Goal: Transaction & Acquisition: Purchase product/service

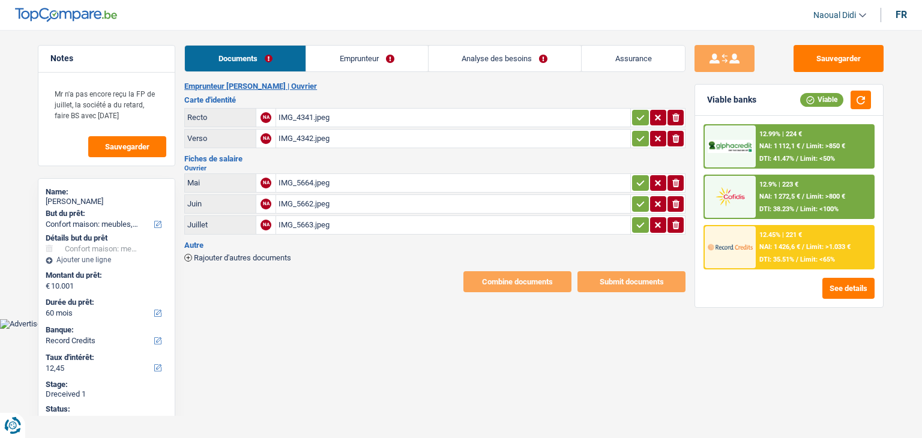
select select "household"
select select "60"
select select "record credits"
click at [303, 118] on div "IMG_4341.jpeg" at bounding box center [453, 118] width 349 height 18
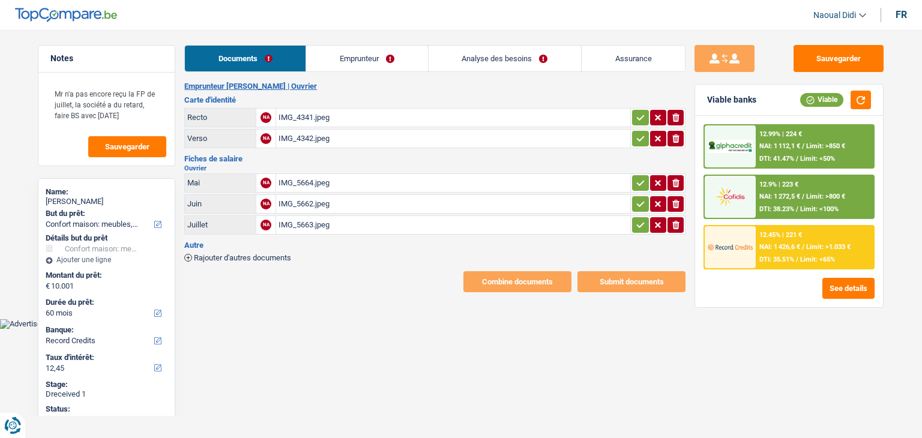
click at [358, 53] on link "Emprunteur" at bounding box center [366, 59] width 121 height 26
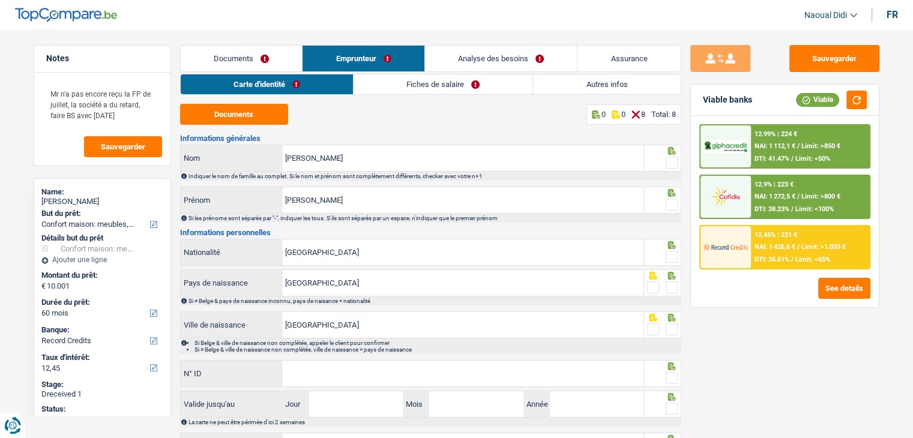
click at [432, 82] on link "Fiches de salaire" at bounding box center [443, 84] width 179 height 20
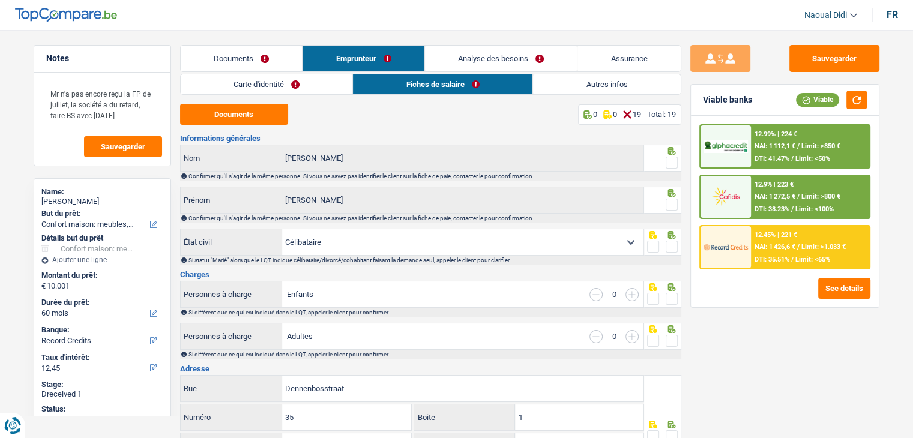
click at [487, 58] on link "Analyse des besoins" at bounding box center [501, 59] width 152 height 26
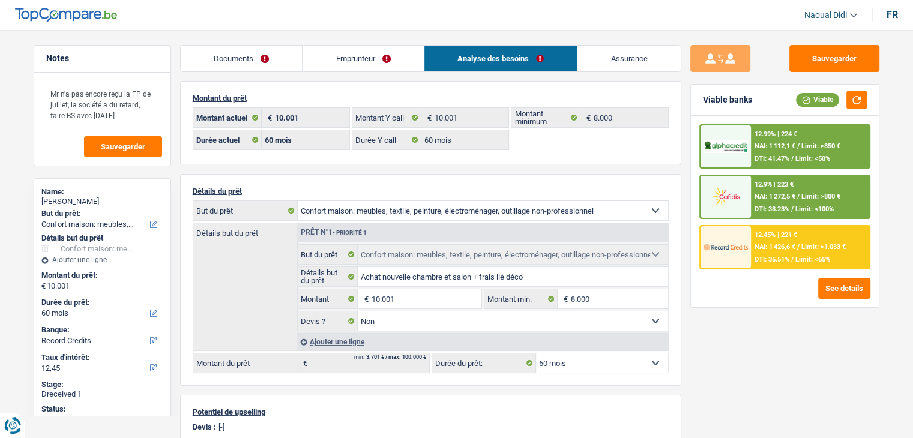
click at [235, 55] on link "Documents" at bounding box center [242, 59] width 122 height 26
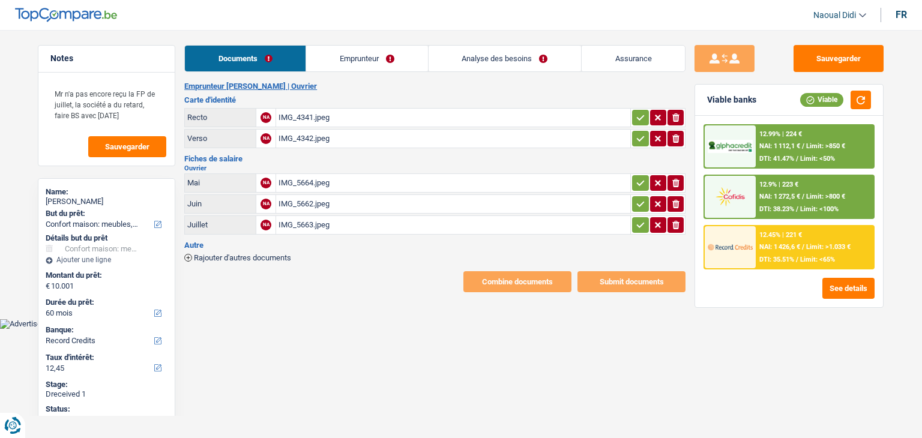
click at [303, 183] on div "IMG_5664.jpeg" at bounding box center [453, 183] width 349 height 18
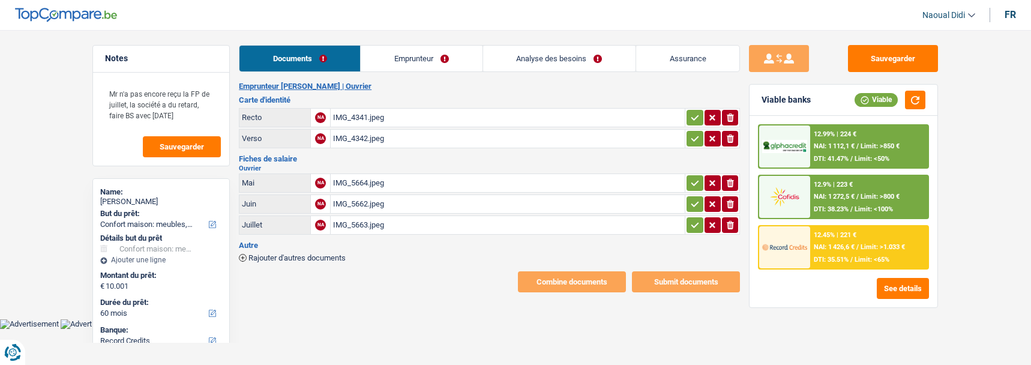
click at [922, 195] on main "Notes Mr n'a pas encore reçu la FP de juillet, la société a du retard, faire BS…" at bounding box center [515, 168] width 1031 height 301
click at [922, 329] on html "Vous avez le contrôle de vos données Nous utilisons des cookies, tout comme nos…" at bounding box center [515, 164] width 1031 height 329
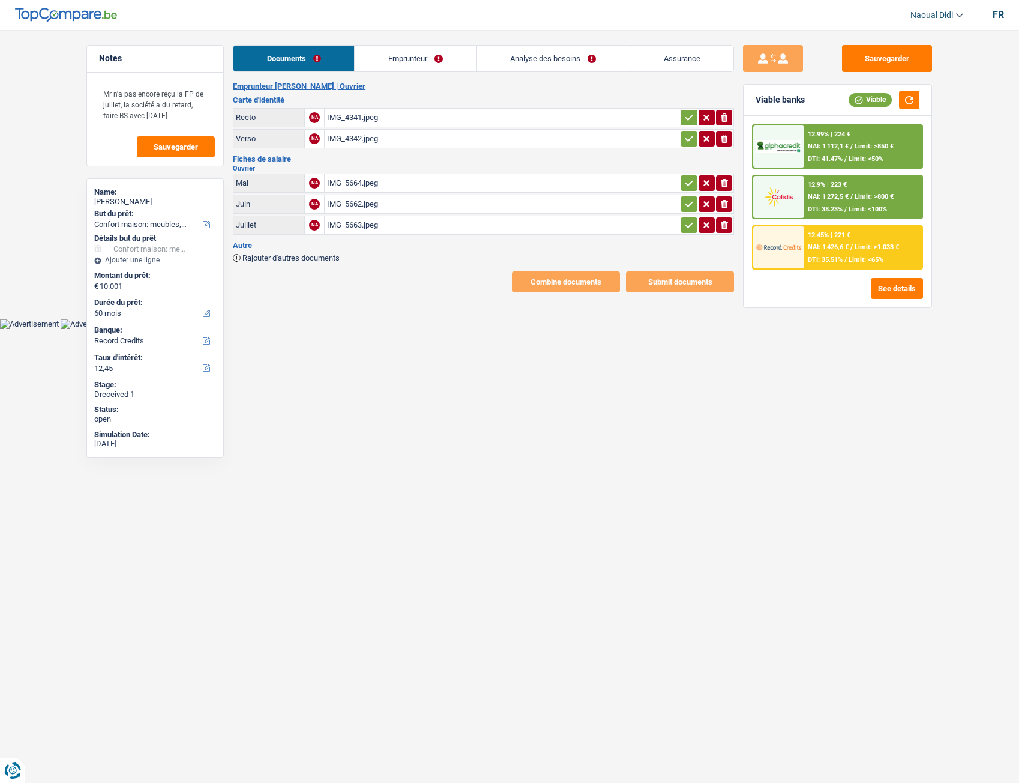
click at [687, 119] on icon "button" at bounding box center [690, 117] width 8 height 5
click at [687, 137] on icon "button" at bounding box center [689, 139] width 10 height 12
click at [685, 187] on icon "button" at bounding box center [689, 183] width 10 height 12
click at [689, 211] on button "button" at bounding box center [689, 204] width 16 height 16
click at [692, 229] on icon "button" at bounding box center [689, 225] width 10 height 12
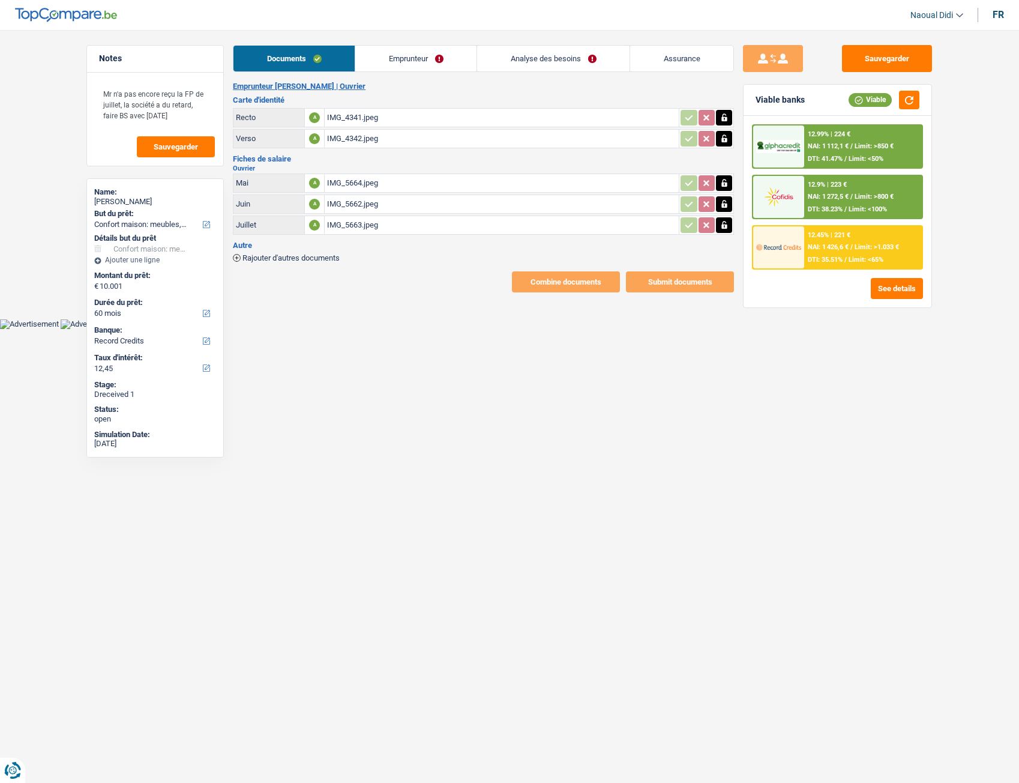
click at [391, 59] on link "Emprunteur" at bounding box center [415, 59] width 121 height 26
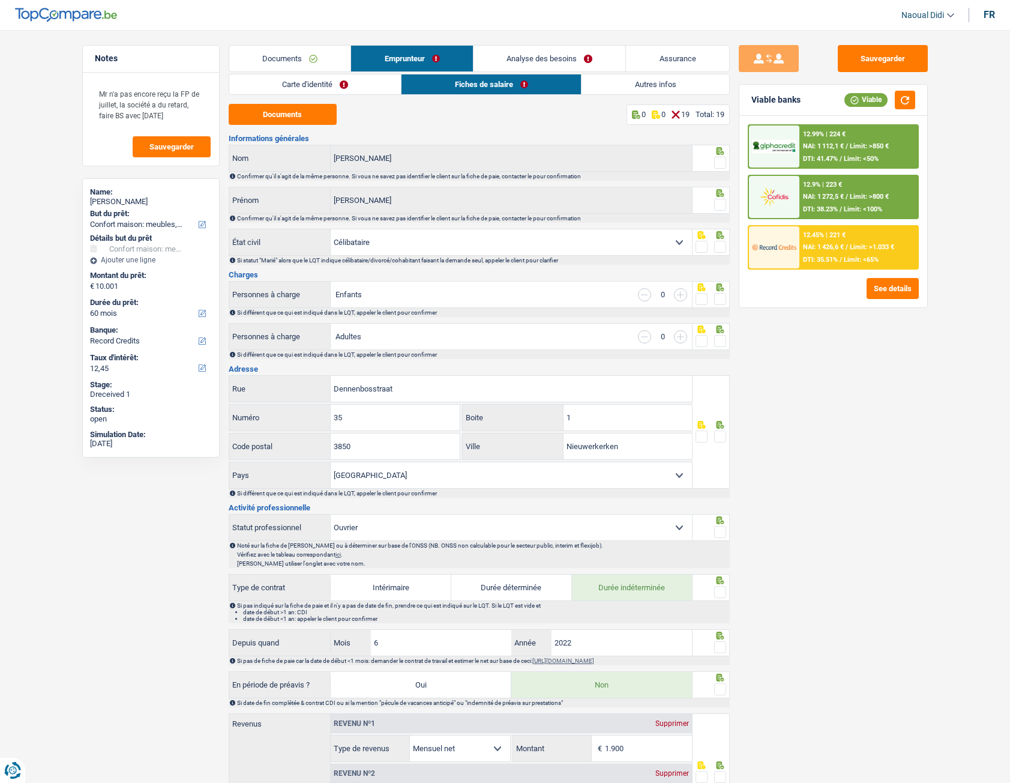
click at [309, 83] on link "Carte d'identité" at bounding box center [315, 84] width 172 height 20
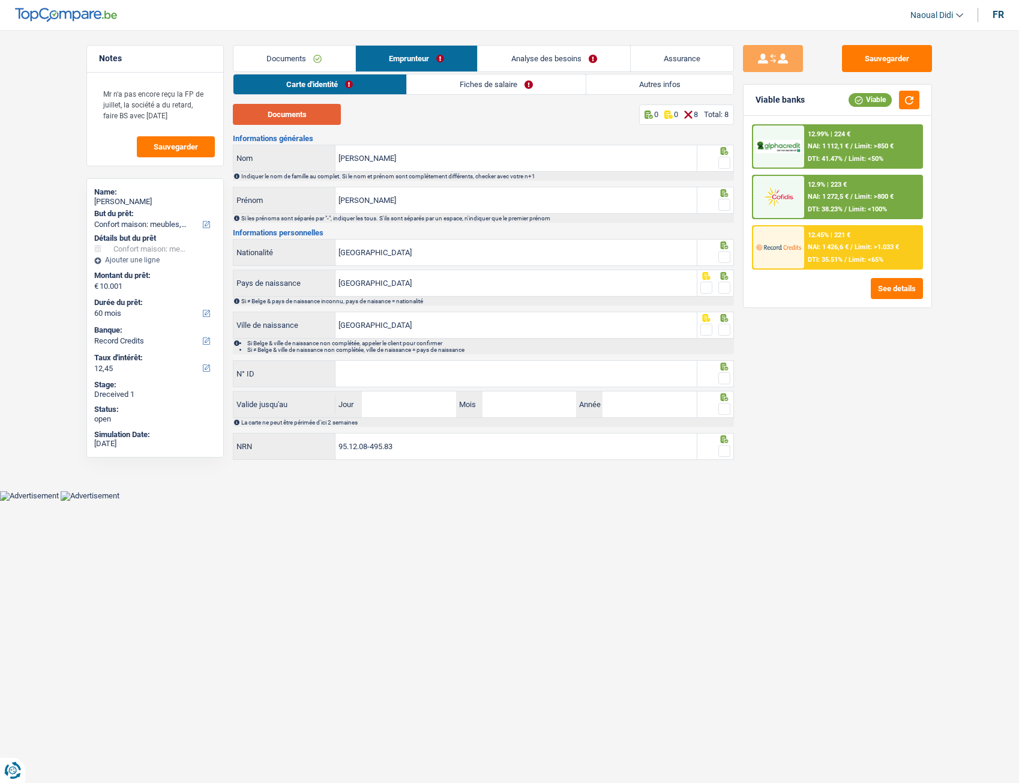
click at [310, 114] on button "Documents" at bounding box center [287, 114] width 108 height 21
click at [390, 161] on input "Fajardo" at bounding box center [516, 158] width 361 height 26
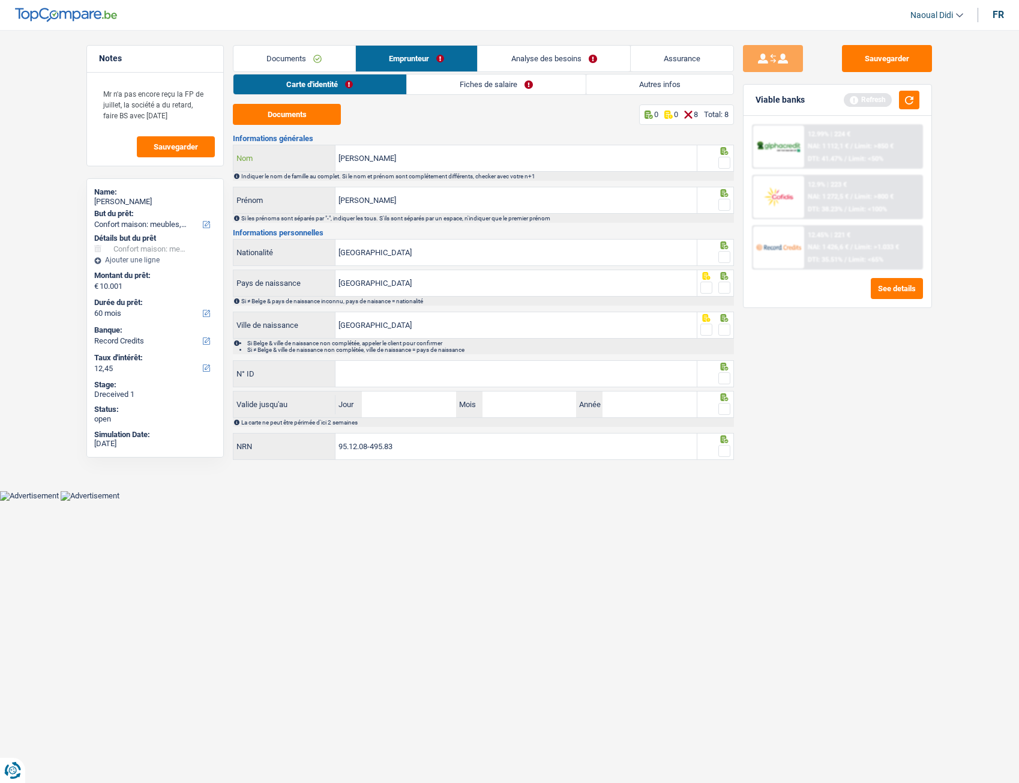
click at [416, 158] on input "Fajardo Maquuilon" at bounding box center [516, 158] width 361 height 26
type input "Fajardo Maquilon"
click at [381, 201] on input "Kevin" at bounding box center [516, 200] width 361 height 26
click at [730, 163] on span at bounding box center [725, 163] width 12 height 12
click at [0, 0] on input "radio" at bounding box center [0, 0] width 0 height 0
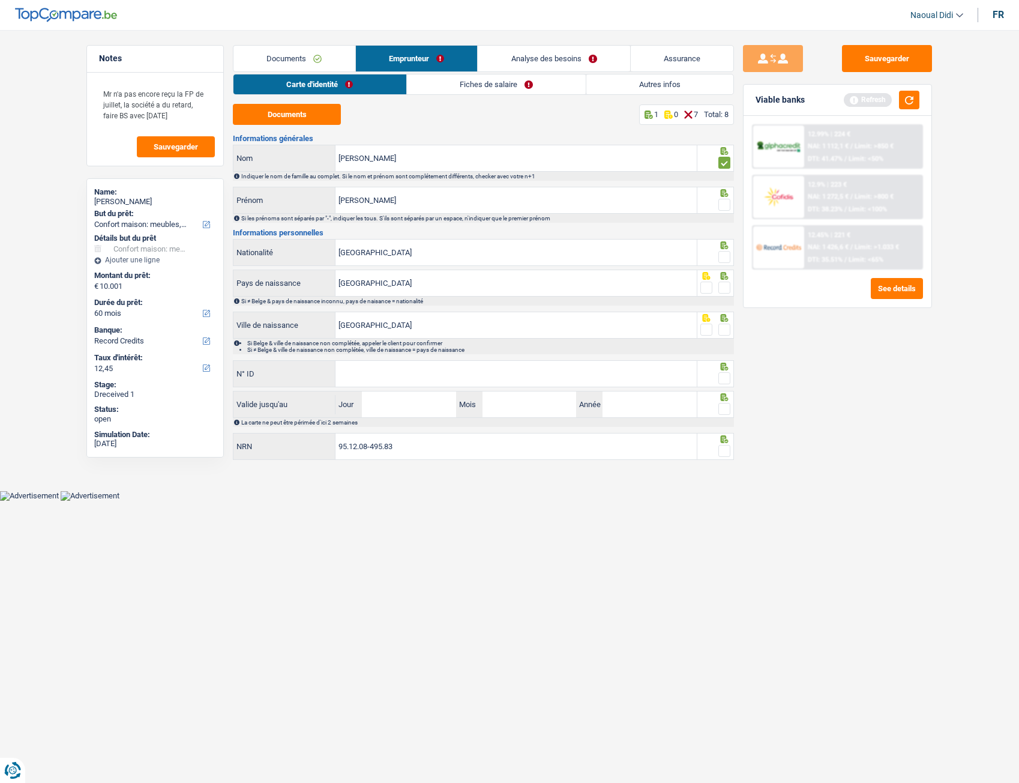
click at [726, 207] on span at bounding box center [725, 205] width 12 height 12
click at [0, 0] on input "radio" at bounding box center [0, 0] width 0 height 0
click at [727, 255] on span at bounding box center [725, 257] width 12 height 12
click at [0, 0] on input "radio" at bounding box center [0, 0] width 0 height 0
click at [727, 288] on span at bounding box center [725, 288] width 12 height 12
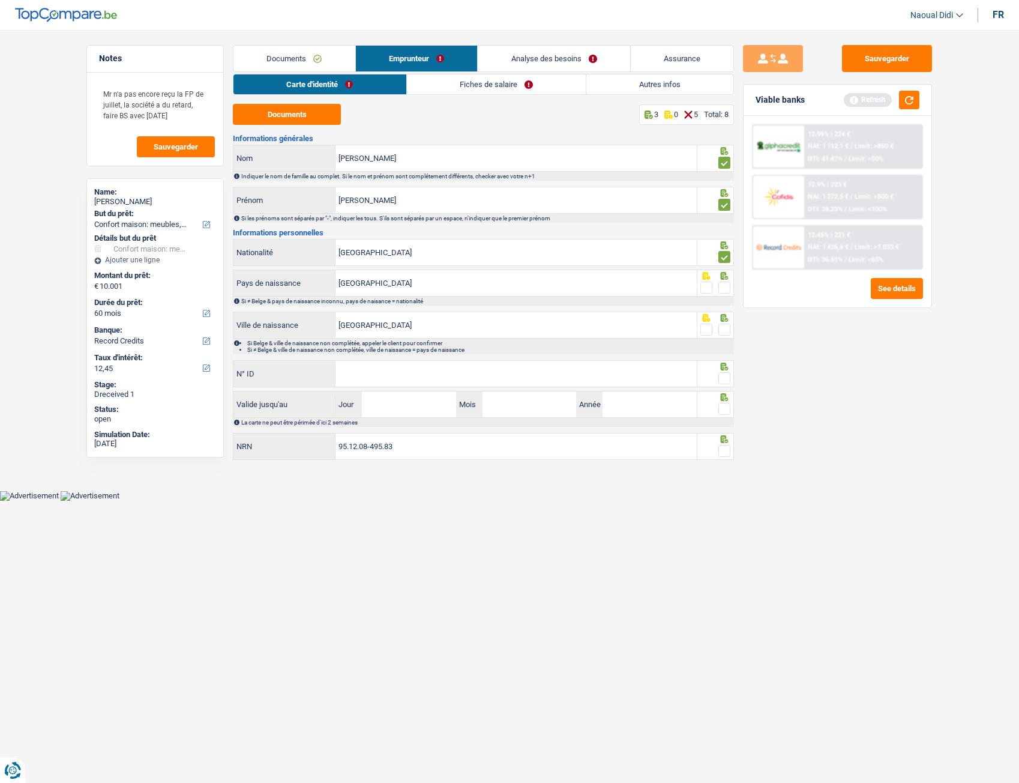
click at [0, 0] on input "radio" at bounding box center [0, 0] width 0 height 0
click at [723, 330] on span at bounding box center [725, 330] width 12 height 12
click at [0, 0] on input "radio" at bounding box center [0, 0] width 0 height 0
click at [516, 354] on div "Si Belge & ville de naissance non complétée, appeler le client pour confirmer S…" at bounding box center [483, 347] width 501 height 16
click at [519, 375] on input "N° ID" at bounding box center [516, 374] width 361 height 26
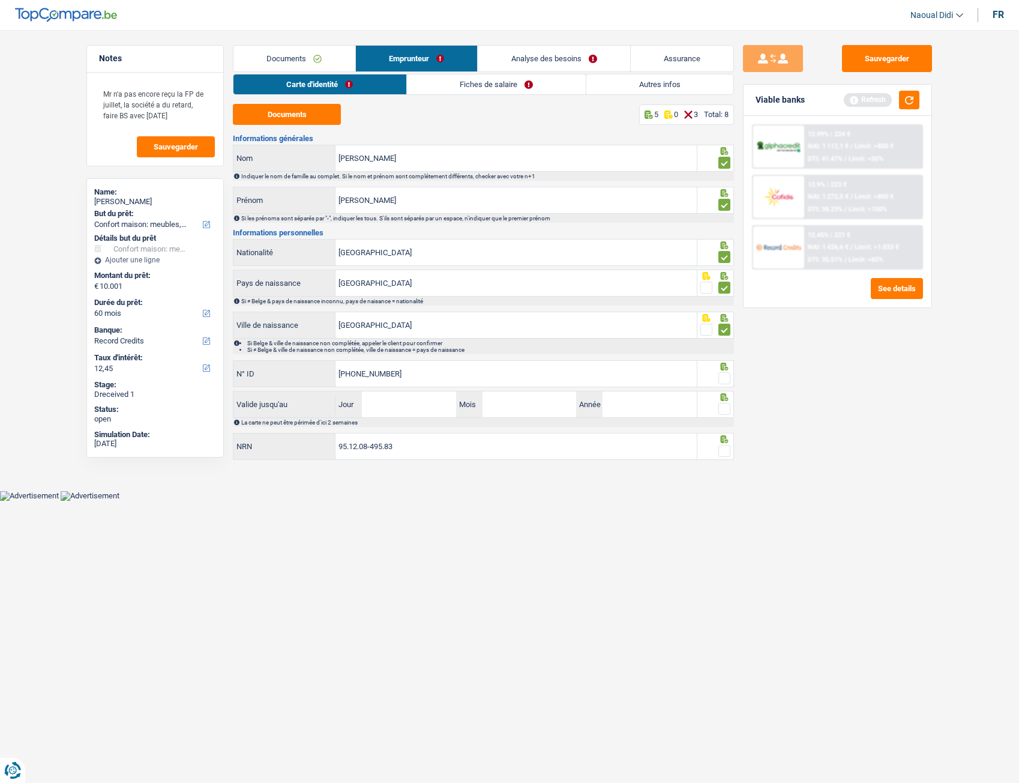
type input "595-1624707-72"
click at [724, 379] on span at bounding box center [725, 378] width 12 height 12
click at [0, 0] on input "radio" at bounding box center [0, 0] width 0 height 0
click at [423, 408] on input "Jour" at bounding box center [409, 404] width 94 height 26
type input "06"
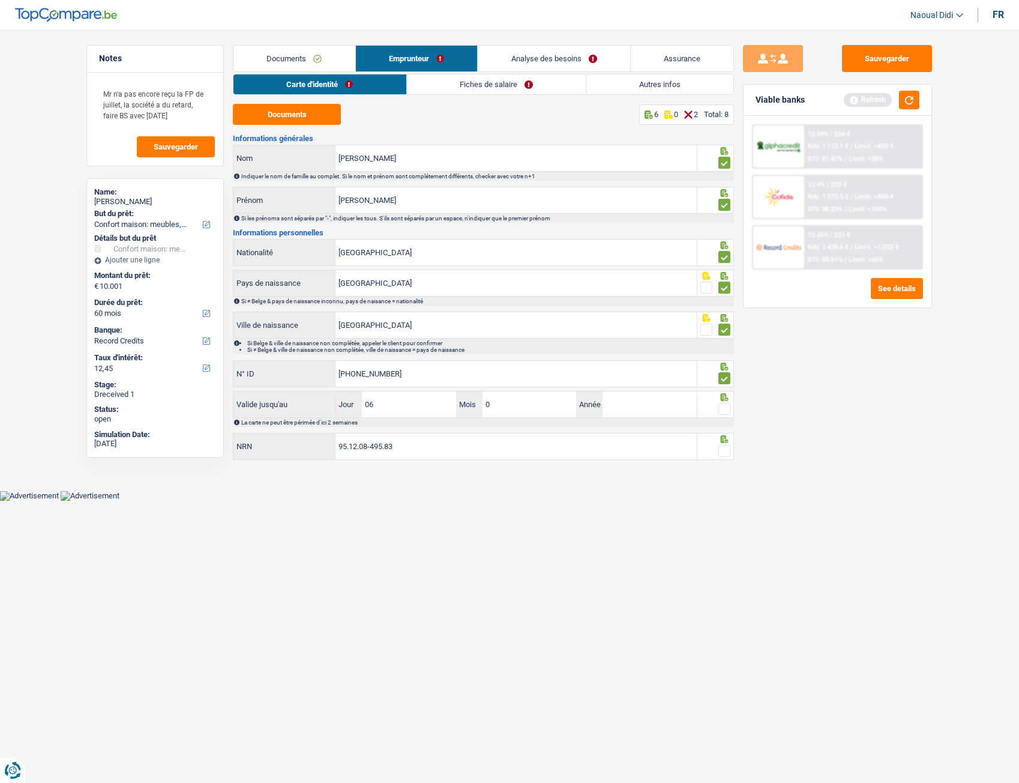
type input "07"
type input "2033"
click at [727, 412] on span at bounding box center [725, 409] width 12 height 12
click at [0, 0] on input "radio" at bounding box center [0, 0] width 0 height 0
click at [729, 438] on span at bounding box center [725, 451] width 12 height 12
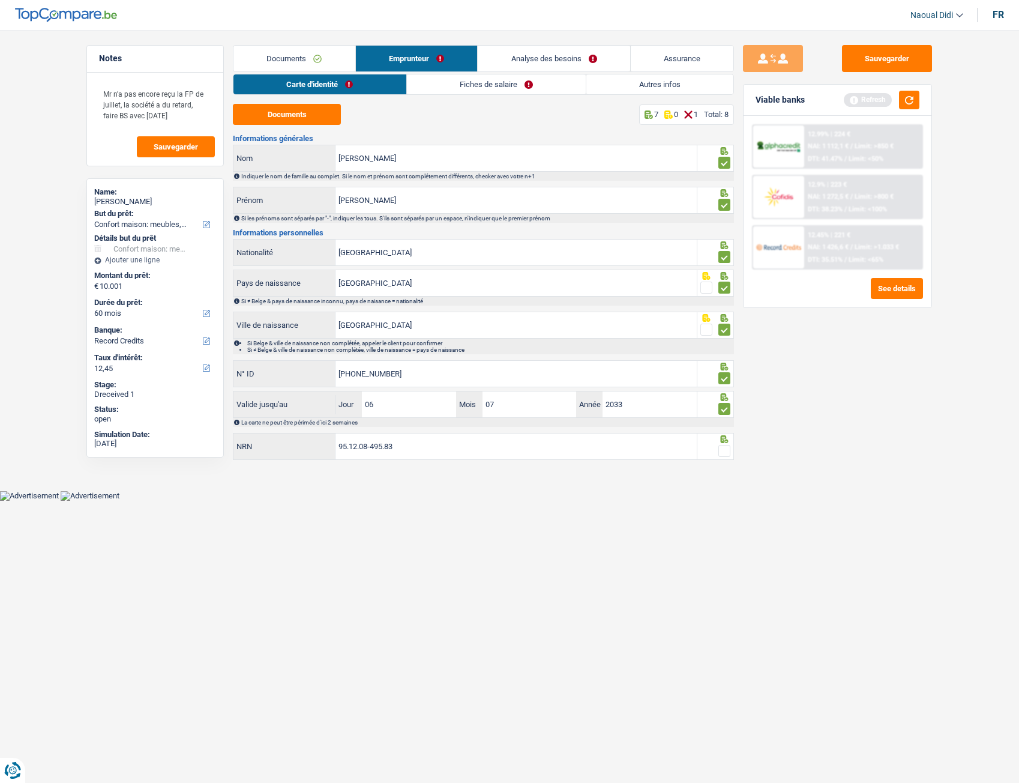
click at [0, 0] on input "radio" at bounding box center [0, 0] width 0 height 0
click at [879, 53] on button "Sauvegarder" at bounding box center [887, 58] width 90 height 27
click at [492, 83] on link "Fiches de salaire" at bounding box center [496, 84] width 179 height 20
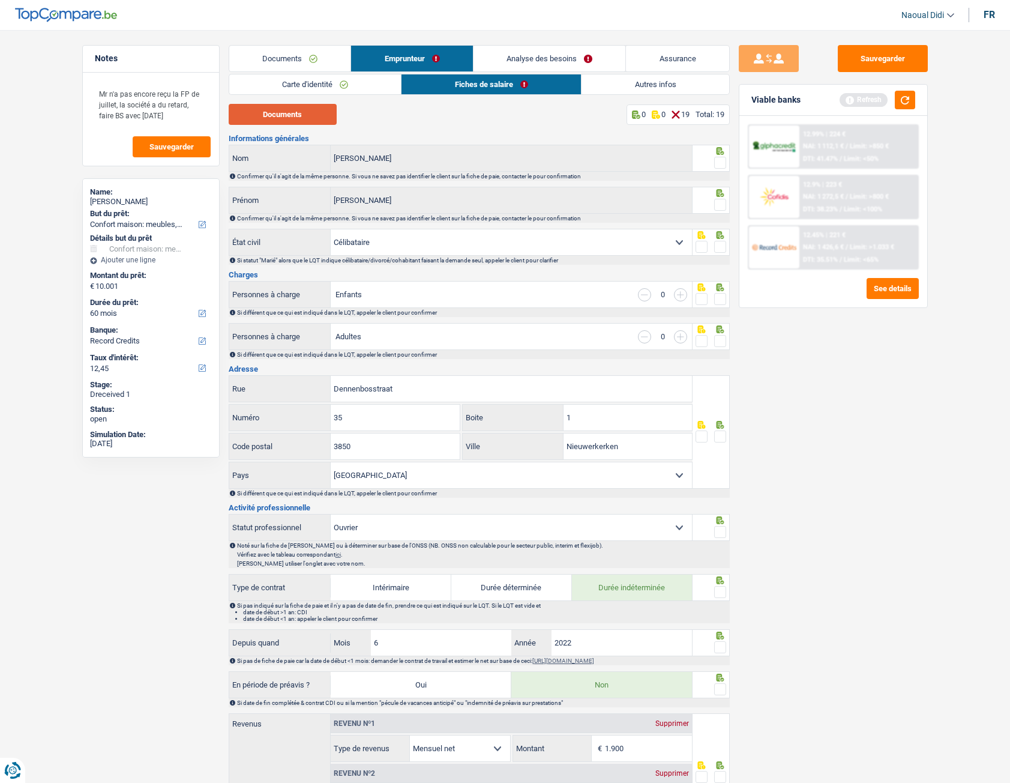
click at [297, 115] on button "Documents" at bounding box center [283, 114] width 108 height 21
click at [720, 158] on span at bounding box center [720, 163] width 12 height 12
click at [0, 0] on input "radio" at bounding box center [0, 0] width 0 height 0
click at [725, 208] on span at bounding box center [720, 205] width 12 height 12
click at [0, 0] on input "radio" at bounding box center [0, 0] width 0 height 0
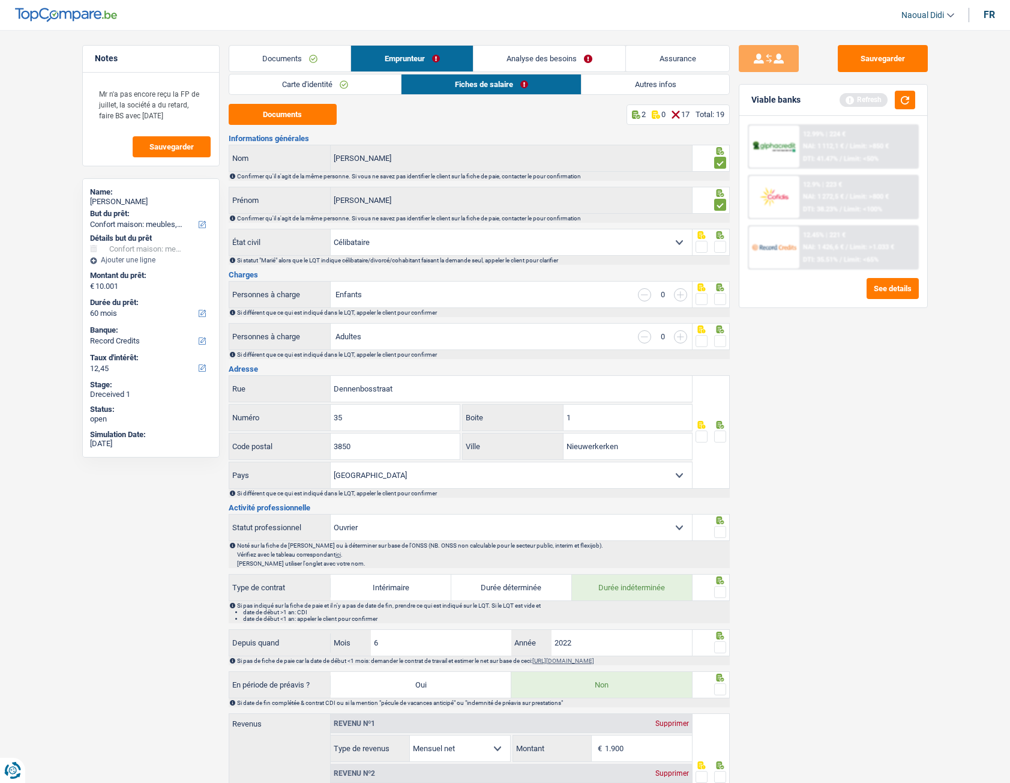
click at [722, 247] on span at bounding box center [720, 247] width 12 height 12
click at [0, 0] on input "radio" at bounding box center [0, 0] width 0 height 0
click at [680, 293] on input "button" at bounding box center [680, 294] width 13 height 13
select select "familyAllowances"
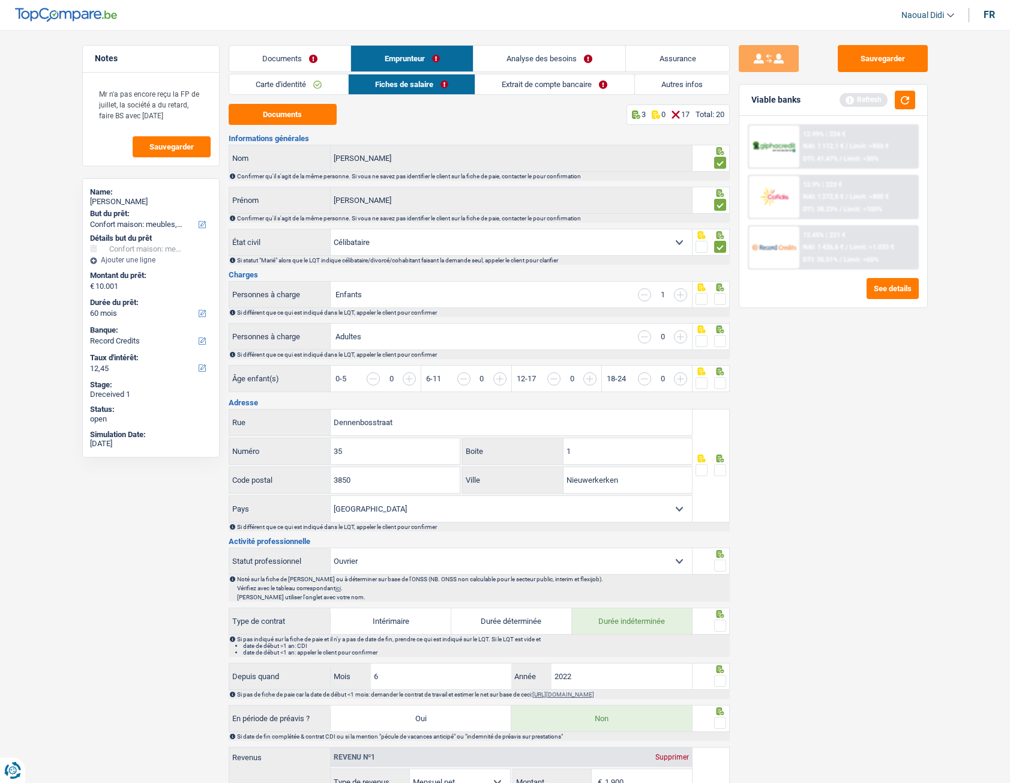
click at [722, 301] on span at bounding box center [720, 299] width 12 height 12
click at [0, 0] on input "radio" at bounding box center [0, 0] width 0 height 0
click at [722, 342] on span at bounding box center [720, 341] width 12 height 12
click at [0, 0] on input "radio" at bounding box center [0, 0] width 0 height 0
click at [723, 380] on span at bounding box center [720, 383] width 12 height 12
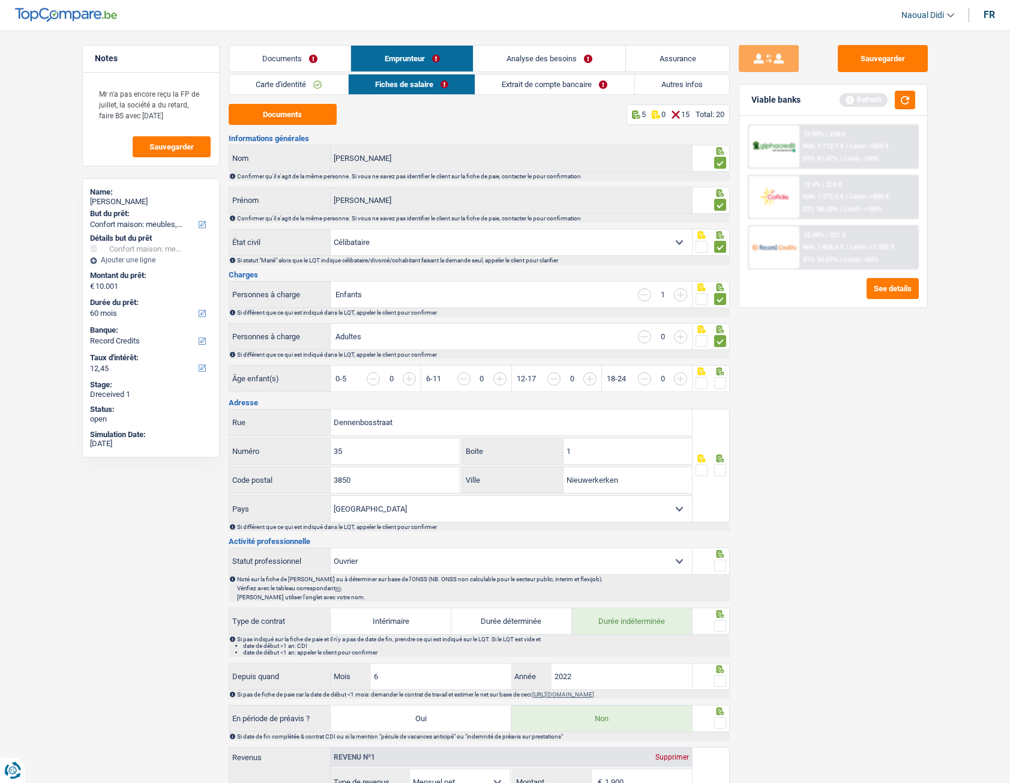
click at [0, 0] on input "radio" at bounding box center [0, 0] width 0 height 0
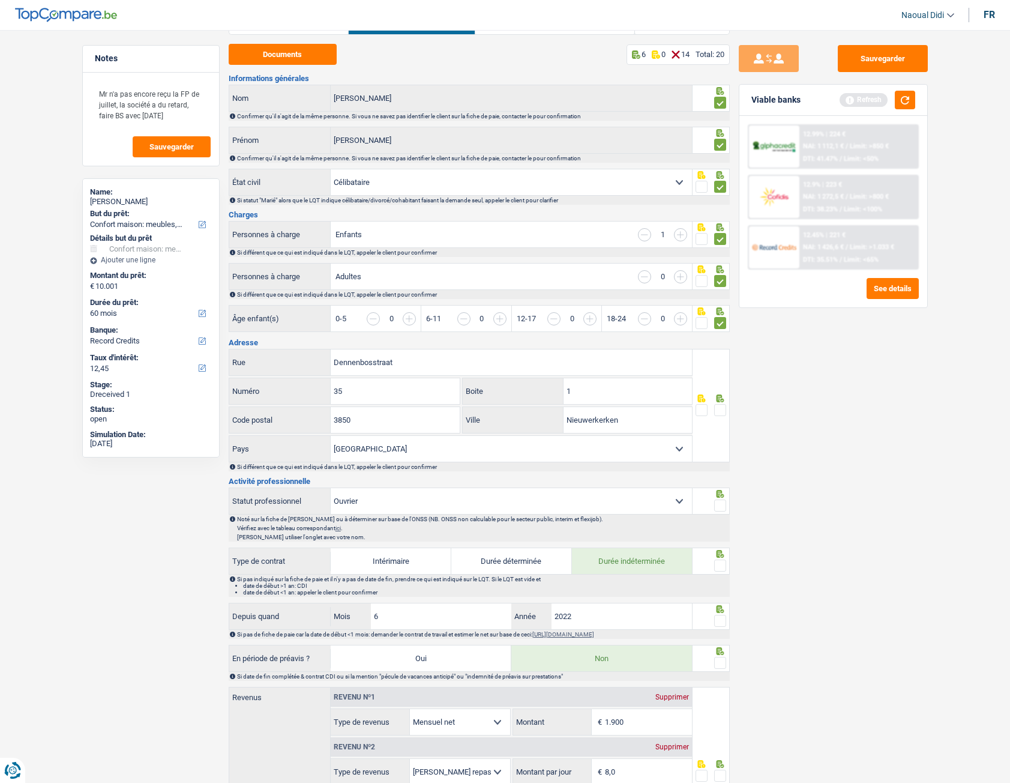
click at [643, 232] on input "button" at bounding box center [644, 234] width 13 height 13
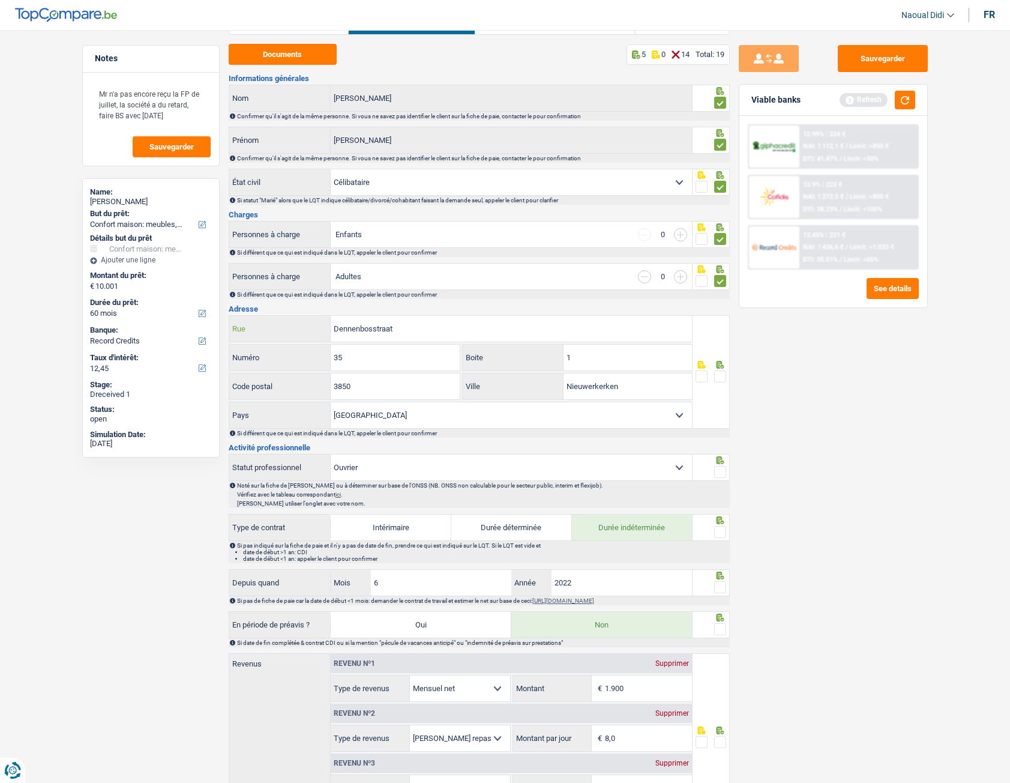
click at [418, 328] on input "Dennenbosstraat" at bounding box center [511, 329] width 361 height 26
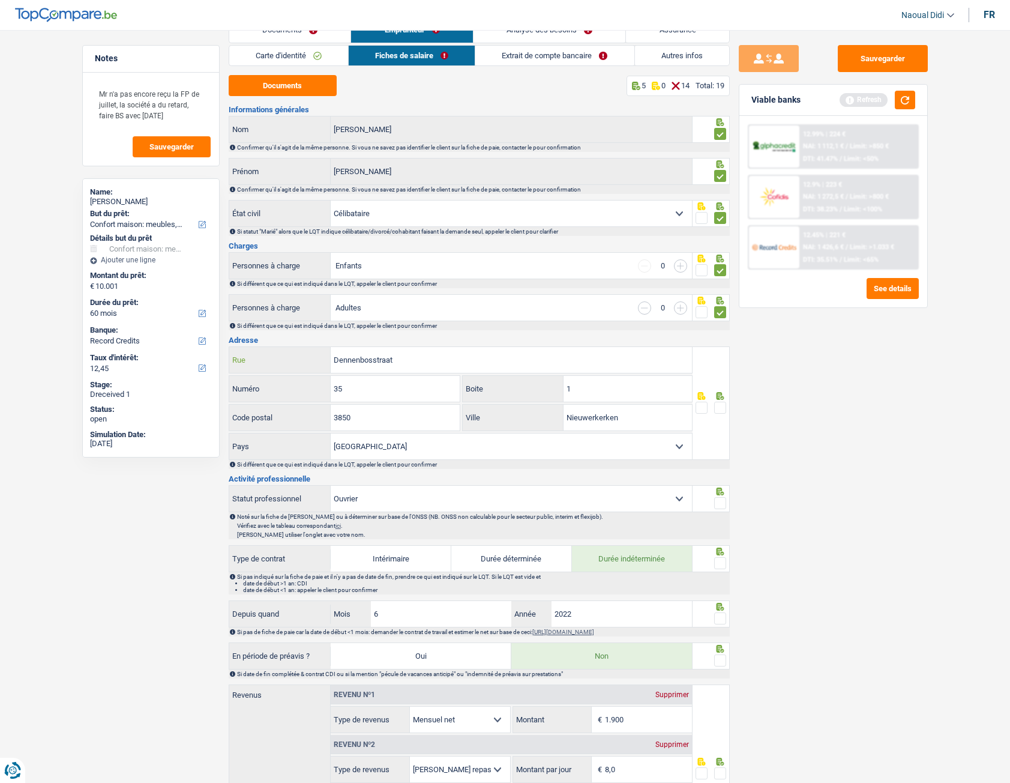
scroll to position [0, 0]
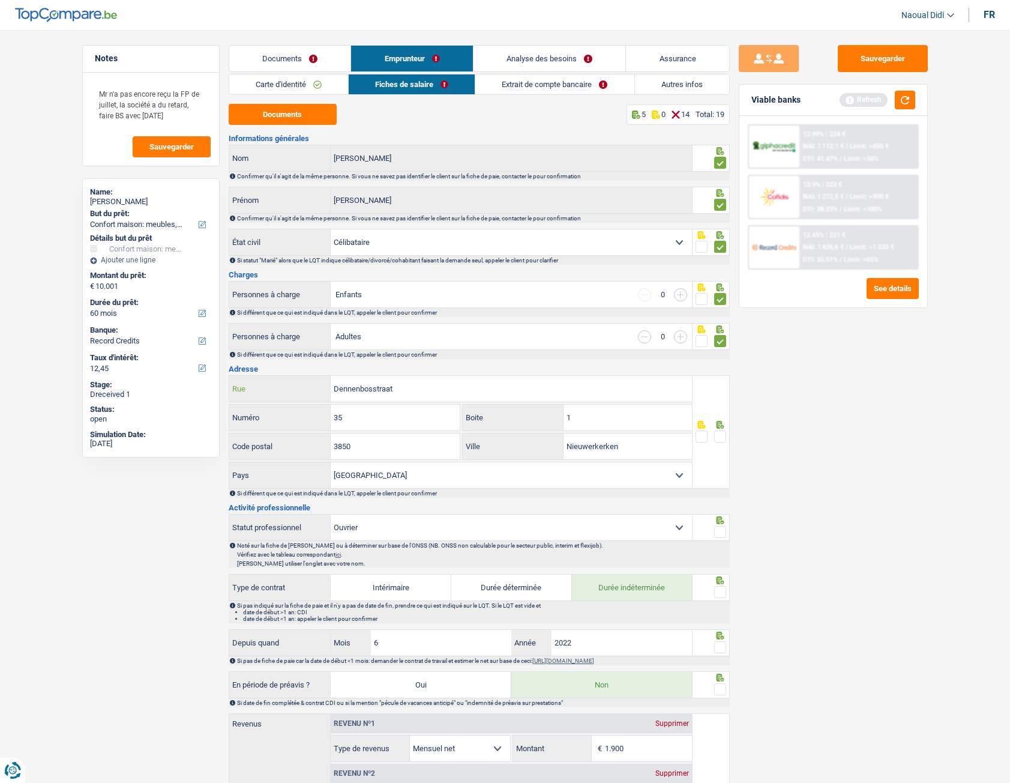
click at [408, 388] on input "Dennenbosstraat" at bounding box center [511, 389] width 361 height 26
click at [720, 438] on span at bounding box center [720, 436] width 12 height 12
click at [0, 0] on input "radio" at bounding box center [0, 0] width 0 height 0
click at [586, 419] on input "1" at bounding box center [628, 418] width 128 height 26
click at [777, 438] on div "Sauvegarder Viable banks Refresh 12.99% | 224 € NAI: 1 112,1 € / Limit: >850 € …" at bounding box center [833, 403] width 207 height 716
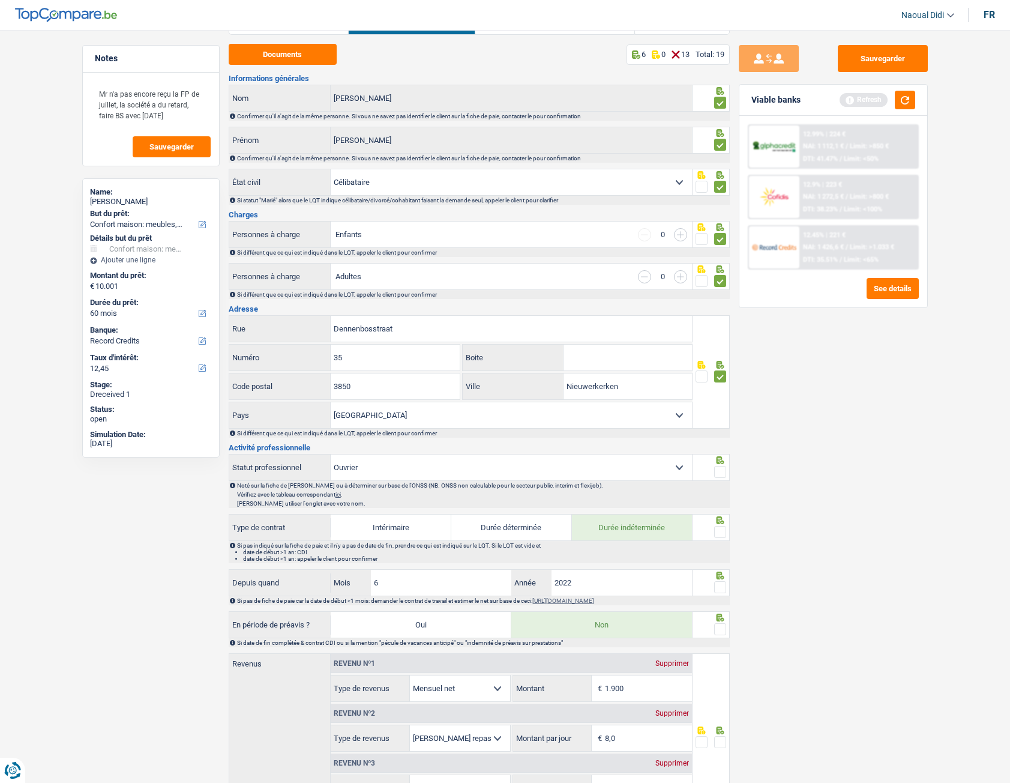
scroll to position [120, 0]
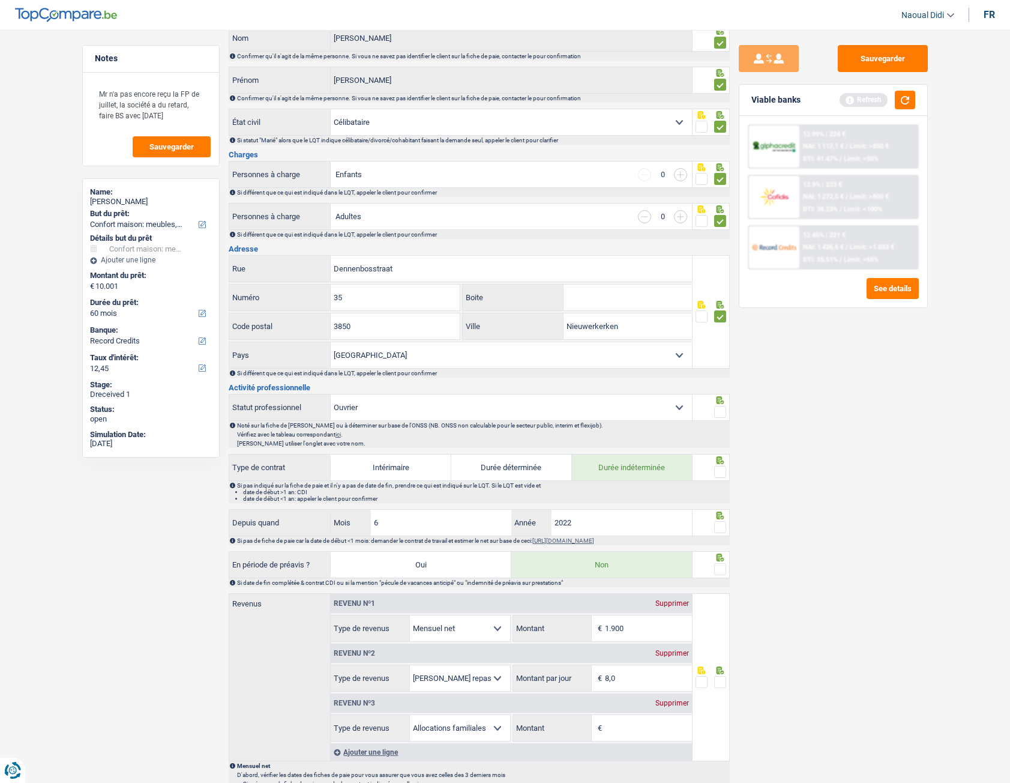
click at [719, 407] on span at bounding box center [720, 412] width 12 height 12
click at [0, 0] on input "radio" at bounding box center [0, 0] width 0 height 0
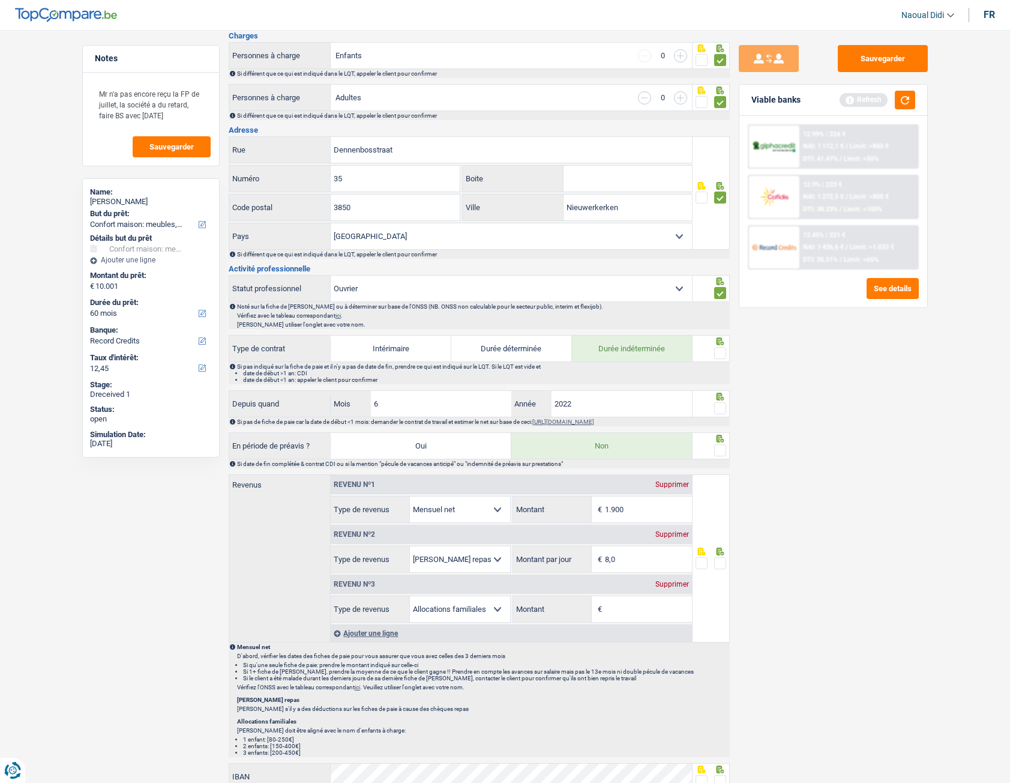
scroll to position [240, 0]
click at [717, 354] on span at bounding box center [720, 352] width 12 height 12
click at [0, 0] on input "radio" at bounding box center [0, 0] width 0 height 0
click at [592, 405] on input "2022" at bounding box center [622, 403] width 141 height 26
click at [591, 403] on input "2022" at bounding box center [622, 403] width 141 height 26
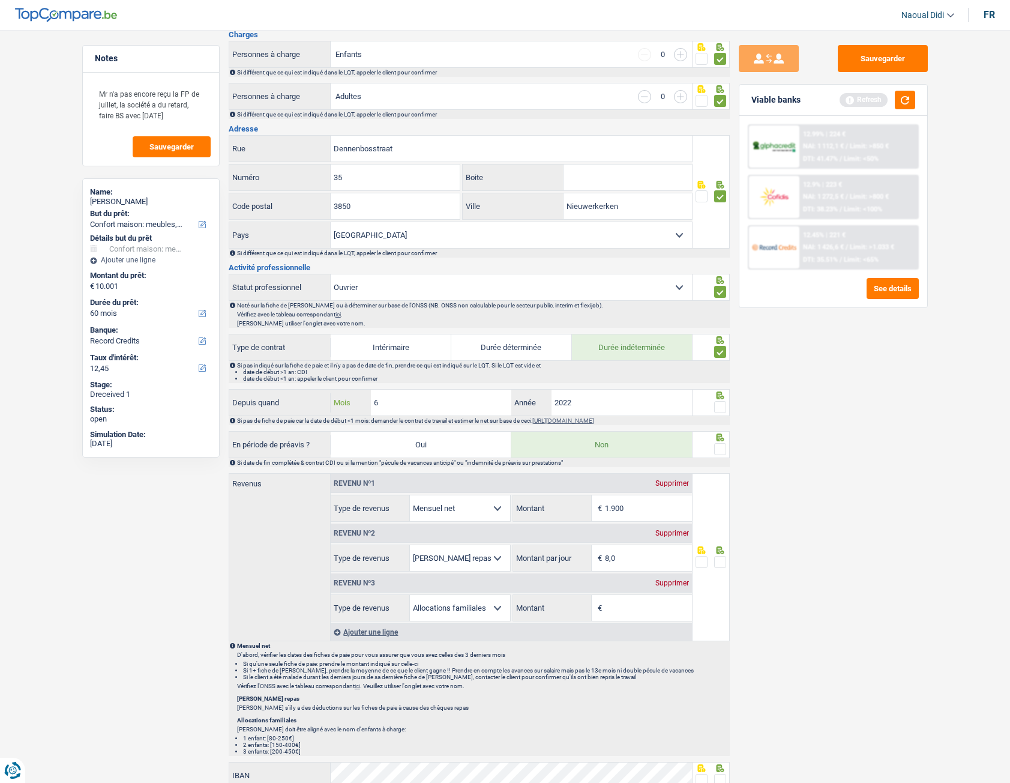
drag, startPoint x: 400, startPoint y: 394, endPoint x: 341, endPoint y: 385, distance: 60.2
click at [341, 385] on div "Informations générales Fajardo Maquilon Nom Confirmer qu'il s'agit de la même p…" at bounding box center [479, 535] width 501 height 1282
type input "11"
type input "2024"
click at [719, 404] on span at bounding box center [720, 407] width 12 height 12
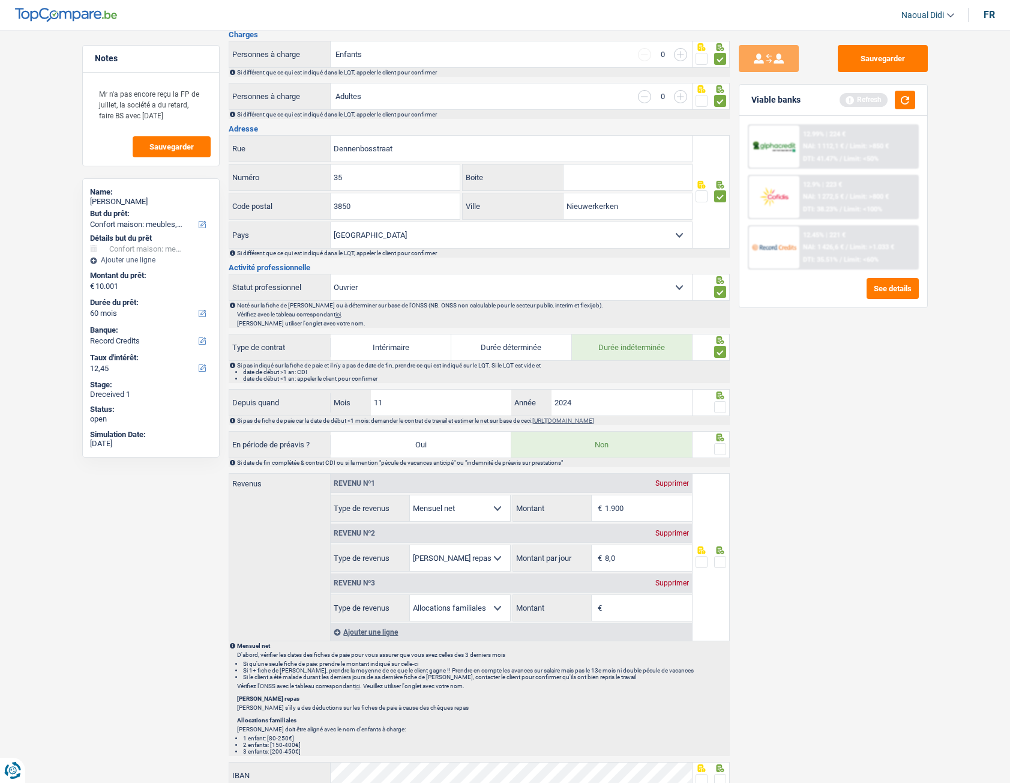
click at [0, 0] on input "radio" at bounding box center [0, 0] width 0 height 0
click at [725, 438] on span at bounding box center [720, 449] width 12 height 12
click at [0, 0] on input "radio" at bounding box center [0, 0] width 0 height 0
click at [638, 438] on input "1.900" at bounding box center [648, 508] width 87 height 26
type input "1"
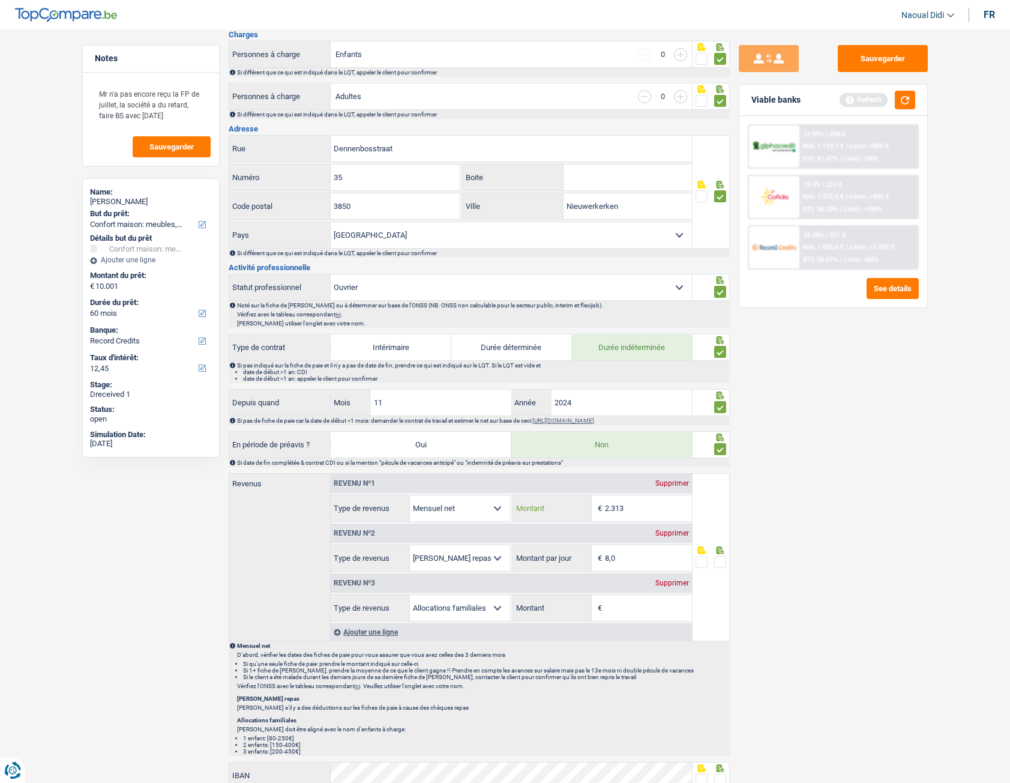
type input "2.313"
click at [627, 438] on input "8,0" at bounding box center [648, 558] width 87 height 26
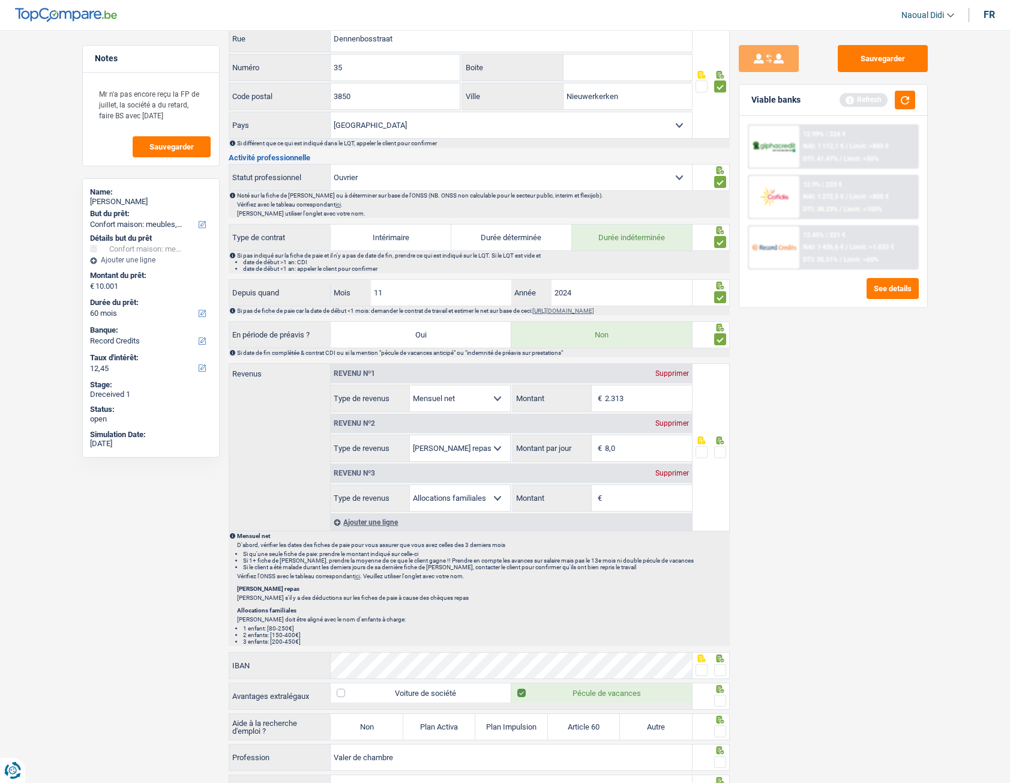
scroll to position [360, 0]
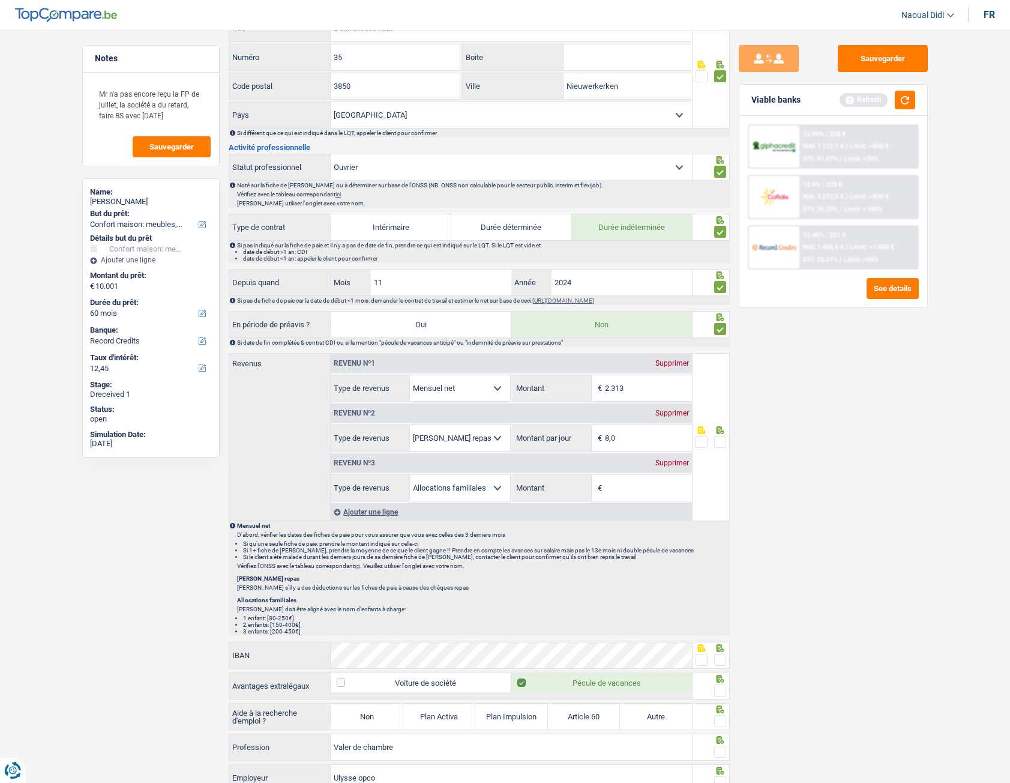
click at [718, 438] on span at bounding box center [720, 442] width 12 height 12
click at [0, 0] on input "radio" at bounding box center [0, 0] width 0 height 0
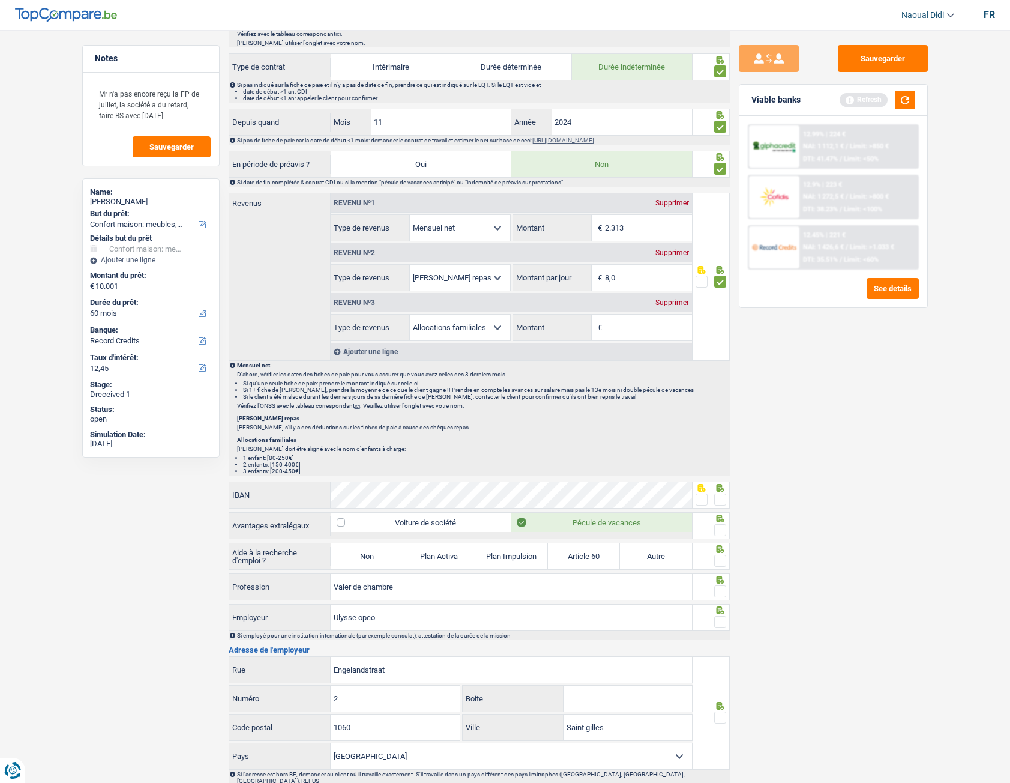
scroll to position [540, 0]
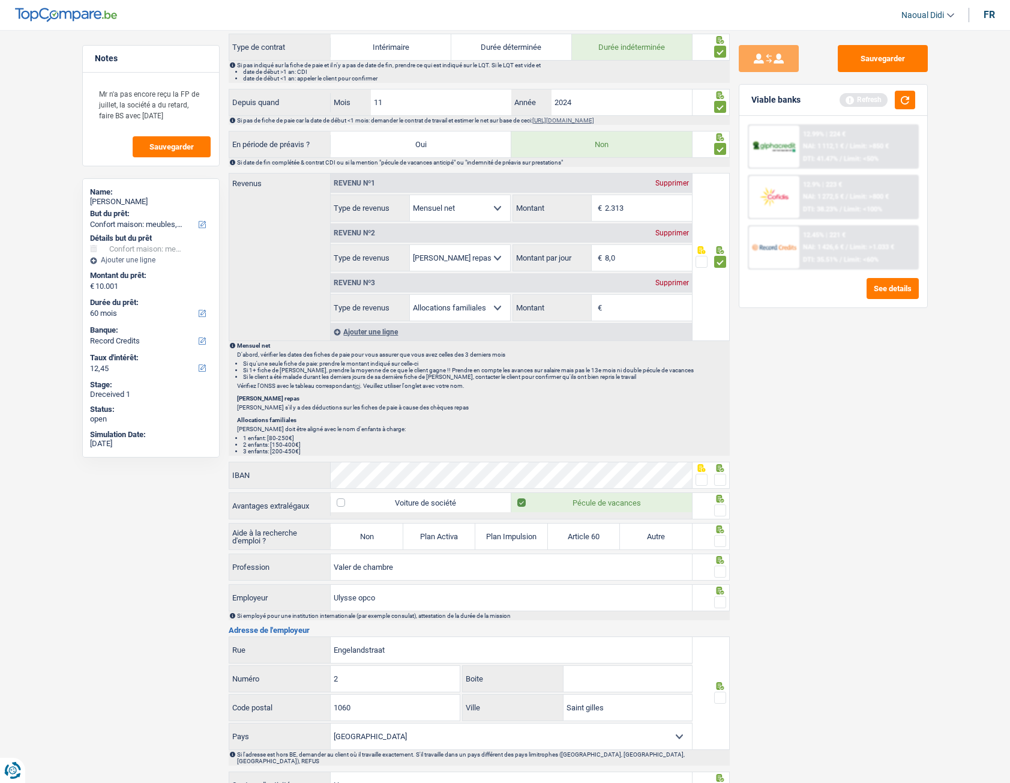
click at [725, 438] on span at bounding box center [720, 480] width 12 height 12
click at [0, 0] on input "radio" at bounding box center [0, 0] width 0 height 0
click at [718, 438] on span at bounding box center [720, 510] width 12 height 12
click at [0, 0] on input "radio" at bounding box center [0, 0] width 0 height 0
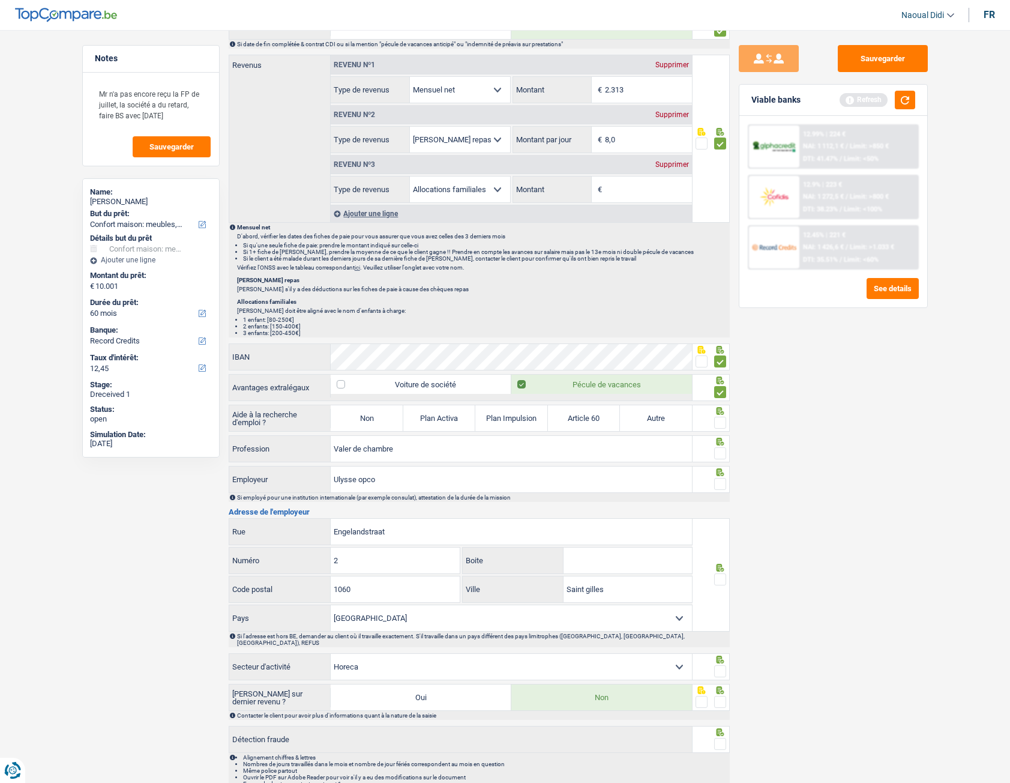
scroll to position [660, 0]
click at [368, 421] on label "Non" at bounding box center [367, 416] width 72 height 26
click at [368, 421] on input "Non" at bounding box center [367, 416] width 72 height 26
radio input "true"
click at [718, 438] on span at bounding box center [720, 451] width 12 height 12
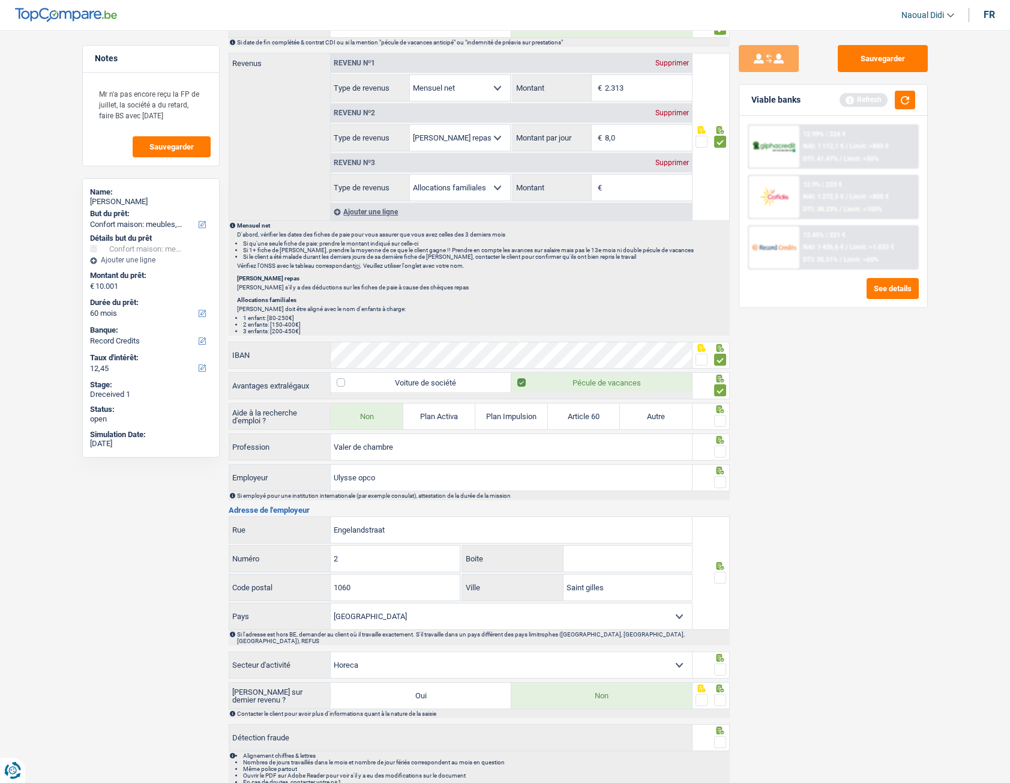
click at [0, 0] on input "radio" at bounding box center [0, 0] width 0 height 0
click at [718, 438] on span at bounding box center [720, 482] width 12 height 12
click at [0, 0] on input "radio" at bounding box center [0, 0] width 0 height 0
click at [399, 438] on input "Engelandstraat" at bounding box center [511, 530] width 361 height 26
click at [722, 438] on span at bounding box center [720, 578] width 12 height 12
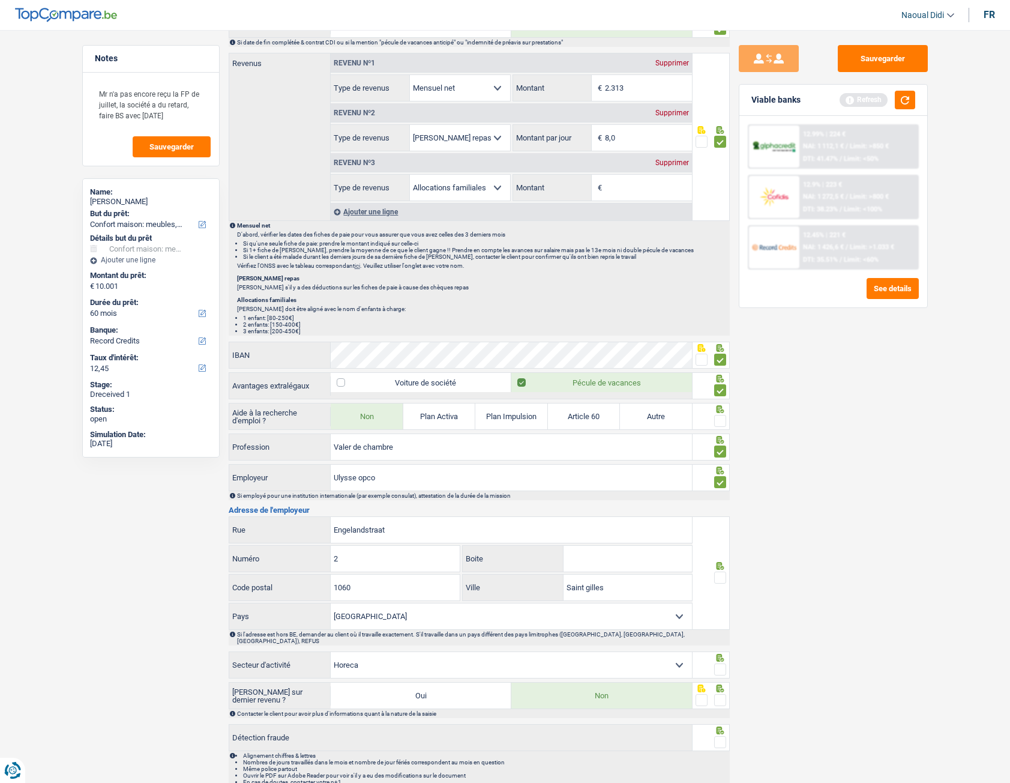
click at [0, 0] on input "radio" at bounding box center [0, 0] width 0 height 0
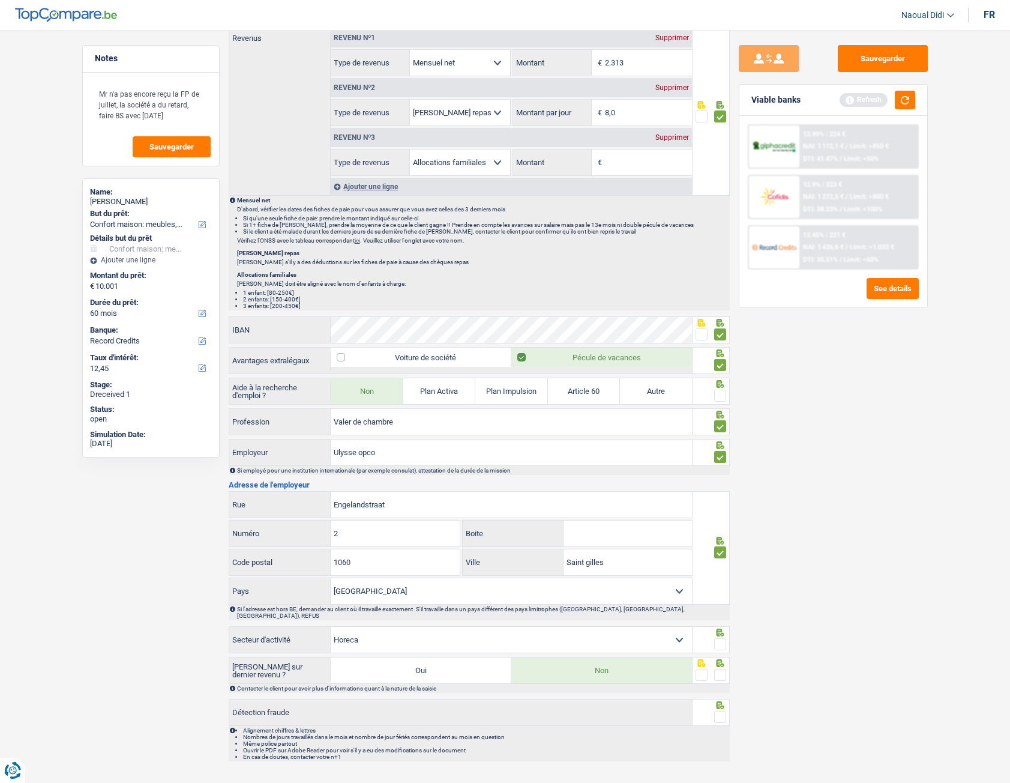
scroll to position [699, 0]
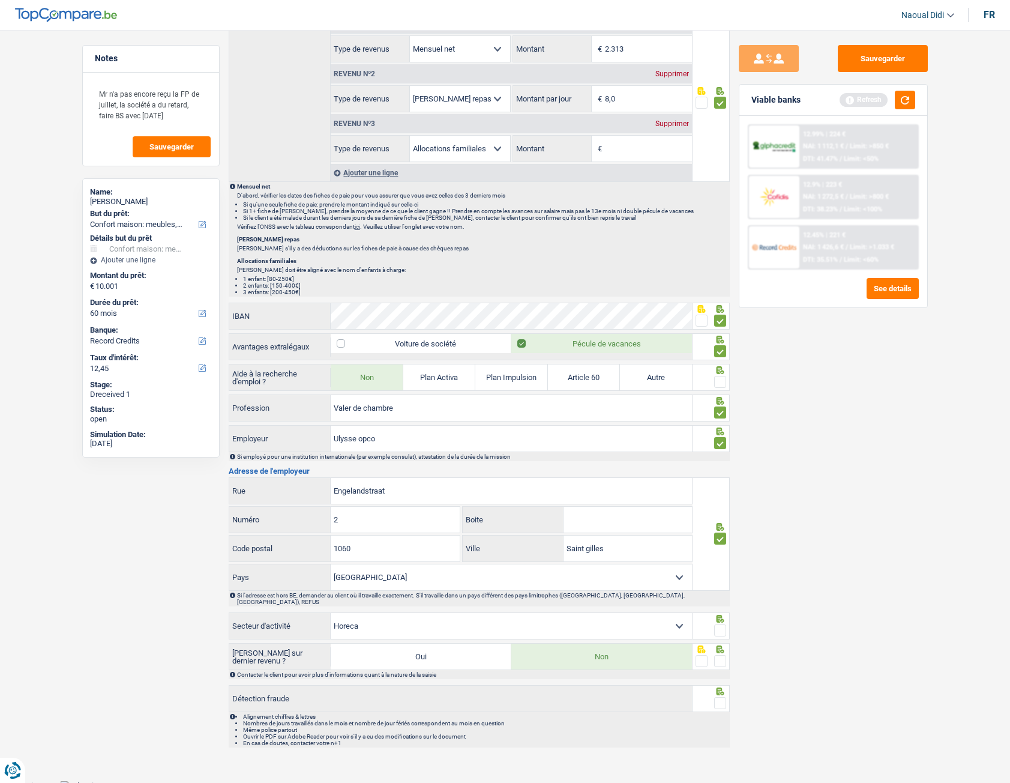
click at [720, 438] on span at bounding box center [720, 630] width 12 height 12
click at [0, 0] on input "radio" at bounding box center [0, 0] width 0 height 0
click at [722, 438] on span at bounding box center [720, 661] width 12 height 12
click at [0, 0] on input "radio" at bounding box center [0, 0] width 0 height 0
click at [721, 438] on span at bounding box center [720, 703] width 12 height 12
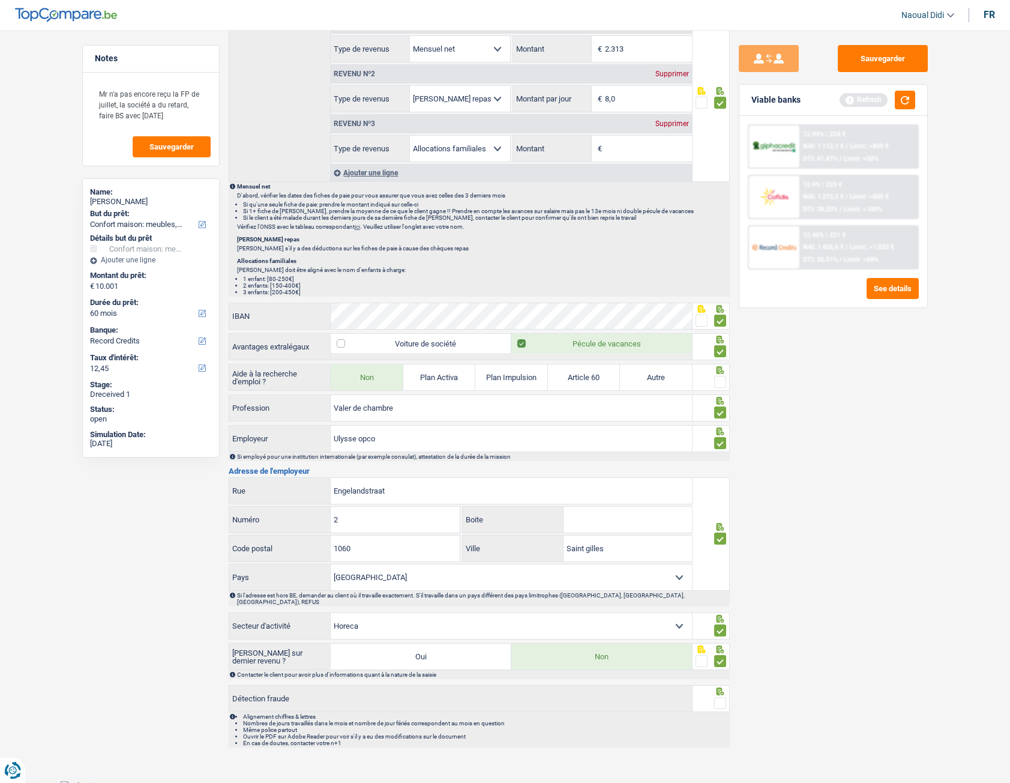
click at [0, 0] on input "radio" at bounding box center [0, 0] width 0 height 0
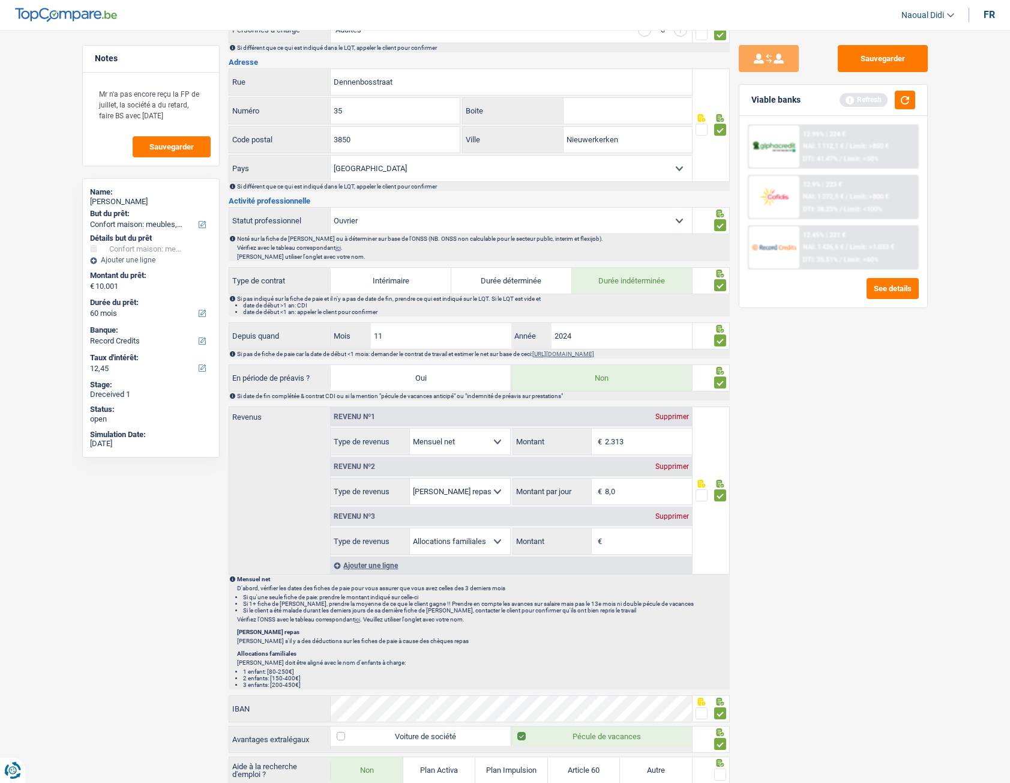
scroll to position [219, 0]
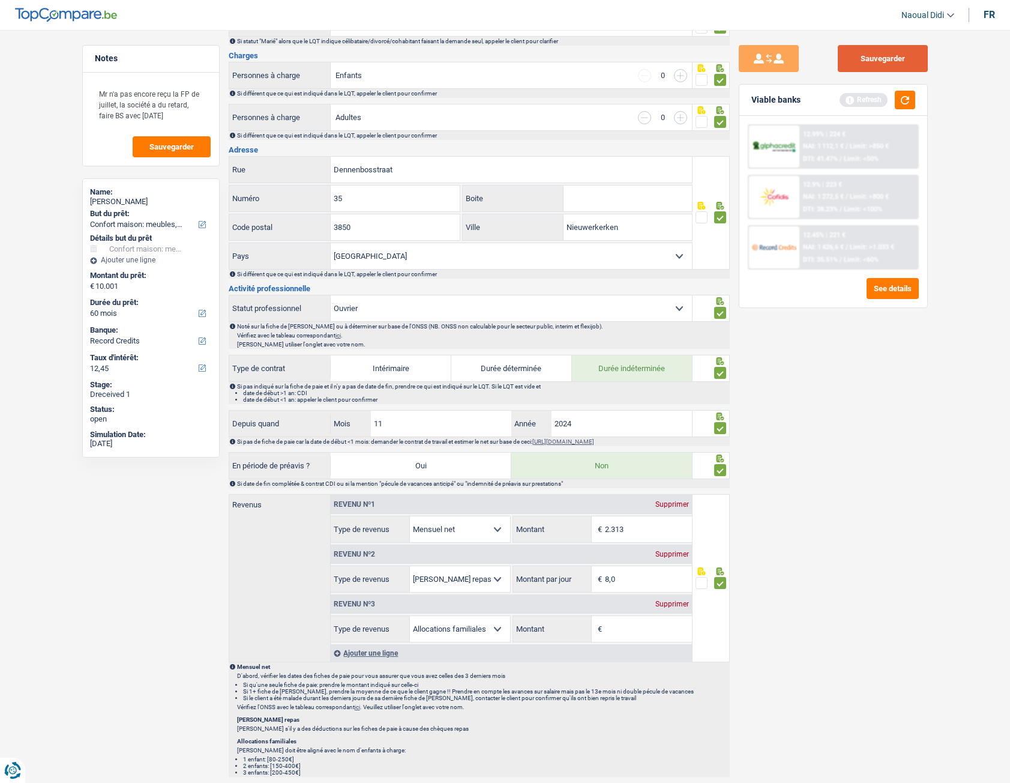
click at [920, 49] on button "Sauvegarder" at bounding box center [883, 58] width 90 height 27
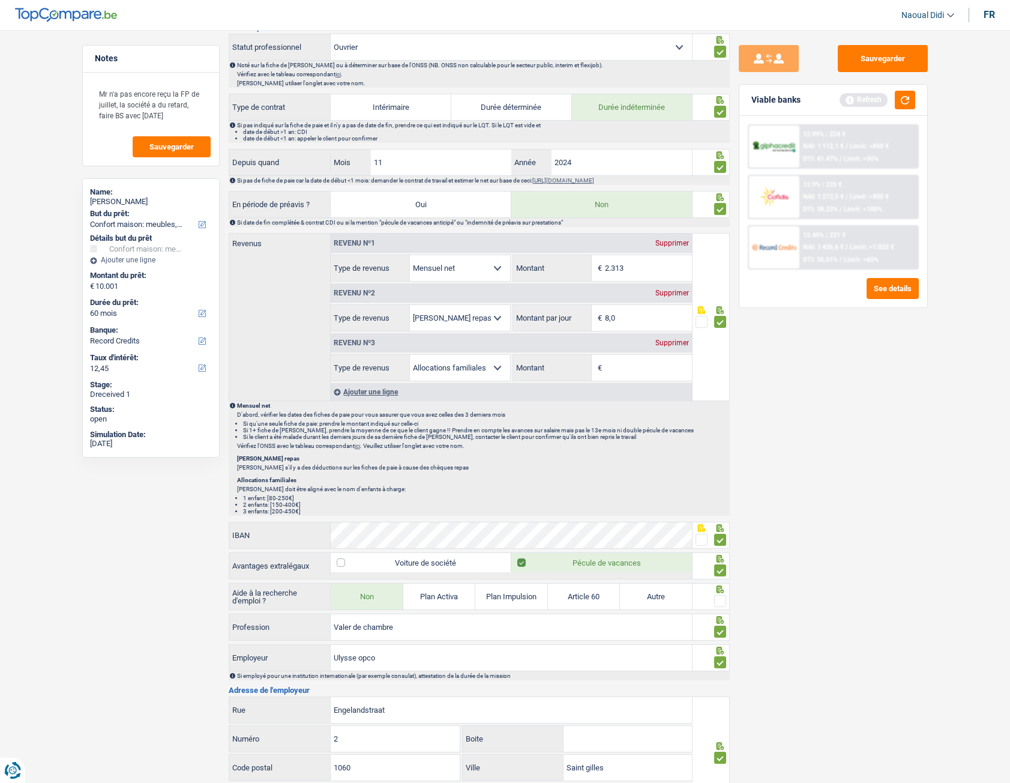
scroll to position [660, 0]
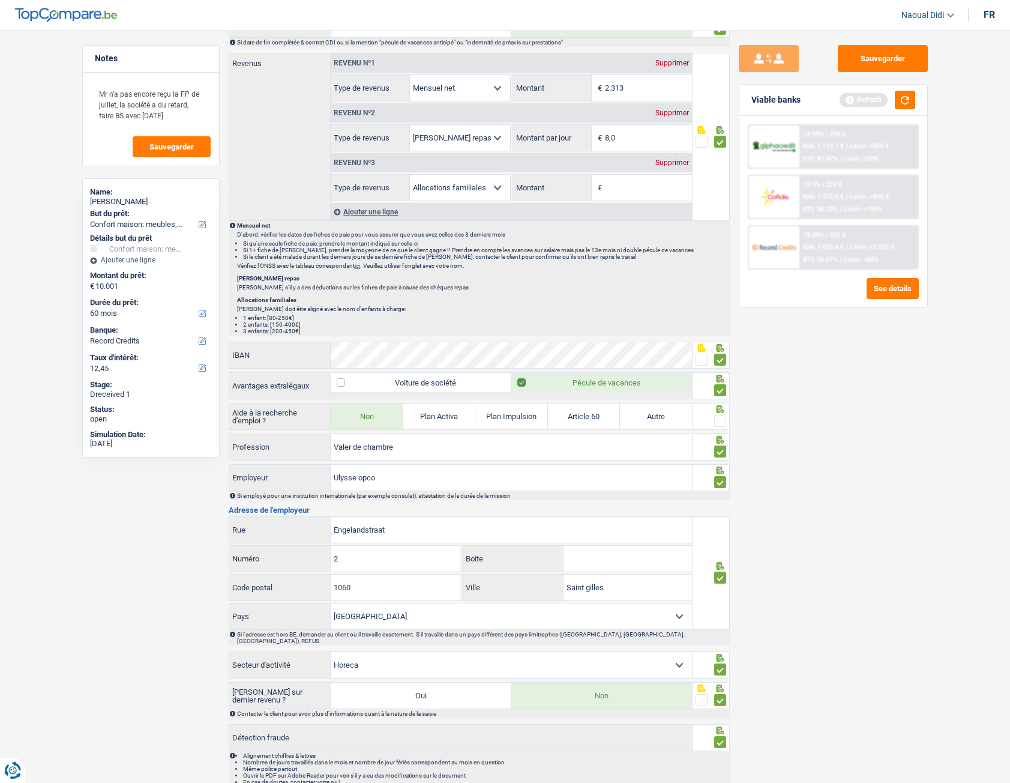
click at [721, 423] on span at bounding box center [720, 421] width 12 height 12
click at [0, 0] on input "radio" at bounding box center [0, 0] width 0 height 0
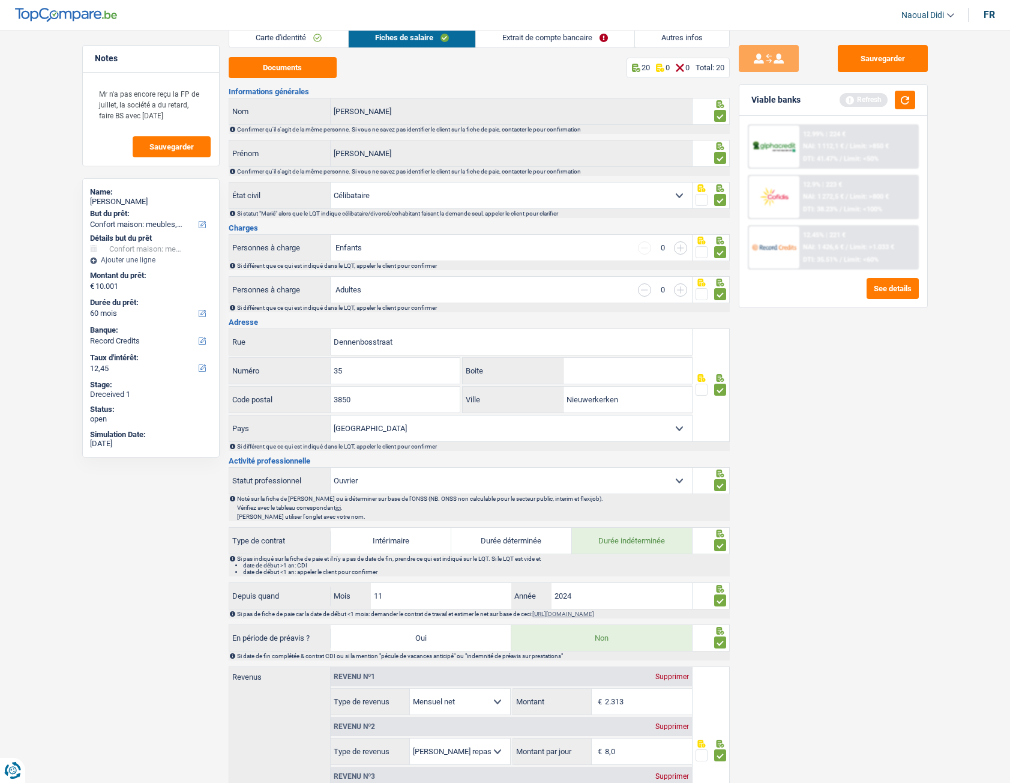
scroll to position [0, 0]
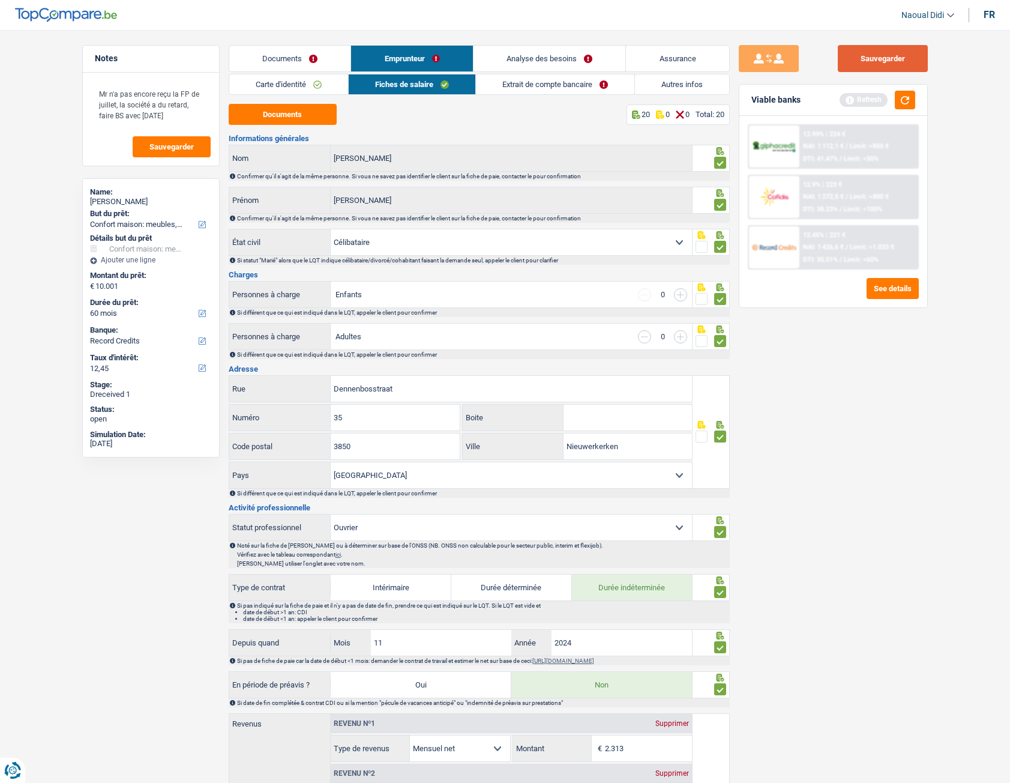
click at [901, 63] on button "Sauvegarder" at bounding box center [883, 58] width 90 height 27
click at [533, 58] on link "Analyse des besoins" at bounding box center [550, 59] width 152 height 26
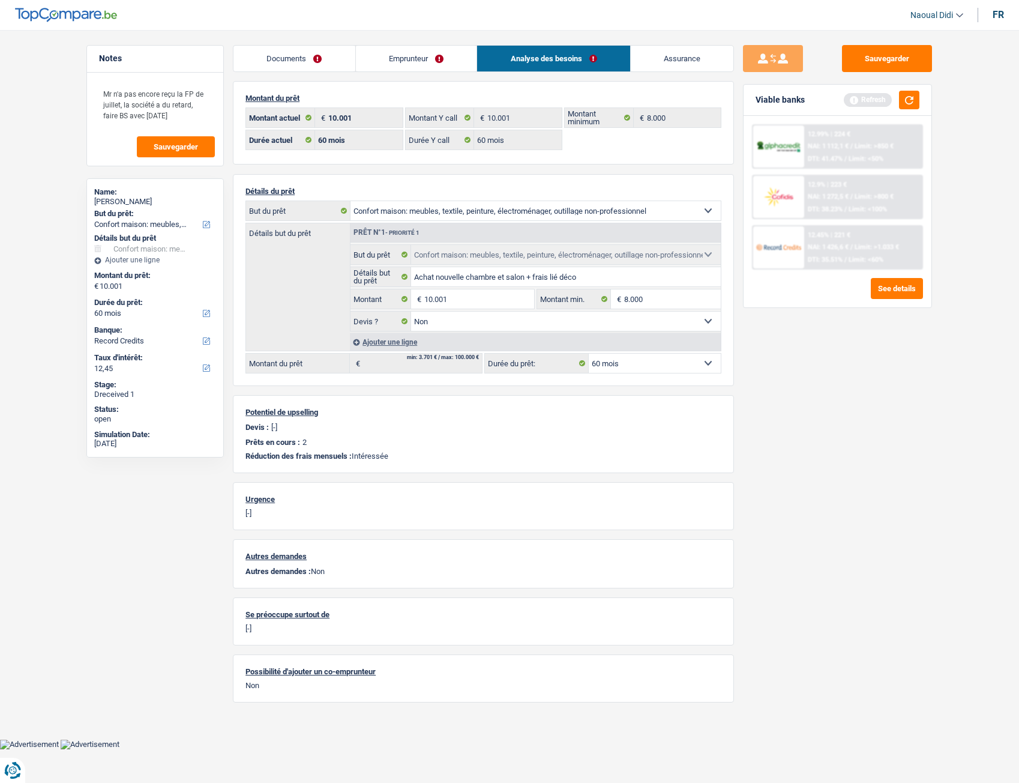
click at [421, 52] on link "Emprunteur" at bounding box center [416, 59] width 121 height 26
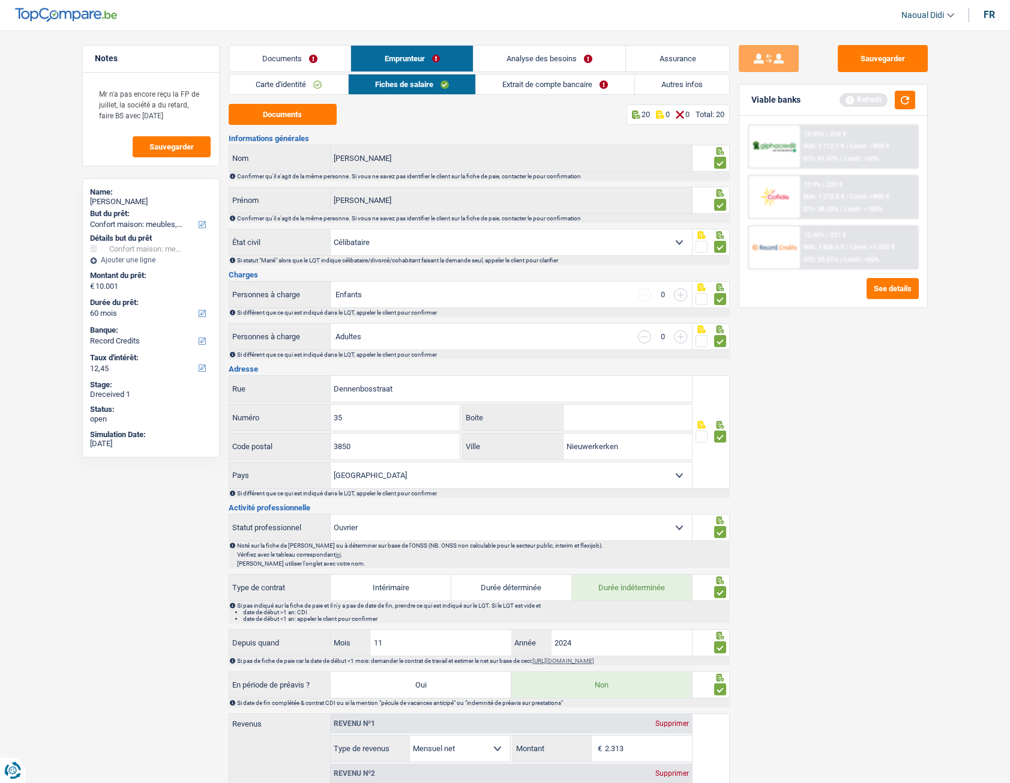
click at [543, 86] on link "Extrait de compte bancaire" at bounding box center [555, 84] width 158 height 20
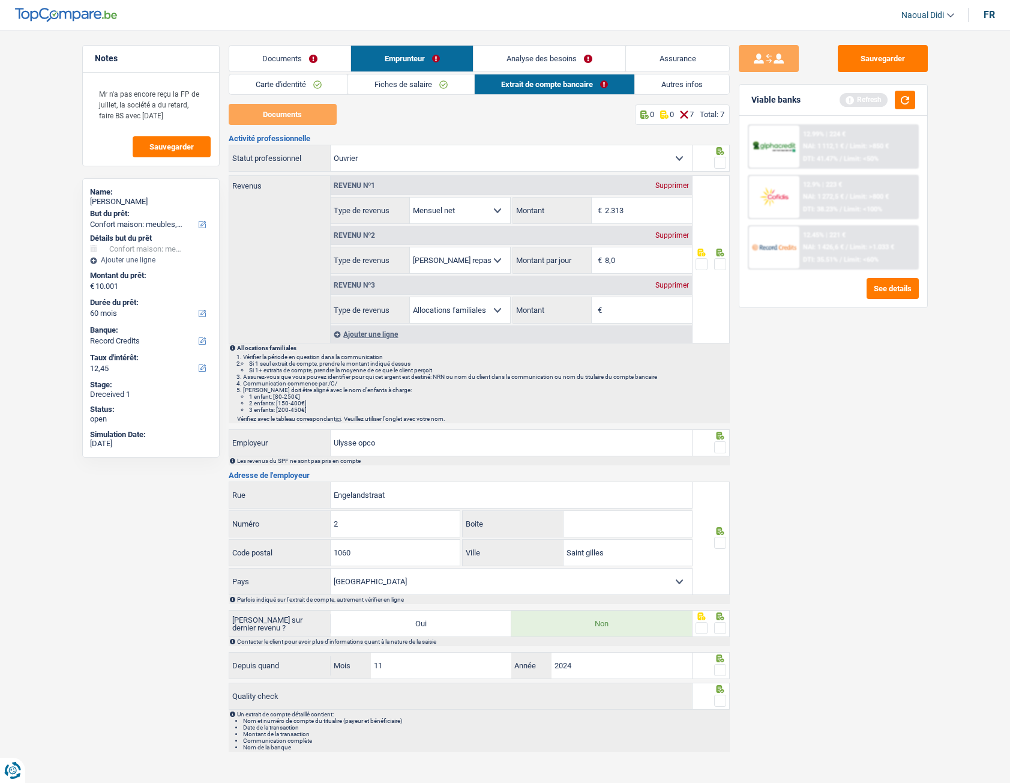
click at [720, 265] on span at bounding box center [720, 264] width 12 height 12
click at [0, 0] on input "radio" at bounding box center [0, 0] width 0 height 0
click at [725, 166] on span at bounding box center [720, 163] width 12 height 12
click at [0, 0] on input "radio" at bounding box center [0, 0] width 0 height 0
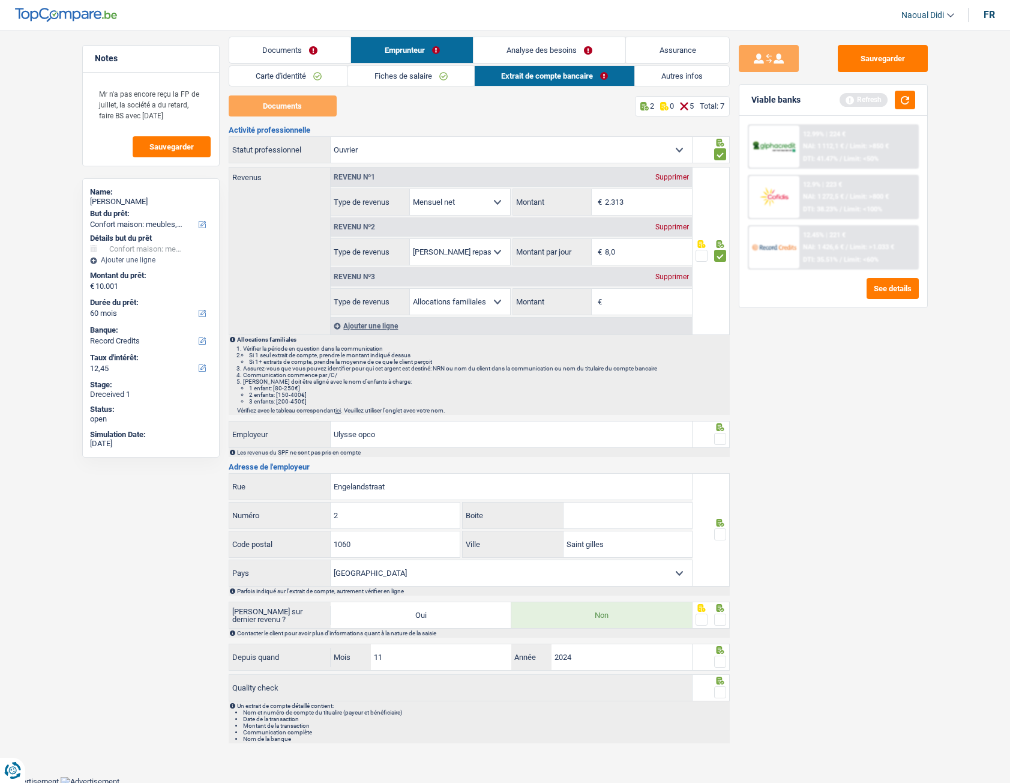
scroll to position [11, 0]
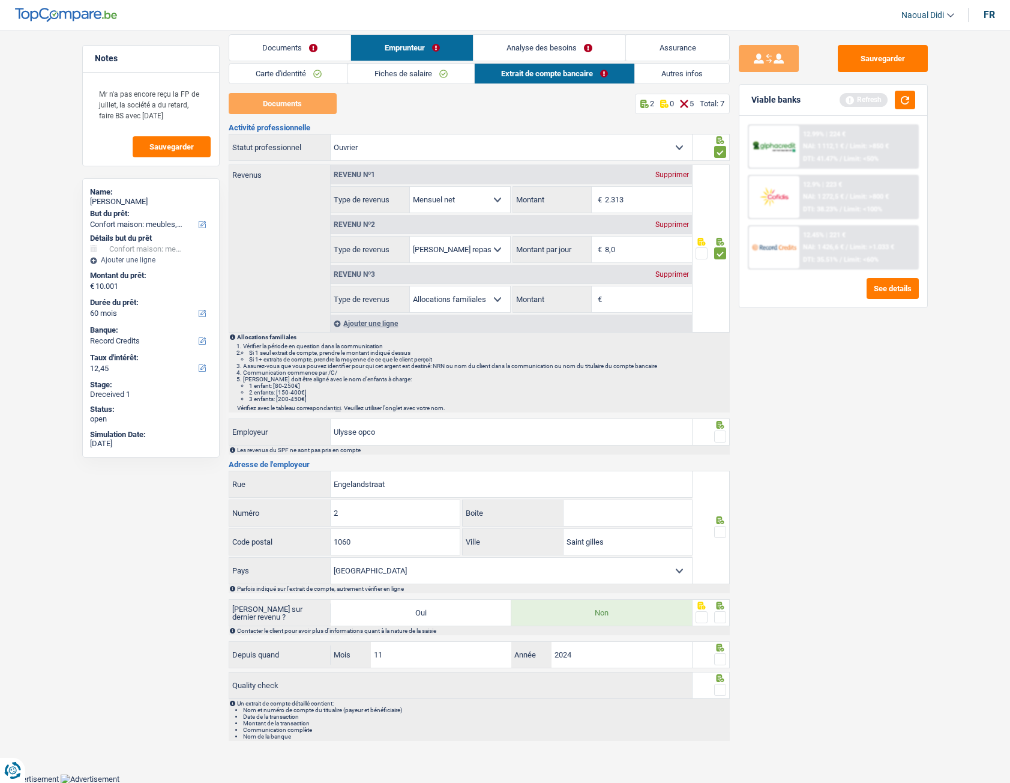
click at [717, 436] on span at bounding box center [720, 436] width 12 height 12
click at [0, 0] on input "radio" at bounding box center [0, 0] width 0 height 0
click at [720, 438] on span at bounding box center [720, 532] width 12 height 12
click at [0, 0] on input "radio" at bounding box center [0, 0] width 0 height 0
click at [720, 438] on span at bounding box center [720, 617] width 12 height 12
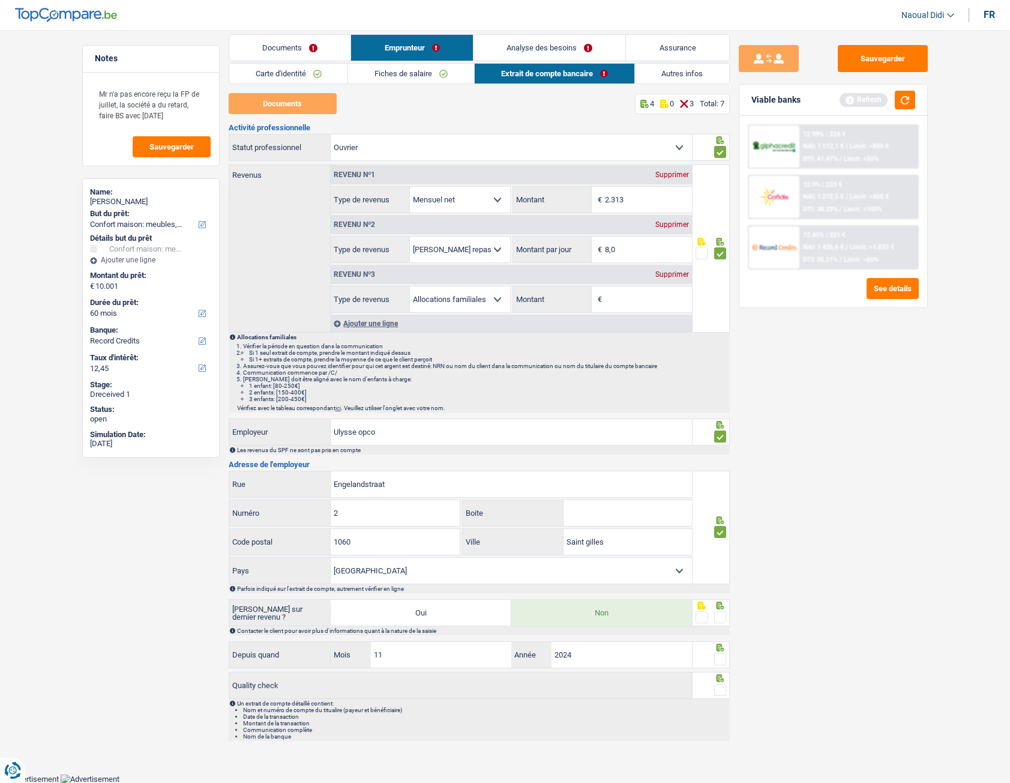
click at [0, 0] on input "radio" at bounding box center [0, 0] width 0 height 0
click at [725, 438] on div at bounding box center [720, 659] width 12 height 15
click at [722, 438] on span at bounding box center [720, 690] width 12 height 12
click at [0, 0] on input "radio" at bounding box center [0, 0] width 0 height 0
click at [722, 438] on span at bounding box center [720, 659] width 12 height 12
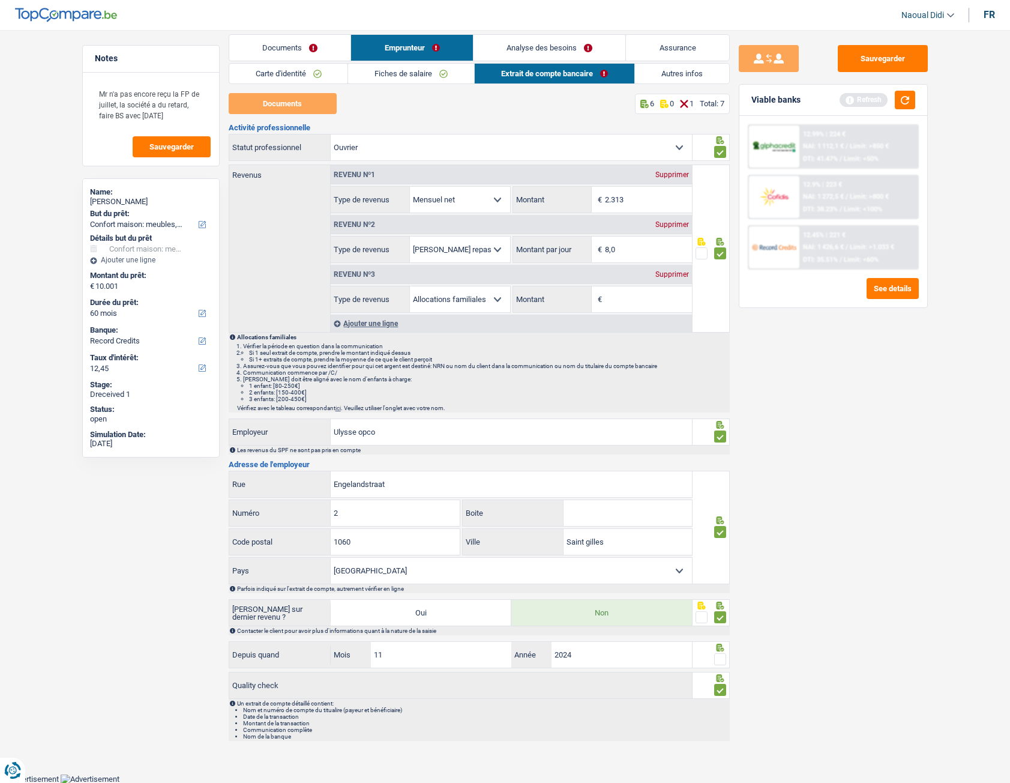
click at [0, 0] on input "radio" at bounding box center [0, 0] width 0 height 0
click at [873, 56] on button "Sauvegarder" at bounding box center [883, 58] width 90 height 27
click at [682, 79] on link "Autres infos" at bounding box center [682, 74] width 94 height 20
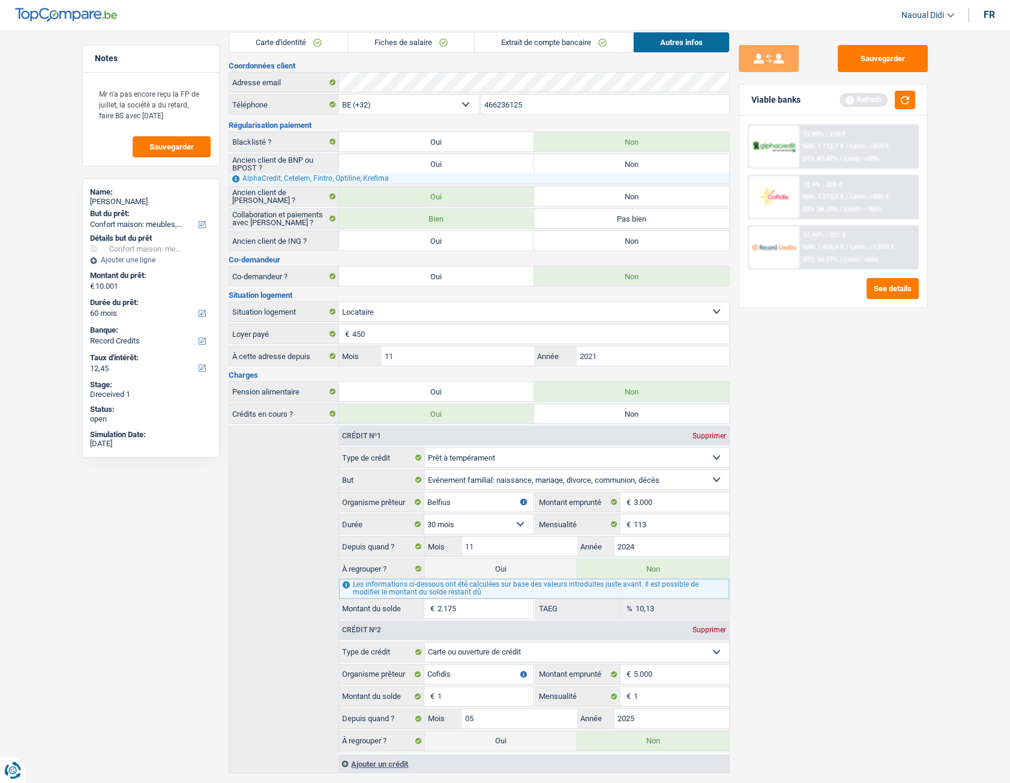
scroll to position [0, 0]
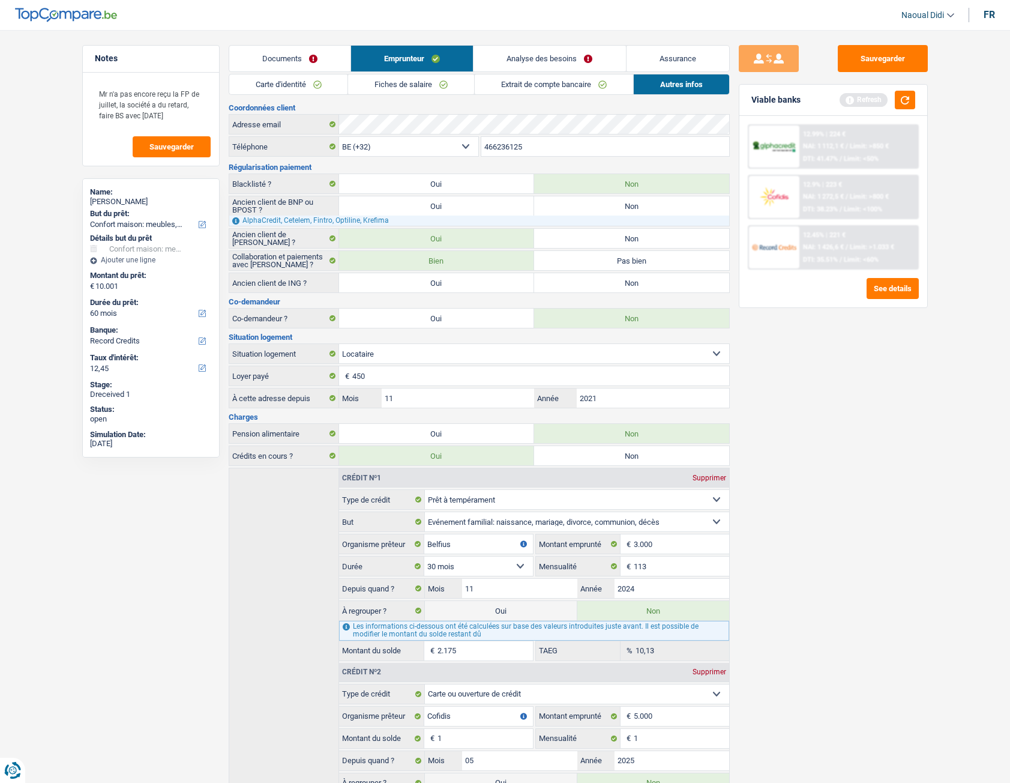
click at [544, 58] on link "Analyse des besoins" at bounding box center [550, 59] width 152 height 26
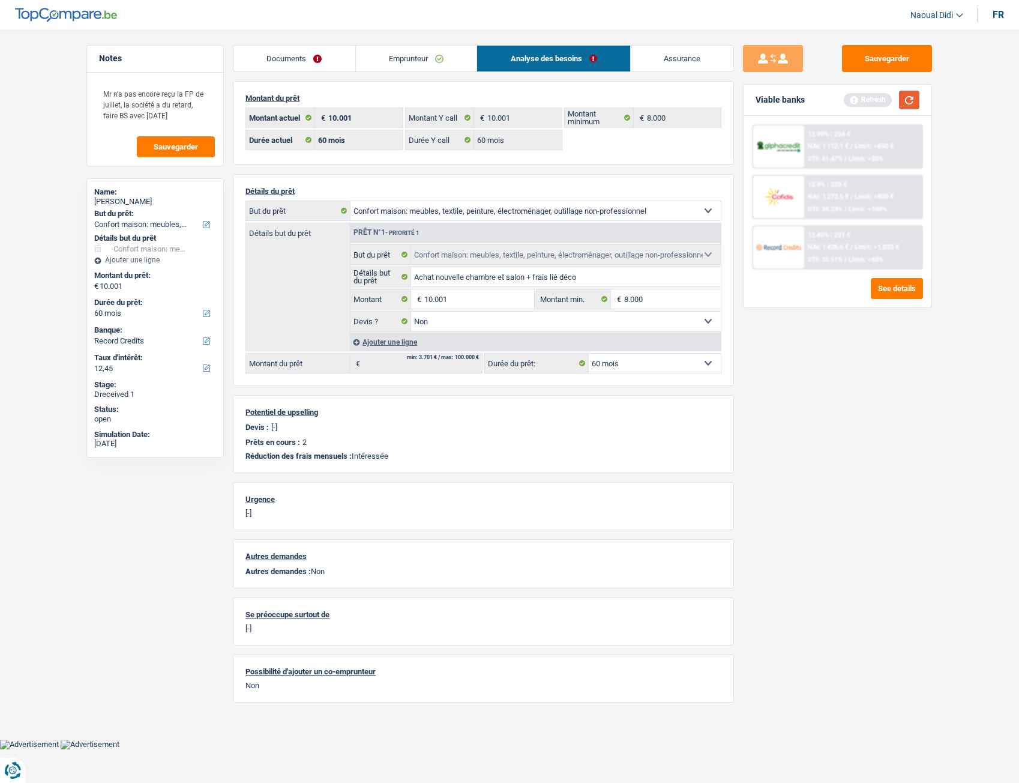
click at [913, 107] on button "button" at bounding box center [909, 100] width 20 height 19
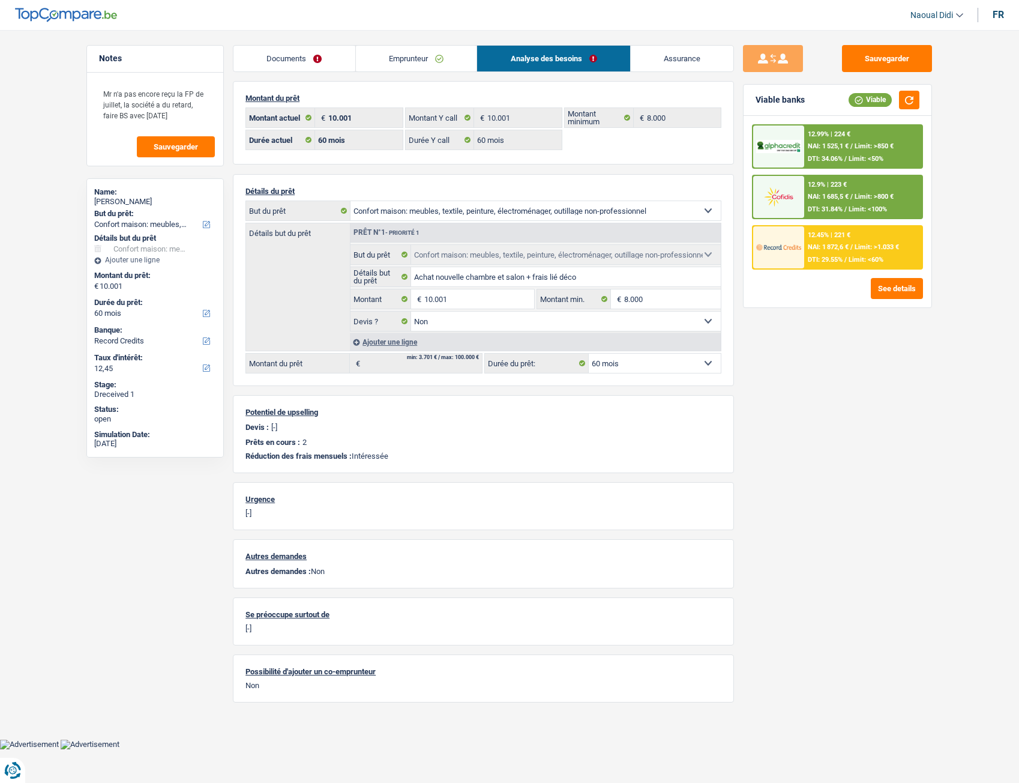
click at [416, 60] on link "Emprunteur" at bounding box center [416, 59] width 121 height 26
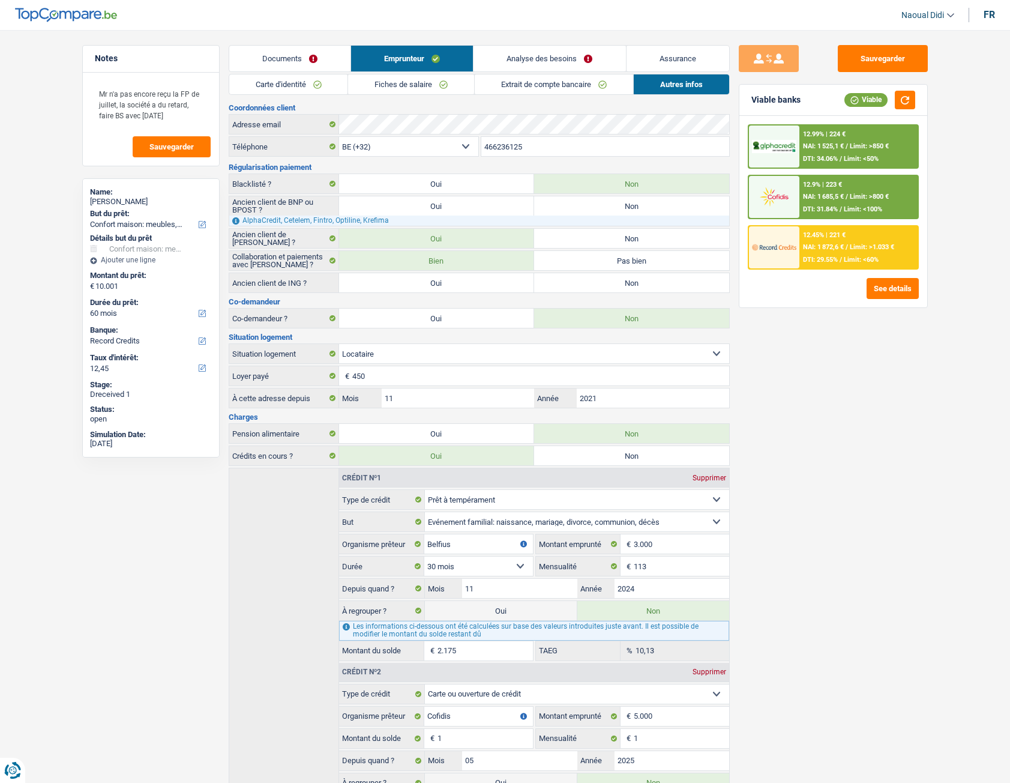
click at [534, 88] on link "Extrait de compte bancaire" at bounding box center [554, 84] width 158 height 20
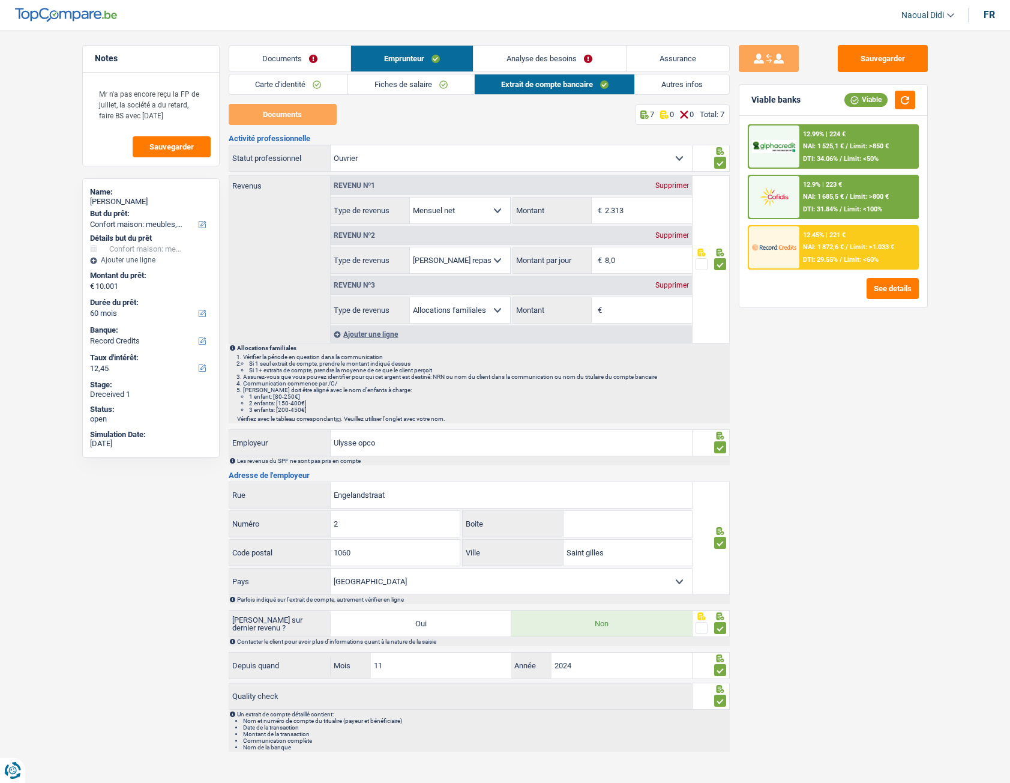
click at [609, 312] on input "Montant" at bounding box center [648, 310] width 87 height 26
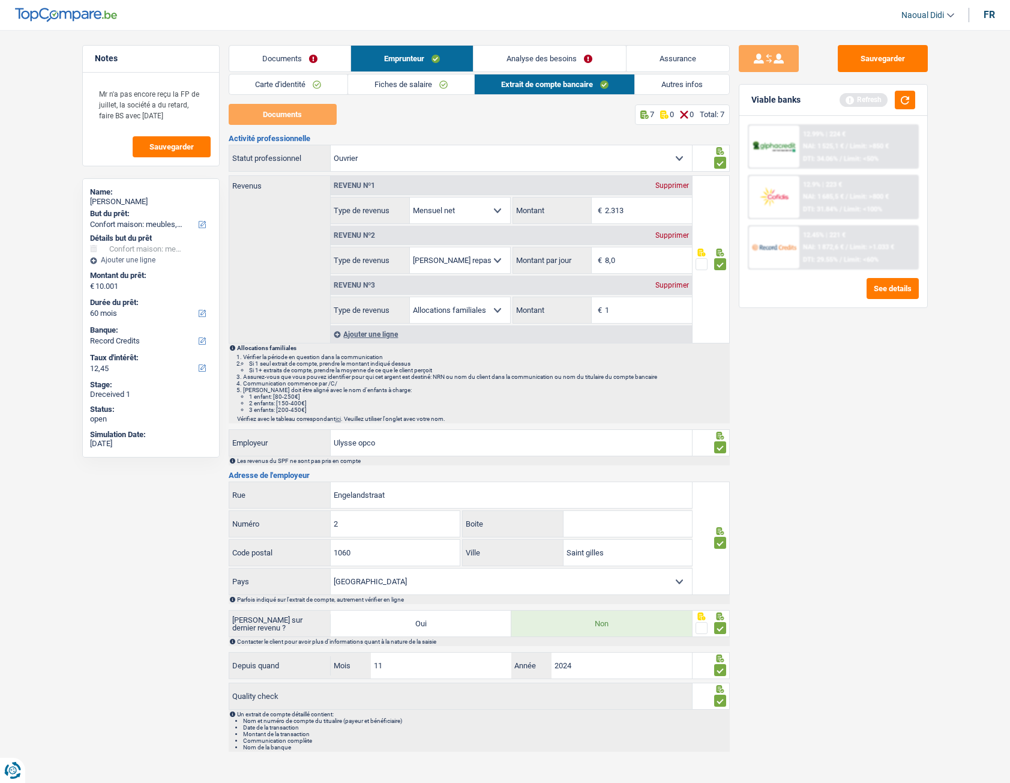
type input "1"
click at [774, 398] on div "Sauvegarder Viable banks Refresh 12.99% | 224 € NAI: 1 525,1 € / Limit: >850 € …" at bounding box center [833, 403] width 207 height 716
click at [876, 64] on button "Sauvegarder" at bounding box center [883, 58] width 90 height 27
click at [911, 97] on button "button" at bounding box center [905, 100] width 20 height 19
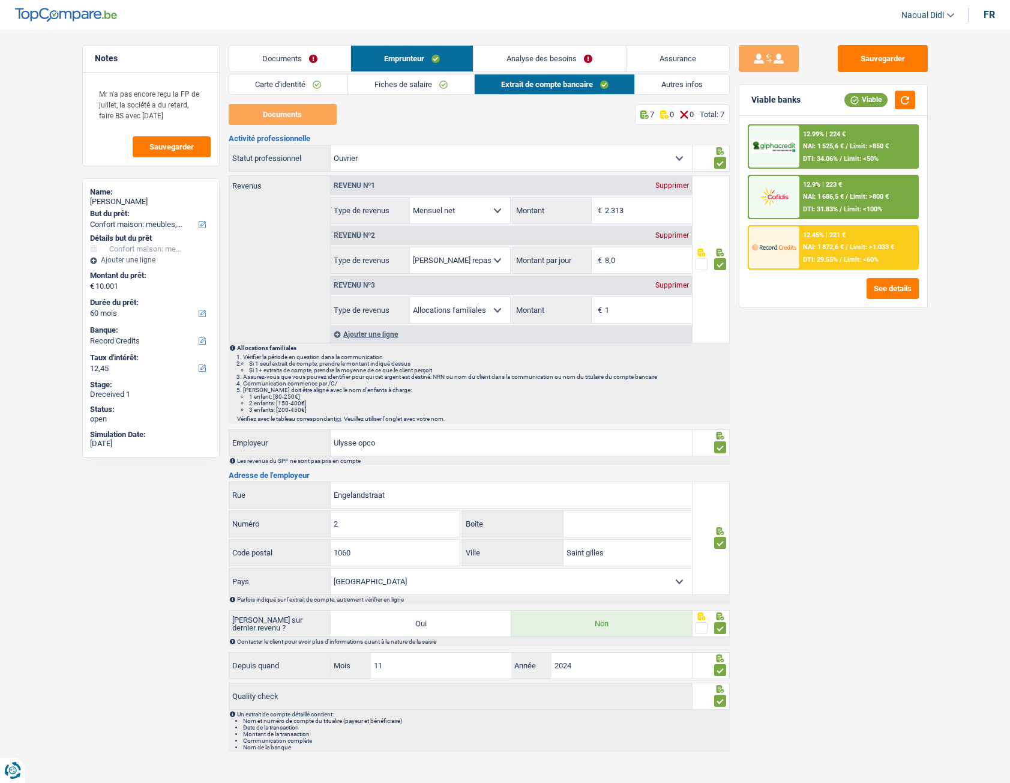
click at [848, 189] on div "12.9% | 223 € NAI: 1 686,5 € / Limit: >800 € DTI: 31.83% / Limit: <100%" at bounding box center [859, 197] width 118 height 42
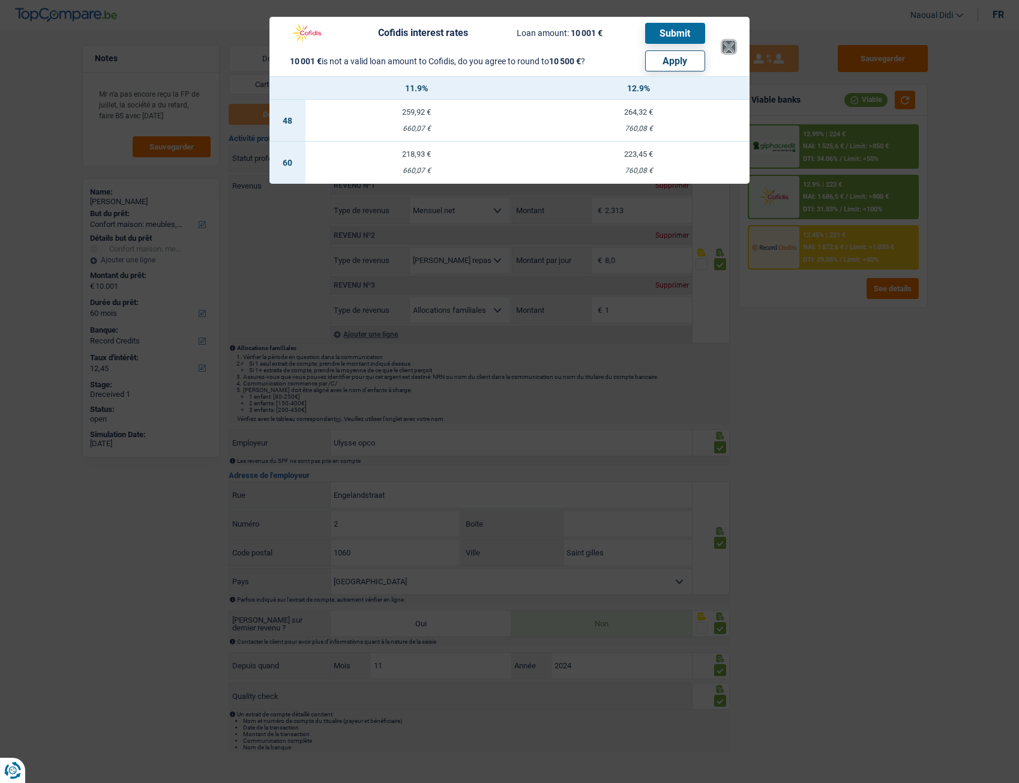
click at [728, 45] on button "×" at bounding box center [729, 47] width 13 height 12
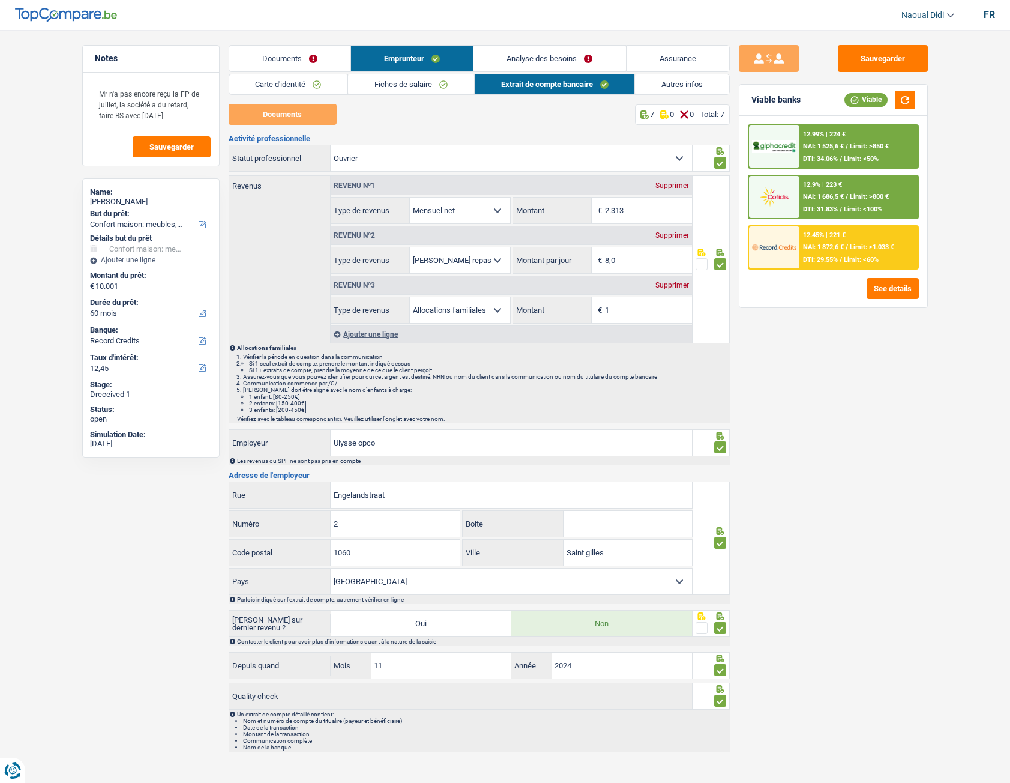
click at [591, 56] on link "Analyse des besoins" at bounding box center [550, 59] width 152 height 26
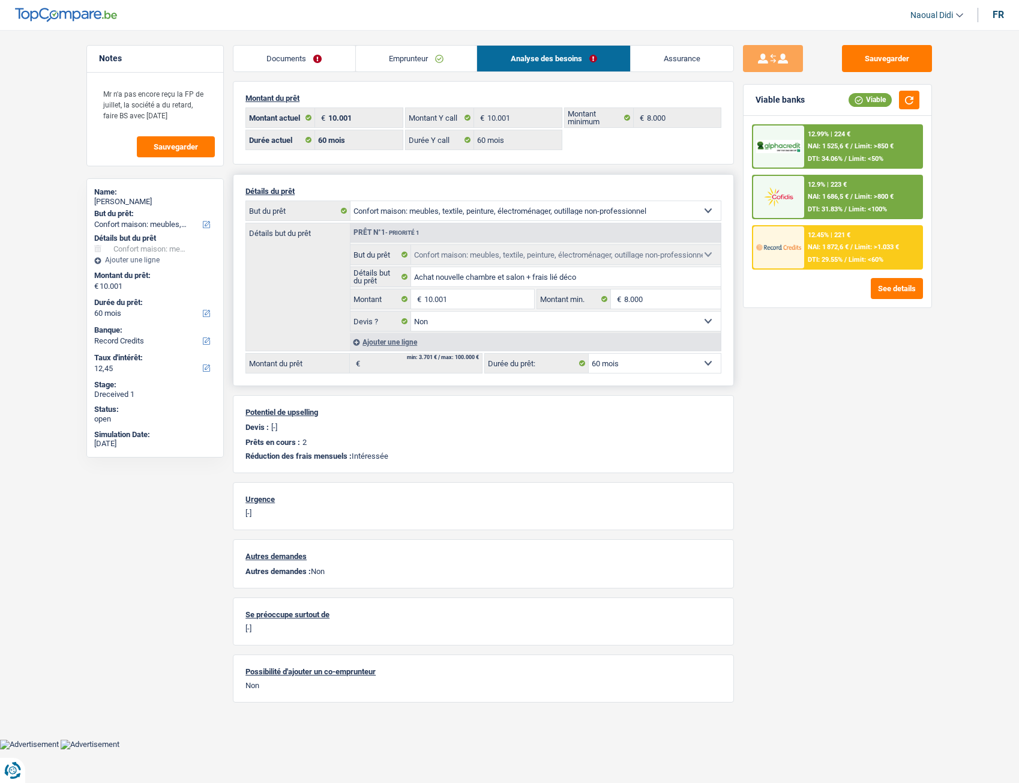
click at [656, 361] on select "12 mois 18 mois 24 mois 30 mois 36 mois 42 mois 48 mois 60 mois Sélectionner un…" at bounding box center [655, 363] width 132 height 19
click at [474, 300] on input "10.001" at bounding box center [479, 298] width 110 height 19
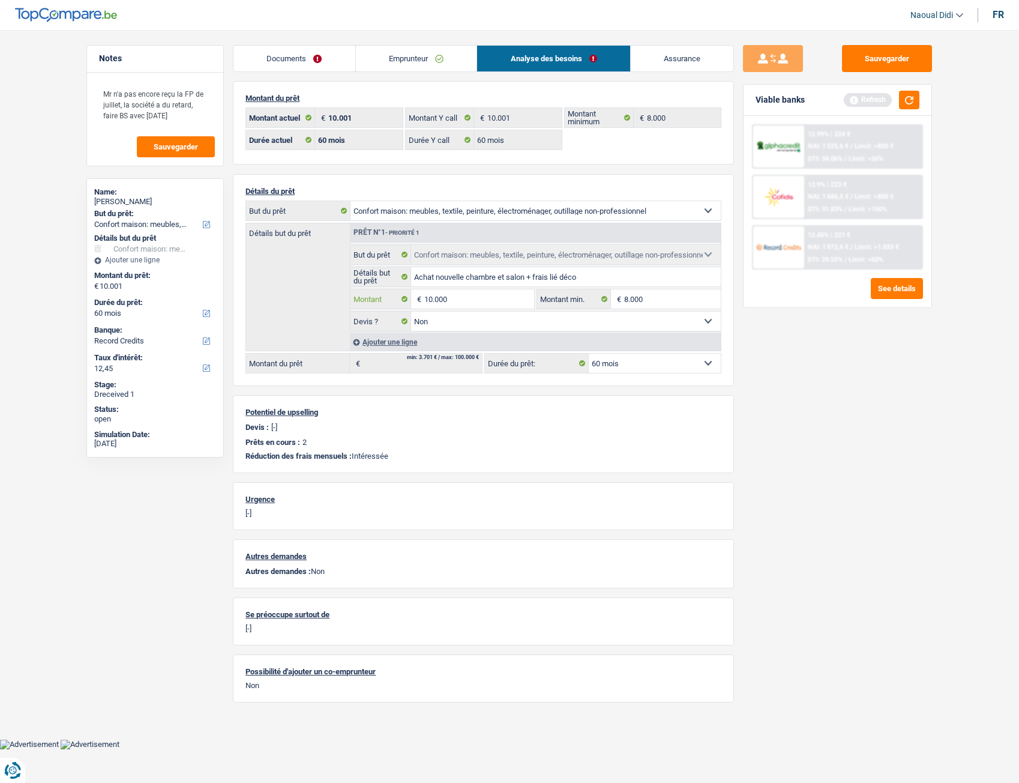
type input "10.000"
select select "48"
type input "10.000"
select select "48"
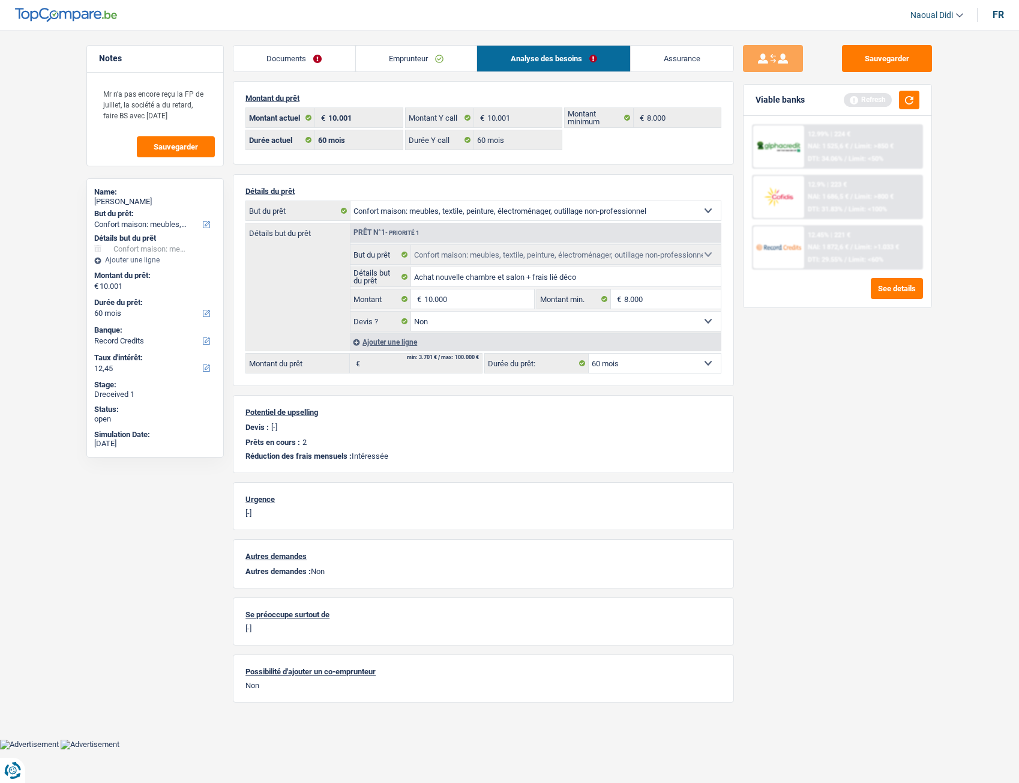
type input "10.000"
select select "48"
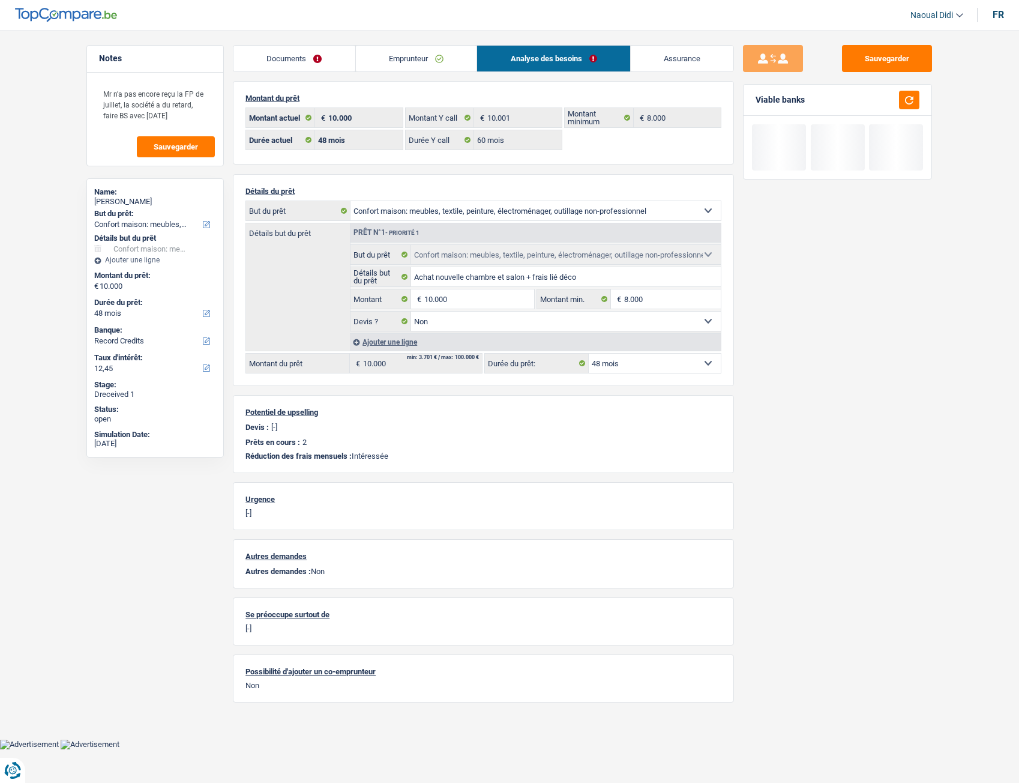
click at [756, 435] on div "Sauvegarder Viable banks" at bounding box center [837, 403] width 207 height 716
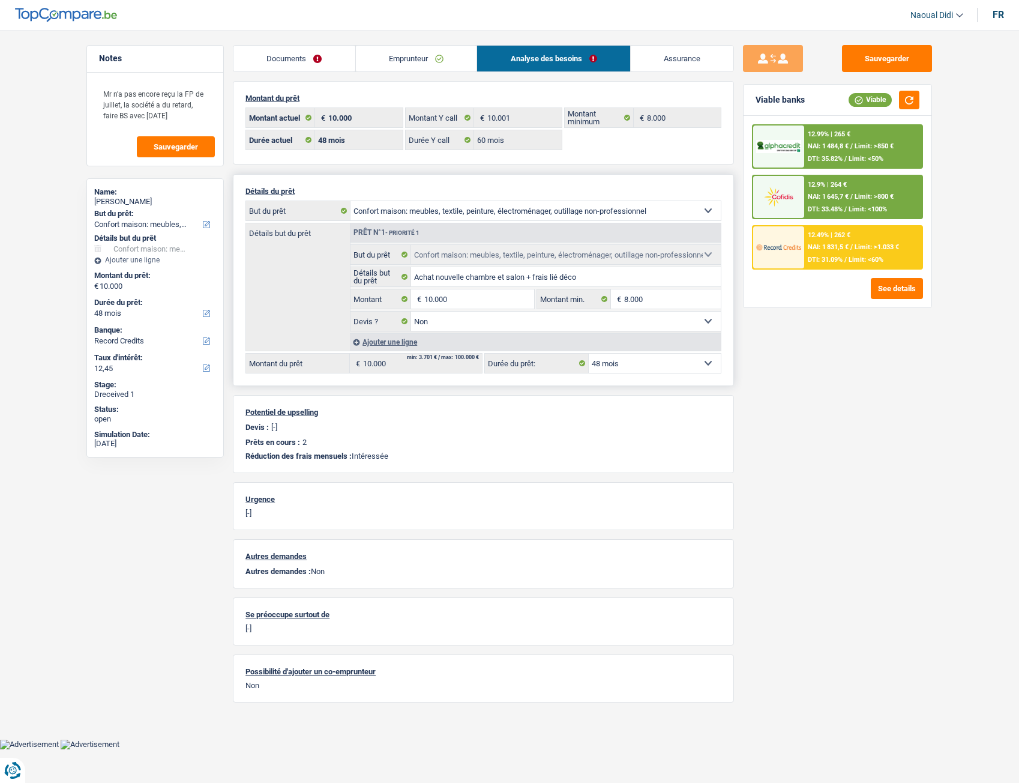
click at [637, 368] on select "12 mois 18 mois 24 mois 30 mois 36 mois 42 mois 48 mois Sélectionner une option" at bounding box center [655, 363] width 132 height 19
click at [468, 301] on input "10.000" at bounding box center [479, 298] width 110 height 19
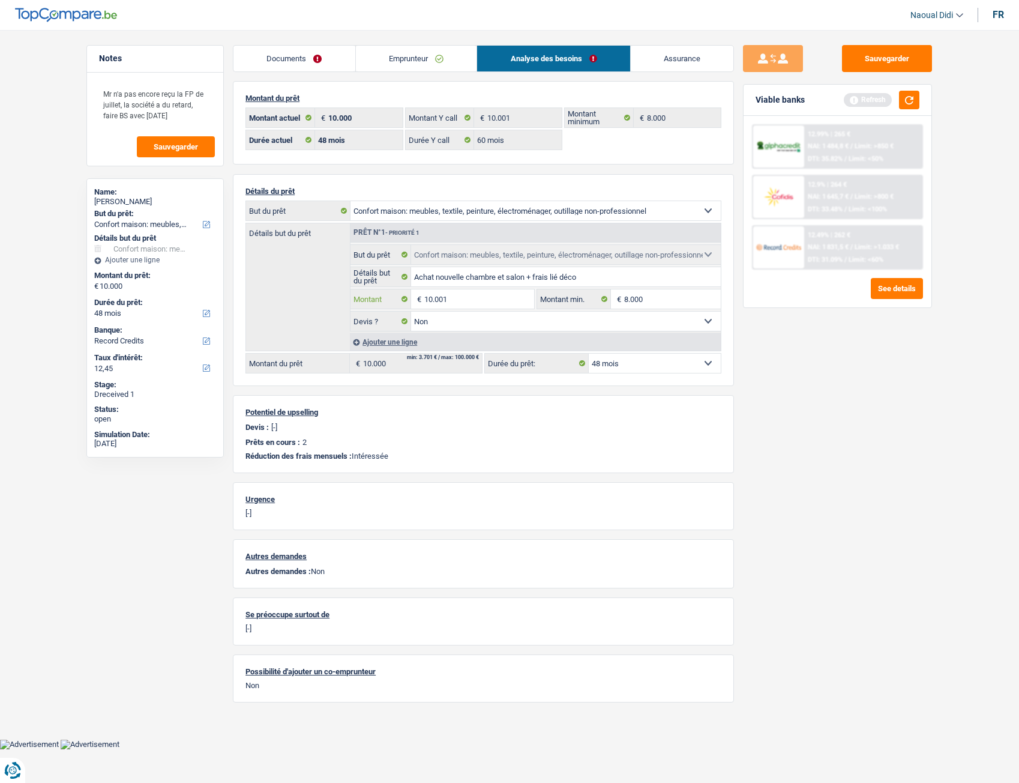
type input "10.001"
select select "60"
type input "10.001"
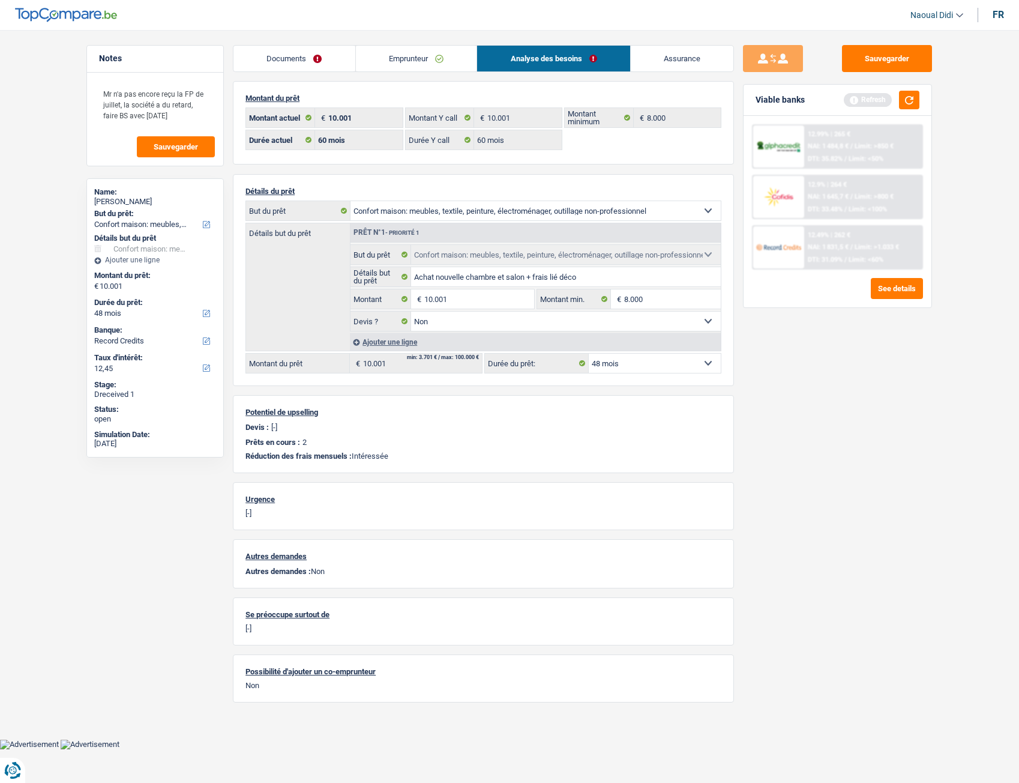
click at [764, 433] on div "Sauvegarder Viable banks Refresh 12.99% | 265 € NAI: 1 484,8 € / Limit: >850 € …" at bounding box center [837, 403] width 207 height 716
select select "60"
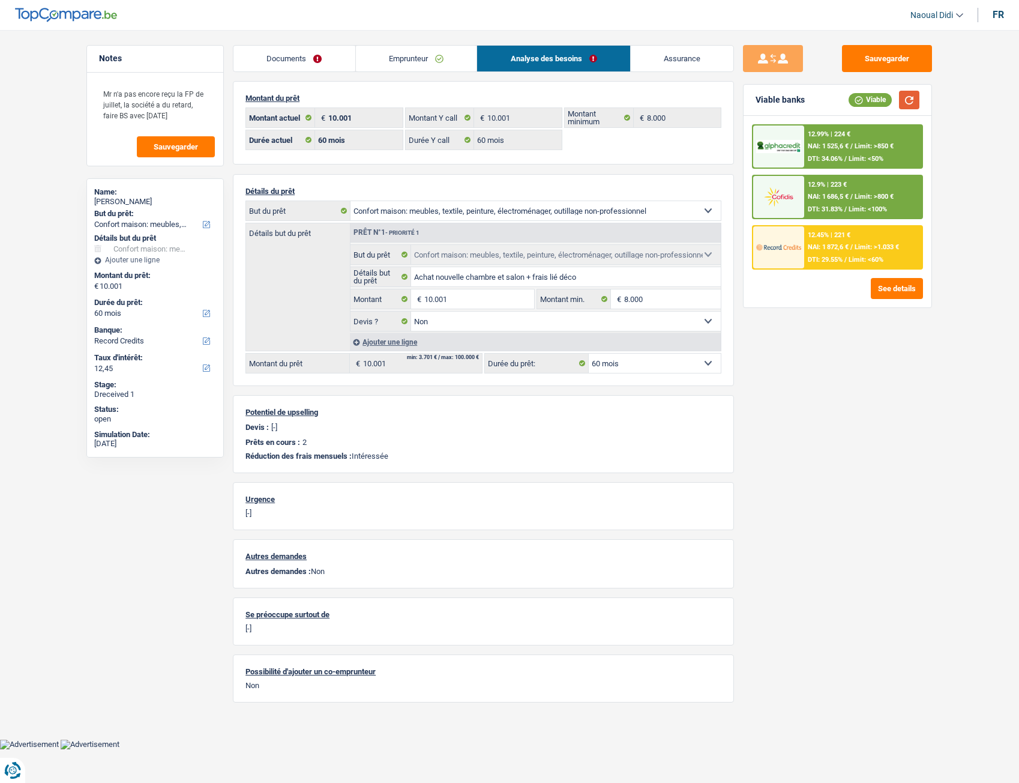
click at [908, 104] on button "button" at bounding box center [909, 100] width 20 height 19
click at [824, 148] on span "NAI: 1 525,6 €" at bounding box center [828, 146] width 41 height 8
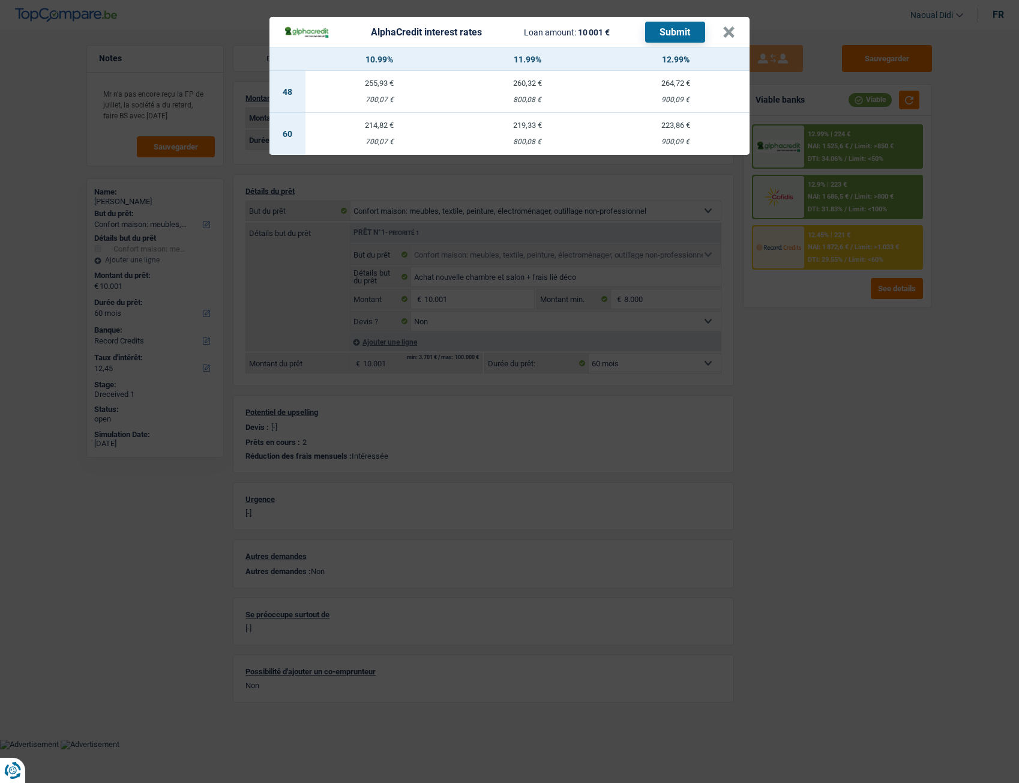
click at [532, 128] on div "219,33 €" at bounding box center [528, 125] width 148 height 8
select select "alphacredit"
type input "11,99"
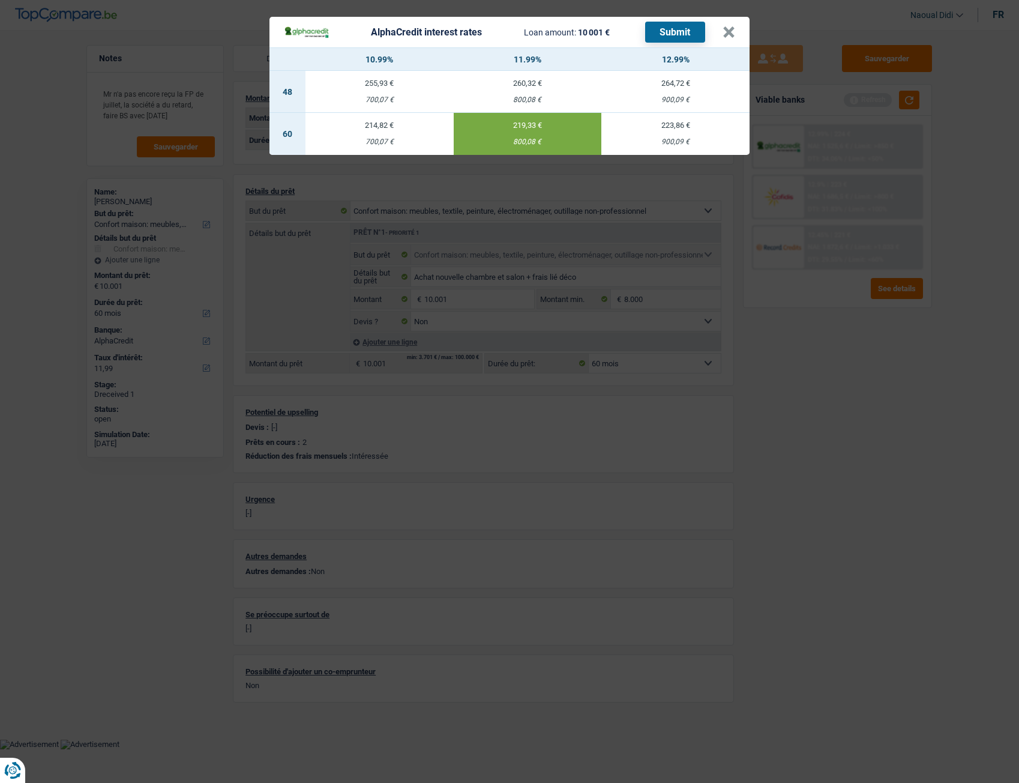
click at [684, 28] on button "Submit" at bounding box center [675, 32] width 60 height 21
click at [726, 34] on button "×" at bounding box center [729, 32] width 13 height 12
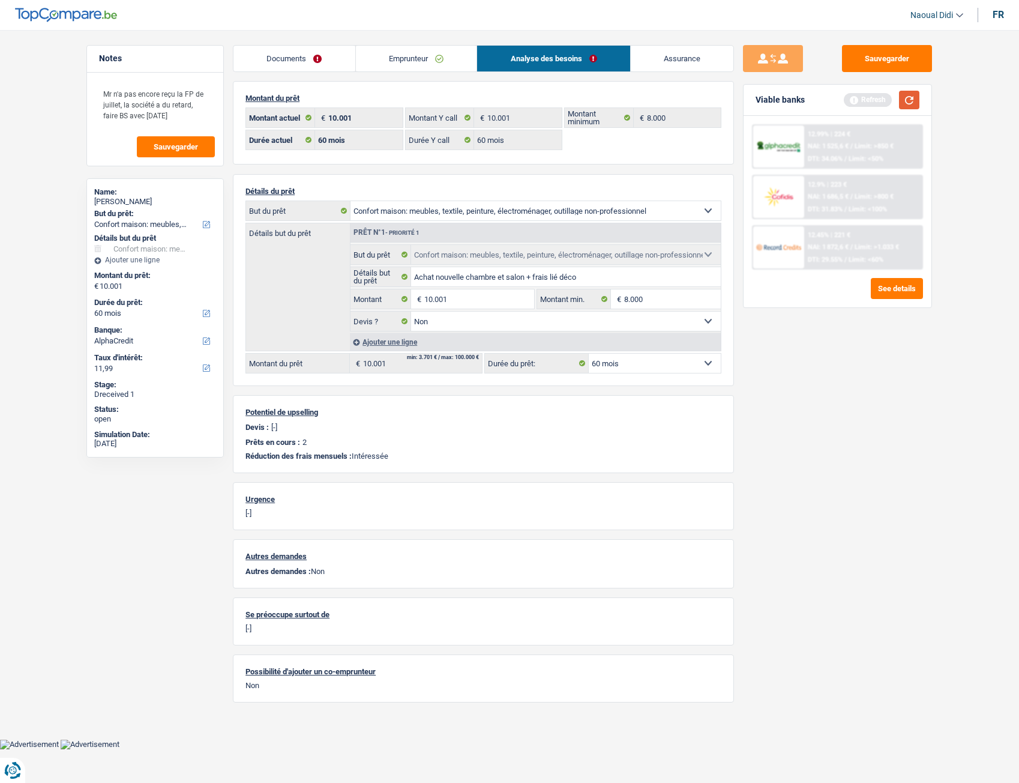
click at [910, 104] on button "button" at bounding box center [909, 100] width 20 height 19
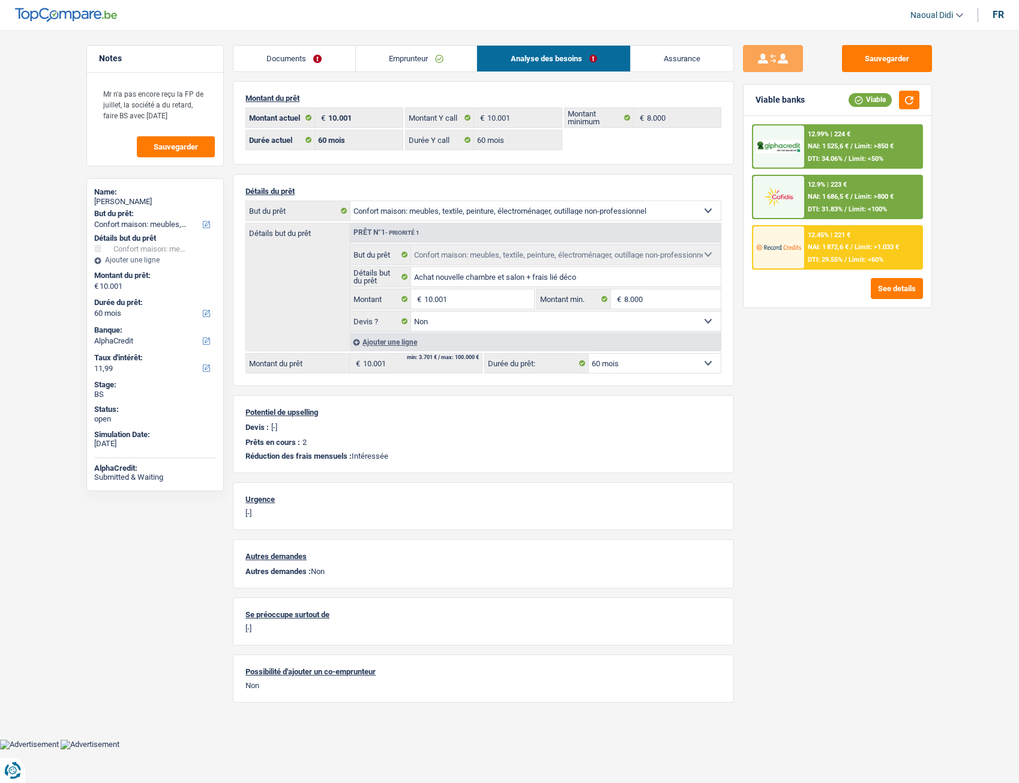
click at [843, 196] on span "NAI: 1 686,5 €" at bounding box center [828, 197] width 41 height 8
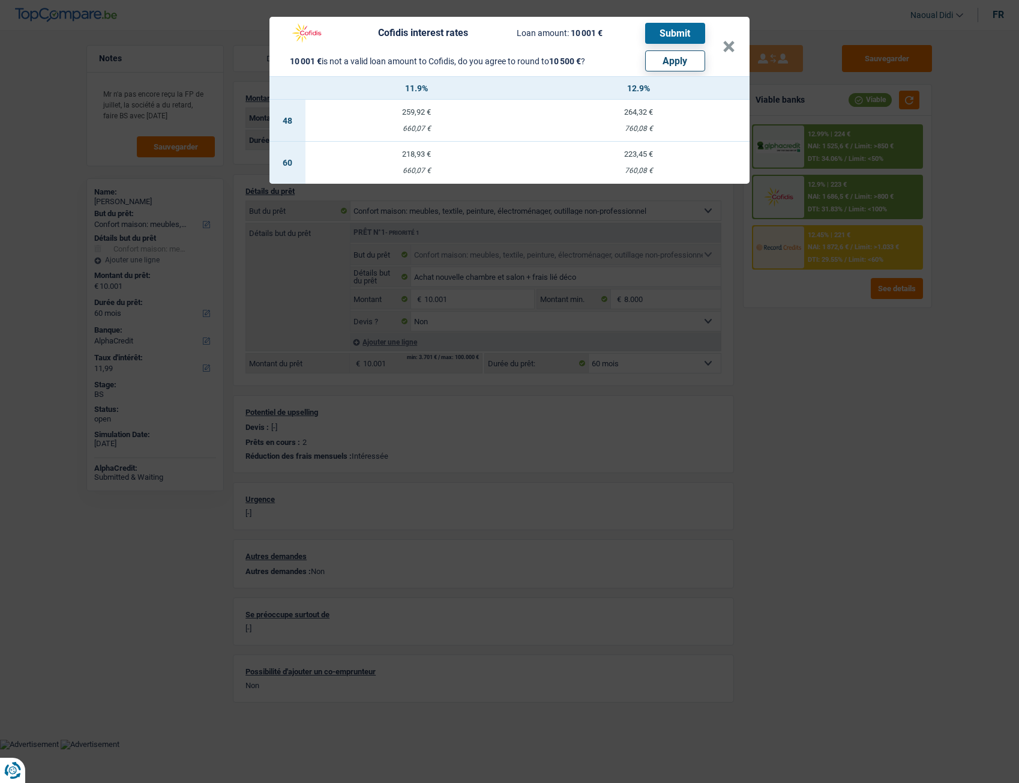
click at [663, 63] on button "Apply" at bounding box center [675, 60] width 60 height 21
type input "10.500"
select select "other"
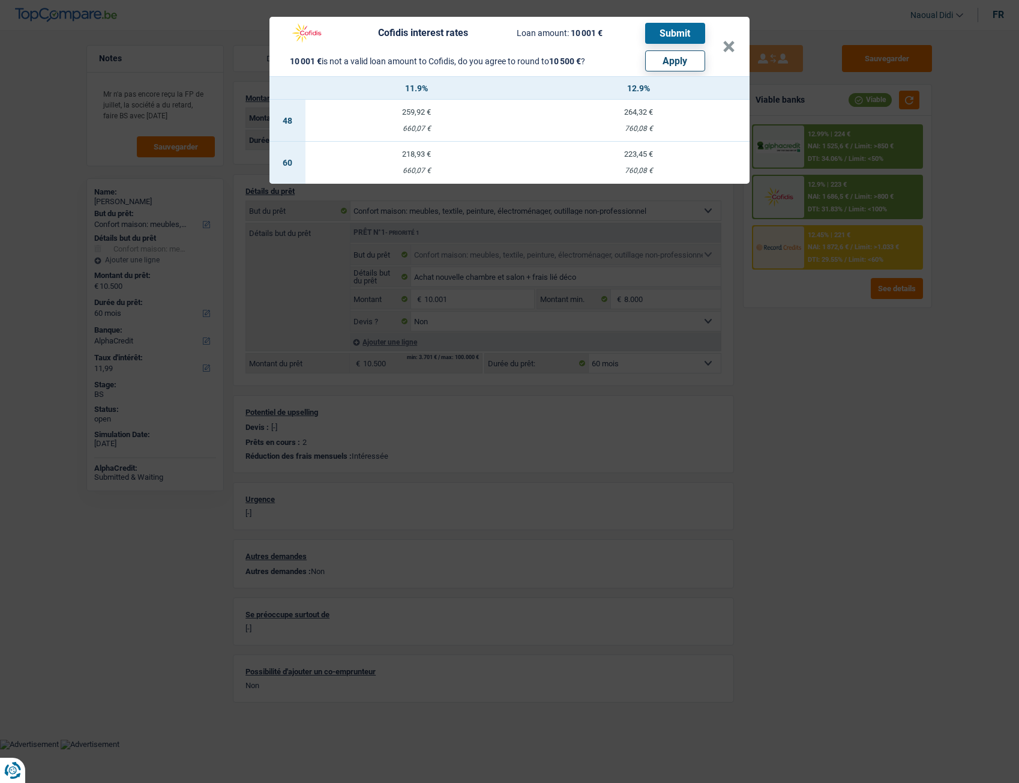
select select "other"
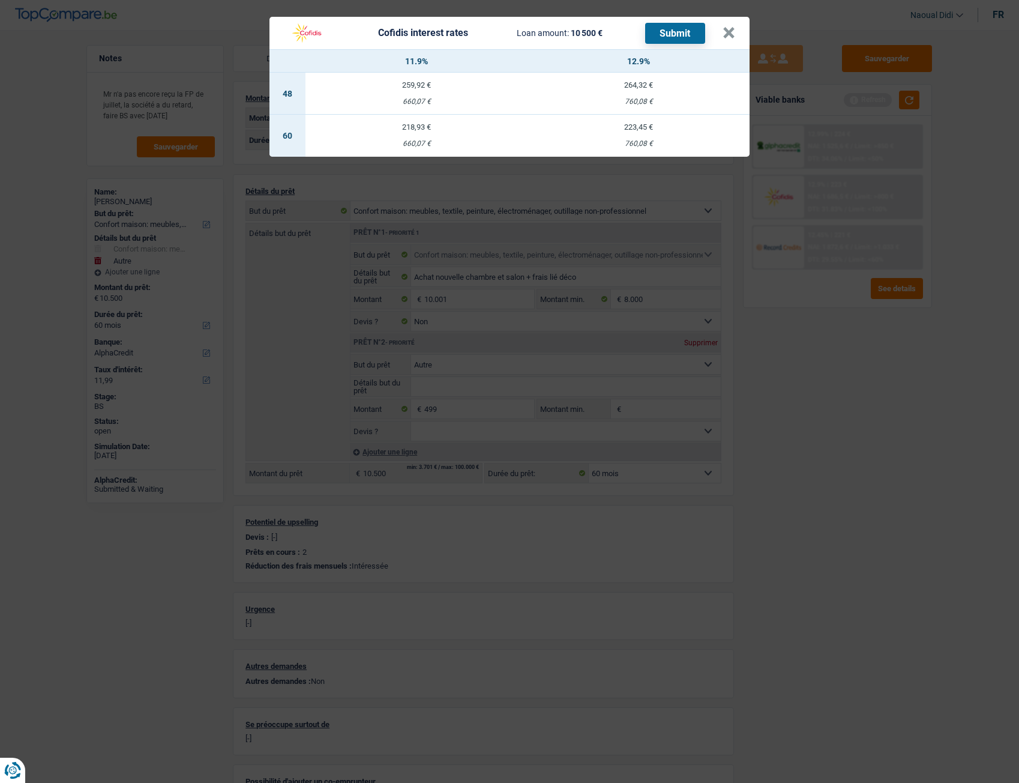
click at [415, 131] on div "218,93 €" at bounding box center [417, 127] width 222 height 8
select select "cofidis"
type input "11,90"
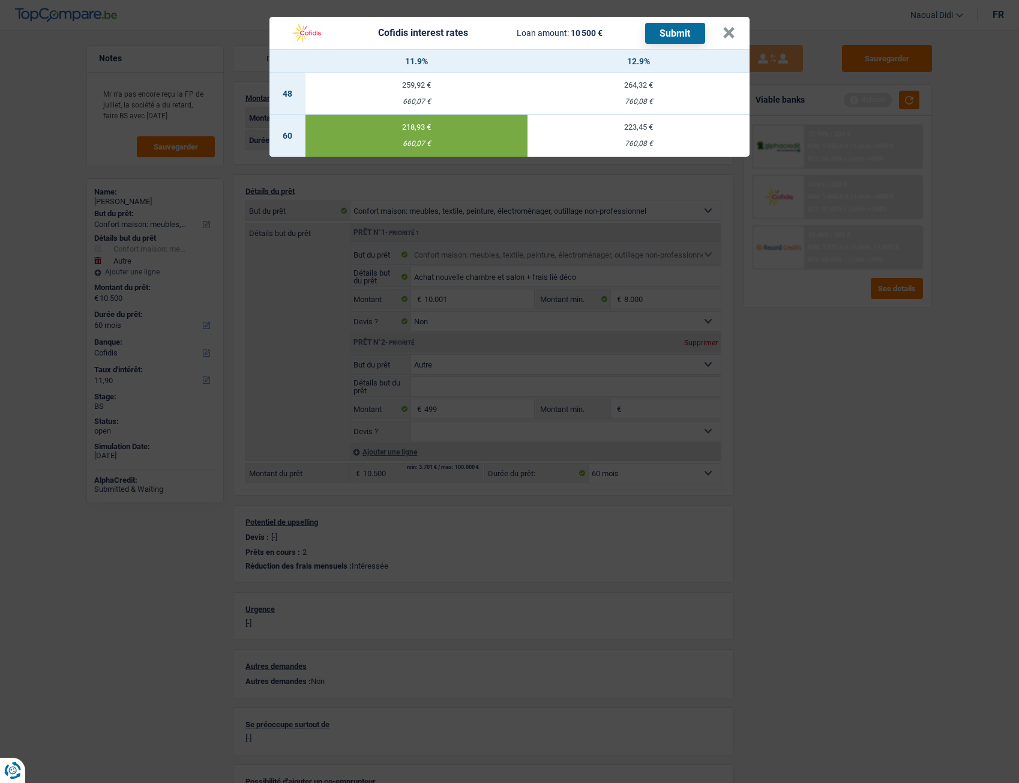
click at [665, 34] on button "Submit" at bounding box center [675, 33] width 60 height 21
click at [728, 28] on button "×" at bounding box center [729, 33] width 13 height 12
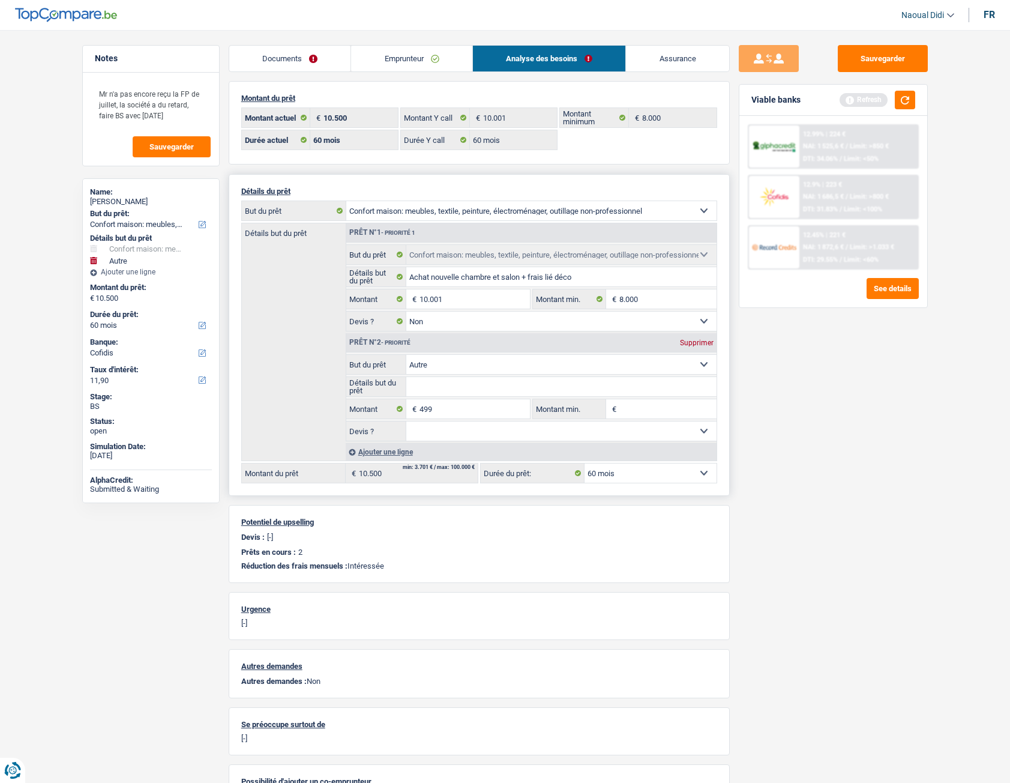
click at [688, 342] on div "Supprimer" at bounding box center [697, 342] width 40 height 7
type input "10.001"
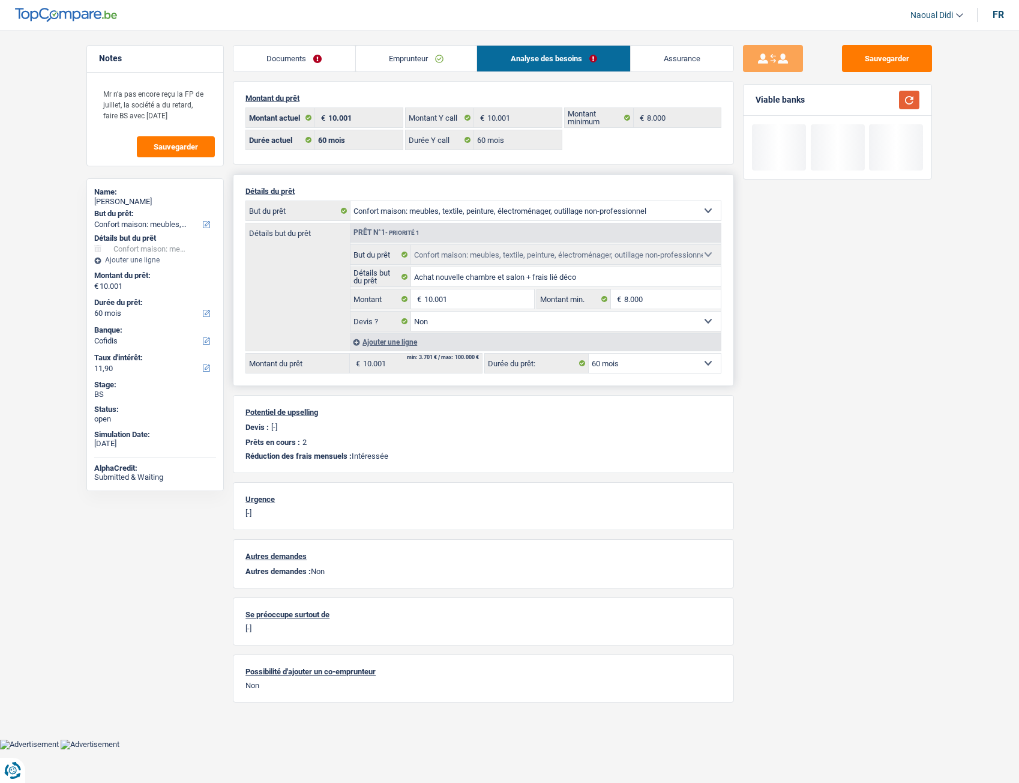
click at [914, 104] on button "button" at bounding box center [909, 100] width 20 height 19
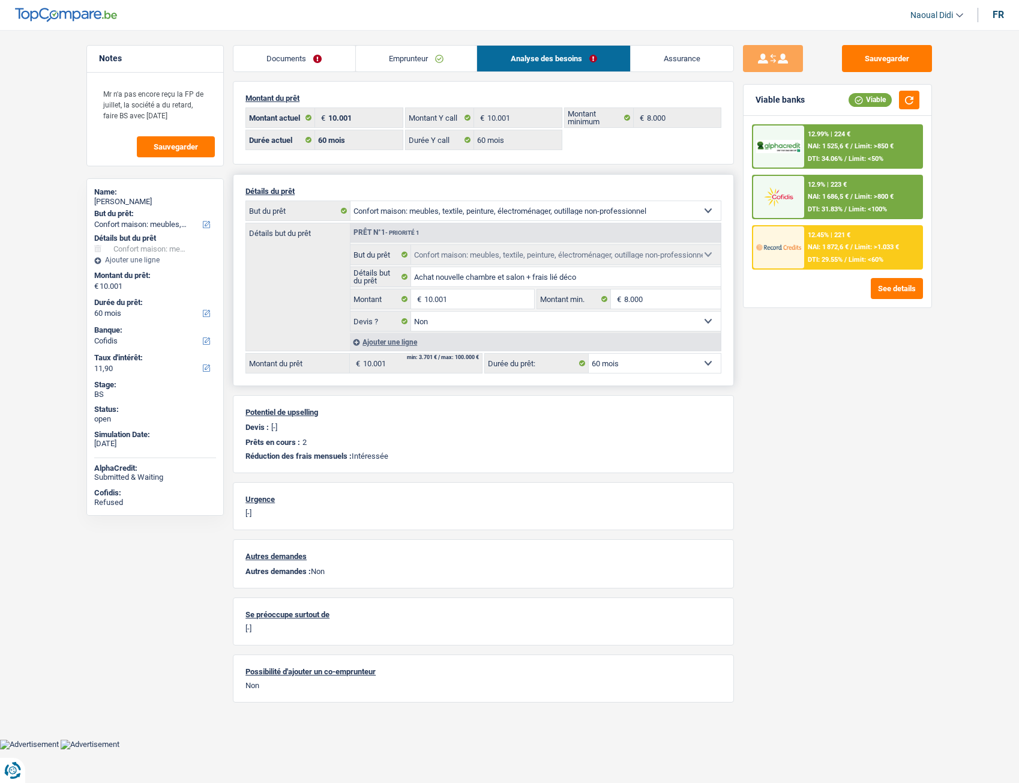
click at [810, 252] on div "12.45% | 221 € NAI: 1 872,6 € / Limit: >1.033 € DTI: 29.55% / Limit: <60%" at bounding box center [863, 247] width 118 height 42
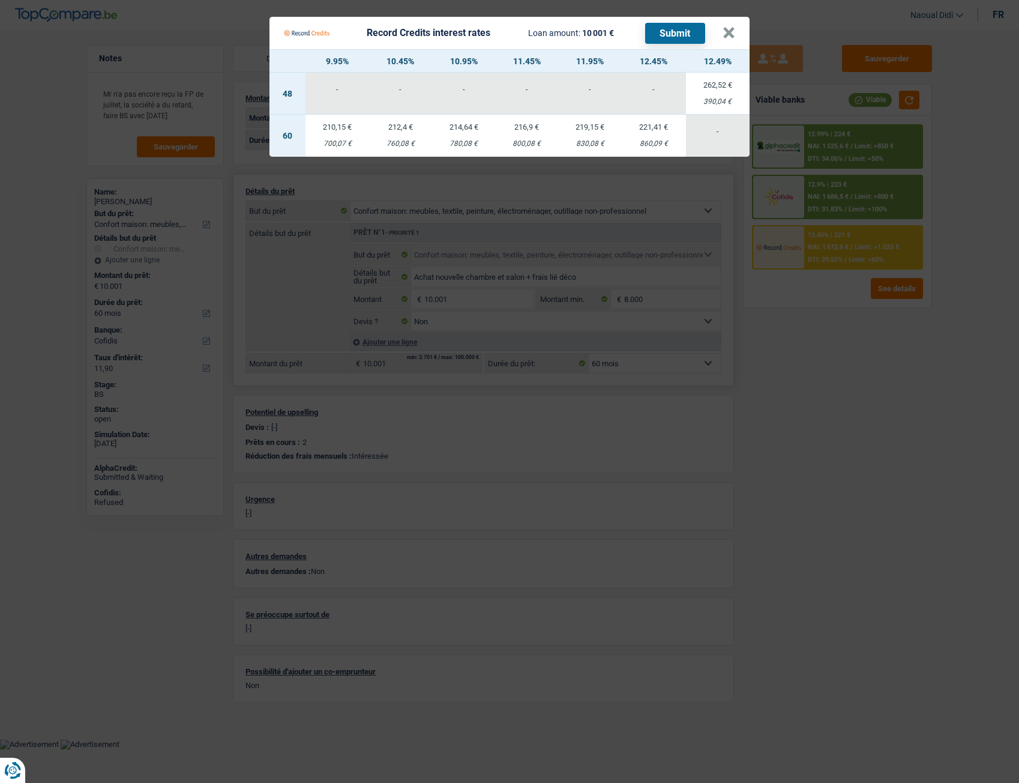
click at [527, 135] on td "216,9 € 800,08 €" at bounding box center [527, 136] width 62 height 42
select select "record credits"
type input "11,45"
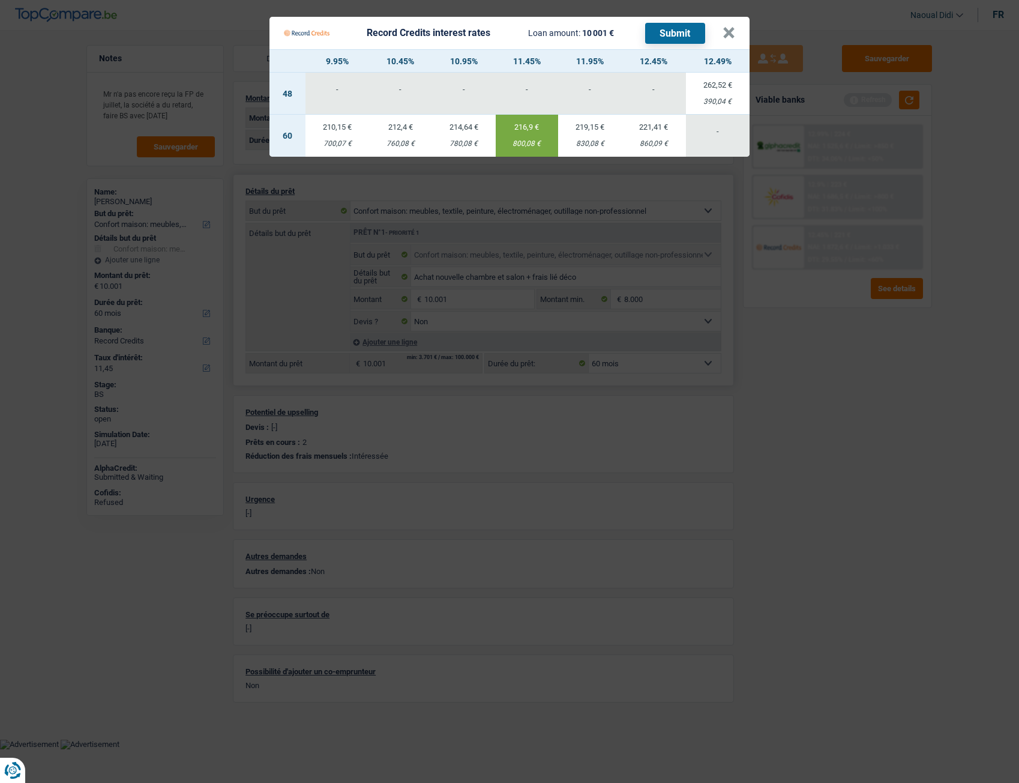
click at [686, 32] on button "Submit" at bounding box center [675, 33] width 60 height 21
click at [728, 31] on button "×" at bounding box center [729, 33] width 13 height 12
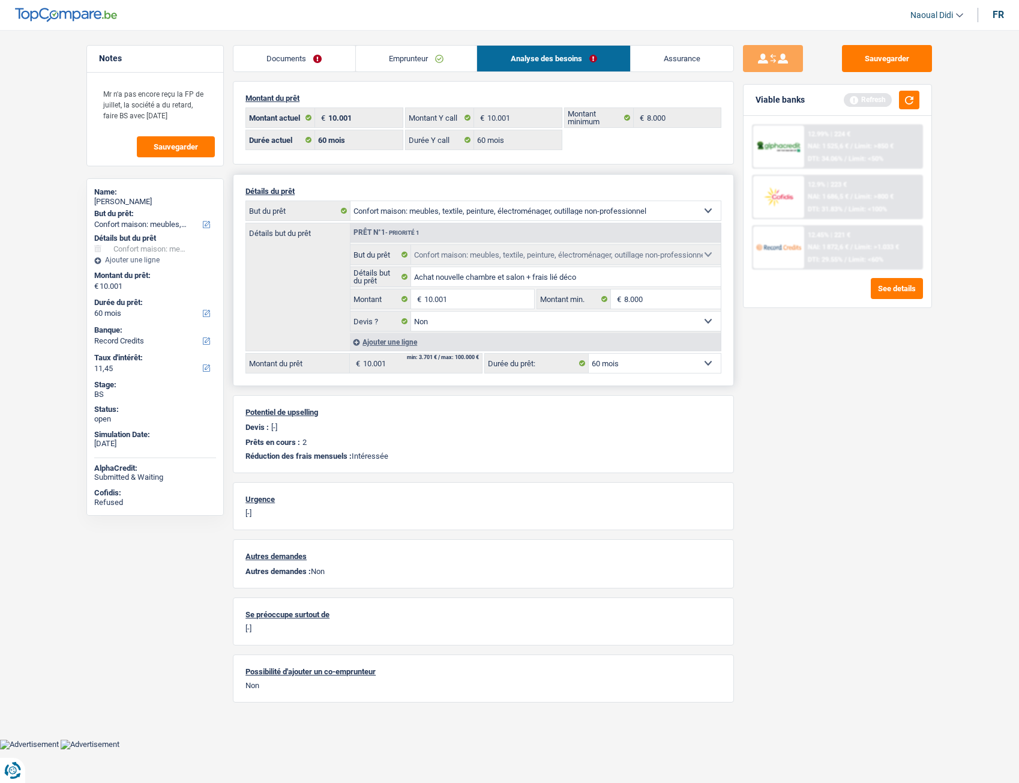
click at [411, 52] on link "Emprunteur" at bounding box center [416, 59] width 121 height 26
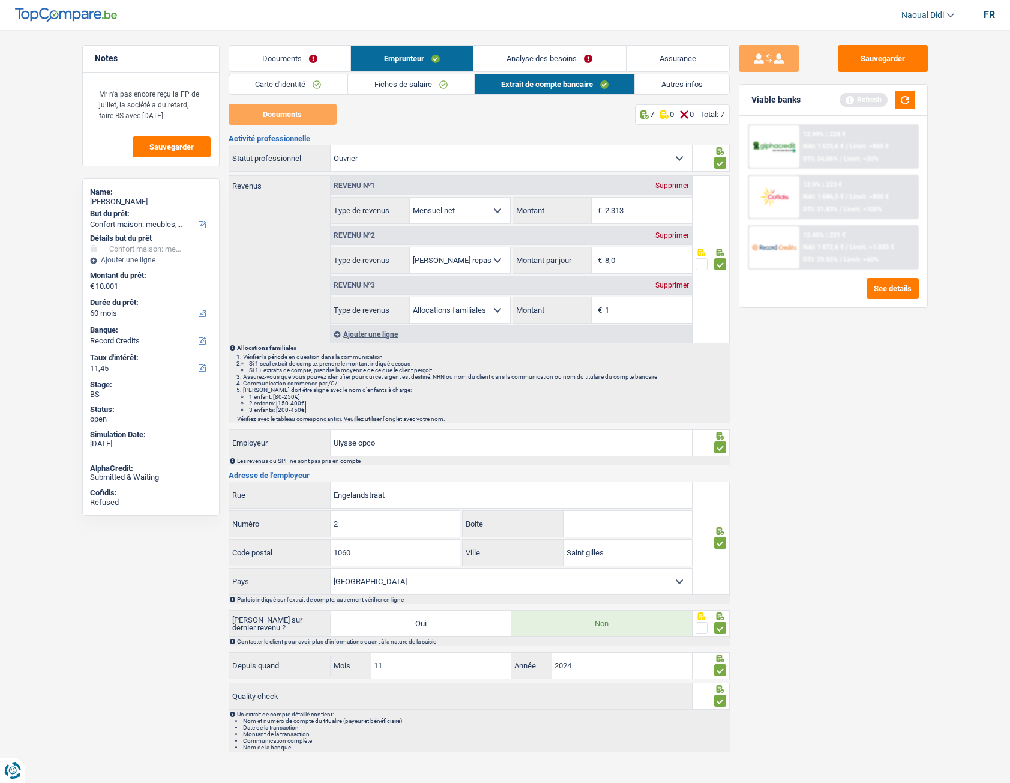
click at [286, 81] on link "Carte d'identité" at bounding box center [288, 84] width 119 height 20
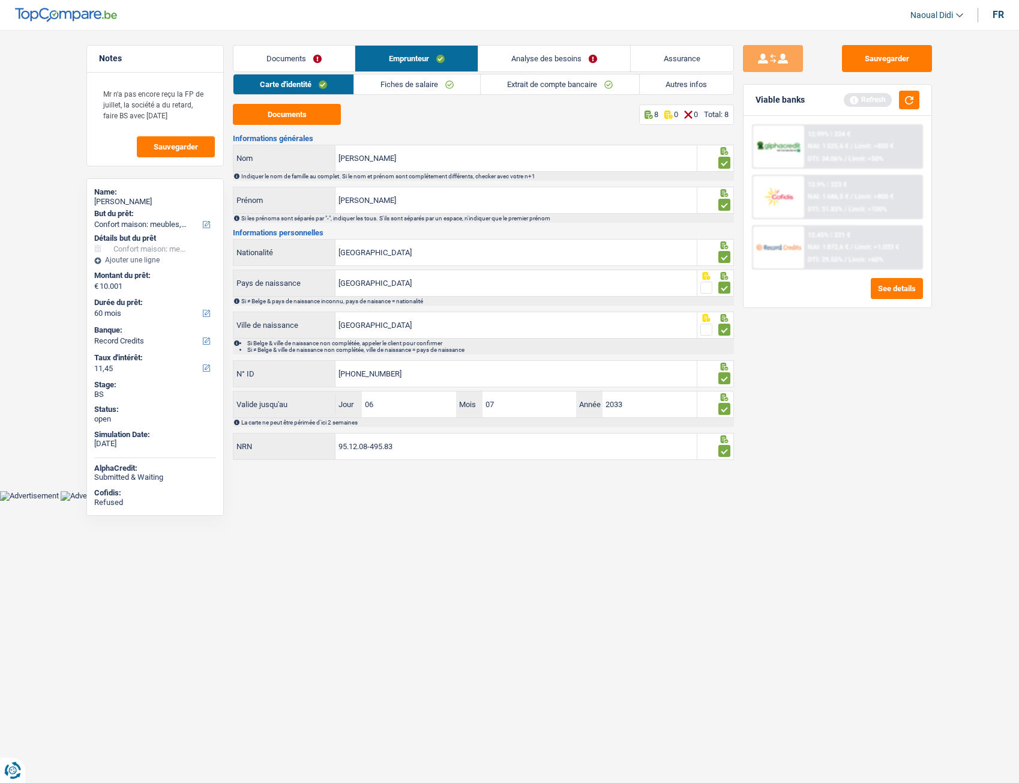
click at [398, 78] on link "Fiches de salaire" at bounding box center [417, 84] width 126 height 20
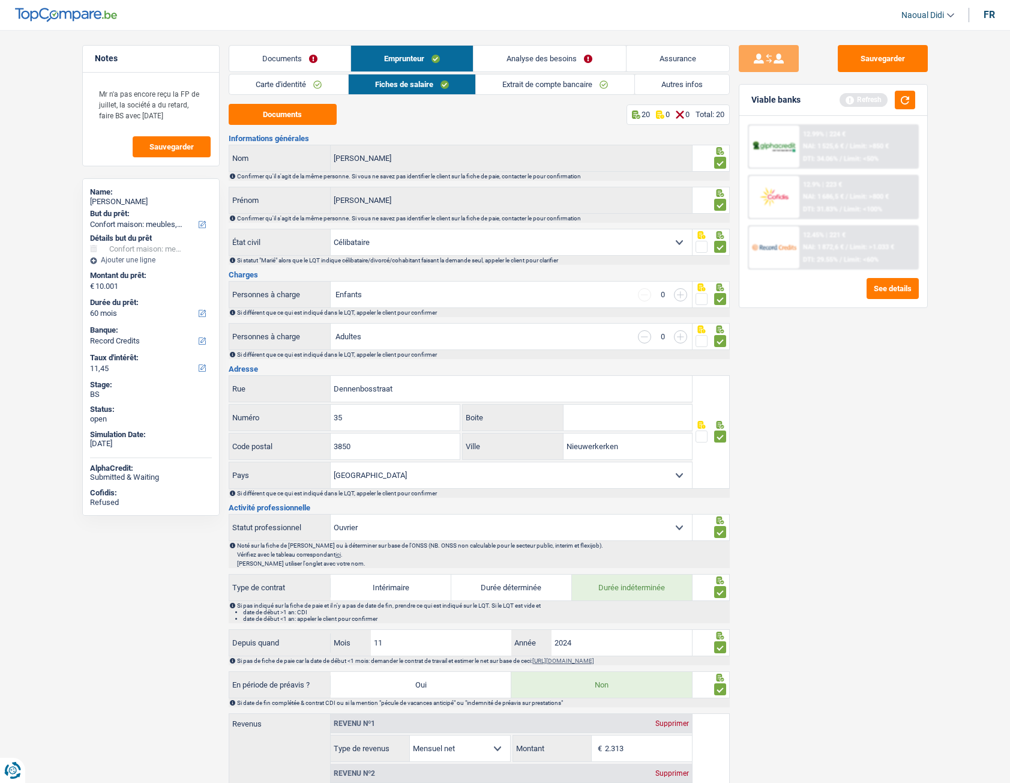
click at [295, 80] on link "Carte d'identité" at bounding box center [288, 84] width 119 height 20
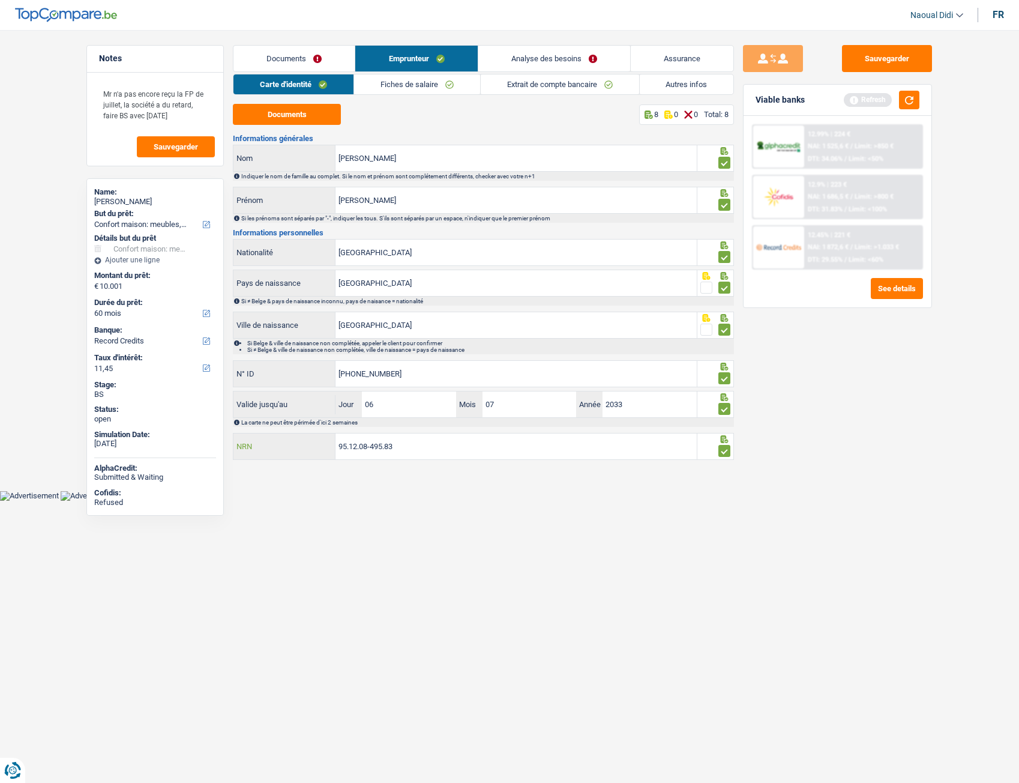
drag, startPoint x: 411, startPoint y: 444, endPoint x: 293, endPoint y: 441, distance: 118.3
click at [293, 438] on div "95.12.08-495.83 NRN" at bounding box center [465, 446] width 463 height 26
drag, startPoint x: 73, startPoint y: 279, endPoint x: 135, endPoint y: 262, distance: 64.1
click at [115, 265] on main "Notes Mr n'a pas encore reçu la FP de juillet, la société a du retard, faire BS…" at bounding box center [509, 254] width 1019 height 472
click at [548, 62] on link "Analyse des besoins" at bounding box center [554, 59] width 152 height 26
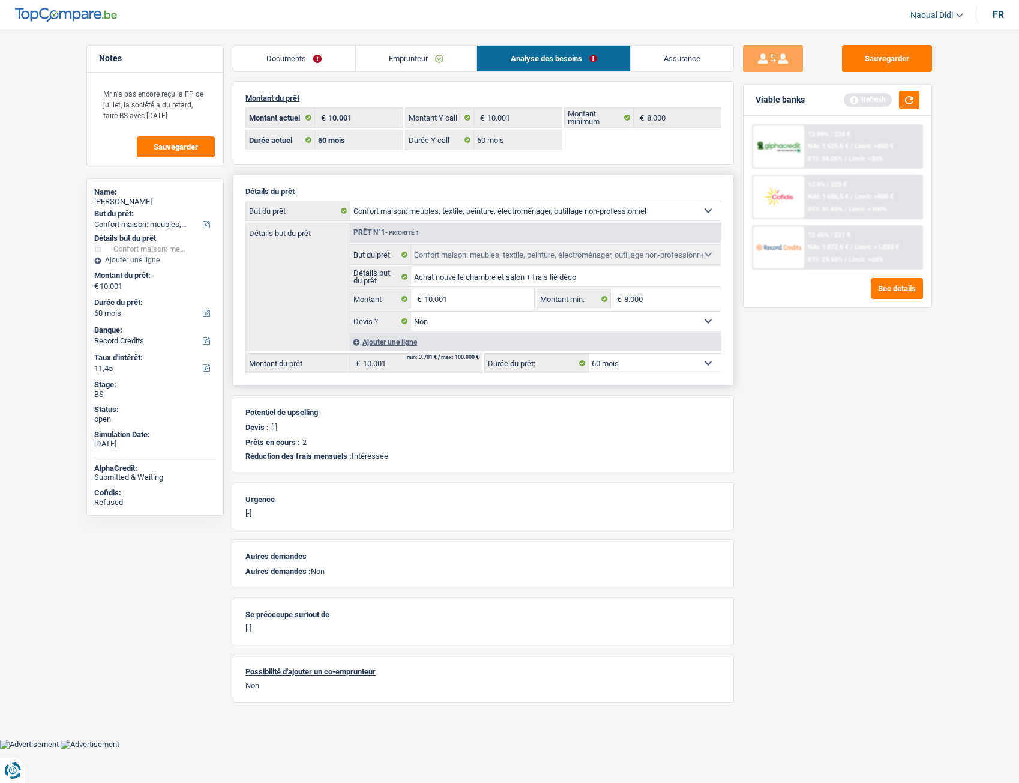
click at [402, 55] on link "Emprunteur" at bounding box center [416, 59] width 121 height 26
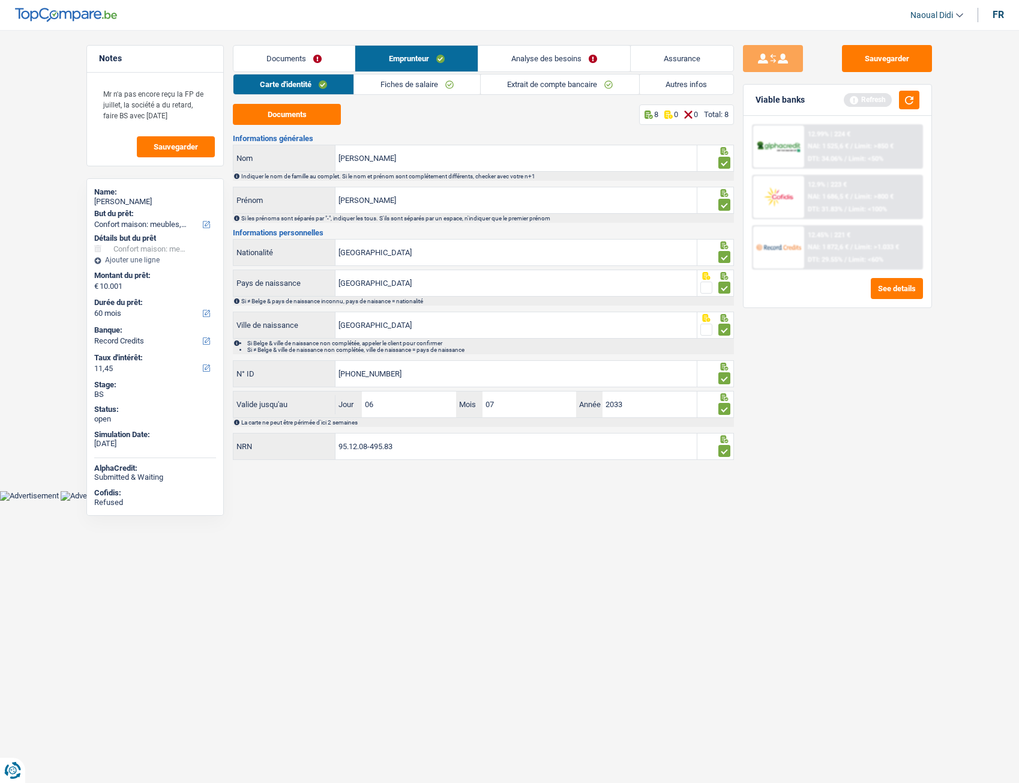
click at [668, 88] on link "Autres infos" at bounding box center [687, 84] width 94 height 20
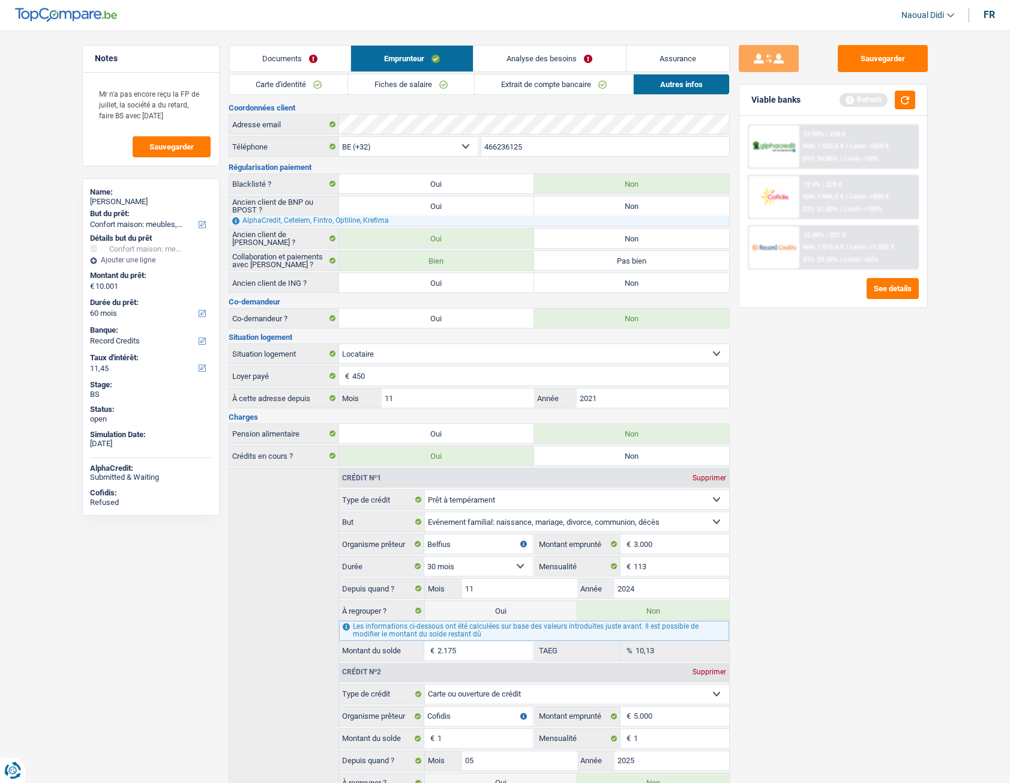
click at [52, 178] on main "Notes Mr n'a pas encore reçu la FP de juillet, la société a du retard, faire BS…" at bounding box center [505, 431] width 1010 height 826
click at [535, 61] on link "Analyse des besoins" at bounding box center [550, 59] width 152 height 26
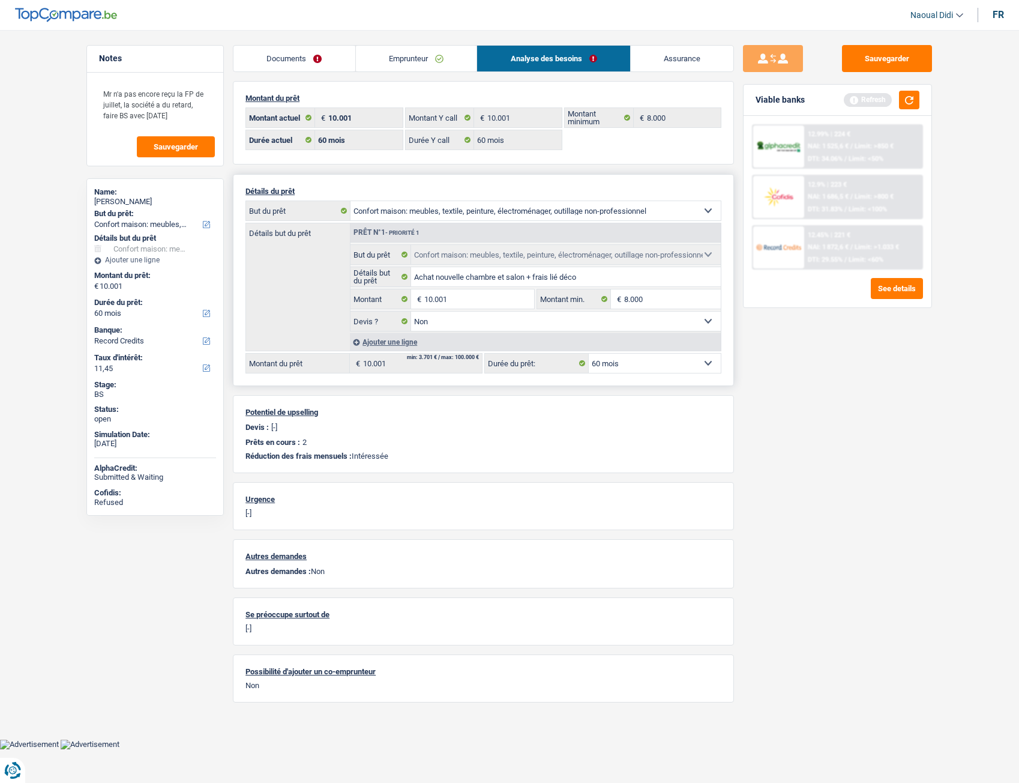
click at [426, 46] on link "Emprunteur" at bounding box center [416, 59] width 121 height 26
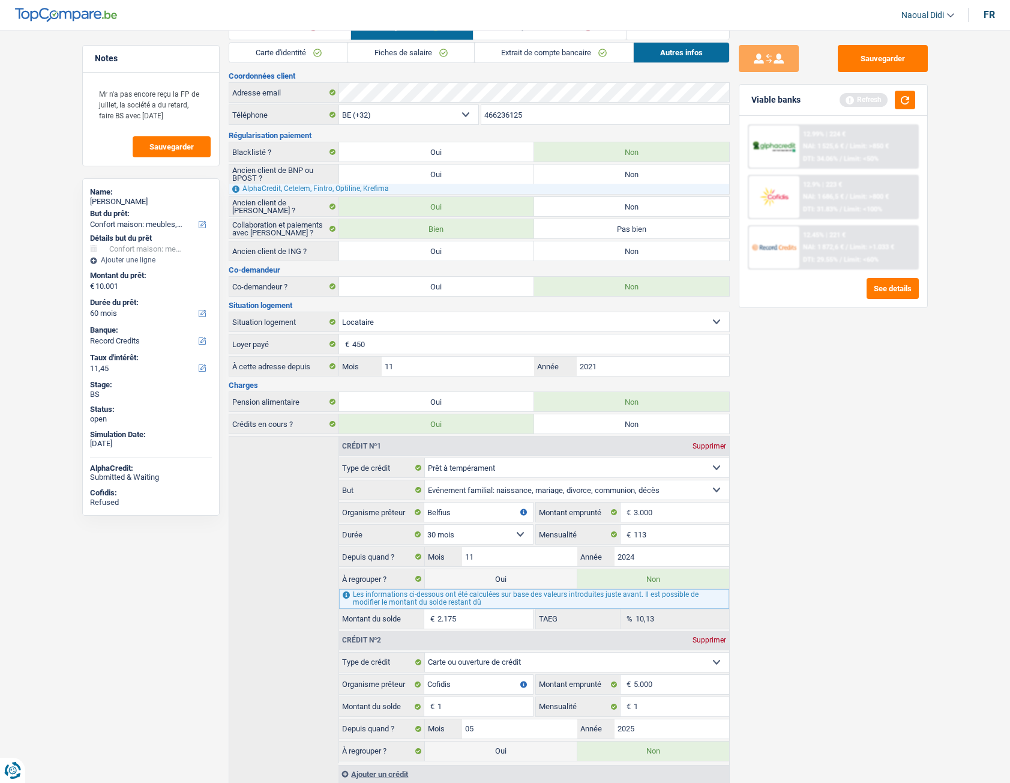
scroll to position [70, 0]
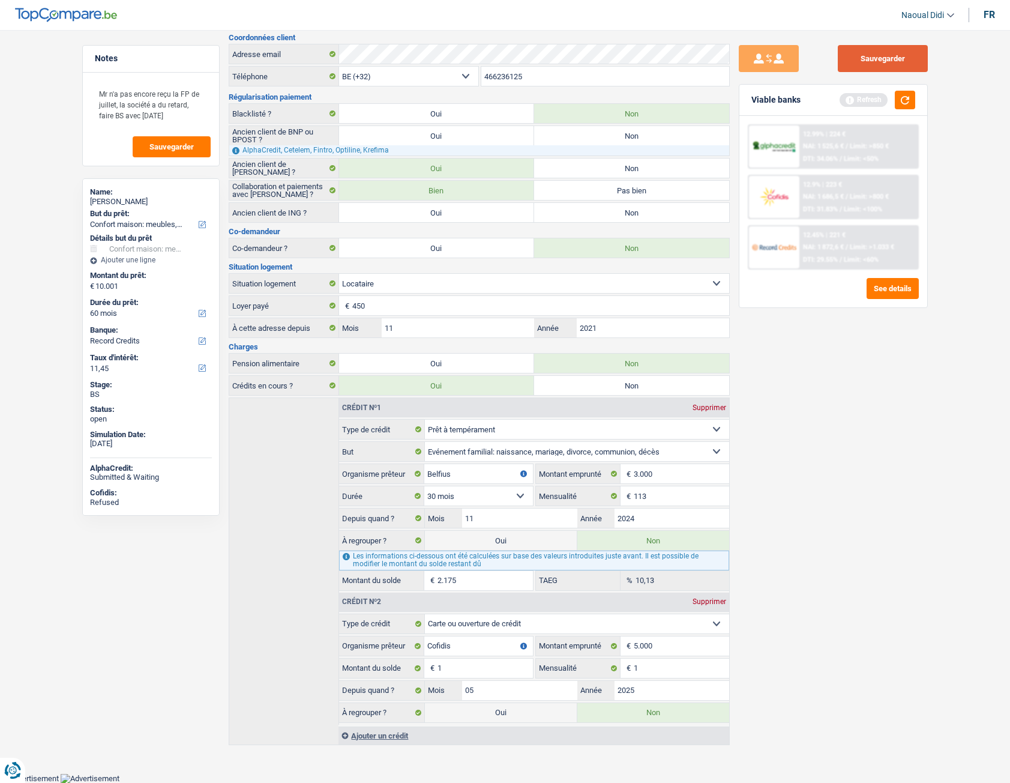
click at [896, 55] on button "Sauvegarder" at bounding box center [883, 58] width 90 height 27
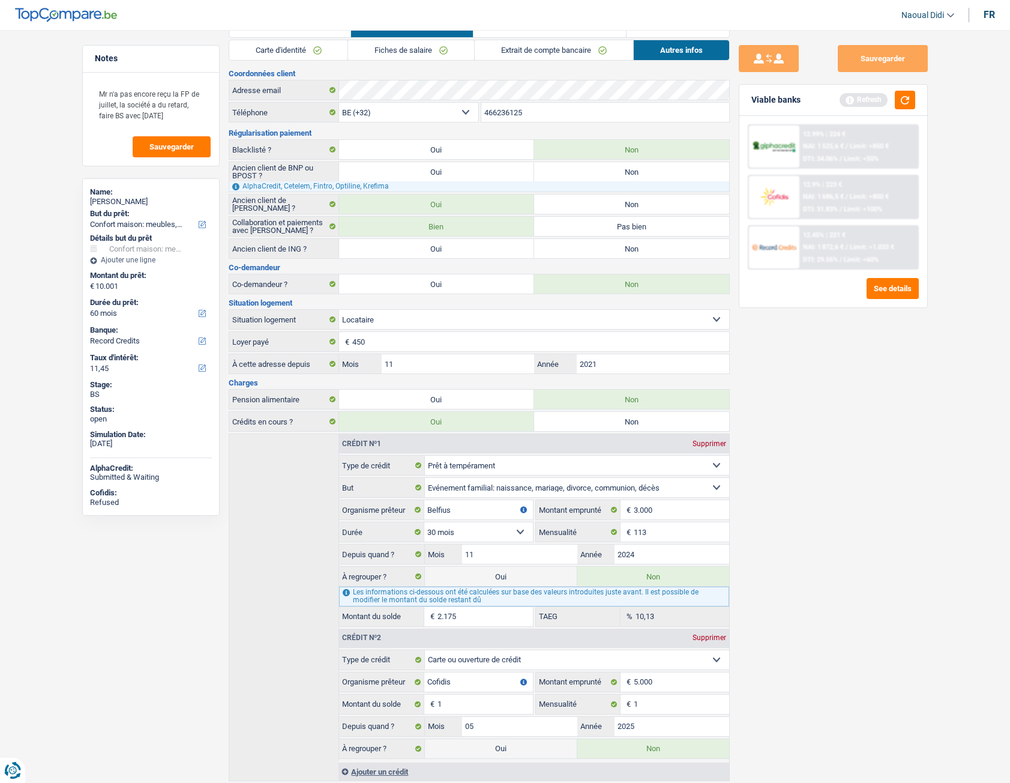
scroll to position [0, 0]
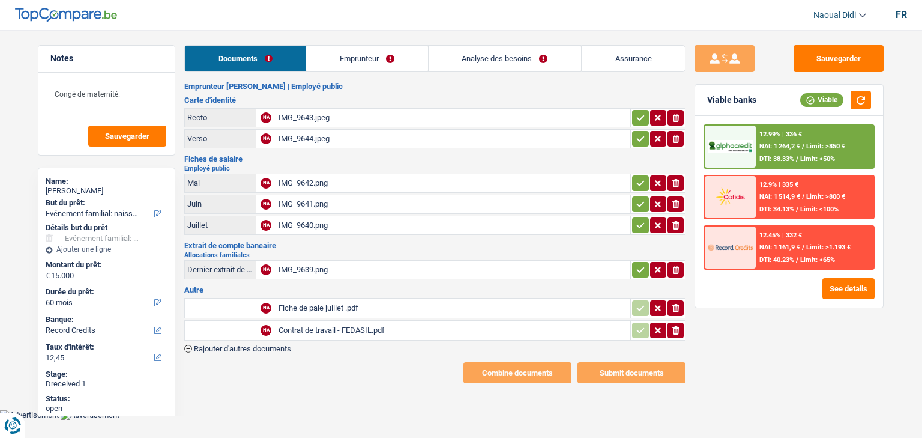
select select "familyEvent"
select select "60"
select select "record credits"
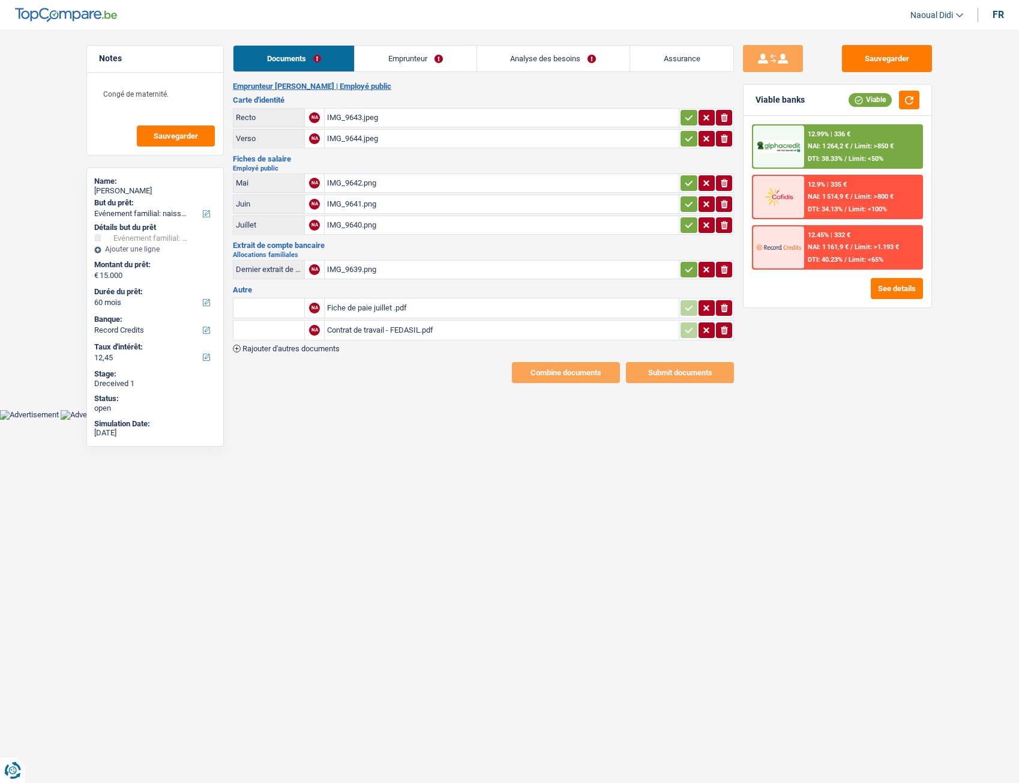
click at [361, 120] on div "IMG_9643.jpeg" at bounding box center [501, 118] width 349 height 18
click at [346, 138] on div "IMG_9644.jpeg" at bounding box center [501, 139] width 349 height 18
click at [337, 190] on div "IMG_9642.png" at bounding box center [501, 183] width 349 height 18
click at [354, 204] on div "IMG_9641.png" at bounding box center [501, 204] width 349 height 18
click at [360, 225] on div "IMG_9640.png" at bounding box center [501, 225] width 349 height 18
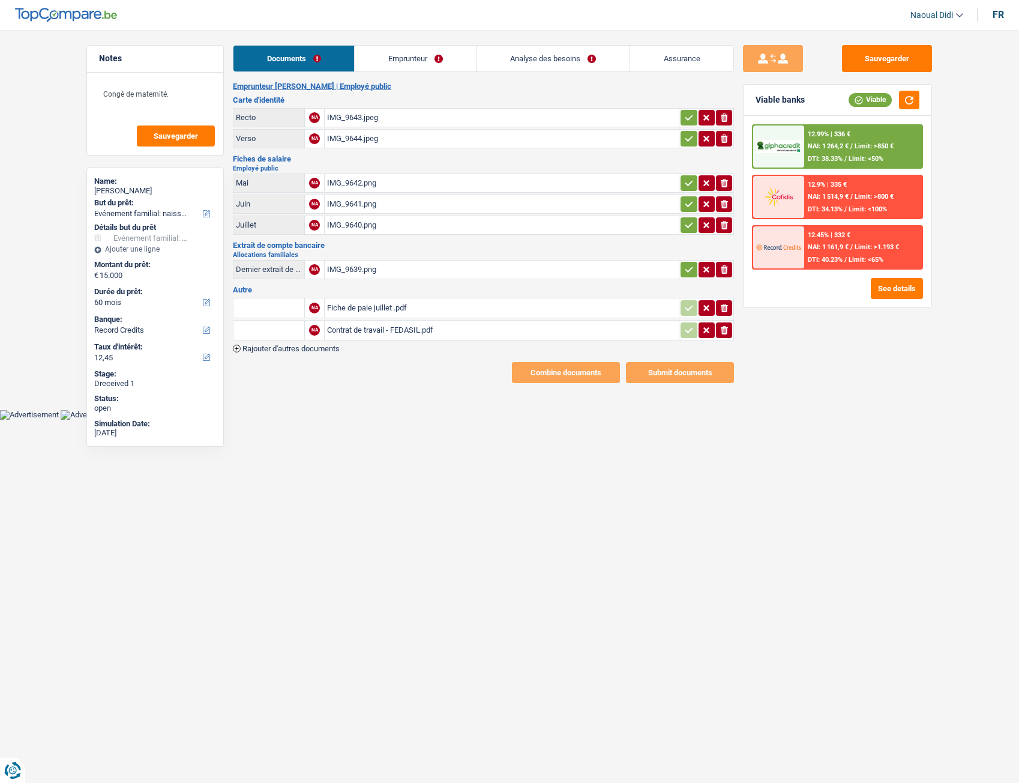
click at [341, 262] on div "IMG_9639.png" at bounding box center [501, 270] width 349 height 18
click at [336, 310] on div "Fiche de paie juillet .pdf" at bounding box center [501, 308] width 349 height 18
click at [402, 63] on link "Emprunteur" at bounding box center [415, 59] width 121 height 26
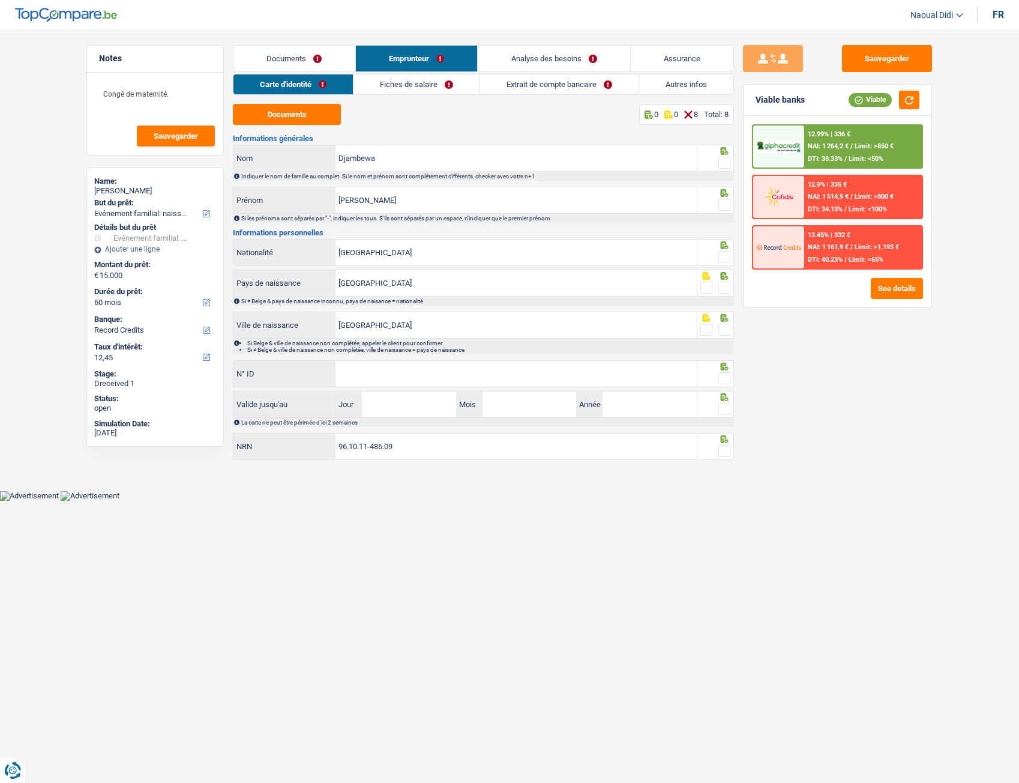
click at [423, 78] on link "Fiches de salaire" at bounding box center [417, 84] width 126 height 20
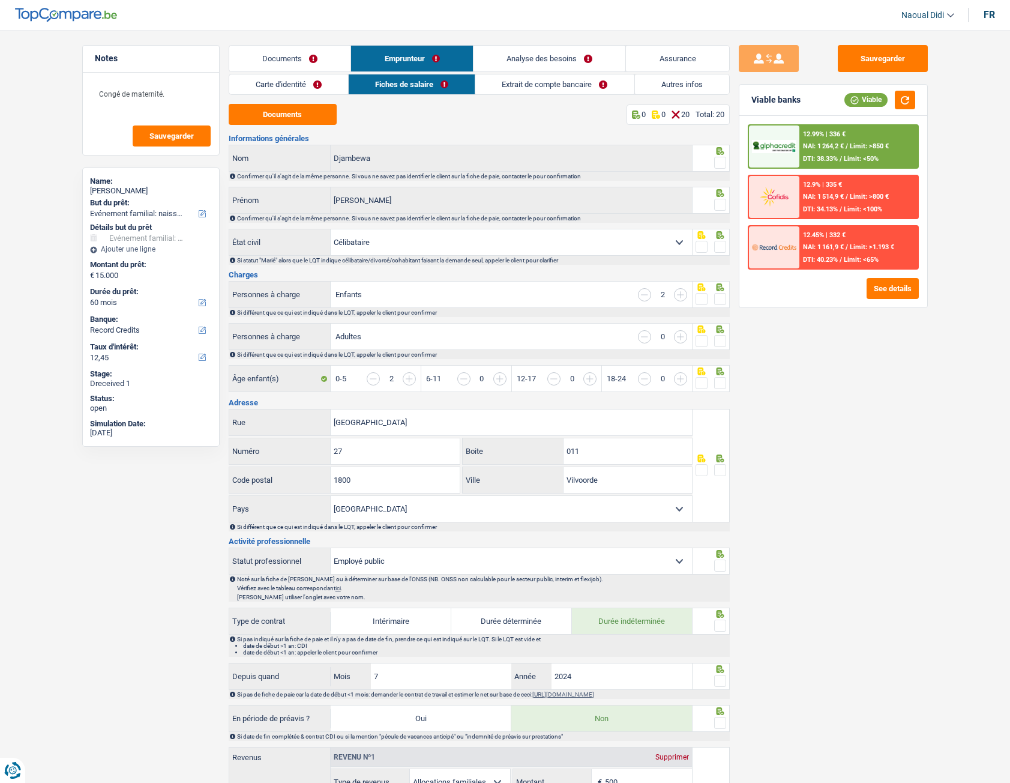
click at [556, 62] on link "Analyse des besoins" at bounding box center [550, 59] width 152 height 26
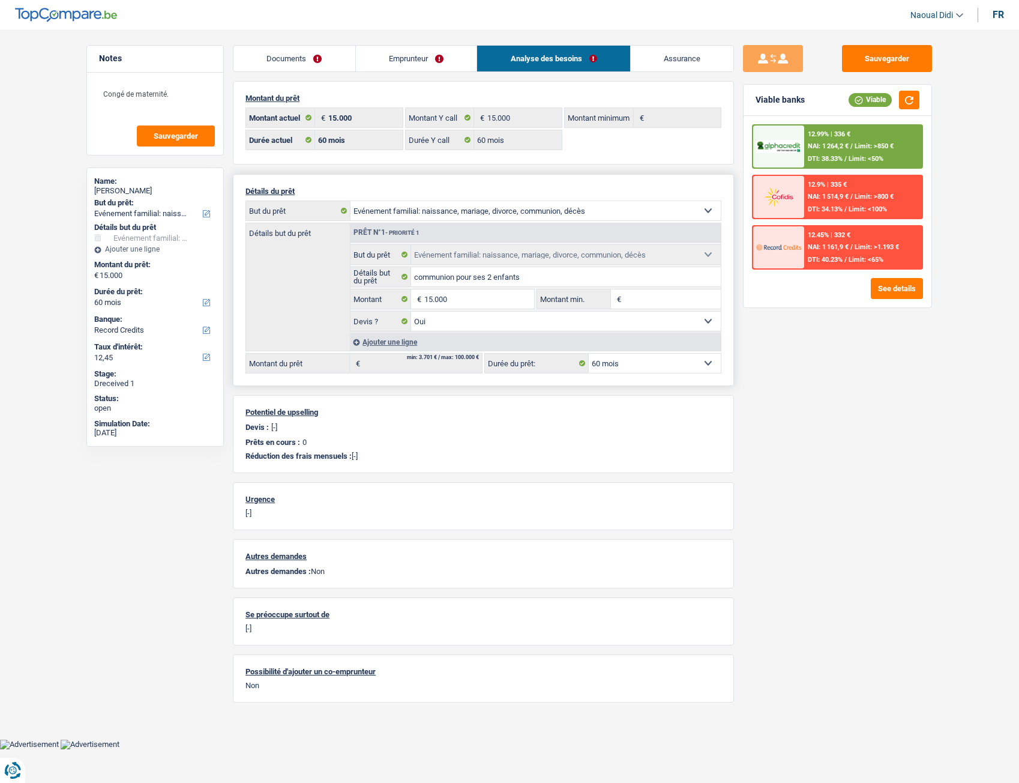
click at [652, 294] on input "Montant min." at bounding box center [672, 298] width 97 height 19
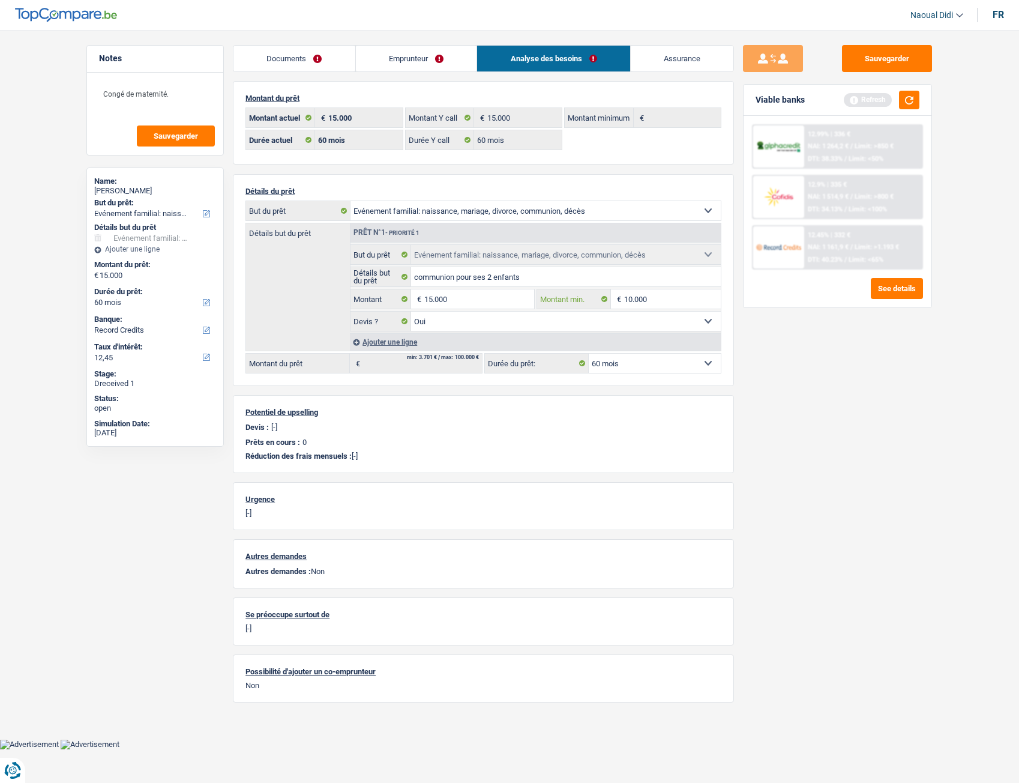
type input "10.000"
click at [794, 378] on div "Sauvegarder Viable banks Refresh 12.99% | 336 € NAI: 1 264,2 € / Limit: >850 € …" at bounding box center [837, 403] width 207 height 716
click at [906, 66] on button "Sauvegarder" at bounding box center [887, 58] width 90 height 27
click at [911, 102] on button "button" at bounding box center [909, 100] width 20 height 19
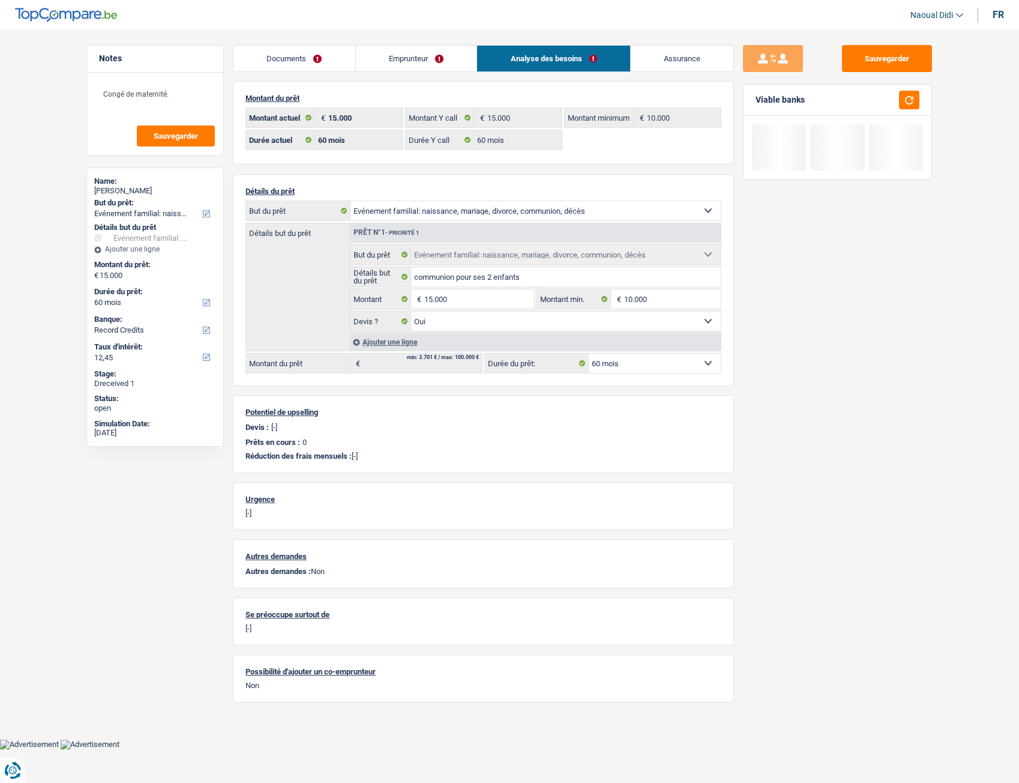
click at [283, 55] on link "Documents" at bounding box center [295, 59] width 122 height 26
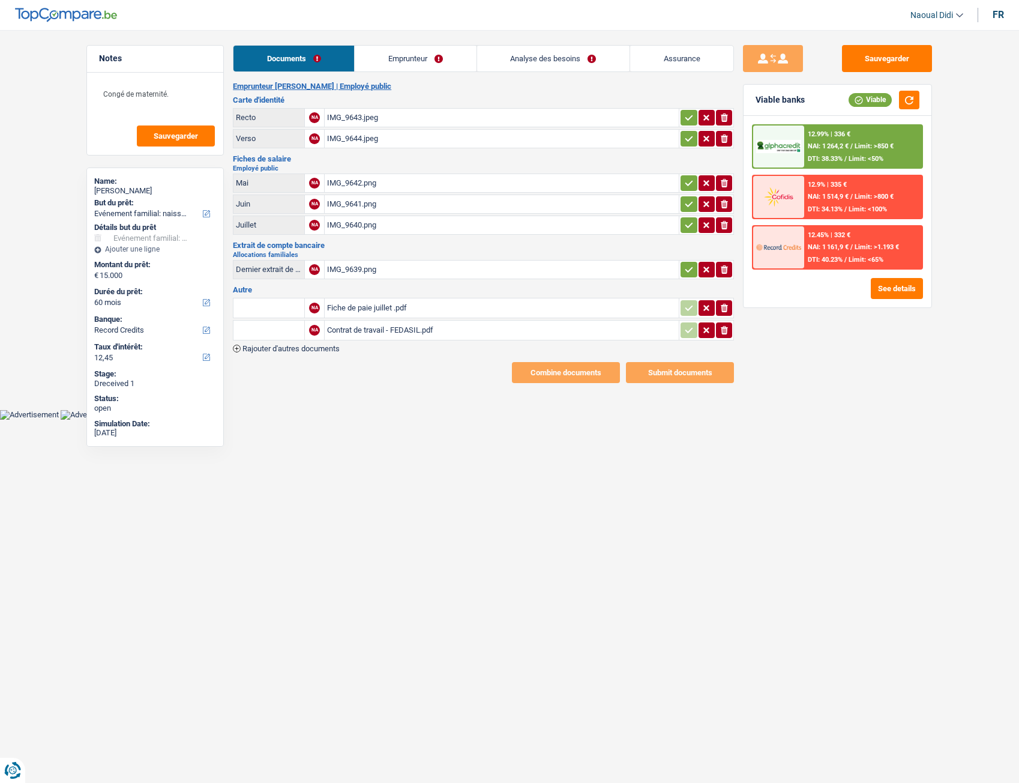
click at [402, 64] on link "Emprunteur" at bounding box center [415, 59] width 121 height 26
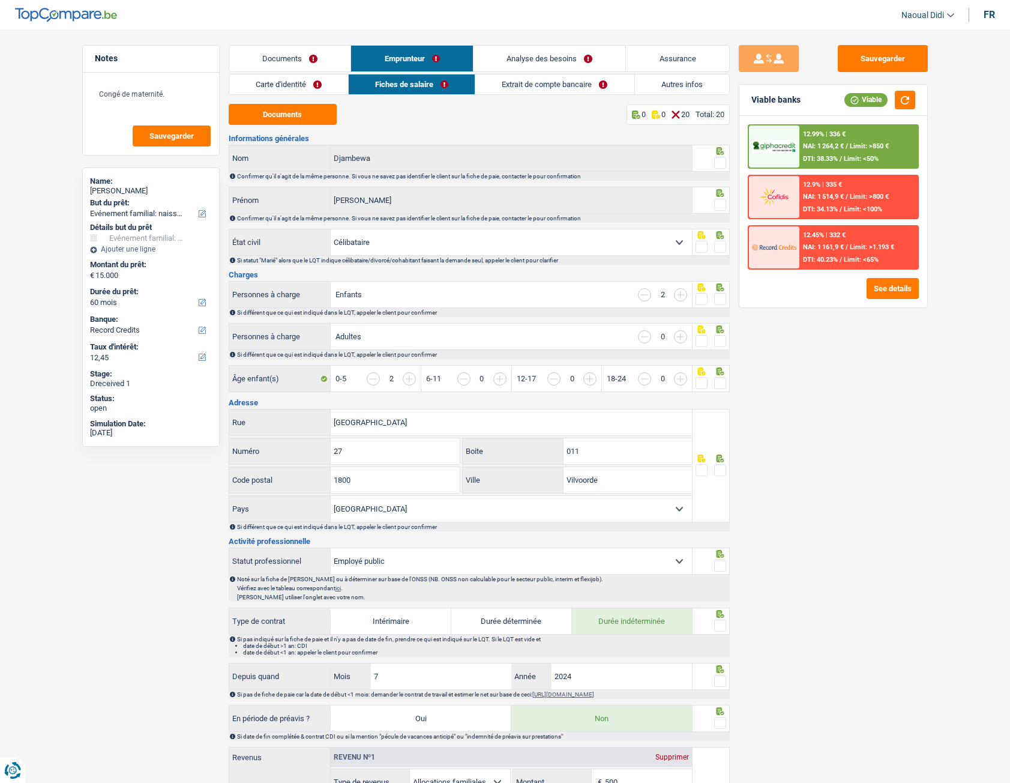
click at [297, 78] on link "Carte d'identité" at bounding box center [288, 84] width 119 height 20
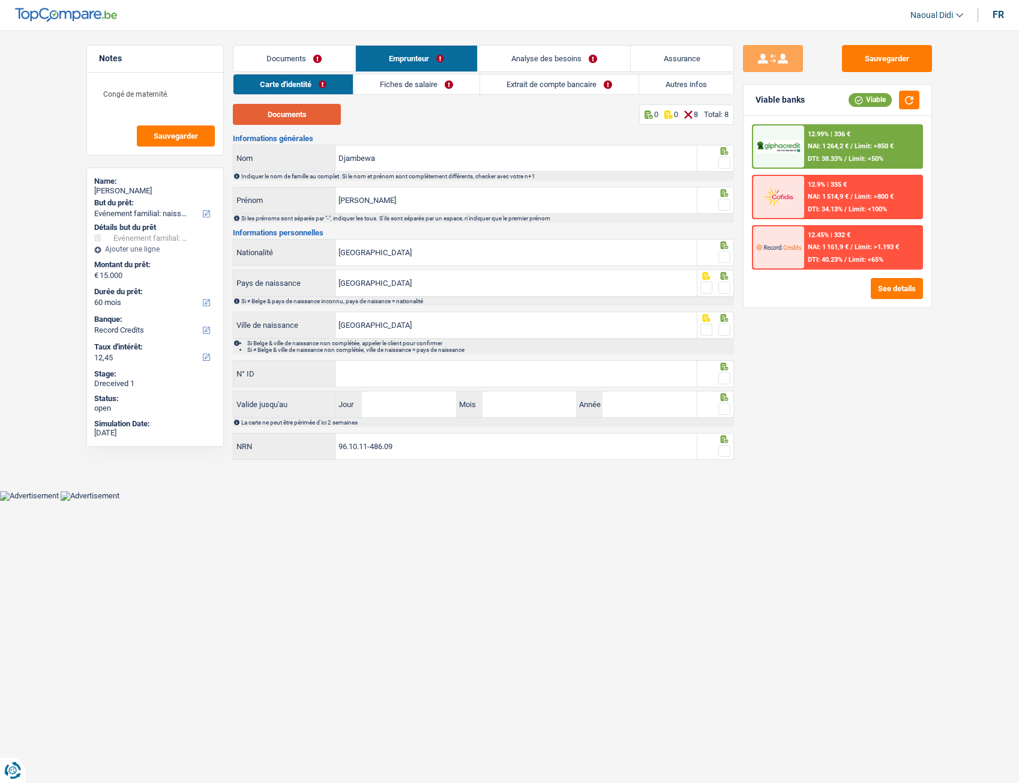
click at [292, 124] on button "Documents" at bounding box center [287, 114] width 108 height 21
click at [397, 164] on input "Djambewa" at bounding box center [516, 158] width 361 height 26
click at [727, 166] on span at bounding box center [725, 163] width 12 height 12
click at [0, 0] on input "radio" at bounding box center [0, 0] width 0 height 0
click at [391, 158] on input "Djambewa" at bounding box center [516, 158] width 361 height 26
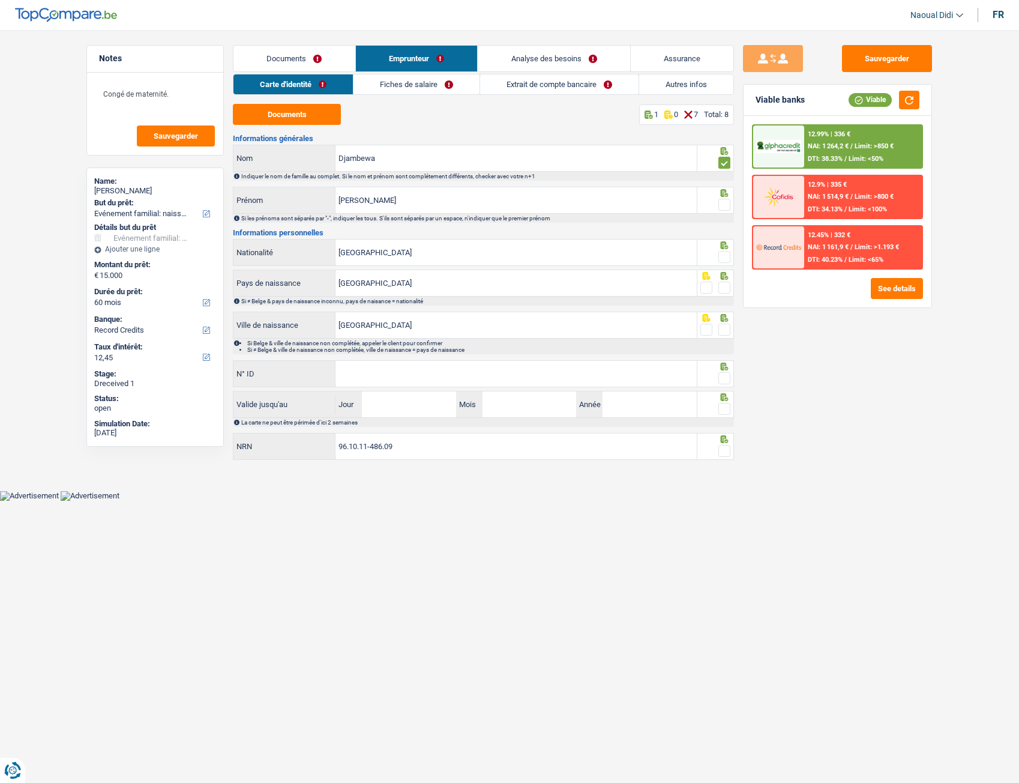
click at [725, 209] on span at bounding box center [725, 205] width 12 height 12
click at [0, 0] on input "radio" at bounding box center [0, 0] width 0 height 0
click at [726, 257] on span at bounding box center [725, 257] width 12 height 12
click at [0, 0] on input "radio" at bounding box center [0, 0] width 0 height 0
click at [726, 289] on span at bounding box center [725, 288] width 12 height 12
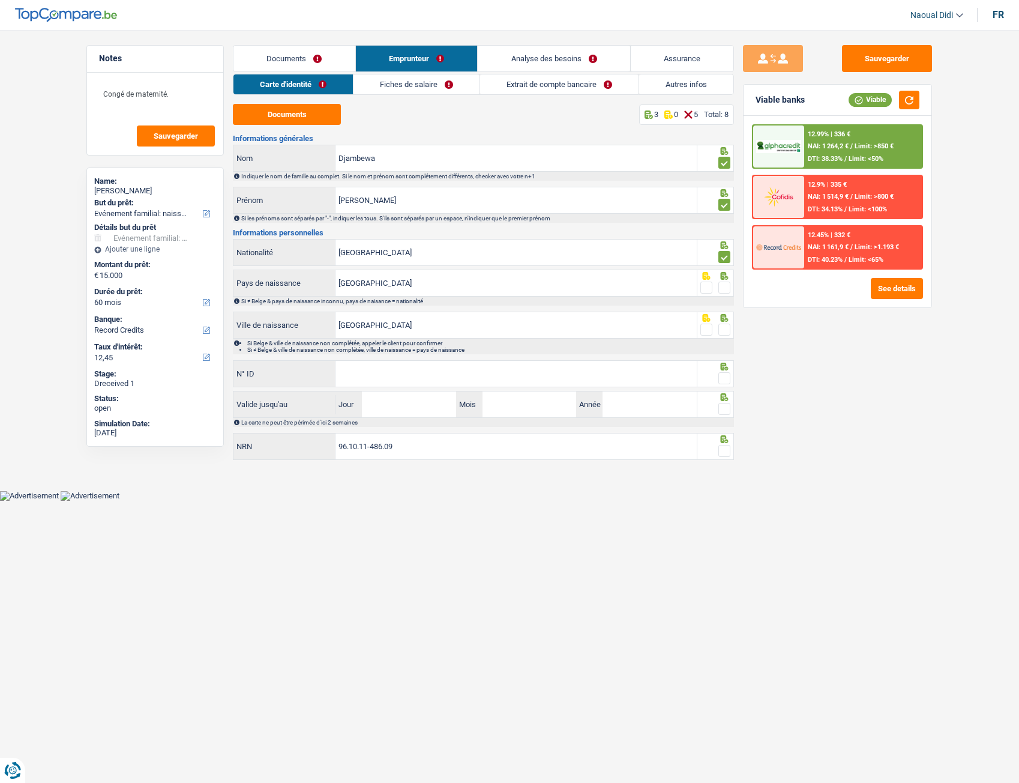
click at [0, 0] on input "radio" at bounding box center [0, 0] width 0 height 0
click at [726, 334] on span at bounding box center [725, 330] width 12 height 12
click at [0, 0] on input "radio" at bounding box center [0, 0] width 0 height 0
click at [541, 367] on input "N° ID" at bounding box center [516, 374] width 361 height 26
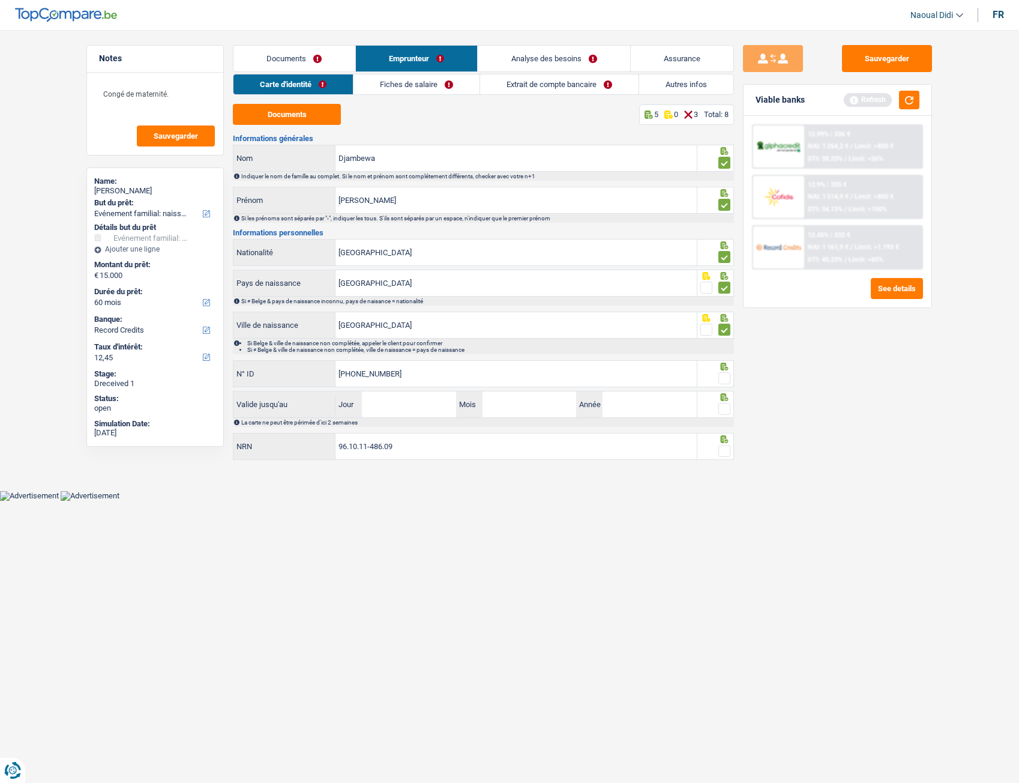
type input "[PHONE_NUMBER]"
click at [417, 404] on input "Jour" at bounding box center [409, 404] width 94 height 26
type input "07"
type input "01"
type input "2032"
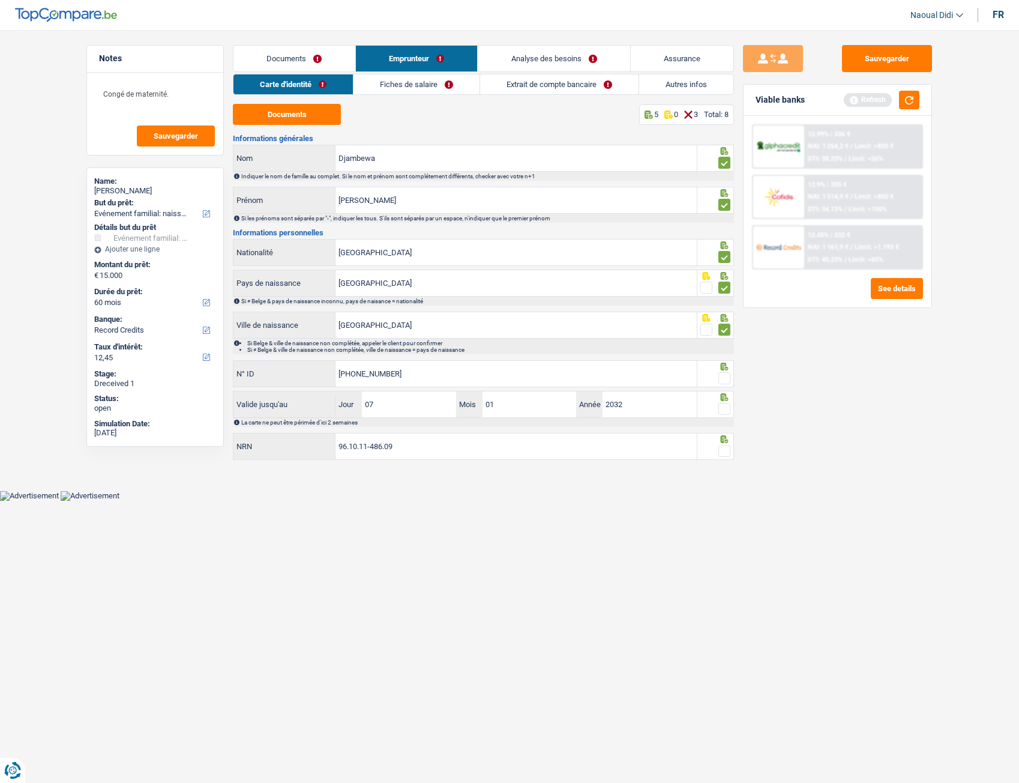
click at [726, 408] on span at bounding box center [725, 409] width 12 height 12
click at [0, 0] on input "radio" at bounding box center [0, 0] width 0 height 0
click at [726, 375] on span at bounding box center [725, 378] width 12 height 12
click at [0, 0] on input "radio" at bounding box center [0, 0] width 0 height 0
click at [454, 437] on input "96.10.11-486.09" at bounding box center [516, 446] width 361 height 26
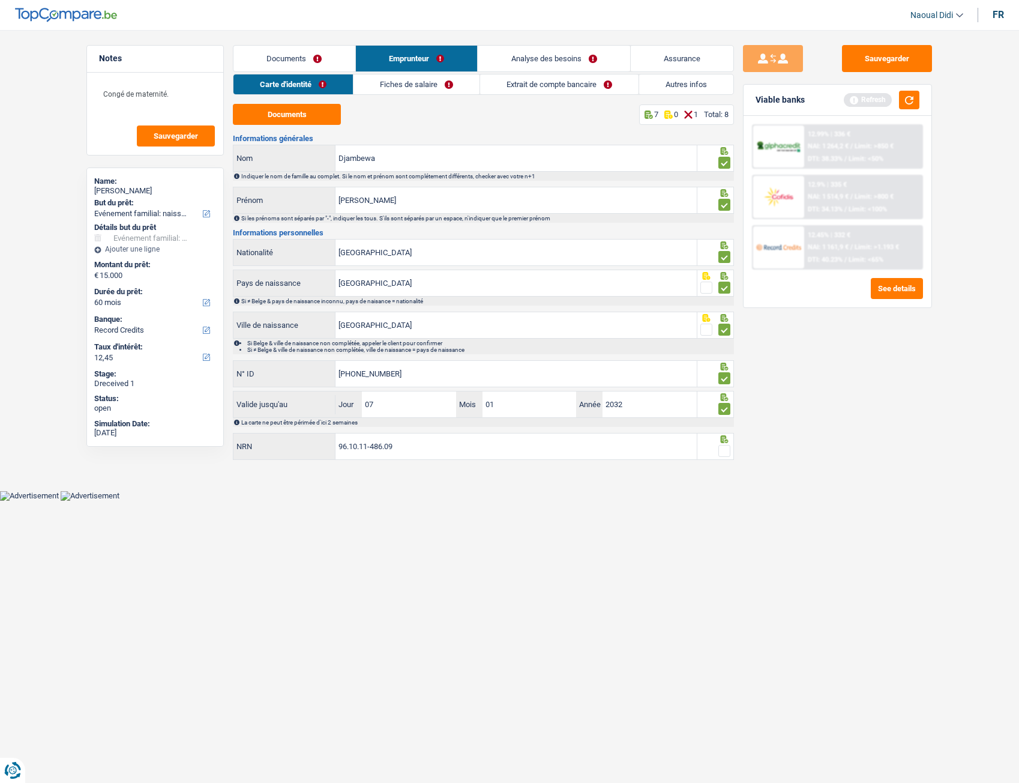
click at [725, 437] on span at bounding box center [725, 451] width 12 height 12
click at [0, 0] on input "radio" at bounding box center [0, 0] width 0 height 0
click at [889, 62] on button "Sauvegarder" at bounding box center [887, 58] width 90 height 27
click at [403, 85] on link "Fiches de salaire" at bounding box center [417, 84] width 126 height 20
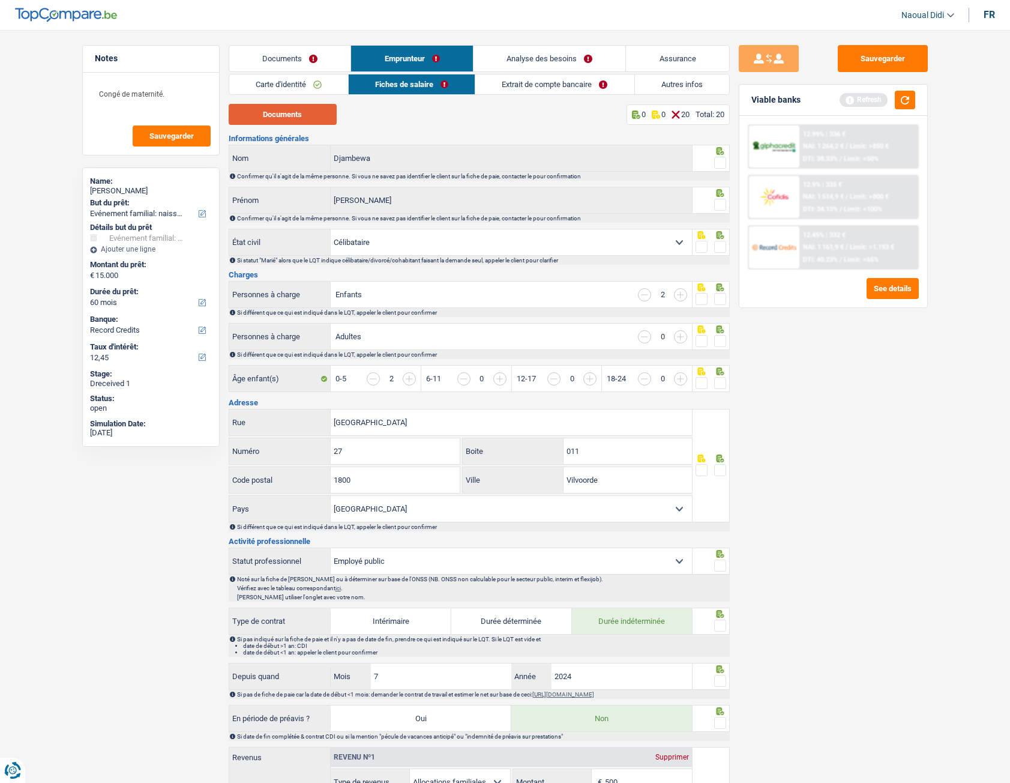
click at [295, 109] on button "Documents" at bounding box center [283, 114] width 108 height 21
click at [572, 83] on link "Extrait de compte bancaire" at bounding box center [554, 84] width 158 height 20
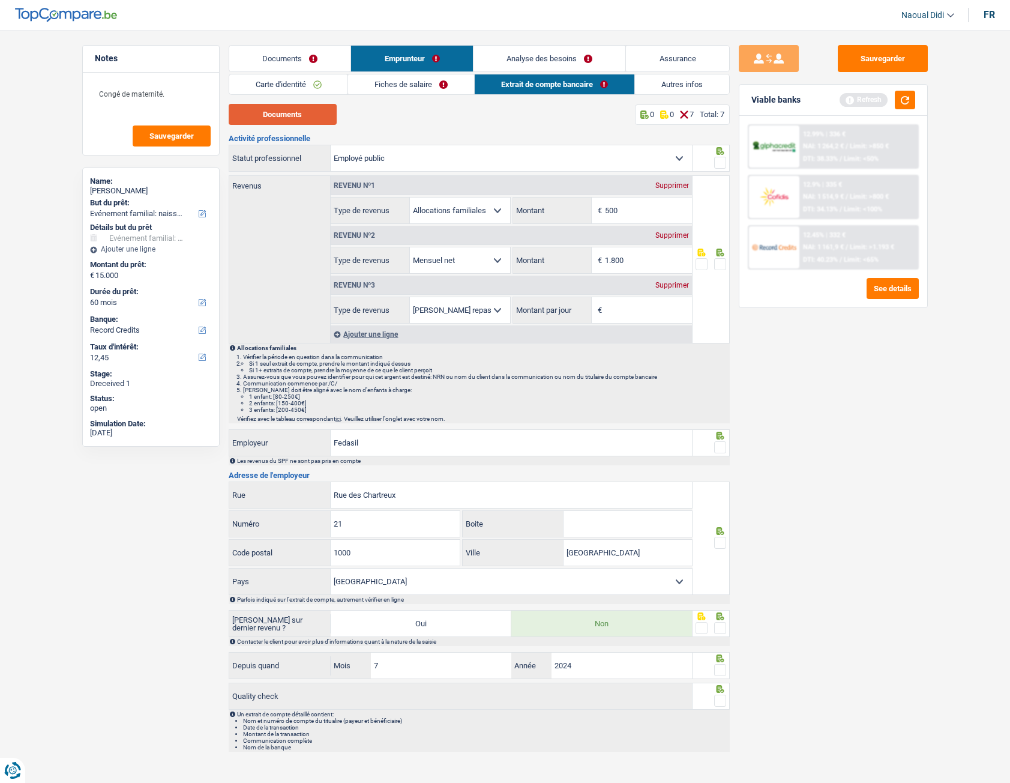
click at [257, 109] on button "Documents" at bounding box center [283, 114] width 108 height 21
click at [681, 88] on link "Autres infos" at bounding box center [682, 84] width 94 height 20
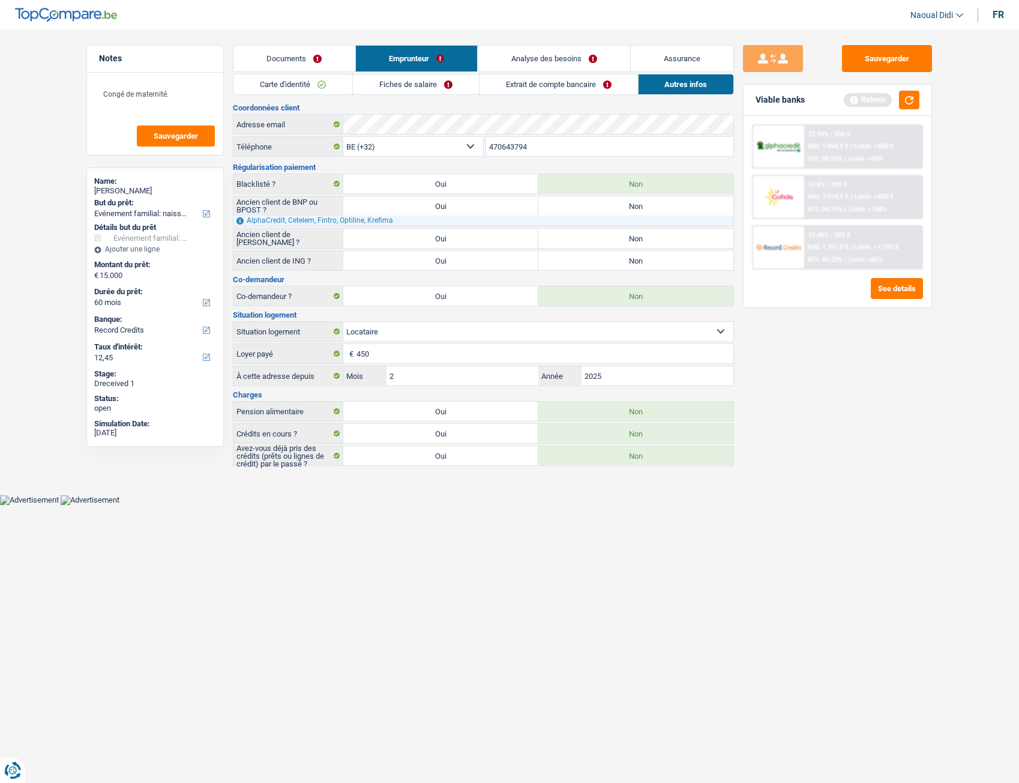
click at [296, 58] on link "Documents" at bounding box center [295, 59] width 122 height 26
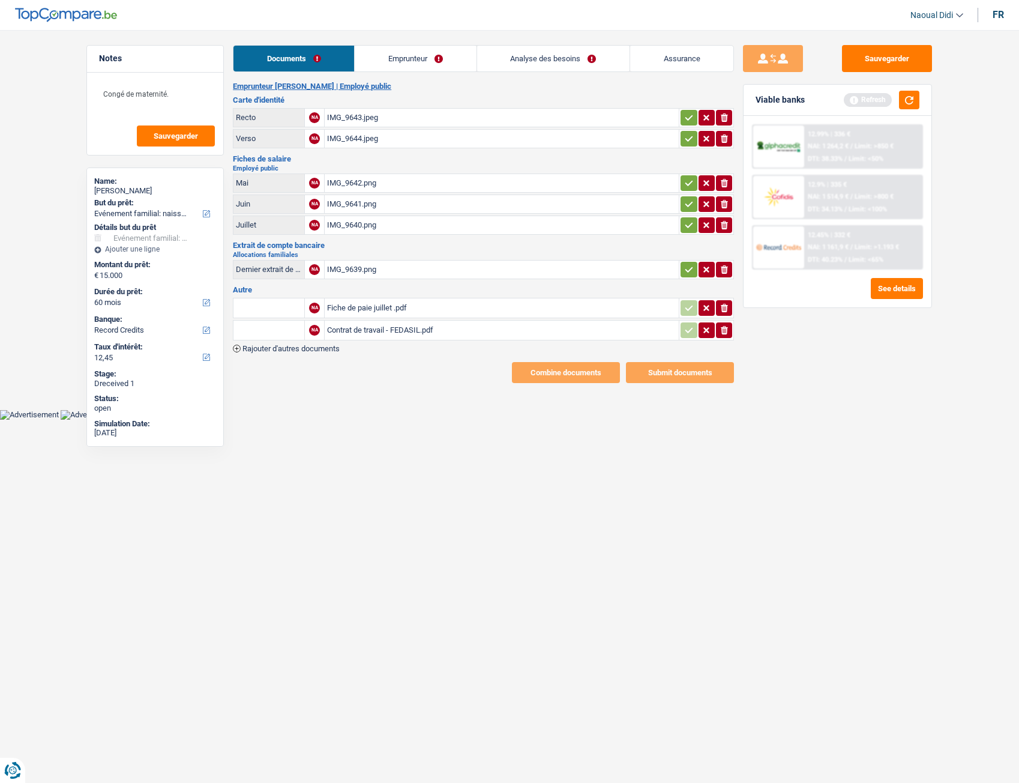
click at [375, 305] on div "Fiche de paie juillet .pdf" at bounding box center [501, 308] width 349 height 18
click at [349, 337] on div "Contrat de travail - FEDASIL.pdf" at bounding box center [501, 330] width 349 height 18
drag, startPoint x: 403, startPoint y: 61, endPoint x: 415, endPoint y: 64, distance: 11.7
click at [403, 61] on link "Emprunteur" at bounding box center [415, 59] width 121 height 26
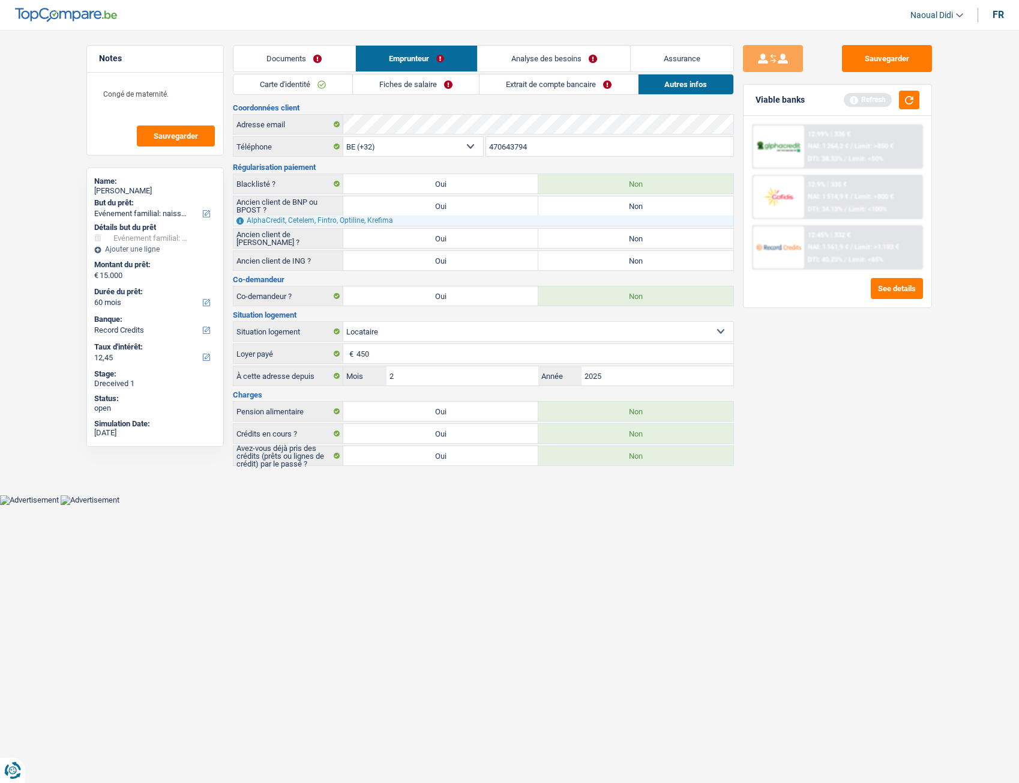
click at [303, 54] on link "Documents" at bounding box center [295, 59] width 122 height 26
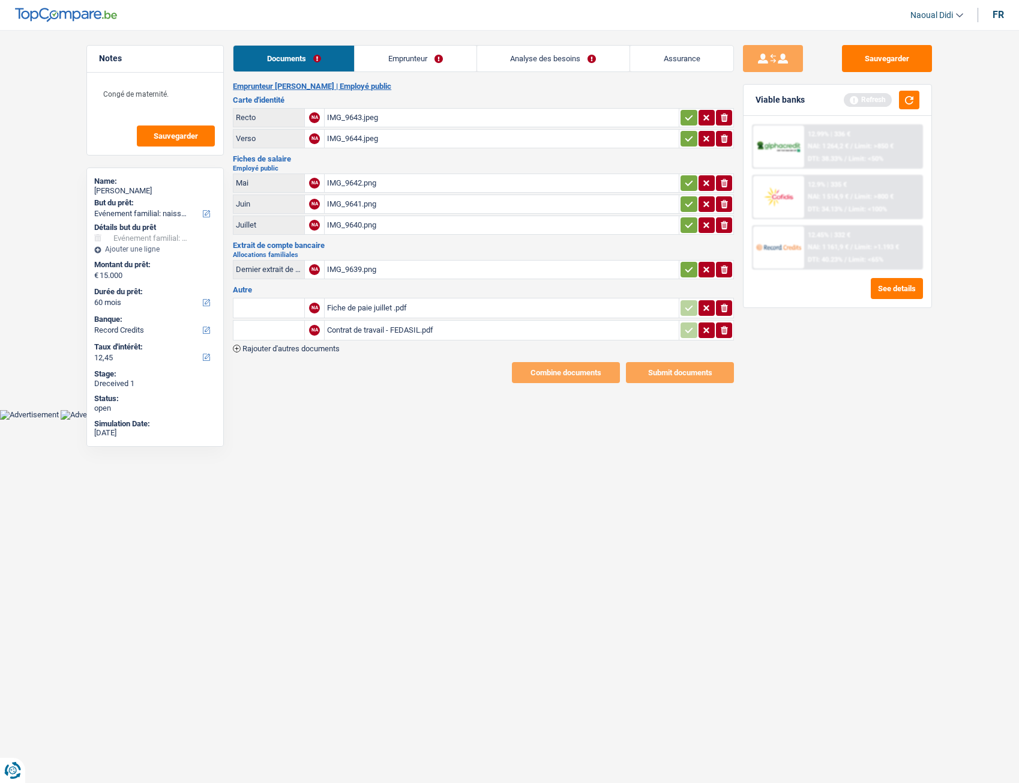
click at [391, 62] on link "Emprunteur" at bounding box center [415, 59] width 121 height 26
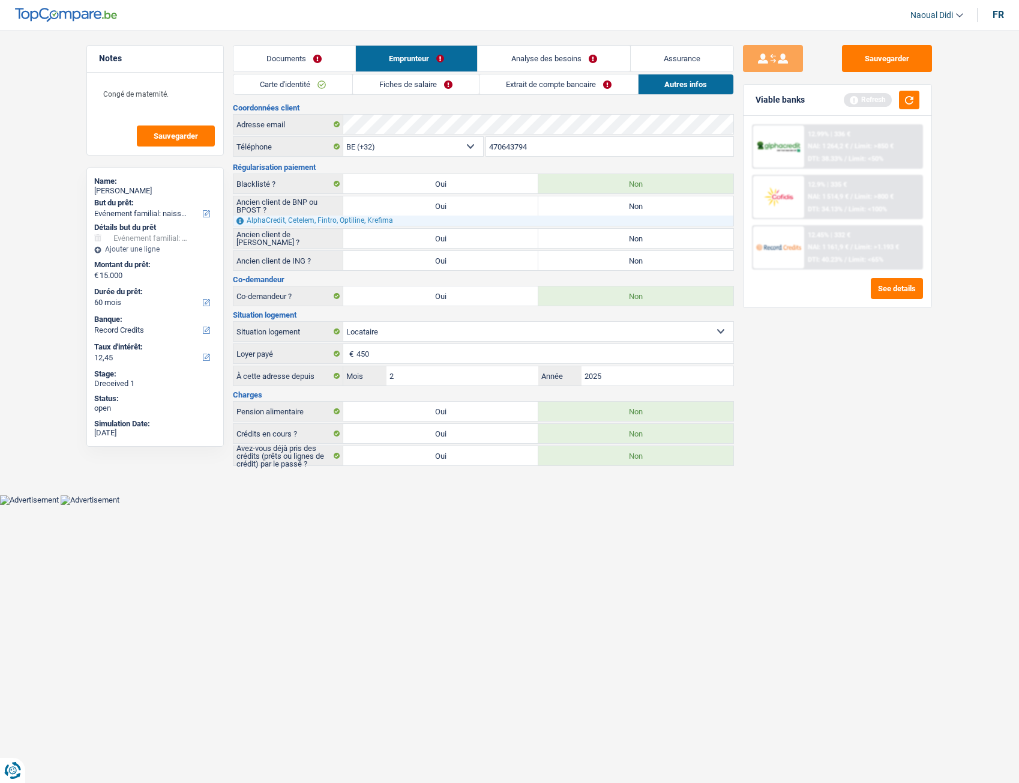
click at [399, 89] on link "Fiches de salaire" at bounding box center [416, 84] width 126 height 20
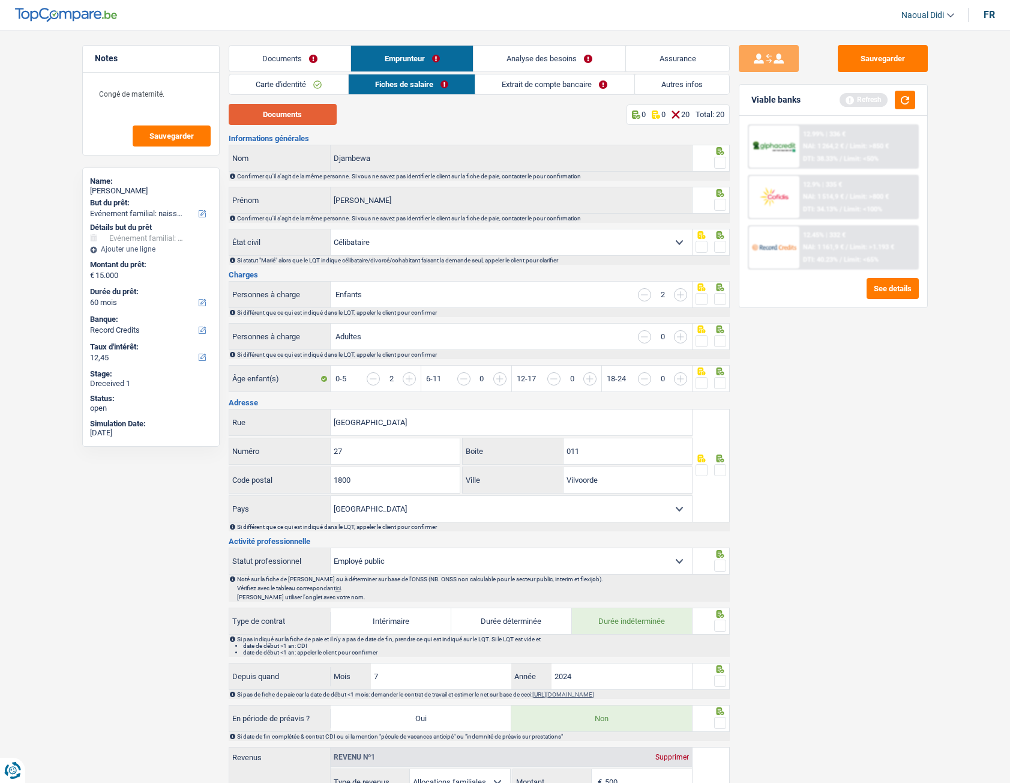
click at [301, 114] on button "Documents" at bounding box center [283, 114] width 108 height 21
click at [720, 164] on span at bounding box center [720, 163] width 12 height 12
click at [0, 0] on input "radio" at bounding box center [0, 0] width 0 height 0
click at [723, 210] on span at bounding box center [720, 205] width 12 height 12
click at [0, 0] on input "radio" at bounding box center [0, 0] width 0 height 0
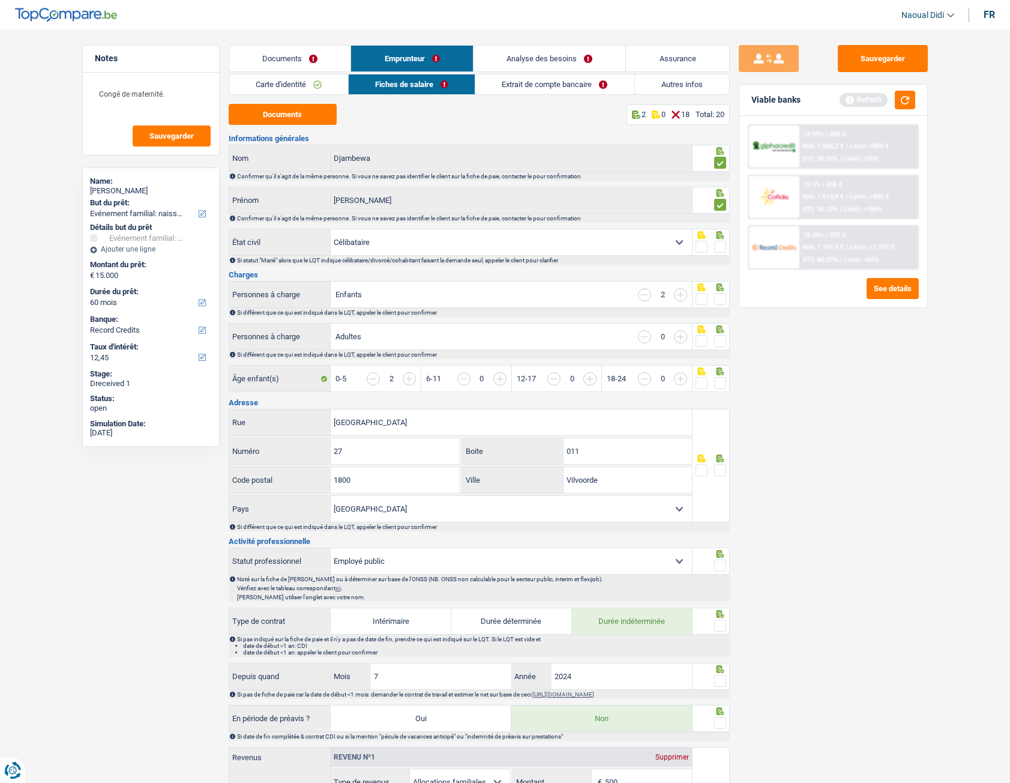
click at [720, 247] on span at bounding box center [720, 247] width 12 height 12
click at [0, 0] on input "radio" at bounding box center [0, 0] width 0 height 0
click at [722, 304] on span at bounding box center [720, 299] width 12 height 12
click at [0, 0] on input "radio" at bounding box center [0, 0] width 0 height 0
click at [717, 345] on span at bounding box center [720, 341] width 12 height 12
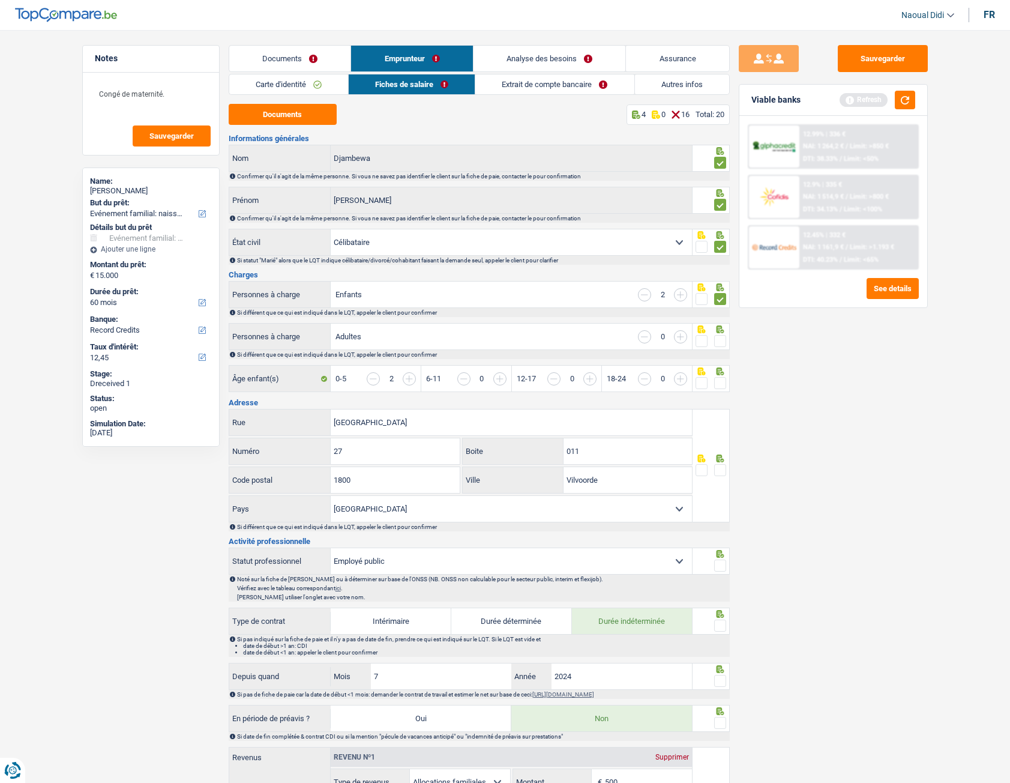
click at [0, 0] on input "radio" at bounding box center [0, 0] width 0 height 0
click at [719, 385] on span at bounding box center [720, 383] width 12 height 12
click at [0, 0] on input "radio" at bounding box center [0, 0] width 0 height 0
click at [720, 437] on span at bounding box center [720, 470] width 12 height 12
click at [0, 0] on input "radio" at bounding box center [0, 0] width 0 height 0
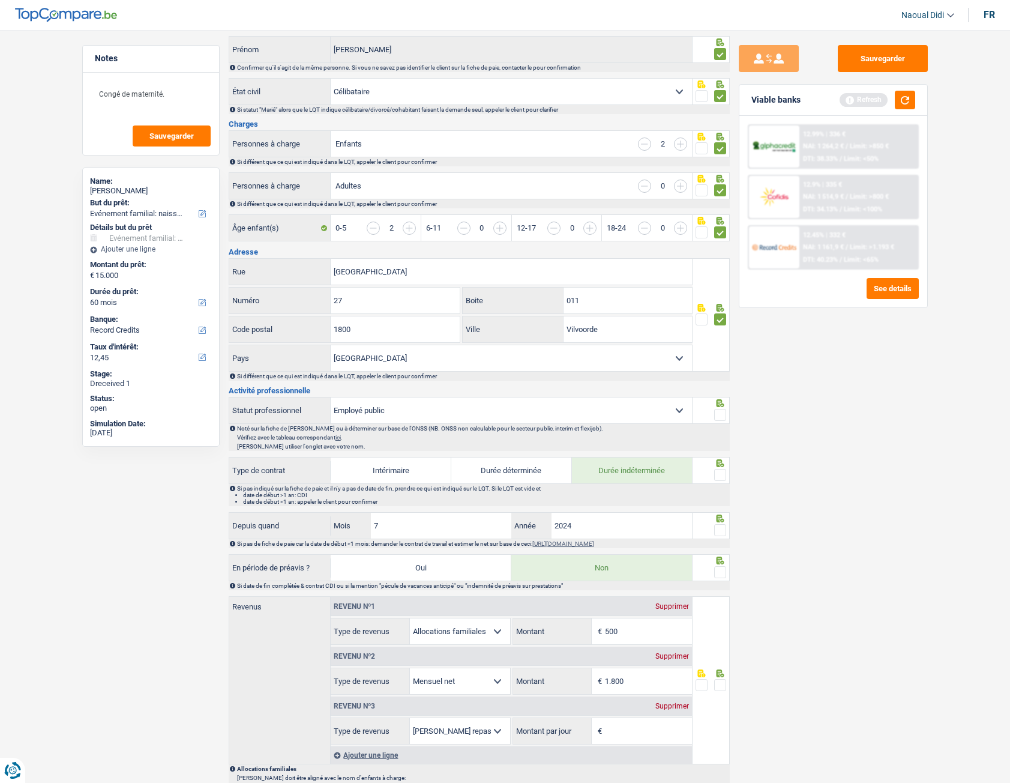
scroll to position [180, 0]
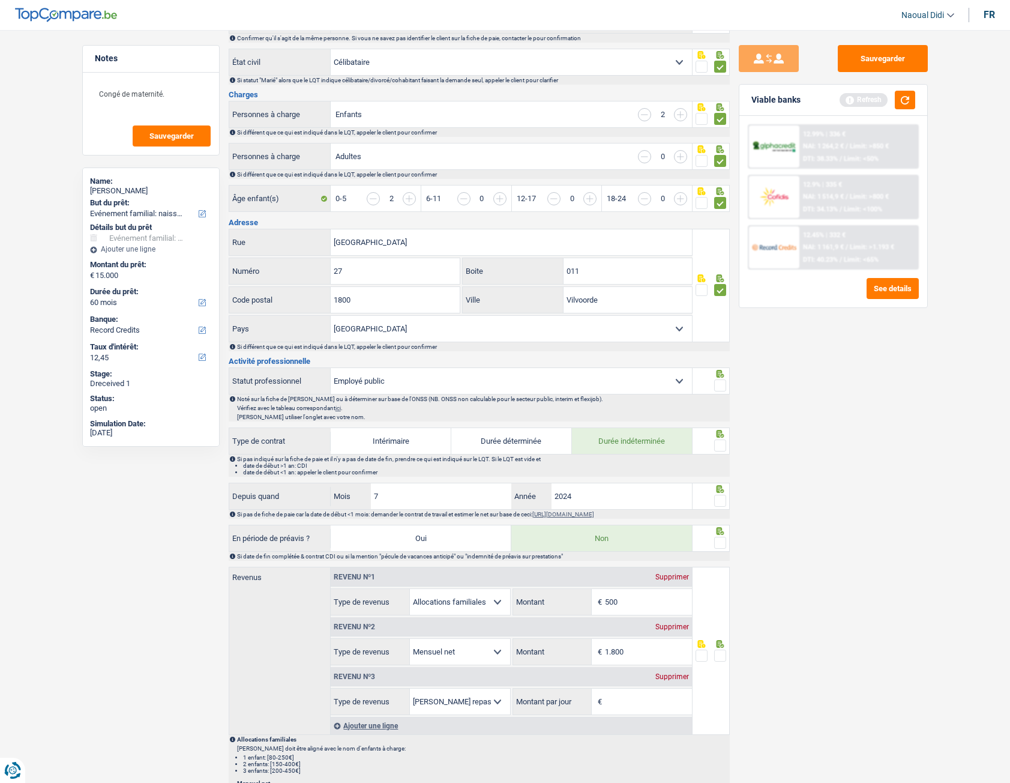
click at [438, 382] on select "Ouvrier Employé privé Employé public Invalide Indépendant Pensionné Chômeur Mut…" at bounding box center [511, 381] width 361 height 26
click at [778, 437] on div "Sauvegarder Viable banks Refresh 12.99% | 336 € NAI: 1 264,2 € / Limit: >850 € …" at bounding box center [833, 403] width 207 height 716
click at [720, 389] on span at bounding box center [720, 385] width 12 height 12
click at [0, 0] on input "radio" at bounding box center [0, 0] width 0 height 0
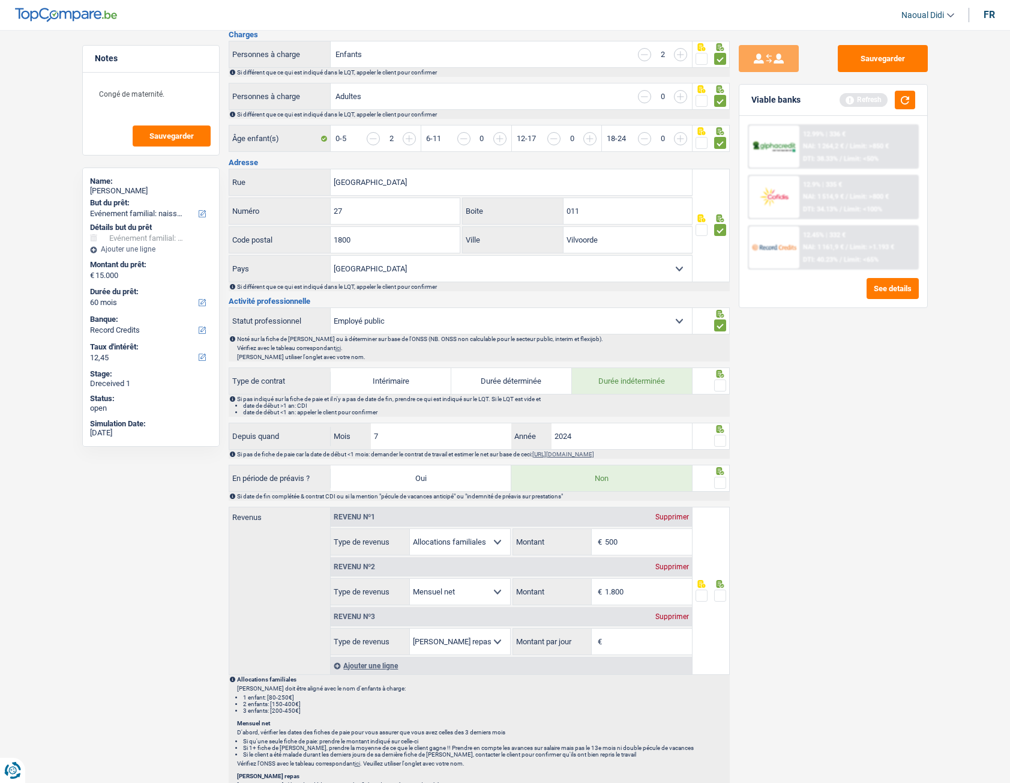
click at [720, 384] on span at bounding box center [720, 385] width 12 height 12
click at [0, 0] on input "radio" at bounding box center [0, 0] width 0 height 0
click at [719, 437] on span at bounding box center [720, 441] width 12 height 12
click at [0, 0] on input "radio" at bounding box center [0, 0] width 0 height 0
click at [719, 437] on span at bounding box center [720, 483] width 12 height 12
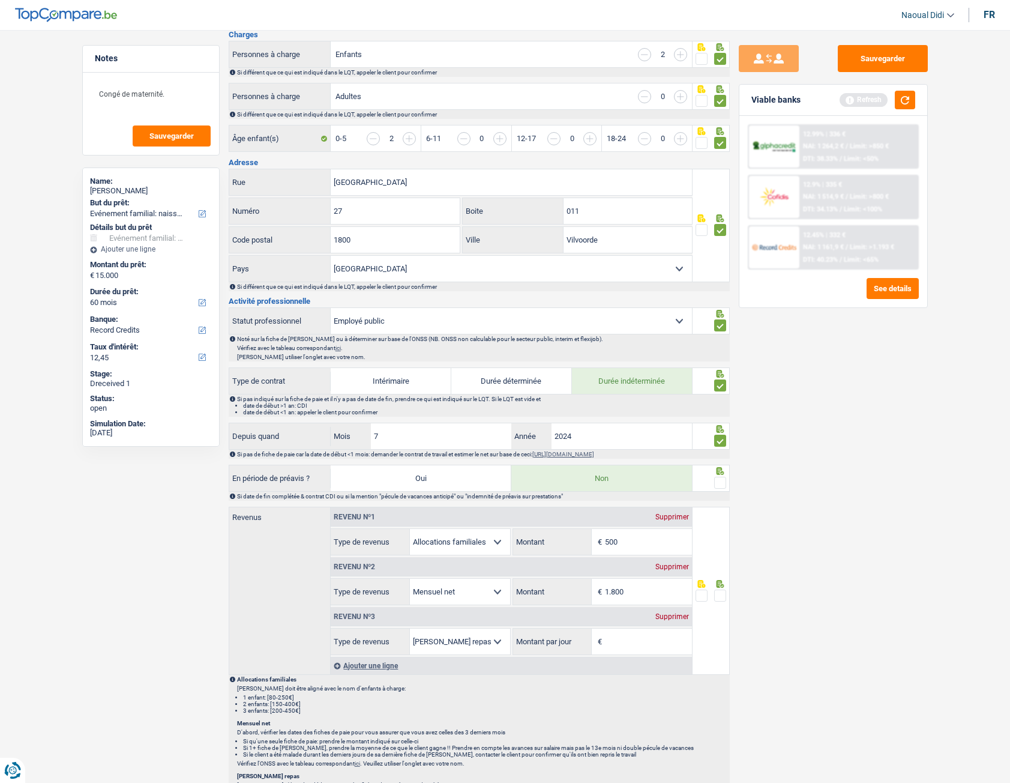
click at [0, 0] on input "radio" at bounding box center [0, 0] width 0 height 0
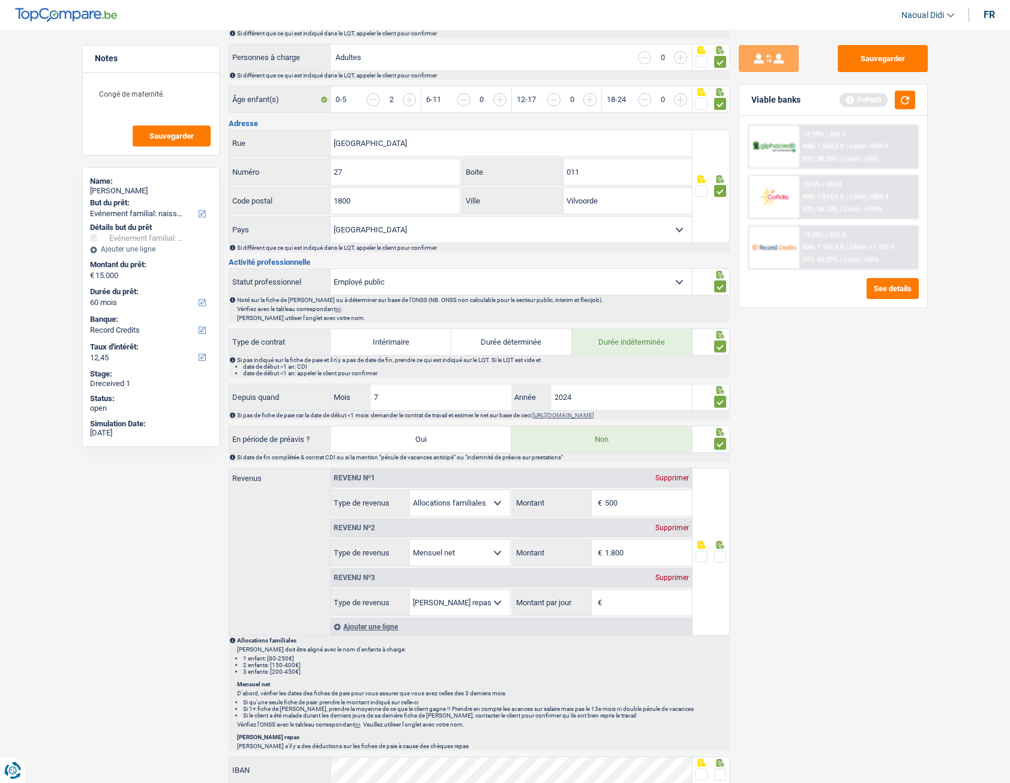
scroll to position [300, 0]
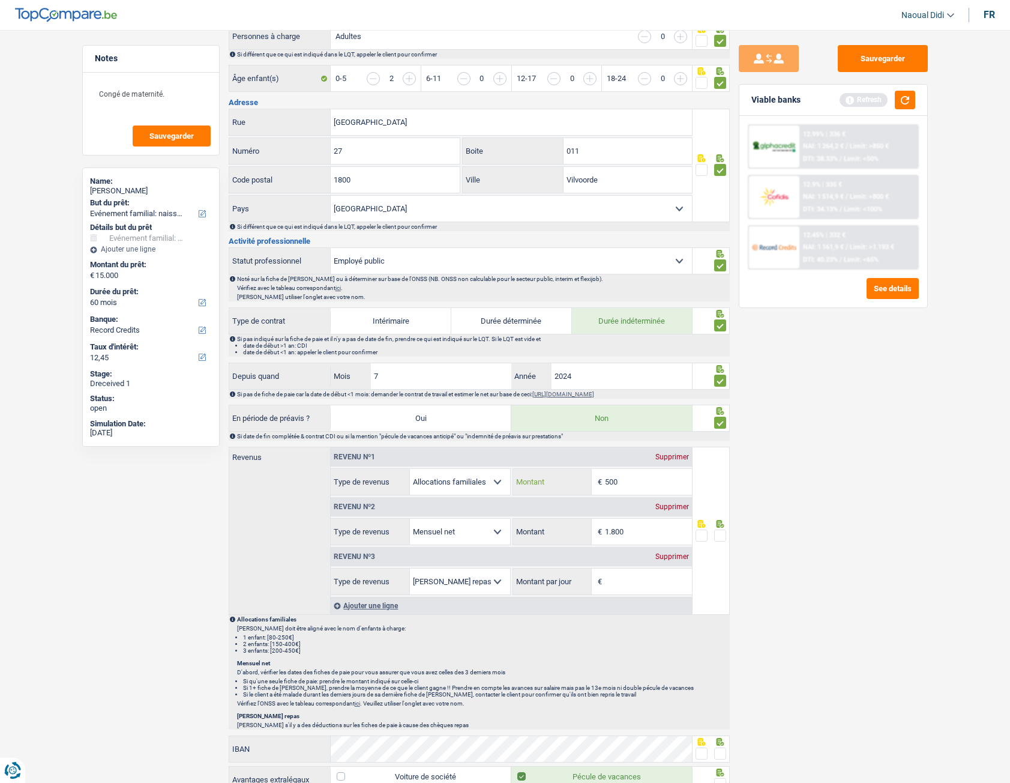
click at [632, 437] on input "500" at bounding box center [648, 482] width 87 height 26
click at [641, 437] on input "500" at bounding box center [648, 482] width 87 height 26
type input "566"
click at [639, 437] on input "1.800" at bounding box center [648, 532] width 87 height 26
click at [672, 437] on div "Supprimer" at bounding box center [673, 556] width 40 height 7
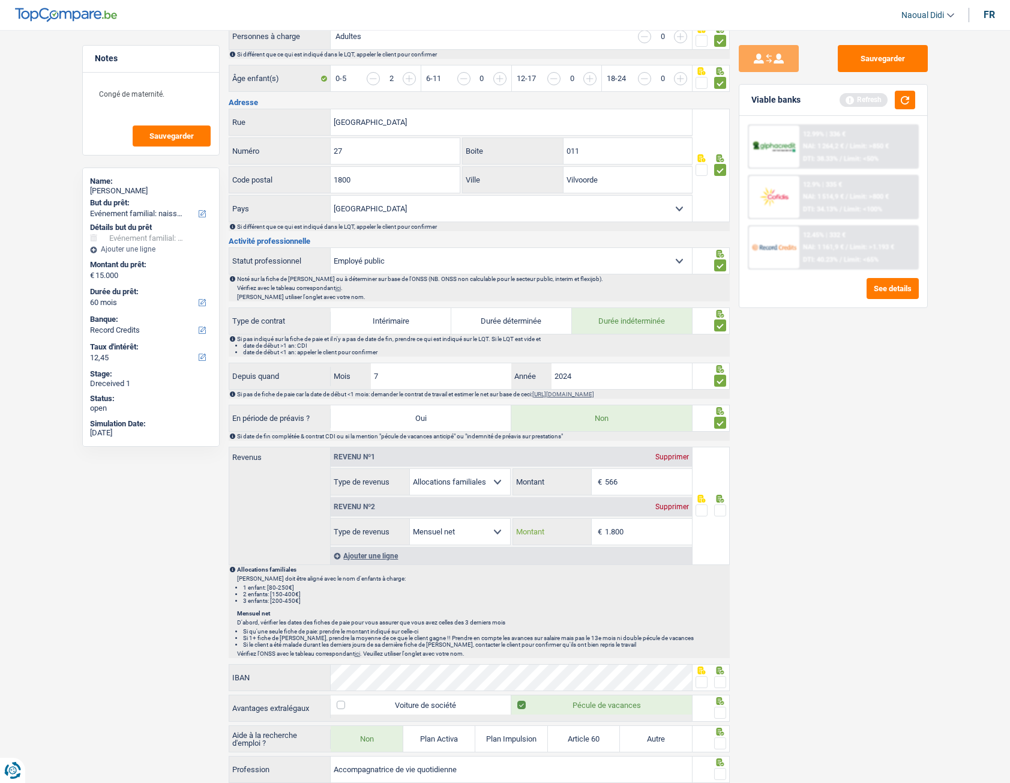
click at [651, 437] on input "1.800" at bounding box center [648, 532] width 87 height 26
click at [722, 437] on span at bounding box center [720, 510] width 12 height 12
click at [0, 0] on input "radio" at bounding box center [0, 0] width 0 height 0
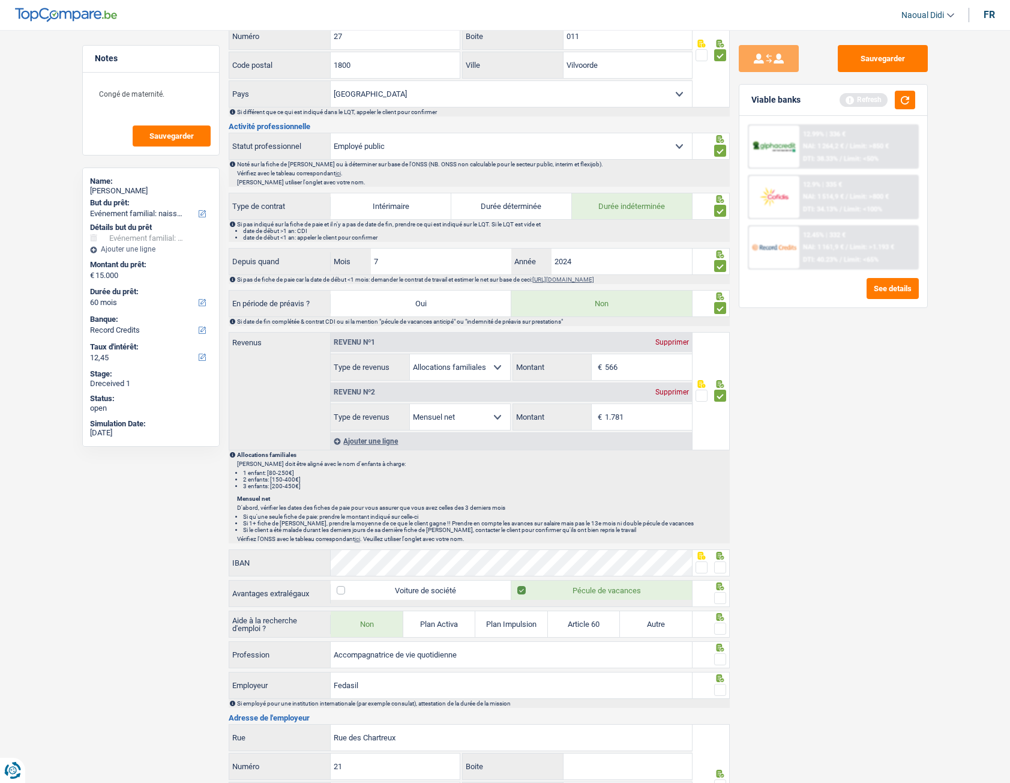
scroll to position [420, 0]
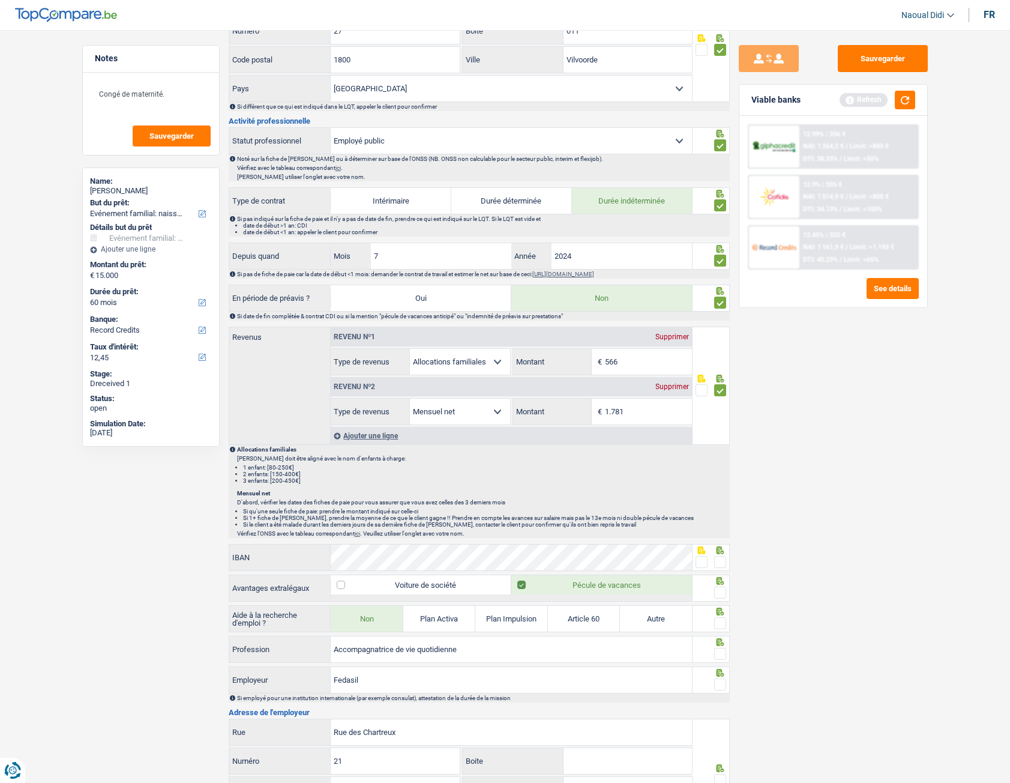
click at [591, 437] on li "2 enfants: [150-400€]" at bounding box center [486, 474] width 486 height 7
click at [910, 100] on button "button" at bounding box center [905, 100] width 20 height 19
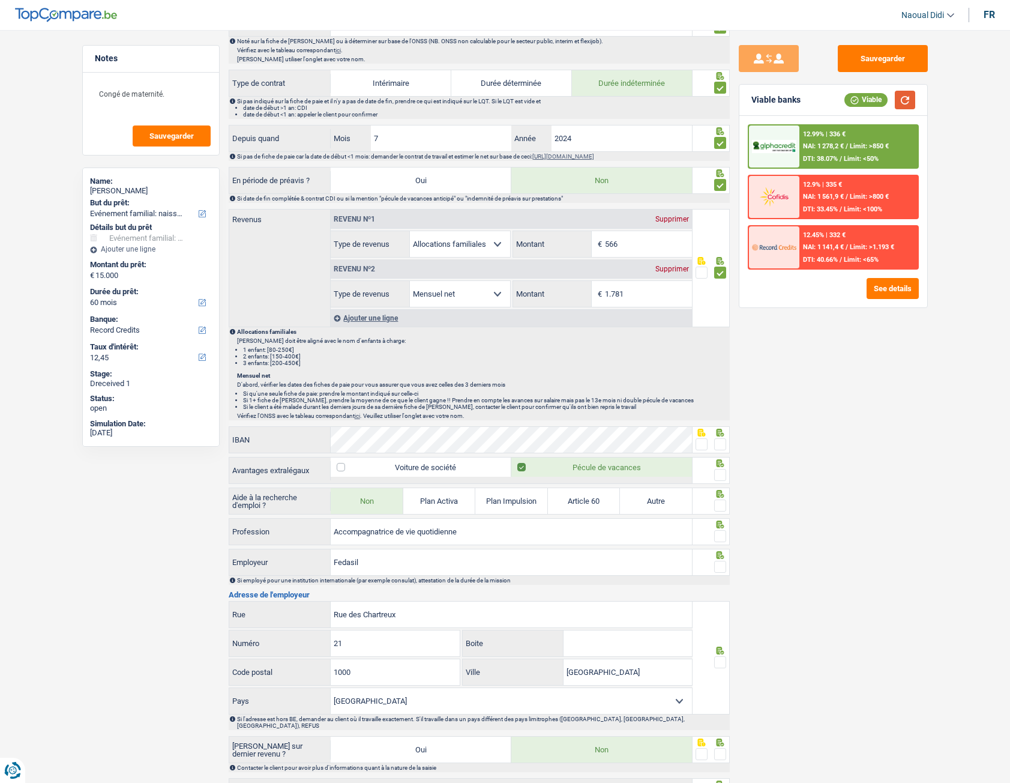
scroll to position [540, 0]
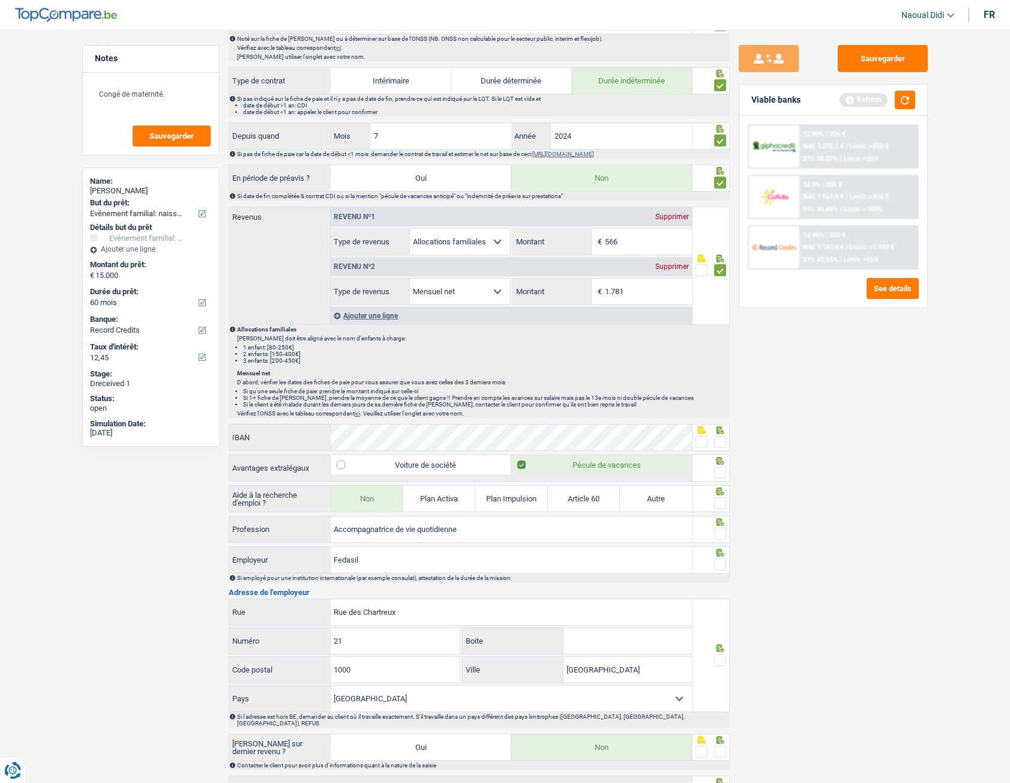
click at [724, 437] on span at bounding box center [720, 442] width 12 height 12
click at [0, 0] on input "radio" at bounding box center [0, 0] width 0 height 0
click at [721, 437] on span at bounding box center [720, 472] width 12 height 12
click at [0, 0] on input "radio" at bounding box center [0, 0] width 0 height 0
click at [721, 437] on span at bounding box center [720, 503] width 12 height 12
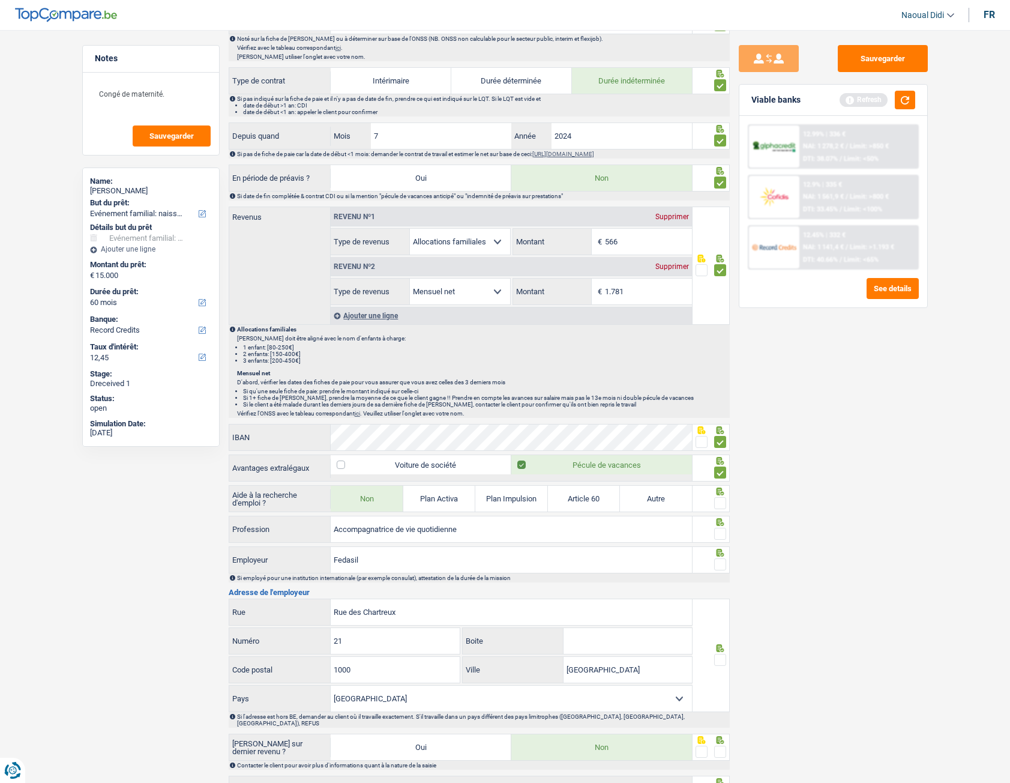
click at [0, 0] on input "radio" at bounding box center [0, 0] width 0 height 0
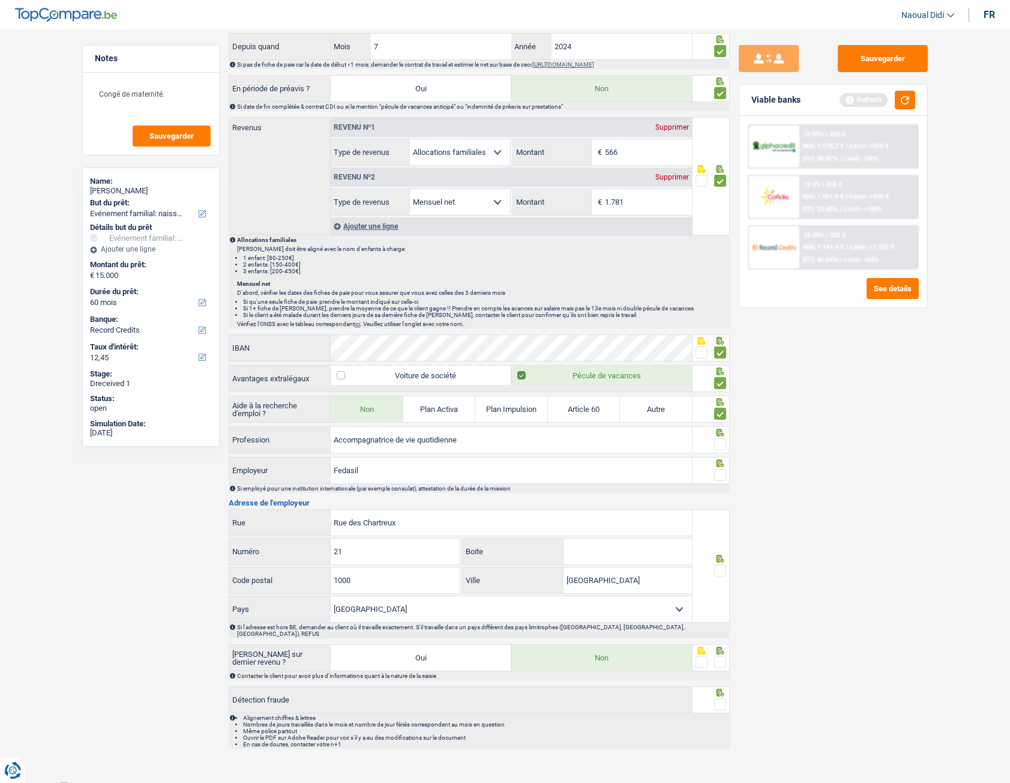
scroll to position [631, 0]
click at [477, 437] on input "Accompagnatrice de vie quotidienne" at bounding box center [511, 439] width 361 height 26
click at [720, 437] on span at bounding box center [720, 443] width 12 height 12
click at [0, 0] on input "radio" at bounding box center [0, 0] width 0 height 0
click at [722, 437] on span at bounding box center [720, 474] width 12 height 12
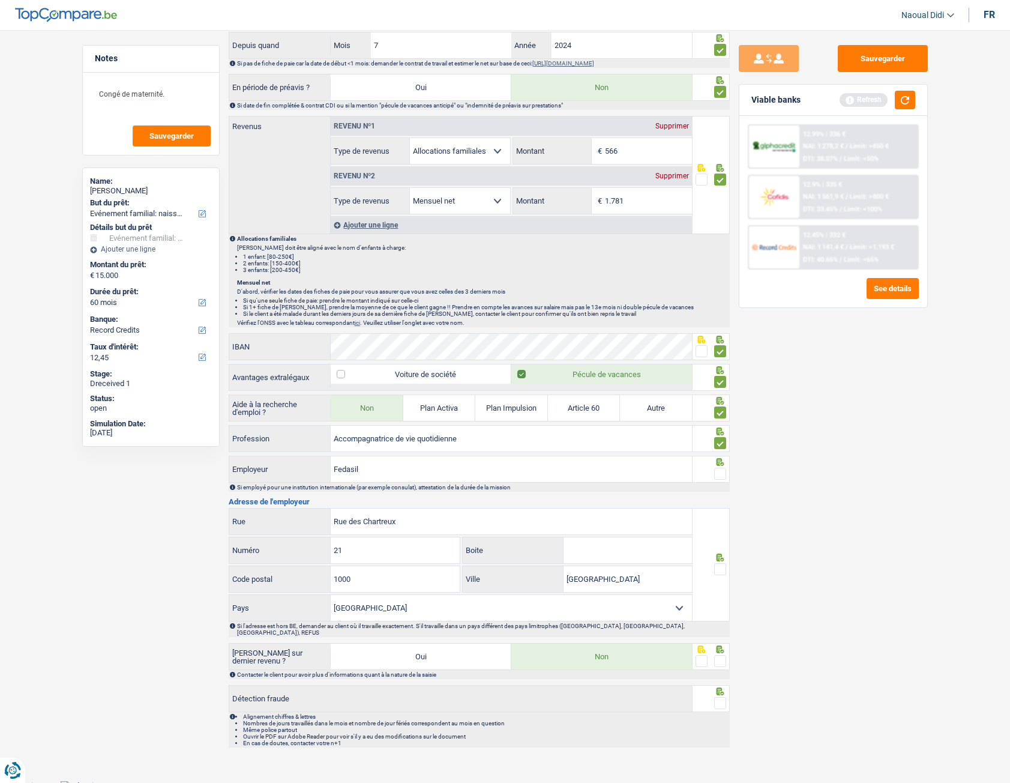
click at [0, 0] on input "radio" at bounding box center [0, 0] width 0 height 0
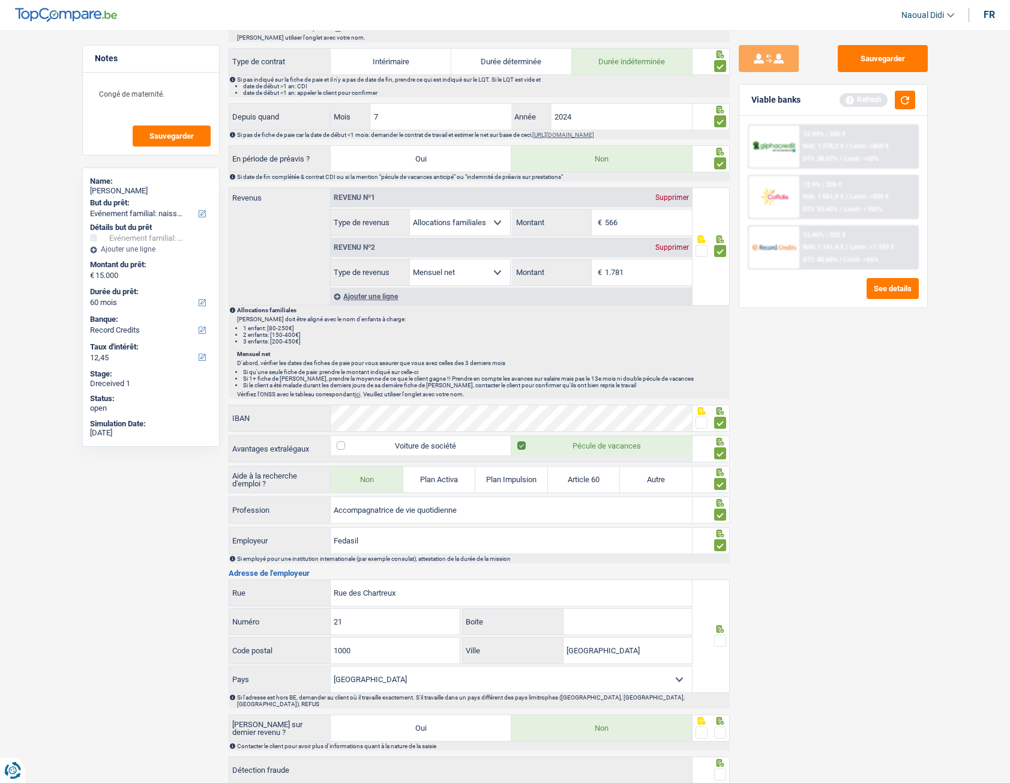
scroll to position [451, 0]
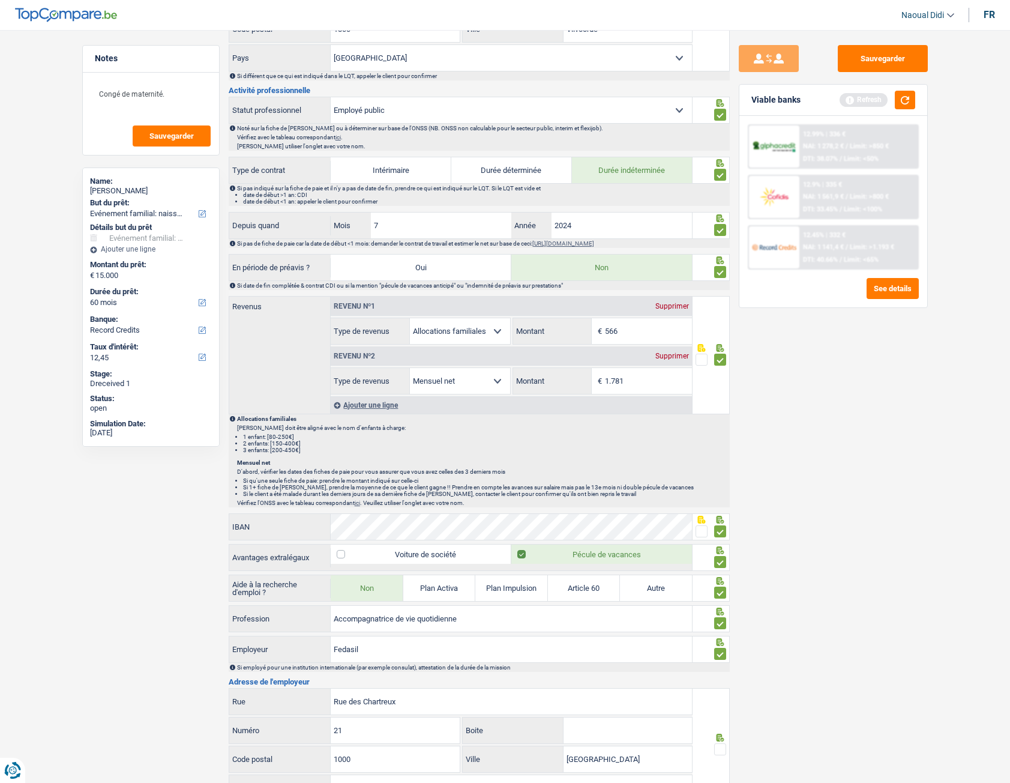
click at [364, 402] on div "Ajouter une ligne" at bounding box center [511, 404] width 361 height 17
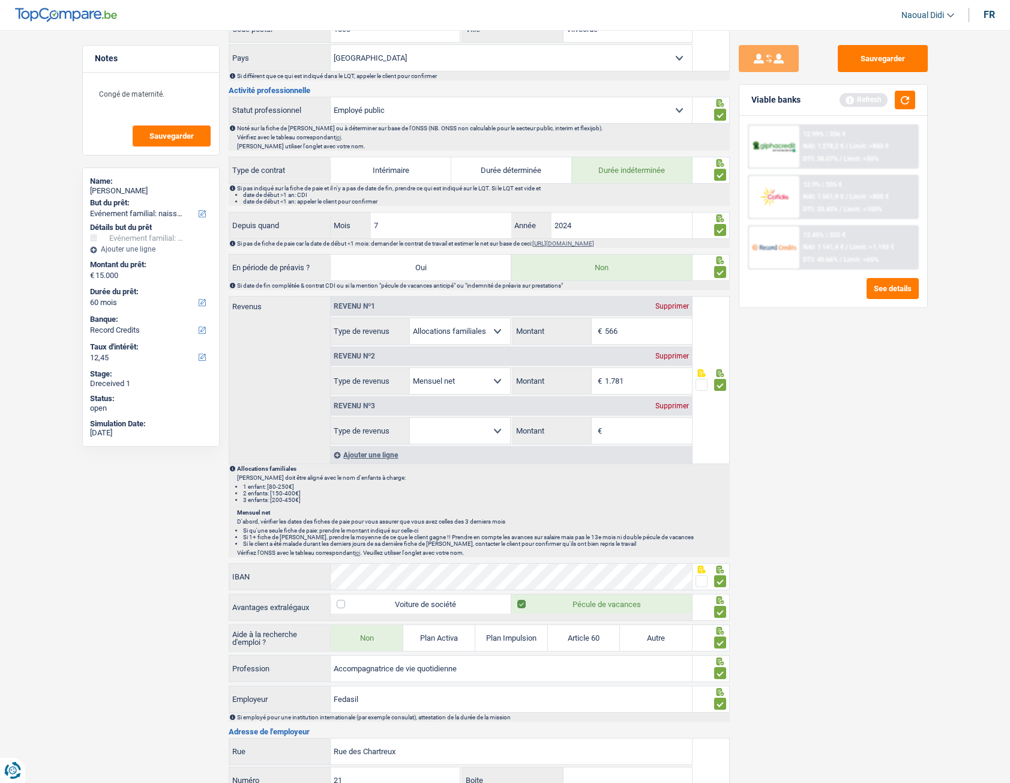
click at [480, 431] on select "Allocation d'handicap Allocations chômage Allocations familiales Chèques repas …" at bounding box center [460, 431] width 100 height 26
click at [550, 437] on p "Ceci doit être aligné avec le nom d'enfants à charge:" at bounding box center [483, 477] width 492 height 7
click at [641, 379] on input "1.781" at bounding box center [648, 381] width 87 height 26
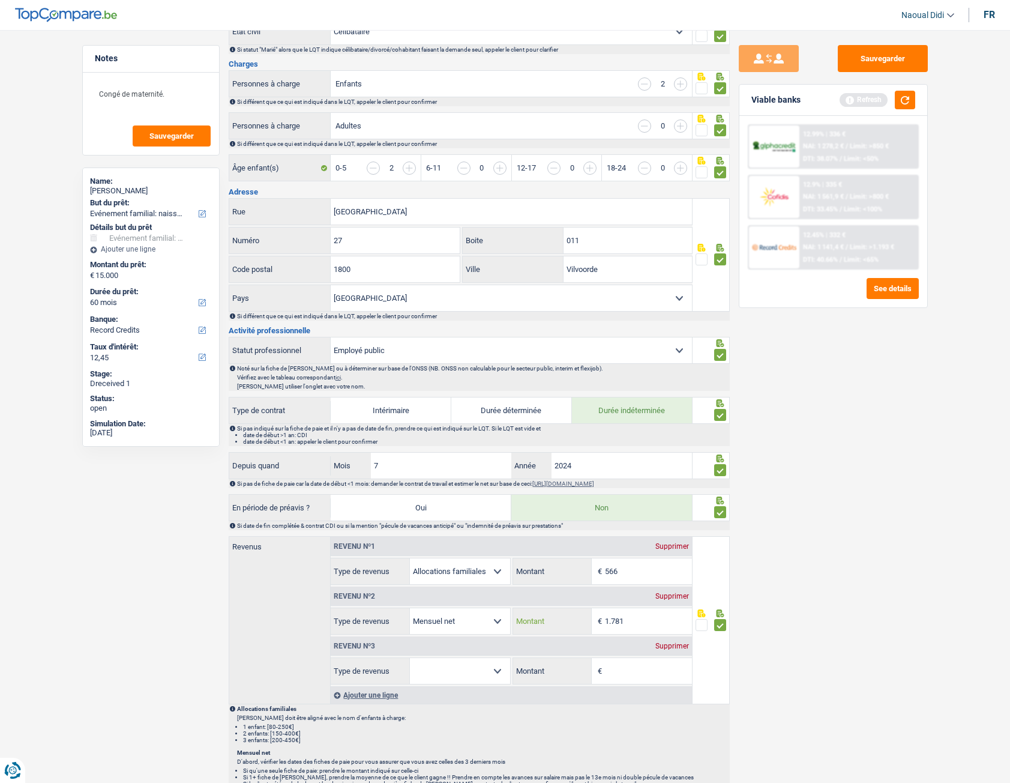
scroll to position [0, 0]
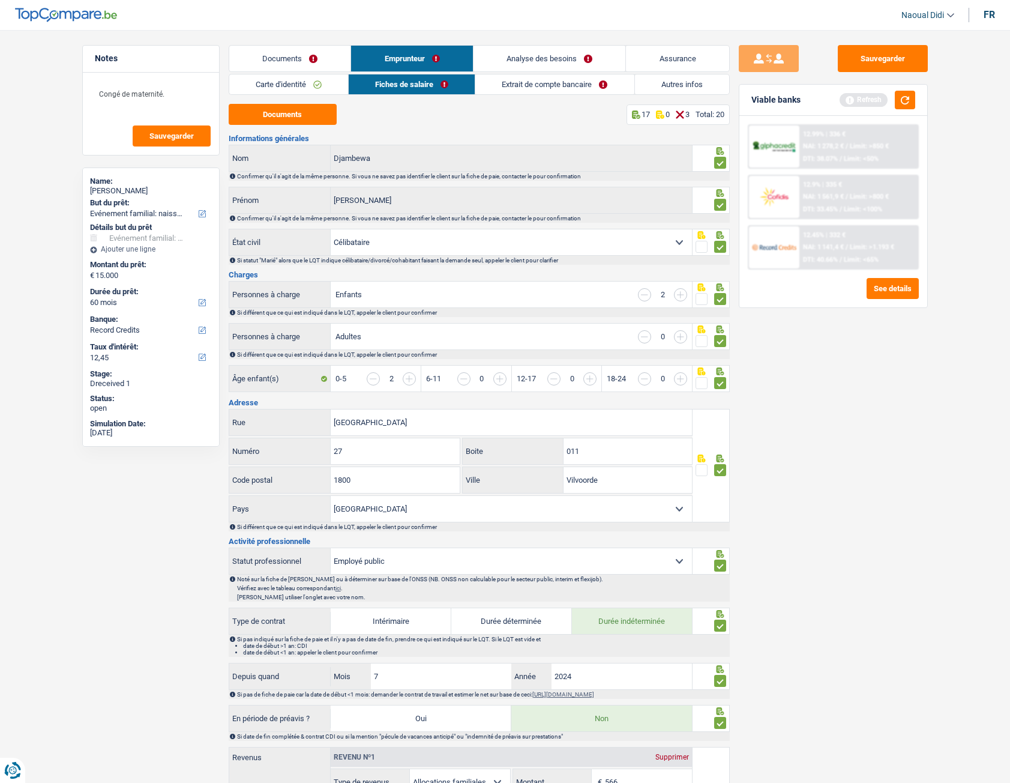
click at [553, 136] on h3 "Informations générales" at bounding box center [479, 138] width 501 height 8
click at [487, 132] on div "Documents 17 0 3 Total: 20 Informations générales Djambewa Nom Confirmer qu'il …" at bounding box center [479, 766] width 501 height 1324
click at [797, 437] on div "Sauvegarder Viable banks Refresh 12.99% | 336 € NAI: 1 278,2 € / Limit: >850 € …" at bounding box center [833, 403] width 207 height 716
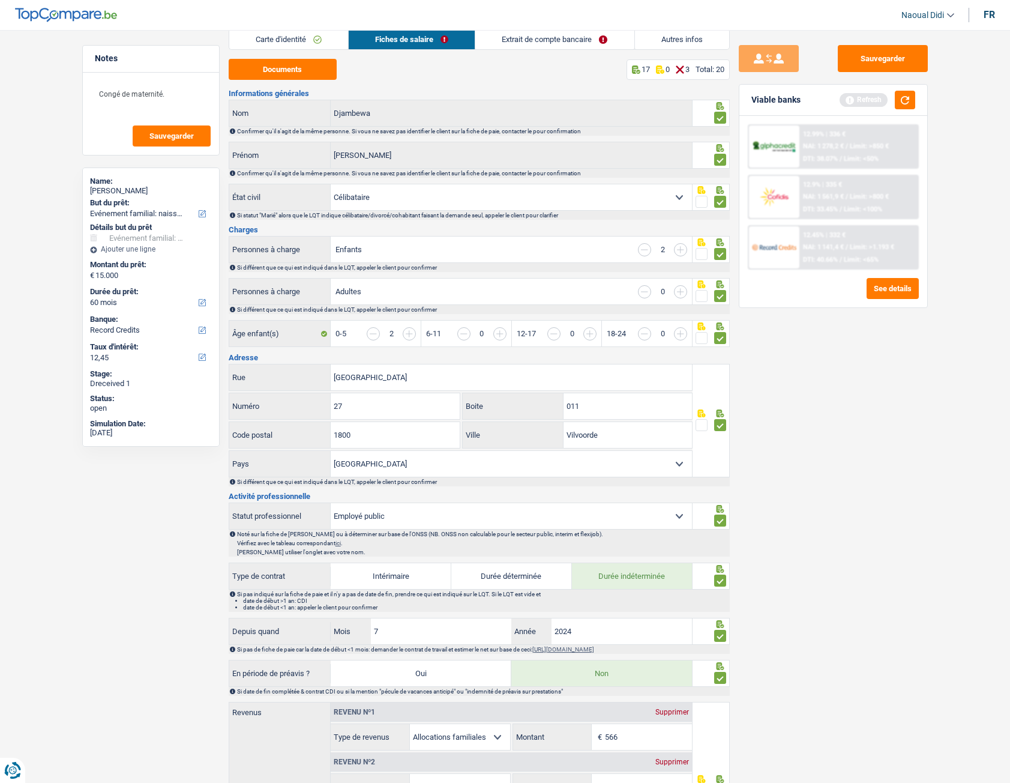
scroll to position [180, 0]
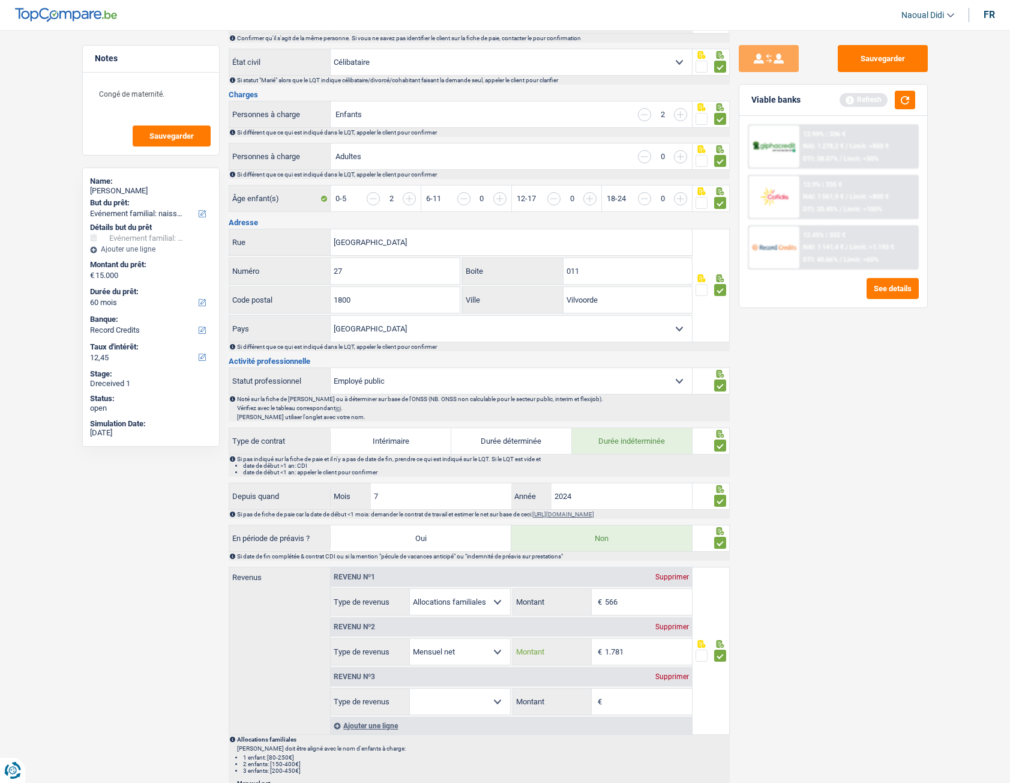
click at [651, 437] on input "1.781" at bounding box center [648, 652] width 87 height 26
type input "1.850"
click at [811, 437] on div "Sauvegarder Viable banks Refresh 12.99% | 336 € NAI: 1 278,2 € / Limit: >850 € …" at bounding box center [833, 403] width 207 height 716
click at [875, 59] on button "Sauvegarder" at bounding box center [883, 58] width 90 height 27
click at [902, 100] on button "button" at bounding box center [905, 100] width 20 height 19
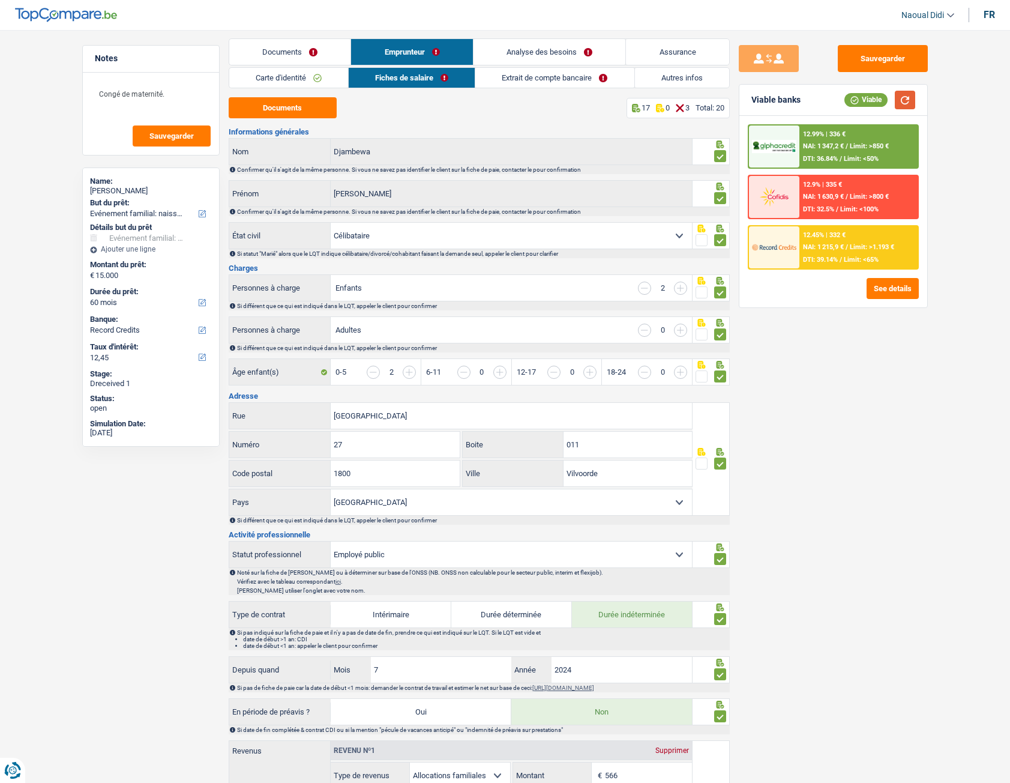
scroll to position [0, 0]
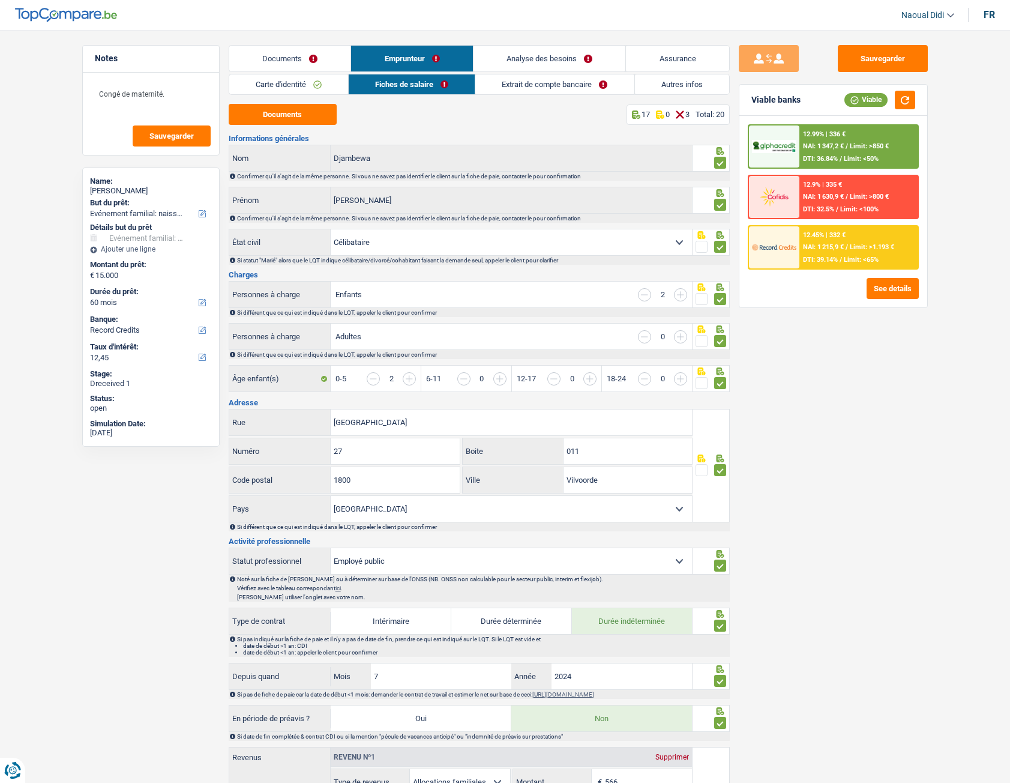
click at [525, 59] on link "Analyse des besoins" at bounding box center [550, 59] width 152 height 26
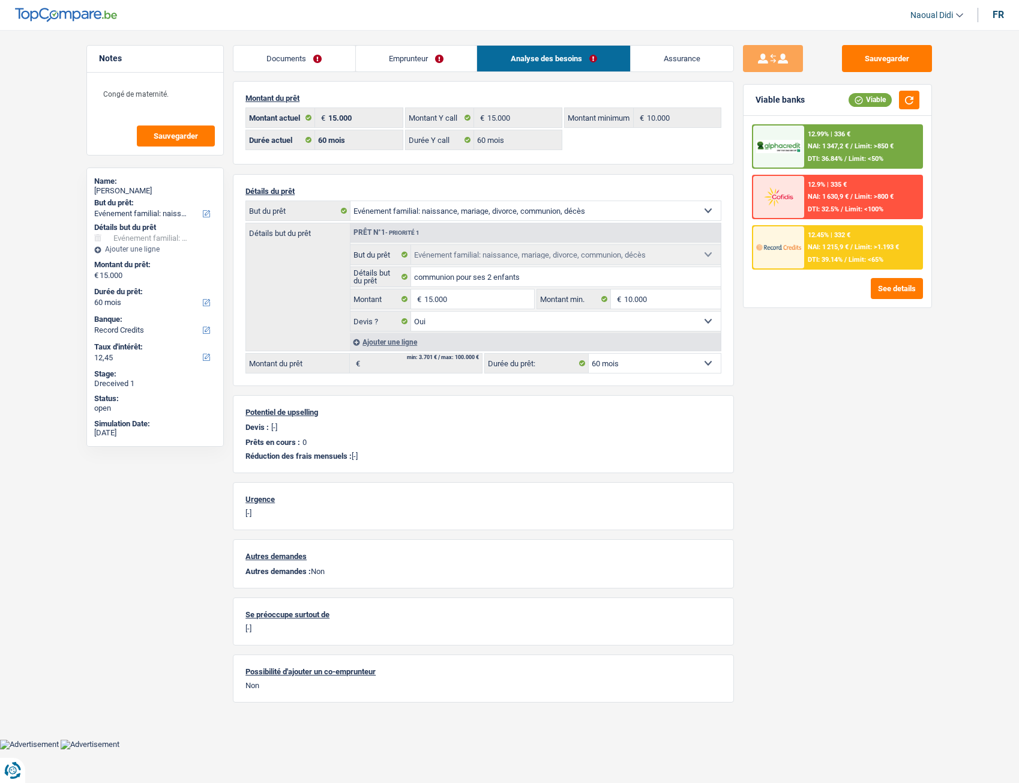
click at [405, 56] on link "Emprunteur" at bounding box center [416, 59] width 121 height 26
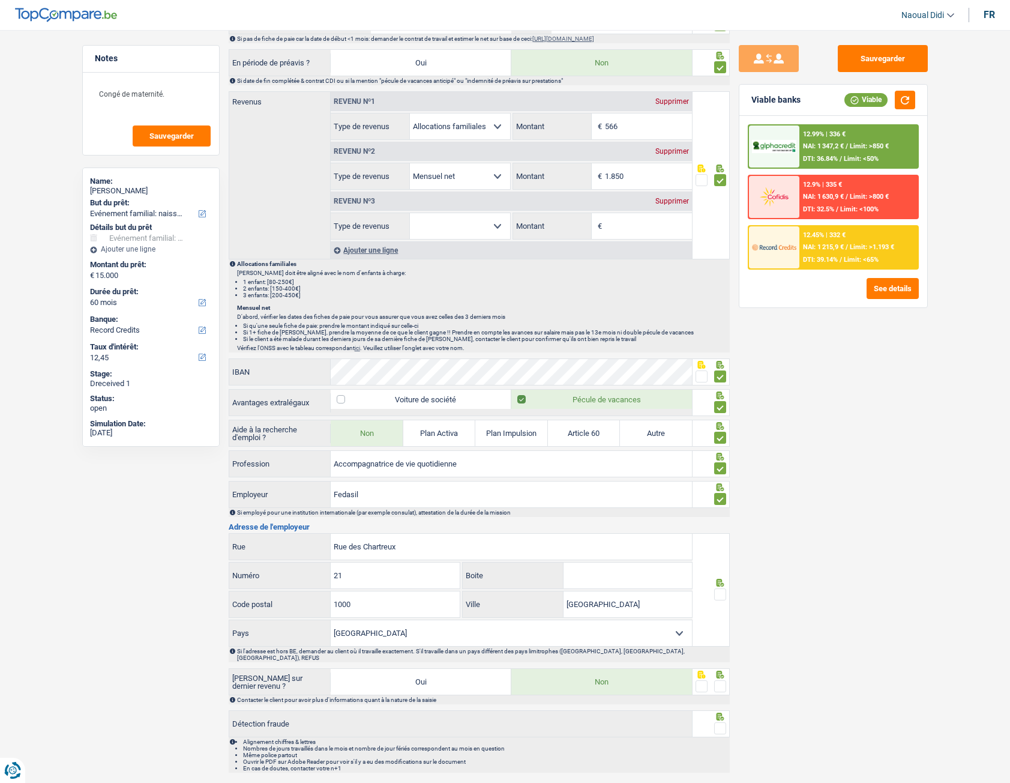
scroll to position [681, 0]
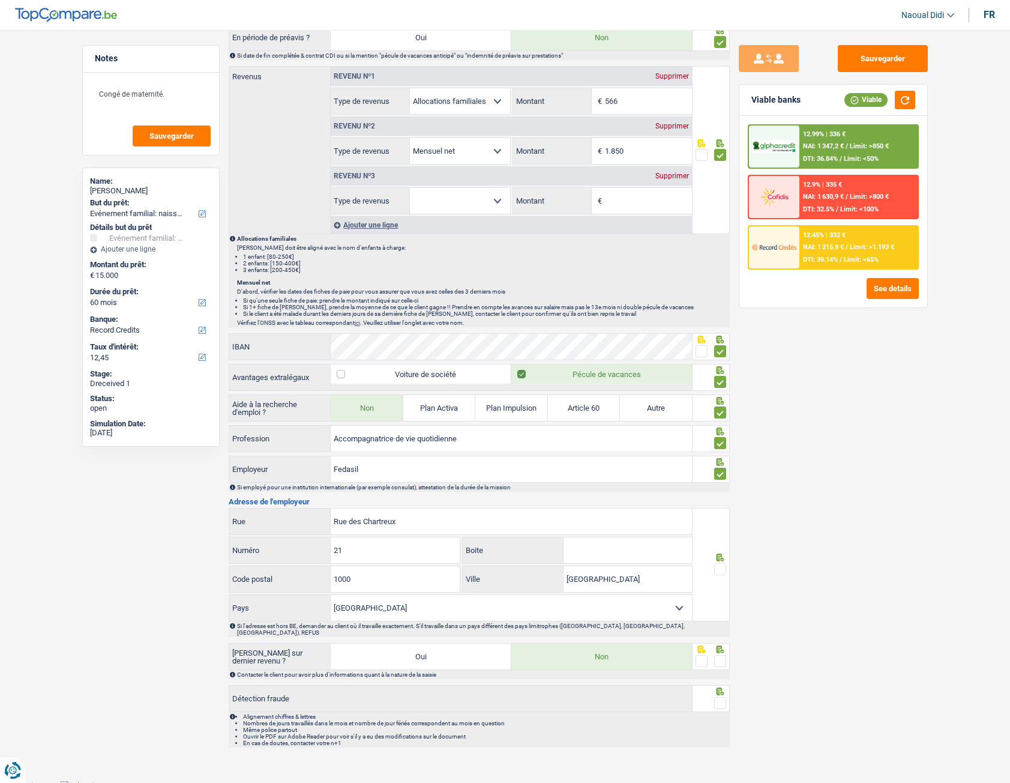
click at [725, 437] on span at bounding box center [720, 569] width 12 height 12
click at [0, 0] on input "radio" at bounding box center [0, 0] width 0 height 0
click at [716, 437] on span at bounding box center [720, 661] width 12 height 12
click at [0, 0] on input "radio" at bounding box center [0, 0] width 0 height 0
click at [721, 437] on span at bounding box center [720, 703] width 12 height 12
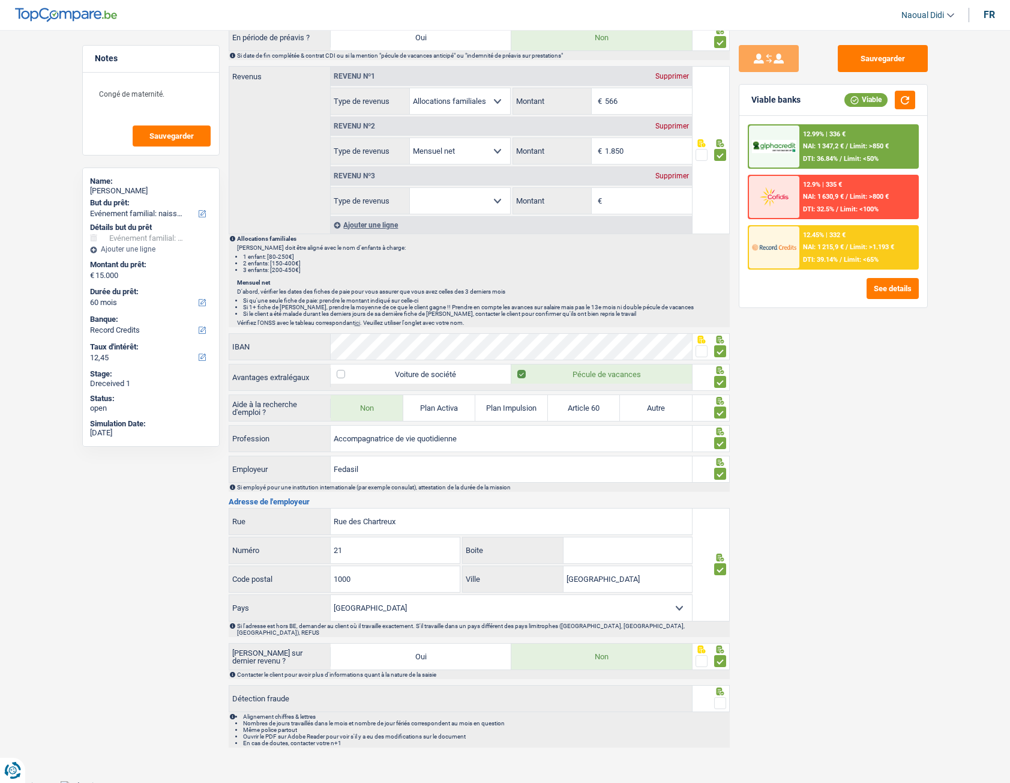
click at [0, 0] on input "radio" at bounding box center [0, 0] width 0 height 0
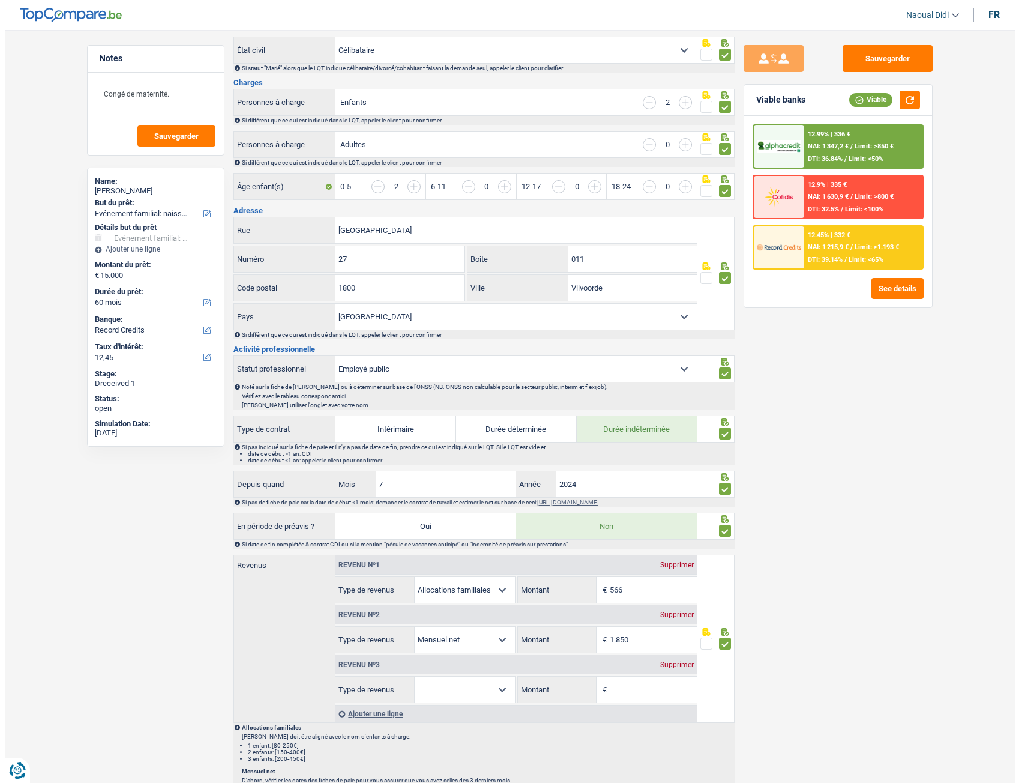
scroll to position [0, 0]
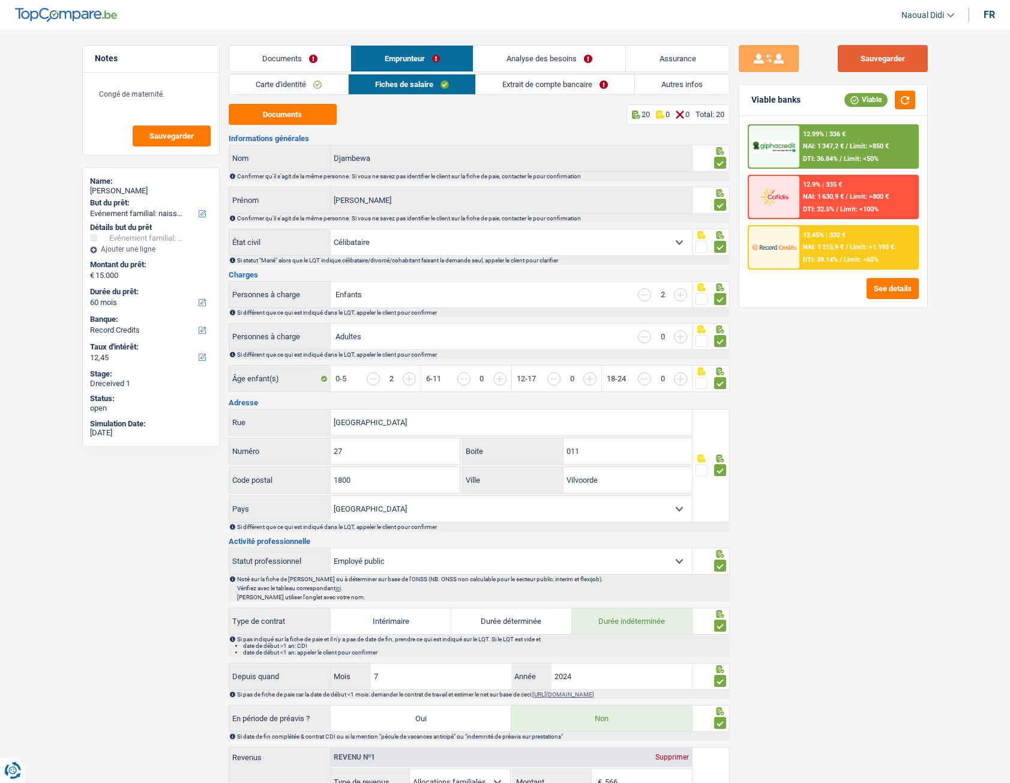
click at [880, 62] on button "Sauvegarder" at bounding box center [883, 58] width 90 height 27
click at [542, 80] on link "Extrait de compte bancaire" at bounding box center [555, 84] width 158 height 20
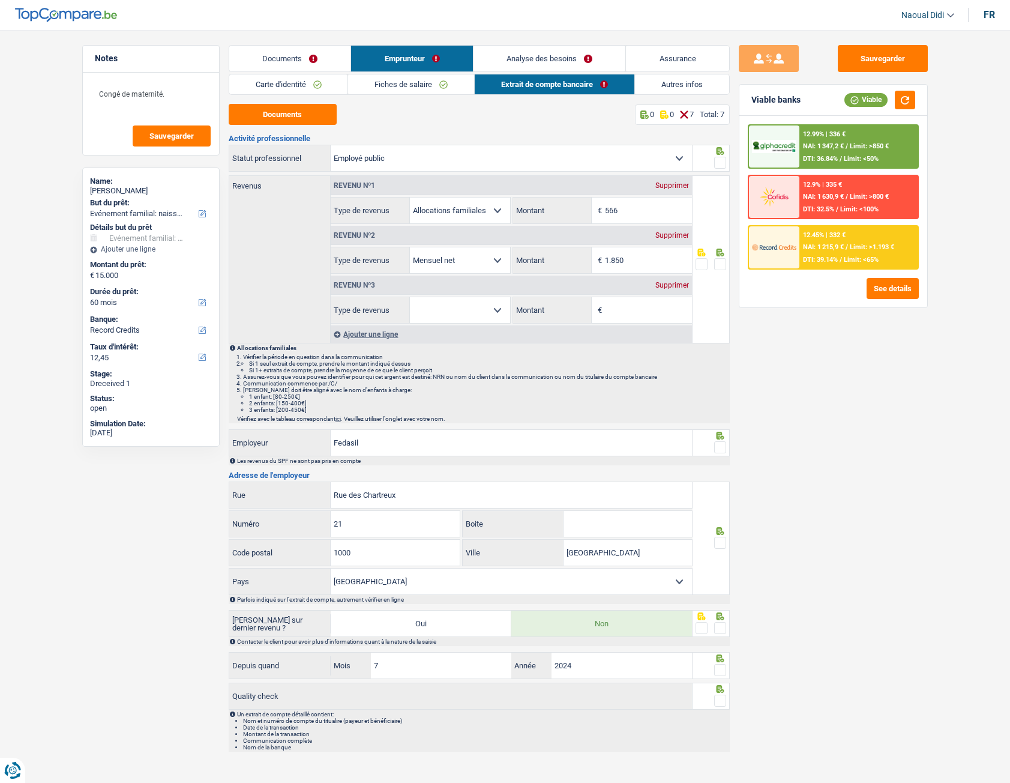
click at [721, 266] on span at bounding box center [720, 264] width 12 height 12
click at [0, 0] on input "radio" at bounding box center [0, 0] width 0 height 0
click at [672, 284] on div "Supprimer" at bounding box center [673, 285] width 40 height 7
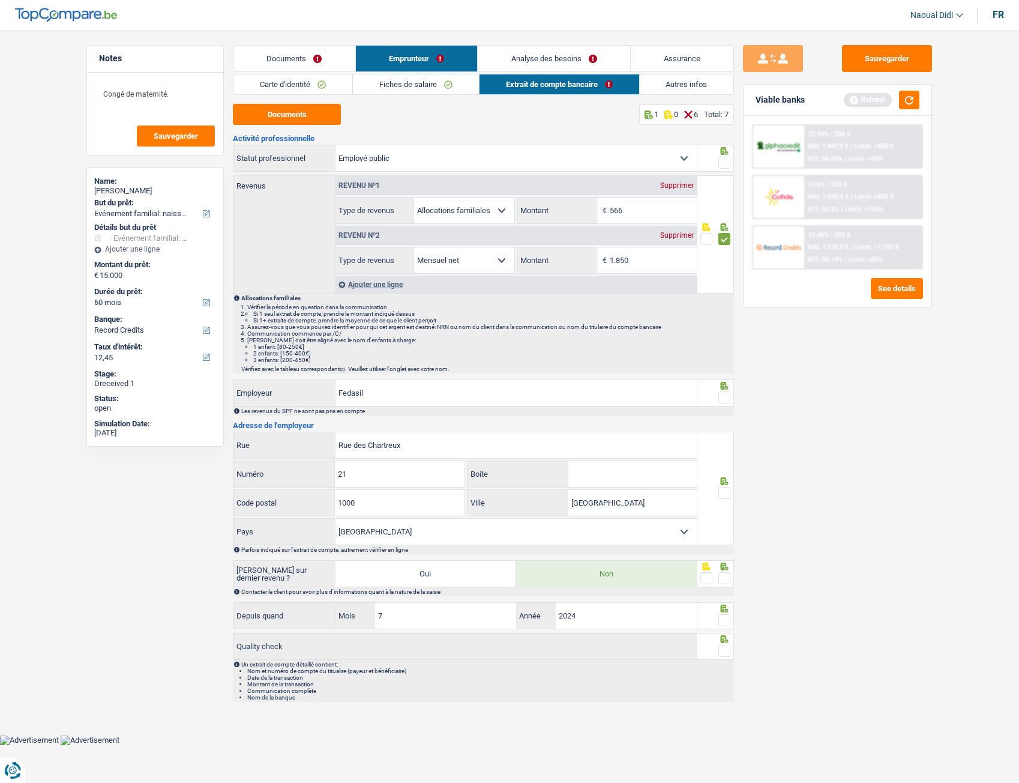
click at [724, 396] on span at bounding box center [725, 397] width 12 height 12
click at [0, 0] on input "radio" at bounding box center [0, 0] width 0 height 0
click at [724, 161] on span at bounding box center [725, 163] width 12 height 12
click at [0, 0] on input "radio" at bounding box center [0, 0] width 0 height 0
click at [725, 437] on span at bounding box center [725, 493] width 12 height 12
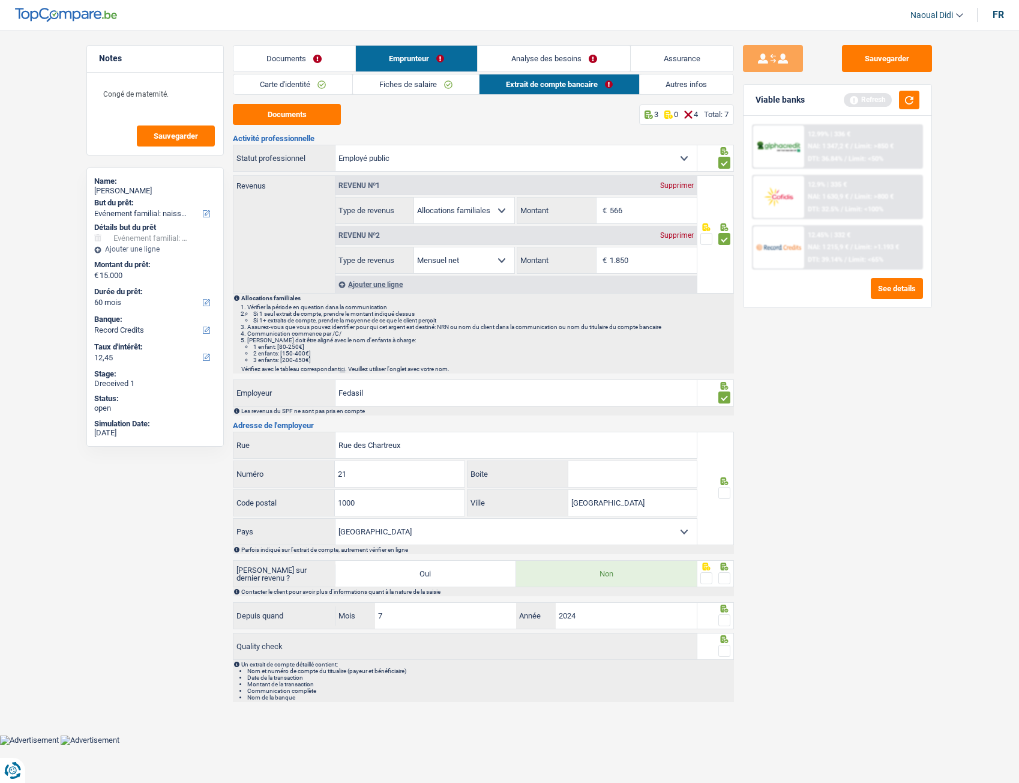
click at [0, 0] on input "radio" at bounding box center [0, 0] width 0 height 0
click at [724, 437] on span at bounding box center [725, 578] width 12 height 12
click at [0, 0] on input "radio" at bounding box center [0, 0] width 0 height 0
click at [725, 437] on span at bounding box center [725, 620] width 12 height 12
click at [0, 0] on input "radio" at bounding box center [0, 0] width 0 height 0
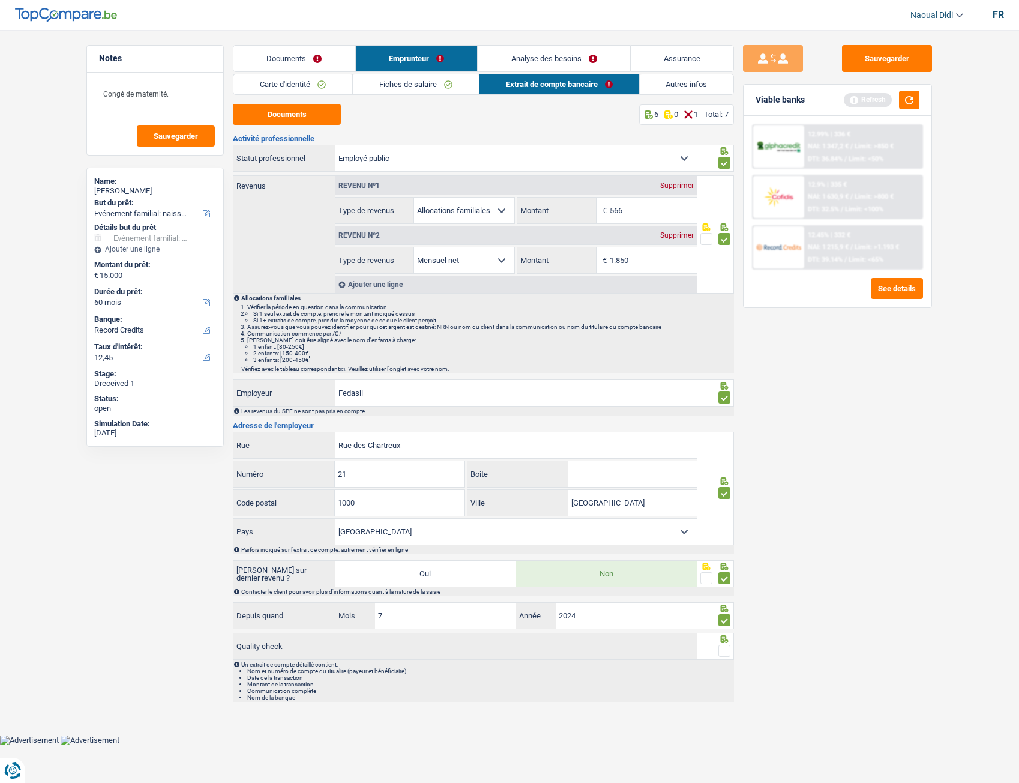
click at [723, 437] on span at bounding box center [725, 651] width 12 height 12
click at [0, 0] on input "radio" at bounding box center [0, 0] width 0 height 0
click at [876, 49] on button "Sauvegarder" at bounding box center [887, 58] width 90 height 27
click at [672, 84] on link "Autres infos" at bounding box center [687, 84] width 94 height 20
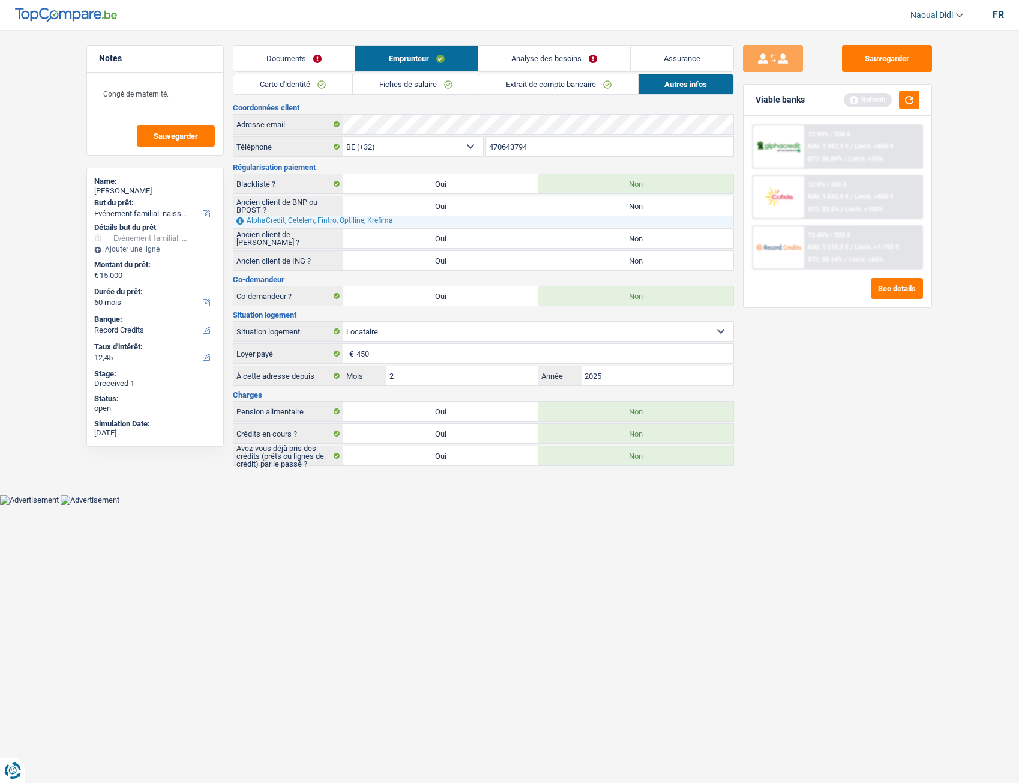
click at [516, 53] on link "Analyse des besoins" at bounding box center [554, 59] width 152 height 26
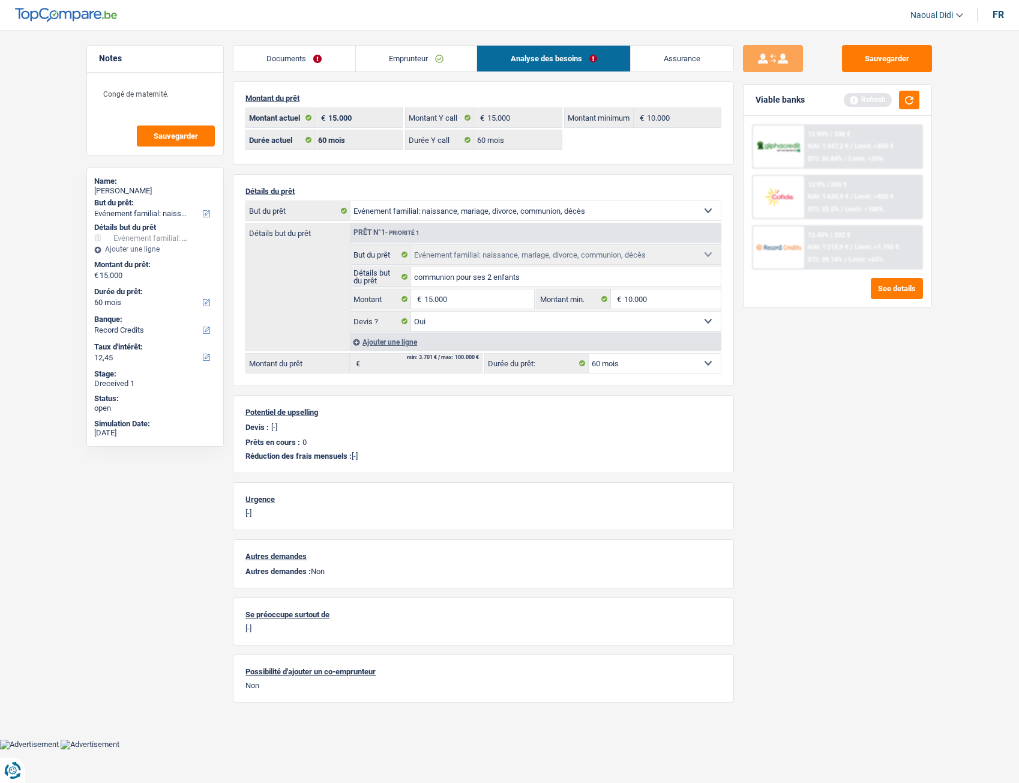
click at [387, 56] on link "Emprunteur" at bounding box center [416, 59] width 121 height 26
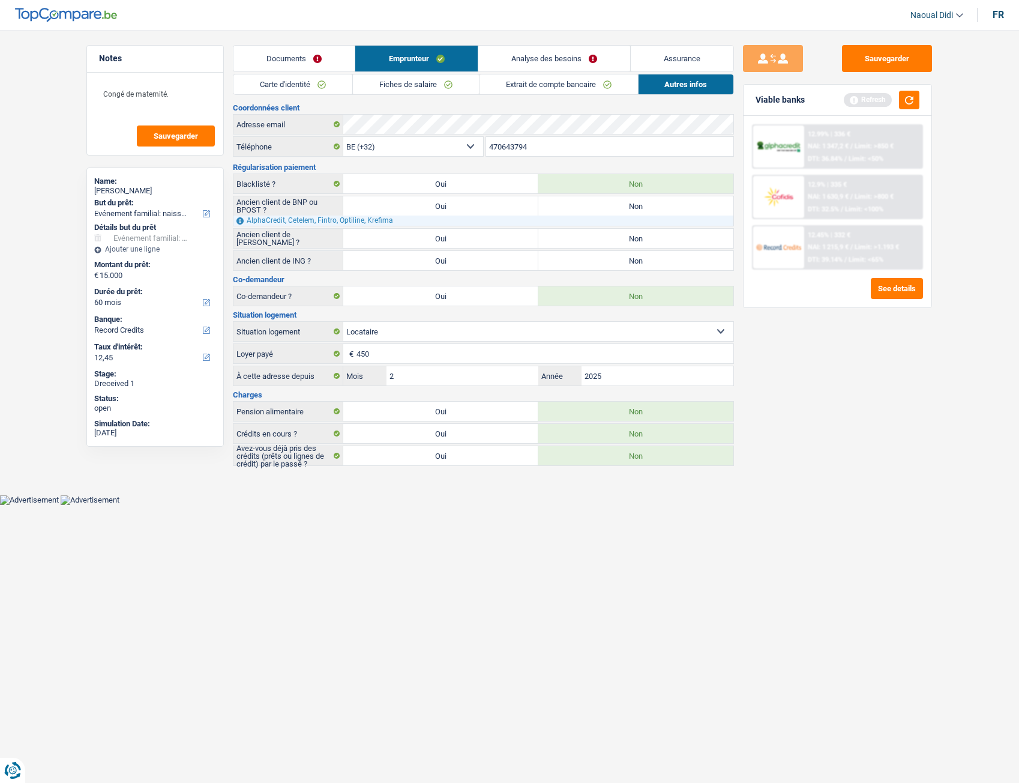
click at [527, 89] on link "Extrait de compte bancaire" at bounding box center [559, 84] width 158 height 20
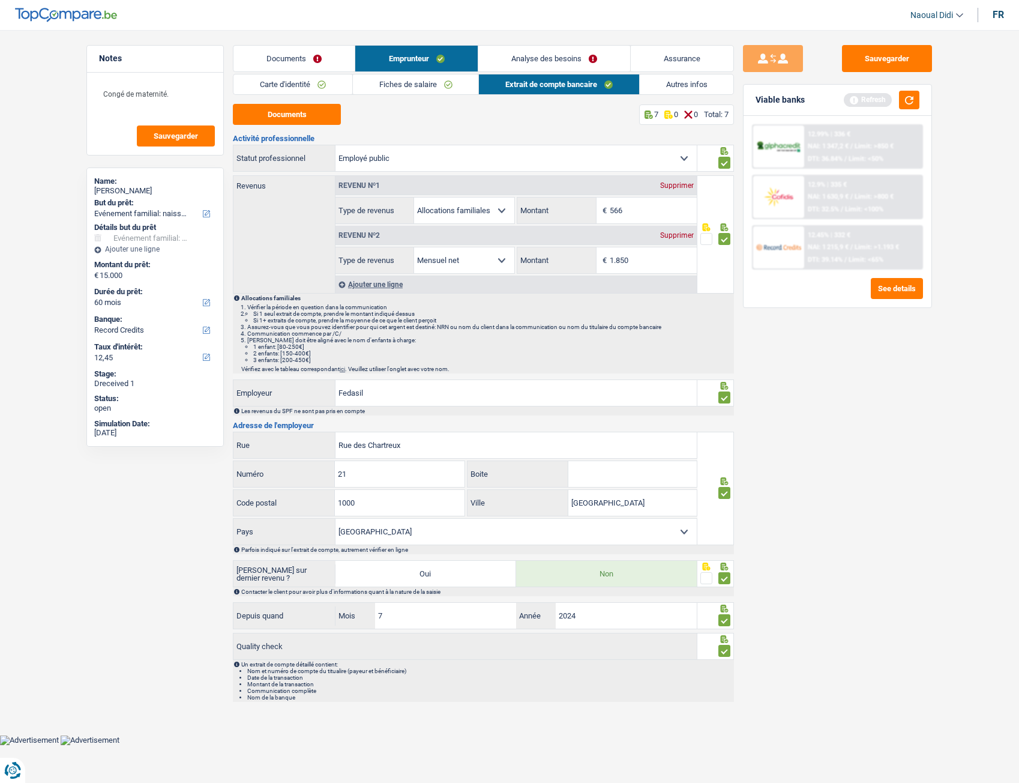
click at [677, 89] on link "Autres infos" at bounding box center [687, 84] width 94 height 20
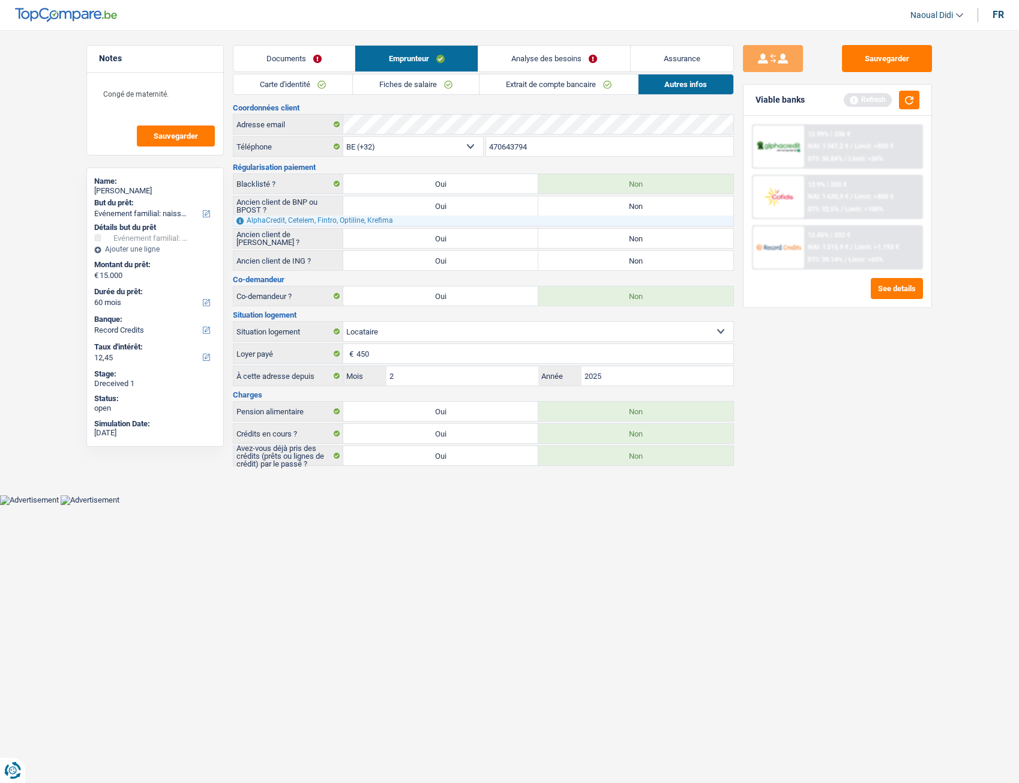
click at [526, 53] on link "Analyse des besoins" at bounding box center [554, 59] width 152 height 26
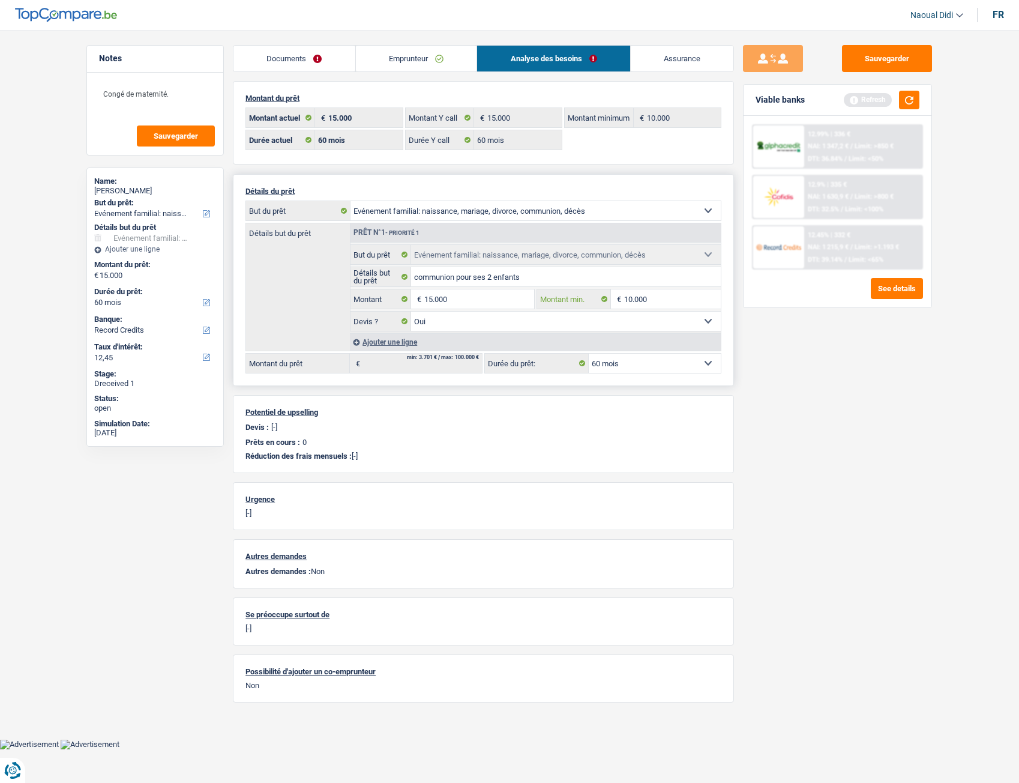
click at [656, 296] on input "10.000" at bounding box center [672, 298] width 97 height 19
click at [917, 100] on button "button" at bounding box center [909, 100] width 20 height 19
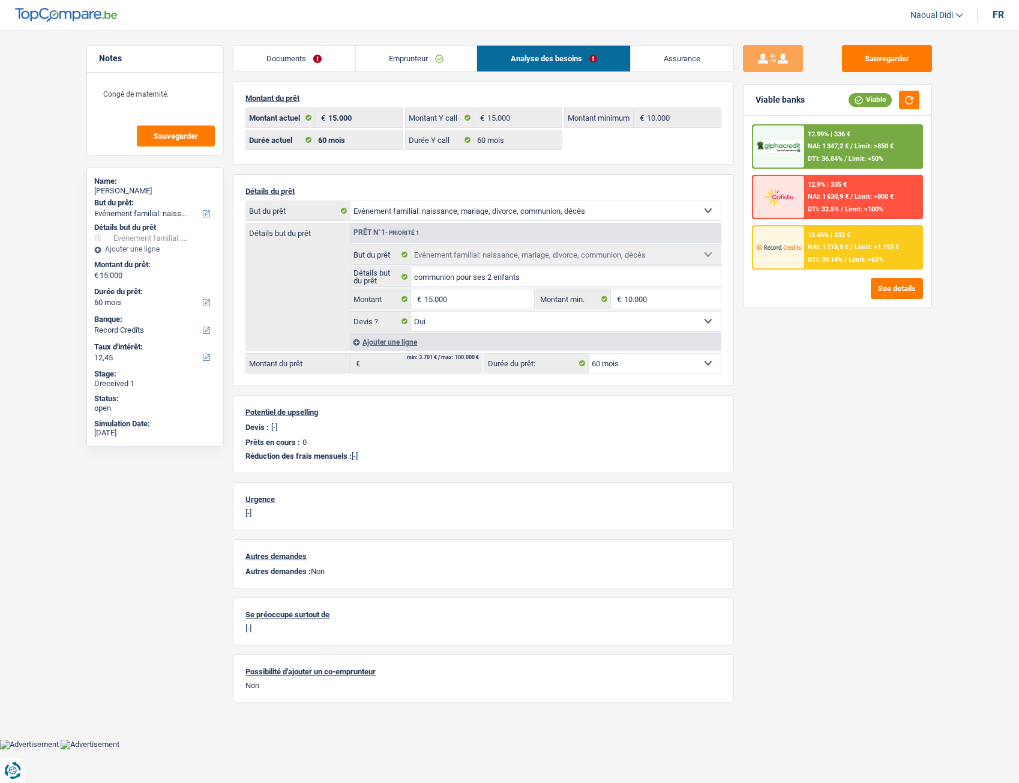
click at [842, 145] on span "NAI: 1 347,2 €" at bounding box center [828, 146] width 41 height 8
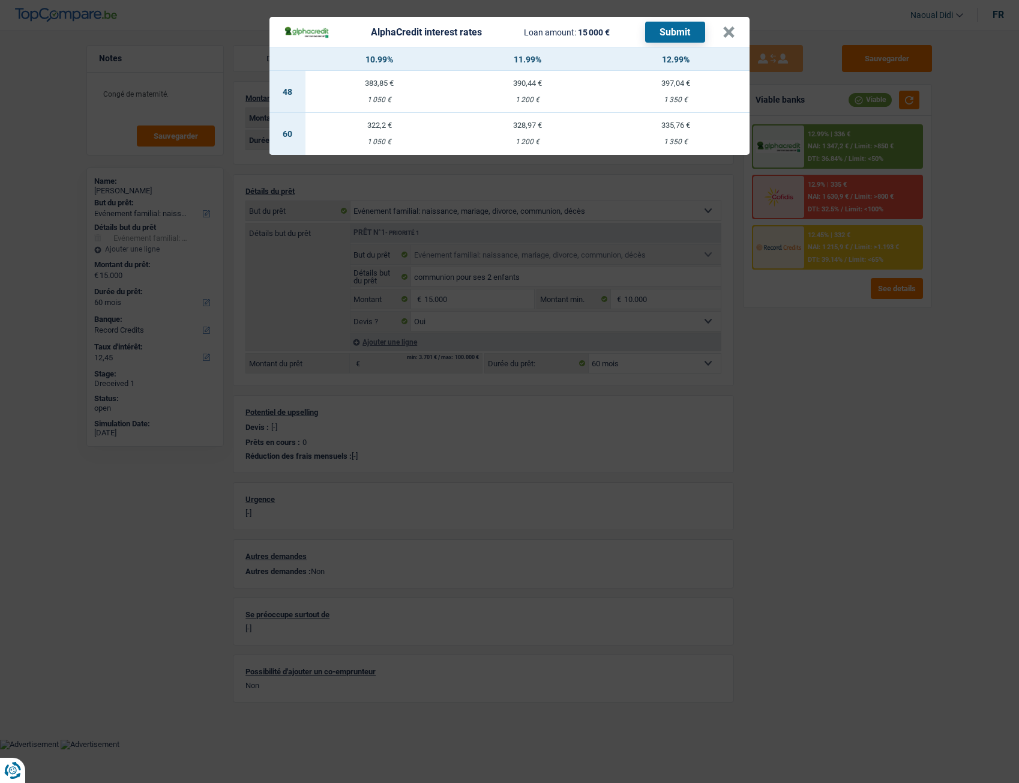
click at [373, 130] on td "322,2 € 1 050 €" at bounding box center [380, 134] width 148 height 42
select select "alphacredit"
type input "10,99"
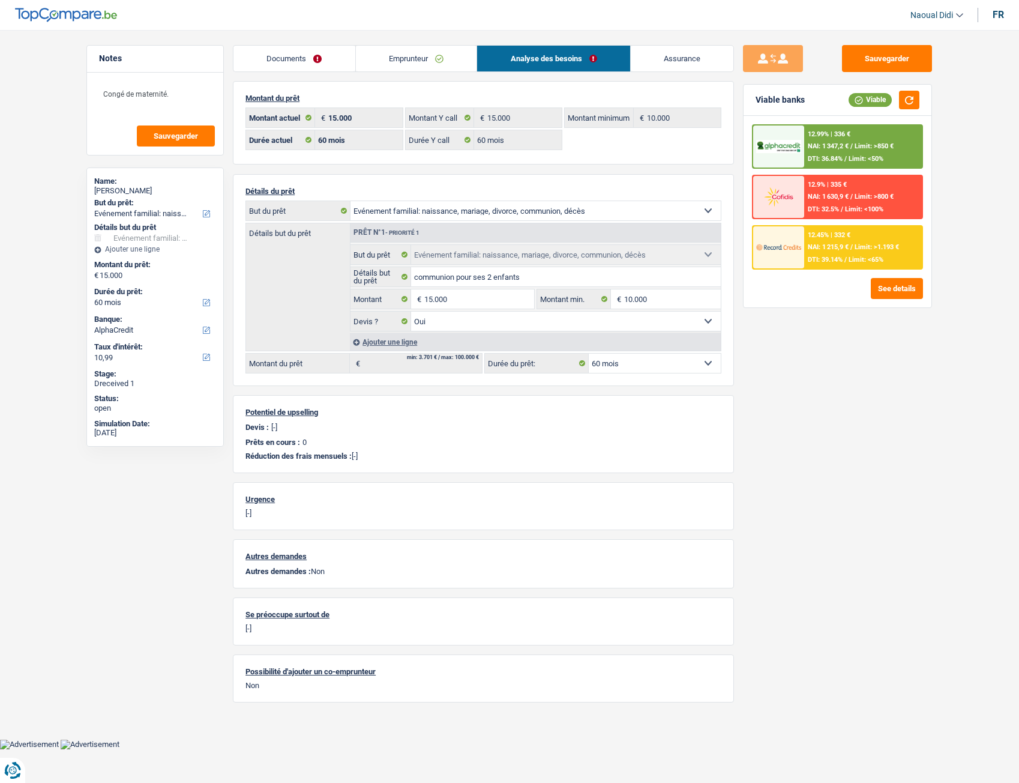
click at [840, 149] on span "NAI: 1 347,2 €" at bounding box center [828, 146] width 41 height 8
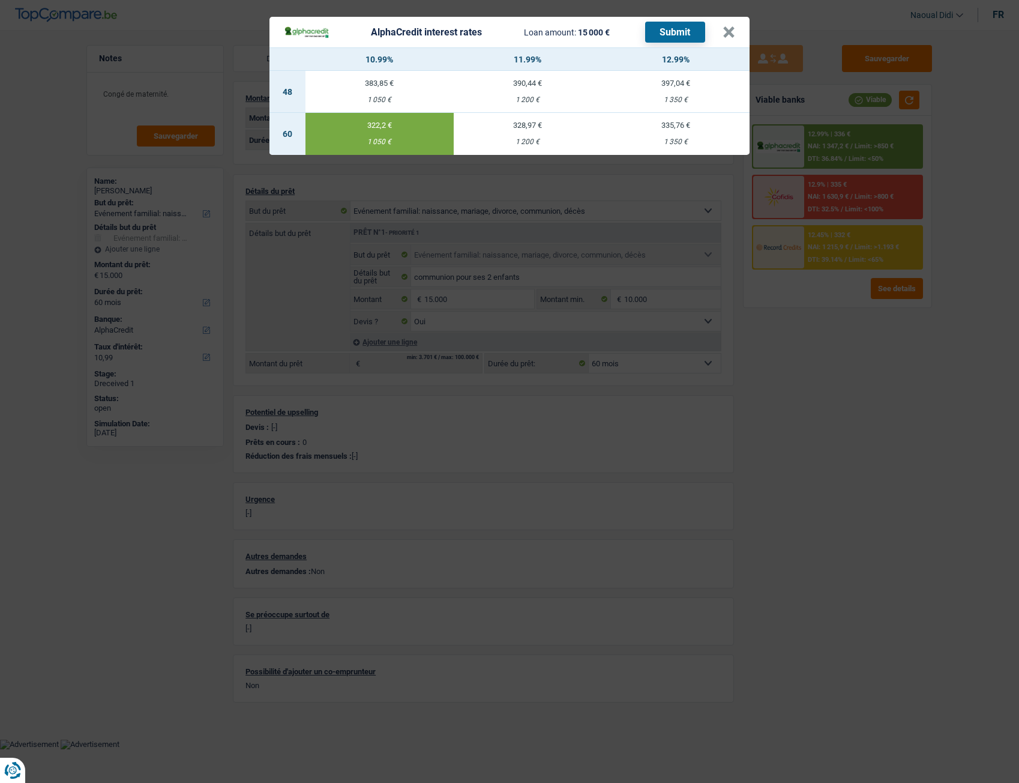
click at [660, 35] on button "Submit" at bounding box center [675, 32] width 60 height 21
click at [729, 33] on button "×" at bounding box center [729, 32] width 13 height 12
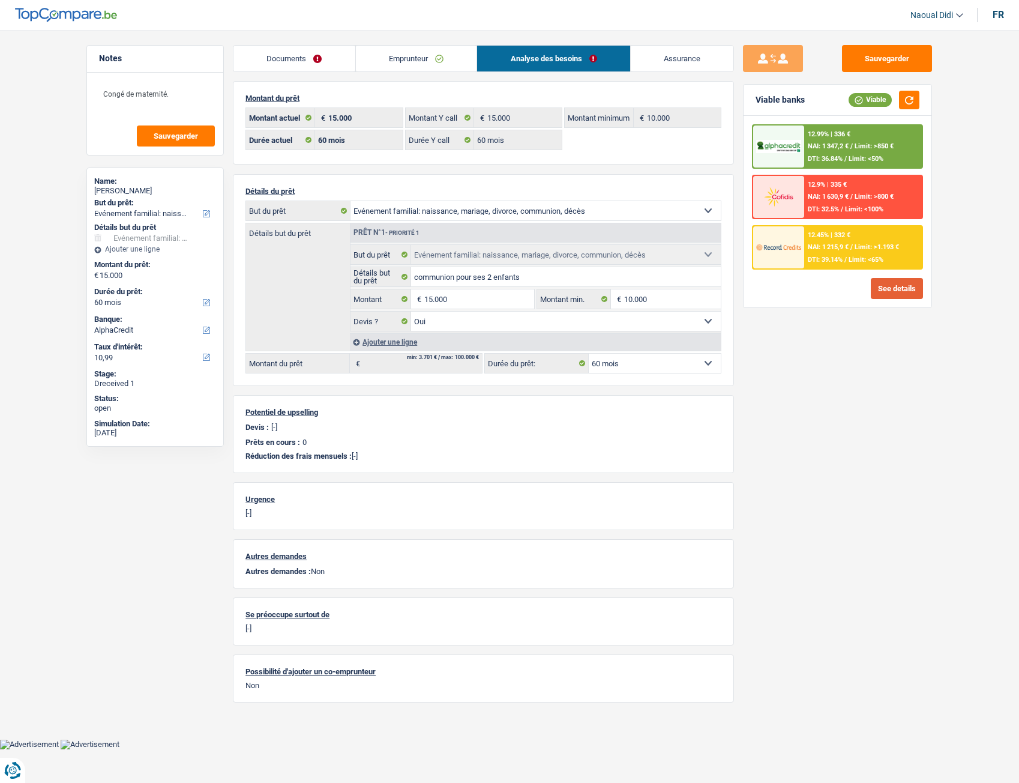
click at [889, 294] on button "See details" at bounding box center [897, 288] width 52 height 21
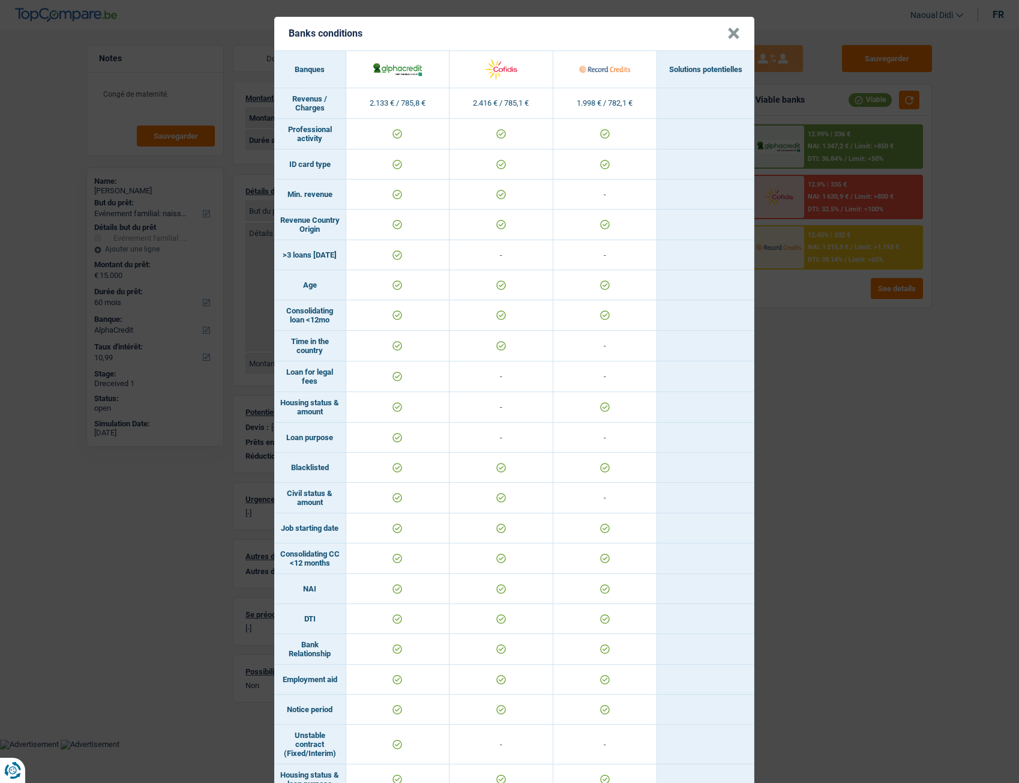
click at [728, 40] on button "×" at bounding box center [734, 34] width 13 height 12
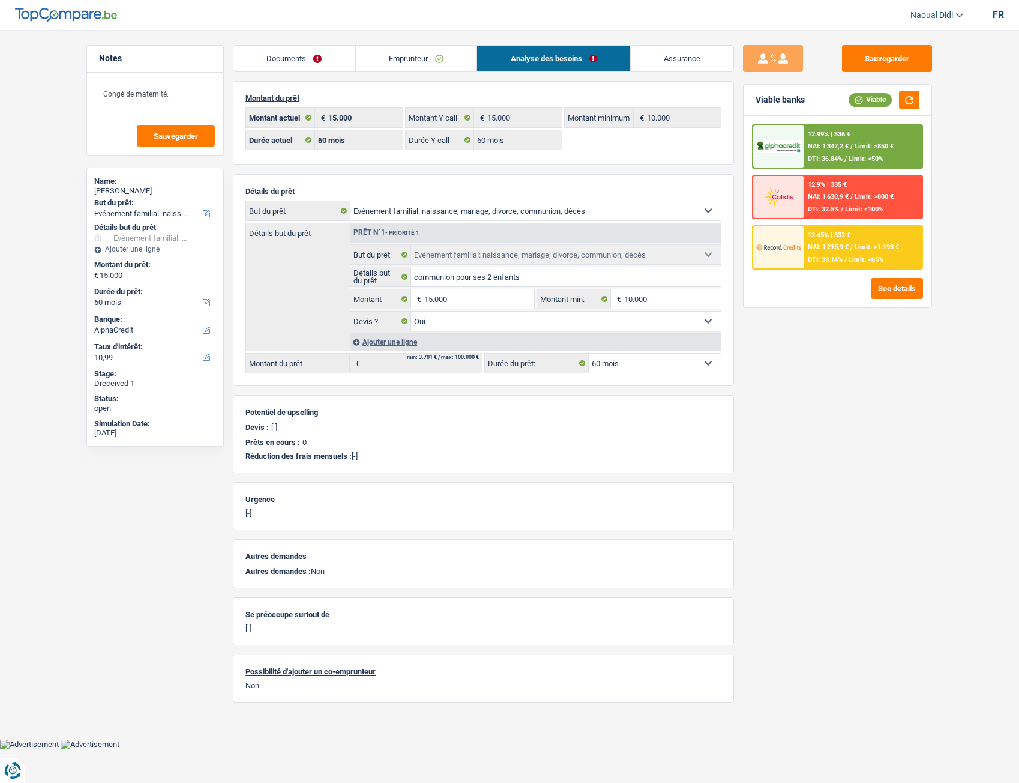
click at [843, 246] on span "NAI: 1 215,9 €" at bounding box center [828, 247] width 41 height 8
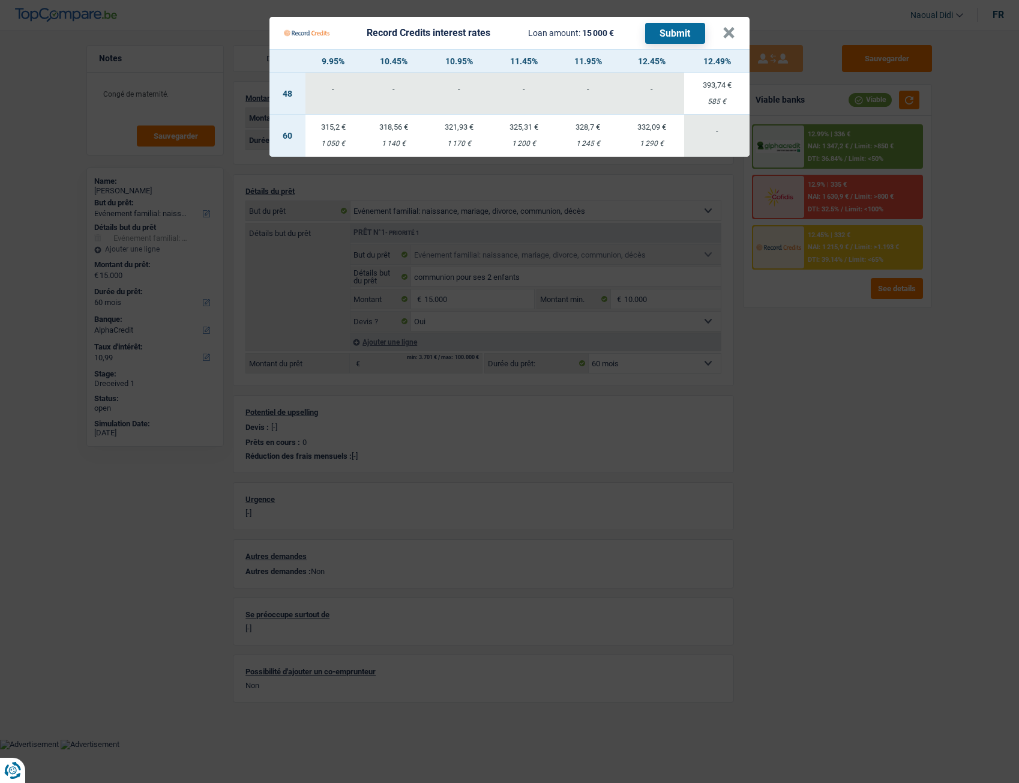
click at [441, 129] on div "321,93 €" at bounding box center [458, 127] width 65 height 8
select select "record credits"
type input "10,95"
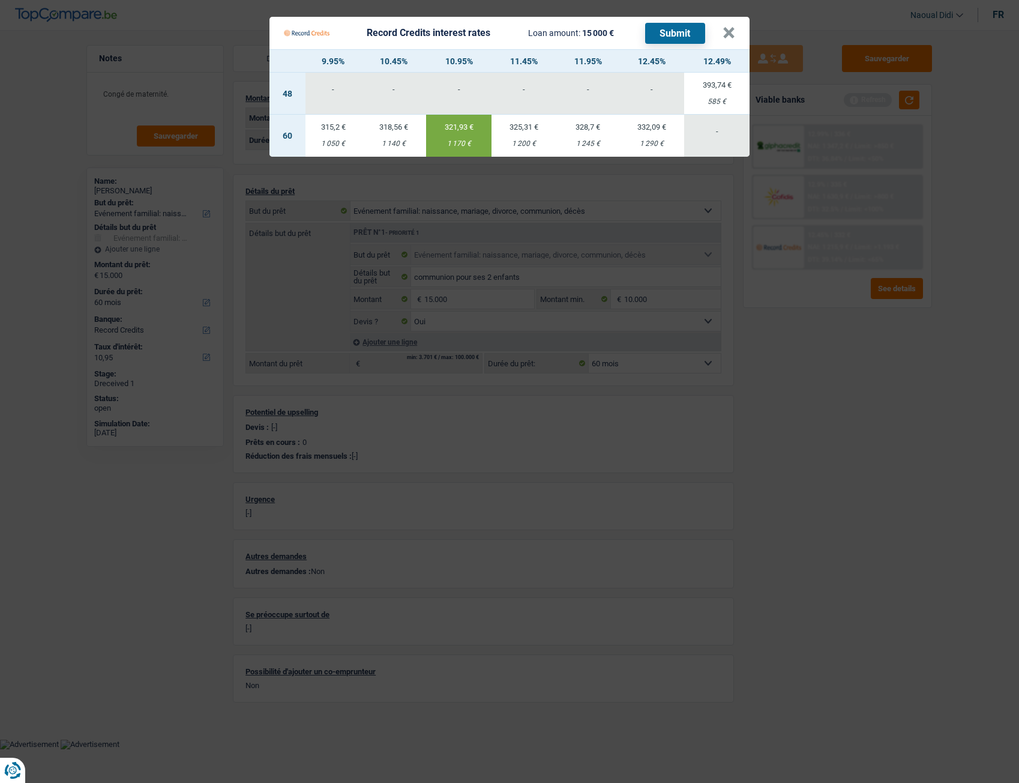
click at [667, 29] on button "Submit" at bounding box center [675, 33] width 60 height 21
click at [728, 32] on button "×" at bounding box center [729, 33] width 13 height 12
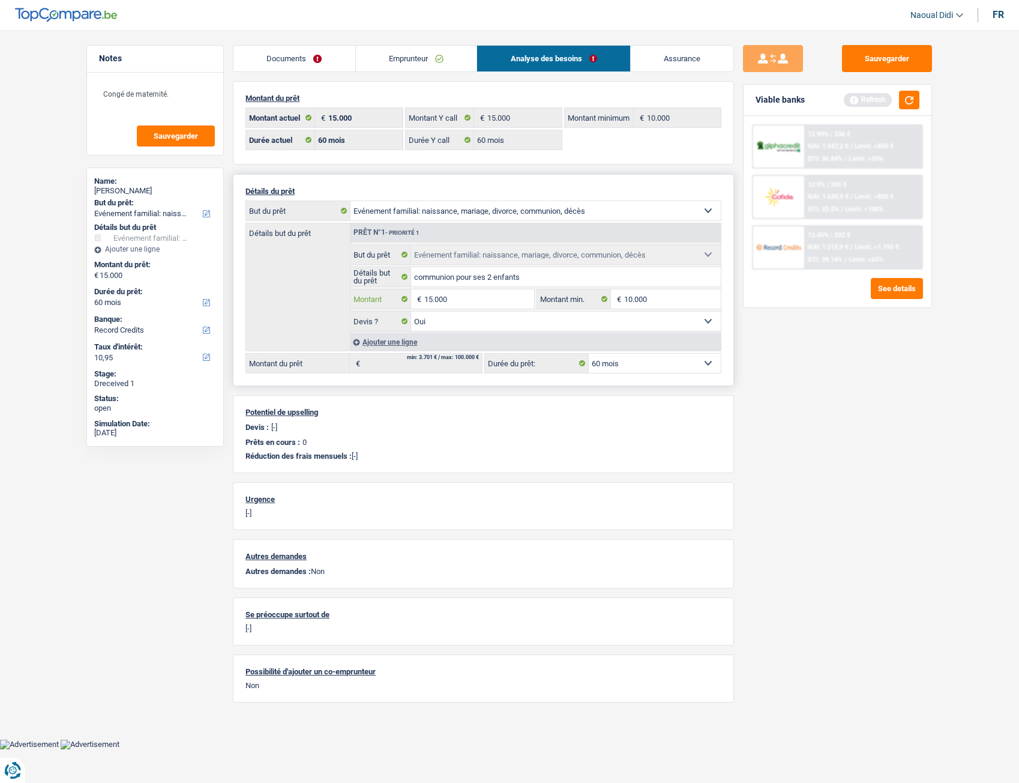
click at [485, 292] on input "15.000" at bounding box center [479, 298] width 110 height 19
type input "10.000"
select select "48"
type input "10.000"
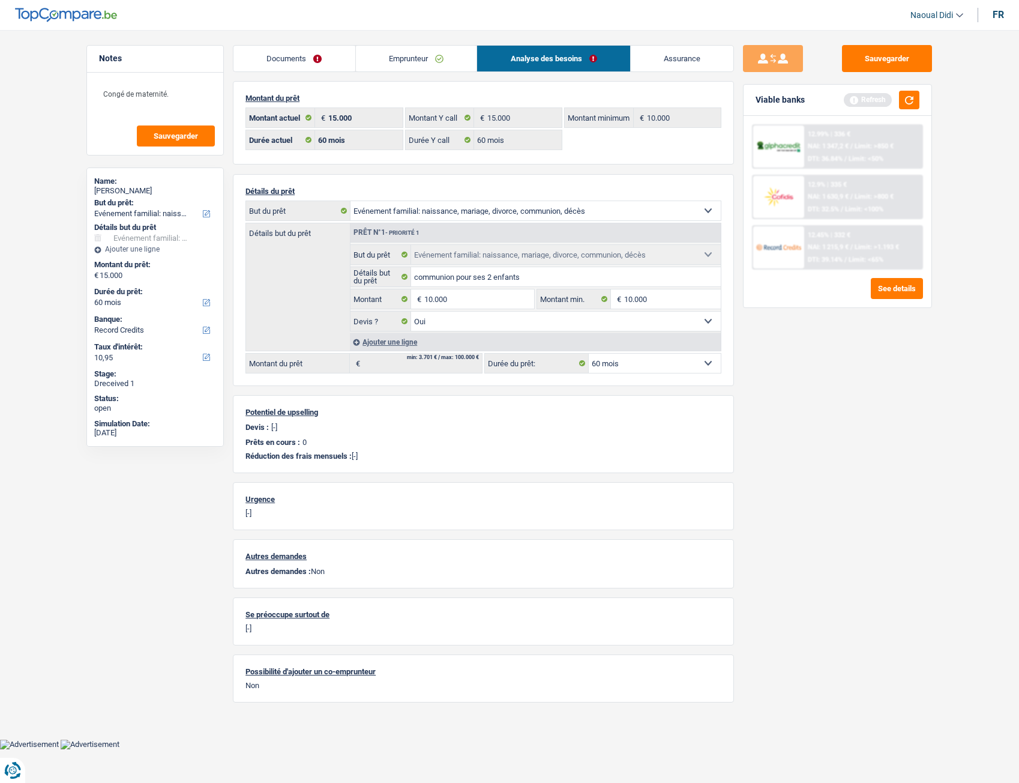
select select "48"
type input "10.000"
select select "48"
click at [811, 432] on div "Sauvegarder Viable banks Refresh 12.99% | 336 € NAI: 1 347,2 € / Limit: >850 € …" at bounding box center [837, 403] width 207 height 716
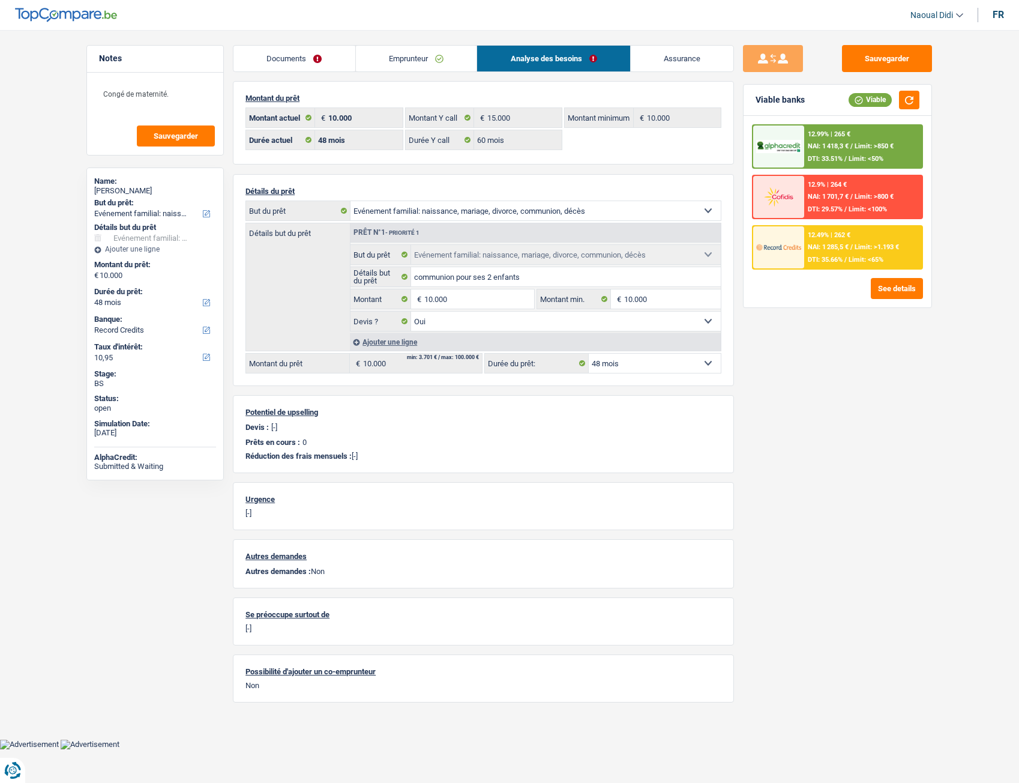
click at [825, 169] on div "12.99% | 265 € NAI: 1 418,3 € / Limit: >850 € DTI: 33.51% / Limit: <50% 12.9% |…" at bounding box center [837, 196] width 171 height 145
click at [824, 195] on span "NAI: 1 701,7 €" at bounding box center [828, 197] width 41 height 8
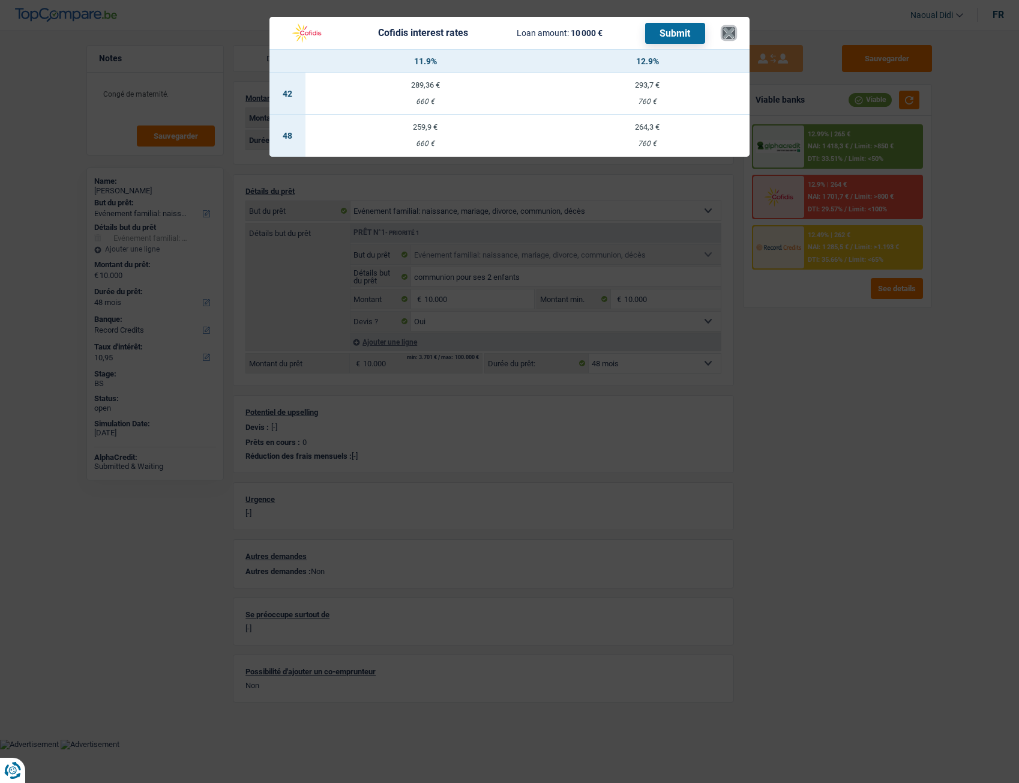
click at [723, 37] on button "×" at bounding box center [729, 33] width 13 height 12
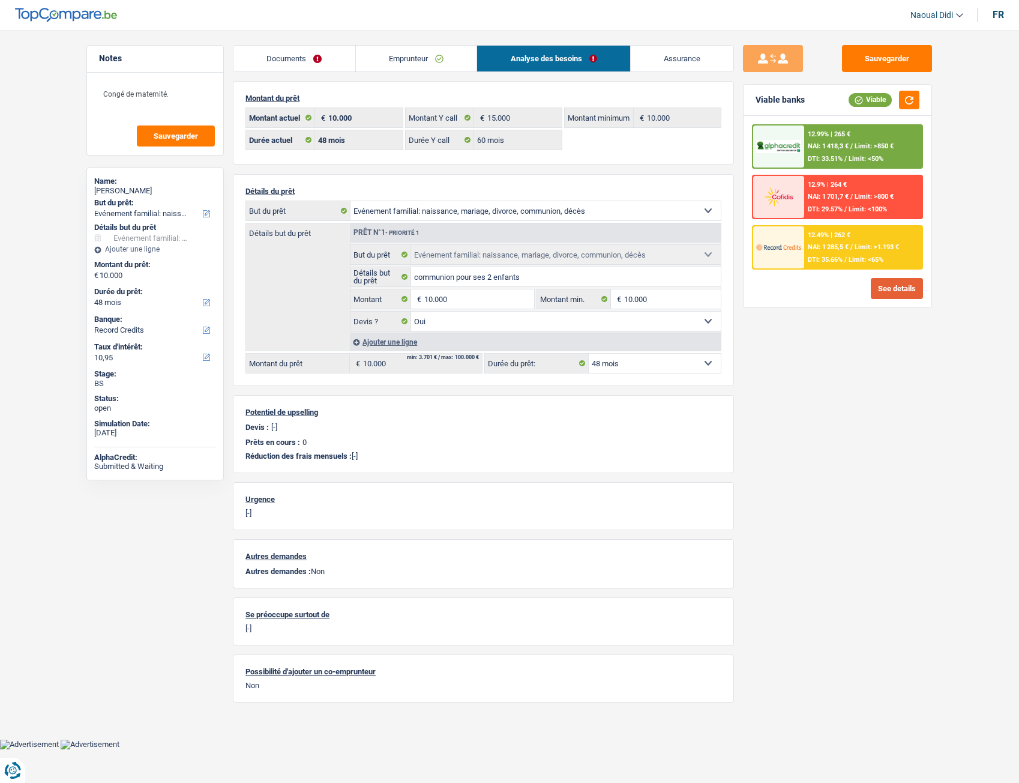
click at [895, 283] on button "See details" at bounding box center [897, 288] width 52 height 21
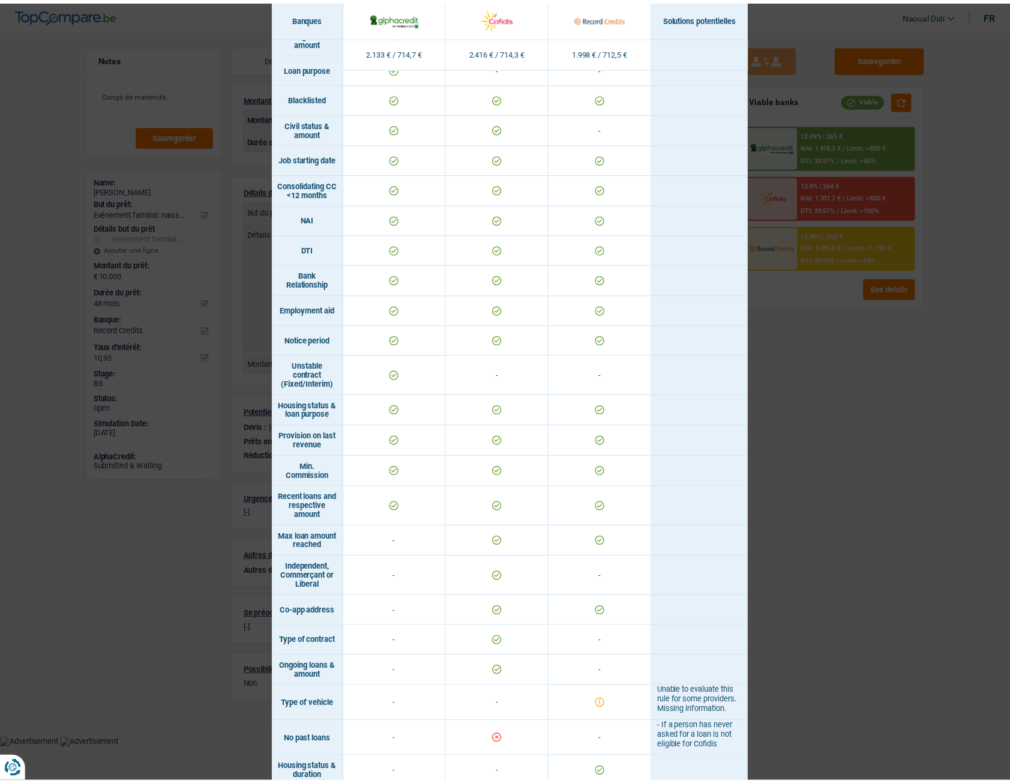
scroll to position [412, 0]
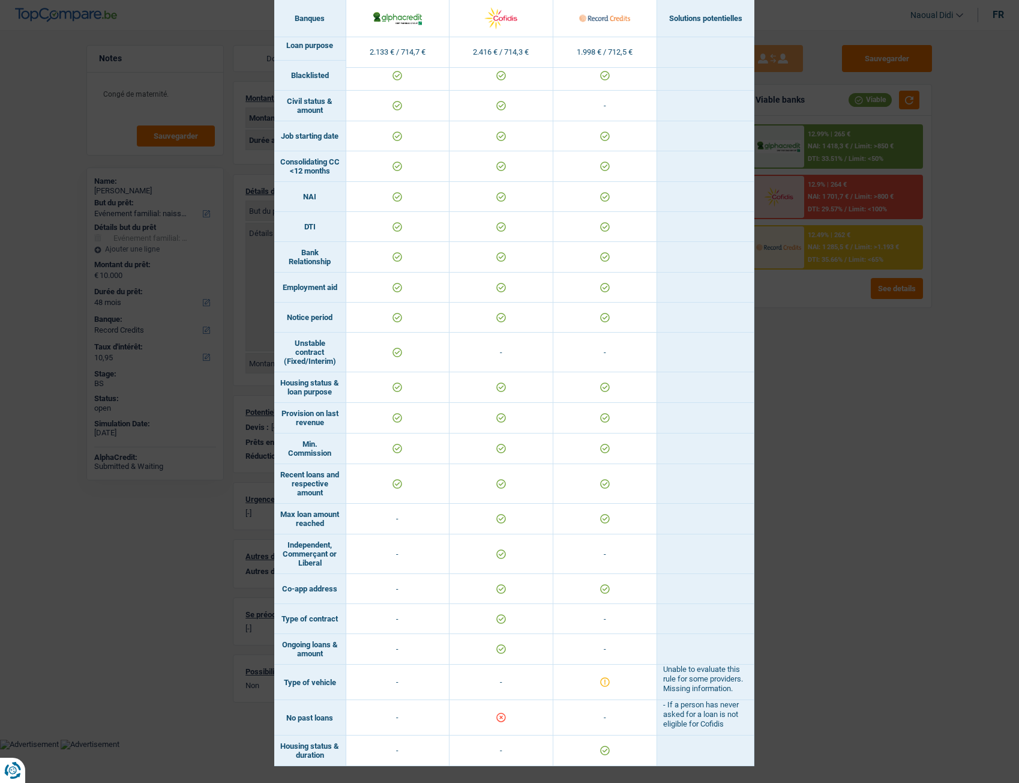
drag, startPoint x: 660, startPoint y: 702, endPoint x: 734, endPoint y: 725, distance: 77.1
click at [734, 437] on td "- If a person has never asked for a loan is not eligible for Cofidis" at bounding box center [705, 717] width 97 height 35
copy td "If a person has never asked for a loan is not eligible for Cofidis"
click at [893, 437] on div "Banks conditions × Banques Solutions potentielles Revenus / Charges 2.133 € / 7…" at bounding box center [509, 391] width 1019 height 783
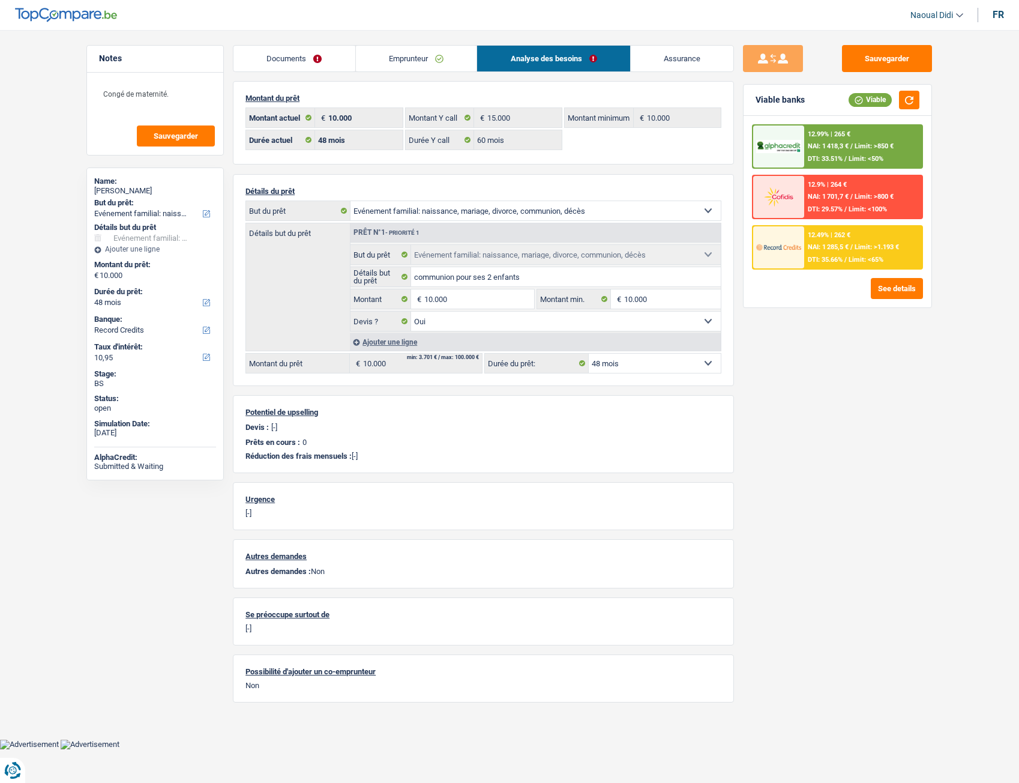
click at [394, 57] on link "Emprunteur" at bounding box center [416, 59] width 121 height 26
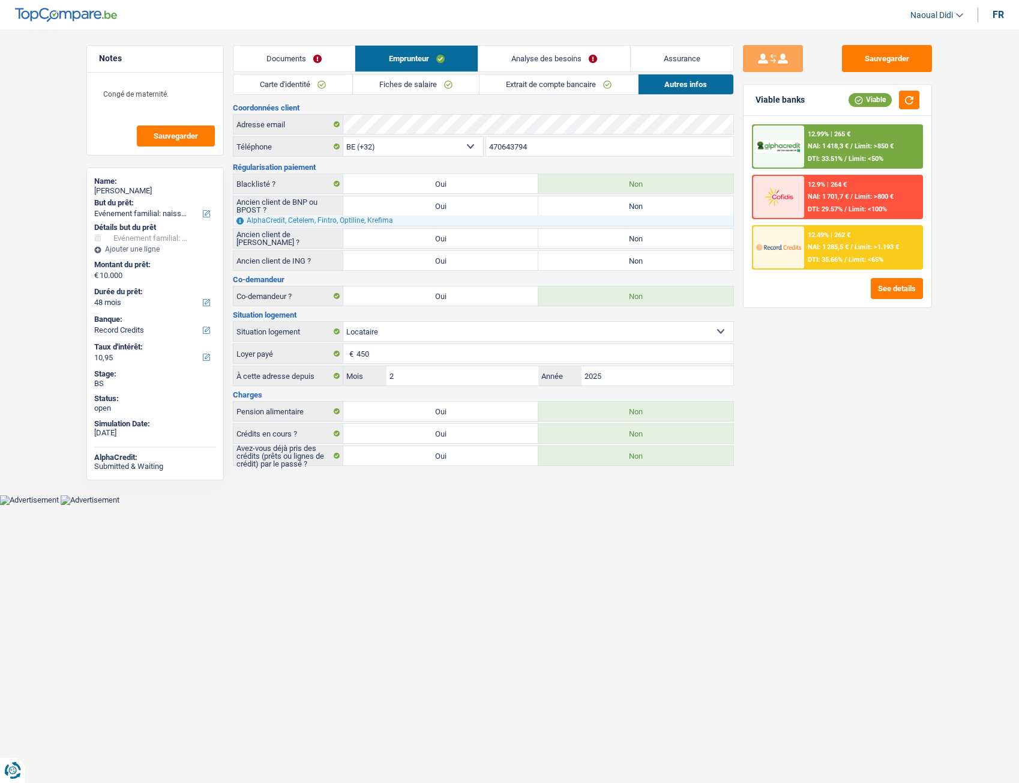
click at [269, 82] on link "Carte d'identité" at bounding box center [293, 84] width 119 height 20
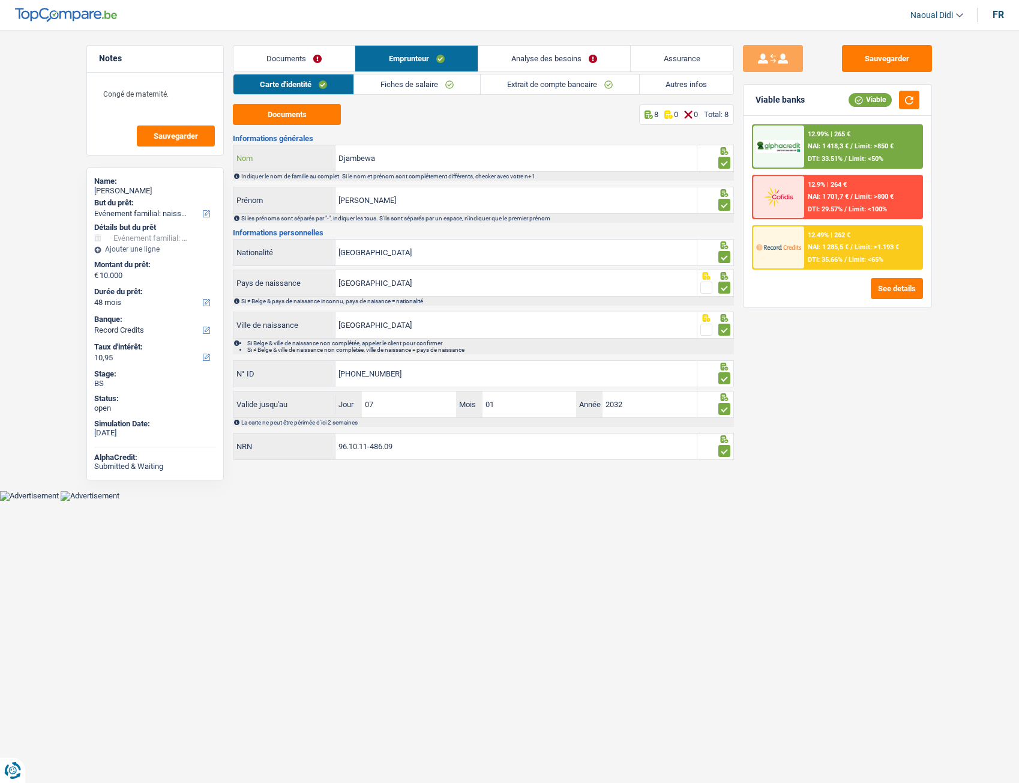
drag, startPoint x: 382, startPoint y: 161, endPoint x: 319, endPoint y: 154, distance: 63.4
click at [319, 154] on div "Djambewa Nom" at bounding box center [465, 158] width 463 height 26
click at [280, 56] on link "Documents" at bounding box center [294, 59] width 121 height 26
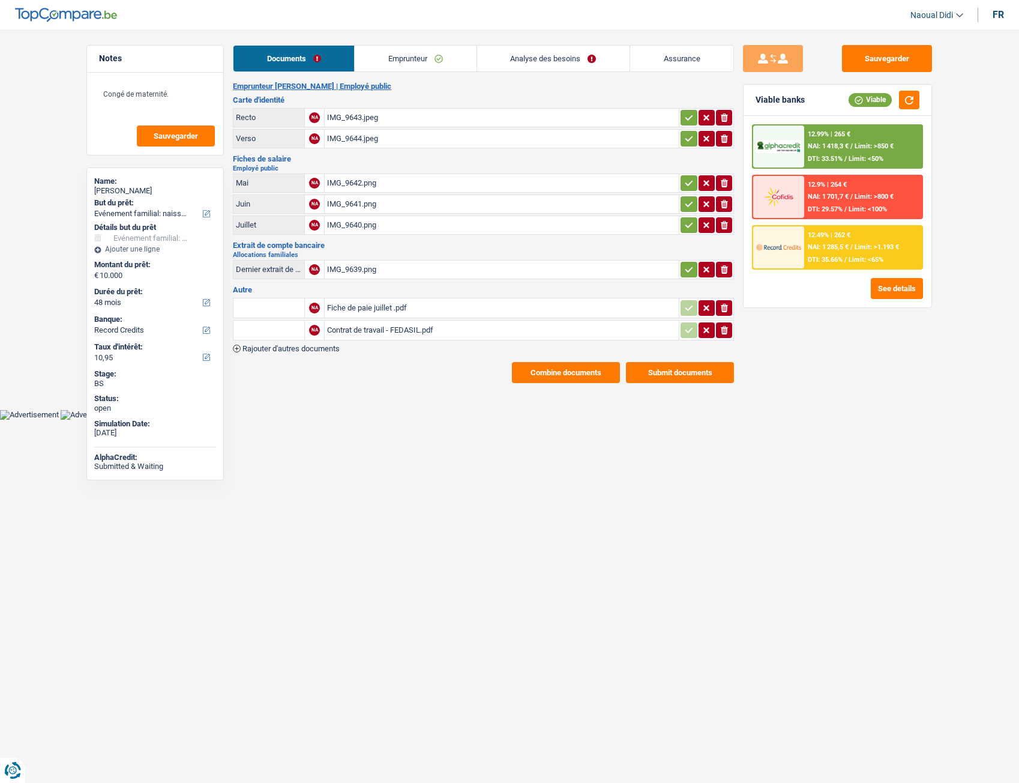
click at [330, 348] on span "Rajouter d'autres documents" at bounding box center [291, 349] width 97 height 8
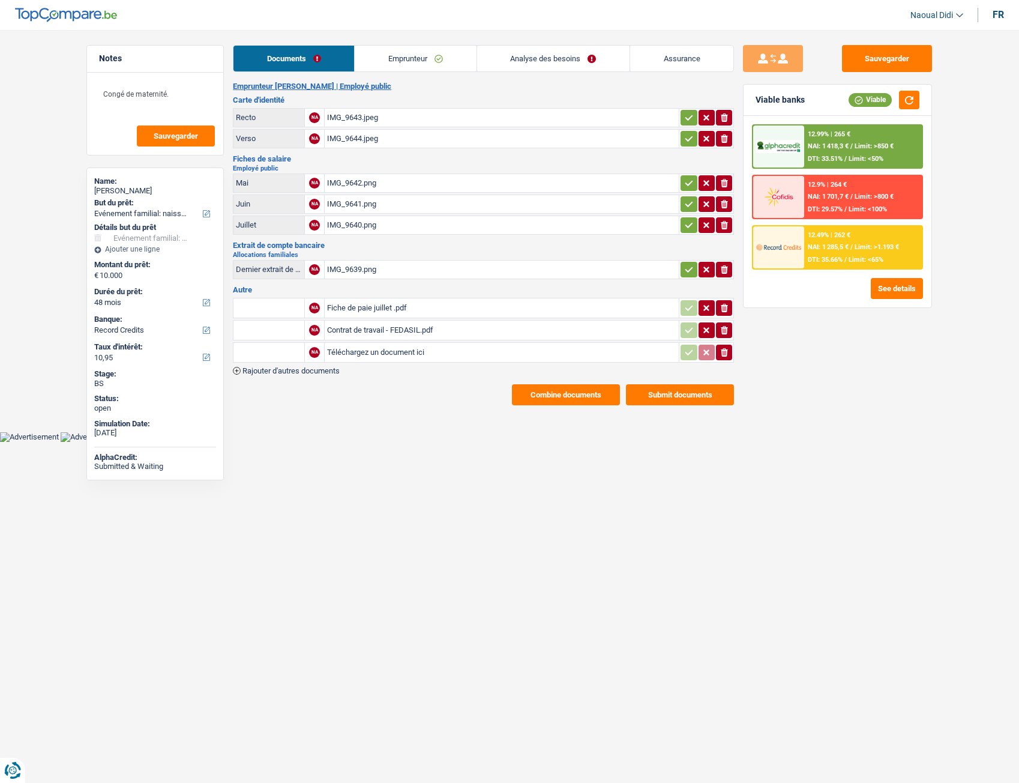
click at [262, 349] on input "text" at bounding box center [269, 352] width 66 height 19
type input "Doc reprise"
click at [384, 349] on input "Téléchargez un document ici" at bounding box center [501, 352] width 349 height 18
type input "C:\fakepath\Document reprise 2.pdf"
drag, startPoint x: 282, startPoint y: 353, endPoint x: 212, endPoint y: 347, distance: 69.9
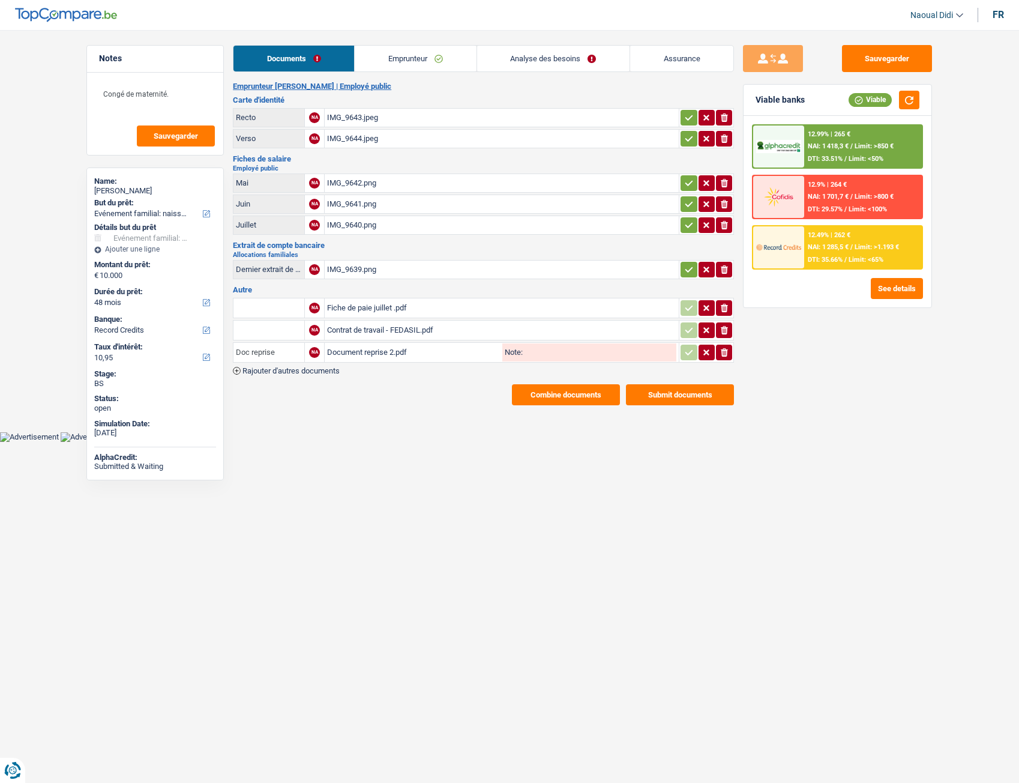
click at [212, 347] on div "Notes Congé de maternité. Sauvegarder Name: Marise Afton Djambewa But du prêt: …" at bounding box center [509, 225] width 864 height 360
click at [530, 350] on input "Note:" at bounding box center [600, 352] width 154 height 18
paste input "Doc reprise"
type input "Doc reprise"
click at [893, 52] on button "Sauvegarder" at bounding box center [887, 58] width 90 height 27
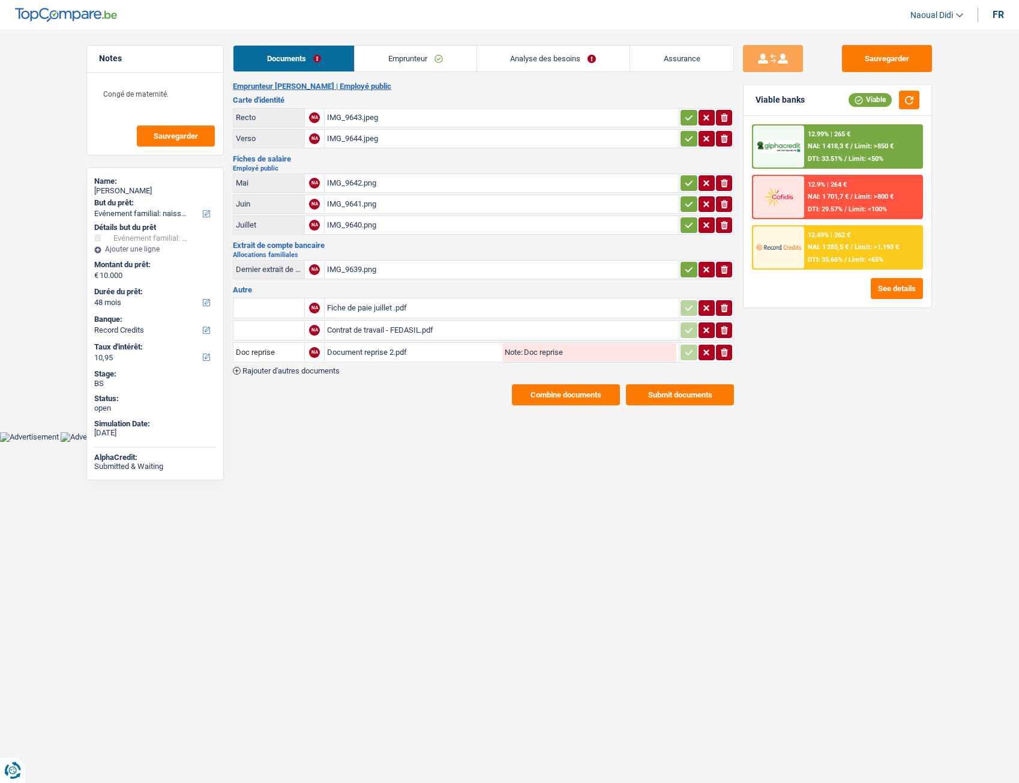
click at [378, 354] on div "Document reprise 2.pdf" at bounding box center [413, 352] width 173 height 18
drag, startPoint x: 229, startPoint y: 412, endPoint x: 221, endPoint y: 412, distance: 8.4
click at [229, 412] on div "Notes Congé de maternité. Sauvegarder Name: Marise Afton Djambewa But du prêt: …" at bounding box center [154, 403] width 155 height 716
click at [401, 59] on link "Emprunteur" at bounding box center [415, 59] width 121 height 26
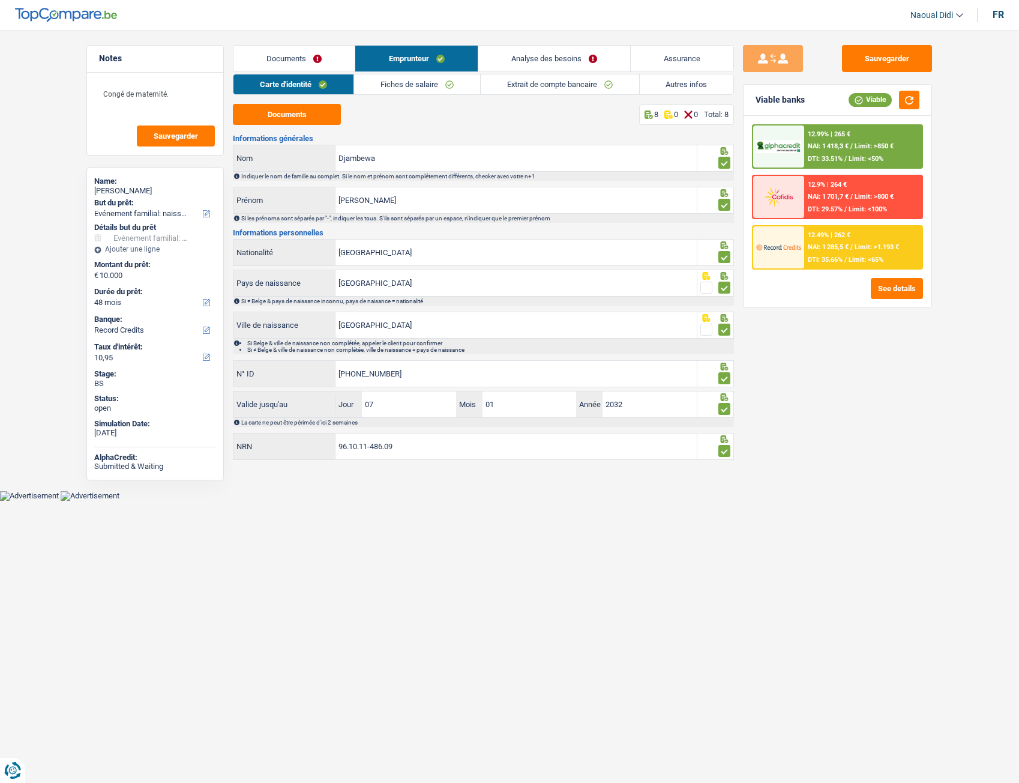
click at [418, 81] on link "Fiches de salaire" at bounding box center [417, 84] width 126 height 20
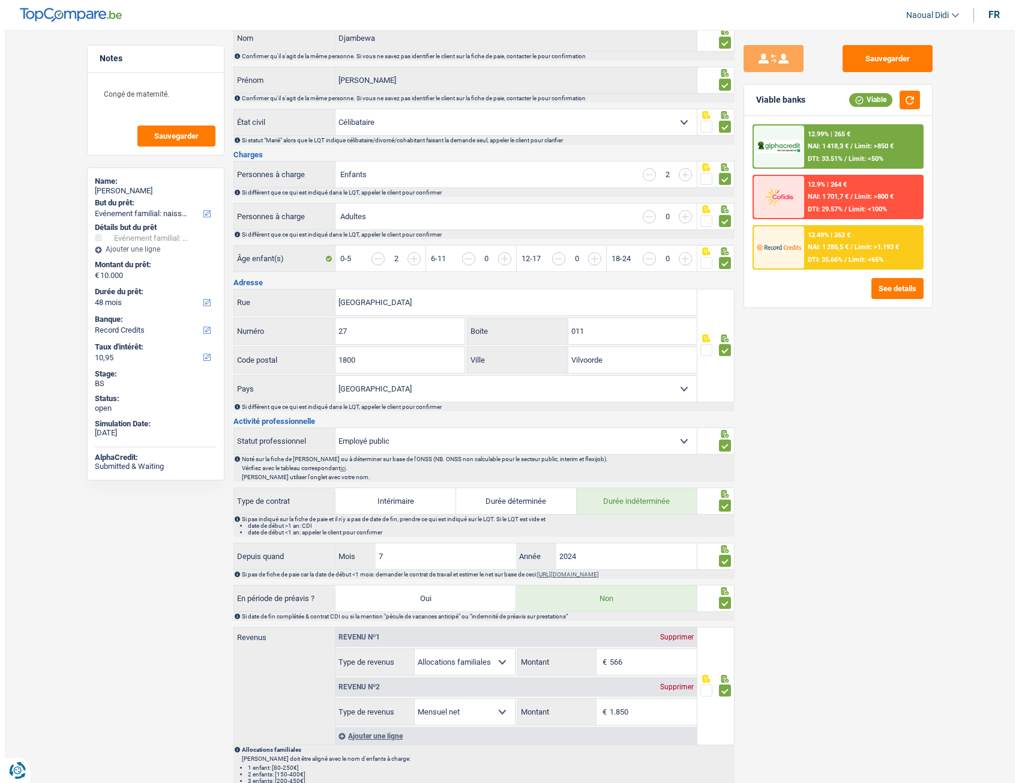
scroll to position [0, 0]
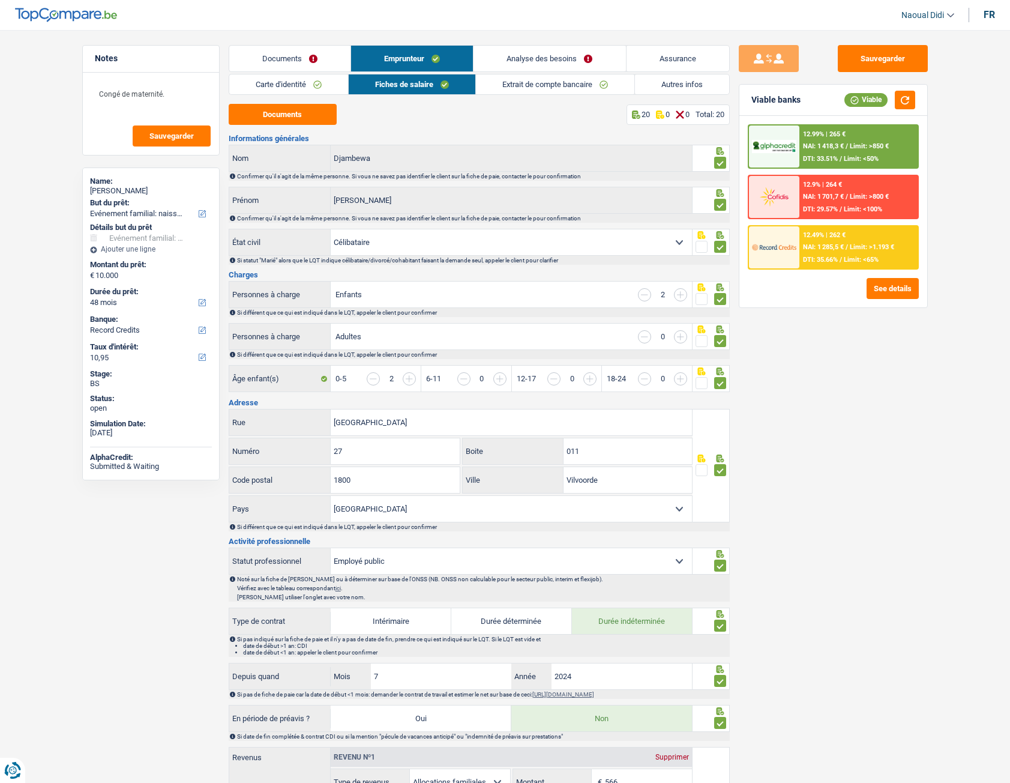
click at [665, 78] on link "Autres infos" at bounding box center [682, 84] width 94 height 20
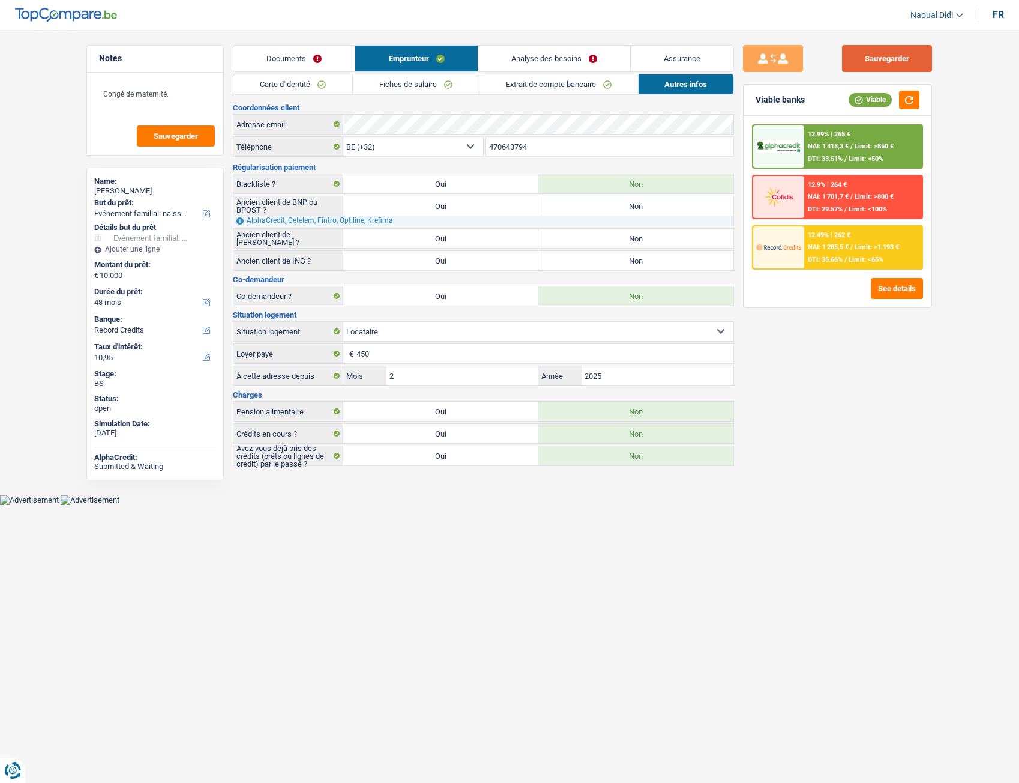
click at [852, 64] on button "Sauvegarder" at bounding box center [887, 58] width 90 height 27
click at [529, 56] on link "Analyse des besoins" at bounding box center [554, 59] width 152 height 26
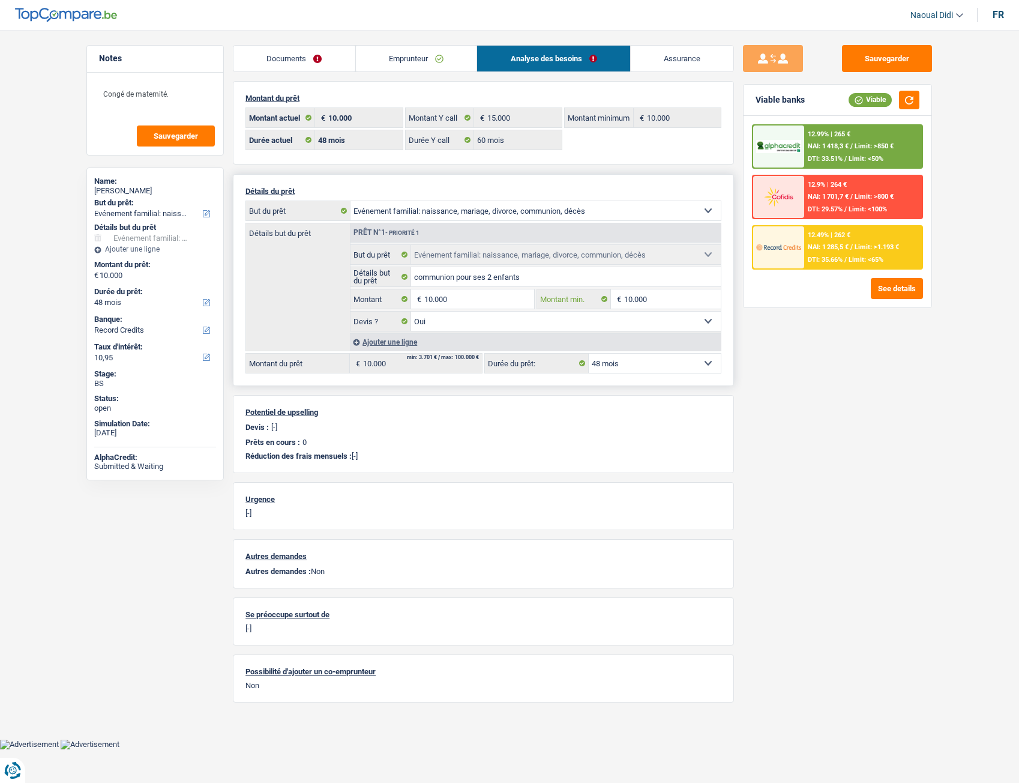
click at [669, 301] on input "10.000" at bounding box center [672, 298] width 97 height 19
click at [654, 360] on select "12 mois 18 mois 24 mois 30 mois 36 mois 42 mois 48 mois Sélectionner une option" at bounding box center [655, 363] width 132 height 19
click at [468, 295] on input "10.000" at bounding box center [479, 298] width 110 height 19
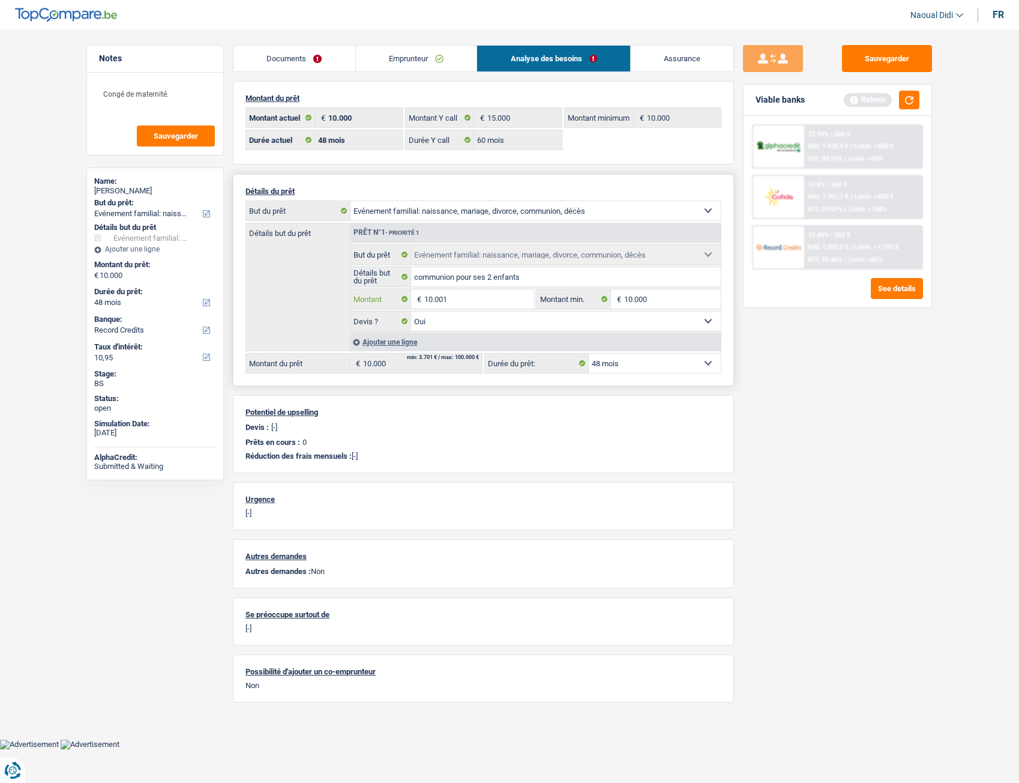
type input "10.001"
select select "60"
type input "10.001"
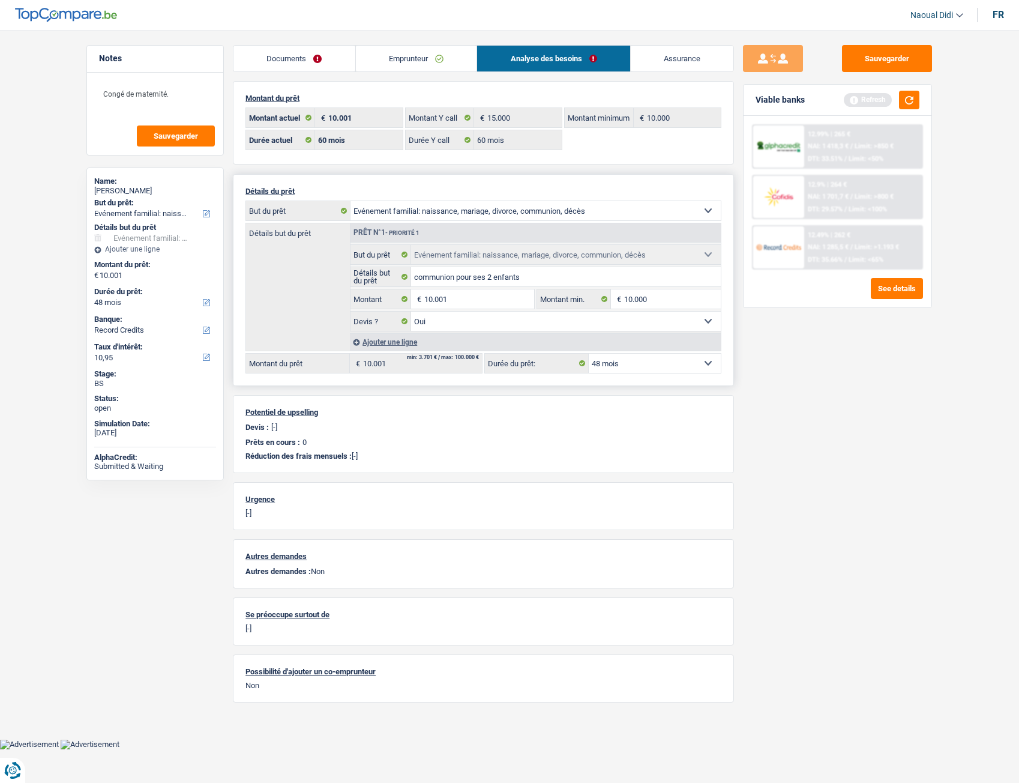
select select "60"
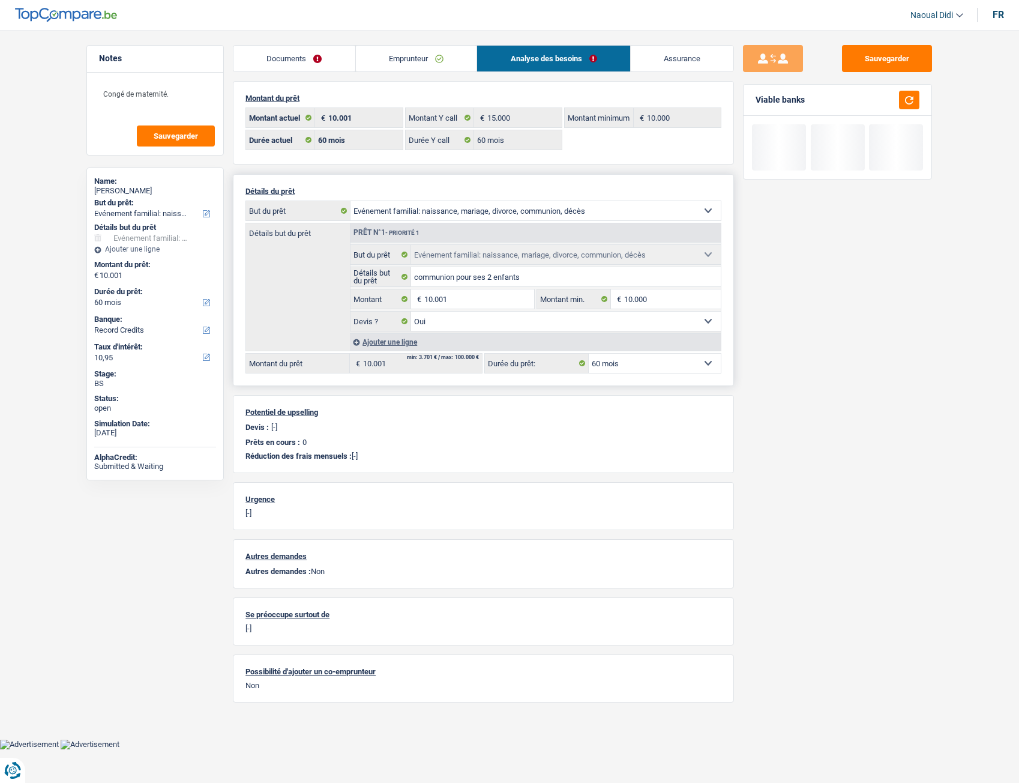
click at [638, 364] on select "12 mois 18 mois 24 mois 30 mois 36 mois 42 mois 48 mois 60 mois Sélectionner un…" at bounding box center [655, 363] width 132 height 19
click at [589, 354] on select "12 mois 18 mois 24 mois 30 mois 36 mois 42 mois 48 mois 60 mois Sélectionner un…" at bounding box center [655, 363] width 132 height 19
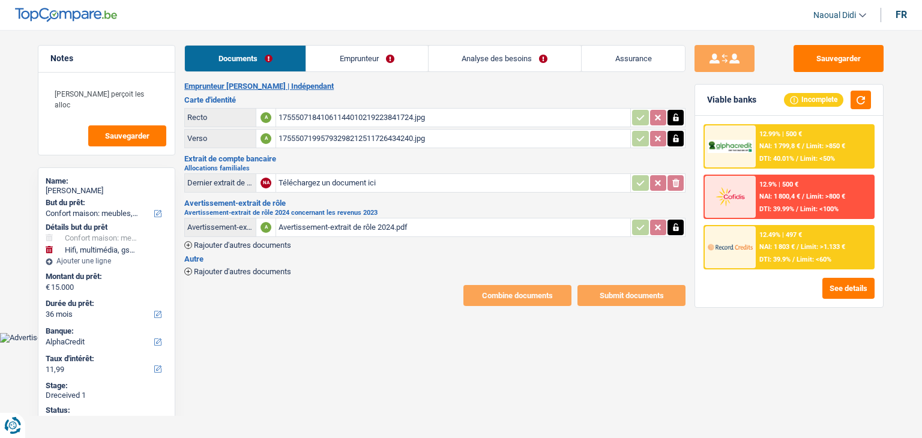
select select "household"
select select "tech"
select select "36"
select select "alphacredit"
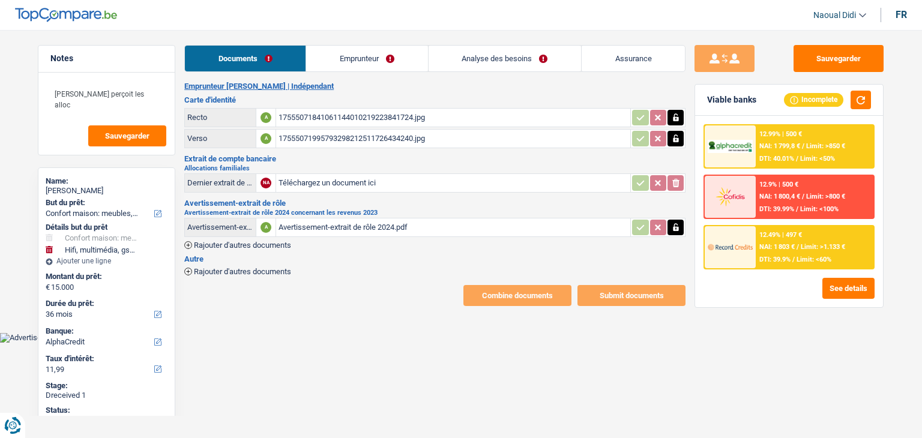
click at [361, 61] on link "Emprunteur" at bounding box center [366, 59] width 121 height 26
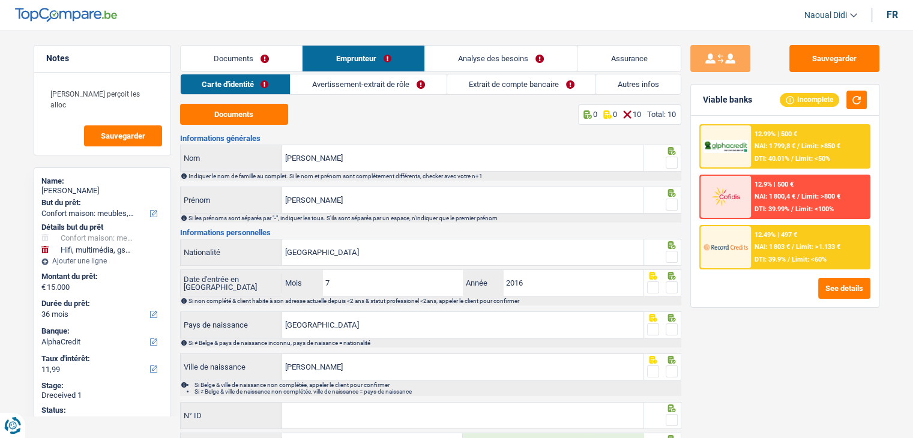
click at [339, 82] on link "Avertissement-extrait de rôle" at bounding box center [369, 84] width 156 height 20
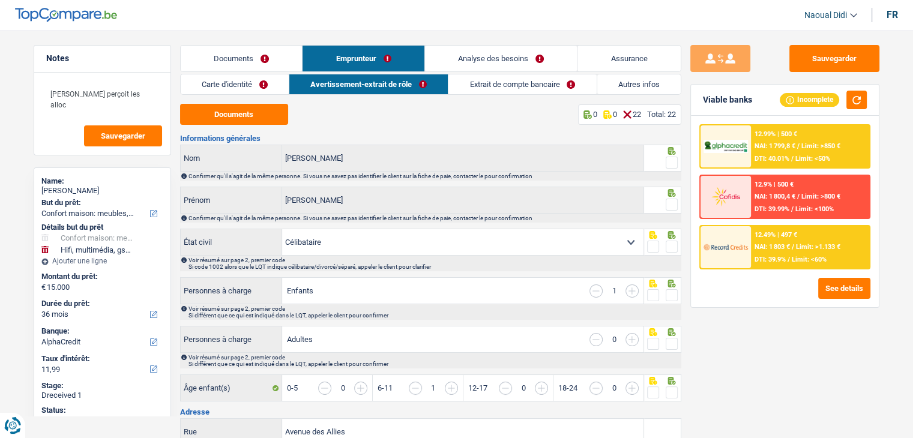
click at [245, 53] on link "Documents" at bounding box center [242, 59] width 122 height 26
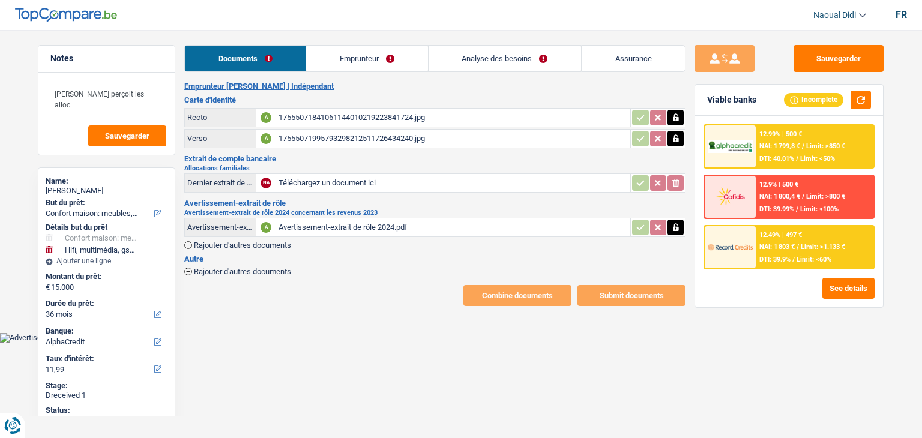
click at [331, 118] on div "17555071841061144010219223841724.jpg" at bounding box center [453, 118] width 349 height 18
click at [346, 175] on input "Téléchargez un document ici" at bounding box center [453, 183] width 349 height 18
click at [365, 227] on div "Avertissement-extrait de rôle 2024.pdf" at bounding box center [453, 228] width 349 height 18
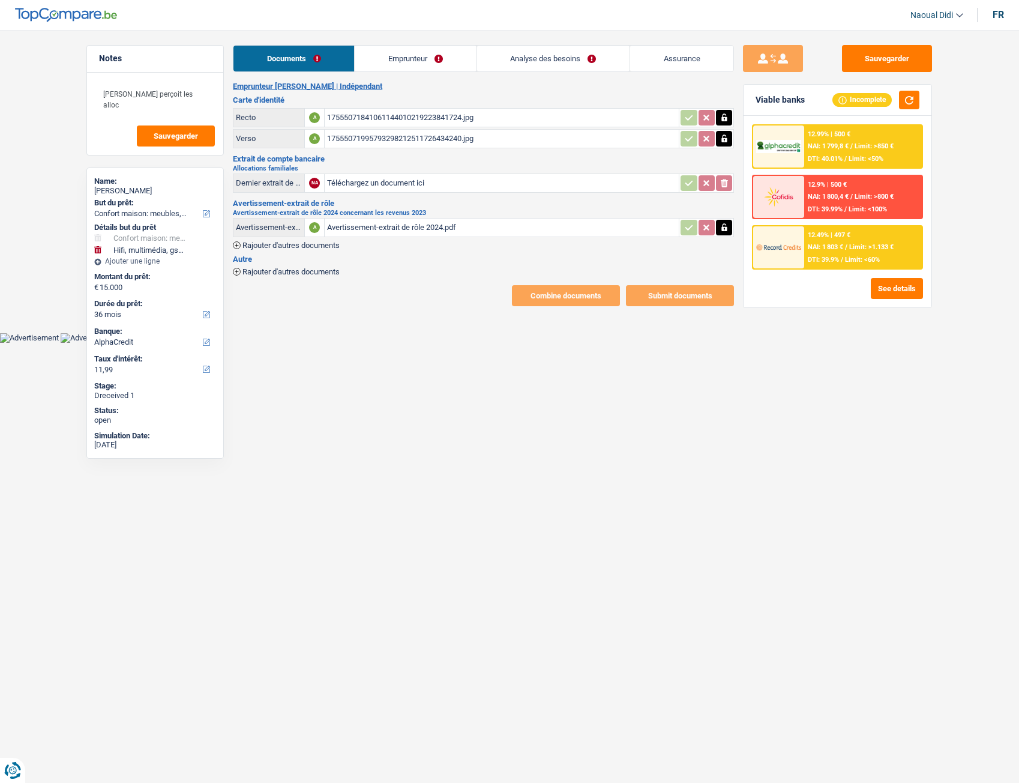
click at [398, 56] on link "Emprunteur" at bounding box center [415, 59] width 121 height 26
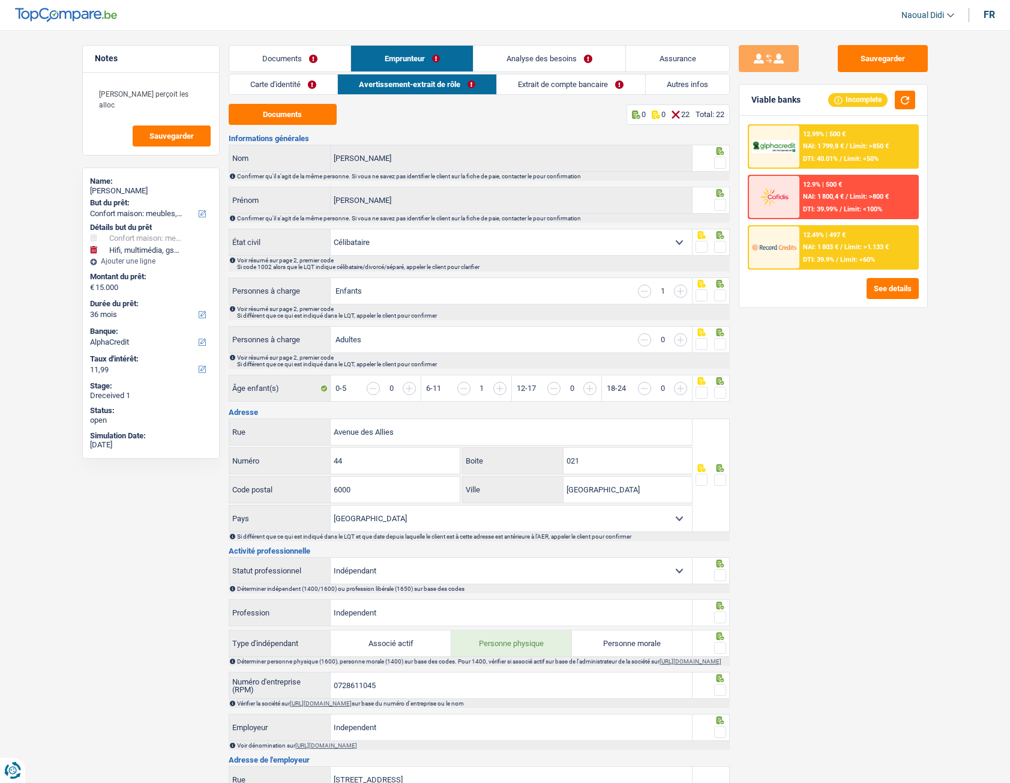
click at [285, 89] on link "Carte d'identité" at bounding box center [283, 84] width 108 height 20
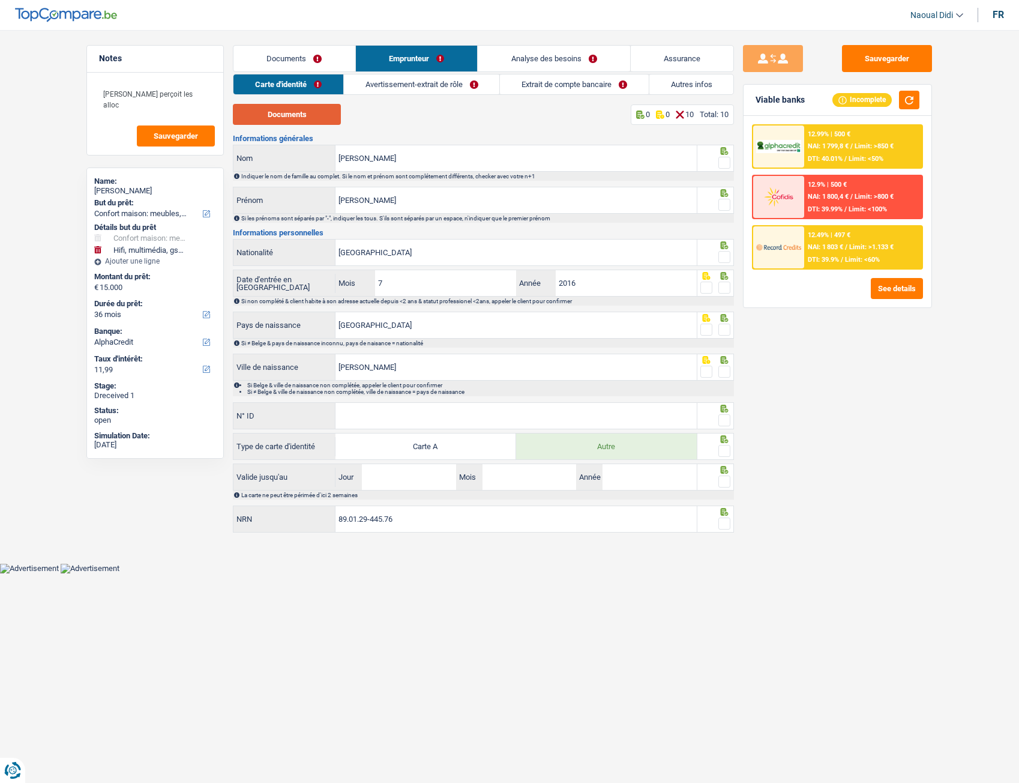
click at [286, 112] on button "Documents" at bounding box center [287, 114] width 108 height 21
click at [388, 157] on input "Radu" at bounding box center [516, 158] width 361 height 26
click at [382, 195] on input "Marian" at bounding box center [516, 200] width 361 height 26
click at [730, 164] on span at bounding box center [725, 163] width 12 height 12
click at [0, 0] on input "radio" at bounding box center [0, 0] width 0 height 0
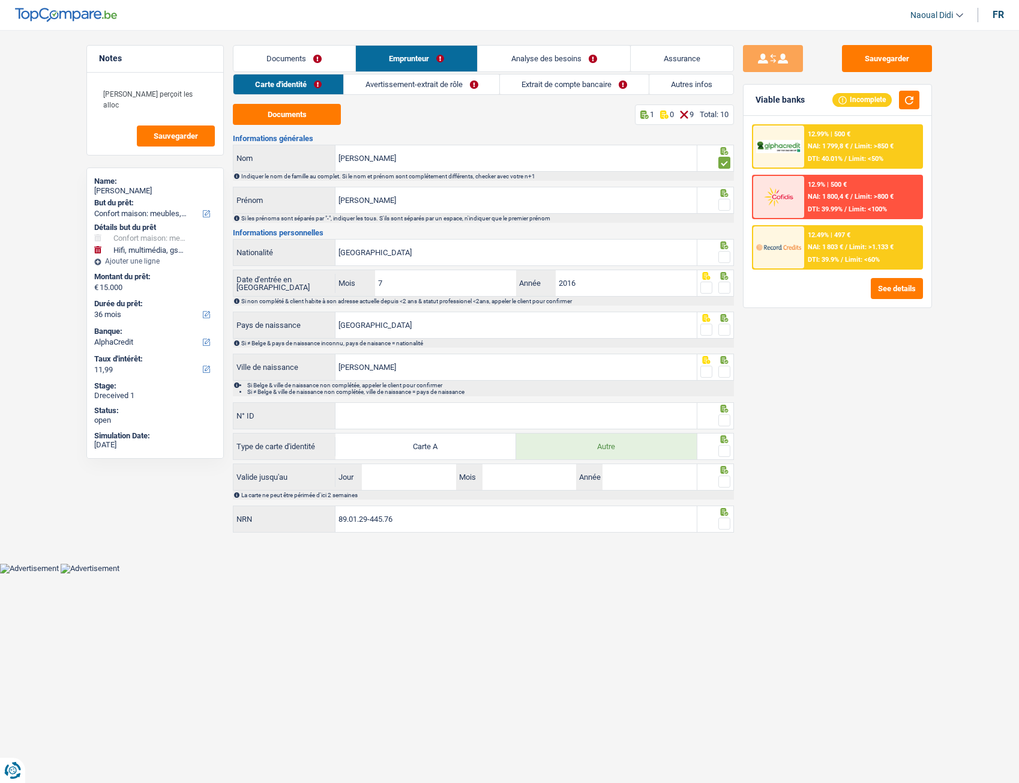
click at [723, 205] on span at bounding box center [725, 205] width 12 height 12
click at [0, 0] on input "radio" at bounding box center [0, 0] width 0 height 0
click at [435, 254] on input "Roumanie" at bounding box center [516, 253] width 361 height 26
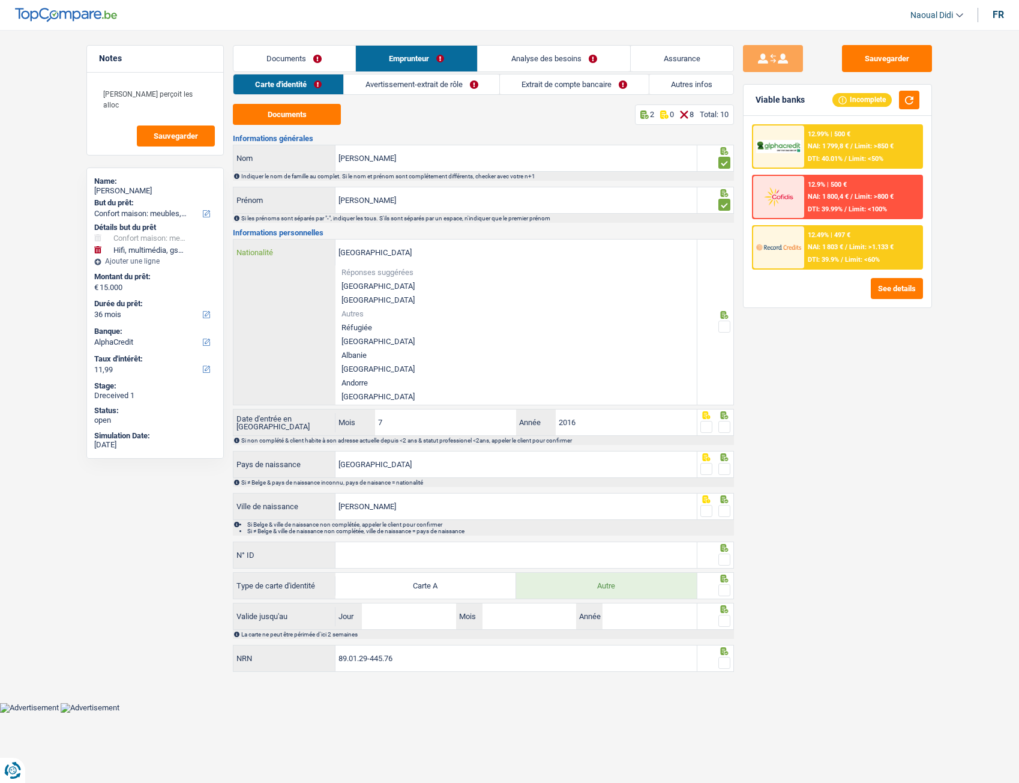
click at [435, 254] on input "Roumanie" at bounding box center [516, 253] width 361 height 26
click at [765, 376] on div "Sauvegarder Viable banks Incomplete 12.99% | 500 € NAI: 1 799,8 € / Limit: >850…" at bounding box center [837, 403] width 207 height 716
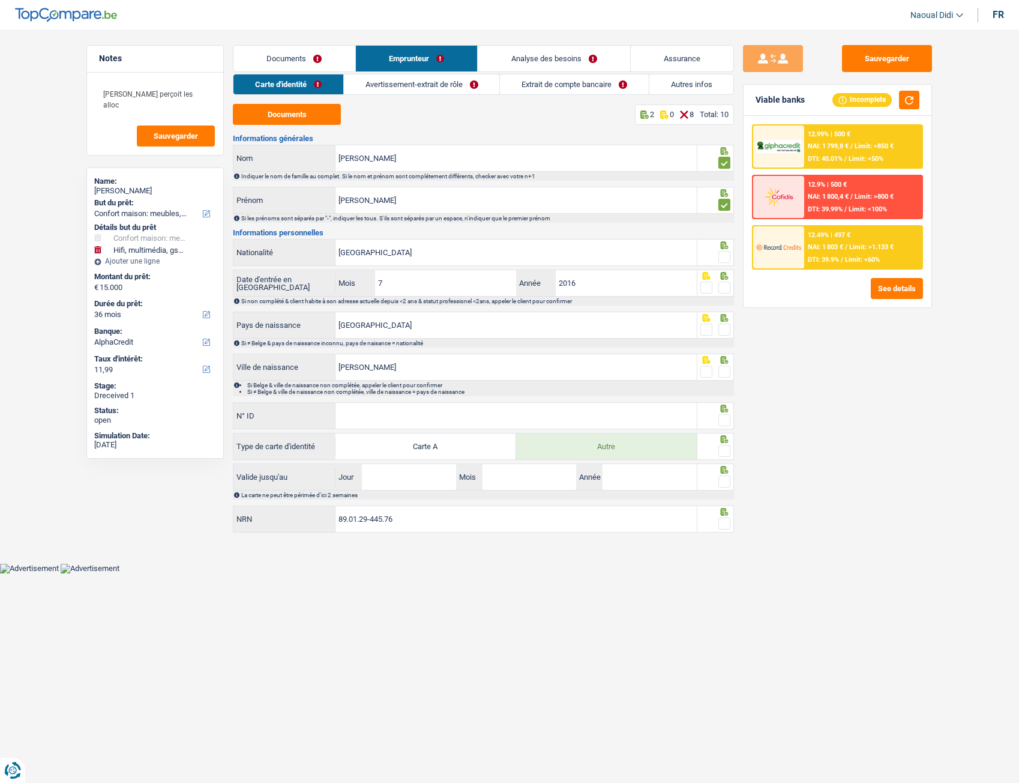
click at [725, 259] on span at bounding box center [725, 257] width 12 height 12
click at [0, 0] on input "radio" at bounding box center [0, 0] width 0 height 0
click at [722, 292] on span at bounding box center [725, 288] width 12 height 12
click at [0, 0] on input "radio" at bounding box center [0, 0] width 0 height 0
click at [723, 328] on span at bounding box center [725, 330] width 12 height 12
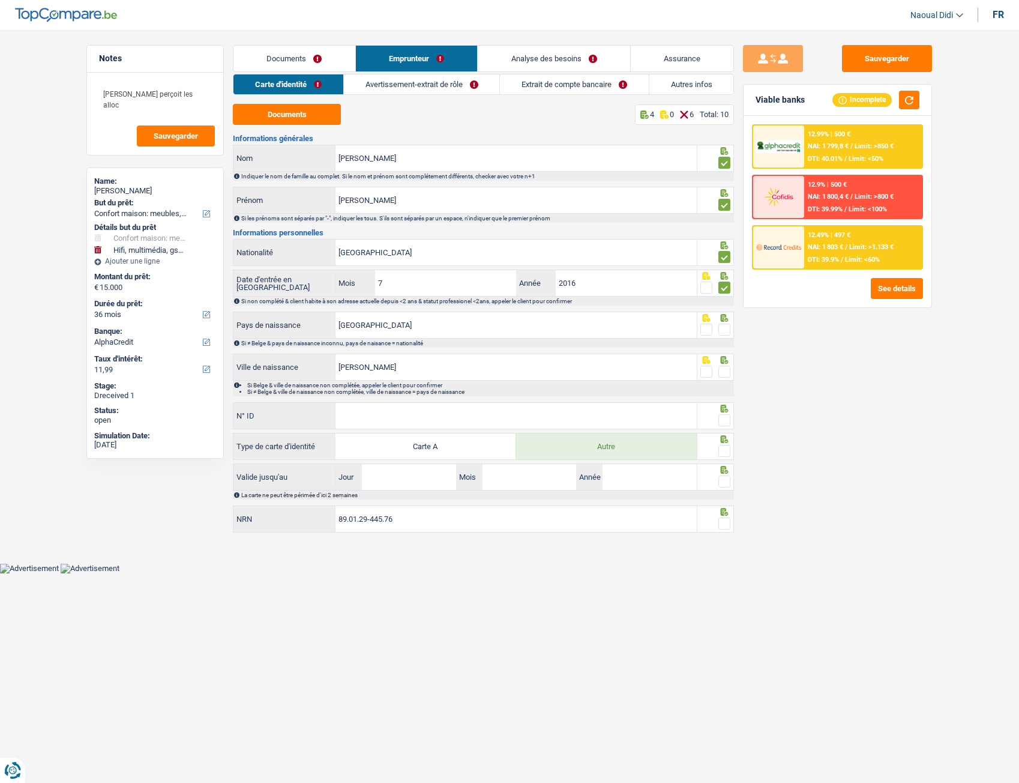
click at [0, 0] on input "radio" at bounding box center [0, 0] width 0 height 0
click at [728, 373] on span at bounding box center [725, 372] width 12 height 12
click at [0, 0] on input "radio" at bounding box center [0, 0] width 0 height 0
click at [453, 408] on input "N° ID" at bounding box center [516, 416] width 361 height 26
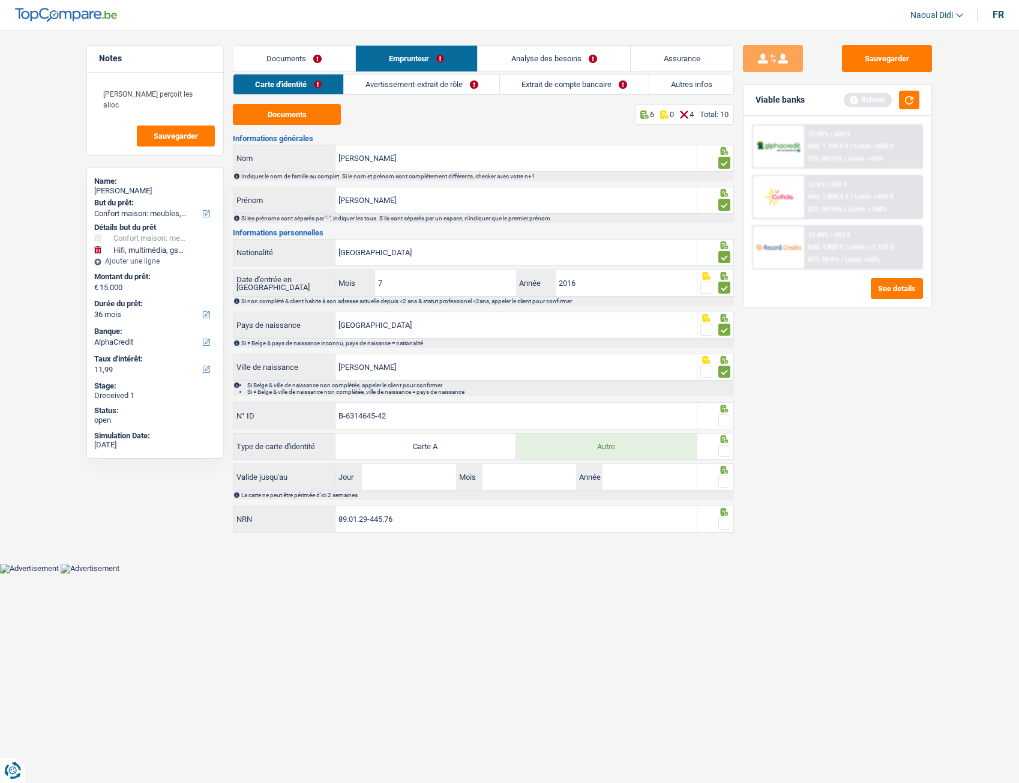
type input "B-6314645-42"
click at [729, 438] on span at bounding box center [725, 481] width 12 height 12
click at [0, 0] on input "radio" at bounding box center [0, 0] width 0 height 0
click at [723, 438] on div at bounding box center [725, 451] width 12 height 15
click at [727, 424] on span at bounding box center [725, 420] width 12 height 12
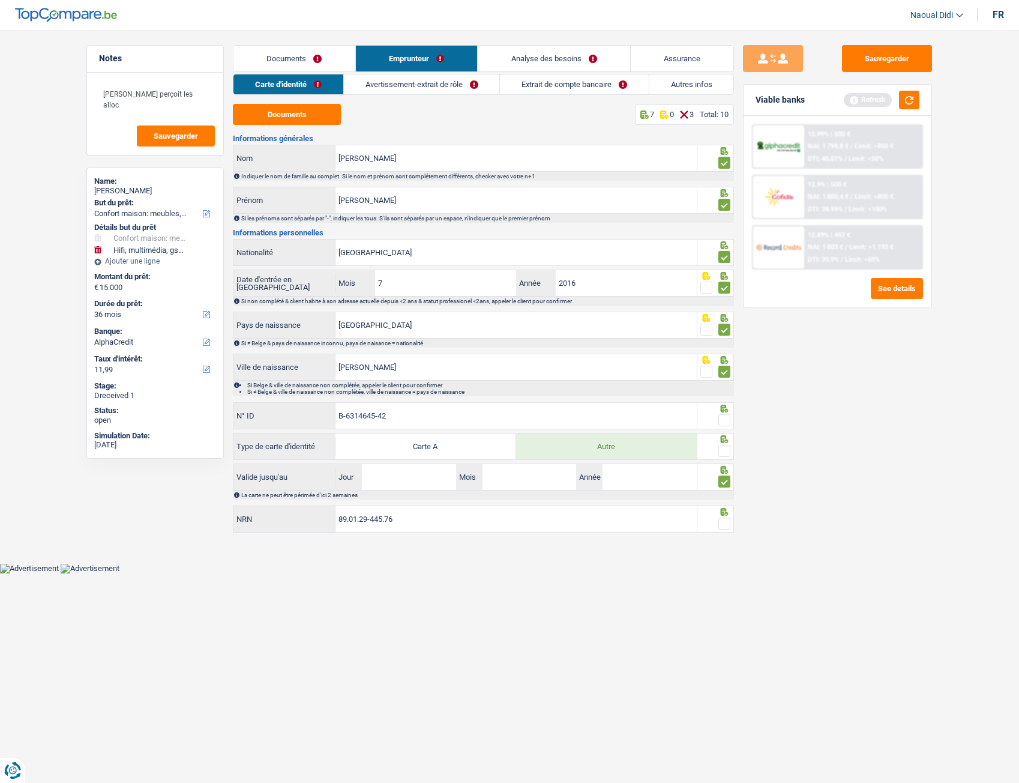
click at [0, 0] on input "radio" at bounding box center [0, 0] width 0 height 0
click at [725, 438] on span at bounding box center [725, 523] width 12 height 12
click at [0, 0] on input "radio" at bounding box center [0, 0] width 0 height 0
click at [727, 438] on span at bounding box center [725, 451] width 12 height 12
click at [0, 0] on input "radio" at bounding box center [0, 0] width 0 height 0
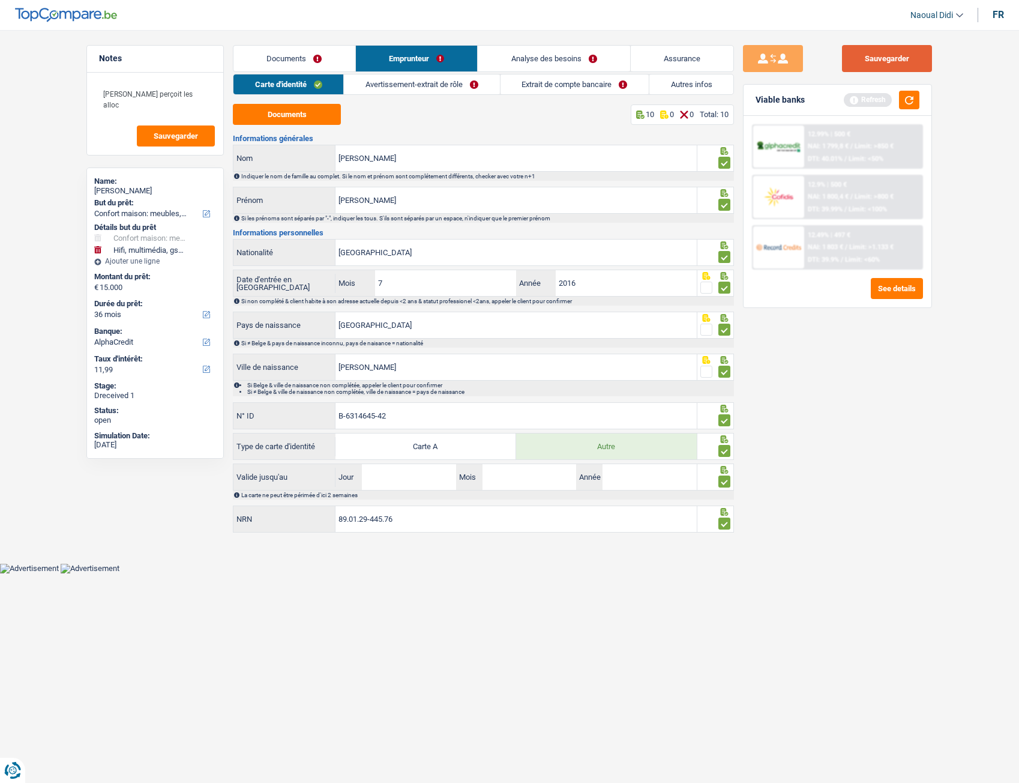
click at [881, 58] on button "Sauvegarder" at bounding box center [887, 58] width 90 height 27
click at [427, 85] on link "Avertissement-extrait de rôle" at bounding box center [421, 84] width 155 height 20
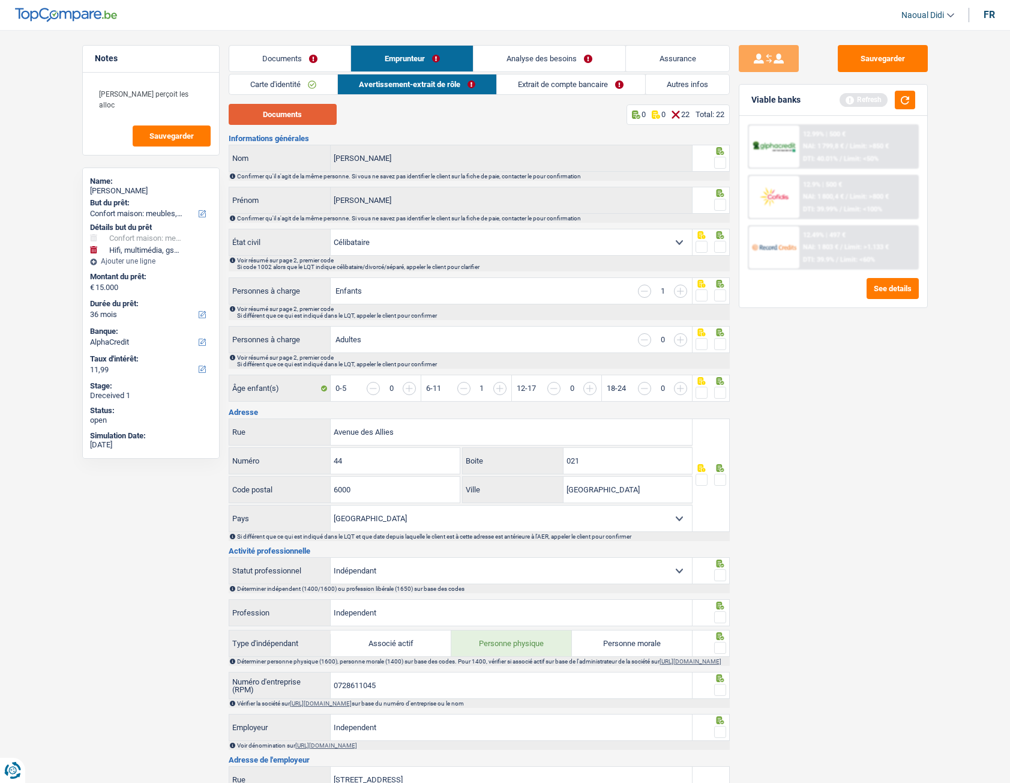
click at [254, 120] on button "Documents" at bounding box center [283, 114] width 108 height 21
click at [725, 159] on span at bounding box center [720, 163] width 12 height 12
click at [0, 0] on input "radio" at bounding box center [0, 0] width 0 height 0
click at [725, 201] on span at bounding box center [720, 205] width 12 height 12
click at [0, 0] on input "radio" at bounding box center [0, 0] width 0 height 0
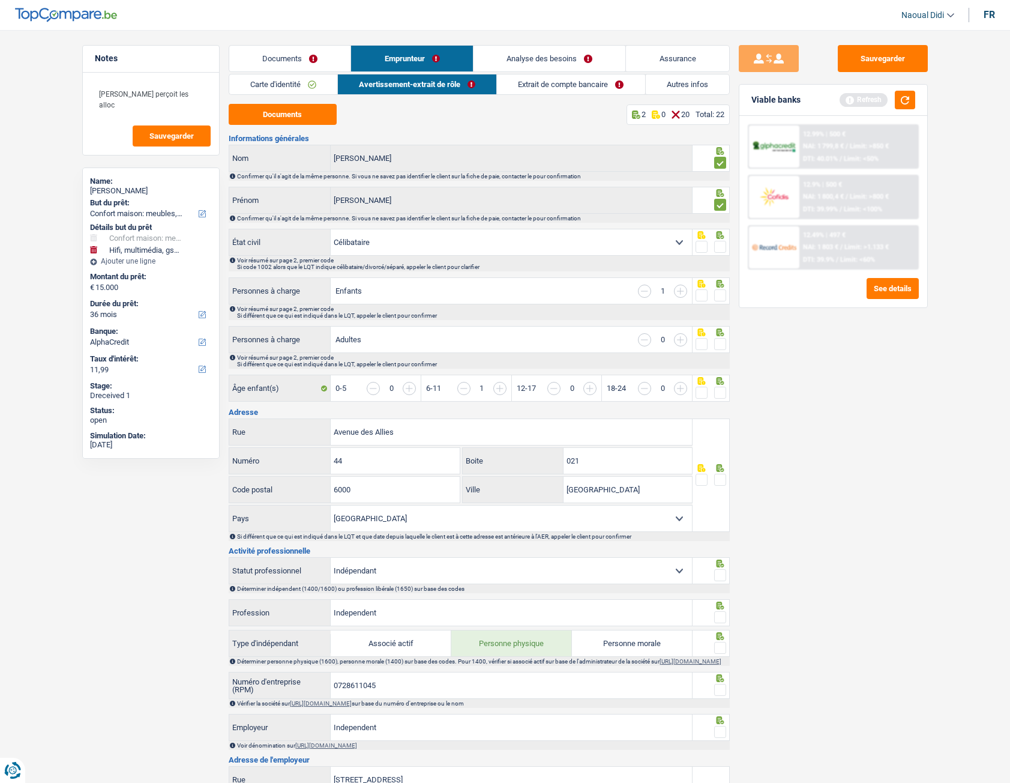
click at [291, 67] on link "Documents" at bounding box center [290, 59] width 122 height 26
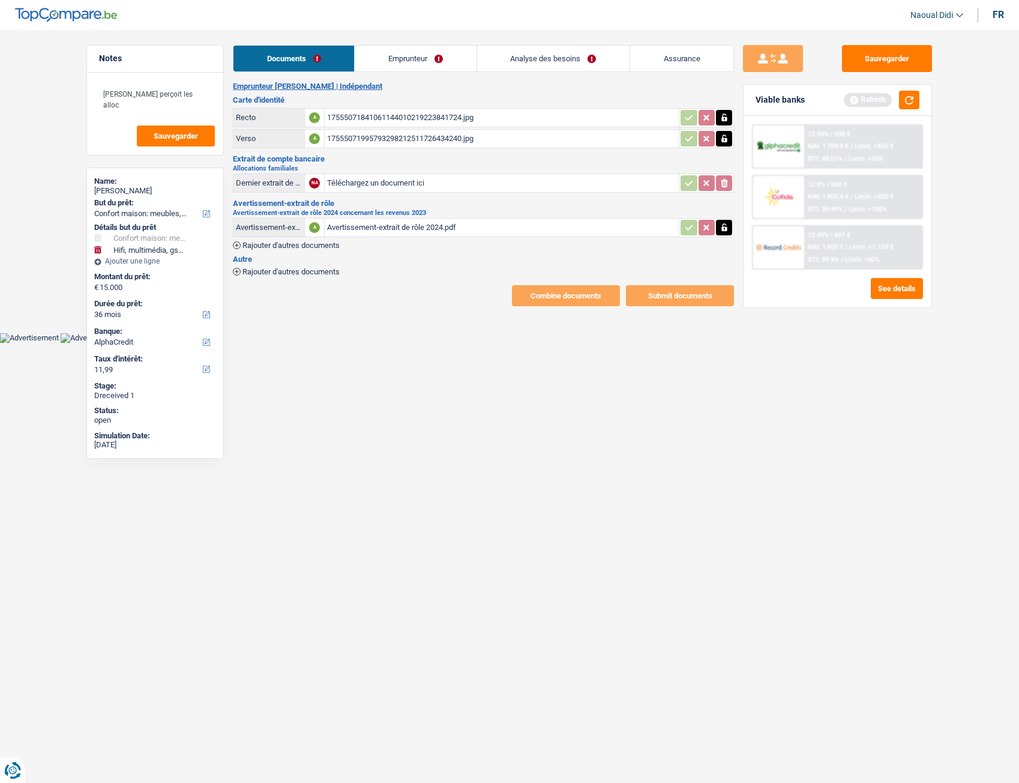
click at [383, 52] on link "Emprunteur" at bounding box center [415, 59] width 121 height 26
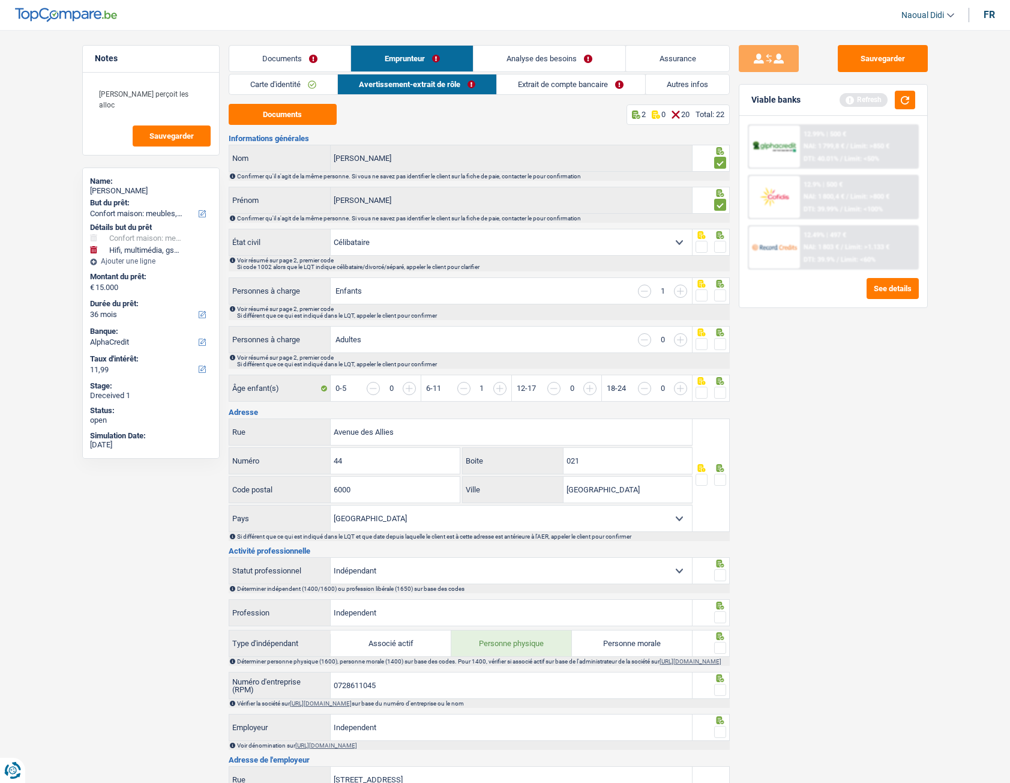
click at [292, 84] on link "Carte d'identité" at bounding box center [283, 84] width 108 height 20
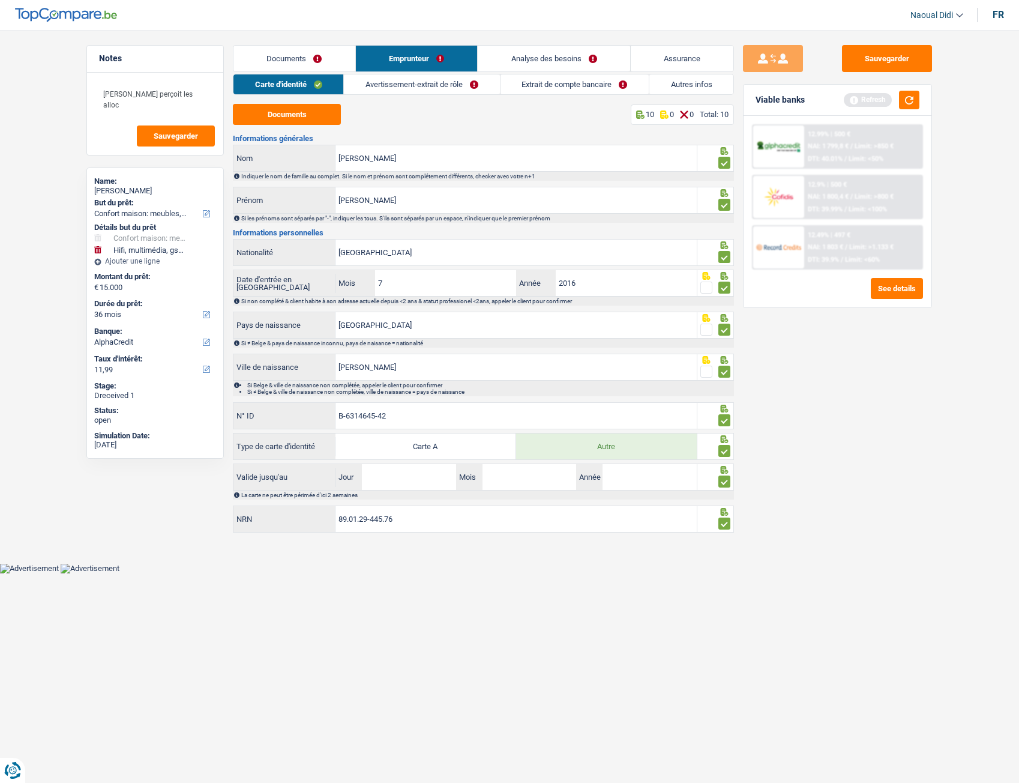
click at [548, 54] on link "Analyse des besoins" at bounding box center [554, 59] width 152 height 26
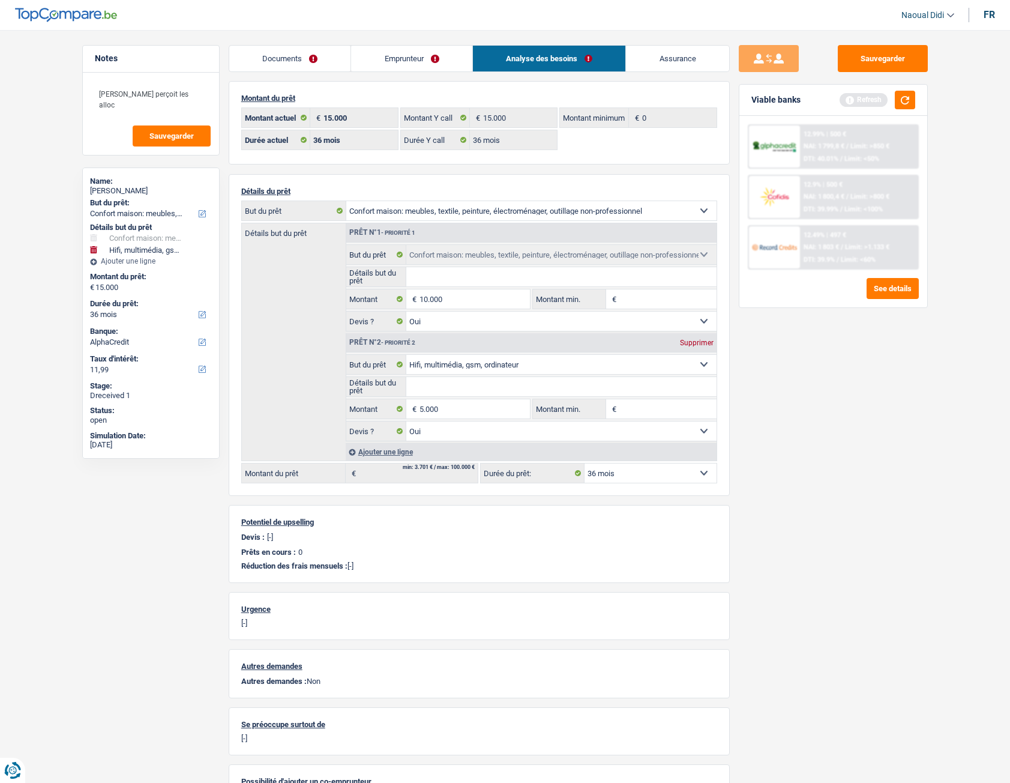
click at [409, 55] on link "Emprunteur" at bounding box center [411, 59] width 121 height 26
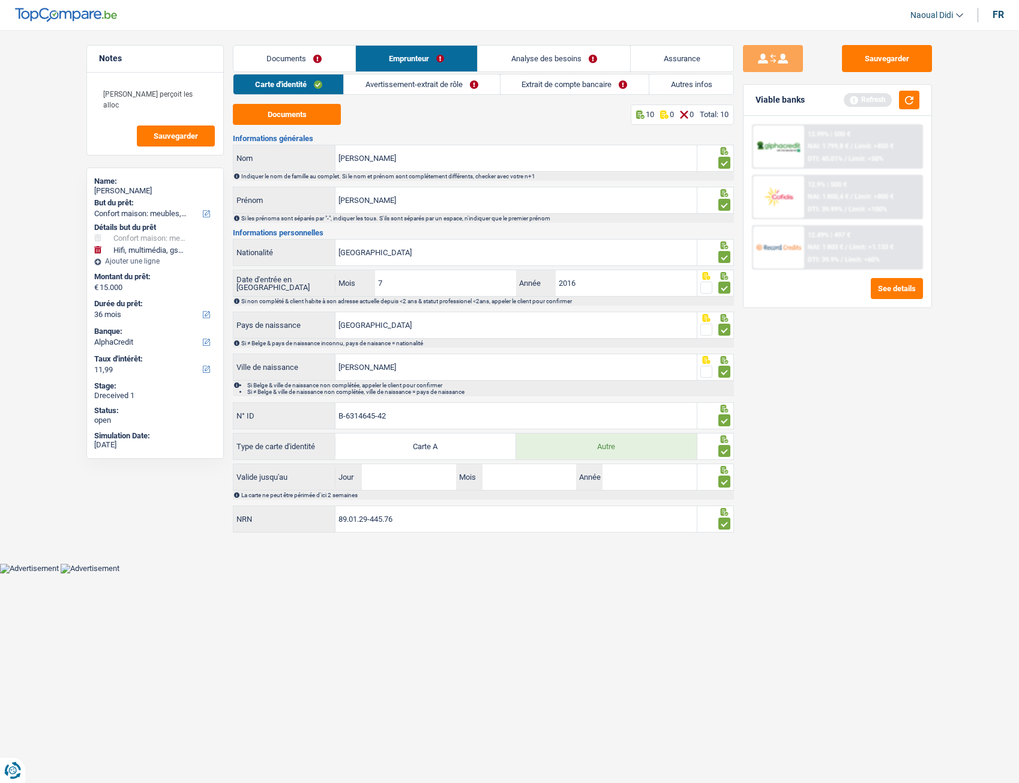
click at [391, 89] on link "Avertissement-extrait de rôle" at bounding box center [421, 84] width 155 height 20
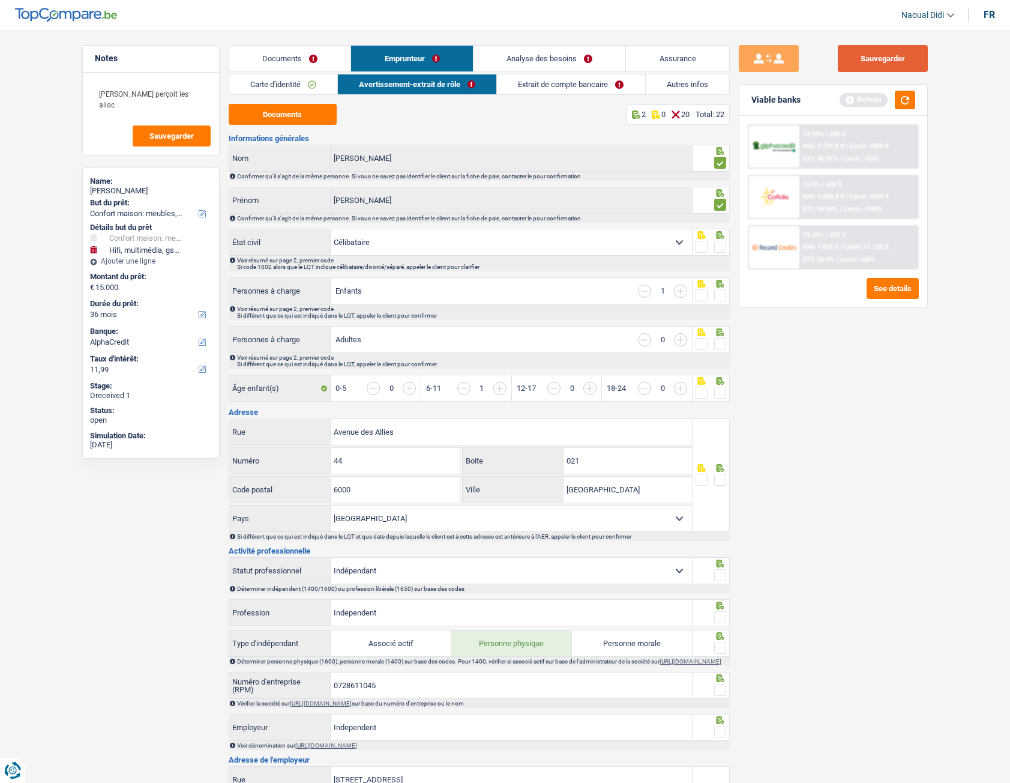
click at [869, 68] on button "Sauvegarder" at bounding box center [883, 58] width 90 height 27
click at [686, 243] on select "Célibataire Marié(e) Cohabitant(e) légal(e) Divorcé(e) Veuf(ve) Séparé (de fait…" at bounding box center [511, 242] width 361 height 26
select select "married"
click at [331, 229] on select "Célibataire Marié(e) Cohabitant(e) légal(e) Divorcé(e) Veuf(ve) Séparé (de fait…" at bounding box center [511, 242] width 361 height 26
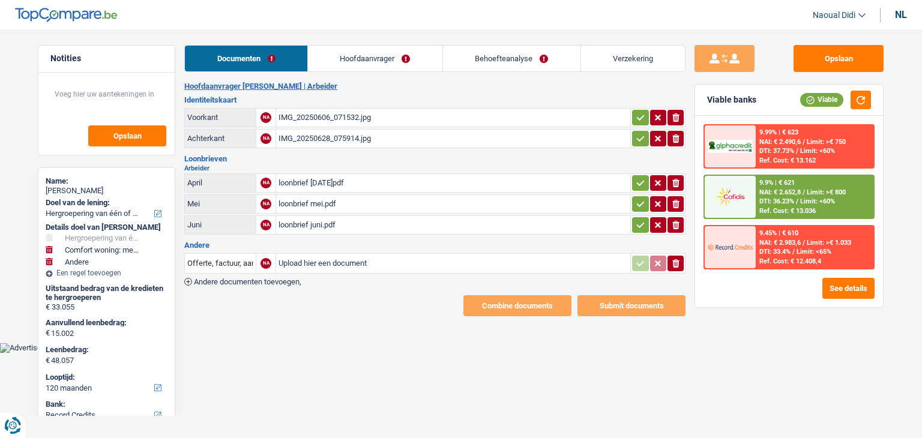
select select "refinancing"
select select "household"
select select "other"
select select "120"
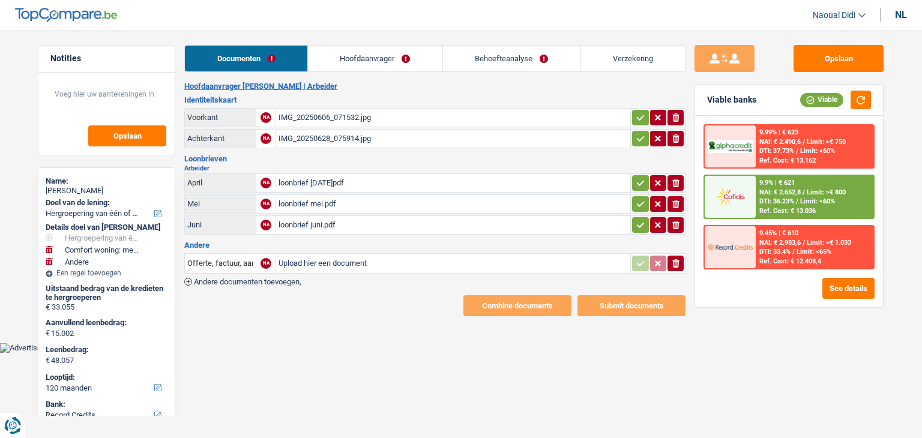
select select "record credits"
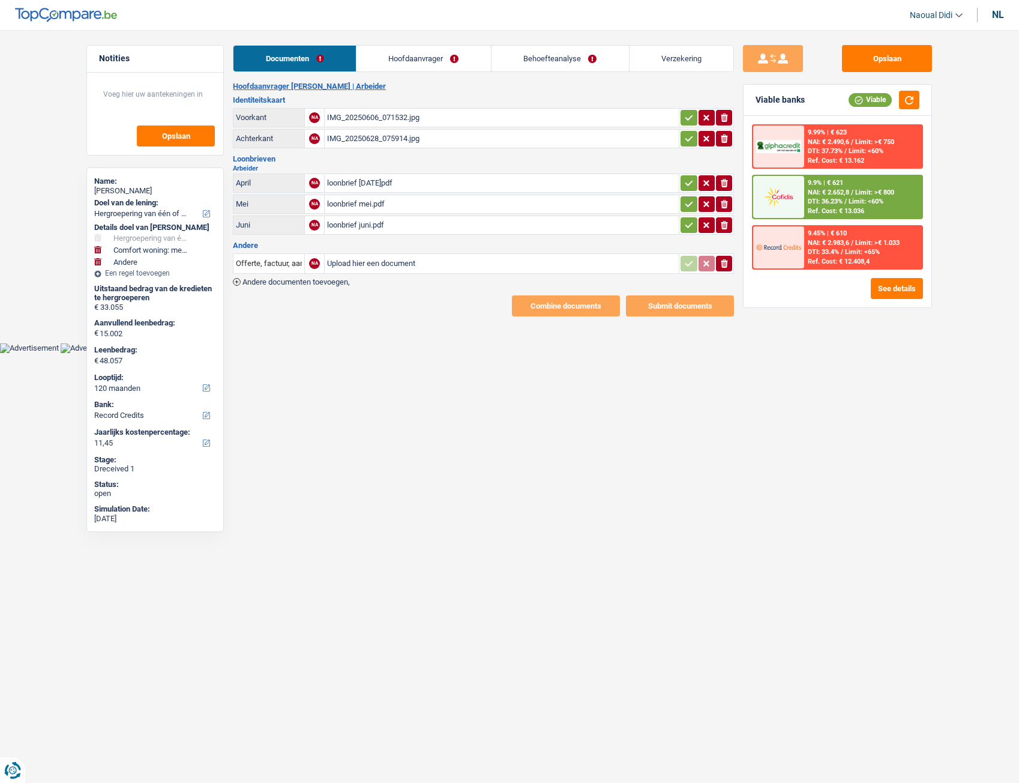
click at [286, 60] on link "Documenten" at bounding box center [295, 59] width 122 height 26
click at [416, 59] on link "Hoofdaanvrager" at bounding box center [424, 59] width 134 height 26
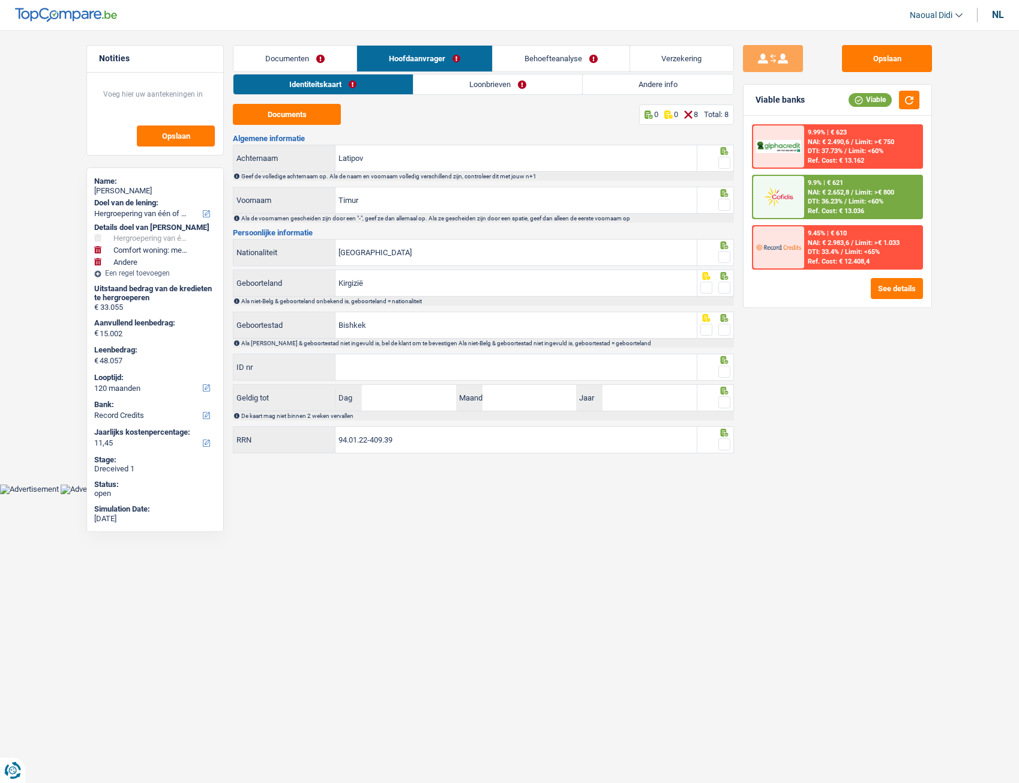
click at [295, 62] on link "Documenten" at bounding box center [295, 59] width 123 height 26
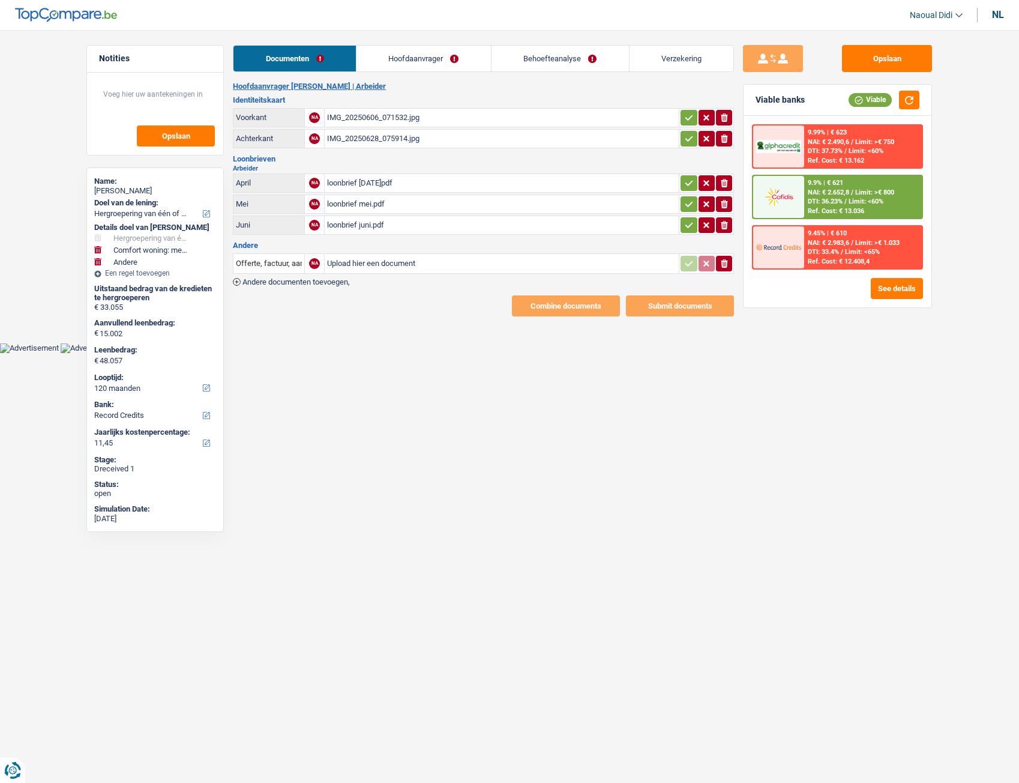
click at [372, 114] on div "IMG_20250606_071532.jpg" at bounding box center [501, 118] width 349 height 18
click at [418, 58] on link "Hoofdaanvrager" at bounding box center [424, 59] width 134 height 26
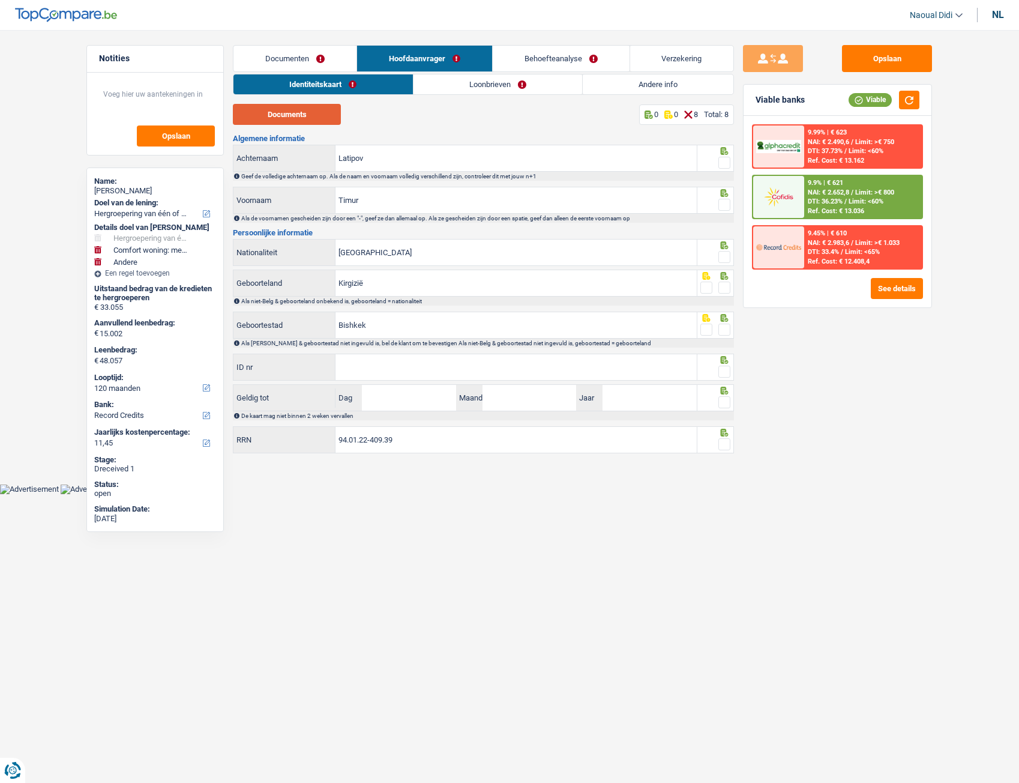
click at [297, 112] on button "Documents" at bounding box center [287, 114] width 108 height 21
click at [922, 14] on link "Naoual Didi" at bounding box center [932, 15] width 62 height 20
click at [922, 19] on div "nl" at bounding box center [998, 14] width 12 height 11
type input "[GEOGRAPHIC_DATA]"
type input "Kirghizistan"
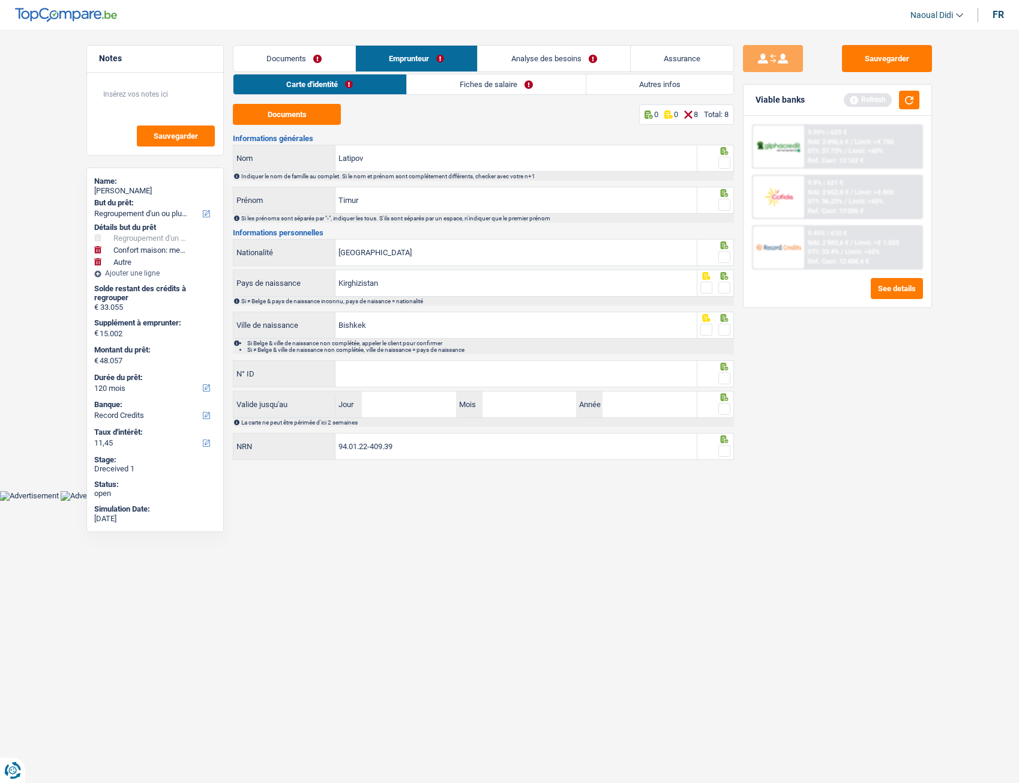
click at [922, 17] on div "fr" at bounding box center [998, 14] width 11 height 11
type input "België"
type input "Kirgizië"
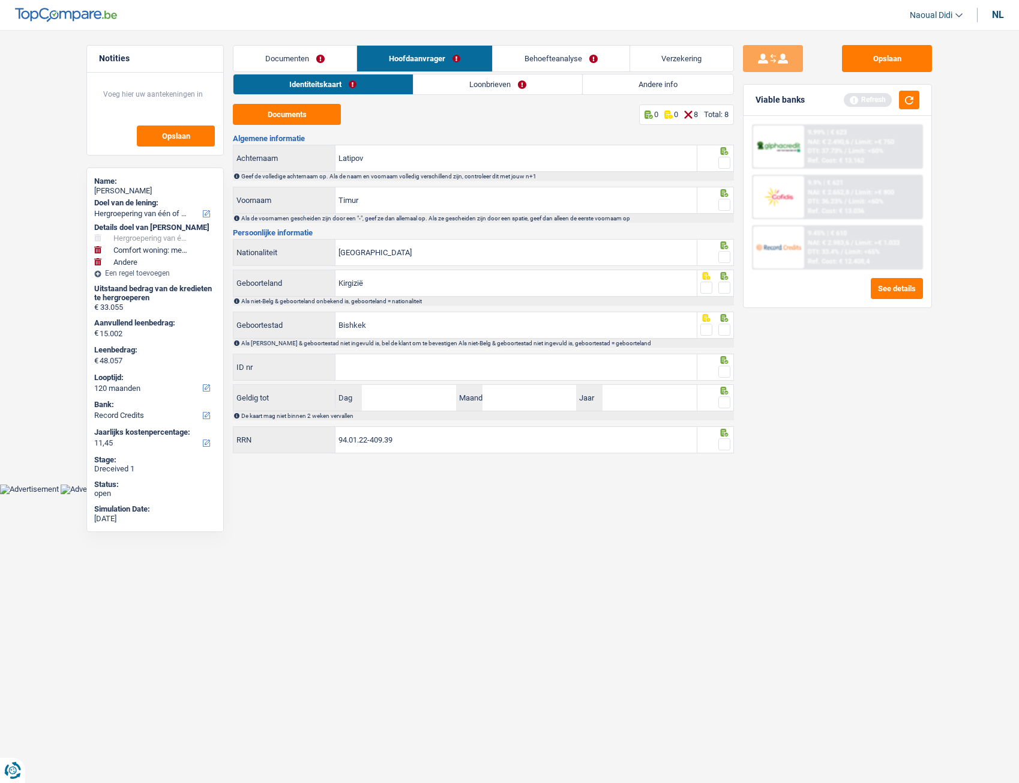
click at [922, 17] on div "nl" at bounding box center [998, 14] width 12 height 11
type input "[GEOGRAPHIC_DATA]"
type input "Kirghizistan"
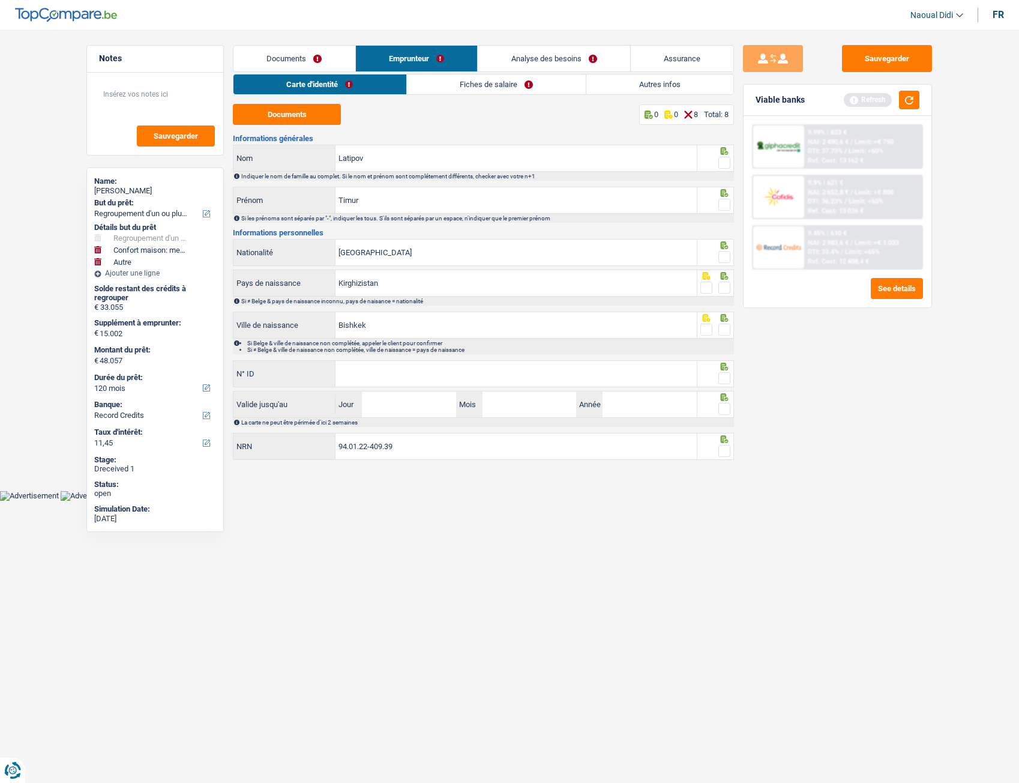
click at [475, 84] on link "Fiches de salaire" at bounding box center [496, 84] width 179 height 20
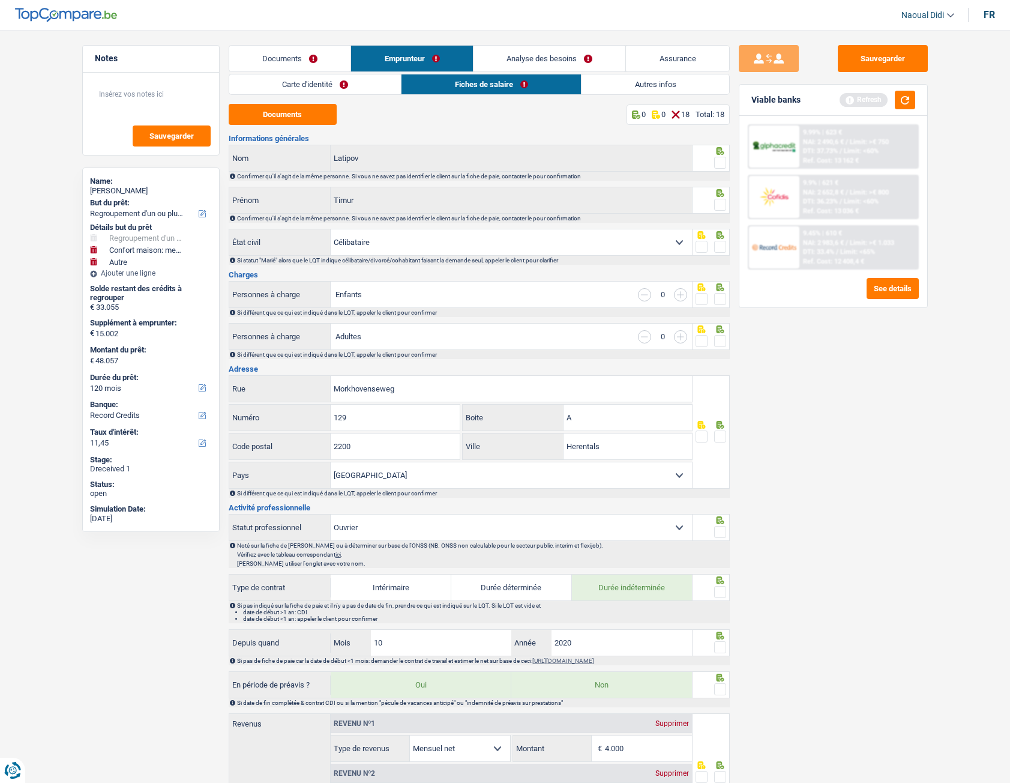
click at [310, 84] on link "Carte d'identité" at bounding box center [315, 84] width 172 height 20
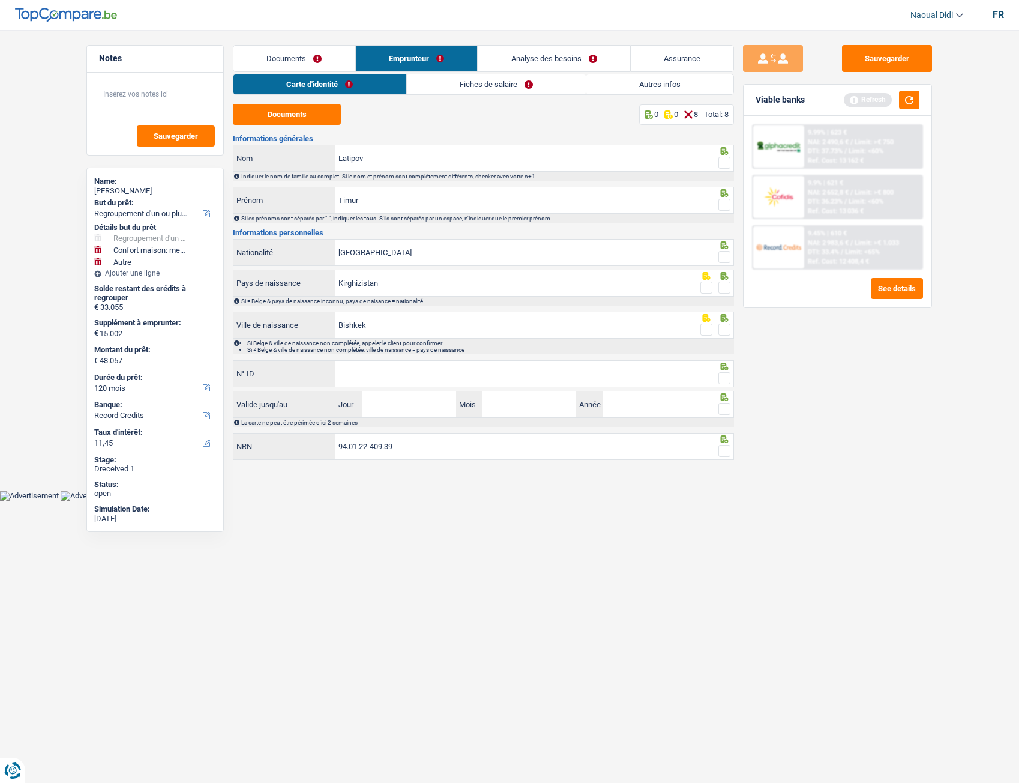
click at [653, 88] on link "Autres infos" at bounding box center [660, 84] width 147 height 20
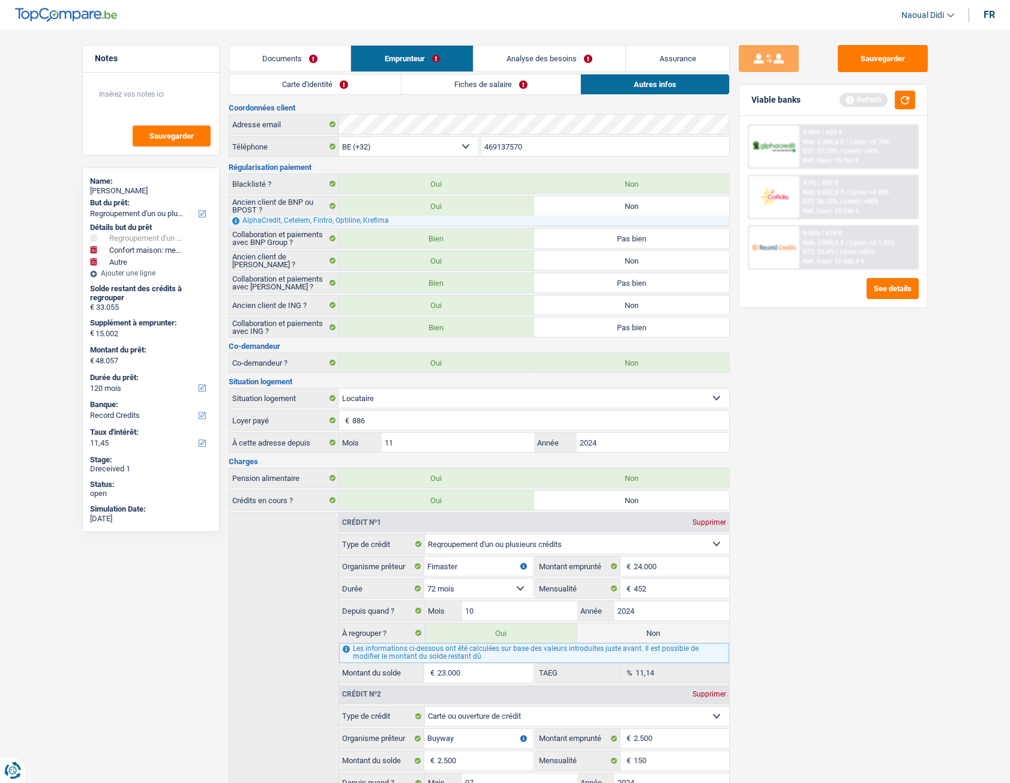
click at [312, 86] on link "Carte d'identité" at bounding box center [315, 84] width 172 height 20
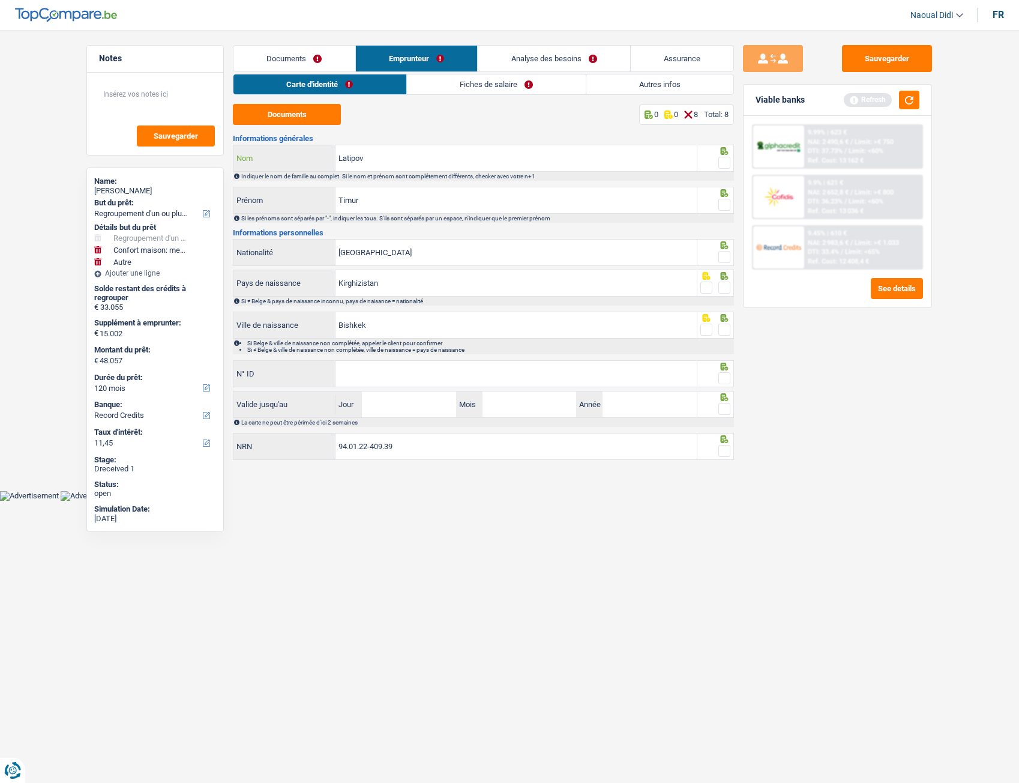
click at [389, 158] on input "Latipov" at bounding box center [516, 158] width 361 height 26
click at [726, 166] on span at bounding box center [725, 163] width 12 height 12
click at [0, 0] on input "radio" at bounding box center [0, 0] width 0 height 0
click at [726, 210] on span at bounding box center [725, 205] width 12 height 12
click at [0, 0] on input "radio" at bounding box center [0, 0] width 0 height 0
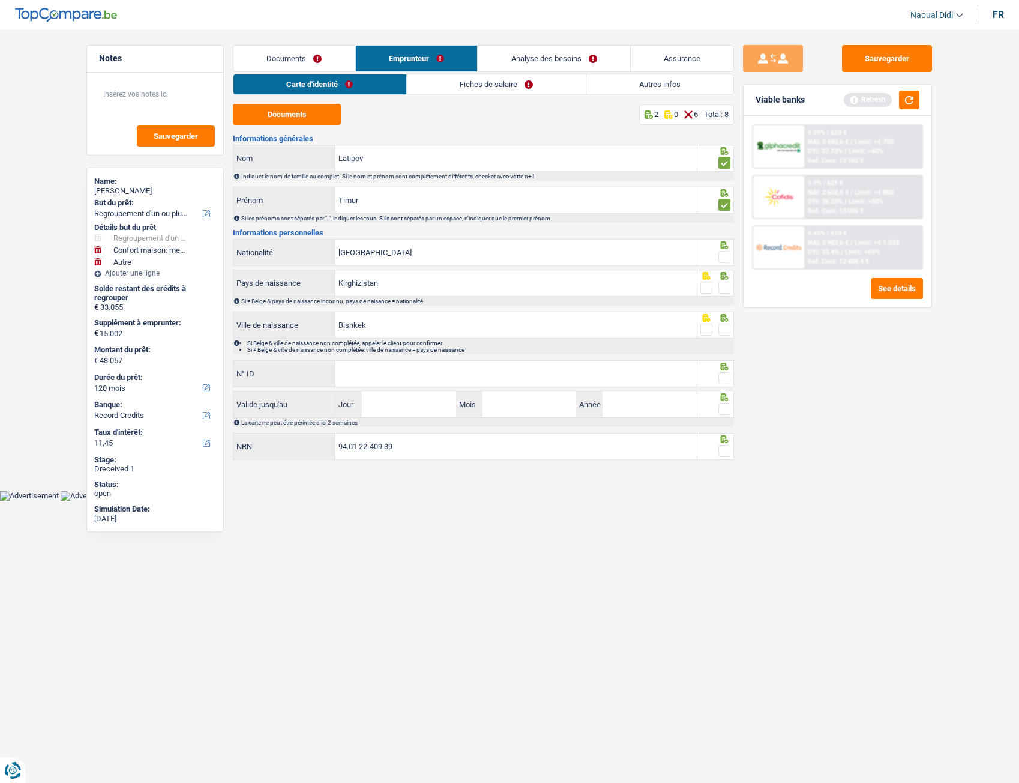
click at [722, 261] on span at bounding box center [725, 257] width 12 height 12
click at [0, 0] on input "radio" at bounding box center [0, 0] width 0 height 0
click at [724, 291] on span at bounding box center [725, 288] width 12 height 12
click at [0, 0] on input "radio" at bounding box center [0, 0] width 0 height 0
click at [726, 332] on span at bounding box center [725, 330] width 12 height 12
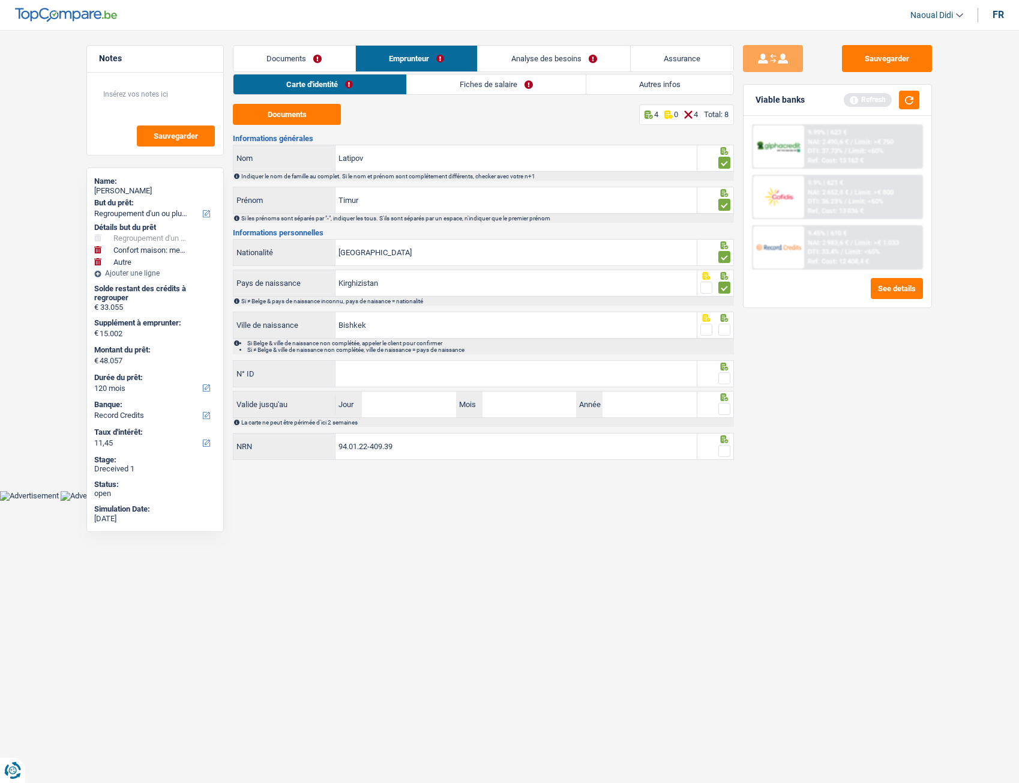
click at [0, 0] on input "radio" at bounding box center [0, 0] width 0 height 0
click at [451, 363] on input "N° ID" at bounding box center [516, 374] width 361 height 26
type input "595-0090063-65"
click at [404, 407] on input "Jour" at bounding box center [409, 404] width 94 height 26
type input "06"
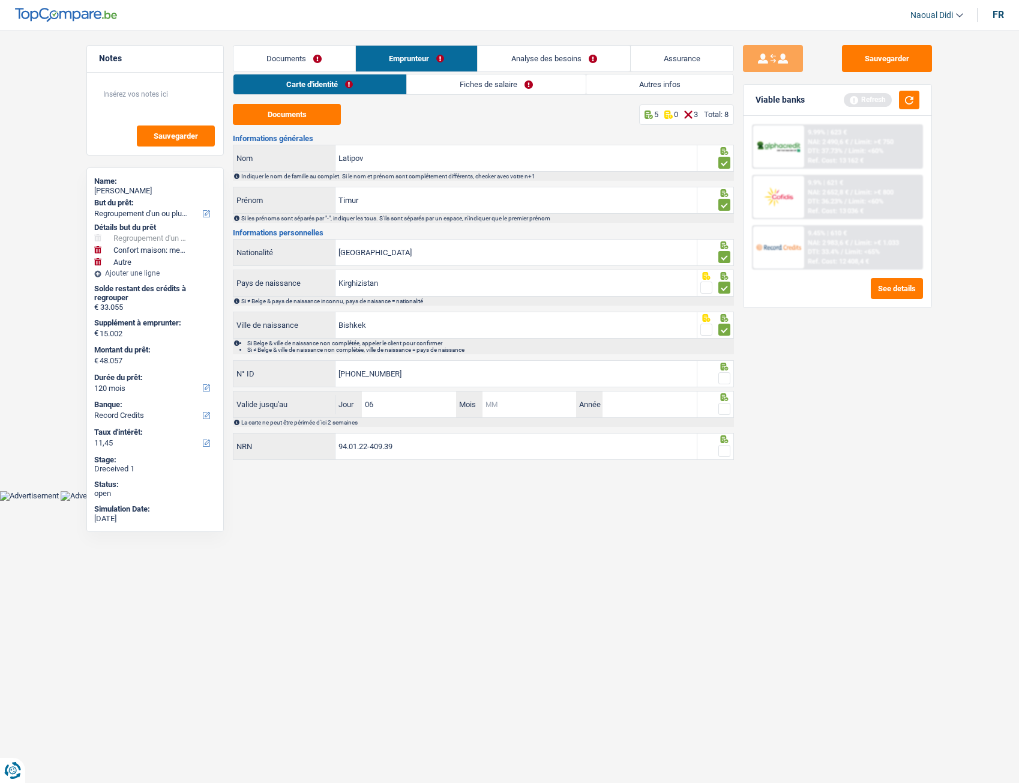
type input "1"
type input "01"
type input "2031"
click at [723, 406] on span at bounding box center [725, 409] width 12 height 12
click at [0, 0] on input "radio" at bounding box center [0, 0] width 0 height 0
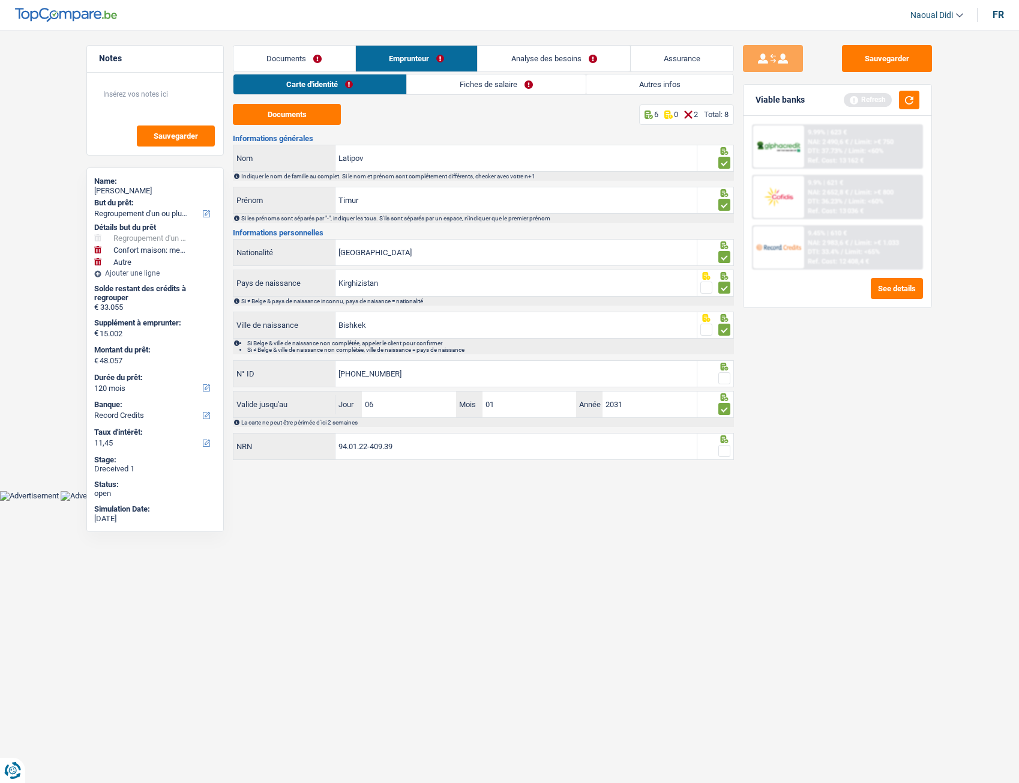
click at [724, 379] on span at bounding box center [725, 378] width 12 height 12
click at [0, 0] on input "radio" at bounding box center [0, 0] width 0 height 0
click at [412, 438] on input "94.01.22-409.39" at bounding box center [516, 446] width 361 height 26
click at [723, 438] on span at bounding box center [725, 451] width 12 height 12
click at [0, 0] on input "radio" at bounding box center [0, 0] width 0 height 0
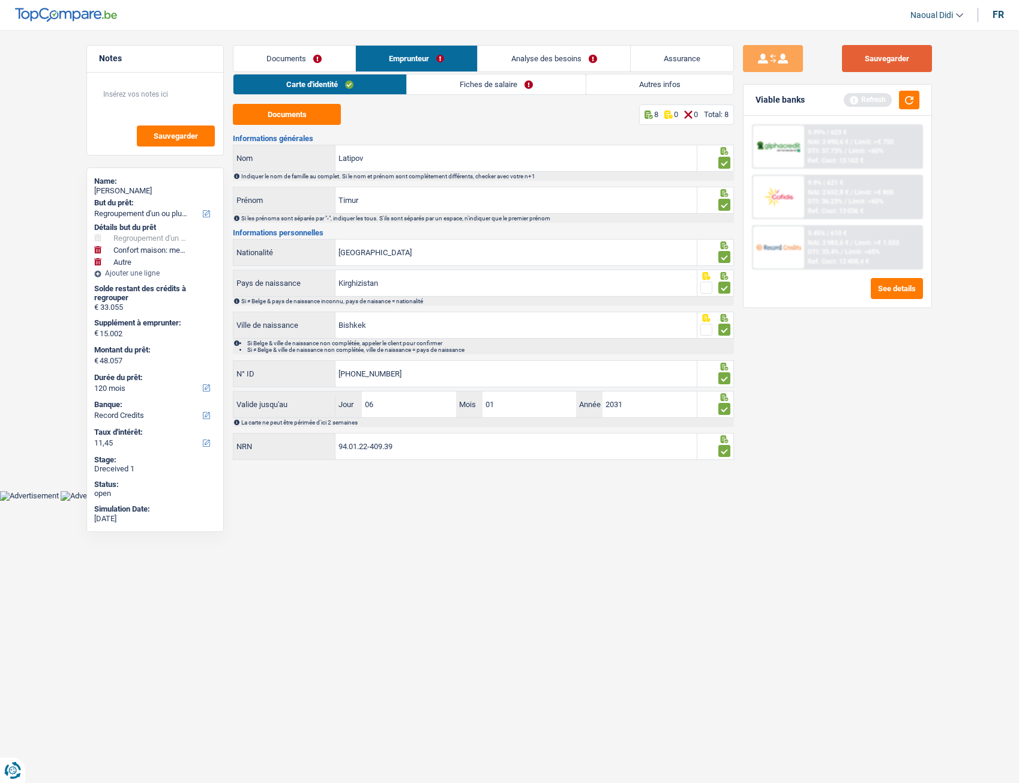
click at [884, 53] on button "Sauvegarder" at bounding box center [887, 58] width 90 height 27
click at [474, 83] on link "Fiches de salaire" at bounding box center [496, 84] width 179 height 20
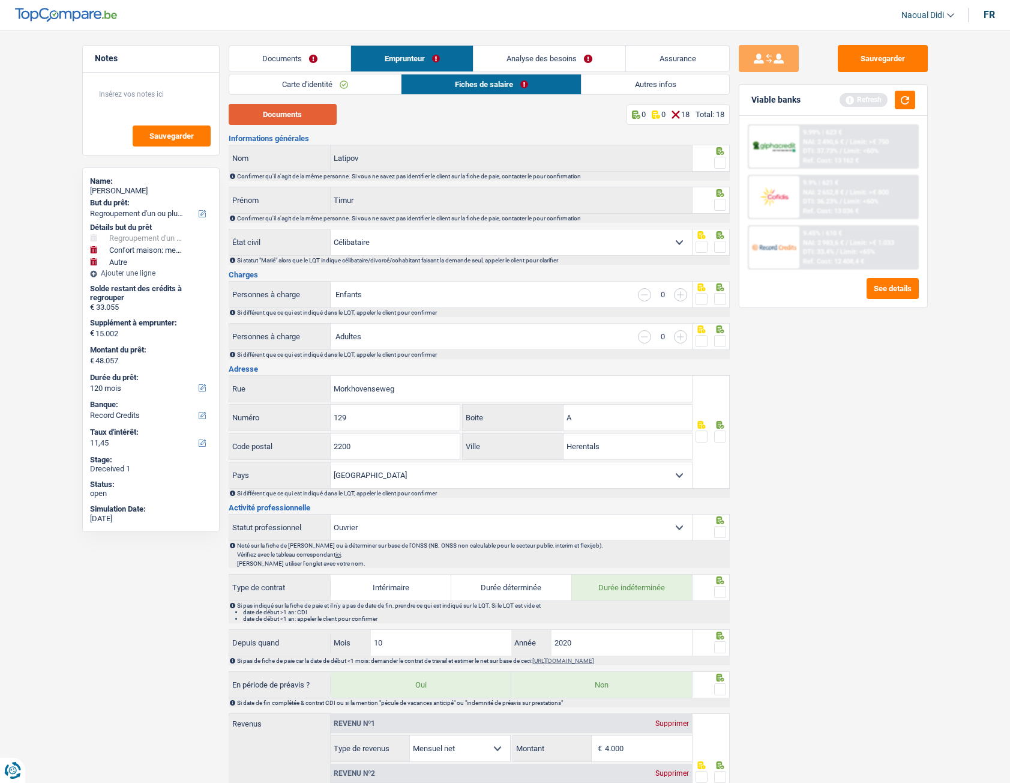
click at [302, 116] on button "Documents" at bounding box center [283, 114] width 108 height 21
click at [723, 167] on span at bounding box center [720, 163] width 12 height 12
click at [0, 0] on input "radio" at bounding box center [0, 0] width 0 height 0
click at [717, 204] on span at bounding box center [720, 205] width 12 height 12
click at [0, 0] on input "radio" at bounding box center [0, 0] width 0 height 0
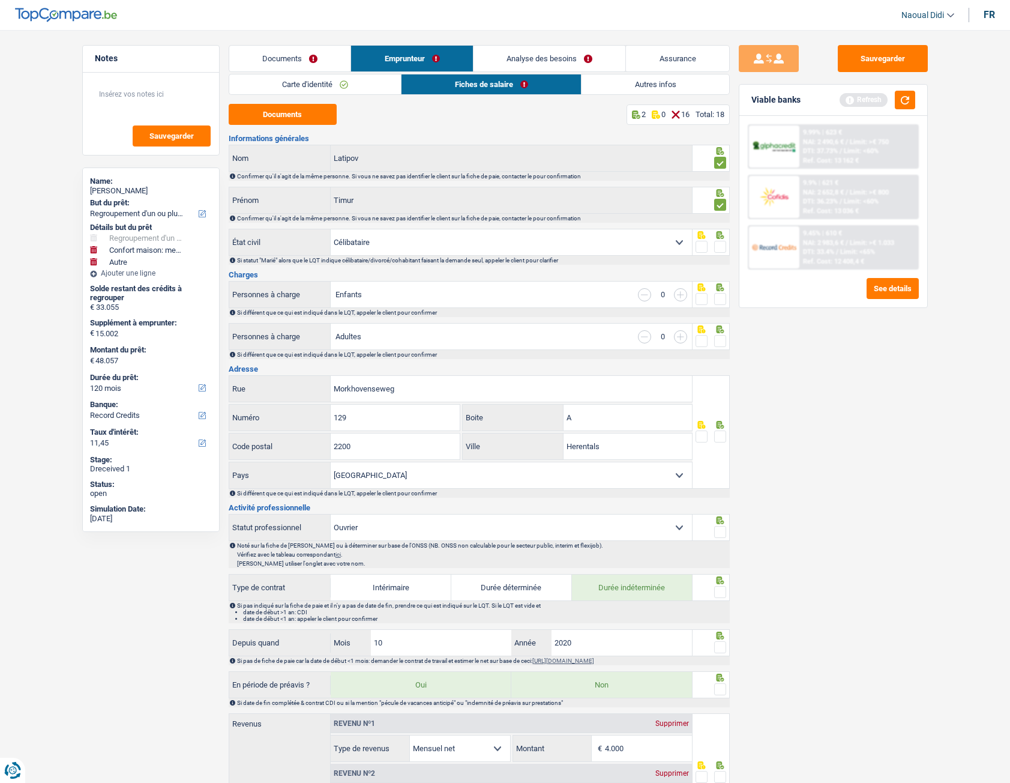
click at [720, 247] on span at bounding box center [720, 247] width 12 height 12
click at [0, 0] on input "radio" at bounding box center [0, 0] width 0 height 0
click at [722, 302] on span at bounding box center [720, 299] width 12 height 12
click at [0, 0] on input "radio" at bounding box center [0, 0] width 0 height 0
click at [721, 342] on span at bounding box center [720, 341] width 12 height 12
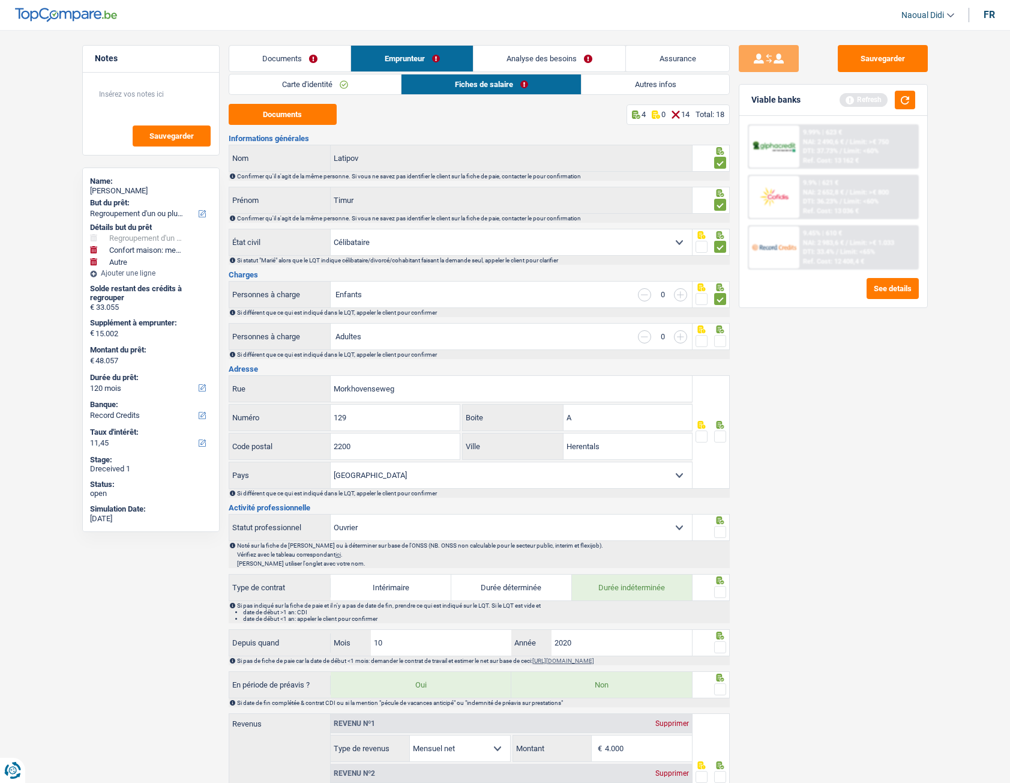
click at [0, 0] on input "radio" at bounding box center [0, 0] width 0 height 0
click at [291, 64] on link "Documents" at bounding box center [290, 59] width 122 height 26
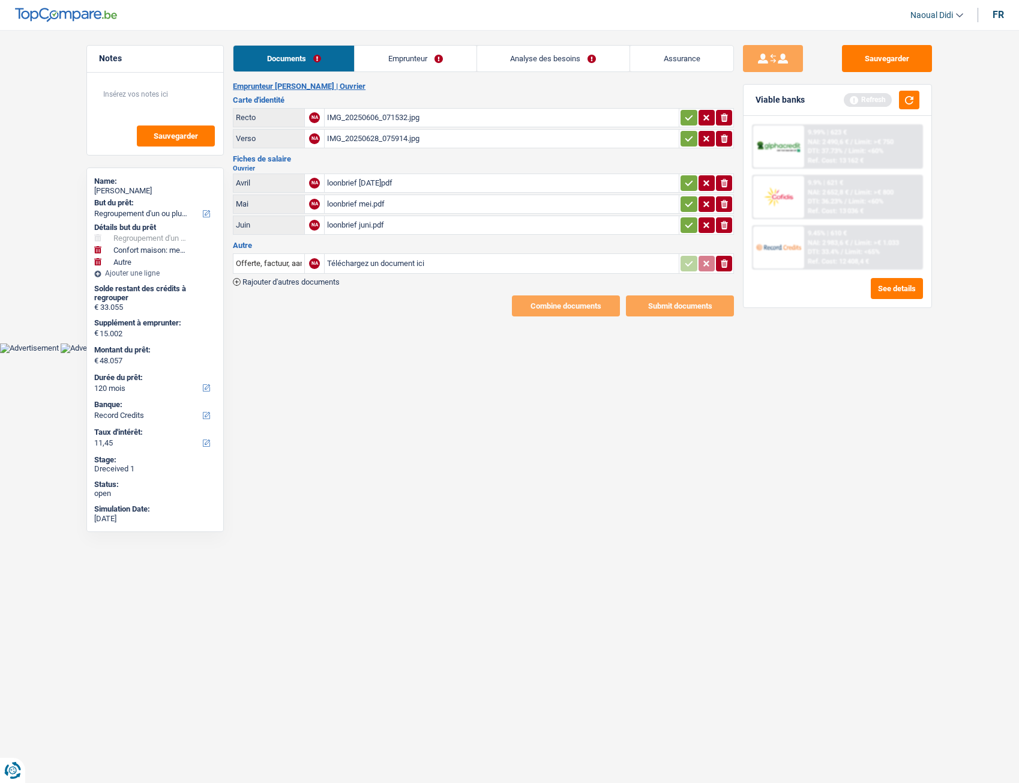
click at [719, 178] on button "ionicons-v5-e" at bounding box center [724, 183] width 16 height 16
click at [363, 181] on input "Téléchargez un document ici" at bounding box center [501, 183] width 349 height 18
type input "C:\fakepath\FP07.pdf"
click at [693, 201] on icon "button" at bounding box center [689, 204] width 10 height 12
click at [690, 217] on button "button" at bounding box center [689, 225] width 16 height 16
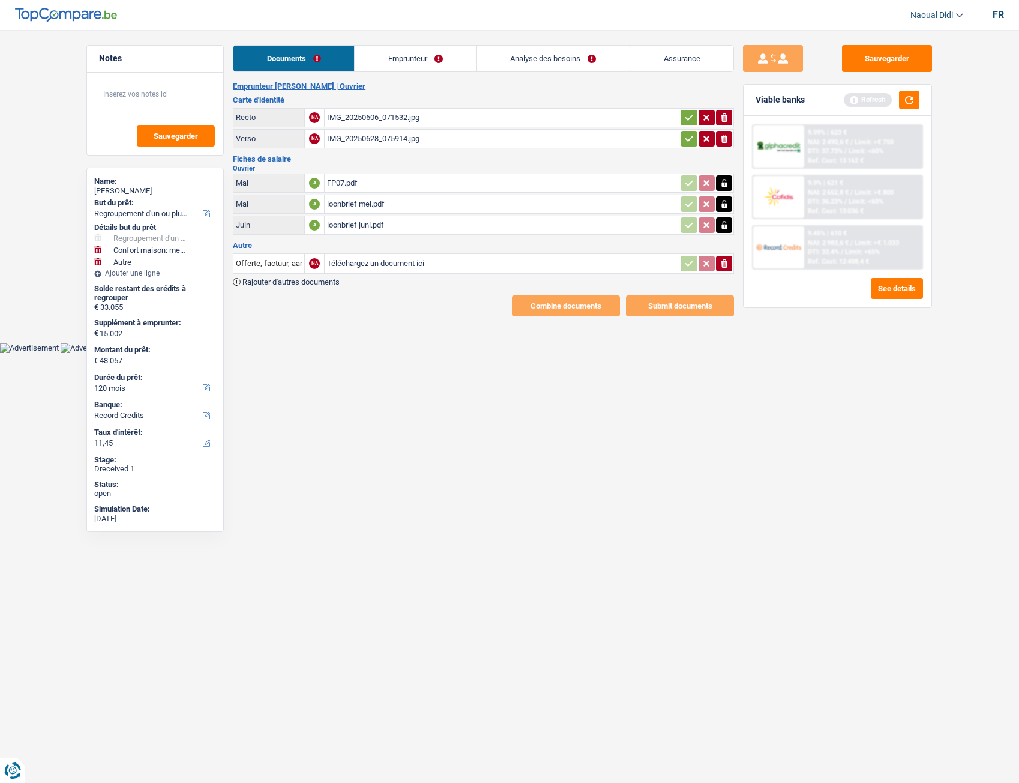
click at [689, 140] on icon "button" at bounding box center [689, 139] width 10 height 12
click at [690, 118] on icon "button" at bounding box center [690, 117] width 8 height 5
click at [879, 66] on button "Sauvegarder" at bounding box center [887, 58] width 90 height 27
click at [420, 56] on link "Emprunteur" at bounding box center [415, 59] width 121 height 26
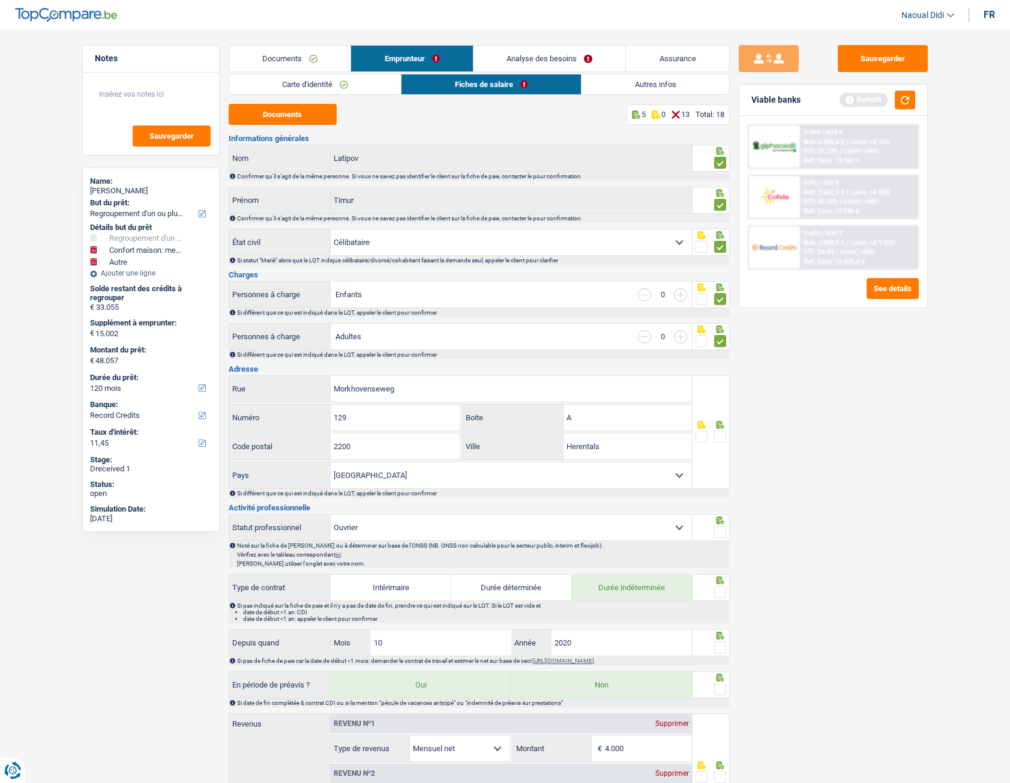
click at [509, 55] on link "Analyse des besoins" at bounding box center [550, 59] width 152 height 26
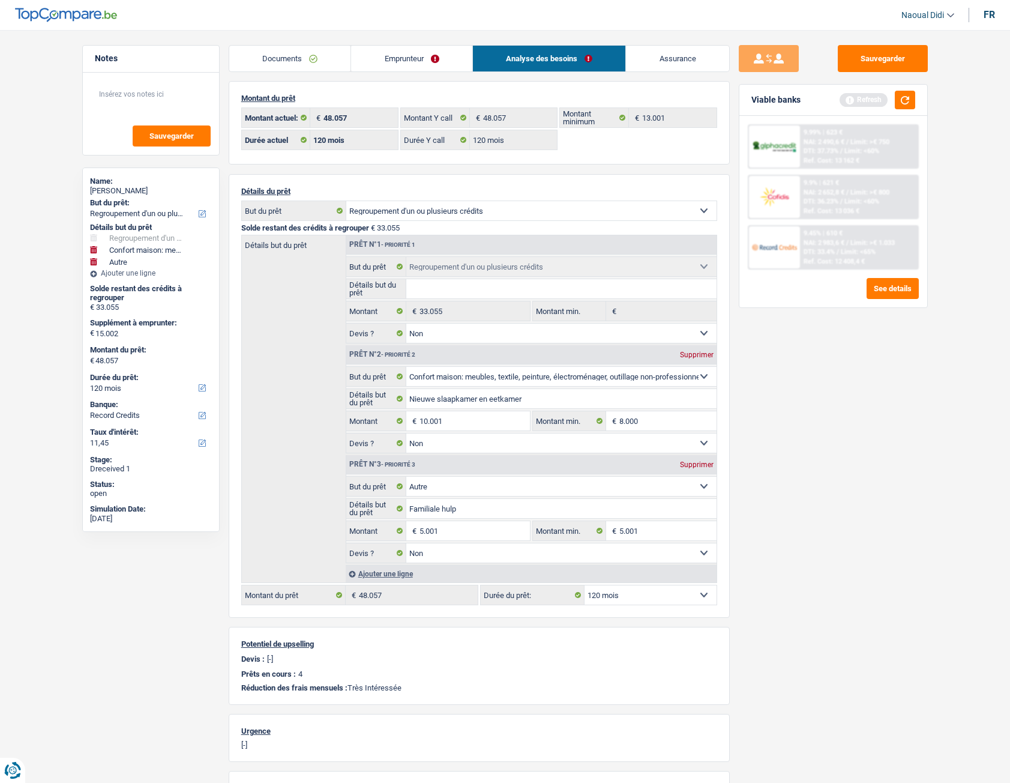
click at [412, 62] on link "Emprunteur" at bounding box center [411, 59] width 121 height 26
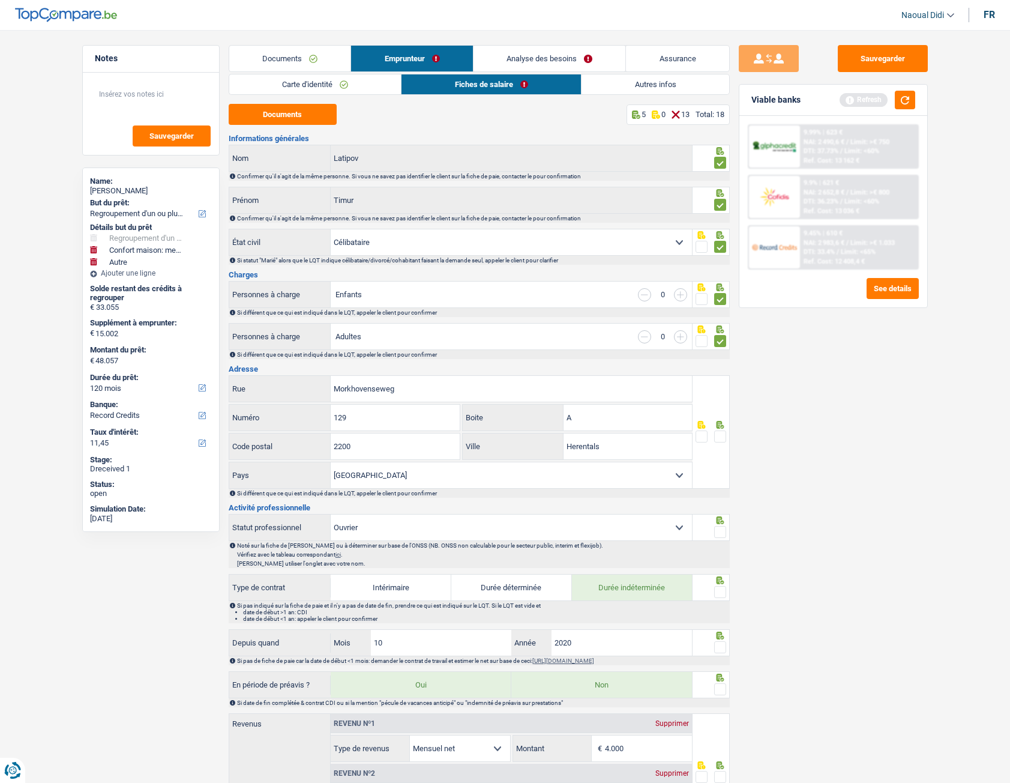
click at [448, 85] on link "Fiches de salaire" at bounding box center [492, 84] width 180 height 20
click at [300, 112] on button "Documents" at bounding box center [283, 114] width 108 height 21
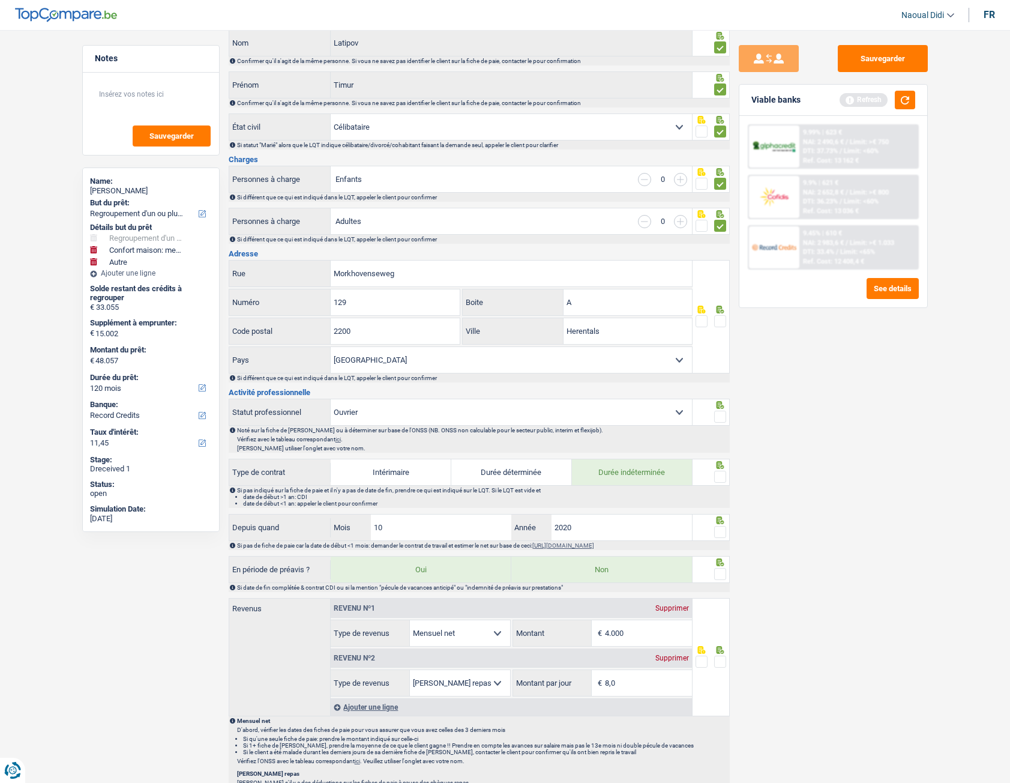
scroll to position [120, 0]
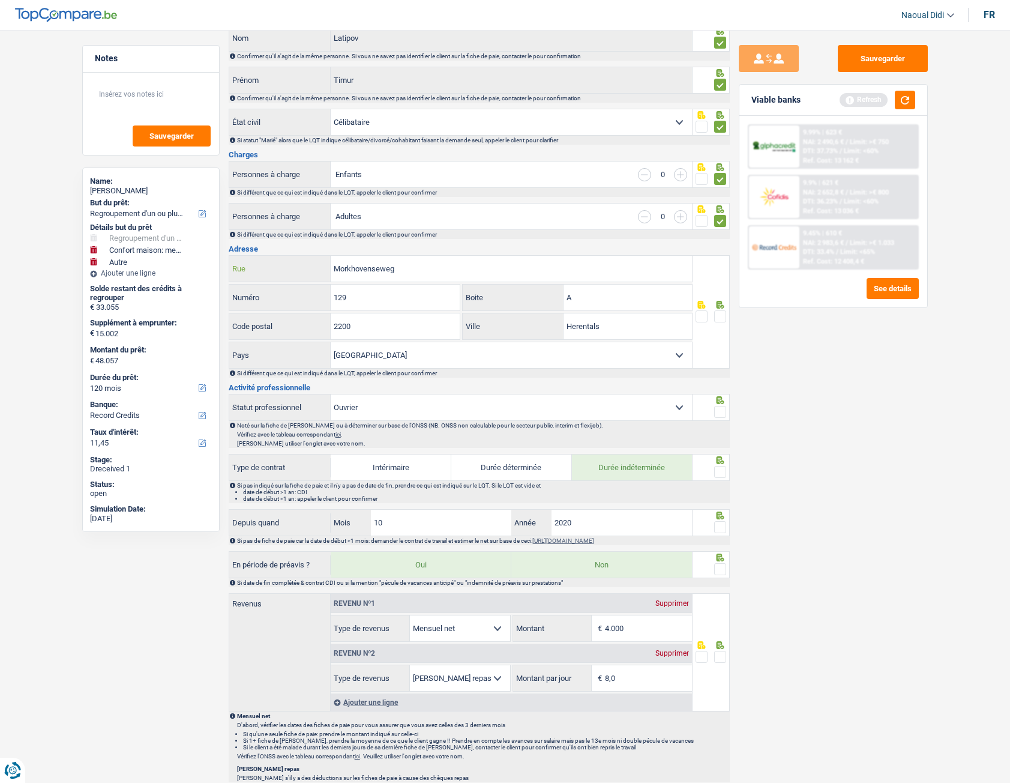
click at [456, 265] on input "Morkhovenseweg" at bounding box center [511, 269] width 361 height 26
click at [724, 315] on span at bounding box center [720, 316] width 12 height 12
click at [0, 0] on input "radio" at bounding box center [0, 0] width 0 height 0
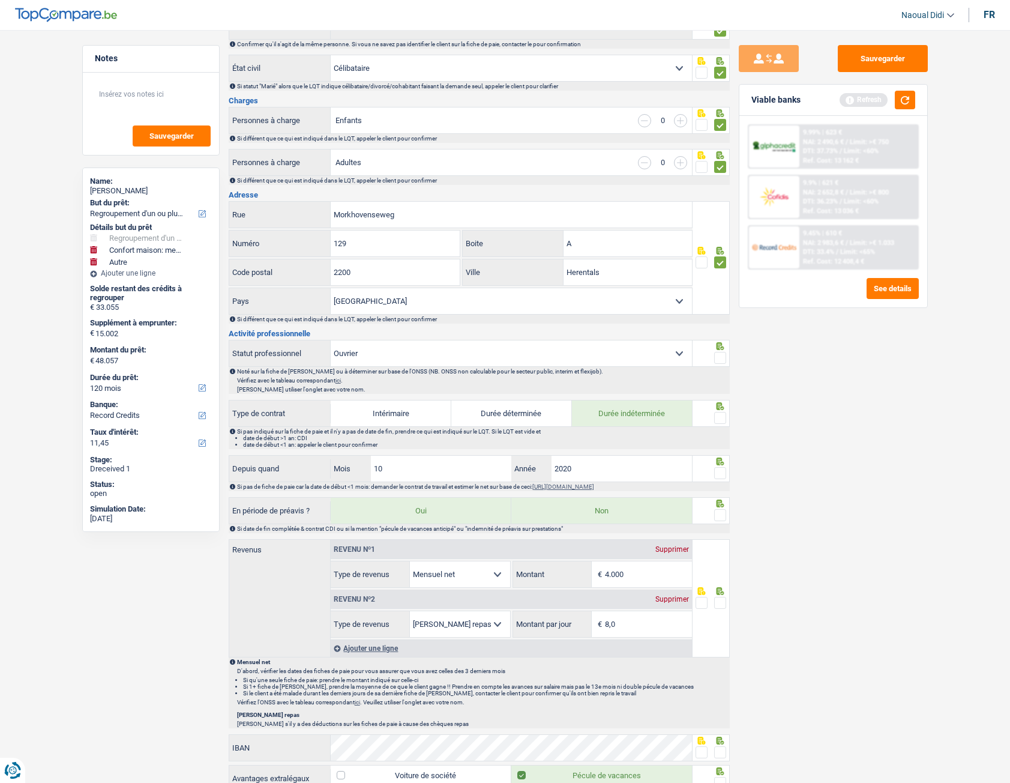
scroll to position [240, 0]
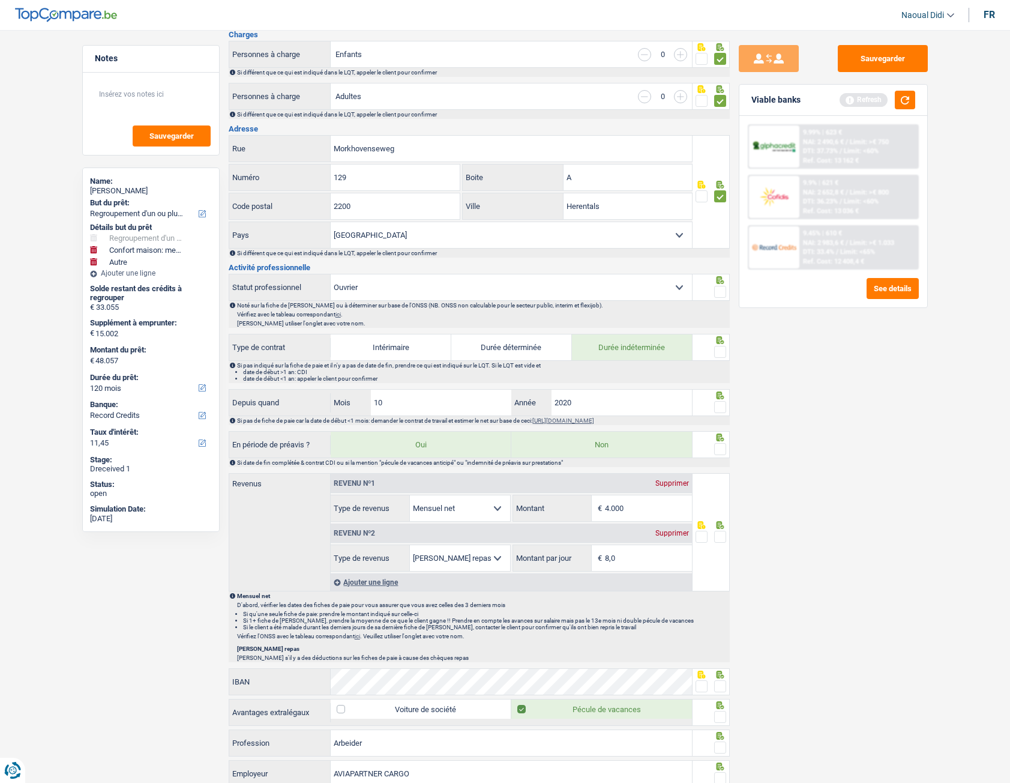
click at [720, 294] on span at bounding box center [720, 292] width 12 height 12
click at [0, 0] on input "radio" at bounding box center [0, 0] width 0 height 0
click at [718, 351] on span at bounding box center [720, 352] width 12 height 12
click at [0, 0] on input "radio" at bounding box center [0, 0] width 0 height 0
click at [722, 407] on span at bounding box center [720, 407] width 12 height 12
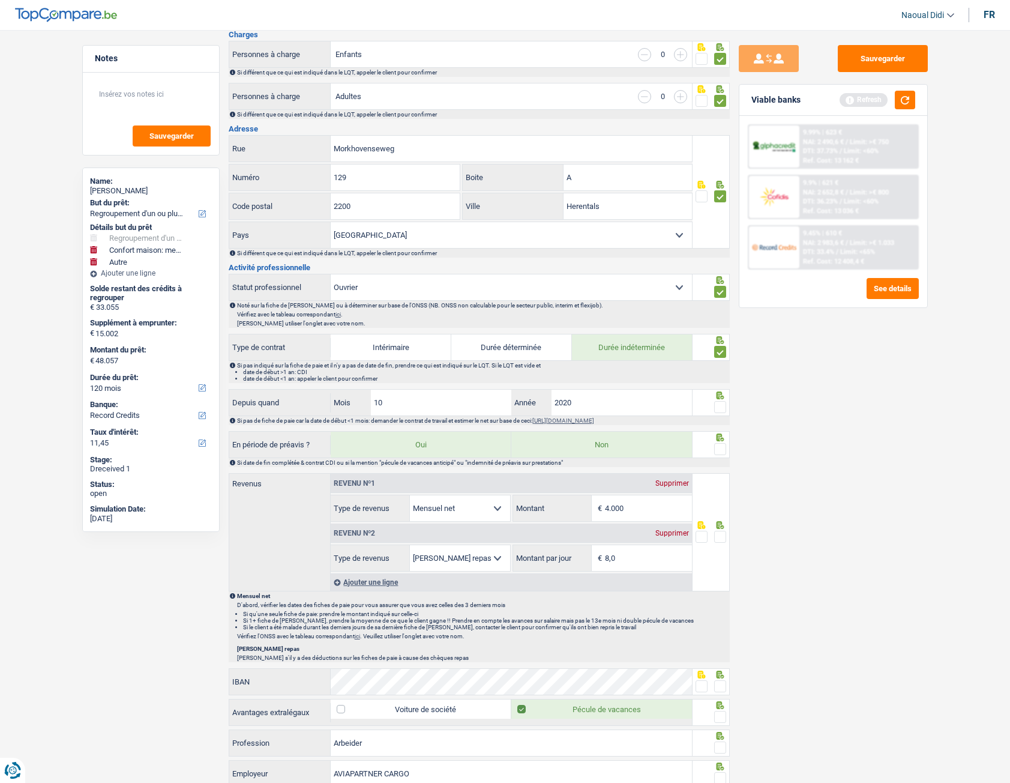
click at [0, 0] on input "radio" at bounding box center [0, 0] width 0 height 0
click at [718, 438] on span at bounding box center [720, 449] width 12 height 12
click at [0, 0] on input "radio" at bounding box center [0, 0] width 0 height 0
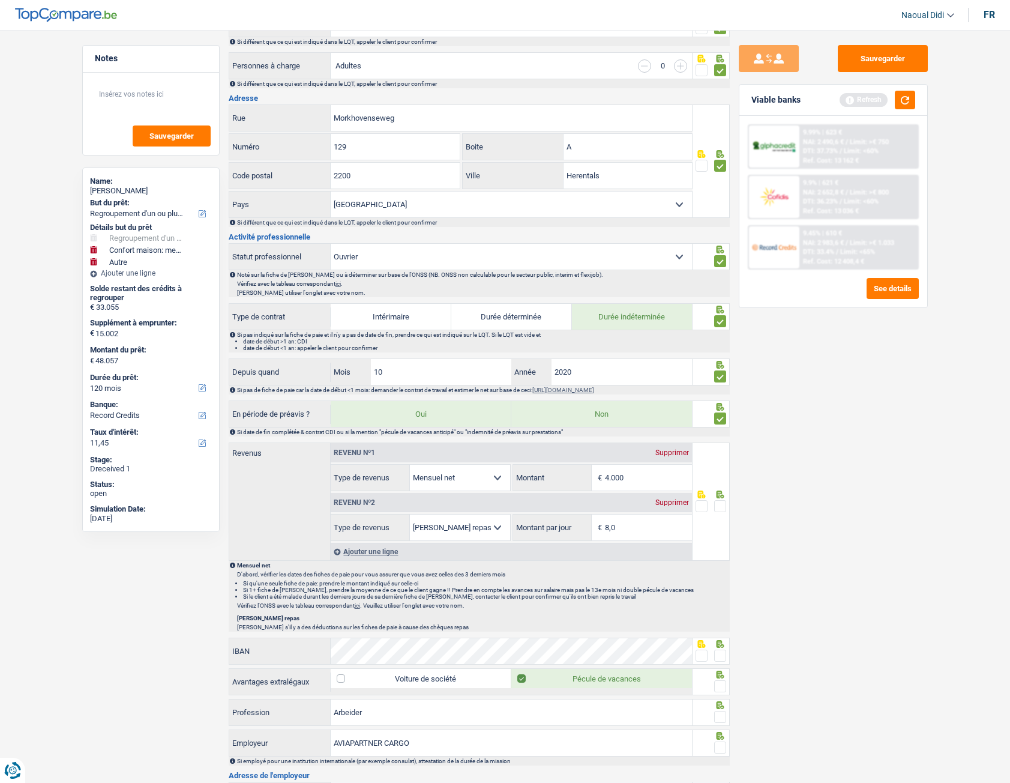
scroll to position [300, 0]
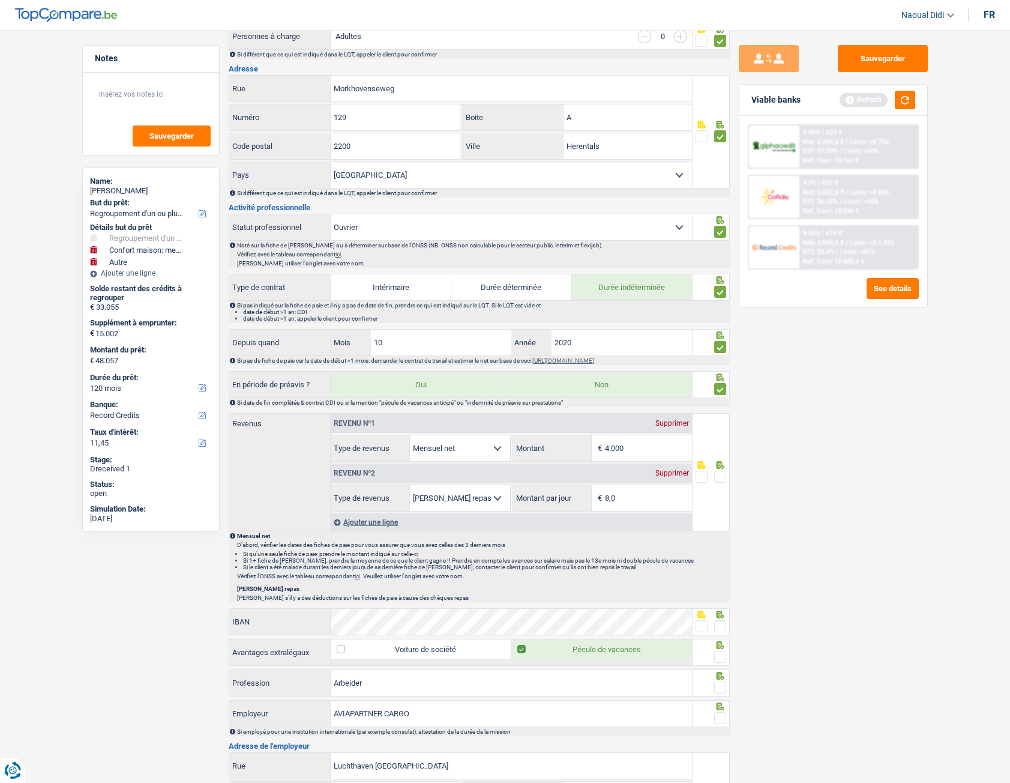
click at [594, 438] on span "€" at bounding box center [598, 448] width 13 height 26
drag, startPoint x: 594, startPoint y: 443, endPoint x: 628, endPoint y: 430, distance: 36.1
click at [627, 430] on div "Revenu nº1 Supprimer" at bounding box center [511, 423] width 361 height 19
drag, startPoint x: 637, startPoint y: 448, endPoint x: 602, endPoint y: 442, distance: 35.8
click at [602, 438] on div "4.000 € Montant" at bounding box center [602, 448] width 179 height 26
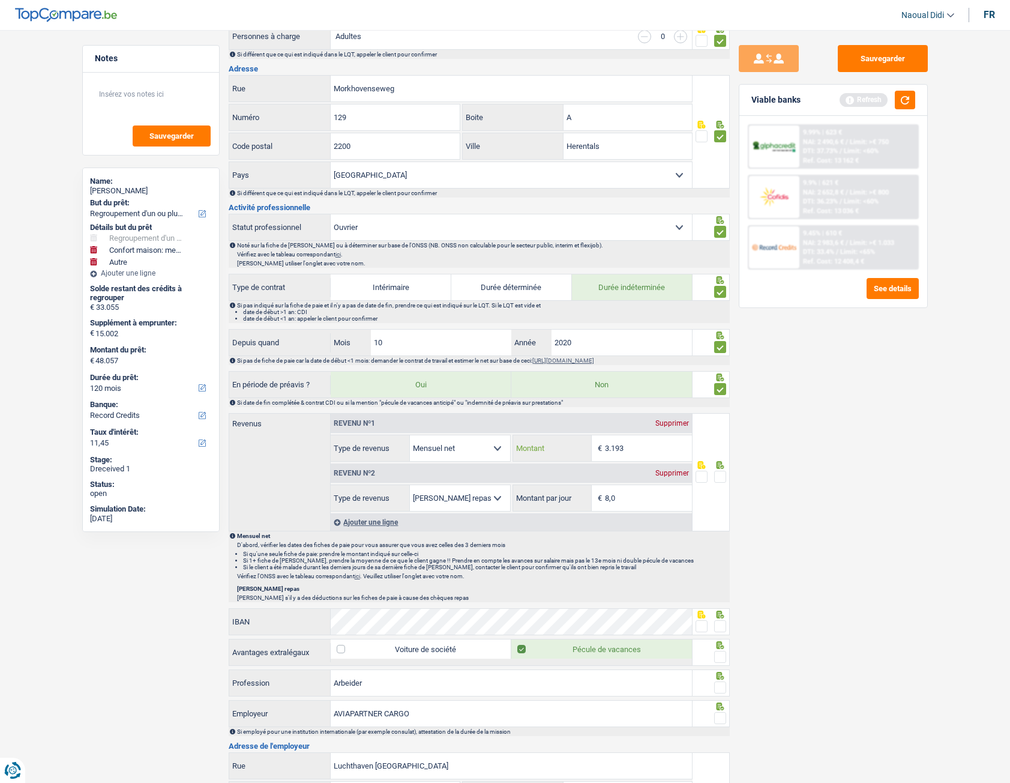
type input "3.193"
click at [774, 438] on div "Sauvegarder Viable banks Refresh 9.99% | 623 € NAI: 2 490,6 € / Limit: >€ 750 D…" at bounding box center [833, 403] width 207 height 716
click at [722, 438] on span at bounding box center [720, 477] width 12 height 12
click at [0, 0] on input "radio" at bounding box center [0, 0] width 0 height 0
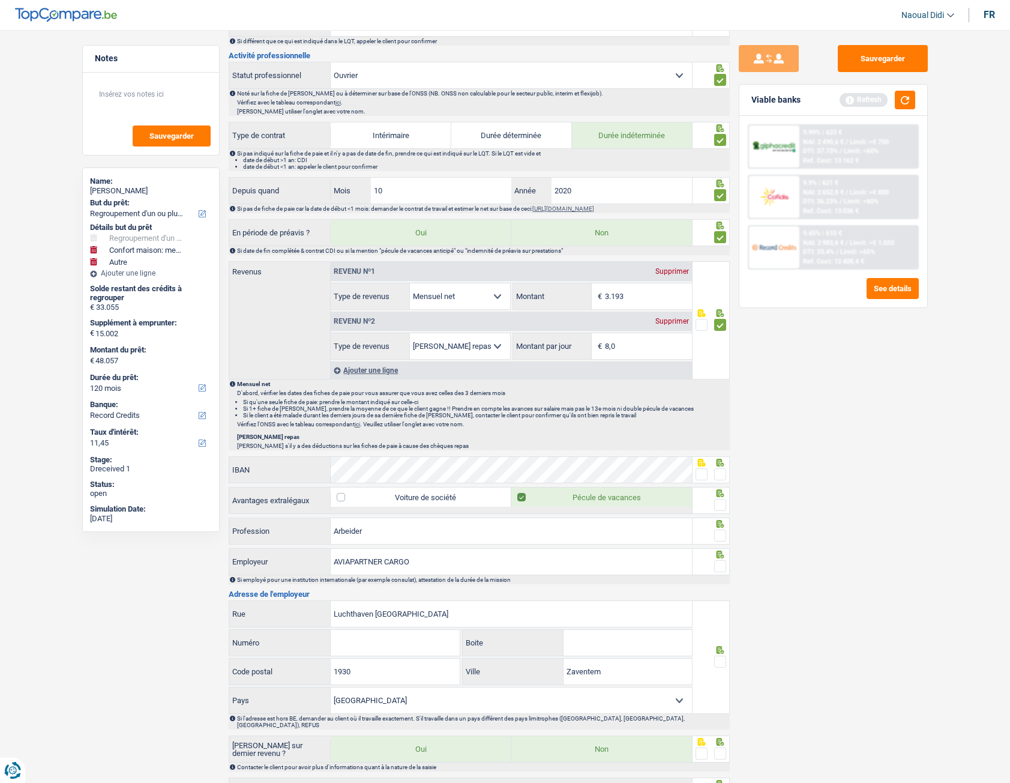
scroll to position [480, 0]
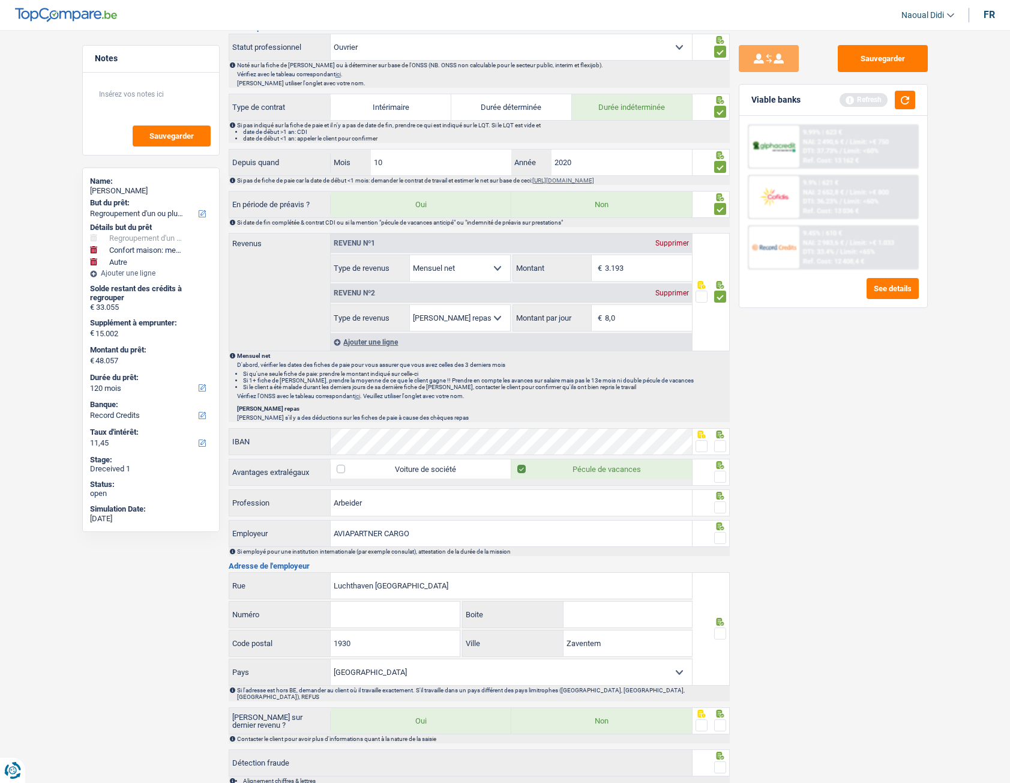
click at [719, 438] on span at bounding box center [720, 446] width 12 height 12
click at [0, 0] on input "radio" at bounding box center [0, 0] width 0 height 0
click at [718, 438] on span at bounding box center [720, 477] width 12 height 12
click at [0, 0] on input "radio" at bounding box center [0, 0] width 0 height 0
click at [372, 438] on input "Arbeider" at bounding box center [511, 503] width 361 height 26
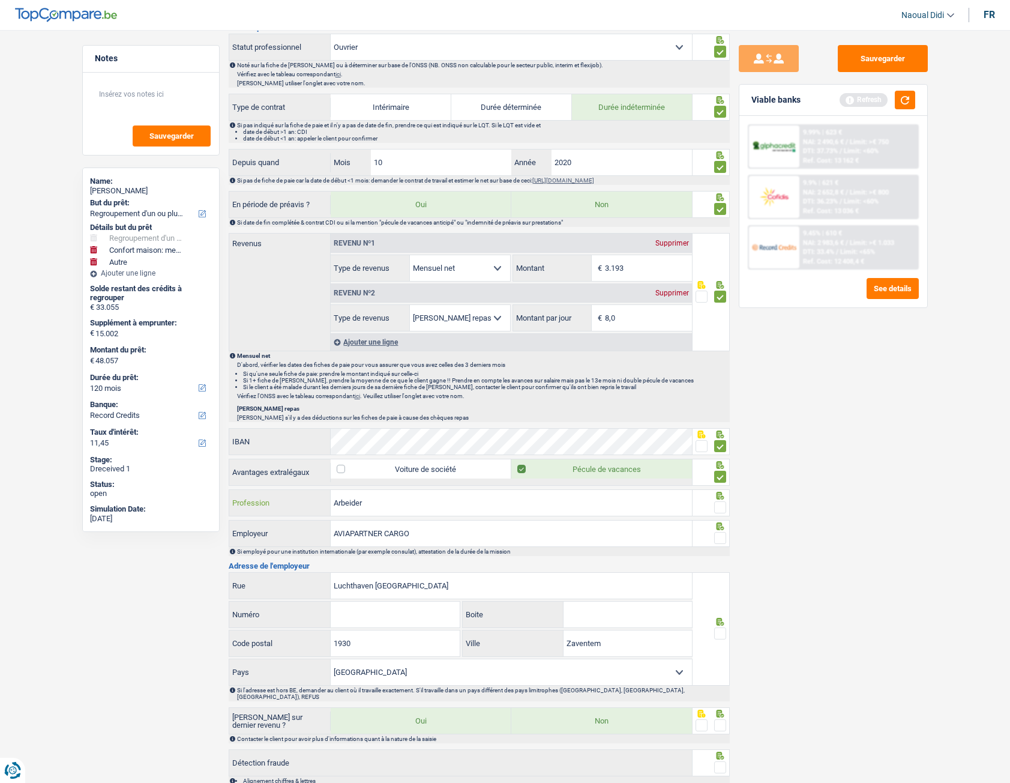
drag, startPoint x: 396, startPoint y: 507, endPoint x: 197, endPoint y: 472, distance: 202.3
click at [197, 438] on div "Notes Sauvegarder Name: Timur Latipov But du prêt: Confort maison: meubles, tex…" at bounding box center [505, 191] width 864 height 1253
click at [348, 438] on input "Ou vrier" at bounding box center [511, 503] width 361 height 26
click at [367, 438] on input "Ourier" at bounding box center [511, 503] width 361 height 26
type input "Ouvrier"
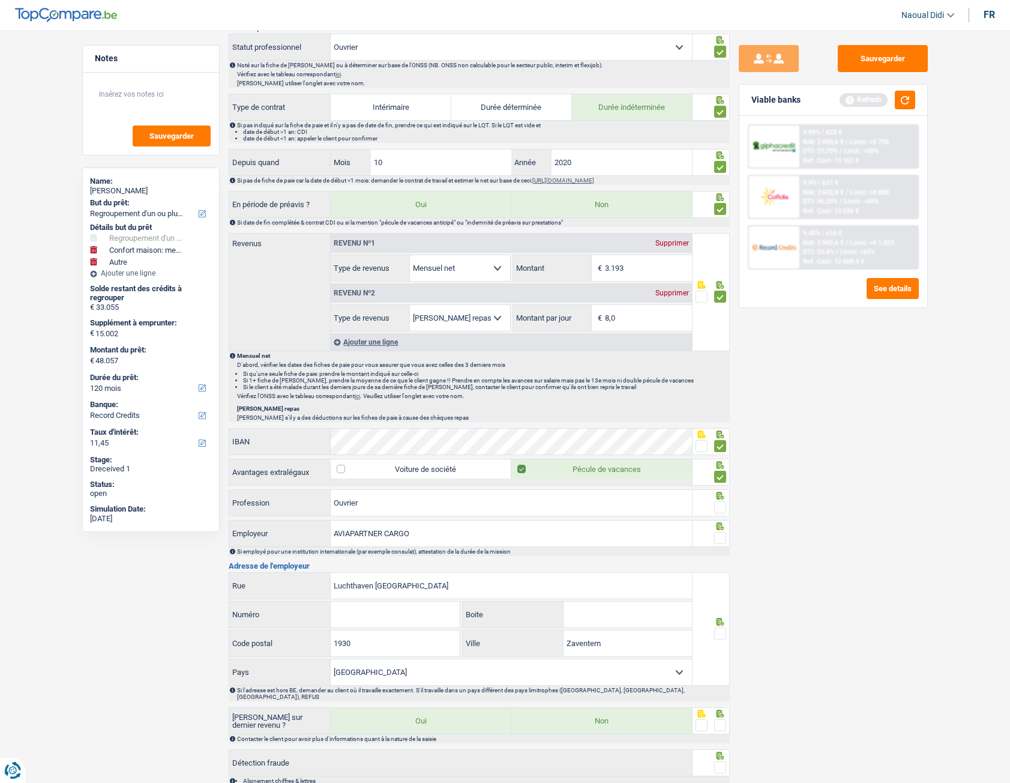
click at [720, 438] on span at bounding box center [720, 507] width 12 height 12
click at [0, 0] on input "radio" at bounding box center [0, 0] width 0 height 0
click at [721, 438] on span at bounding box center [720, 538] width 12 height 12
click at [0, 0] on input "radio" at bounding box center [0, 0] width 0 height 0
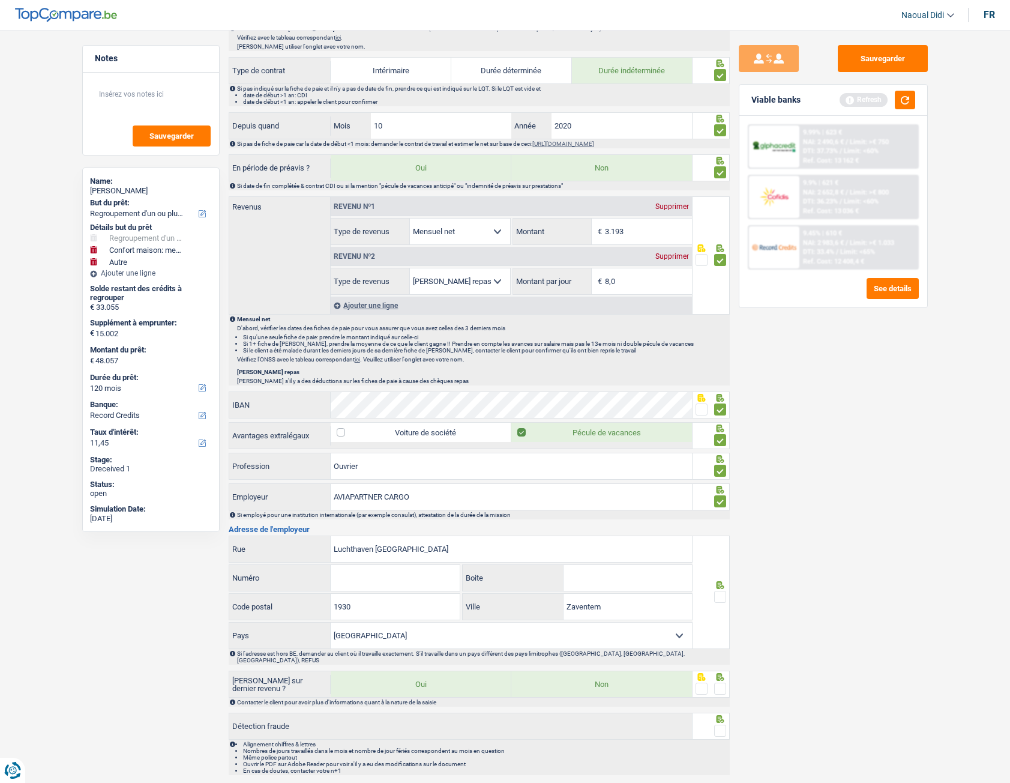
scroll to position [545, 0]
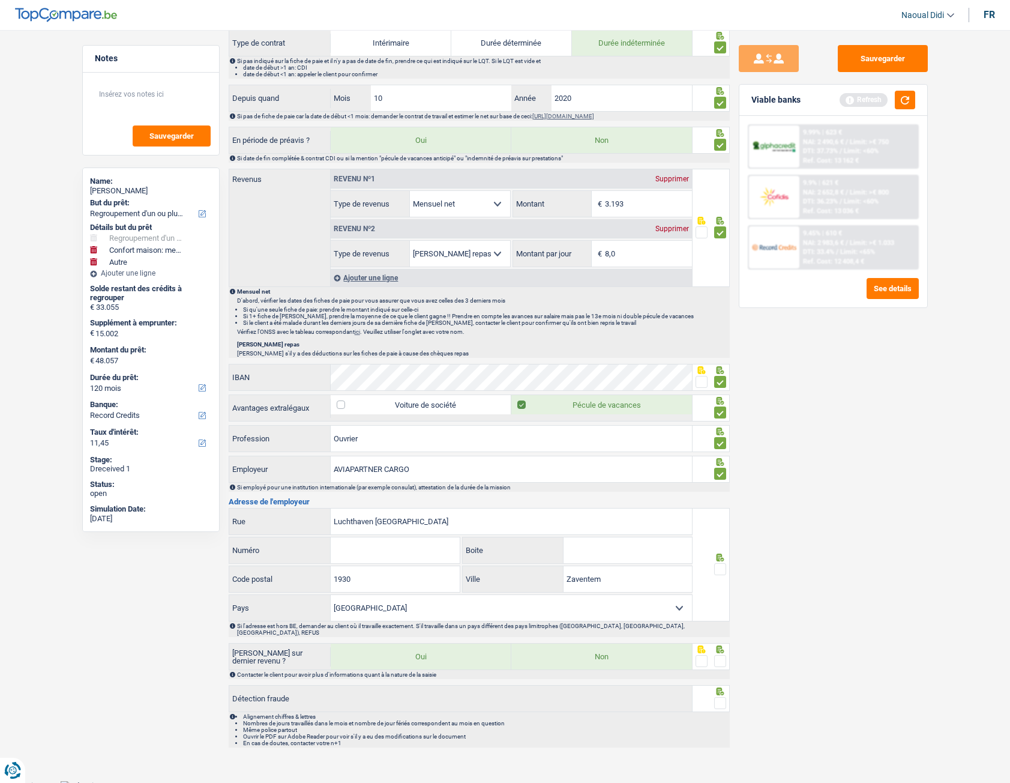
click at [407, 438] on input "Numéro" at bounding box center [395, 550] width 129 height 26
click at [373, 438] on input "5" at bounding box center [395, 550] width 129 height 26
type input "5"
click at [616, 438] on input "Boite" at bounding box center [628, 550] width 128 height 26
click at [645, 438] on div "th Boite" at bounding box center [577, 550] width 231 height 27
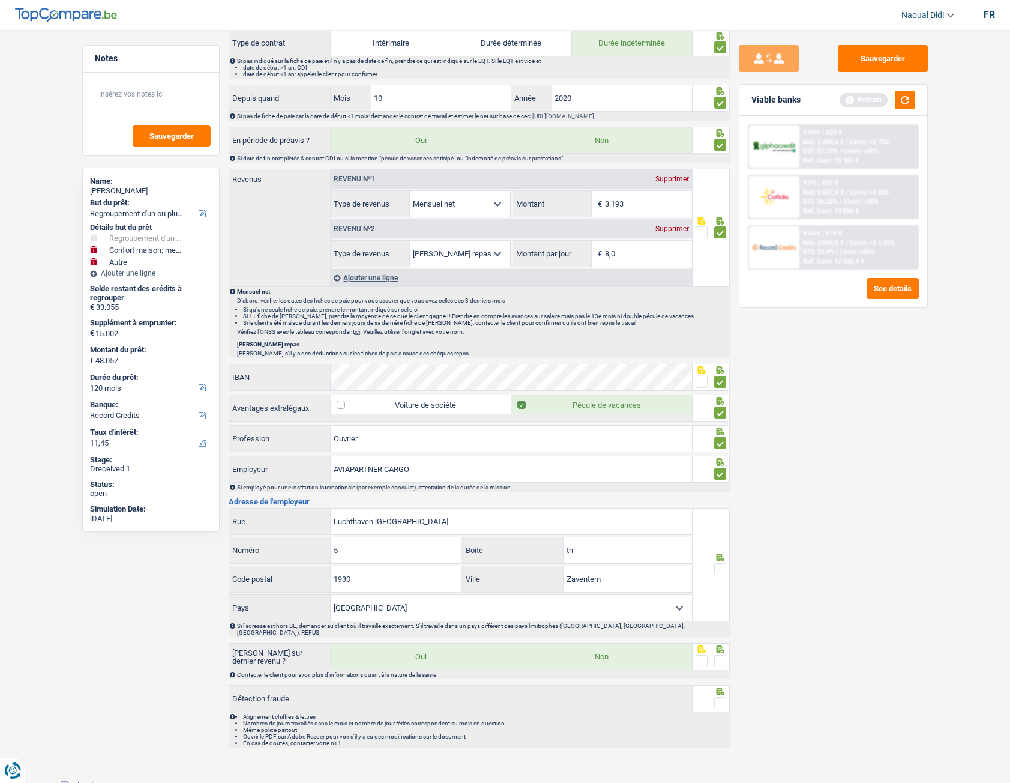
click at [722, 438] on span at bounding box center [720, 569] width 12 height 12
click at [0, 0] on input "radio" at bounding box center [0, 0] width 0 height 0
click at [589, 438] on input "th" at bounding box center [628, 550] width 128 height 26
type input "t"
drag, startPoint x: 456, startPoint y: 523, endPoint x: 306, endPoint y: 516, distance: 149.7
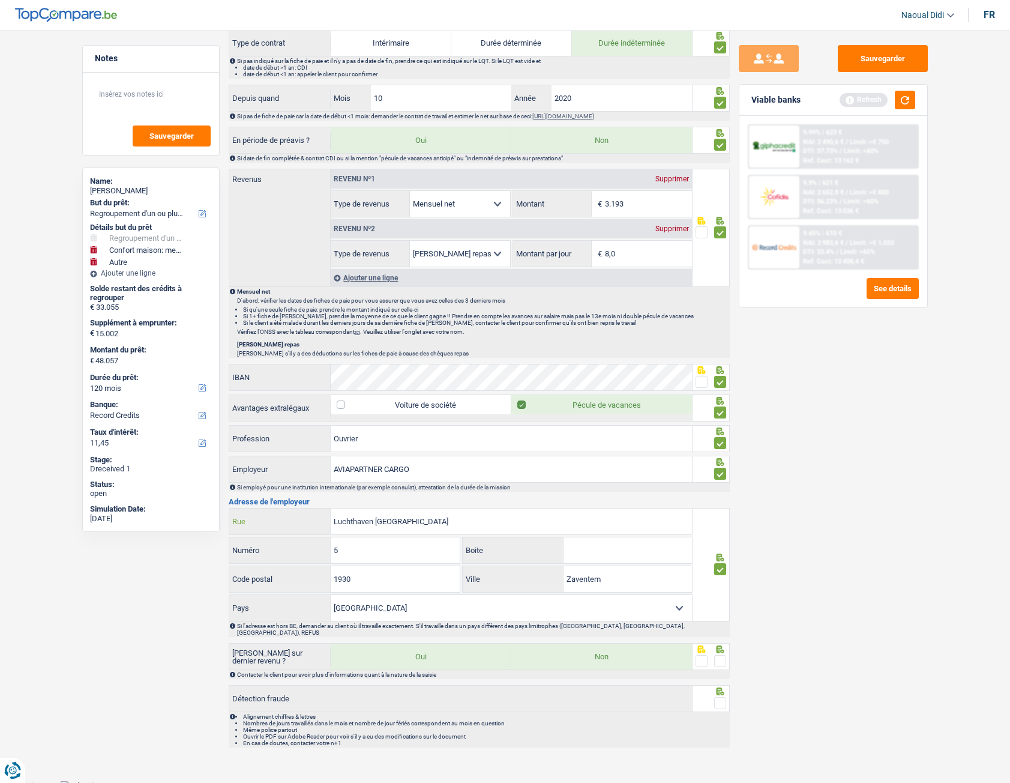
click at [306, 438] on div "Luchthaven Brussel Nationaal Rue" at bounding box center [460, 521] width 463 height 26
click at [450, 438] on input "Luchthaven Brussel Nationaal" at bounding box center [511, 521] width 361 height 26
drag, startPoint x: 450, startPoint y: 517, endPoint x: 326, endPoint y: 513, distance: 123.7
click at [326, 438] on div "Luchthaven Brussel Nationaal Rue" at bounding box center [460, 521] width 463 height 26
paste input "BRUSSELS NATIONAL AIRPORT 5TH"
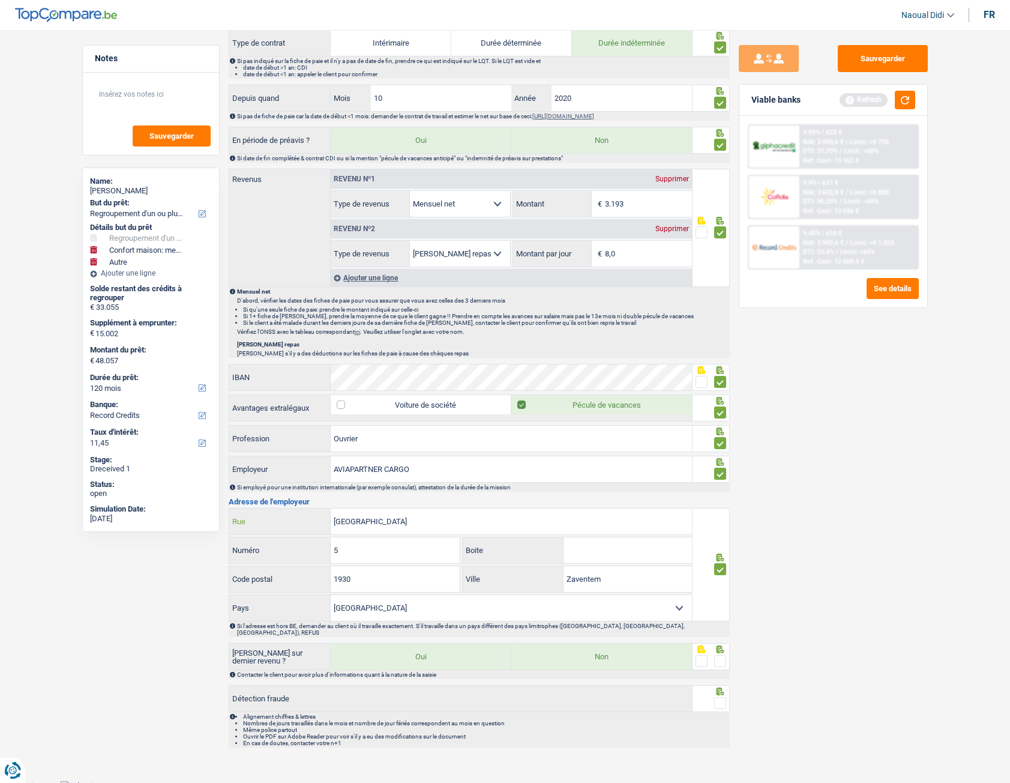
type input "[GEOGRAPHIC_DATA]"
click at [391, 438] on input "5" at bounding box center [395, 550] width 129 height 26
type input "5TH"
click at [401, 438] on input "1930" at bounding box center [395, 579] width 129 height 26
click at [725, 438] on span at bounding box center [720, 661] width 12 height 12
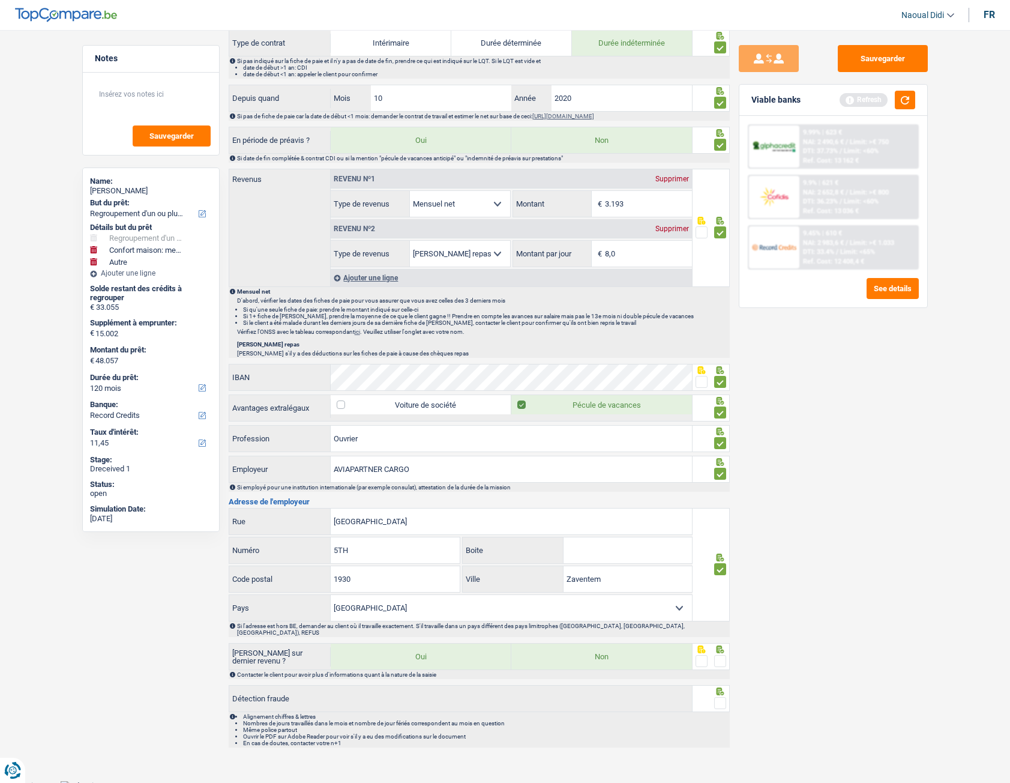
click at [0, 0] on input "radio" at bounding box center [0, 0] width 0 height 0
click at [723, 438] on span at bounding box center [720, 703] width 12 height 12
click at [0, 0] on input "radio" at bounding box center [0, 0] width 0 height 0
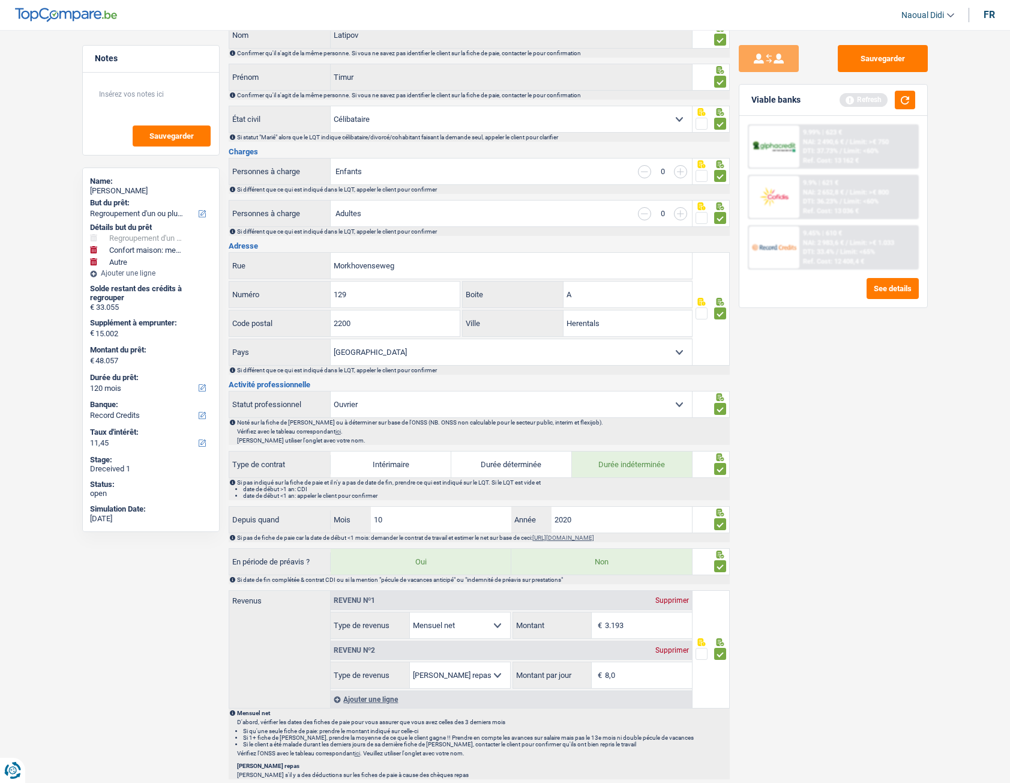
scroll to position [0, 0]
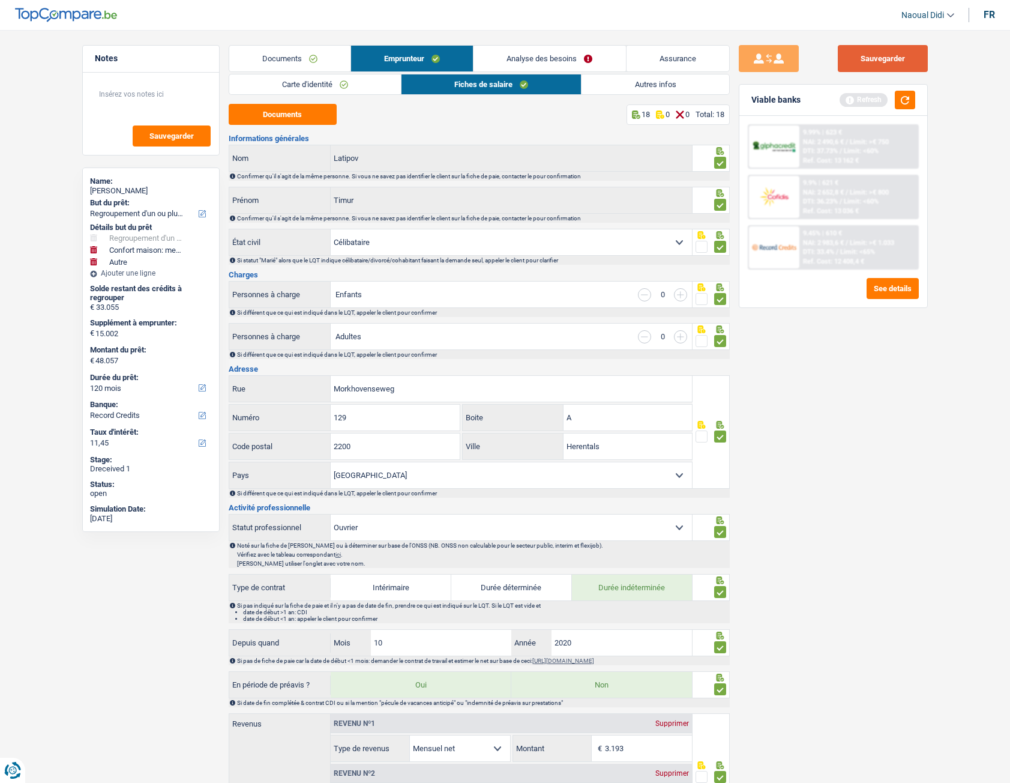
click at [887, 54] on button "Sauvegarder" at bounding box center [883, 58] width 90 height 27
click at [539, 61] on link "Analyse des besoins" at bounding box center [550, 59] width 152 height 26
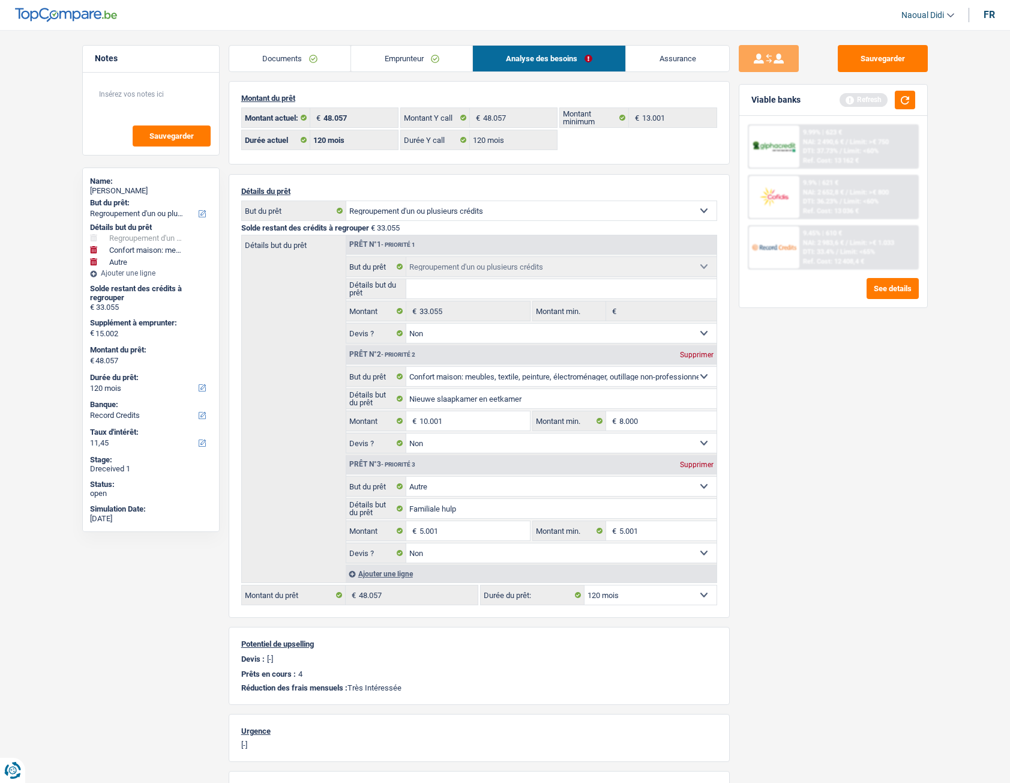
click at [411, 50] on link "Emprunteur" at bounding box center [411, 59] width 121 height 26
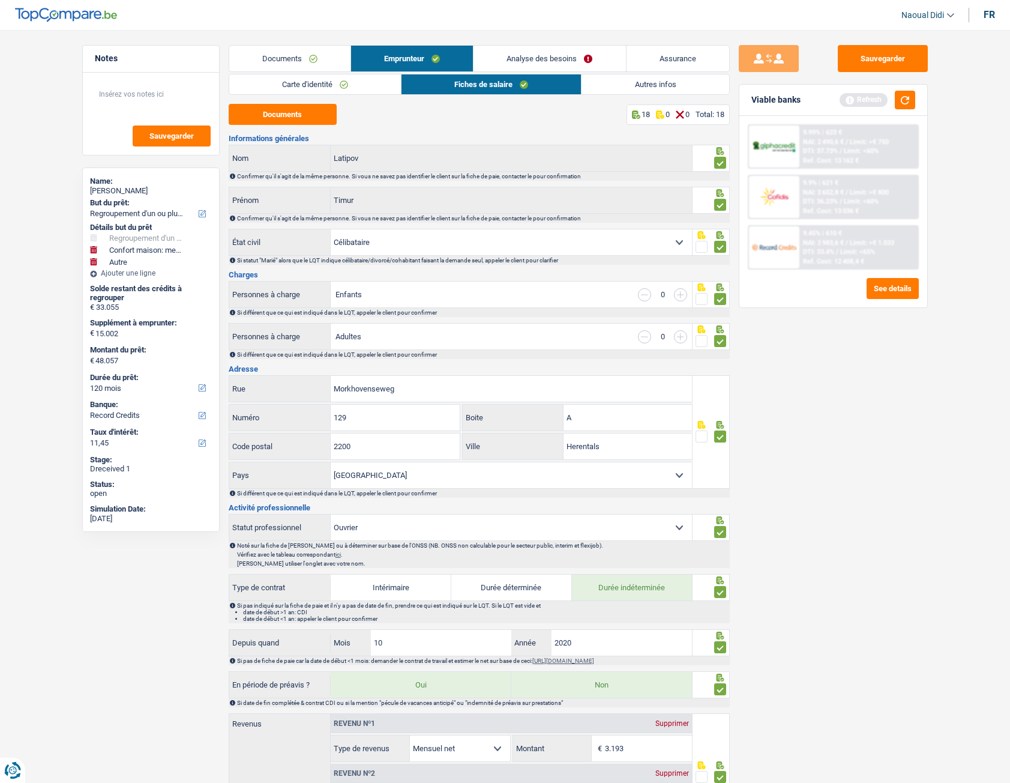
click at [689, 91] on link "Autres infos" at bounding box center [655, 84] width 147 height 20
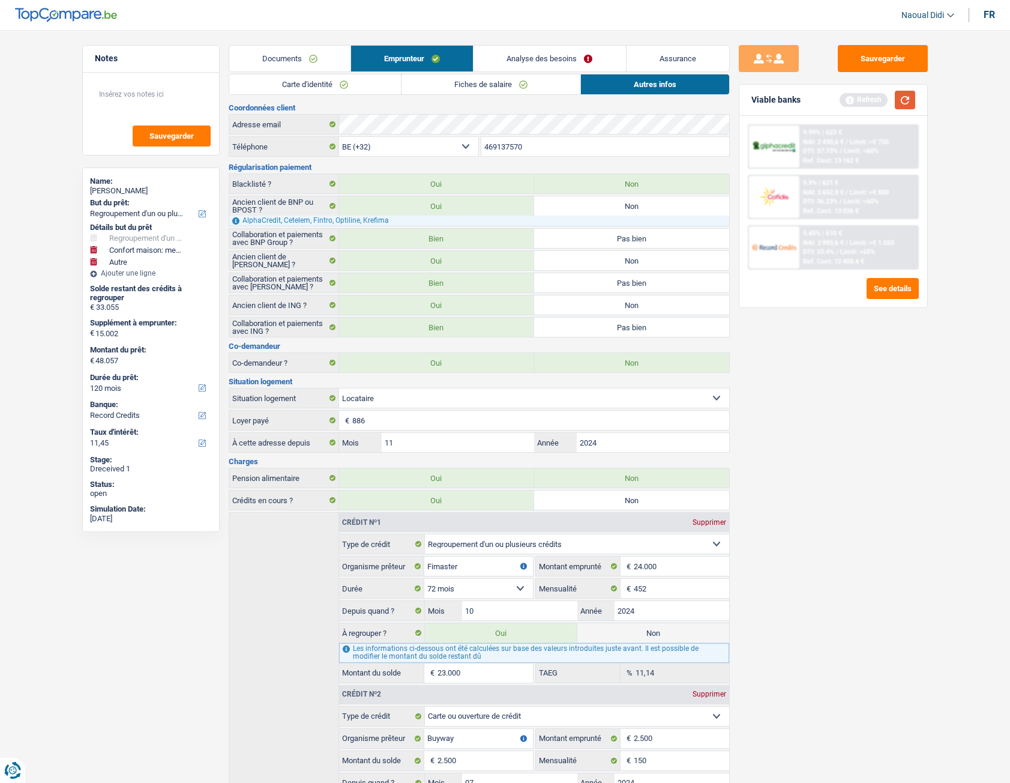
click at [907, 100] on button "button" at bounding box center [905, 100] width 20 height 19
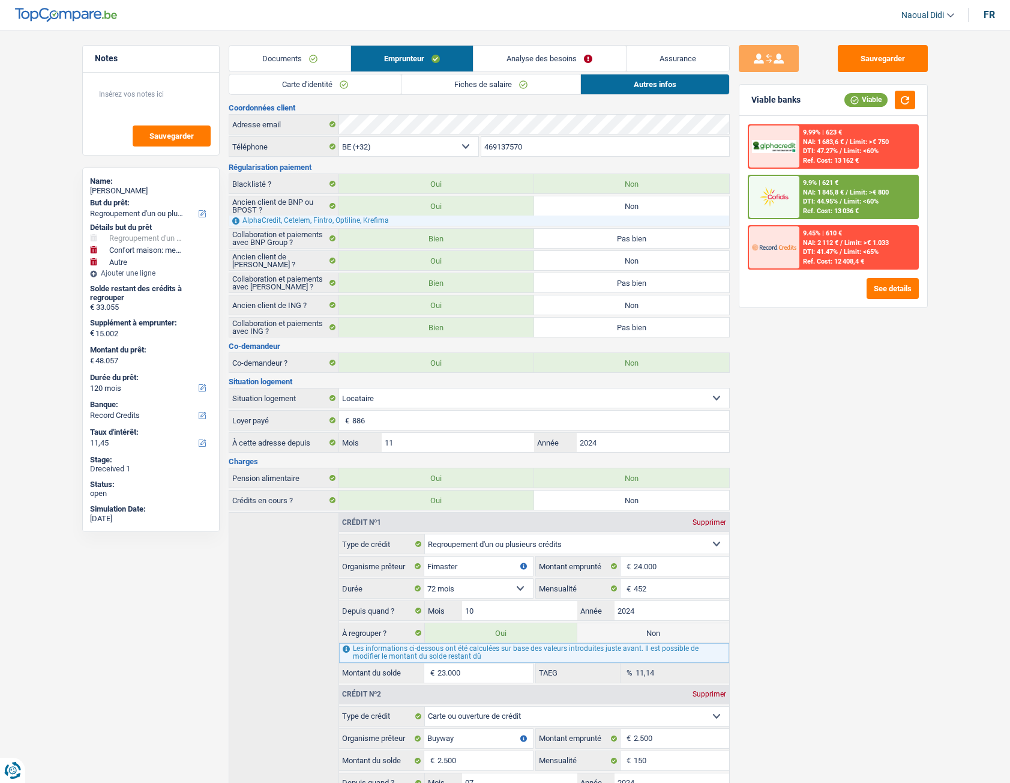
click at [559, 56] on link "Analyse des besoins" at bounding box center [550, 59] width 152 height 26
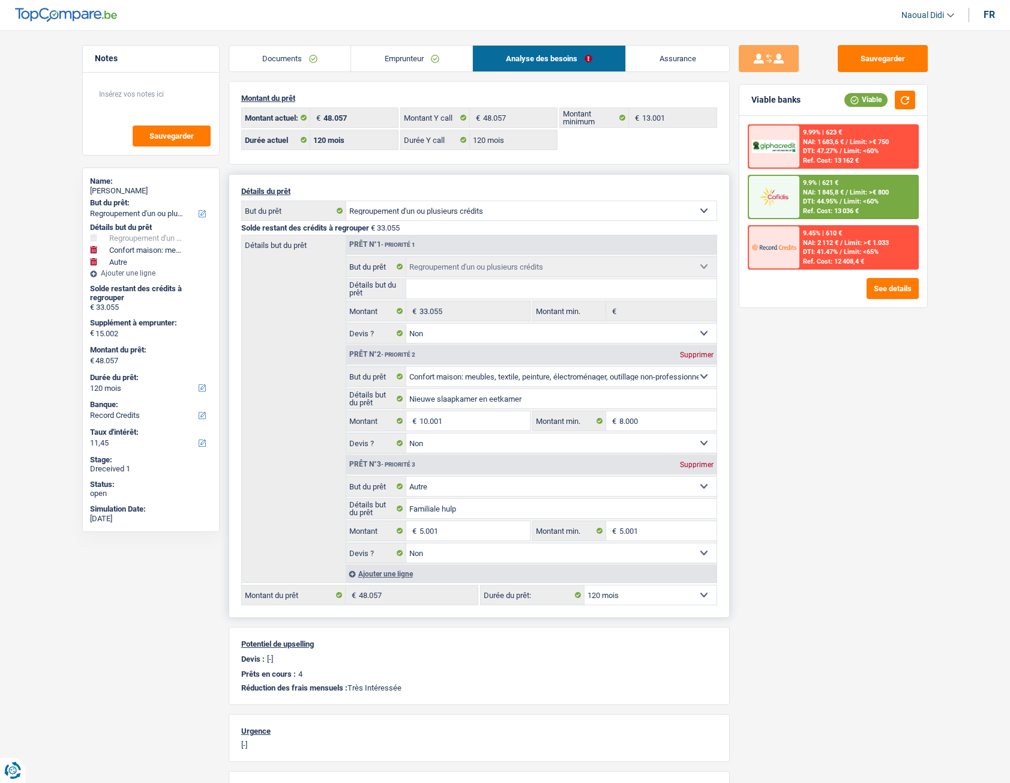
click at [656, 438] on select "12 mois 18 mois 24 mois 30 mois 36 mois 42 mois 48 mois 60 mois 72 mois 84 mois…" at bounding box center [651, 594] width 132 height 19
select select "96"
click at [585, 438] on select "12 mois 18 mois 24 mois 30 mois 36 mois 42 mois 48 mois 60 mois 72 mois 84 mois…" at bounding box center [651, 594] width 132 height 19
select select "96"
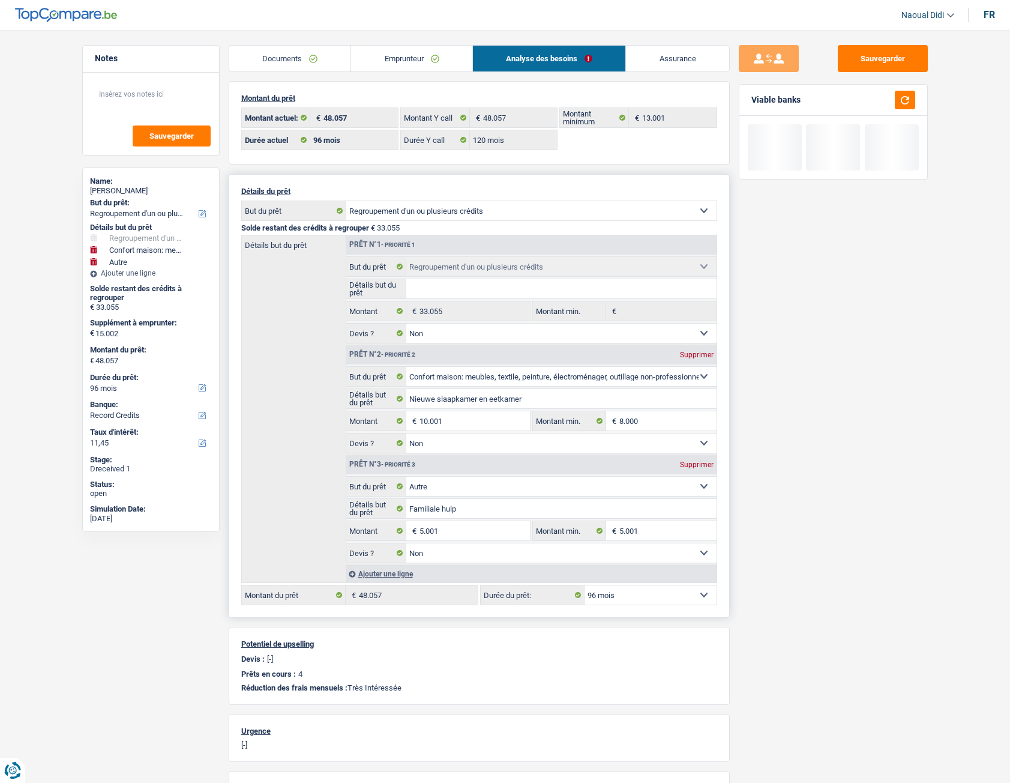
click at [642, 438] on select "12 mois 18 mois 24 mois 30 mois 36 mois 42 mois 48 mois 60 mois 72 mois 84 mois…" at bounding box center [651, 594] width 132 height 19
select select "84"
click at [585, 438] on select "12 mois 18 mois 24 mois 30 mois 36 mois 42 mois 48 mois 60 mois 72 mois 84 mois…" at bounding box center [651, 594] width 132 height 19
select select "84"
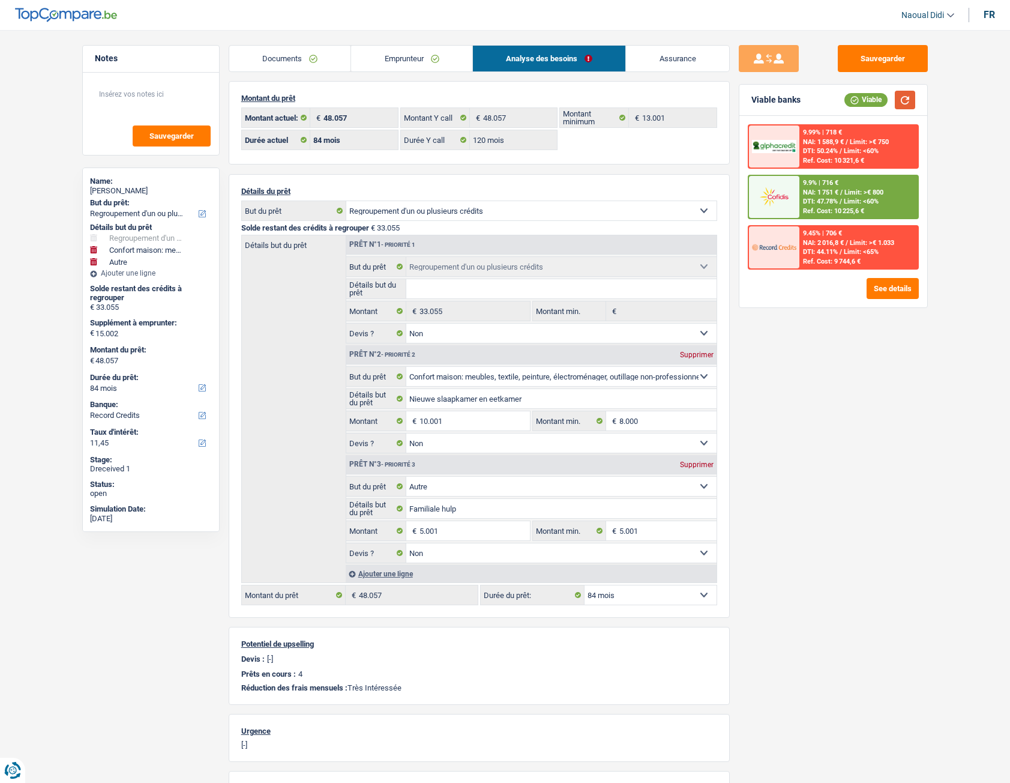
click at [910, 101] on button "button" at bounding box center [905, 100] width 20 height 19
click at [876, 288] on button "See details" at bounding box center [893, 288] width 52 height 21
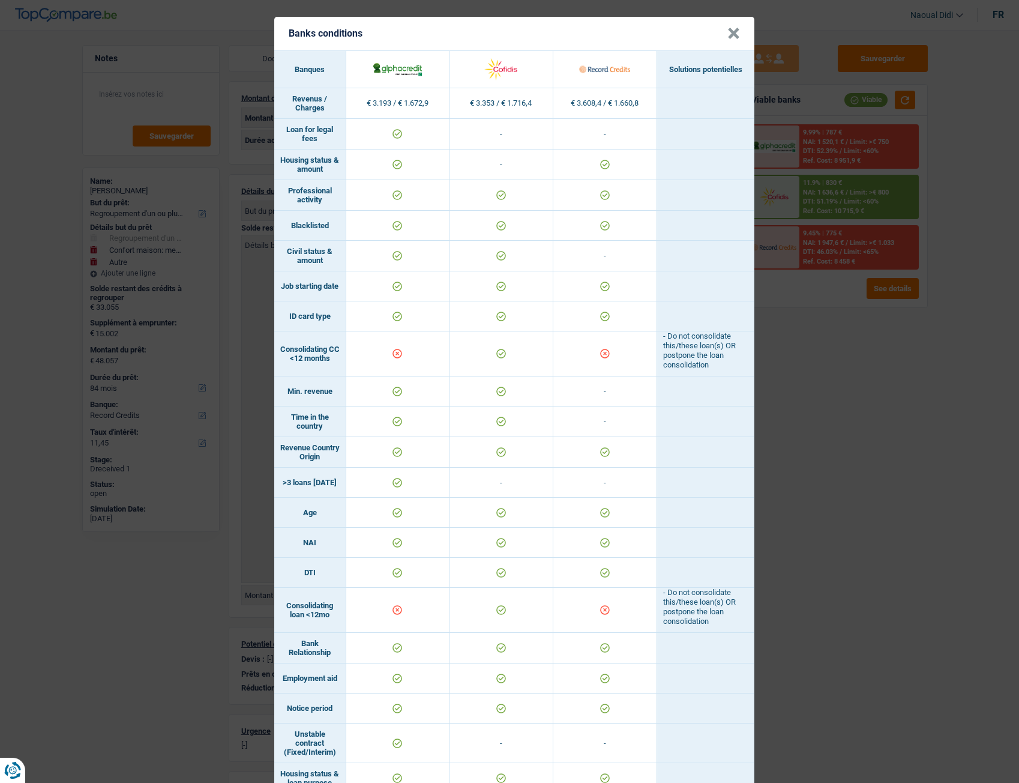
click at [728, 35] on button "×" at bounding box center [734, 34] width 13 height 12
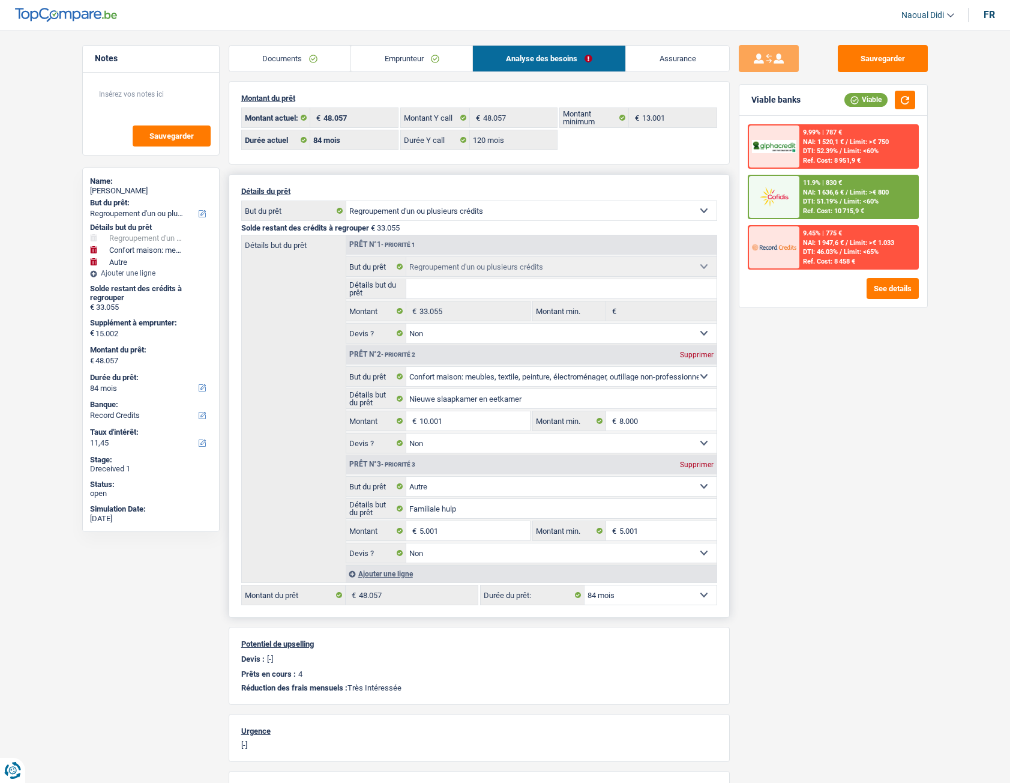
click at [633, 438] on select "12 mois 18 mois 24 mois 30 mois 36 mois 42 mois 48 mois 60 mois 72 mois 84 mois…" at bounding box center [651, 594] width 132 height 19
select select "120"
click at [585, 438] on select "12 mois 18 mois 24 mois 30 mois 36 mois 42 mois 48 mois 60 mois 72 mois 84 mois…" at bounding box center [651, 594] width 132 height 19
select select "120"
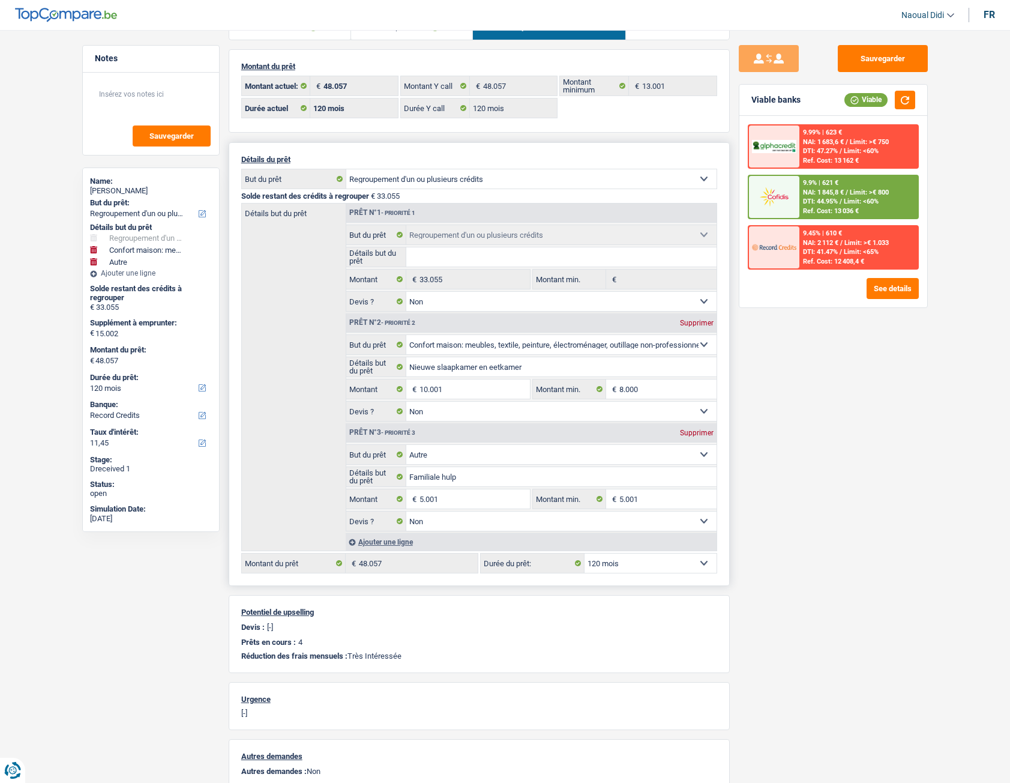
scroll to position [60, 0]
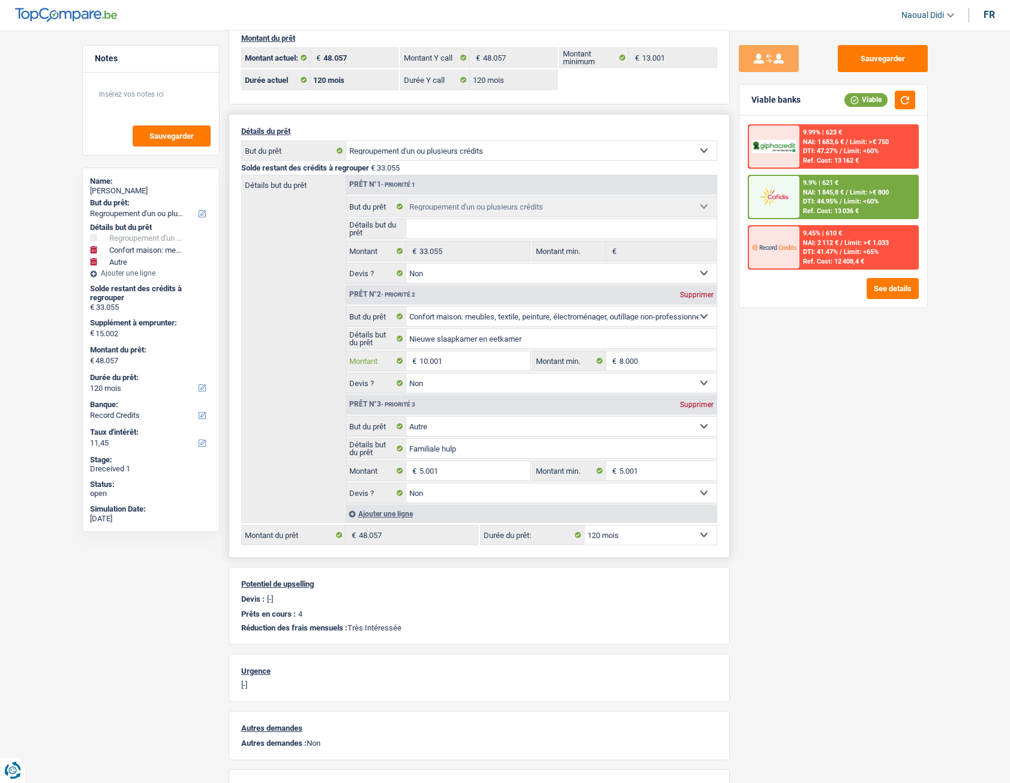
click at [461, 362] on input "10.001" at bounding box center [475, 360] width 110 height 19
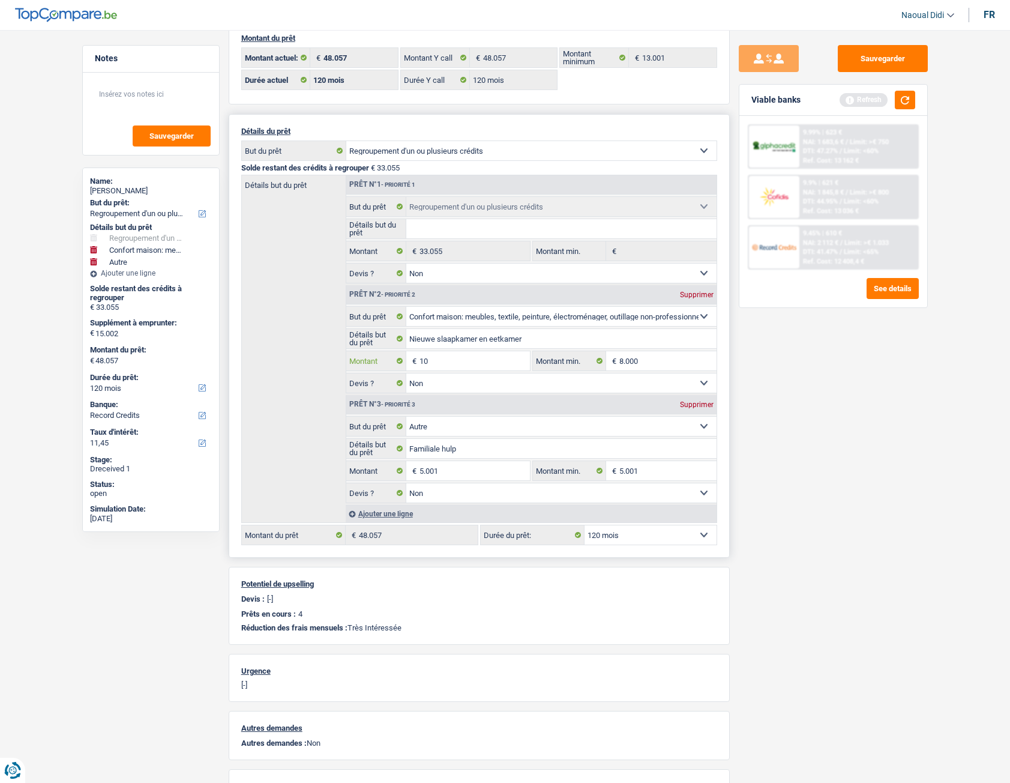
type input "1"
type input "8.000"
type input "13.001"
type input "46.056"
select select "144"
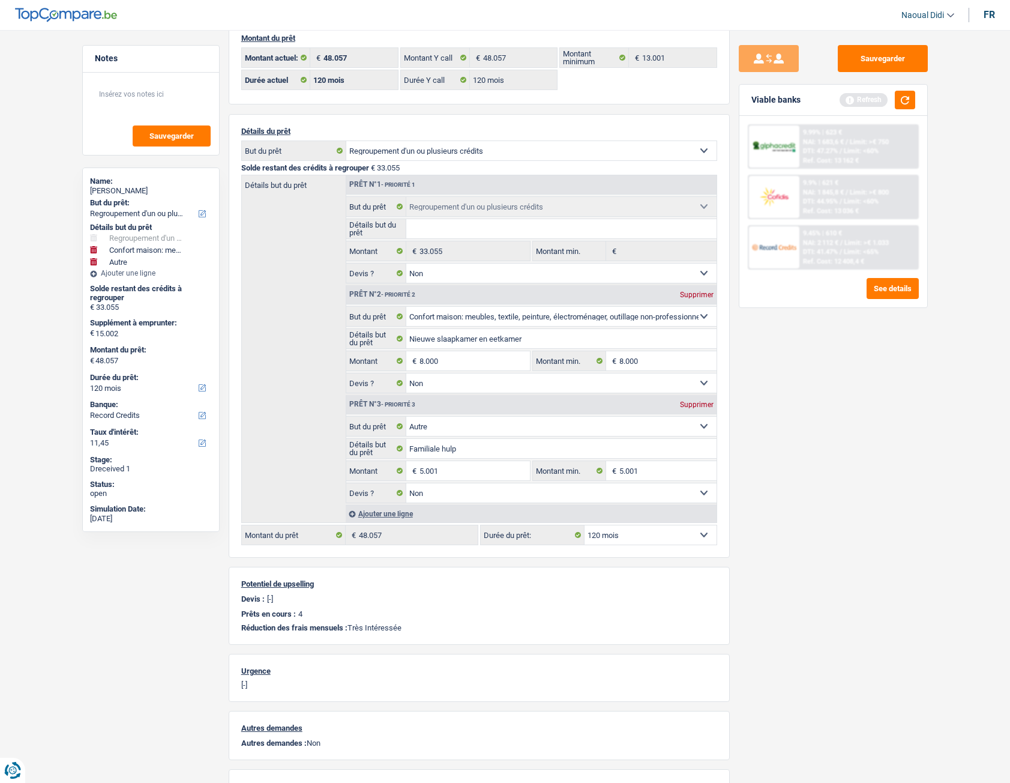
type input "46.056"
select select "144"
type input "46.056"
select select "144"
click at [778, 406] on div "Sauvegarder Viable banks Refresh 9.99% | 623 € NAI: 1 683,6 € / Limit: >€ 750 D…" at bounding box center [833, 403] width 207 height 716
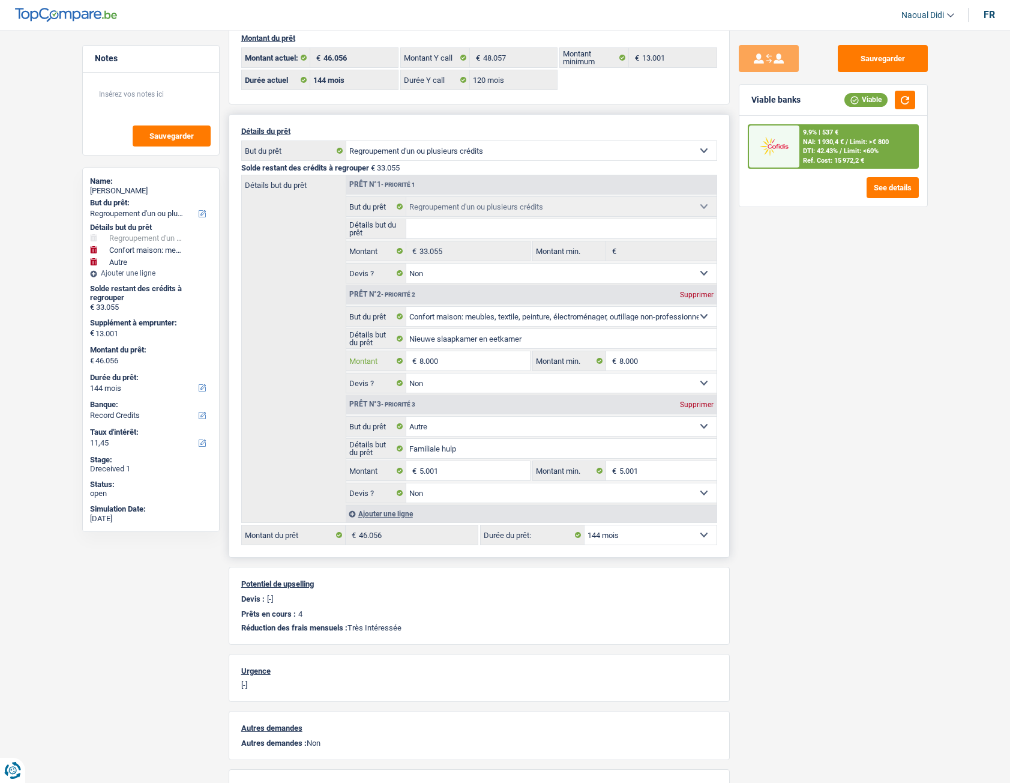
click at [456, 365] on input "8.000" at bounding box center [475, 360] width 110 height 19
click at [469, 368] on input "8.000" at bounding box center [475, 360] width 110 height 19
click at [841, 154] on span "/" at bounding box center [841, 151] width 2 height 8
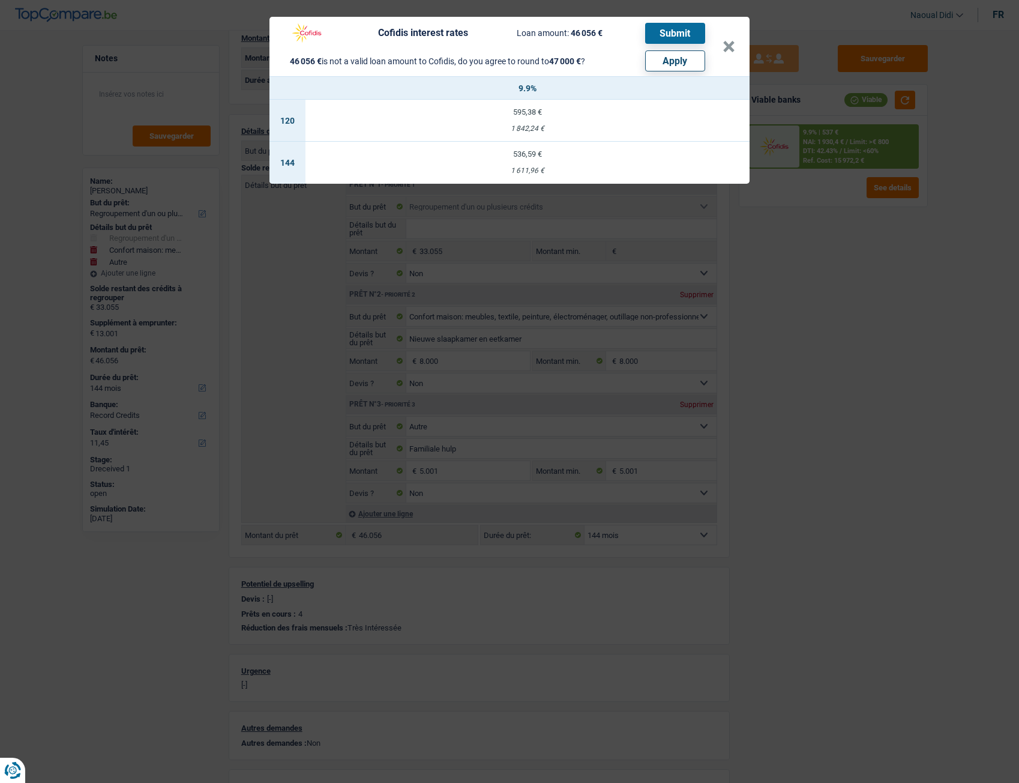
click at [536, 116] on td "595,38 € 1 842,24 €" at bounding box center [528, 121] width 444 height 42
select select "120"
select select "cofidis"
type input "9,90"
select select "120"
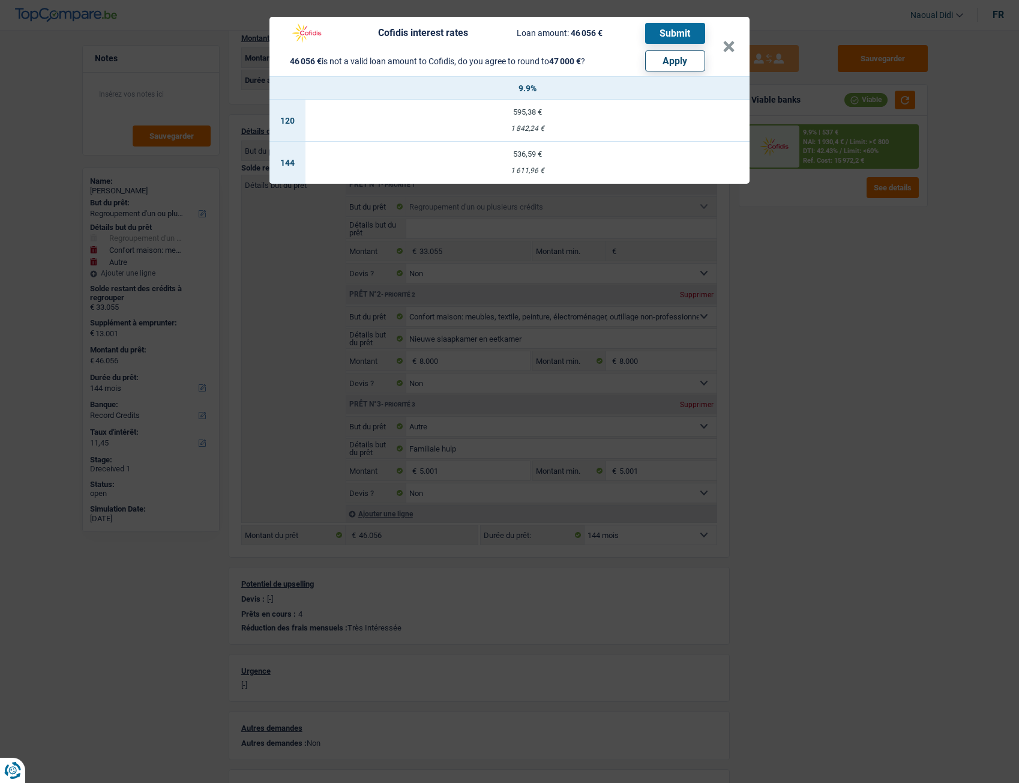
select select "120"
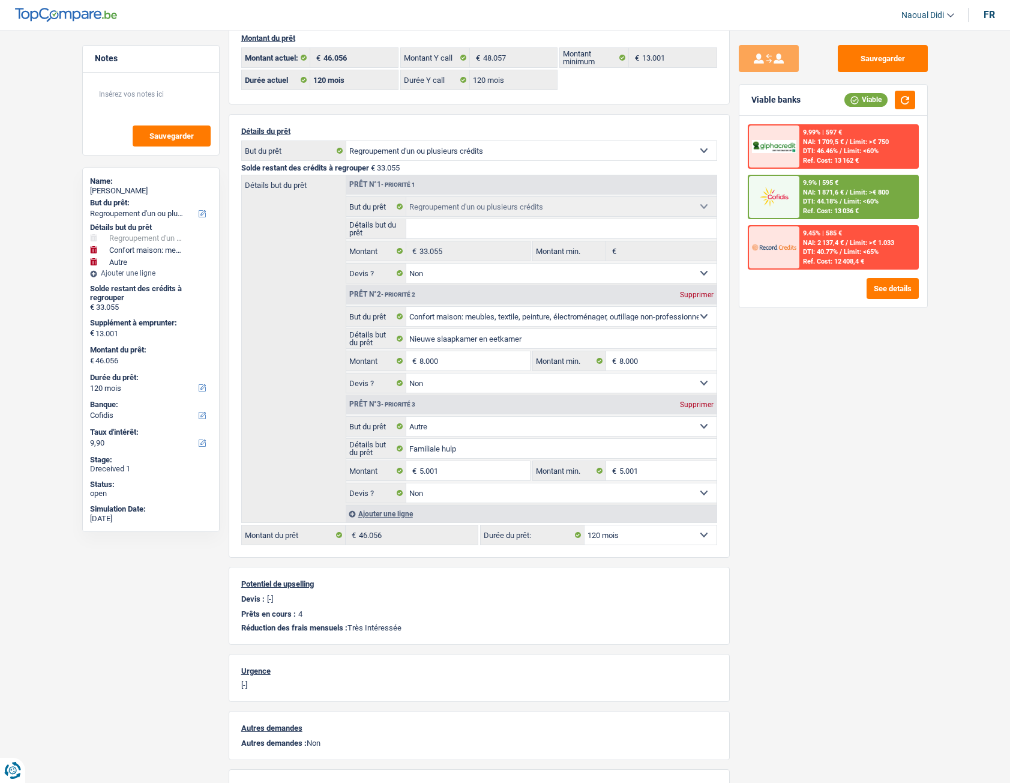
click at [836, 207] on div "Ref. Cost: 13 036 €" at bounding box center [831, 211] width 56 height 8
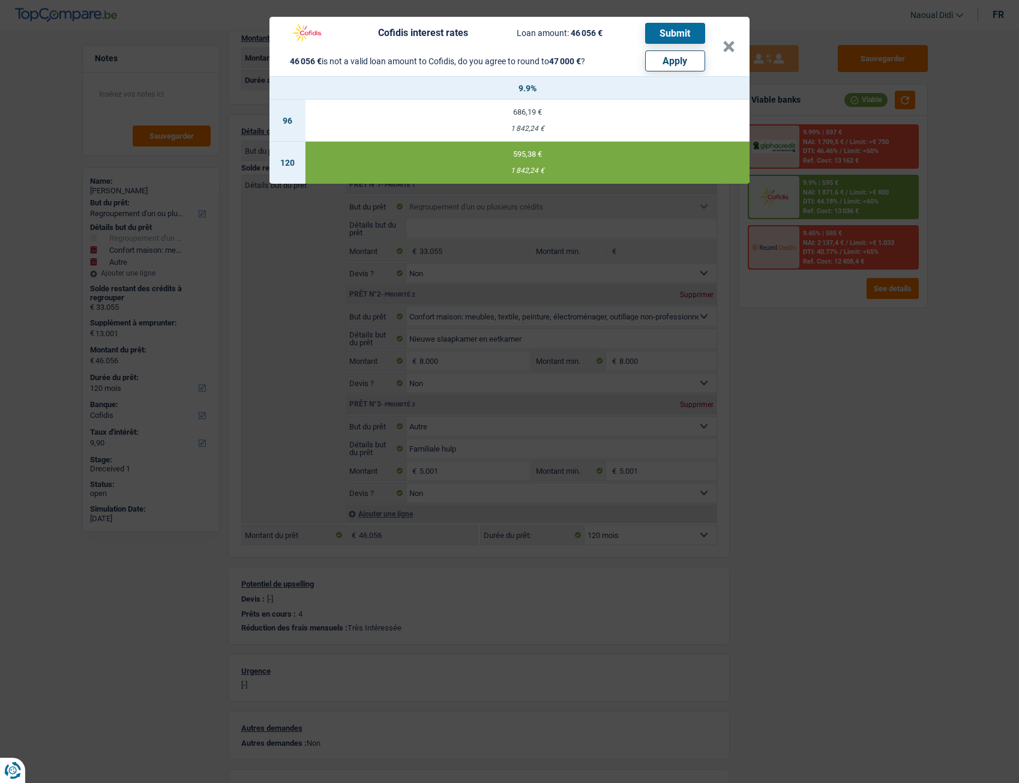
click at [679, 31] on button "Submit" at bounding box center [675, 33] width 60 height 21
click at [729, 50] on button "×" at bounding box center [729, 47] width 13 height 12
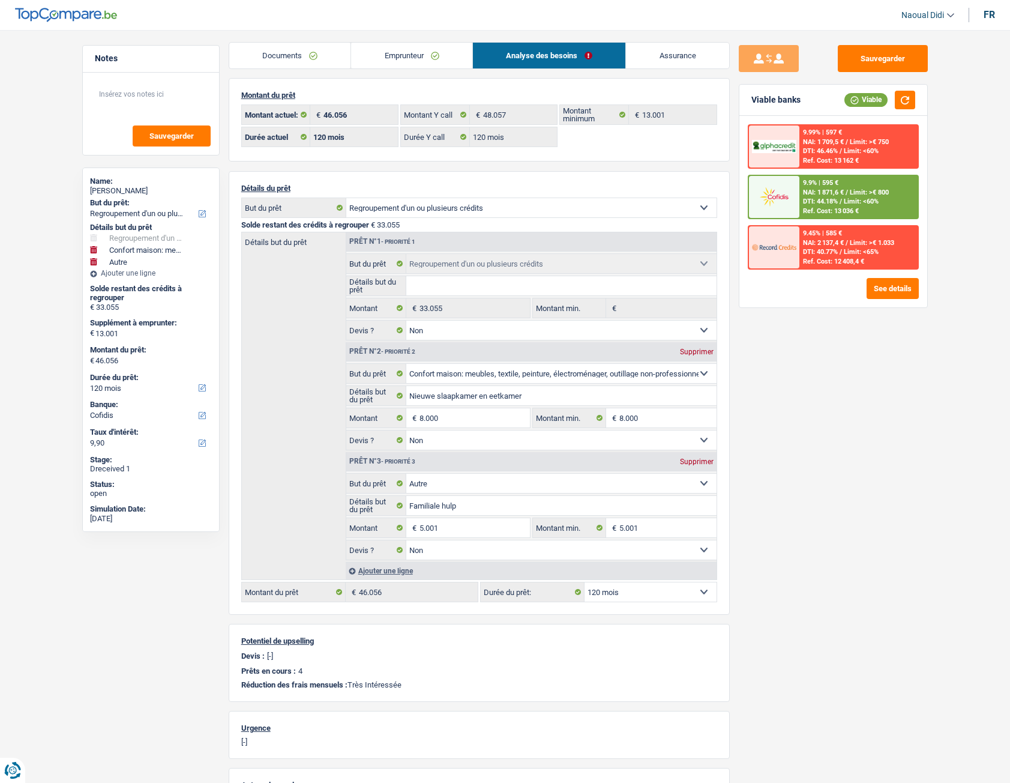
scroll to position [0, 0]
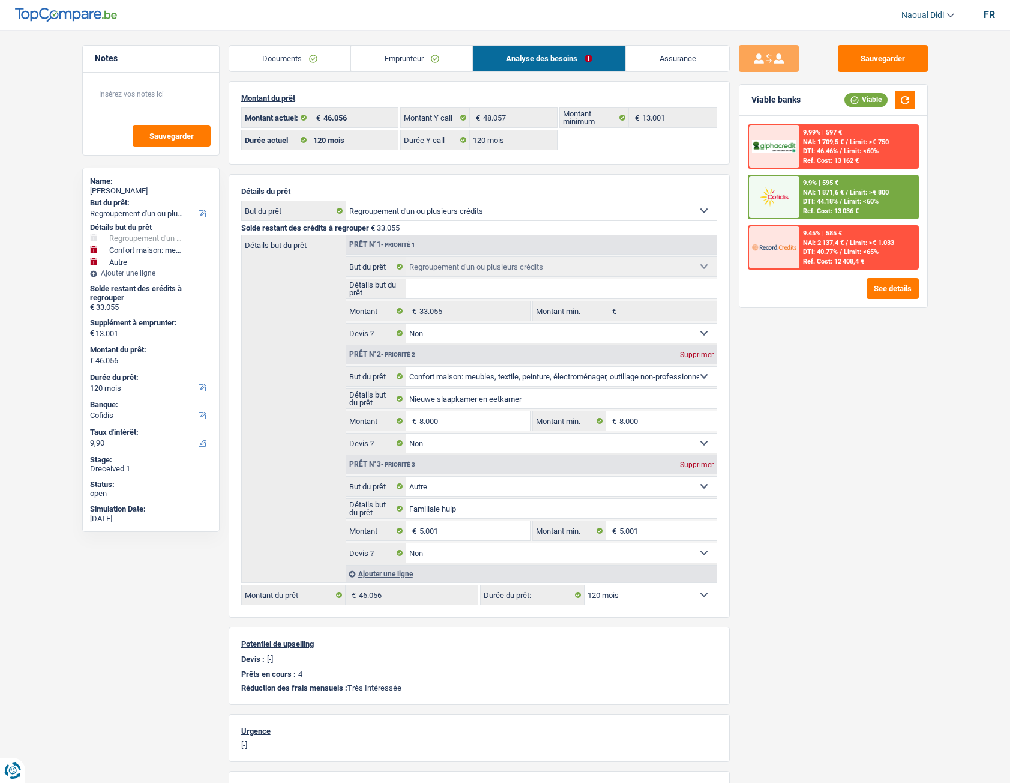
click at [418, 61] on link "Emprunteur" at bounding box center [411, 59] width 121 height 26
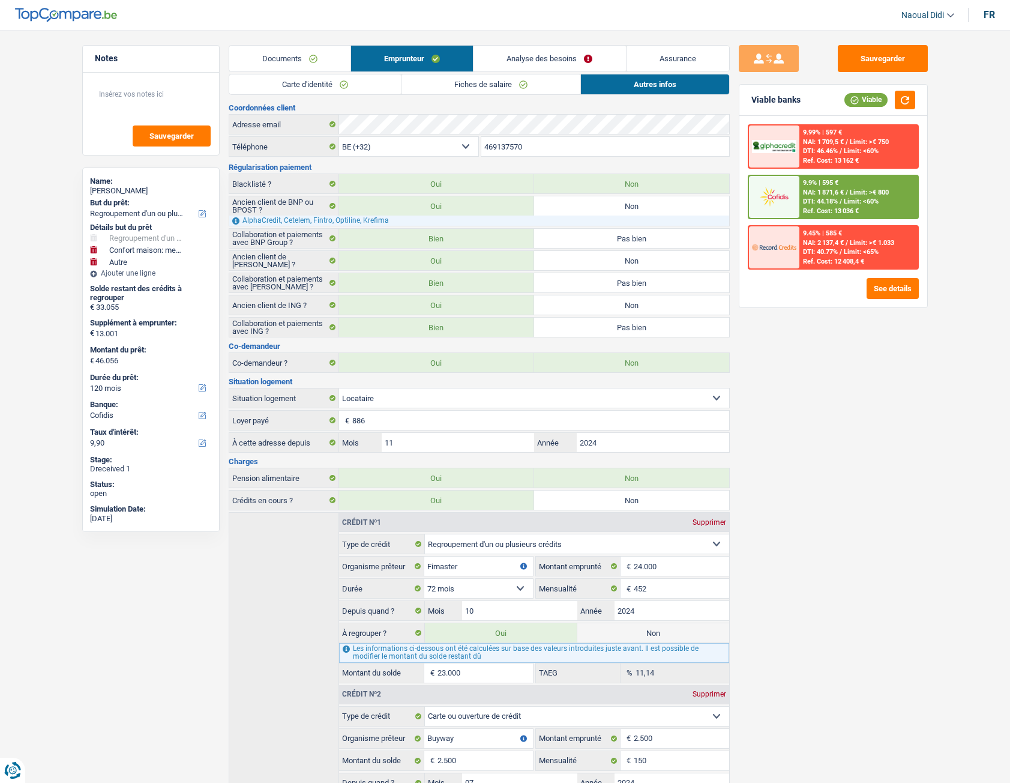
click at [516, 51] on link "Analyse des besoins" at bounding box center [550, 59] width 152 height 26
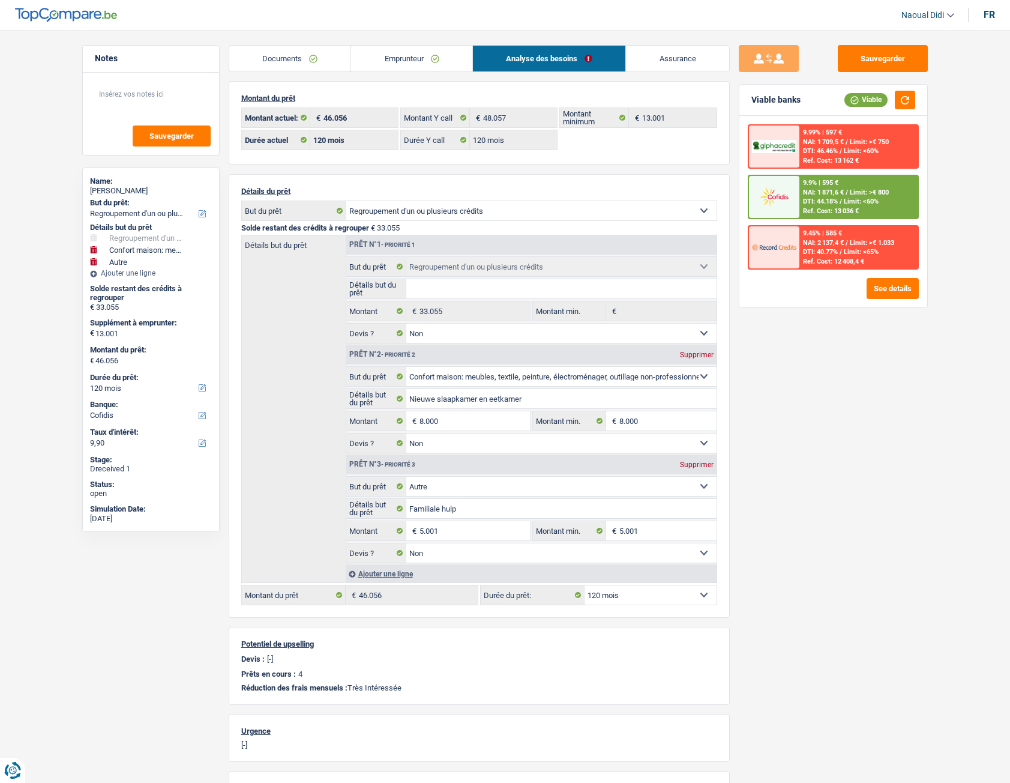
click at [415, 53] on link "Emprunteur" at bounding box center [411, 59] width 121 height 26
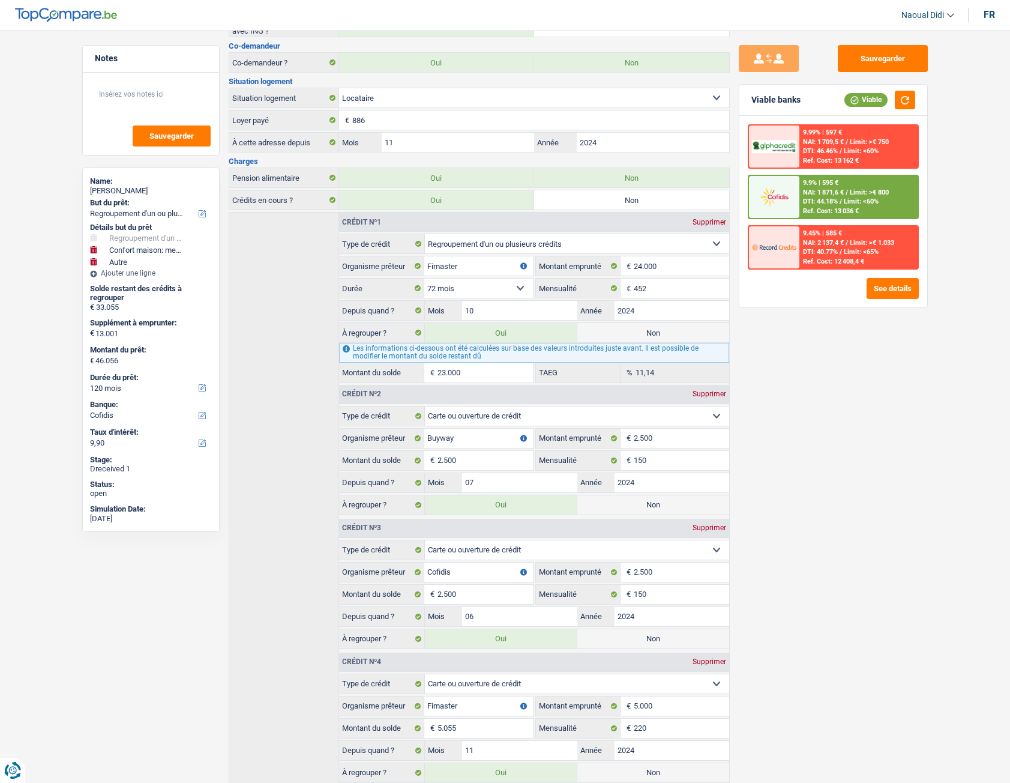
scroll to position [360, 0]
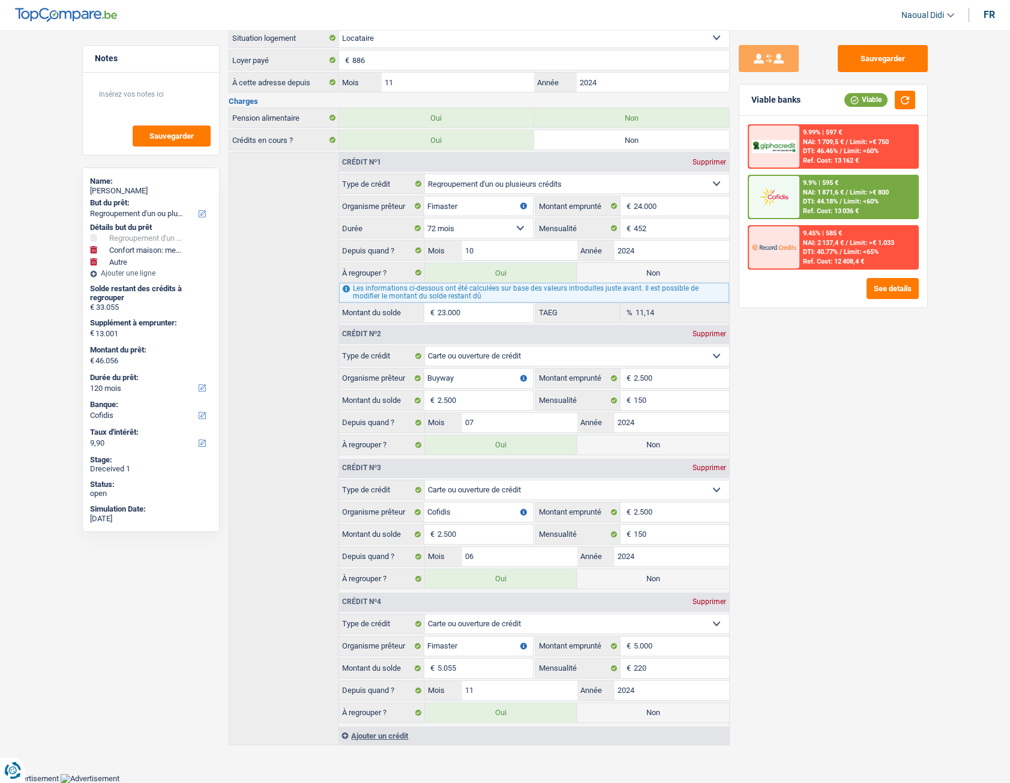
click at [646, 438] on label "Non" at bounding box center [654, 712] width 152 height 19
click at [646, 438] on input "Non" at bounding box center [654, 712] width 152 height 19
radio input "true"
type input "41.001"
select select "144"
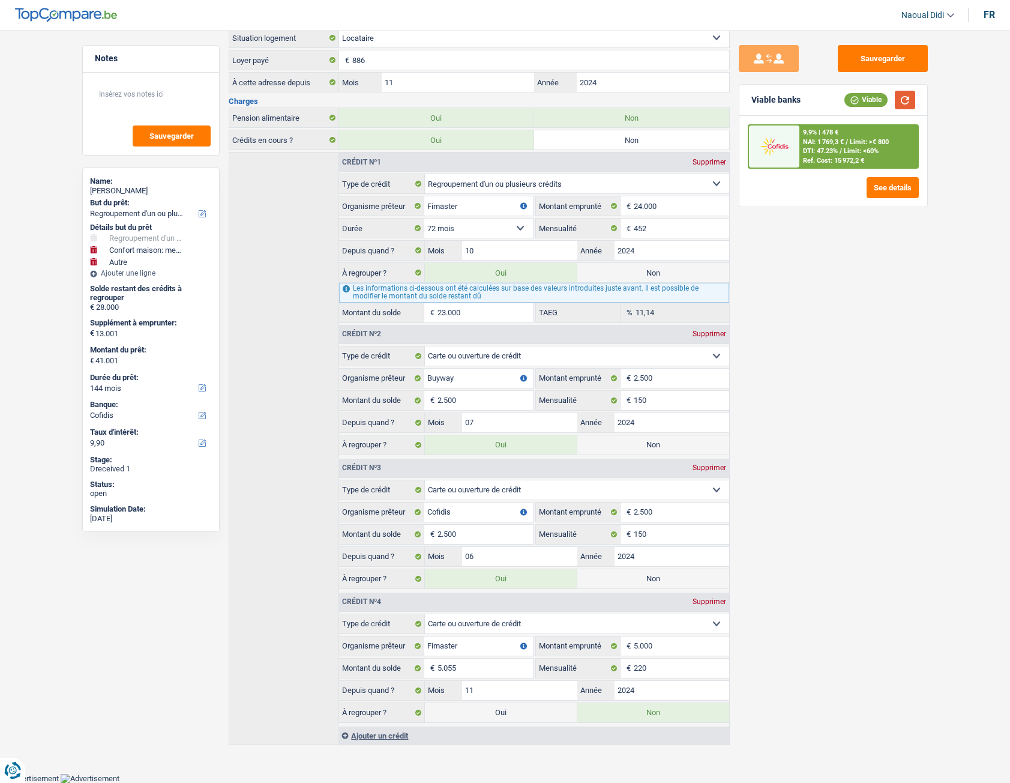
click at [910, 99] on button "button" at bounding box center [905, 100] width 20 height 19
click at [487, 438] on label "Oui" at bounding box center [501, 712] width 152 height 19
click at [487, 438] on input "Oui" at bounding box center [501, 712] width 152 height 19
radio input "true"
type input "46.056"
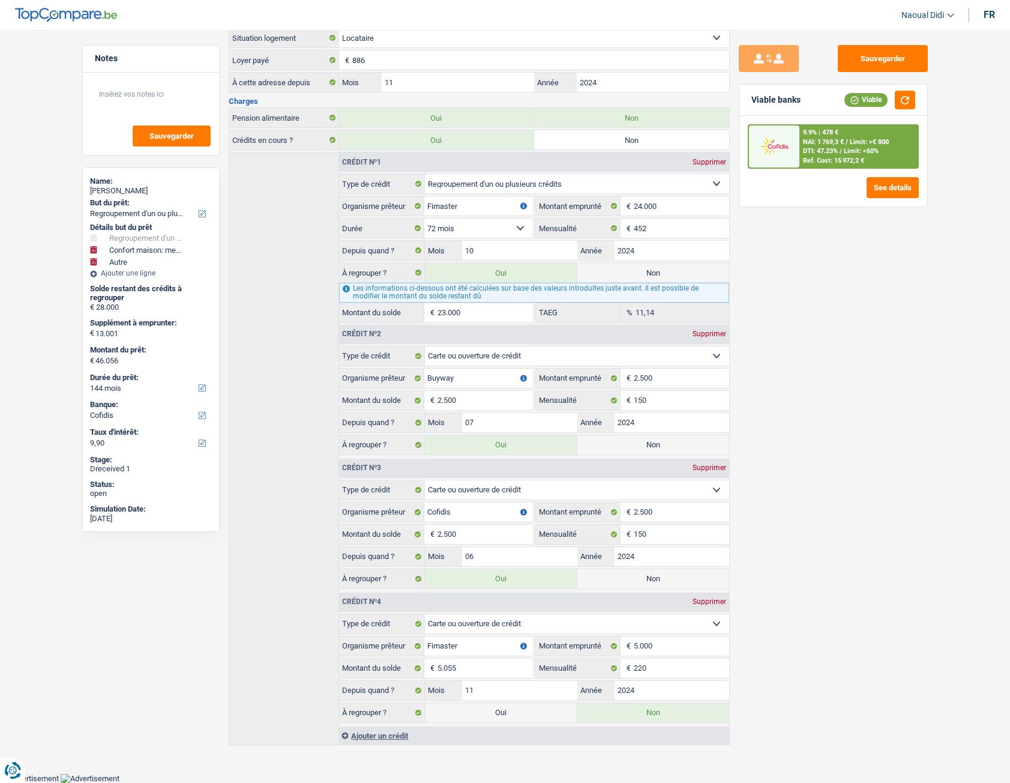
radio input "false"
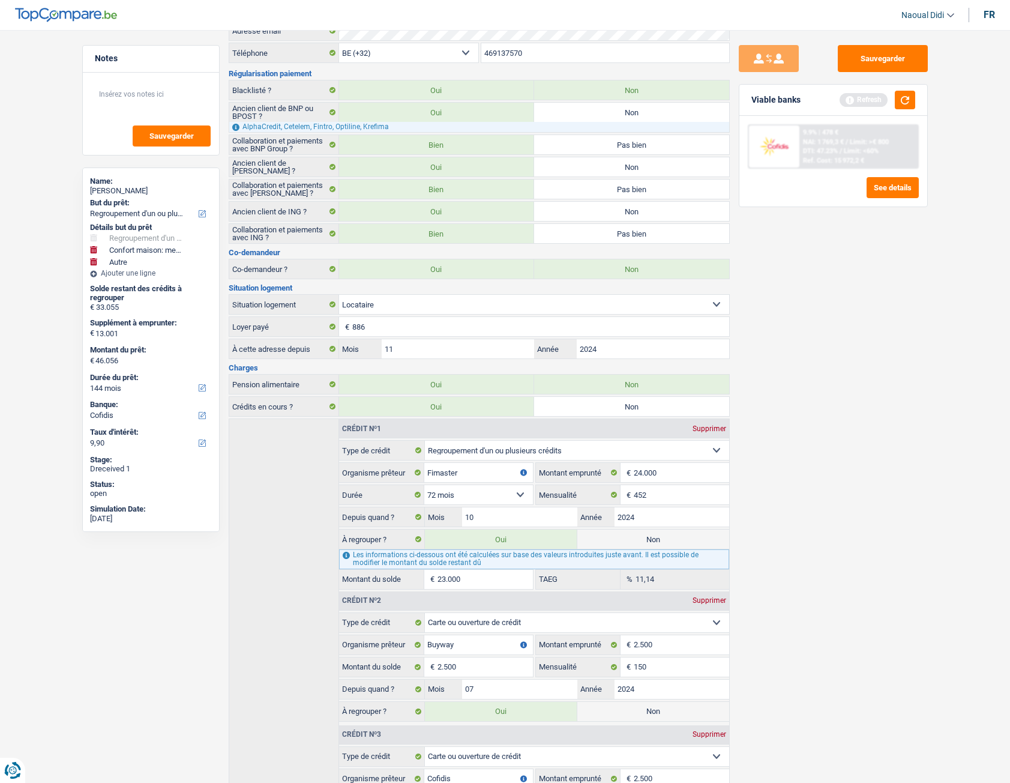
scroll to position [0, 0]
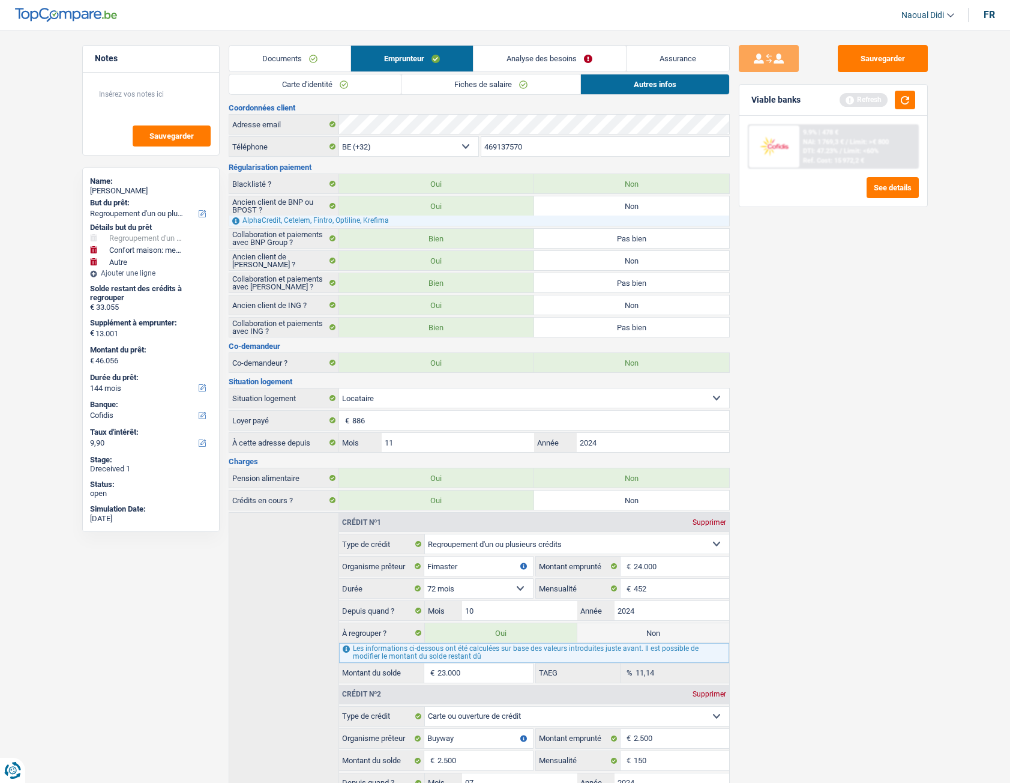
click at [503, 86] on link "Fiches de salaire" at bounding box center [491, 84] width 179 height 20
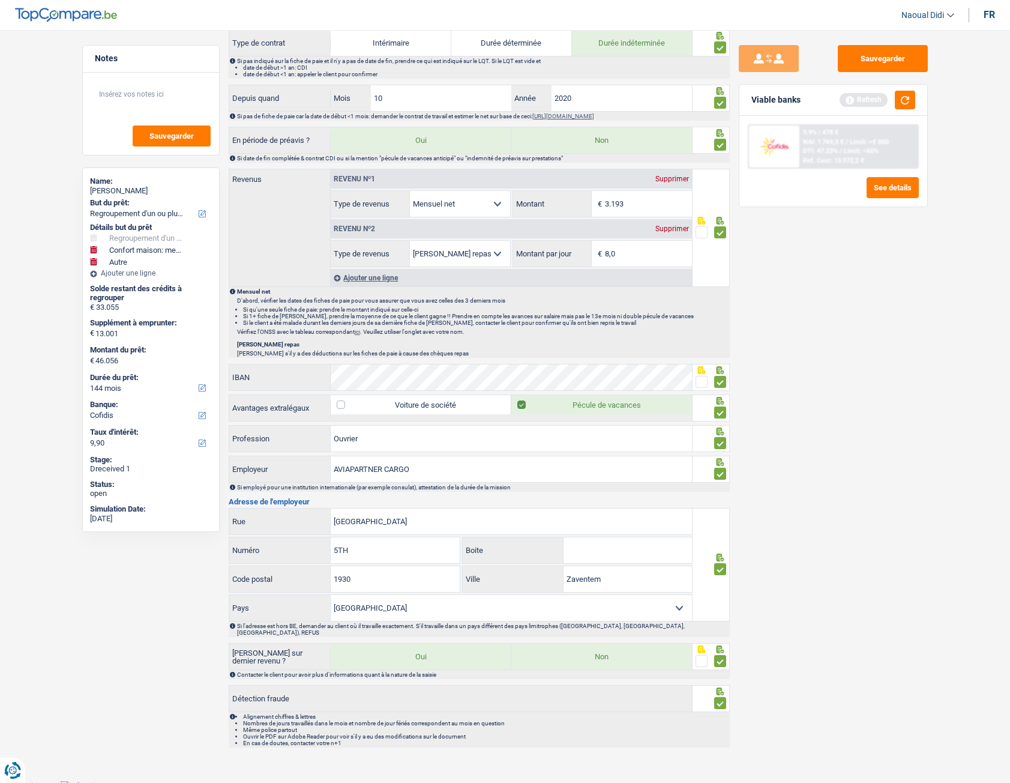
scroll to position [304, 0]
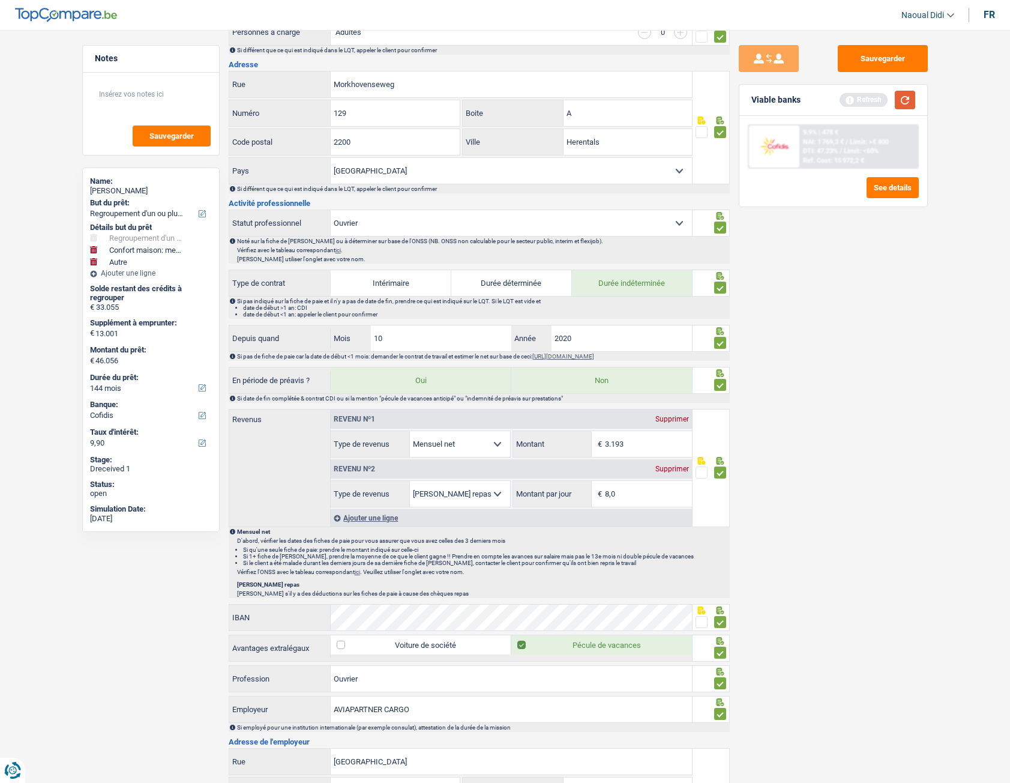
click at [902, 103] on button "button" at bounding box center [905, 100] width 20 height 19
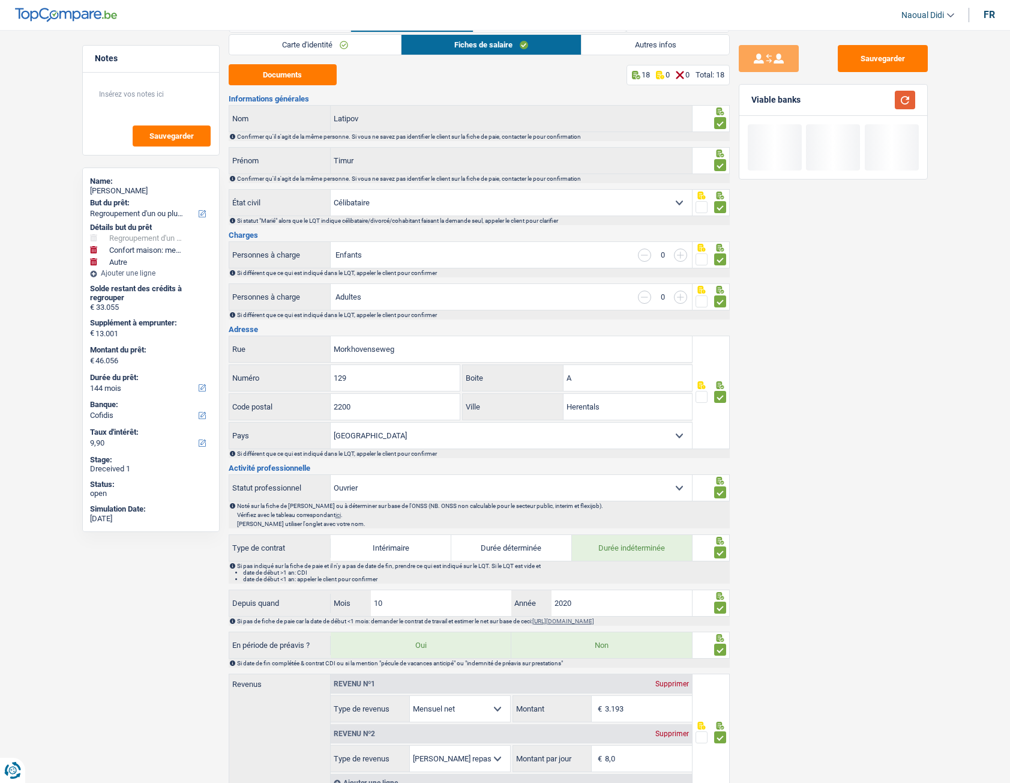
scroll to position [0, 0]
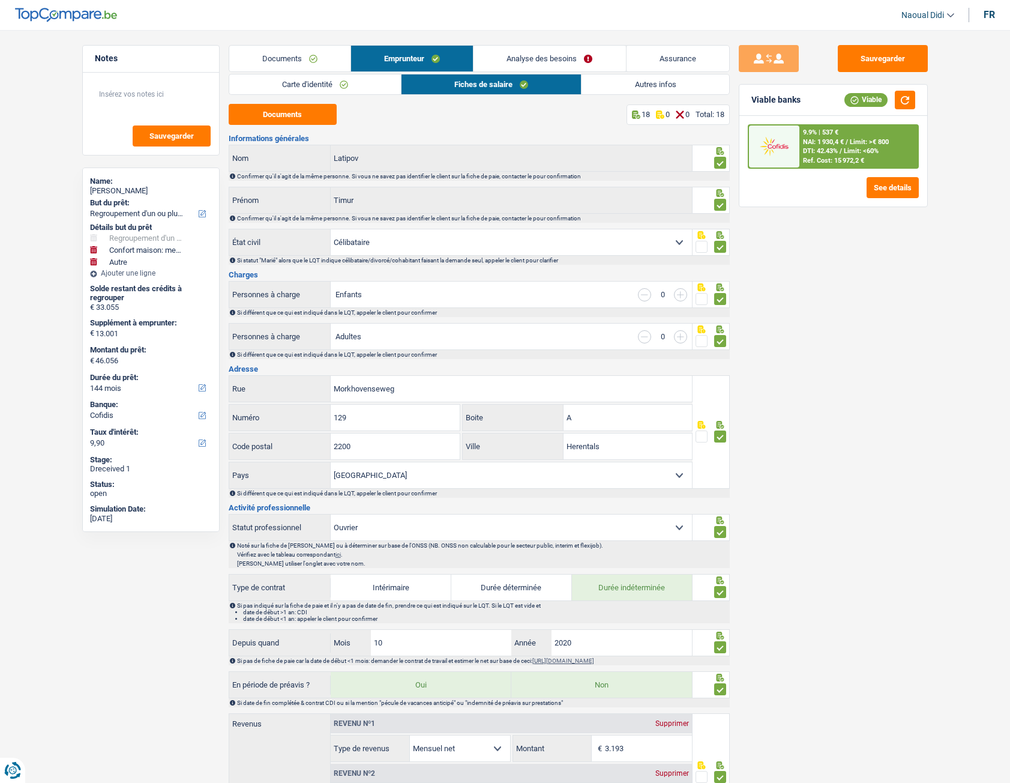
click at [852, 147] on span "Limit: <60%" at bounding box center [861, 151] width 35 height 8
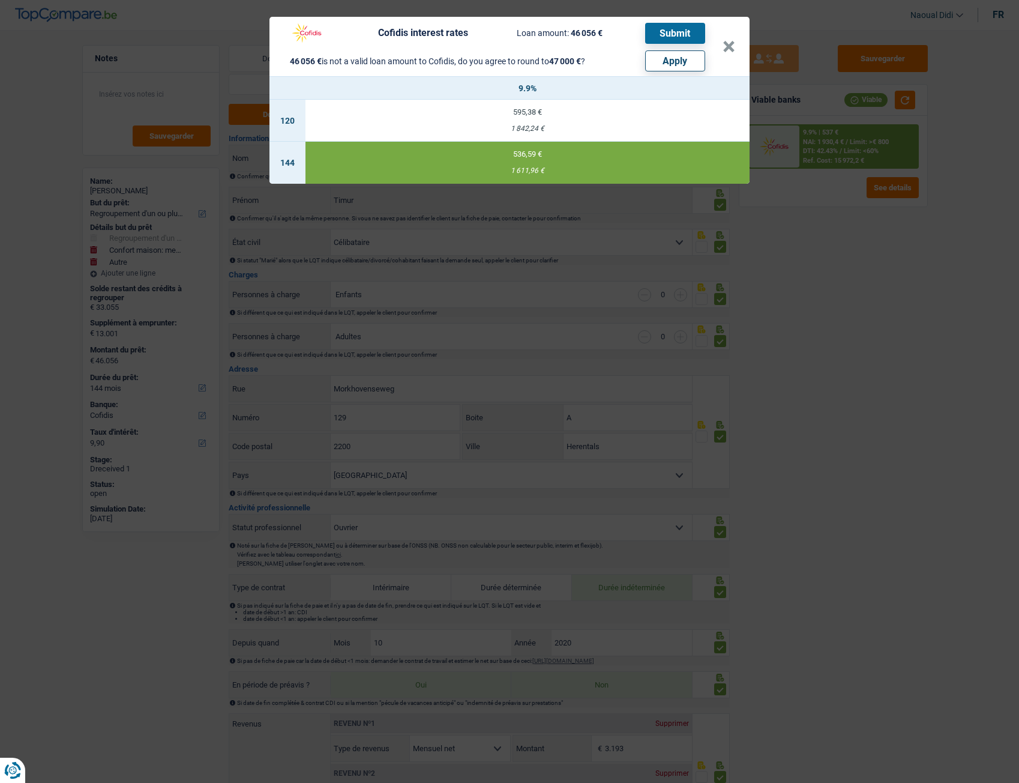
click at [678, 32] on button "Submit" at bounding box center [675, 33] width 60 height 21
click at [730, 52] on button "×" at bounding box center [729, 47] width 13 height 12
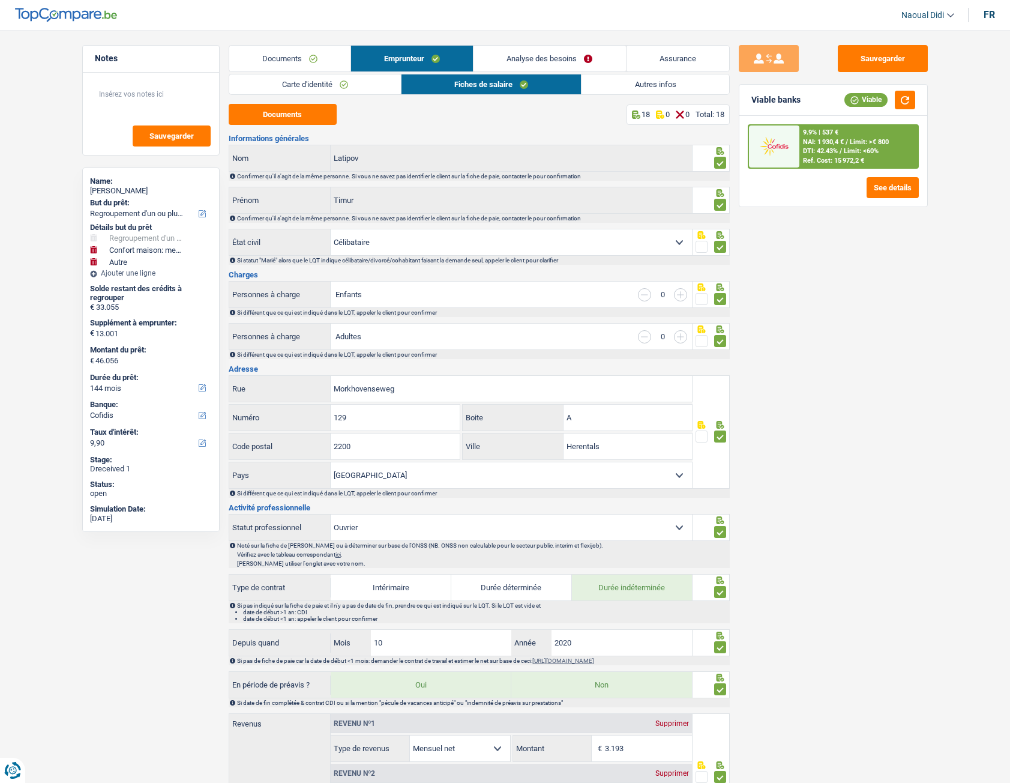
click at [339, 84] on link "Carte d'identité" at bounding box center [315, 84] width 172 height 20
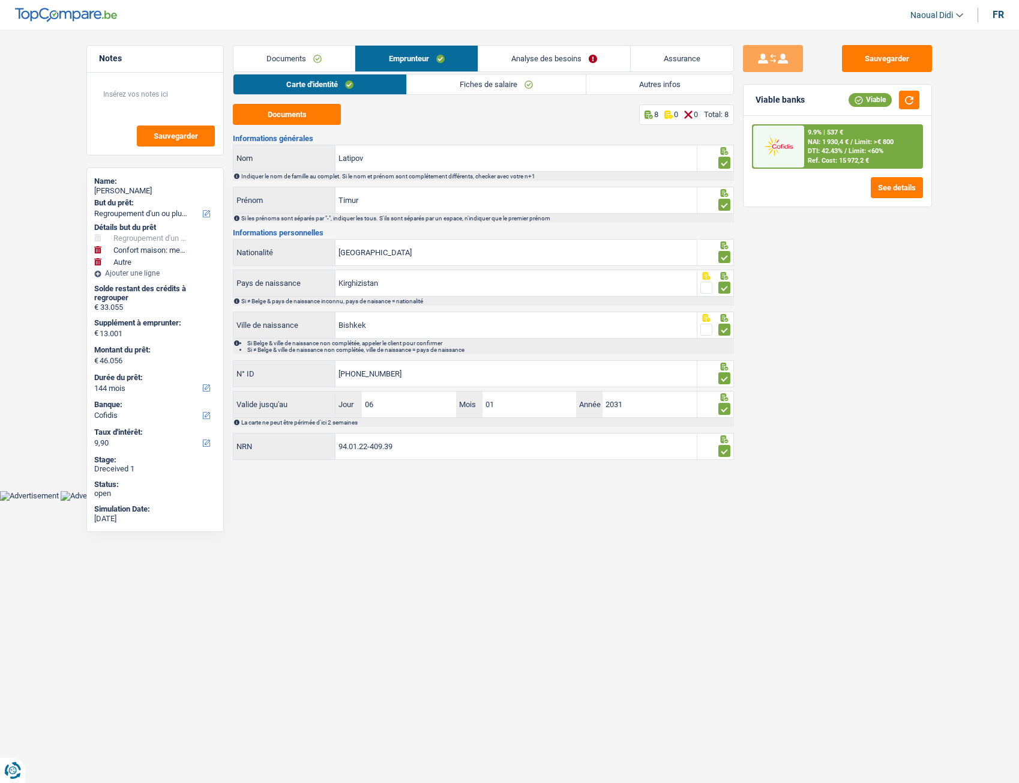
click at [450, 87] on link "Fiches de salaire" at bounding box center [496, 84] width 179 height 20
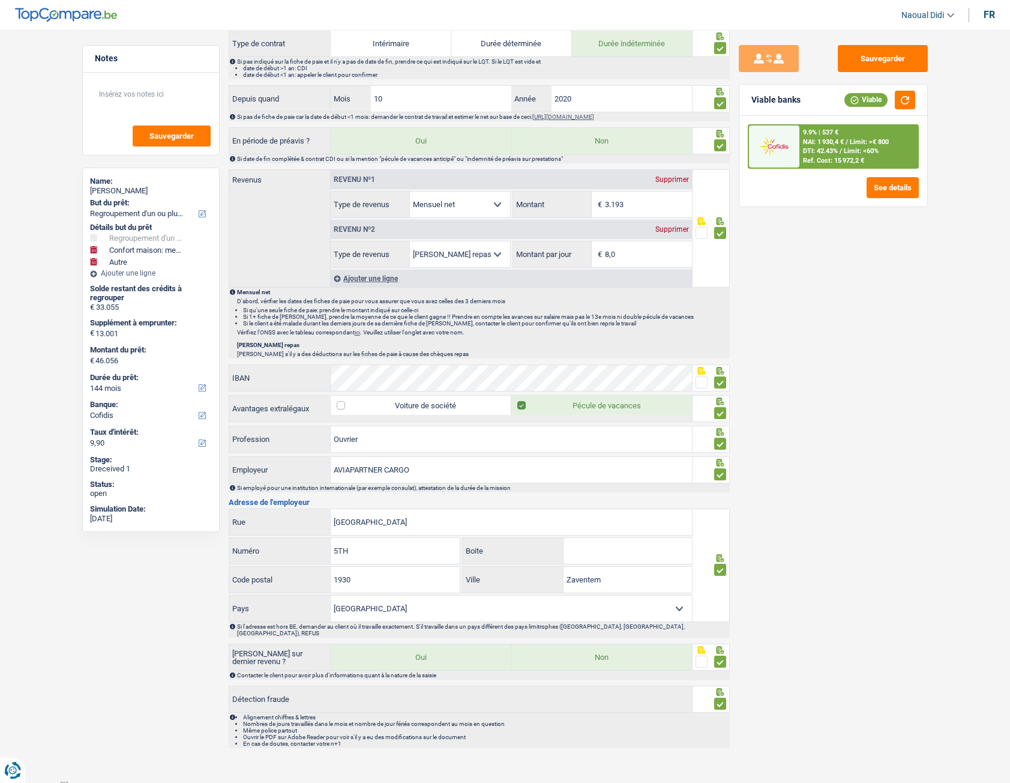
scroll to position [545, 0]
click at [364, 438] on input "5TH" at bounding box center [395, 550] width 129 height 26
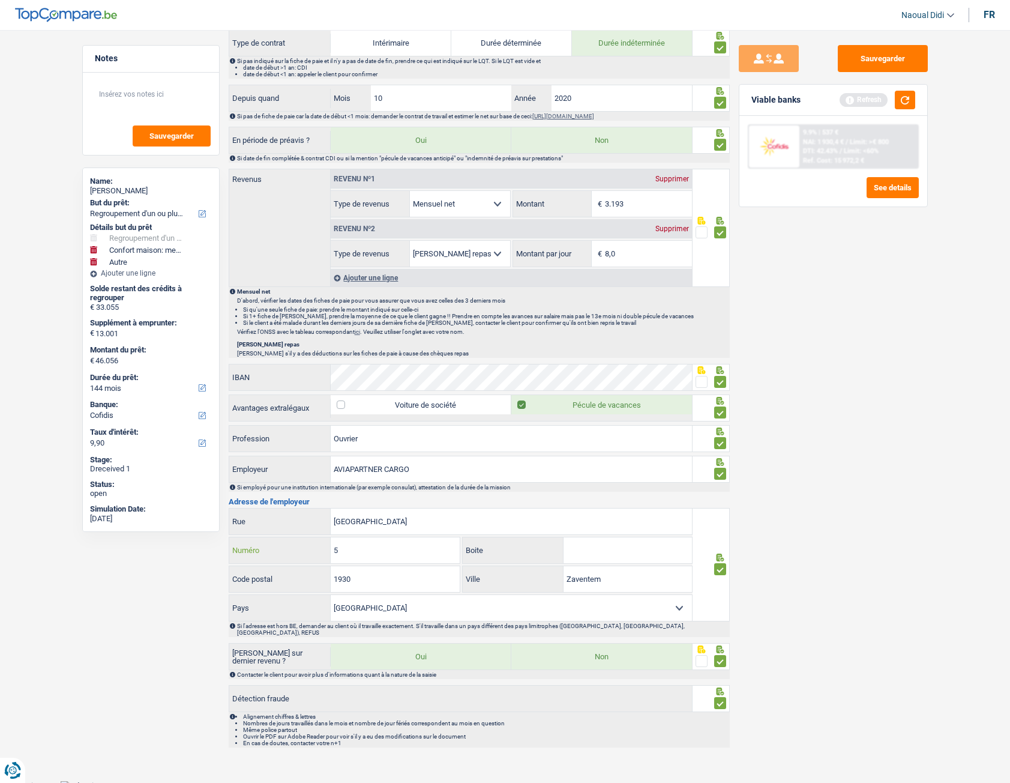
type input "5"
click at [805, 438] on div "Sauvegarder Viable banks Refresh 9.9% | 537 € NAI: 1 930,4 € / Limit: >€ 800 DT…" at bounding box center [833, 403] width 207 height 716
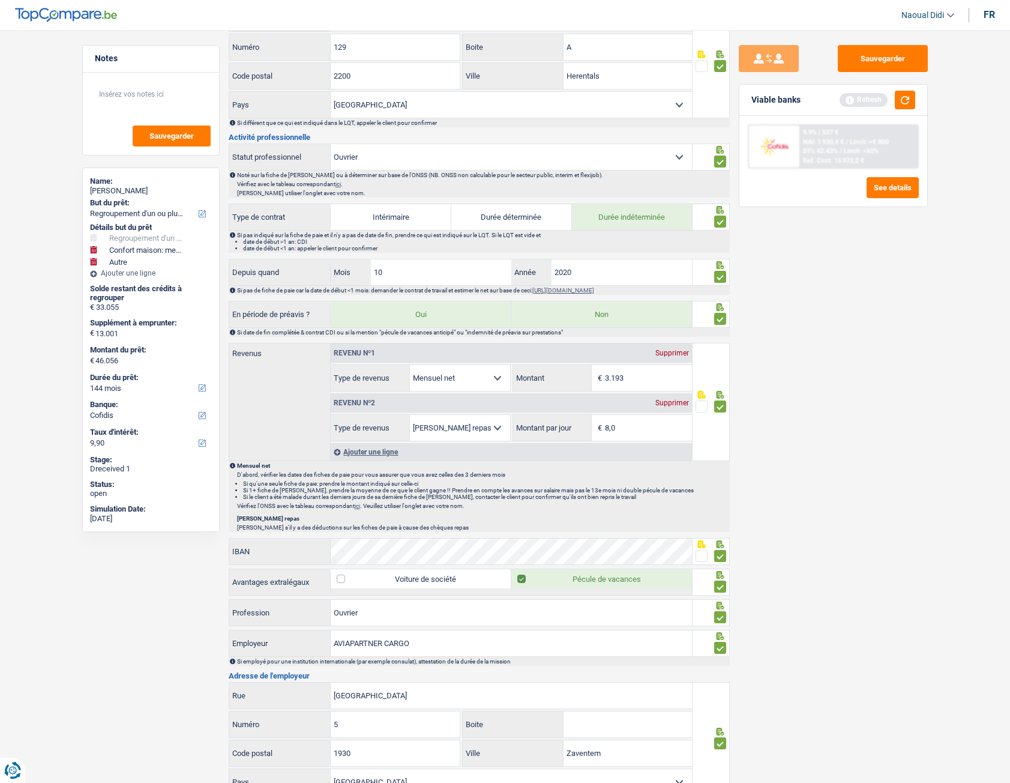
scroll to position [364, 0]
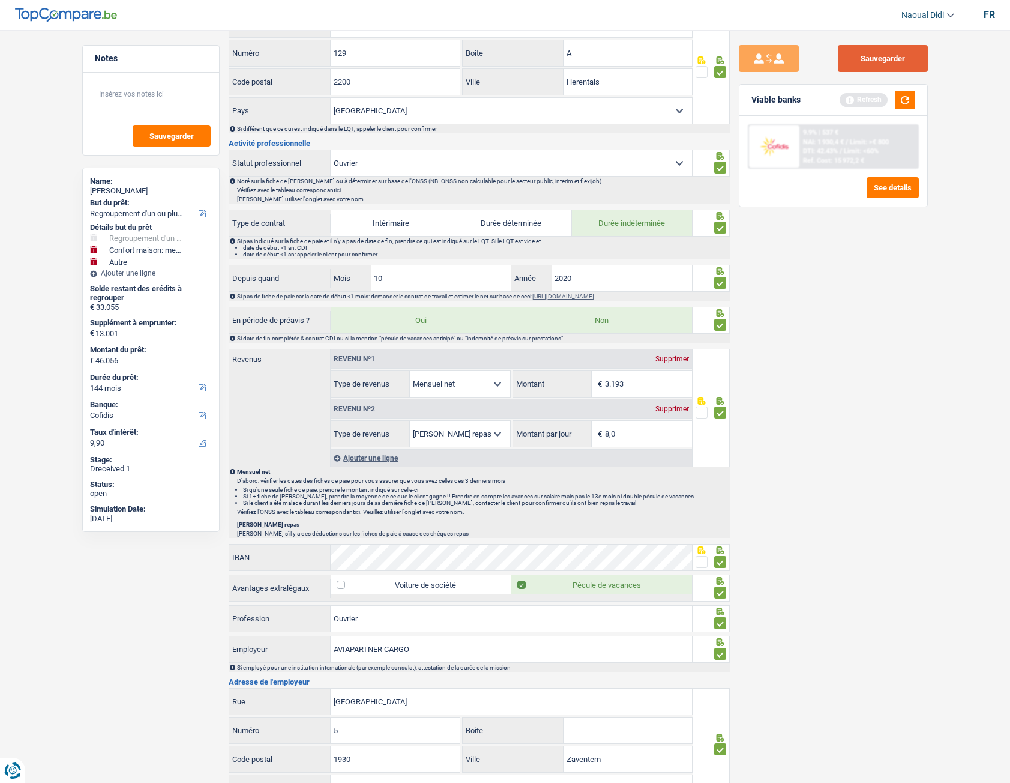
click at [882, 52] on button "Sauvegarder" at bounding box center [883, 58] width 90 height 27
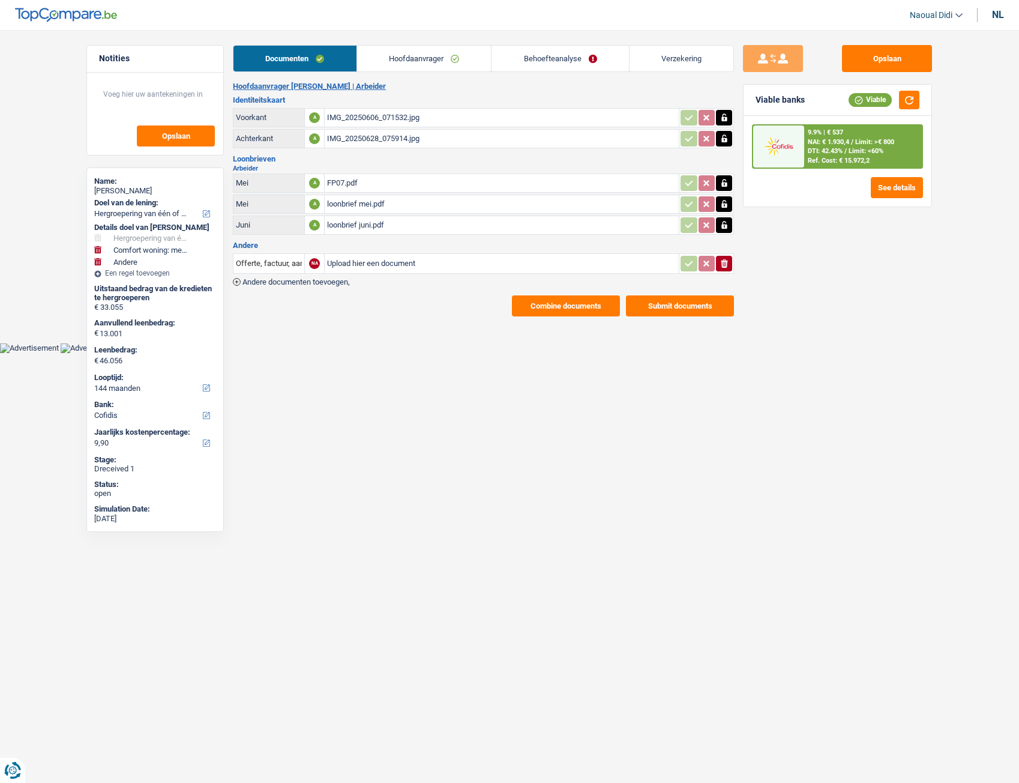
select select "refinancing"
select select "household"
select select "other"
select select "144"
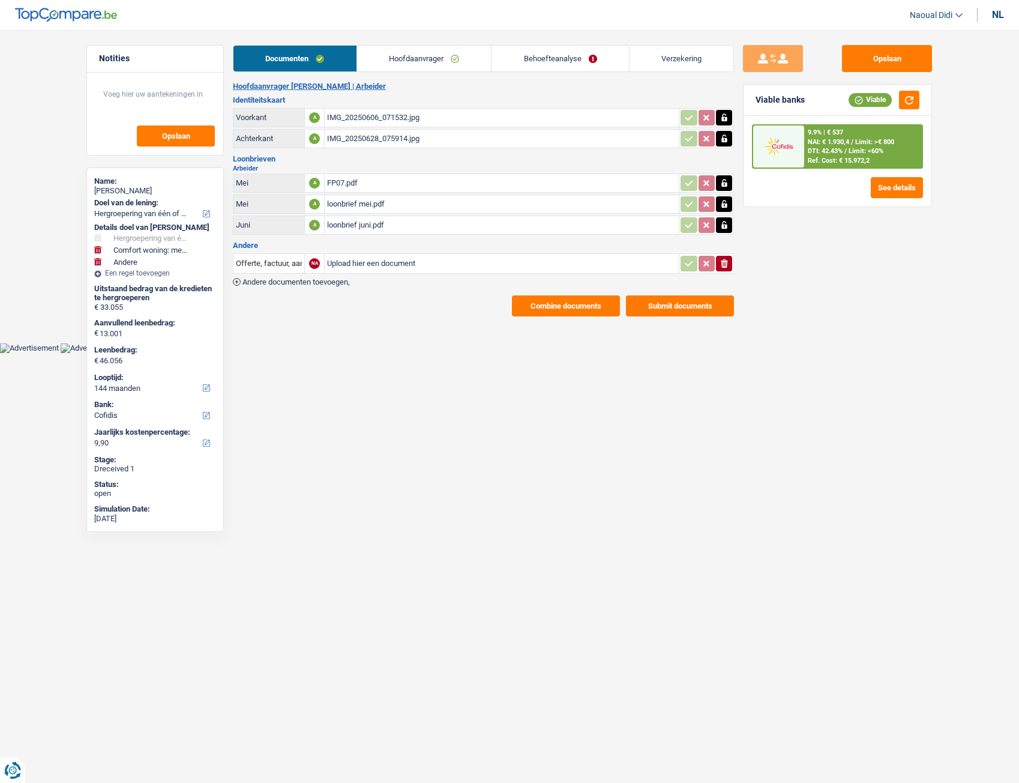
select select "cofidis"
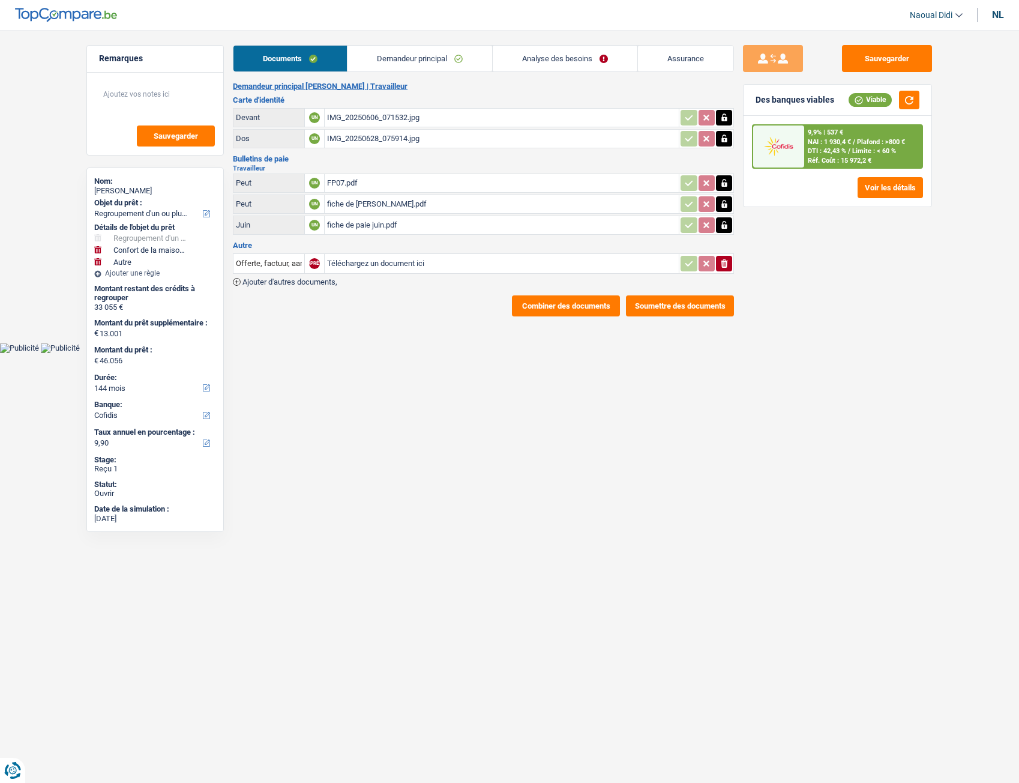
click at [411, 52] on link "Demandeur principal" at bounding box center [420, 59] width 145 height 26
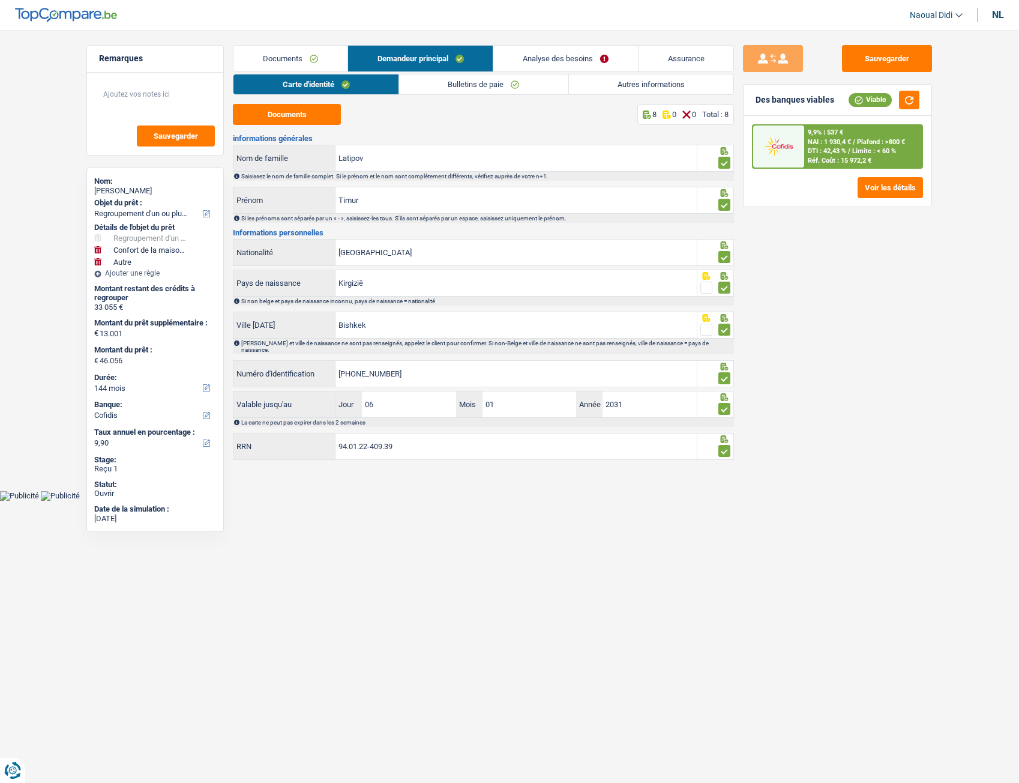
click at [578, 58] on font "Analyse des besoins" at bounding box center [558, 58] width 70 height 9
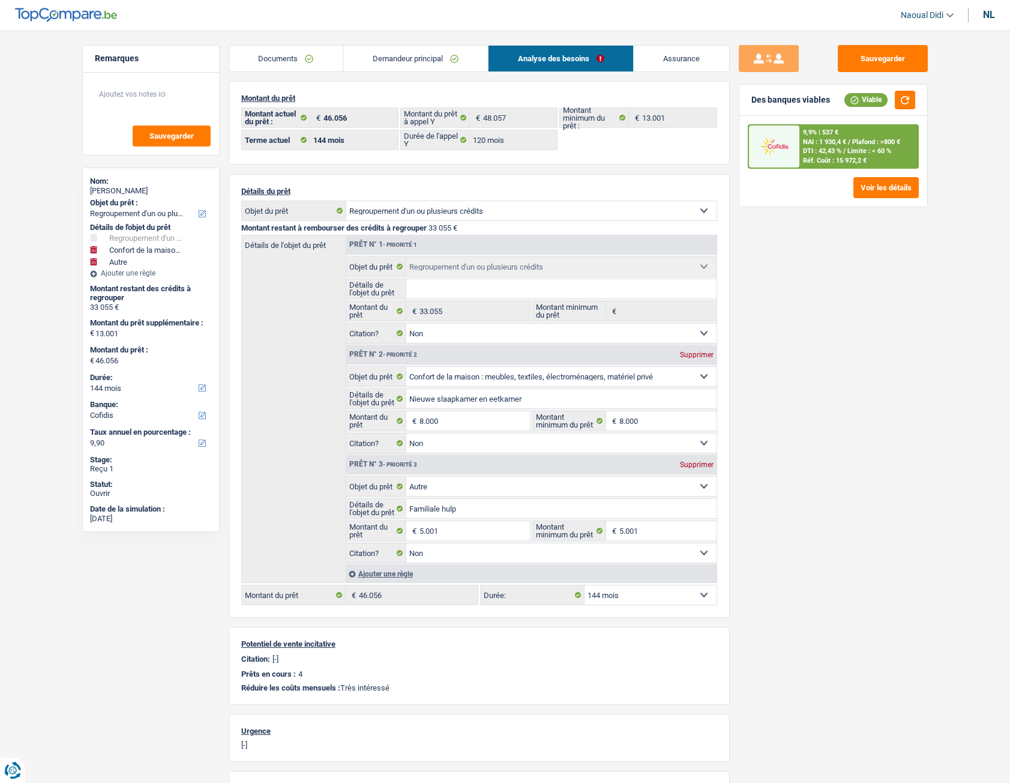
click at [851, 149] on font "Limite : < 60 %" at bounding box center [870, 151] width 44 height 8
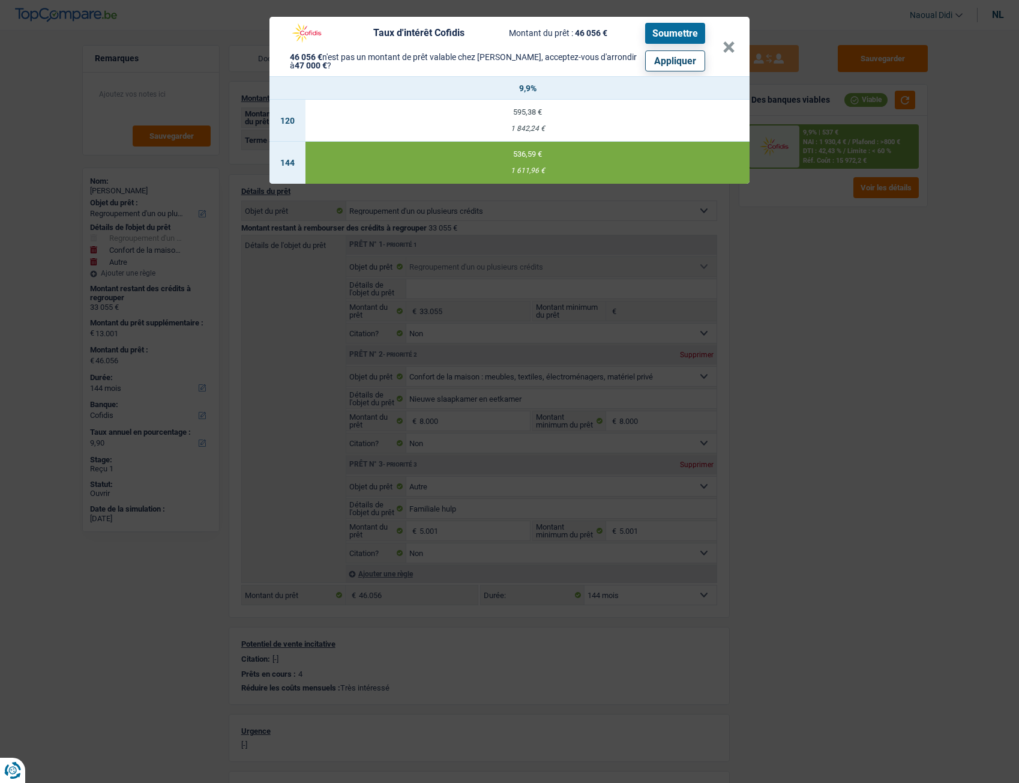
click at [678, 39] on button "Soumettre" at bounding box center [675, 33] width 60 height 21
click at [721, 43] on div "Taux d'intérêt Cofidis Montant du prêt : 46 056 € Soumettre 46 056 € n'est pas …" at bounding box center [503, 47] width 439 height 50
click at [537, 112] on font "595,38 €" at bounding box center [527, 111] width 29 height 9
select select "120"
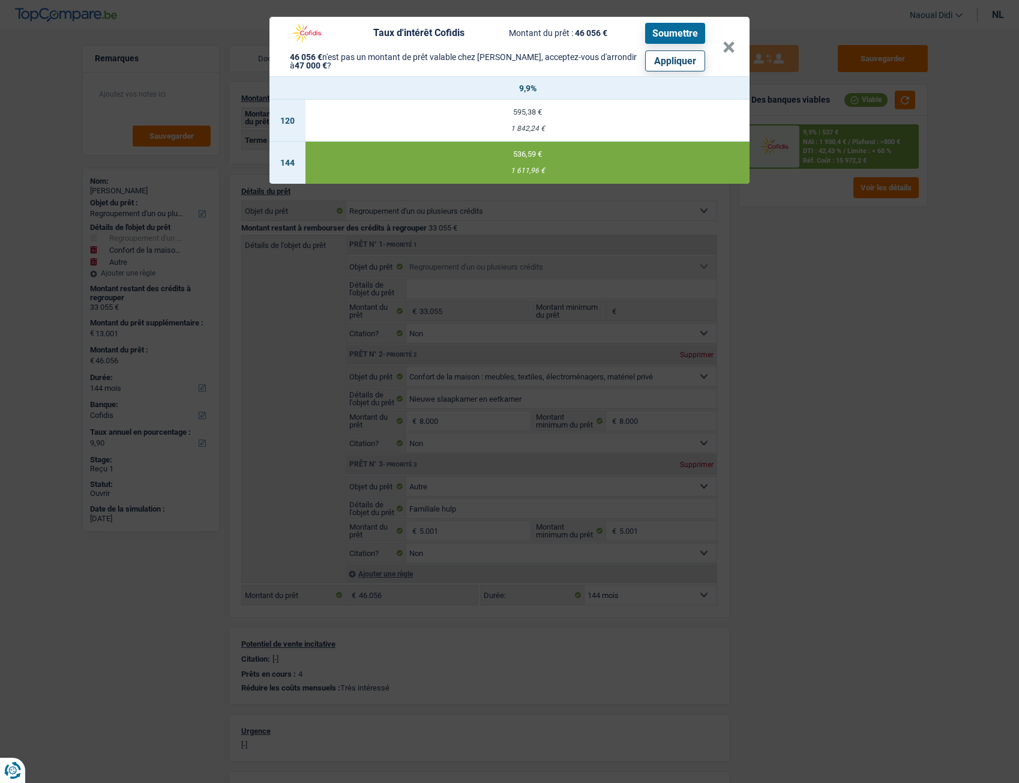
select select "120"
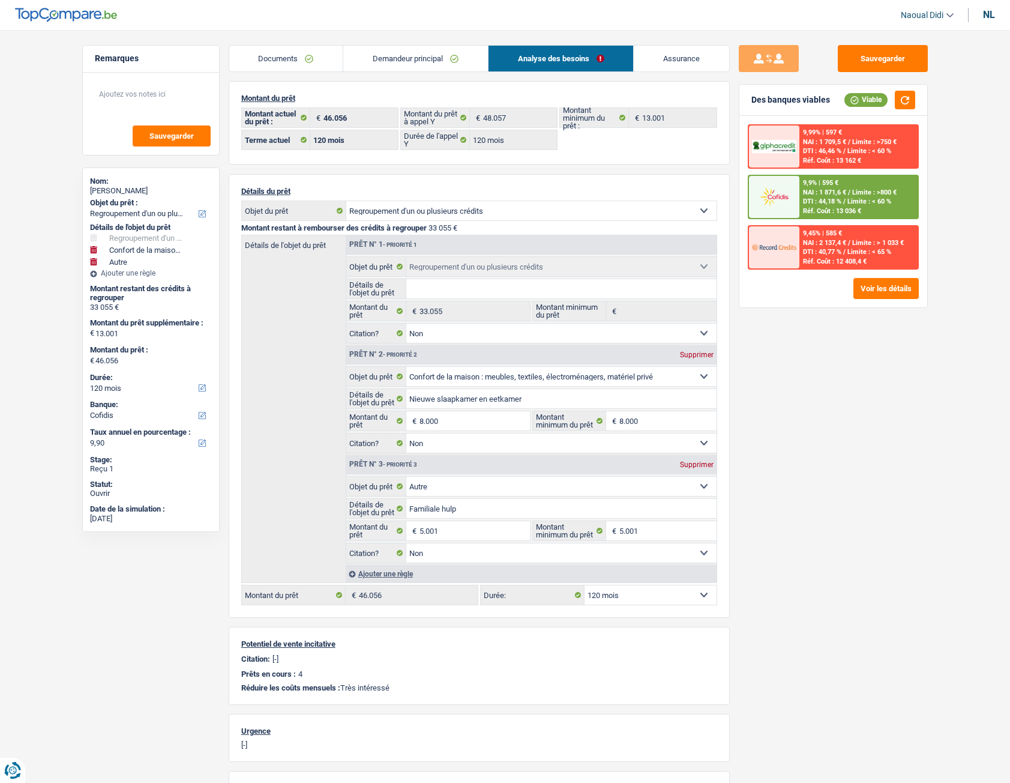
click at [855, 191] on font "Limite : >800 €" at bounding box center [874, 193] width 44 height 8
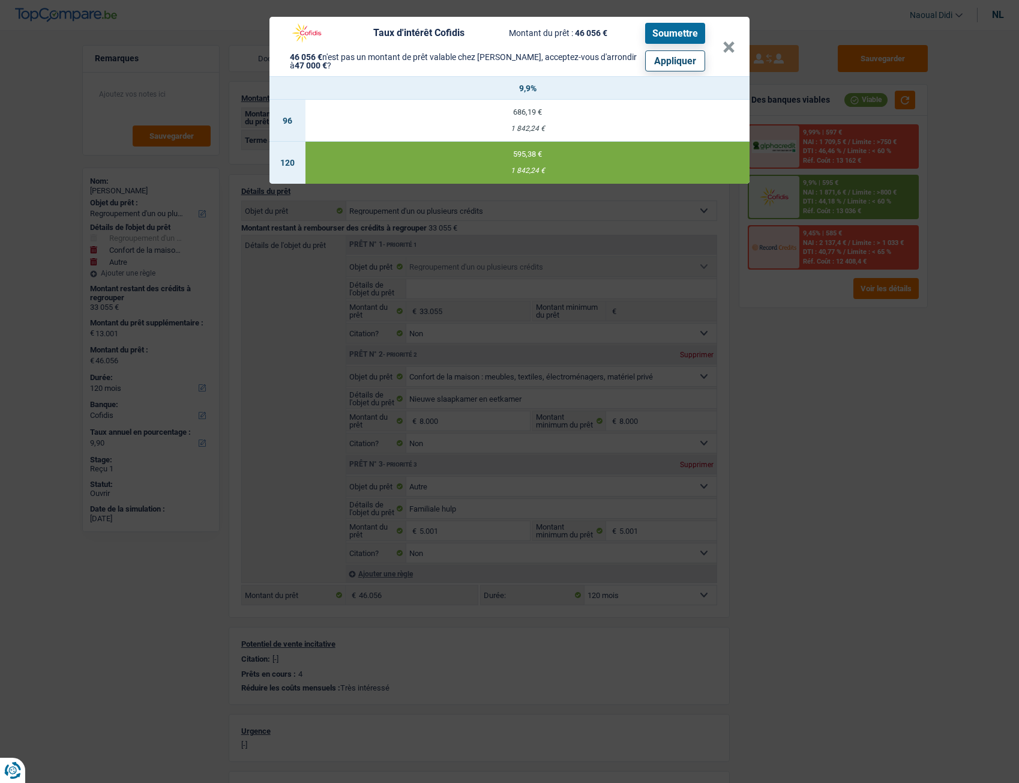
drag, startPoint x: 682, startPoint y: 33, endPoint x: 683, endPoint y: 73, distance: 40.2
click at [683, 73] on header "Taux d'intérêt Cofidis Montant du prêt : 46 056 € Soumettre 46 056 € n'est pas …" at bounding box center [510, 46] width 480 height 59
click at [678, 60] on font "Appliquer" at bounding box center [675, 60] width 42 height 11
type input "13.945"
type input "47.000"
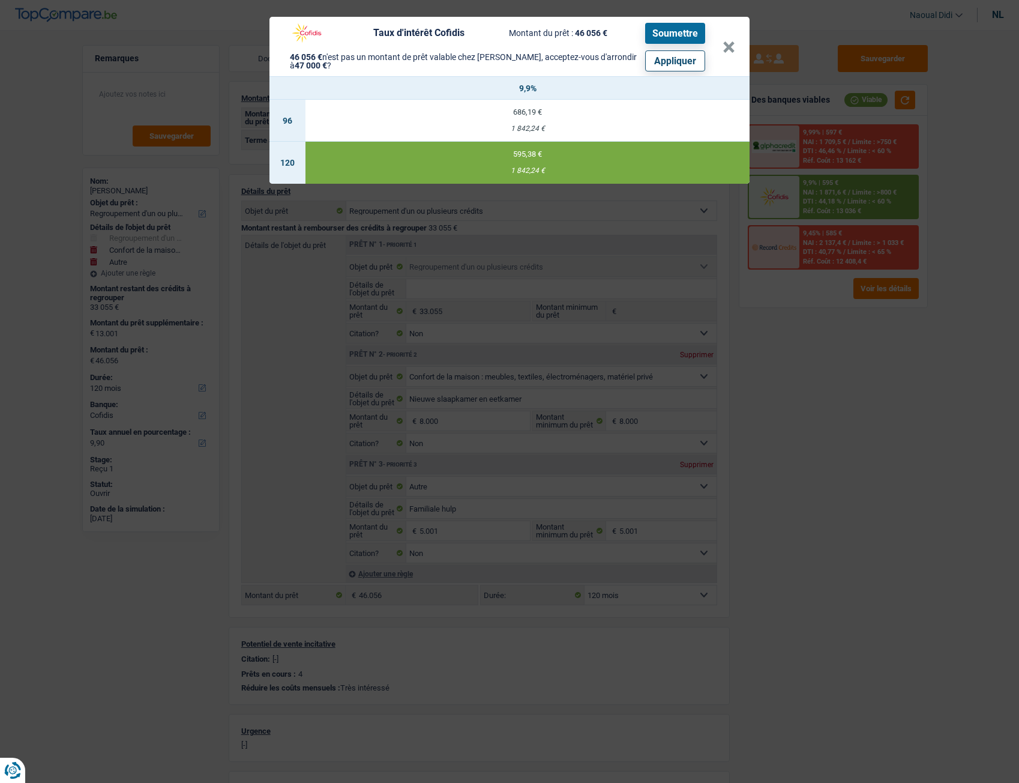
select select "144"
type input "47.000"
select select "144"
type input "5.945"
type input "47.000"
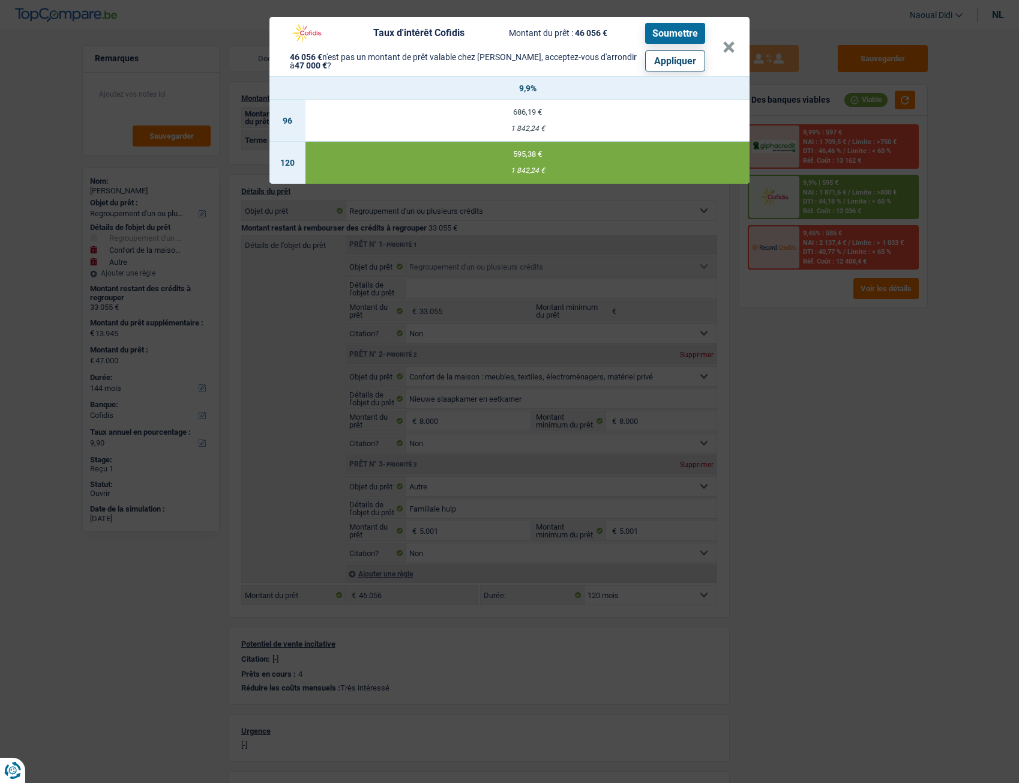
select select "144"
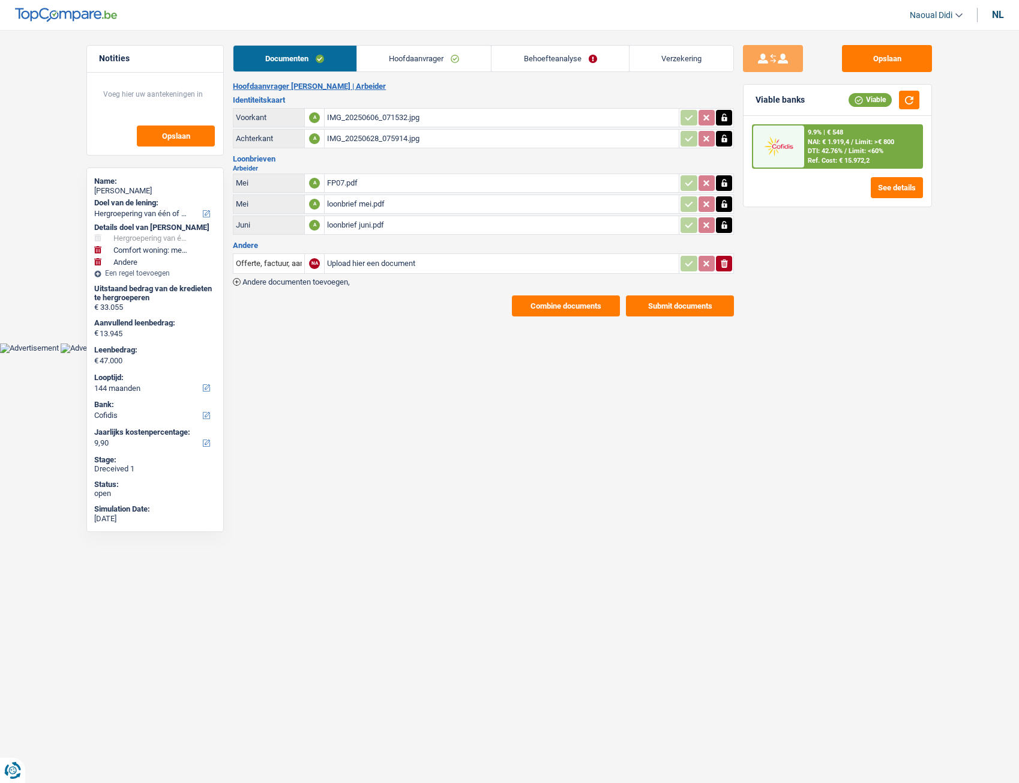
select select "refinancing"
select select "household"
select select "other"
select select "144"
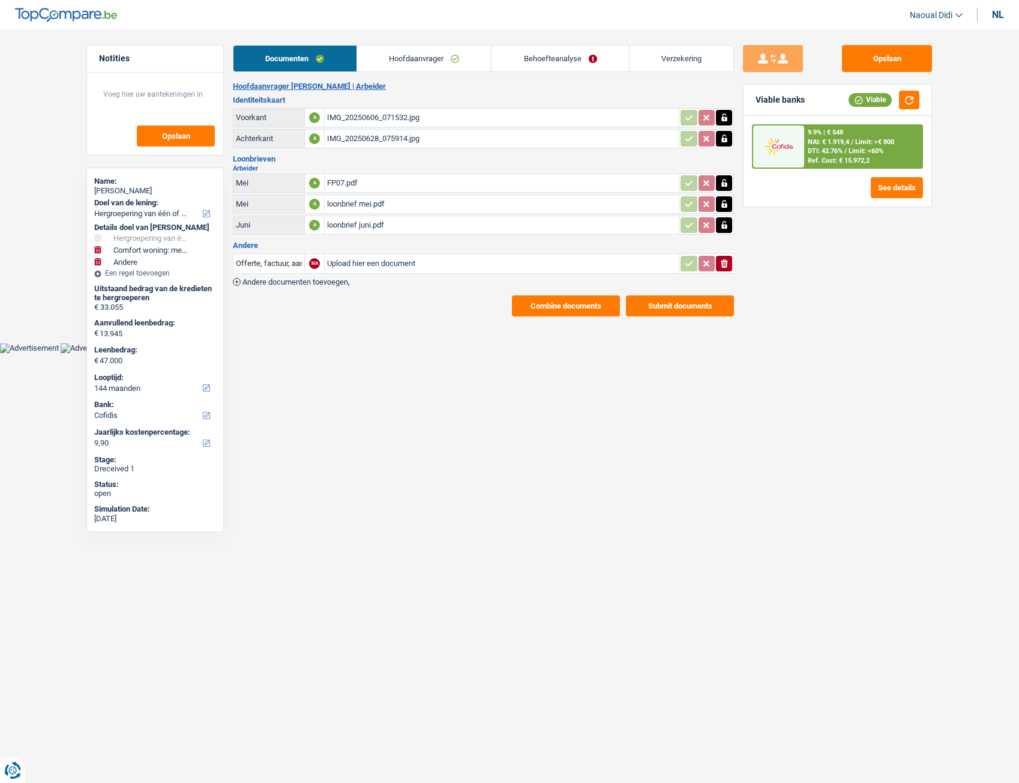
select select "cofidis"
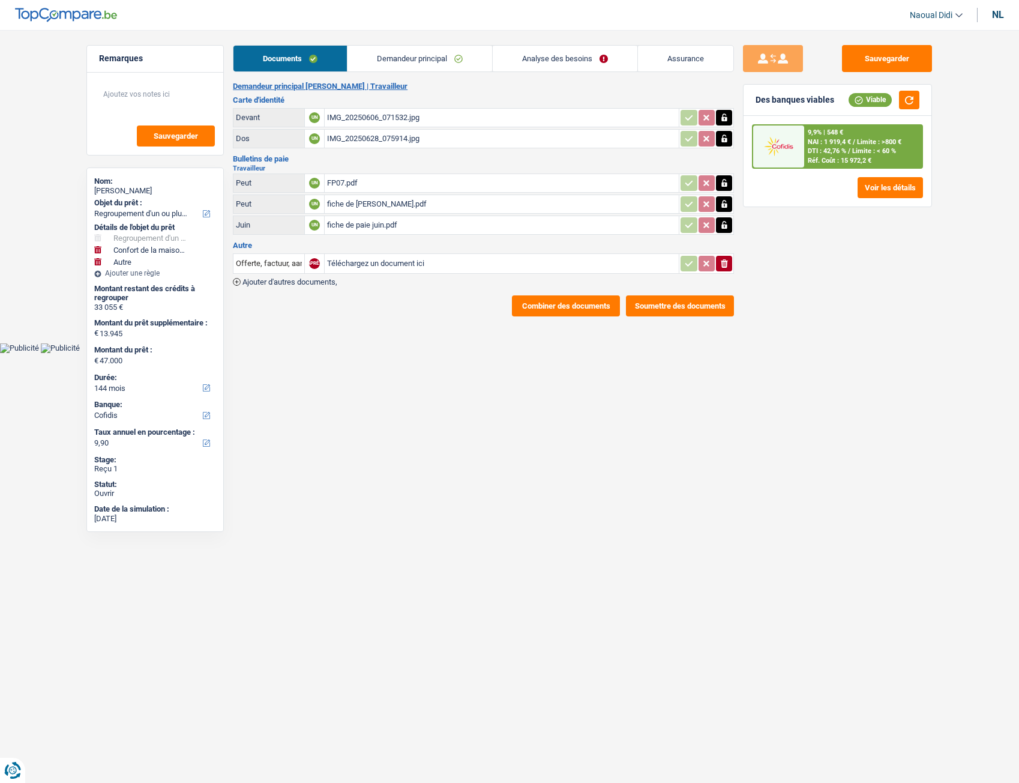
click at [828, 148] on font "DTI : 42,76 %" at bounding box center [827, 151] width 38 height 8
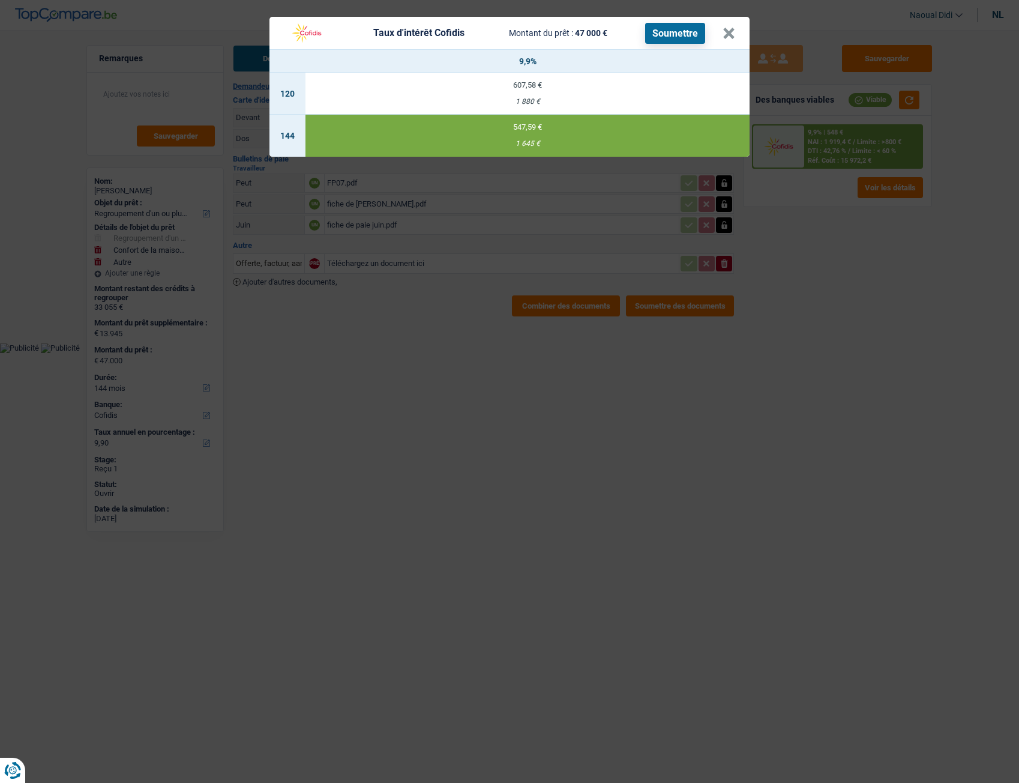
click at [517, 90] on td "607,58 € 1 880 €" at bounding box center [528, 94] width 444 height 42
select select "120"
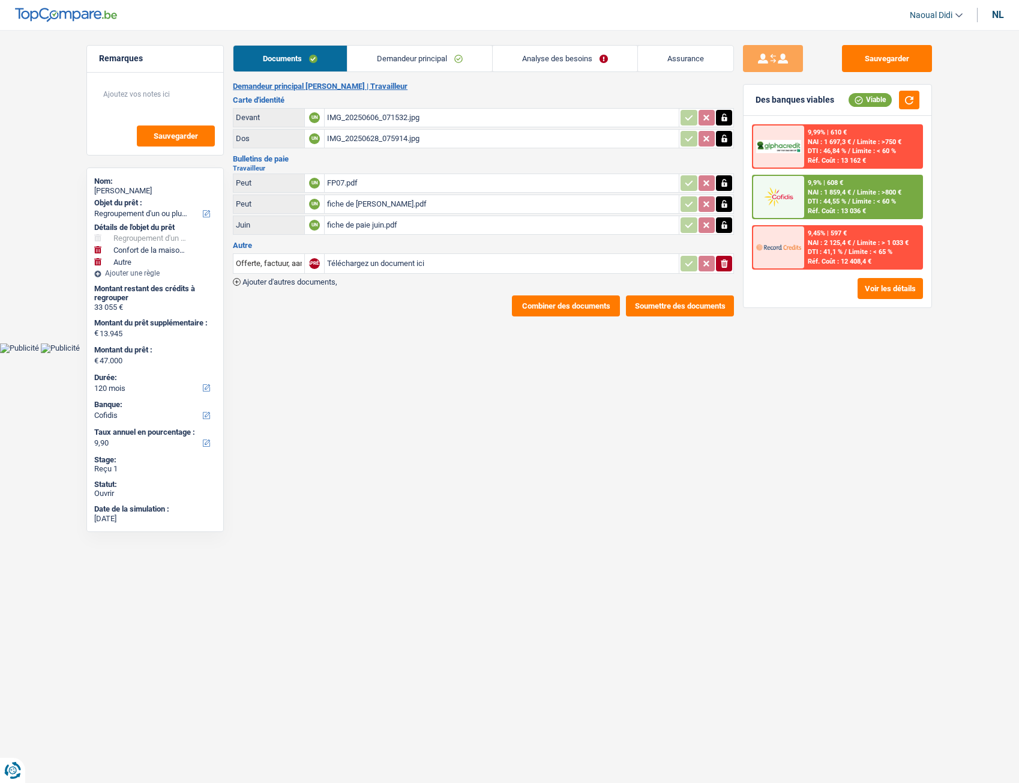
click at [855, 196] on div "9,9% | 608 € NAI : 1 859,4 € / Limite : >800 € DTI : 44,55 % / Limite : < 60 % …" at bounding box center [863, 197] width 118 height 42
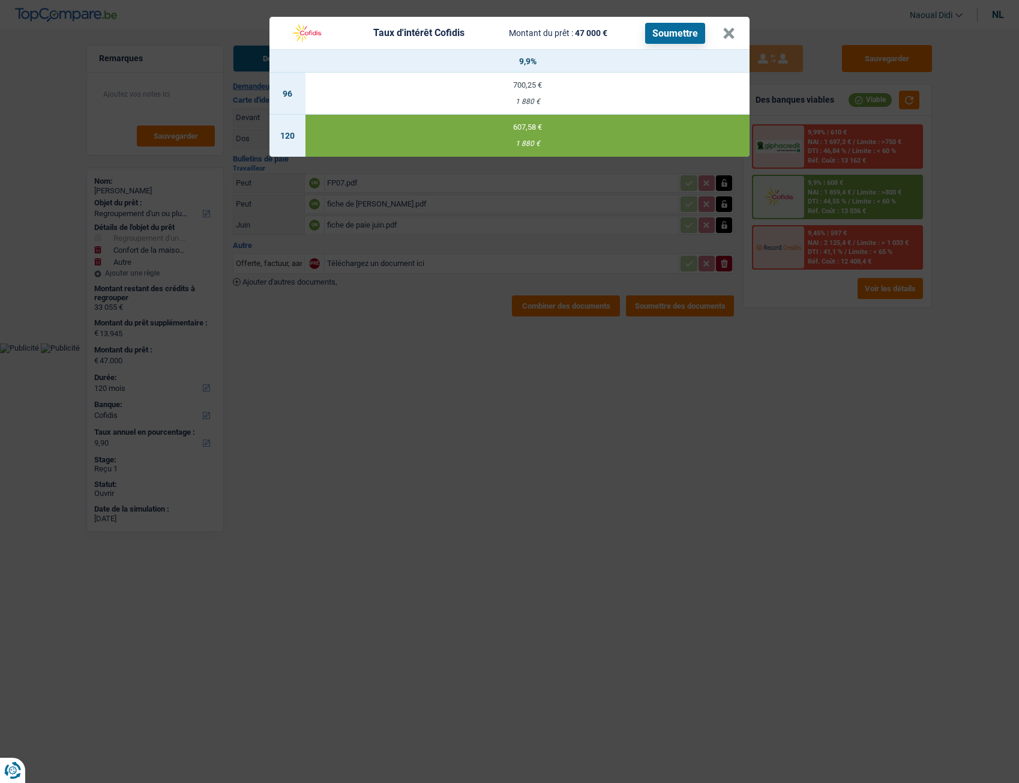
click at [662, 33] on font "Soumettre" at bounding box center [676, 33] width 46 height 11
click at [725, 30] on font "×" at bounding box center [729, 34] width 13 height 28
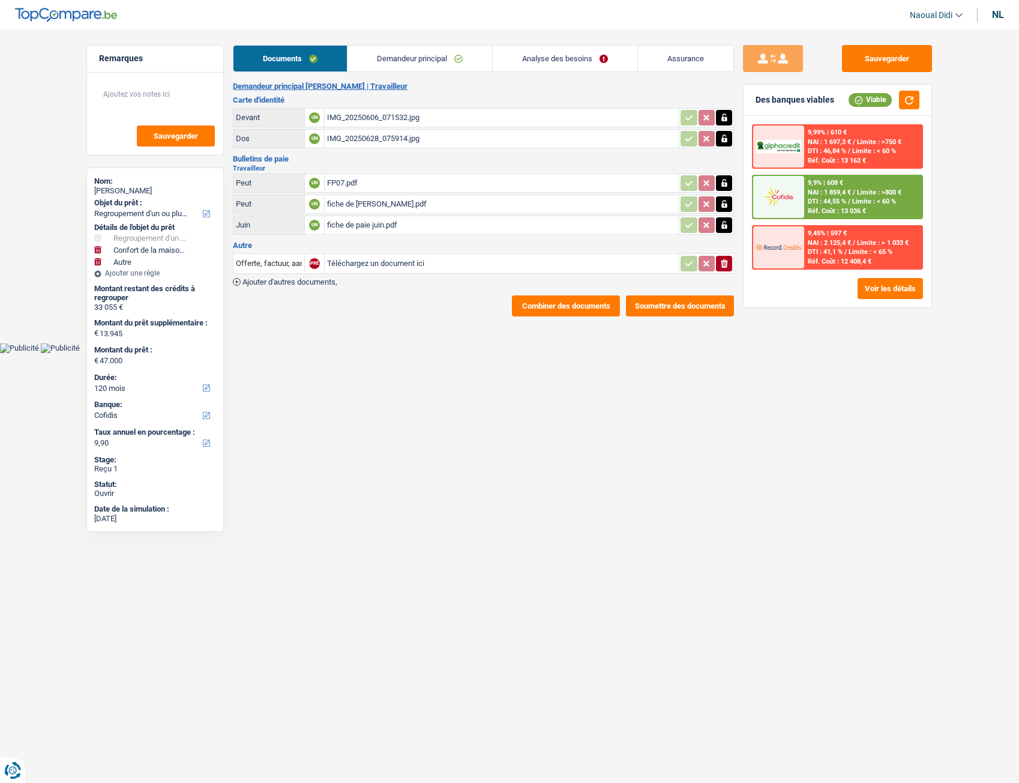
click at [408, 47] on link "Demandeur principal" at bounding box center [420, 59] width 145 height 26
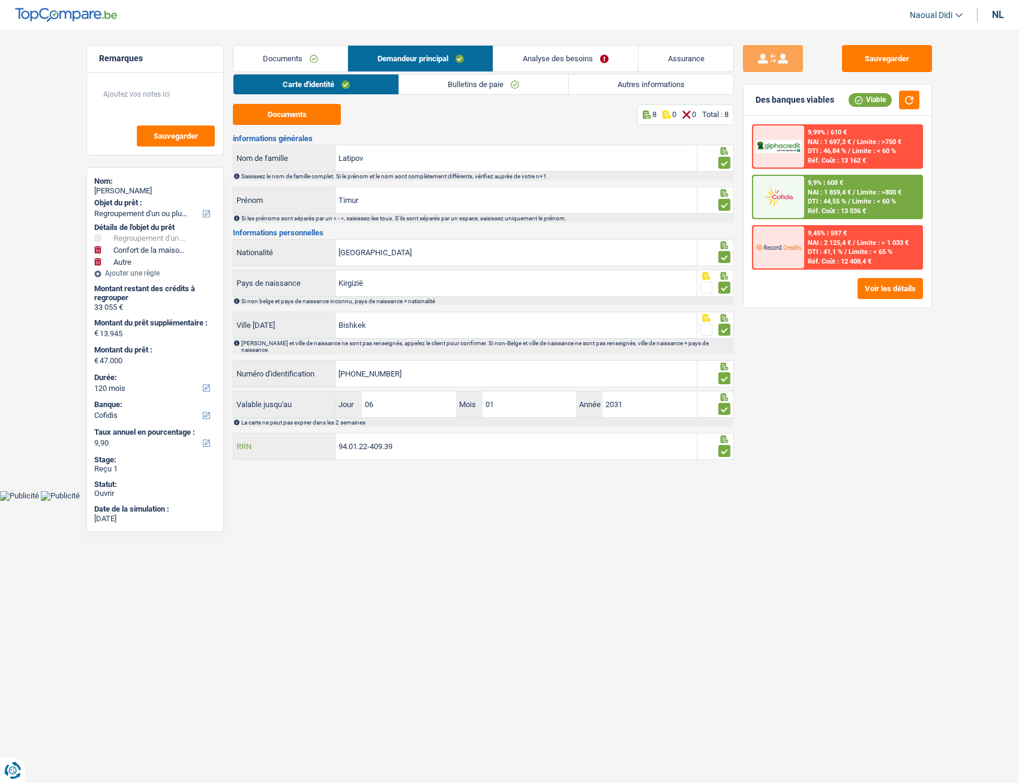
drag, startPoint x: 416, startPoint y: 442, endPoint x: 282, endPoint y: 426, distance: 134.9
click at [282, 433] on div "94.01.22-409.39 RRN" at bounding box center [465, 446] width 465 height 27
click at [270, 59] on font "Documents" at bounding box center [283, 58] width 40 height 9
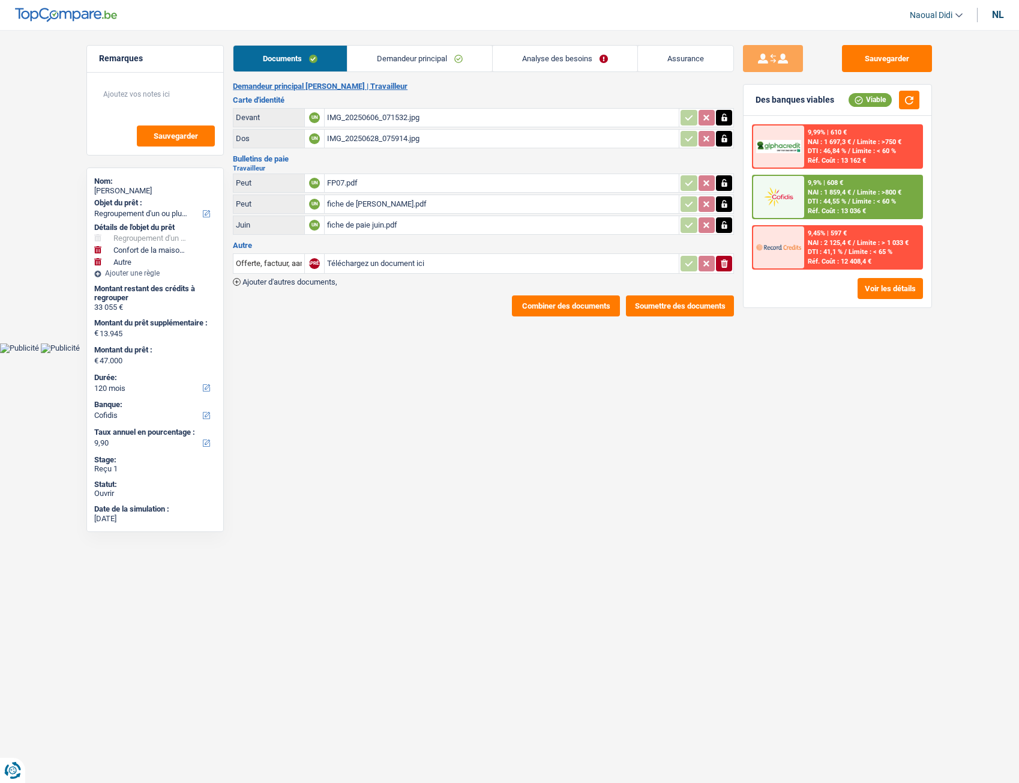
click at [682, 310] on font "Soumettre des documents" at bounding box center [680, 305] width 91 height 9
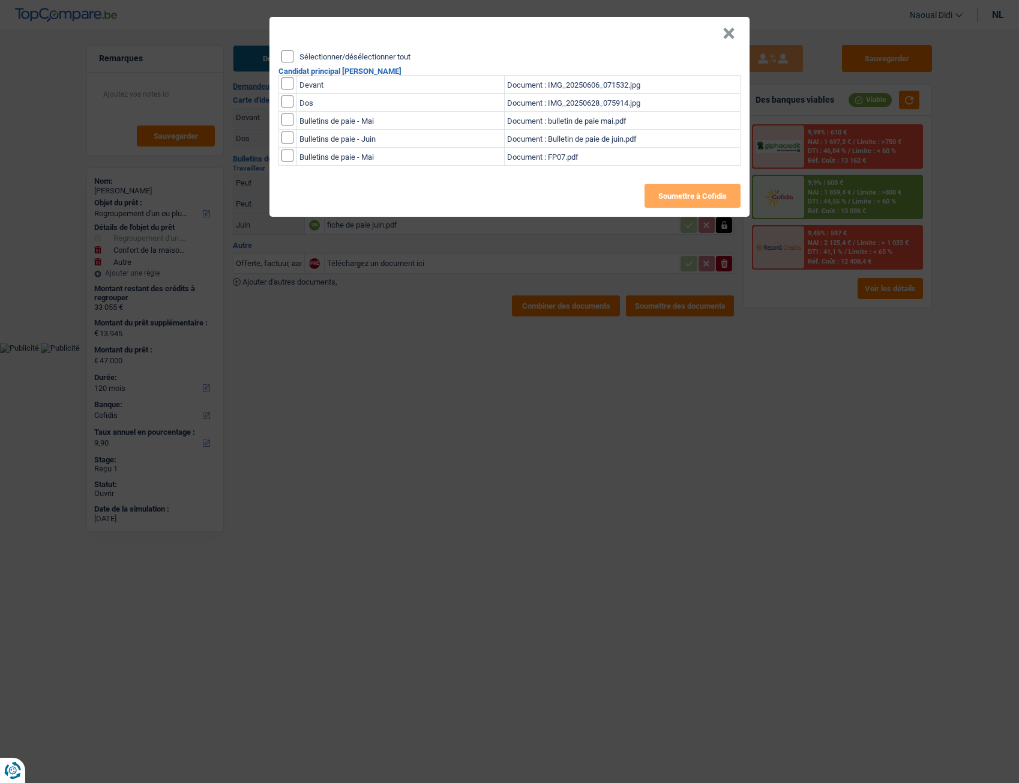
click at [290, 83] on input "checkbox" at bounding box center [288, 83] width 12 height 12
checkbox input "true"
click at [291, 89] on input "checkbox" at bounding box center [288, 83] width 12 height 12
checkbox input "true"
click at [287, 119] on input "checkbox" at bounding box center [288, 119] width 12 height 12
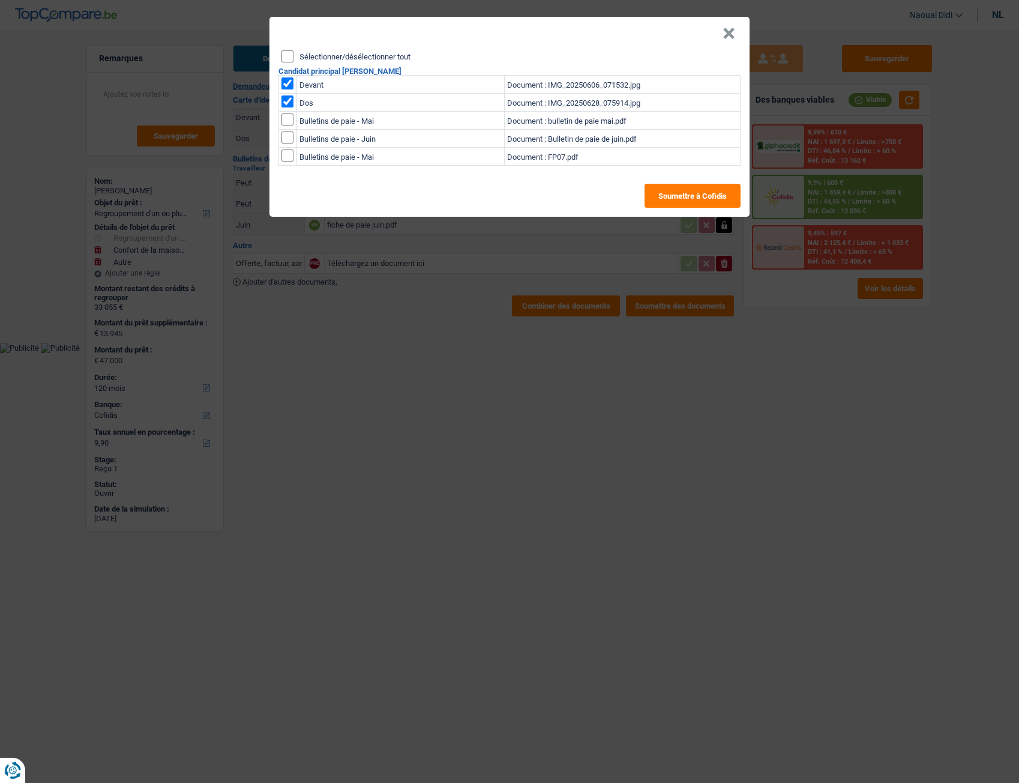
checkbox input "true"
click at [286, 125] on input "checkbox" at bounding box center [288, 119] width 12 height 12
checkbox input "true"
click at [288, 125] on input "checkbox" at bounding box center [288, 119] width 12 height 12
checkbox input "true"
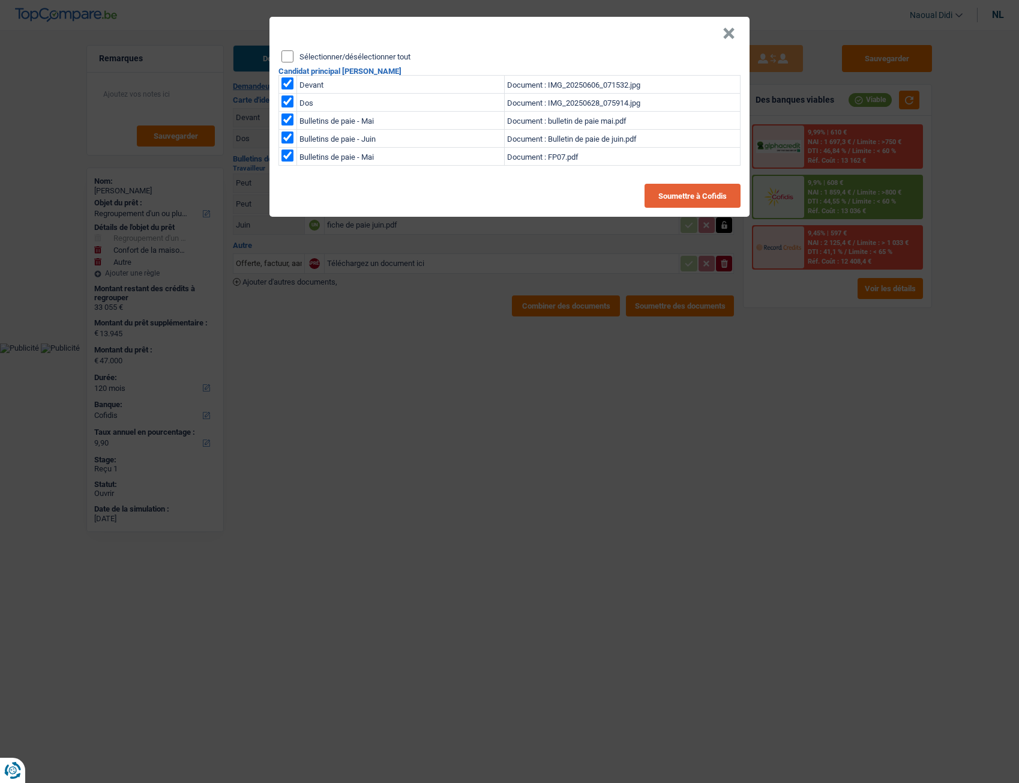
click at [684, 193] on font "Soumettre à Cofidis" at bounding box center [693, 196] width 68 height 9
click at [726, 31] on font "×" at bounding box center [729, 33] width 13 height 28
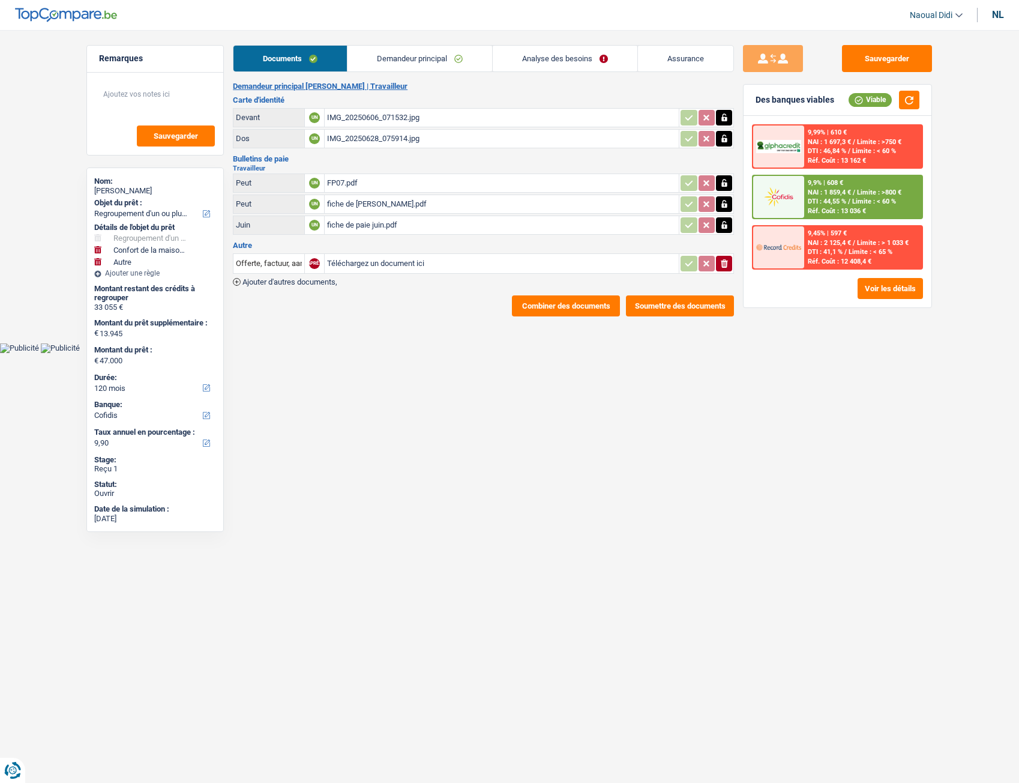
click at [584, 309] on font "Combiner des documents" at bounding box center [566, 305] width 88 height 9
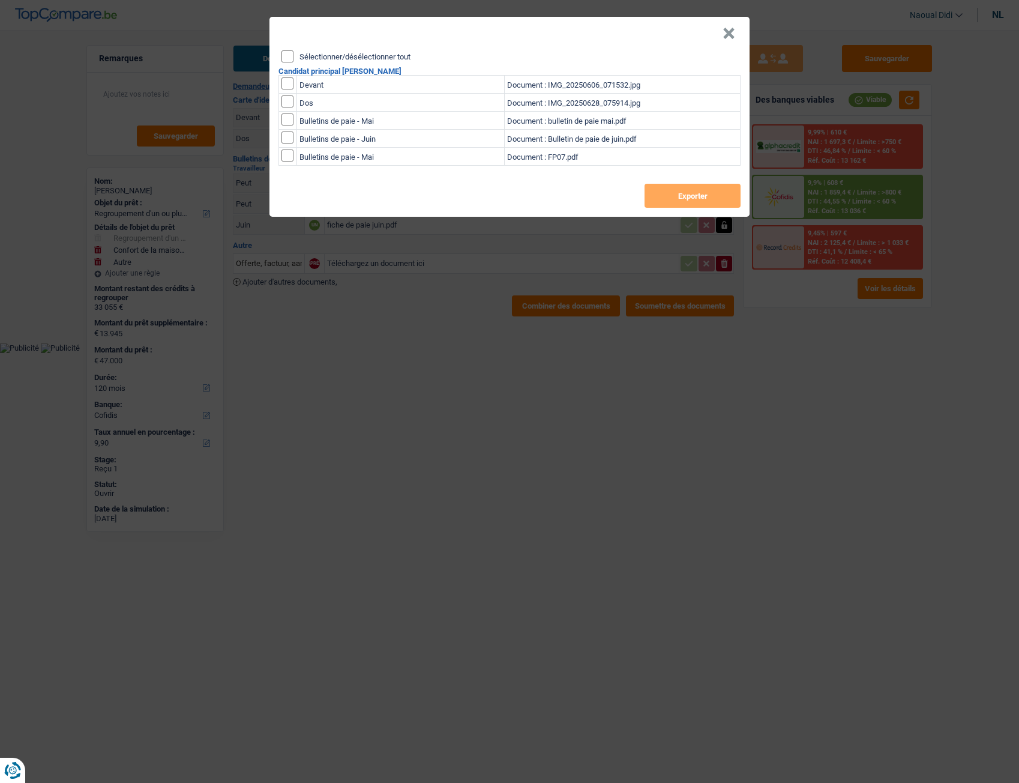
click at [292, 62] on div "Sélectionner/désélectionner tout Candidat principal [PERSON_NAME] Devant Docume…" at bounding box center [510, 133] width 480 height 166
click at [286, 58] on input "Sélectionner/désélectionner tout" at bounding box center [288, 56] width 12 height 12
checkbox input "true"
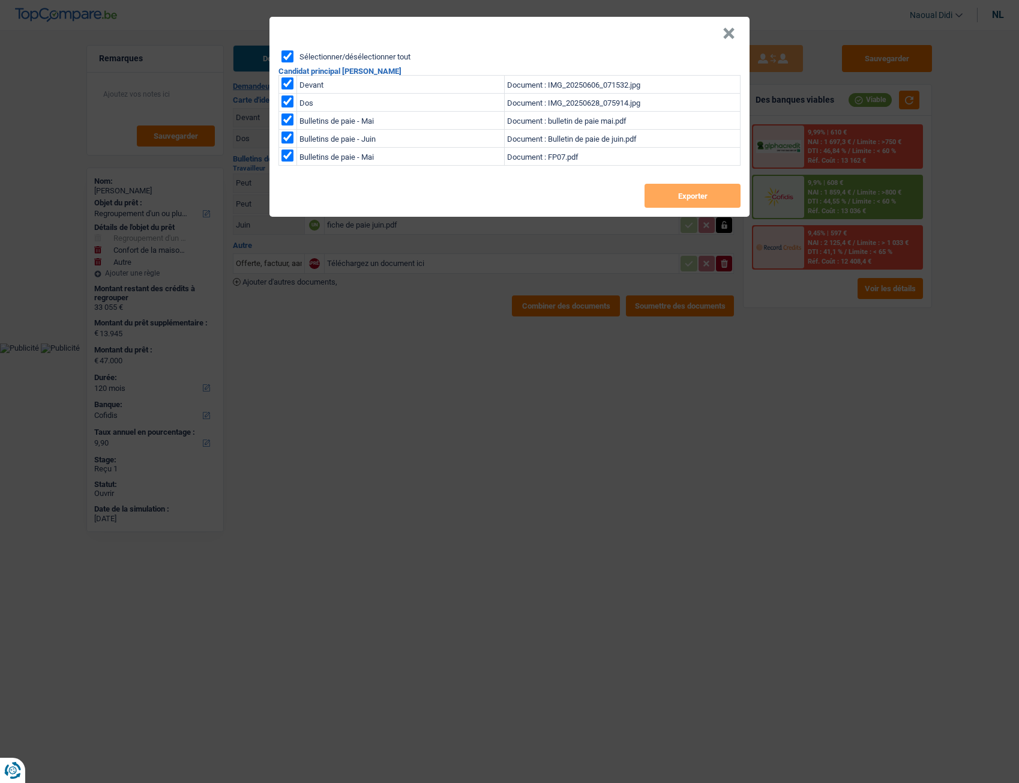
checkbox input "true"
click at [678, 198] on font "Exporter" at bounding box center [692, 196] width 29 height 9
click at [730, 37] on font "×" at bounding box center [729, 33] width 13 height 28
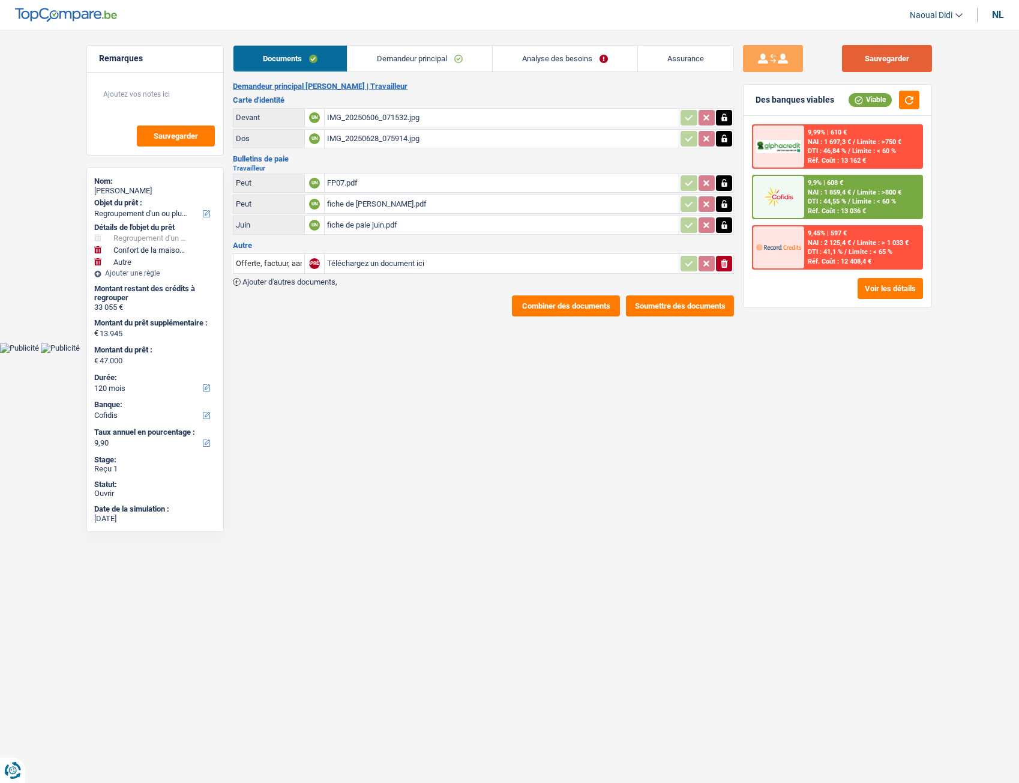
click at [860, 50] on button "Sauvegarder" at bounding box center [887, 58] width 90 height 27
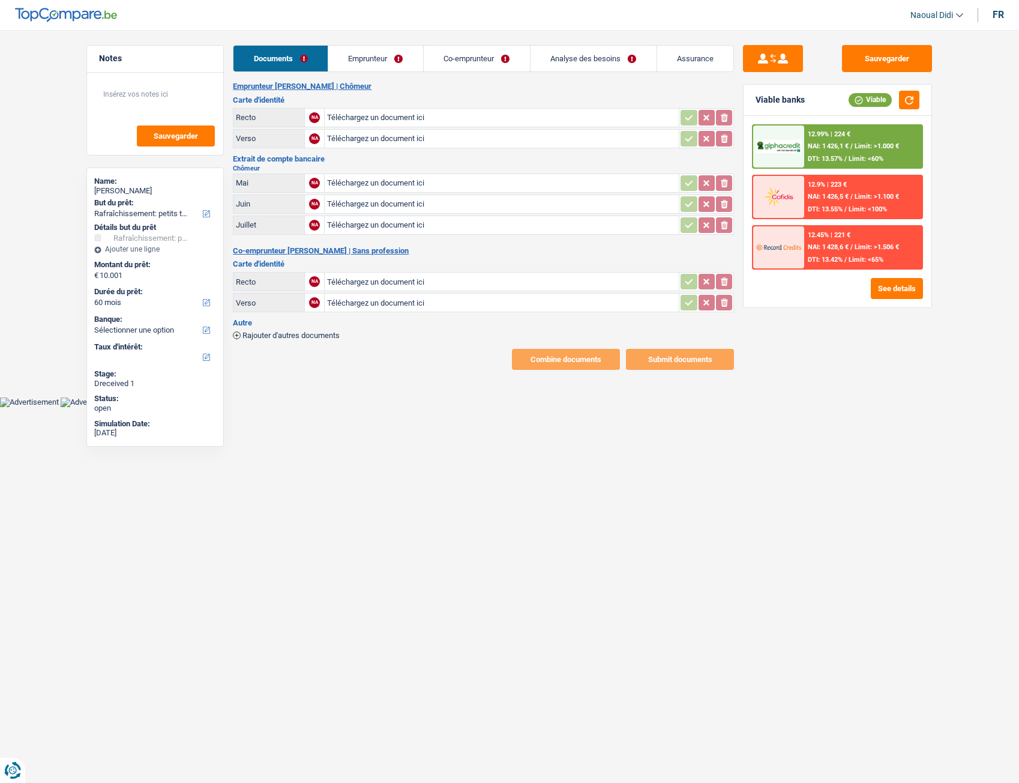
select select "houseOrGarden"
select select "60"
click at [378, 51] on link "Emprunteur" at bounding box center [375, 59] width 95 height 26
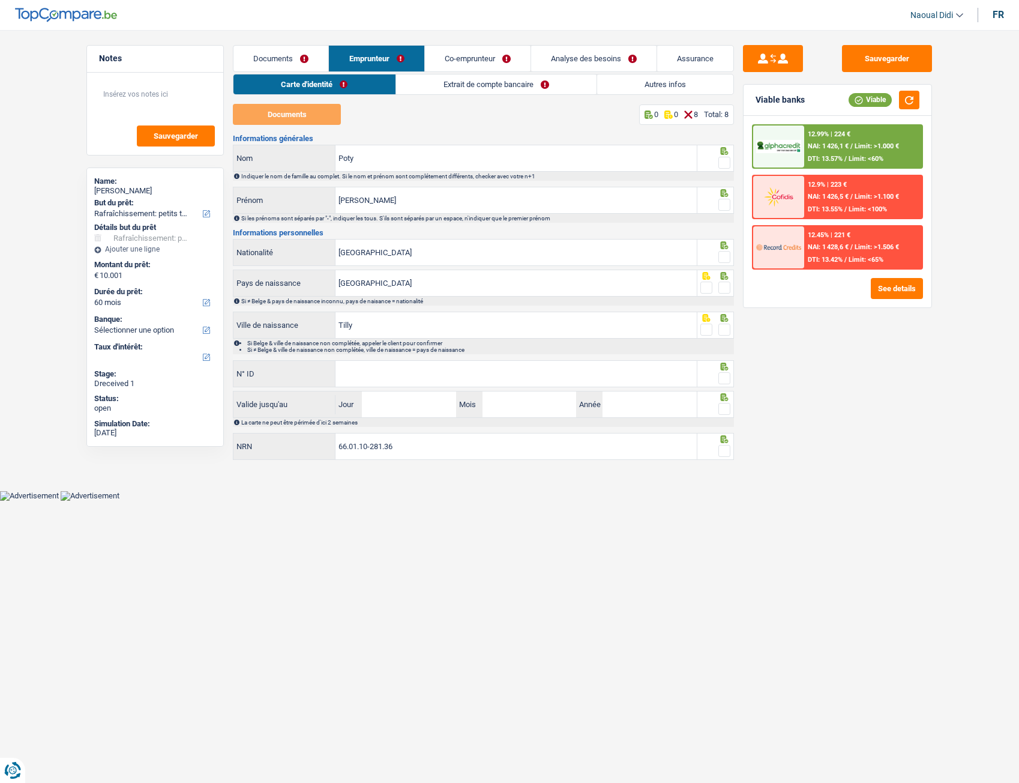
click at [454, 90] on link "Extrait de compte bancaire" at bounding box center [496, 84] width 201 height 20
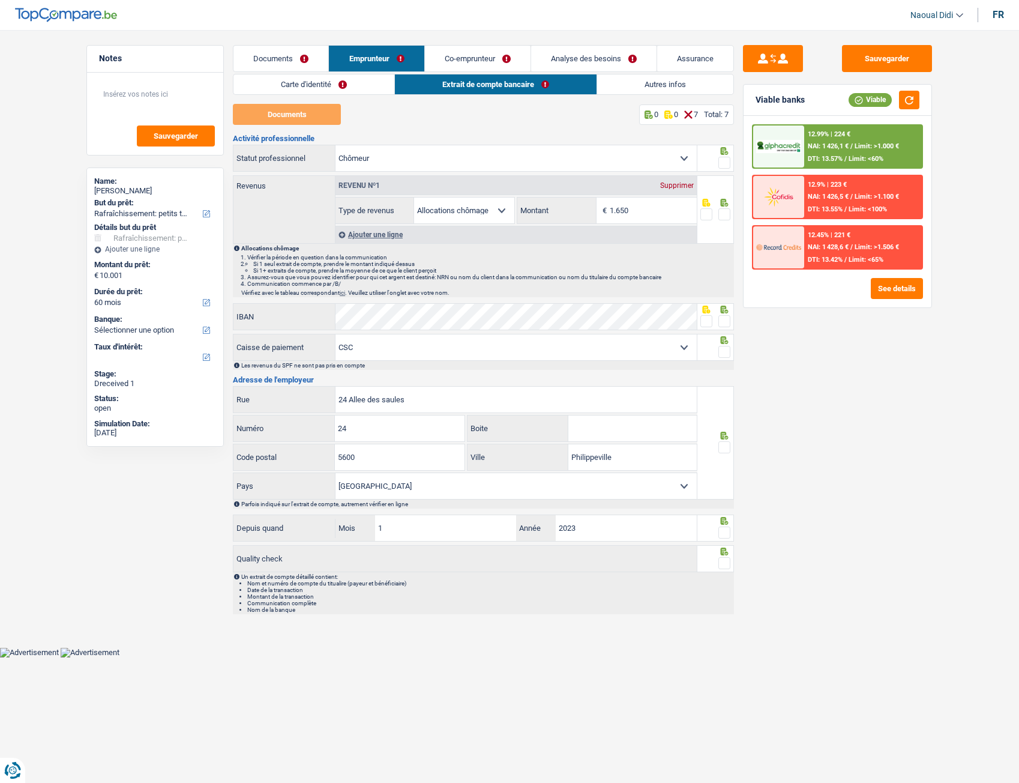
click at [475, 53] on link "Co-emprunteur" at bounding box center [478, 59] width 106 height 26
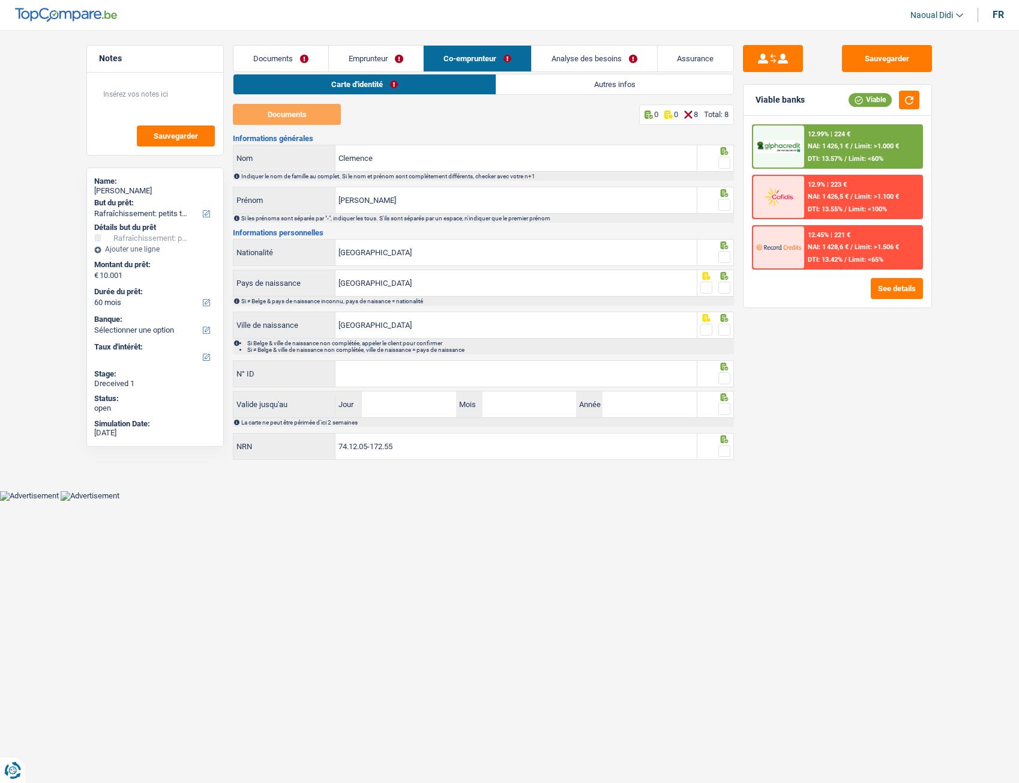
click at [569, 85] on link "Autres infos" at bounding box center [614, 84] width 237 height 20
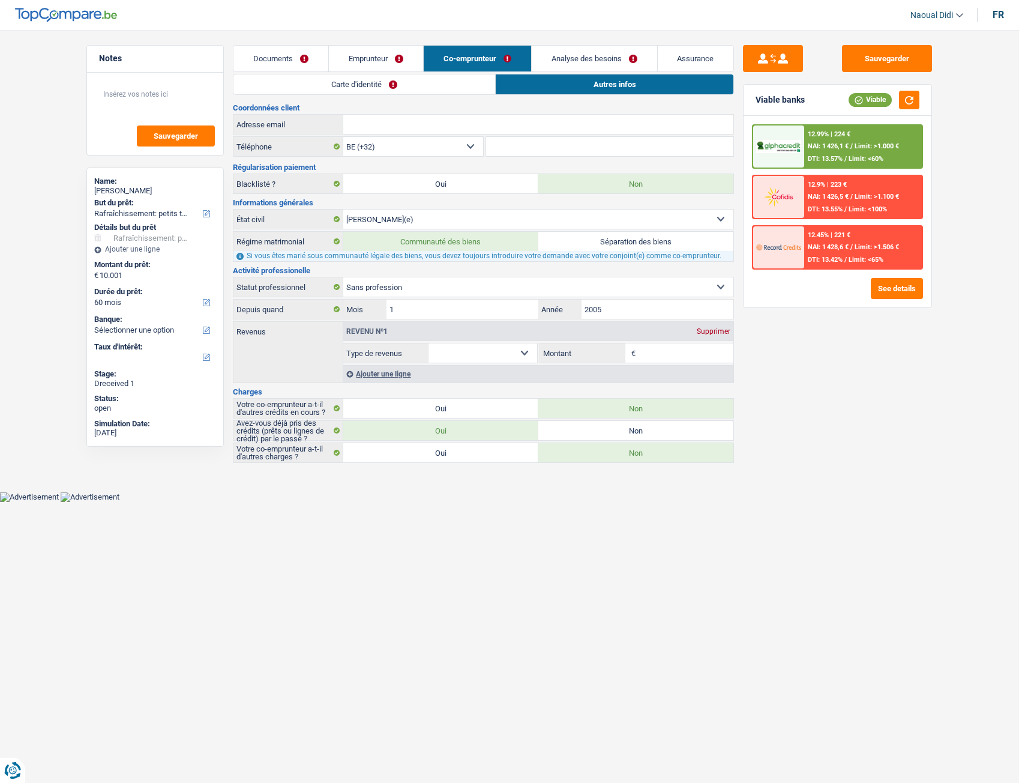
click at [421, 86] on link "Carte d'identité" at bounding box center [365, 84] width 262 height 20
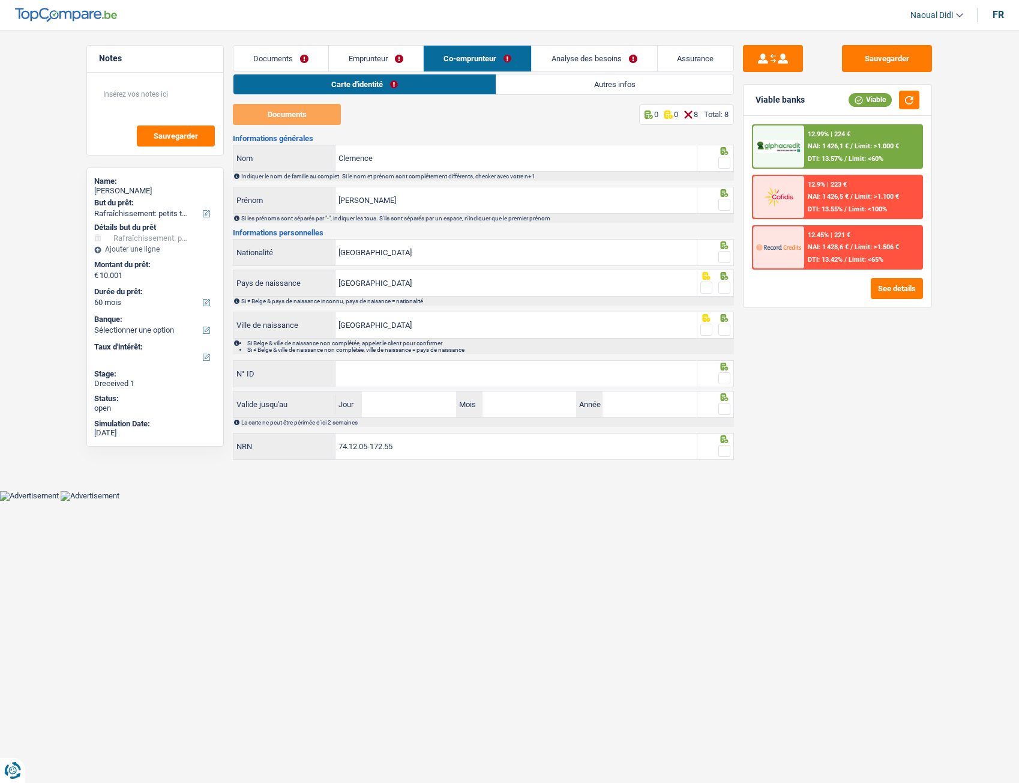
click at [361, 63] on link "Emprunteur" at bounding box center [376, 59] width 94 height 26
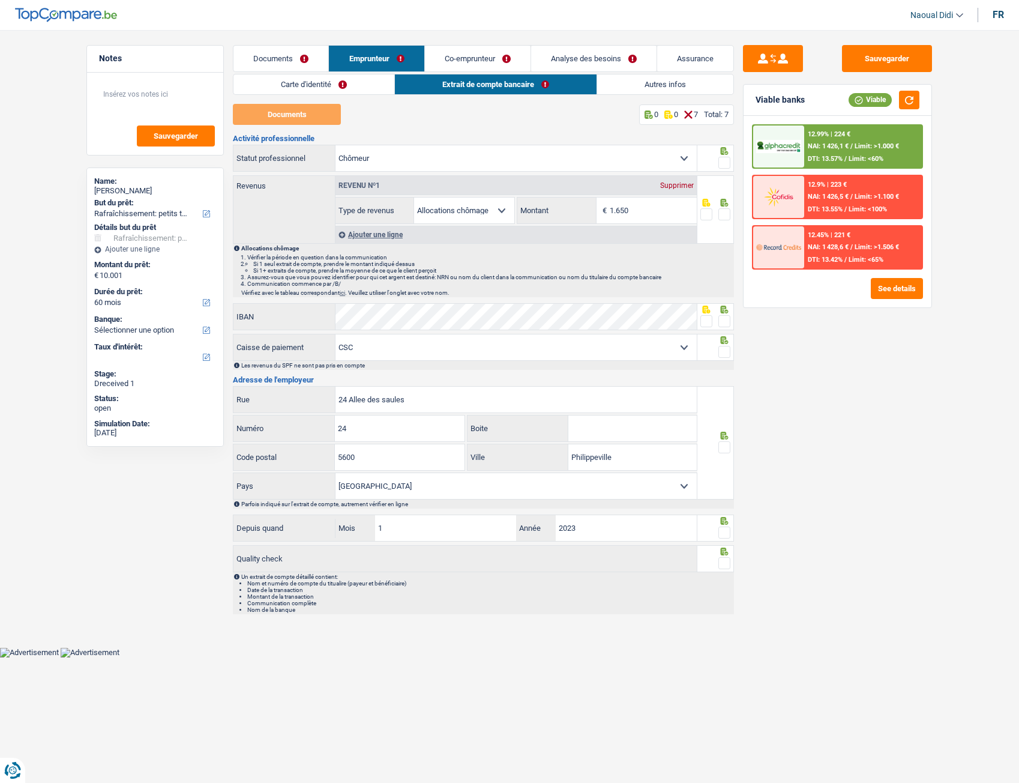
click at [480, 55] on link "Co-emprunteur" at bounding box center [478, 59] width 106 height 26
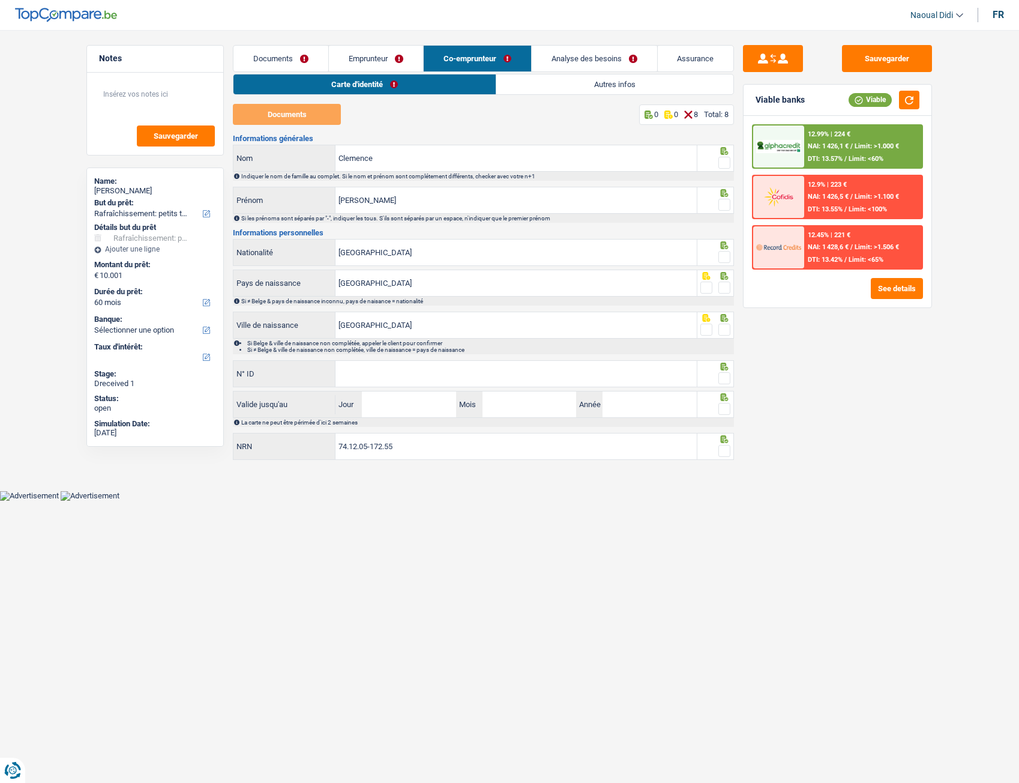
click at [379, 53] on link "Emprunteur" at bounding box center [376, 59] width 94 height 26
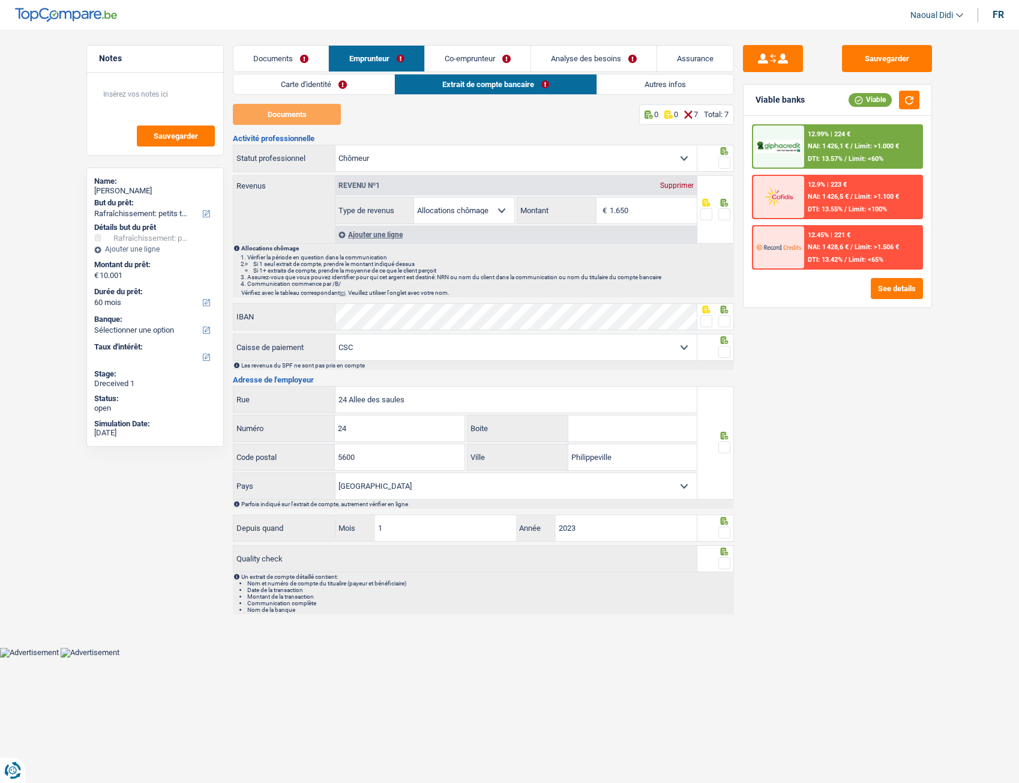
click at [325, 88] on link "Carte d'identité" at bounding box center [314, 84] width 161 height 20
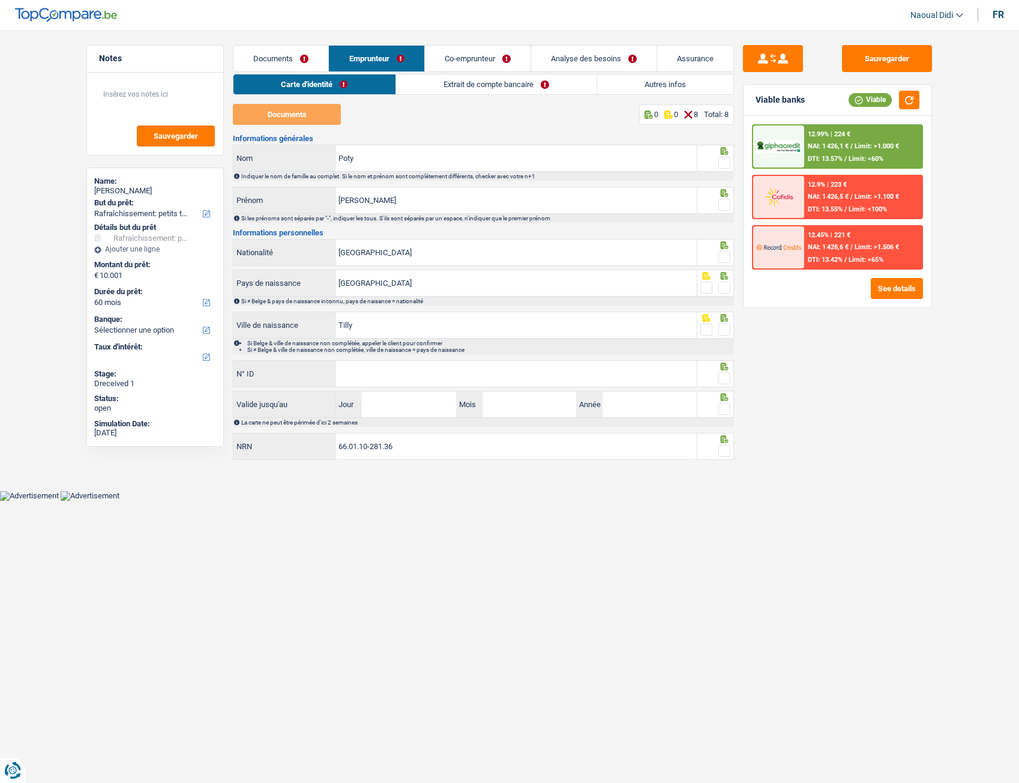
click at [466, 88] on link "Extrait de compte bancaire" at bounding box center [496, 84] width 201 height 20
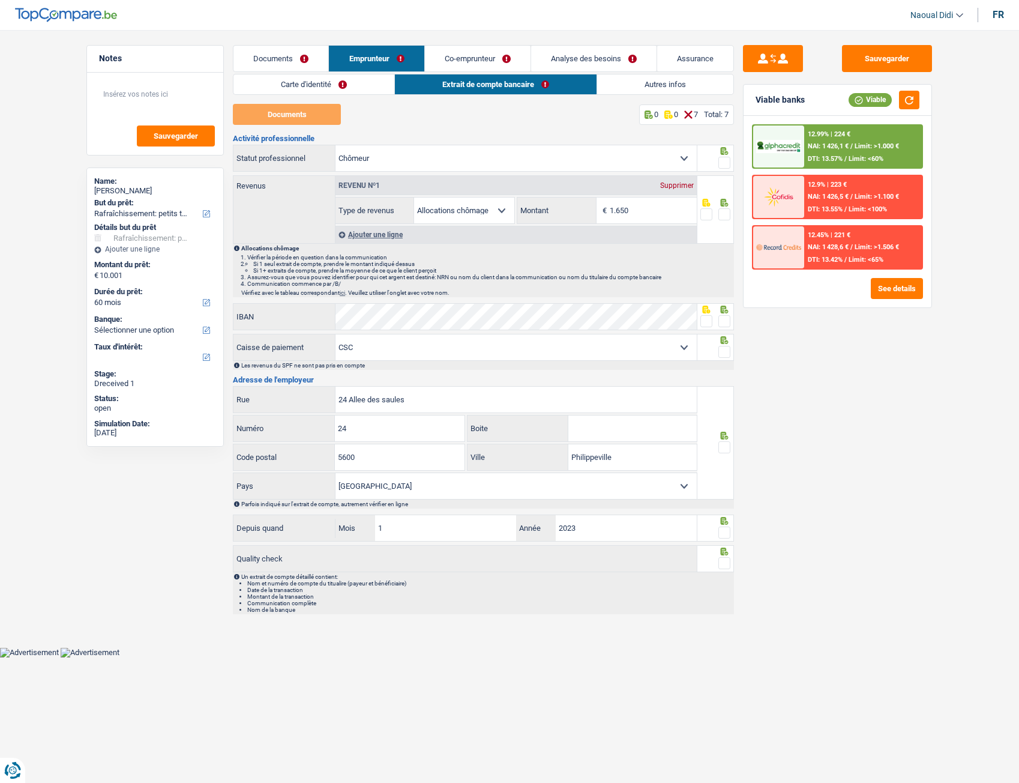
click at [480, 57] on link "Co-emprunteur" at bounding box center [478, 59] width 106 height 26
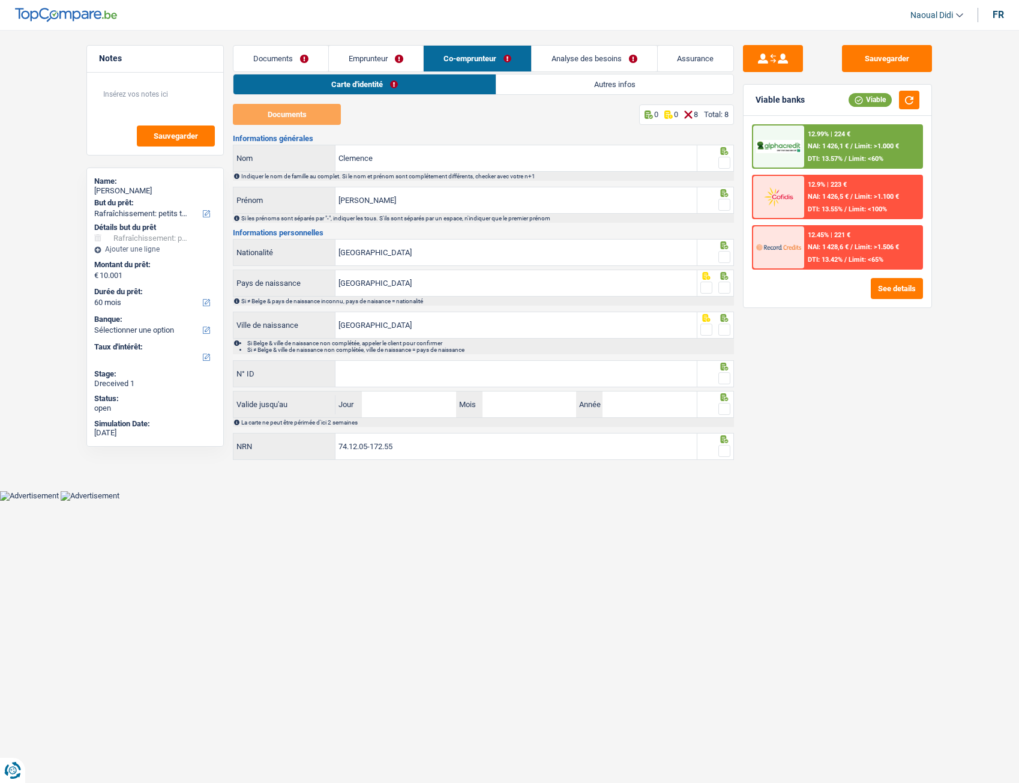
click at [585, 87] on link "Autres infos" at bounding box center [614, 84] width 237 height 20
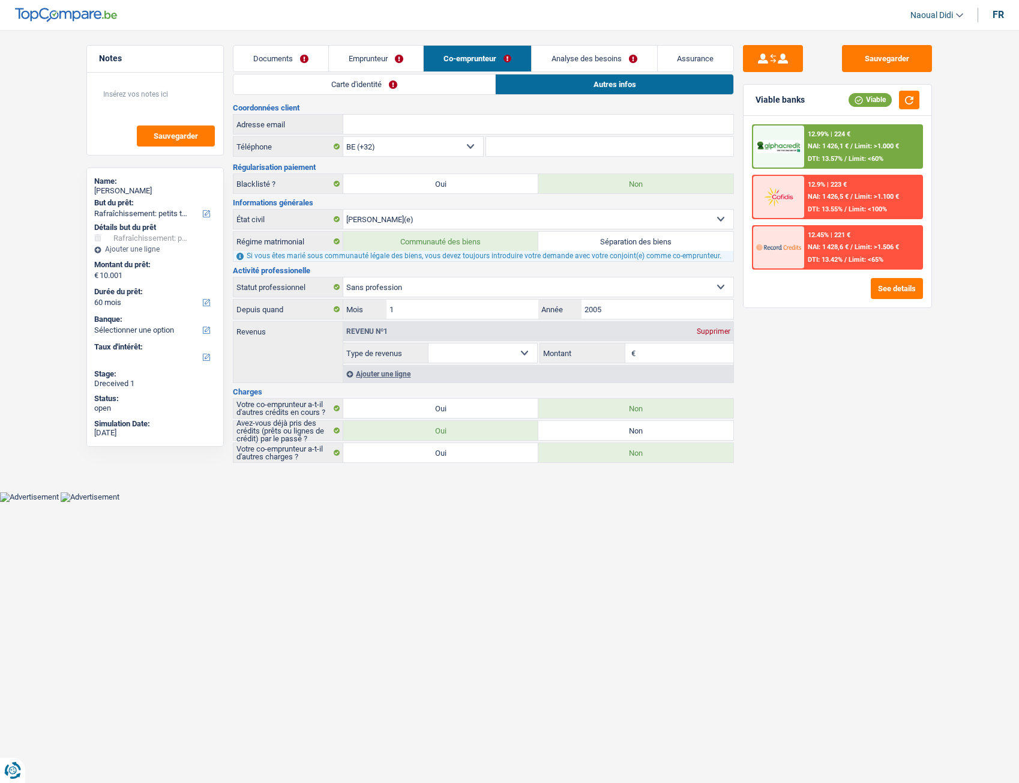
click at [369, 58] on link "Emprunteur" at bounding box center [376, 59] width 94 height 26
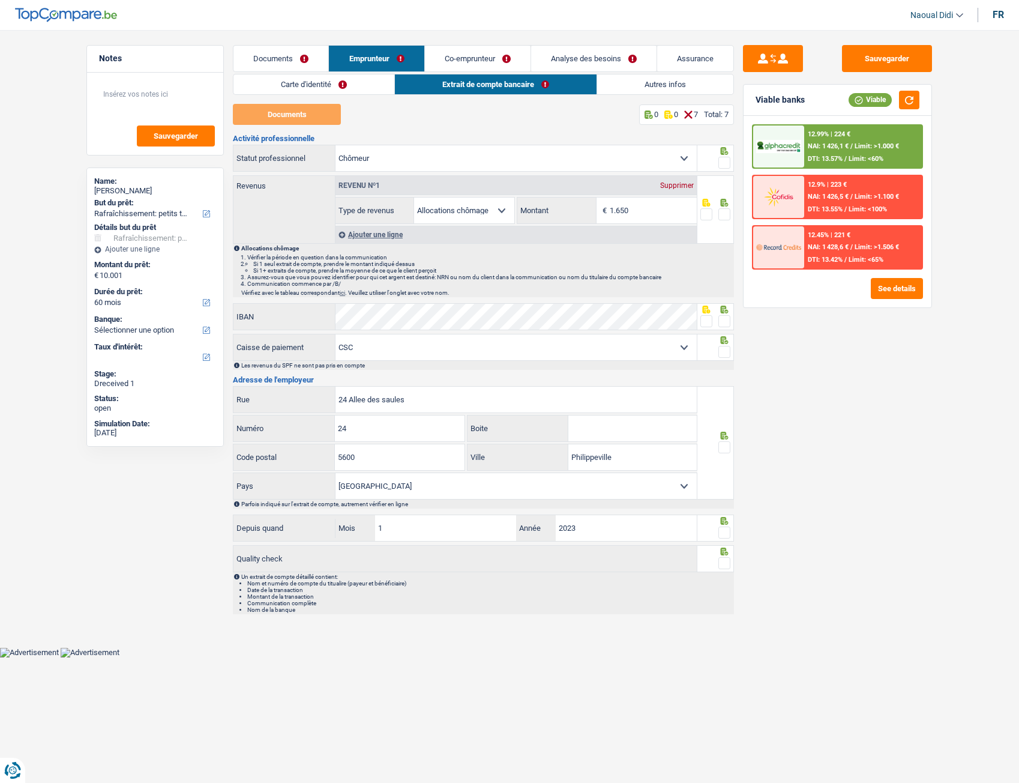
click at [282, 81] on link "Carte d'identité" at bounding box center [314, 84] width 161 height 20
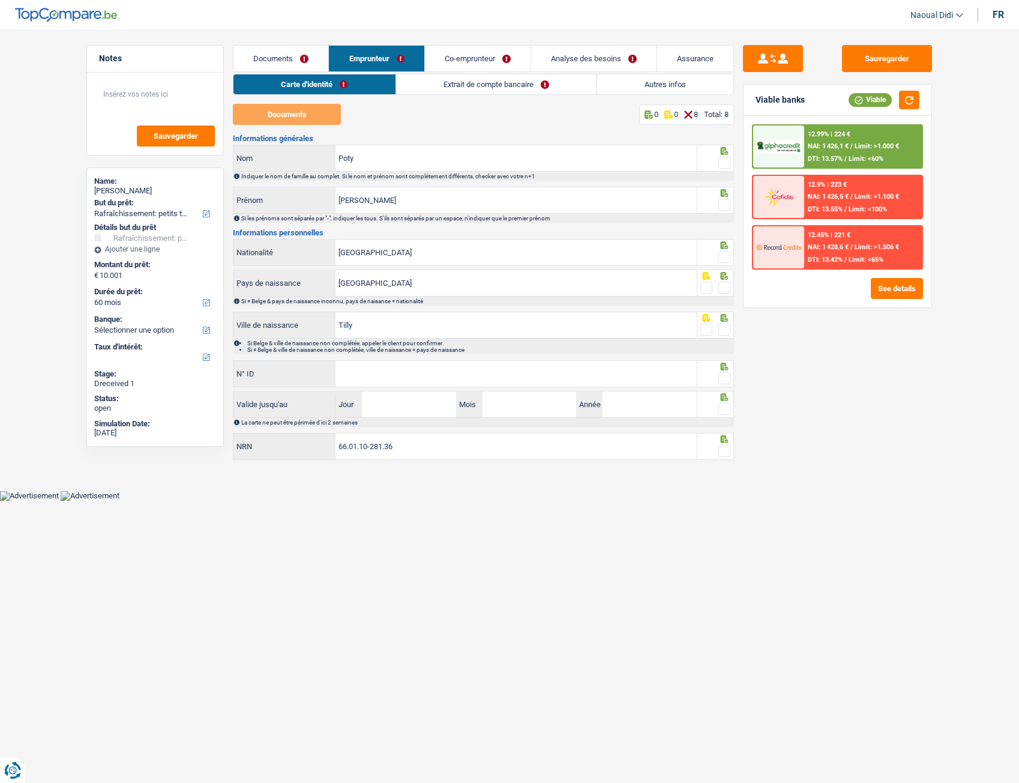
click at [396, 54] on link "Emprunteur" at bounding box center [376, 59] width 95 height 26
click at [350, 86] on link "Carte d'identité" at bounding box center [314, 84] width 161 height 20
click at [465, 79] on link "Extrait de compte bancaire" at bounding box center [496, 84] width 201 height 20
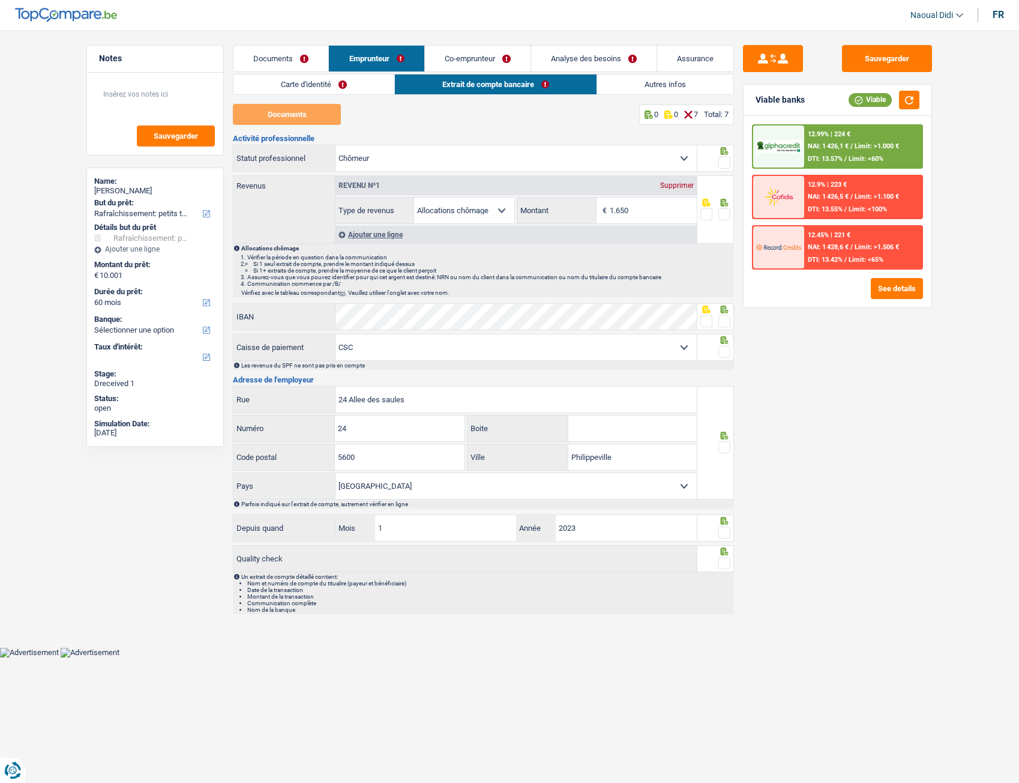
click at [641, 81] on link "Autres infos" at bounding box center [665, 84] width 136 height 20
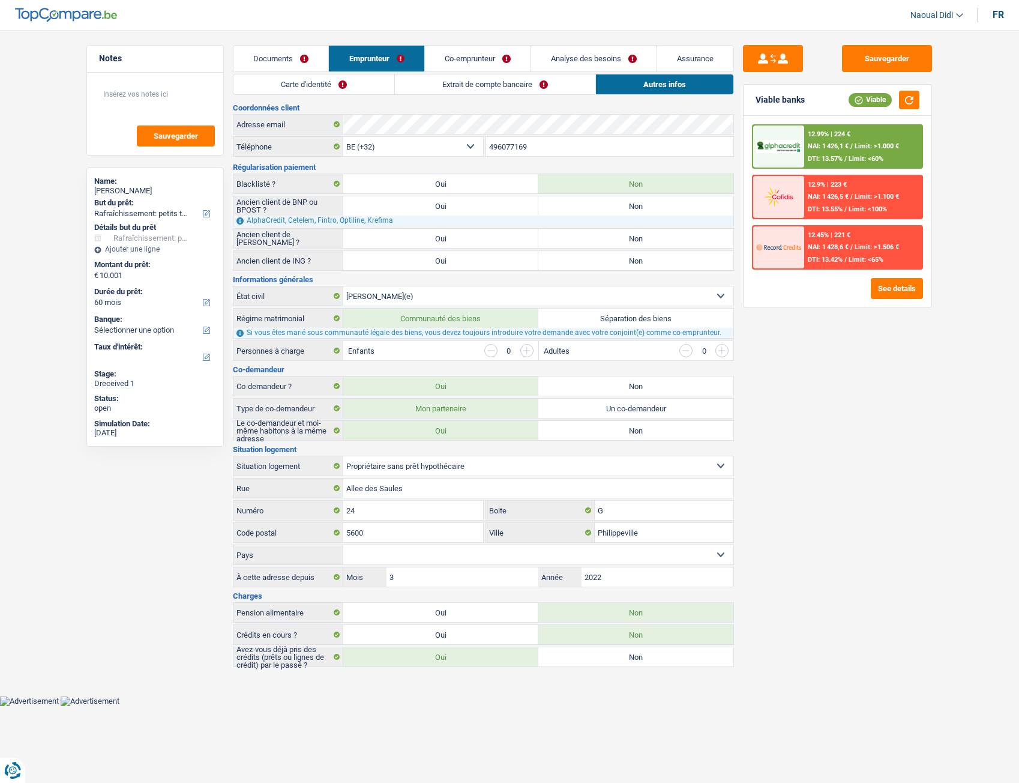
click at [474, 56] on link "Co-emprunteur" at bounding box center [478, 59] width 106 height 26
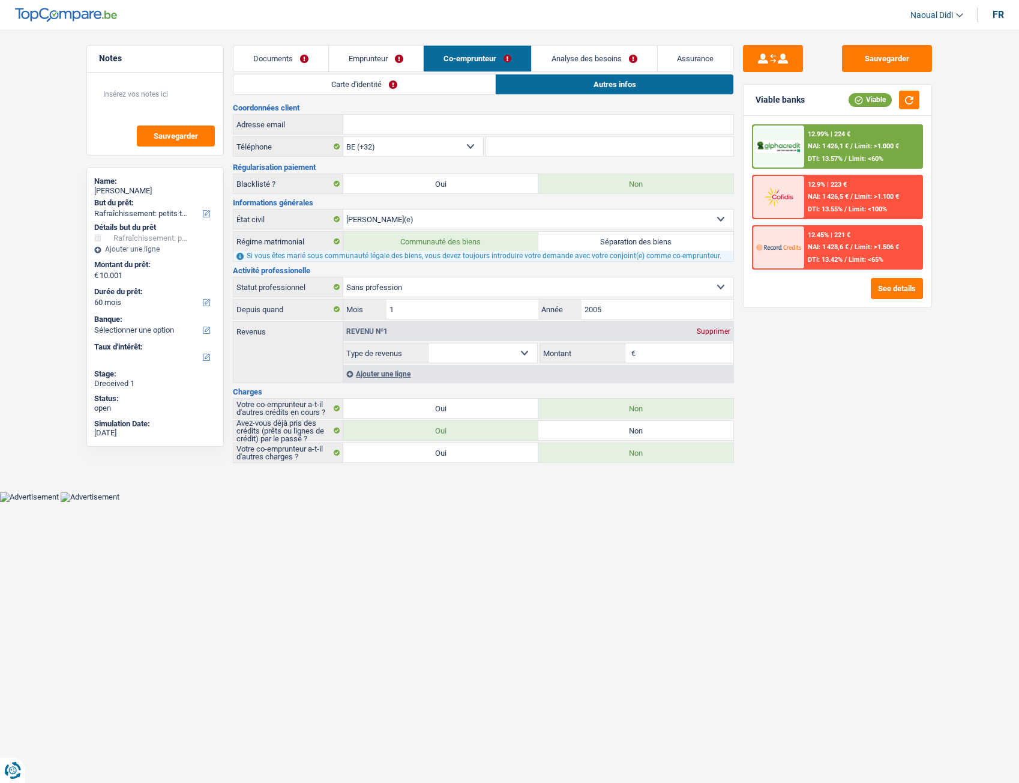
click at [379, 82] on link "Carte d'identité" at bounding box center [365, 84] width 262 height 20
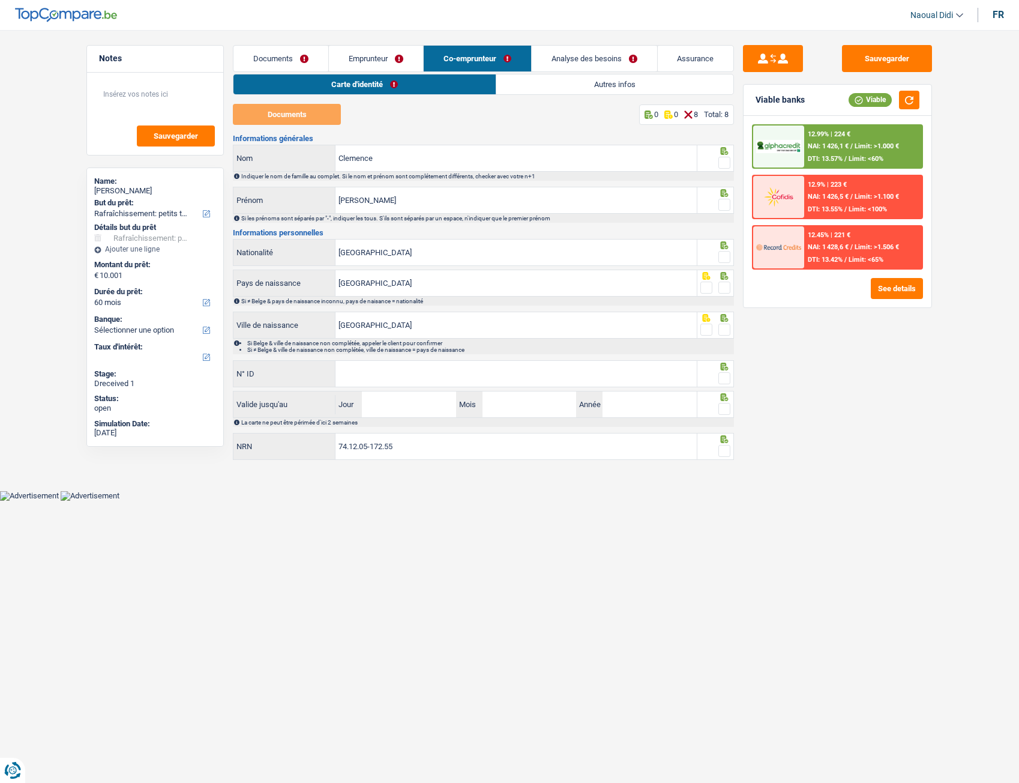
click at [378, 55] on link "Emprunteur" at bounding box center [376, 59] width 94 height 26
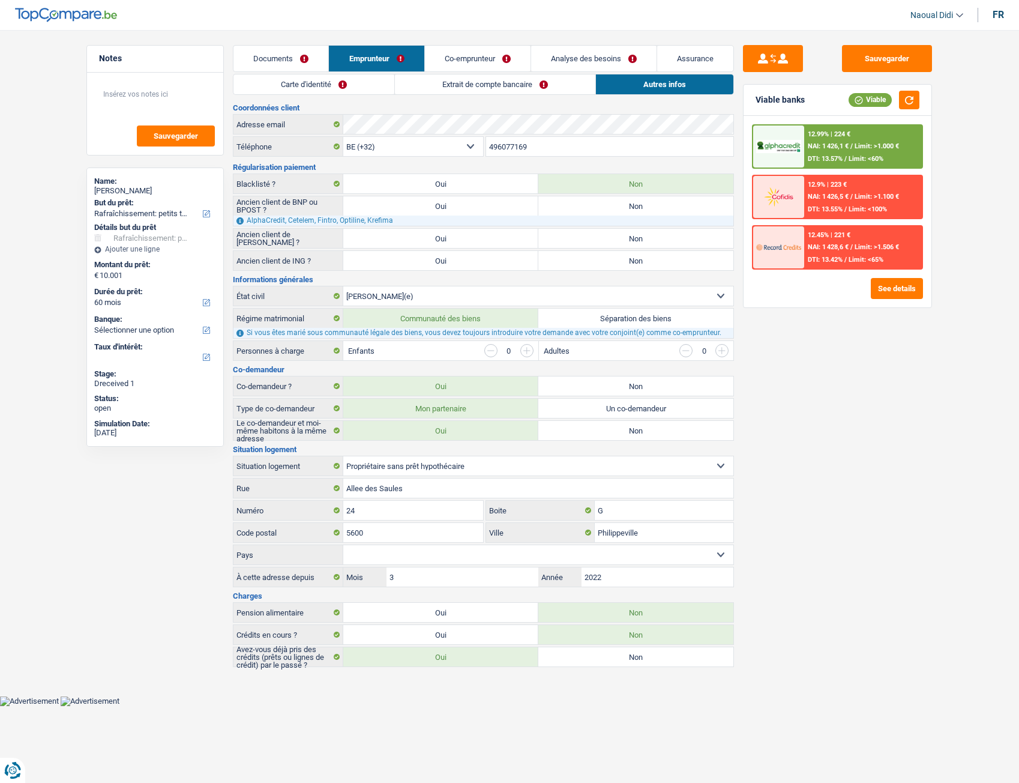
click at [285, 82] on link "Carte d'identité" at bounding box center [314, 84] width 161 height 20
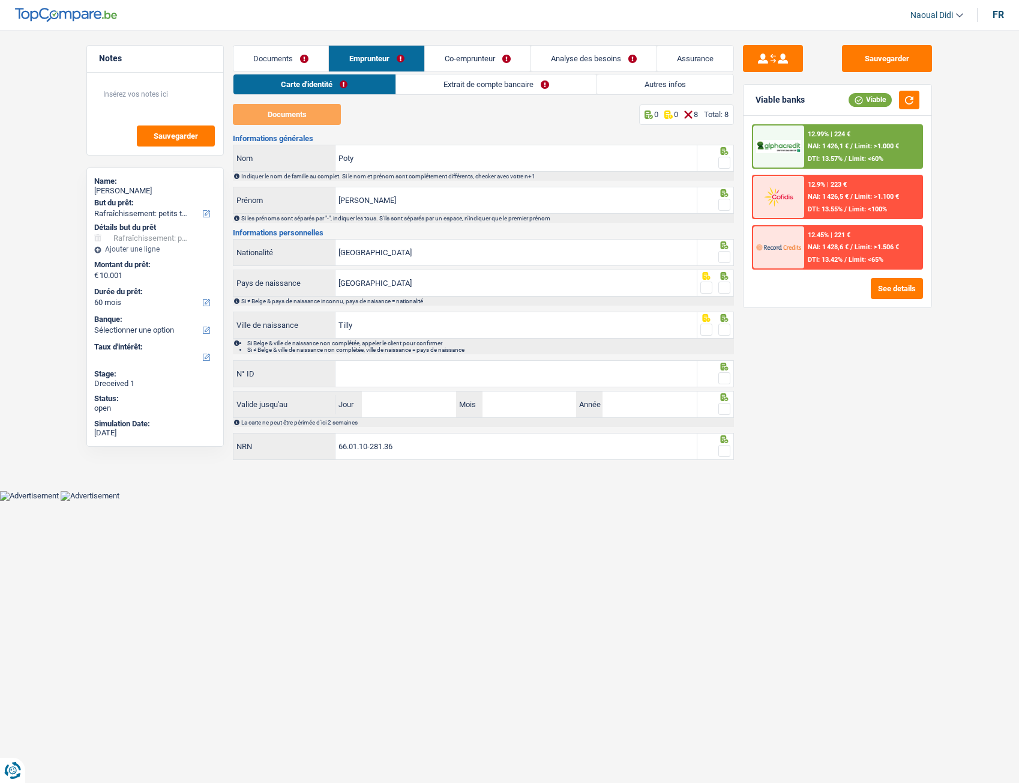
click at [474, 88] on link "Extrait de compte bancaire" at bounding box center [496, 84] width 201 height 20
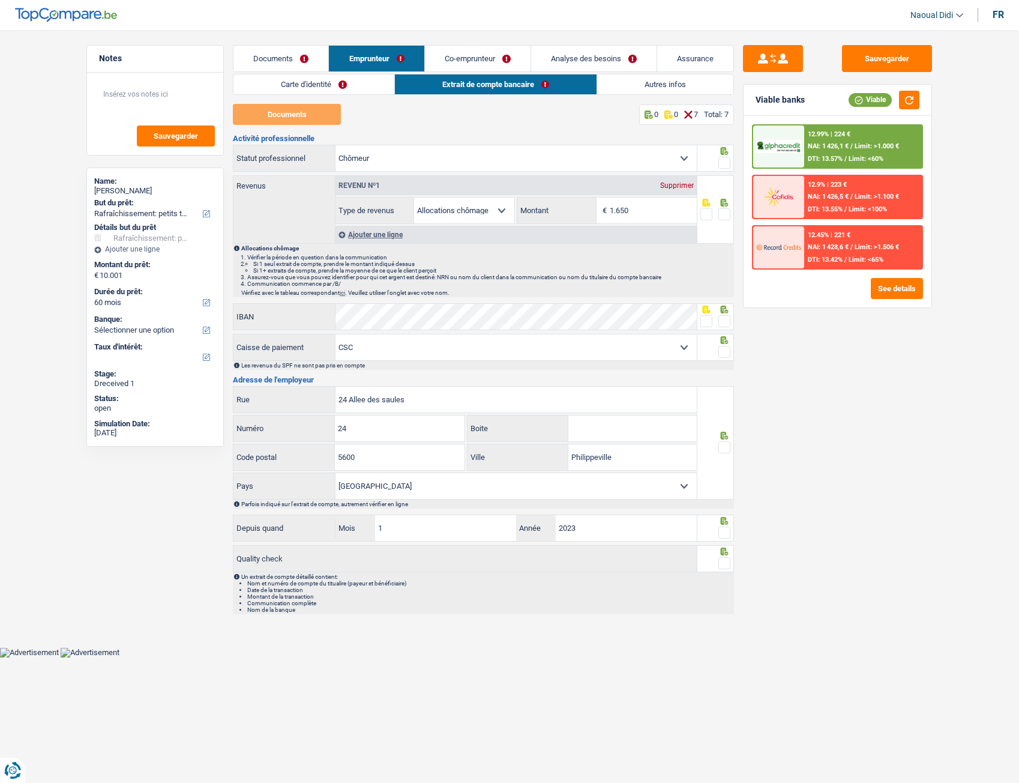
click at [459, 62] on link "Co-emprunteur" at bounding box center [478, 59] width 106 height 26
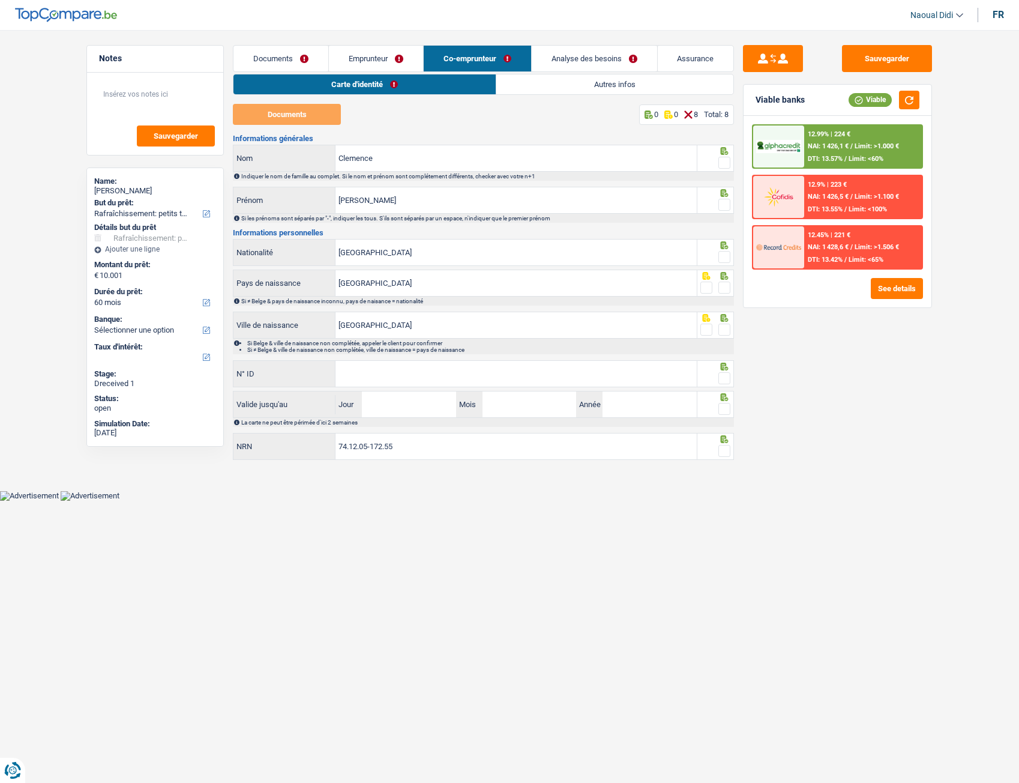
click at [610, 87] on link "Autres infos" at bounding box center [614, 84] width 237 height 20
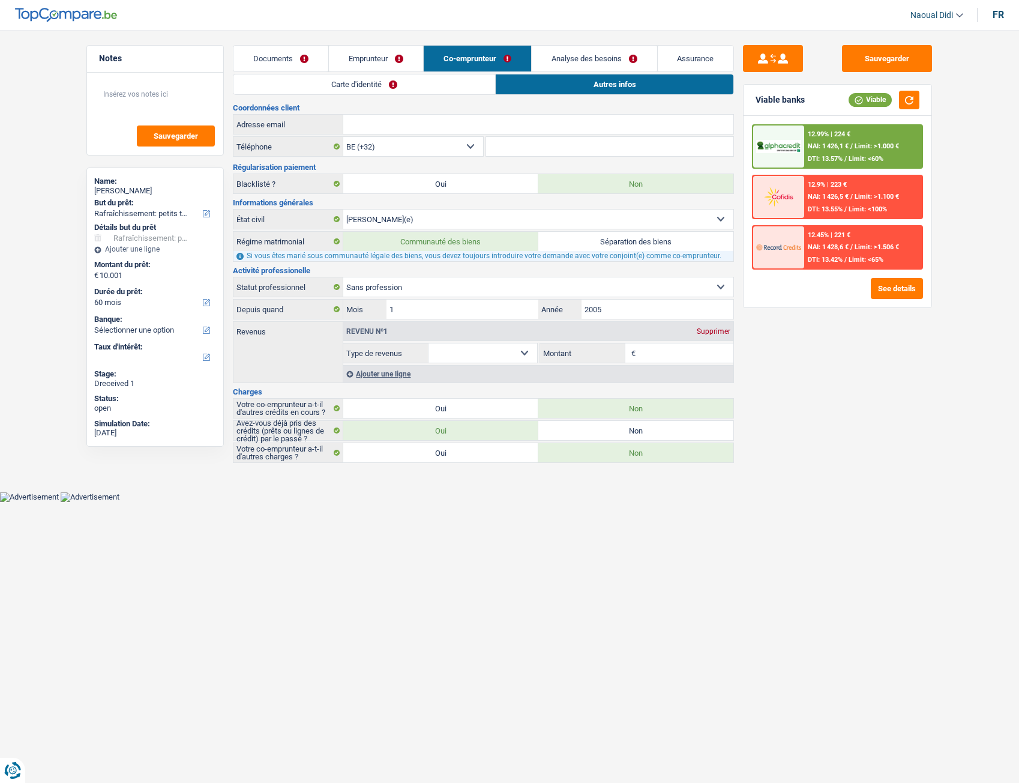
click at [456, 51] on link "Co-emprunteur" at bounding box center [477, 59] width 107 height 26
click at [372, 86] on link "Carte d'identité" at bounding box center [365, 84] width 262 height 20
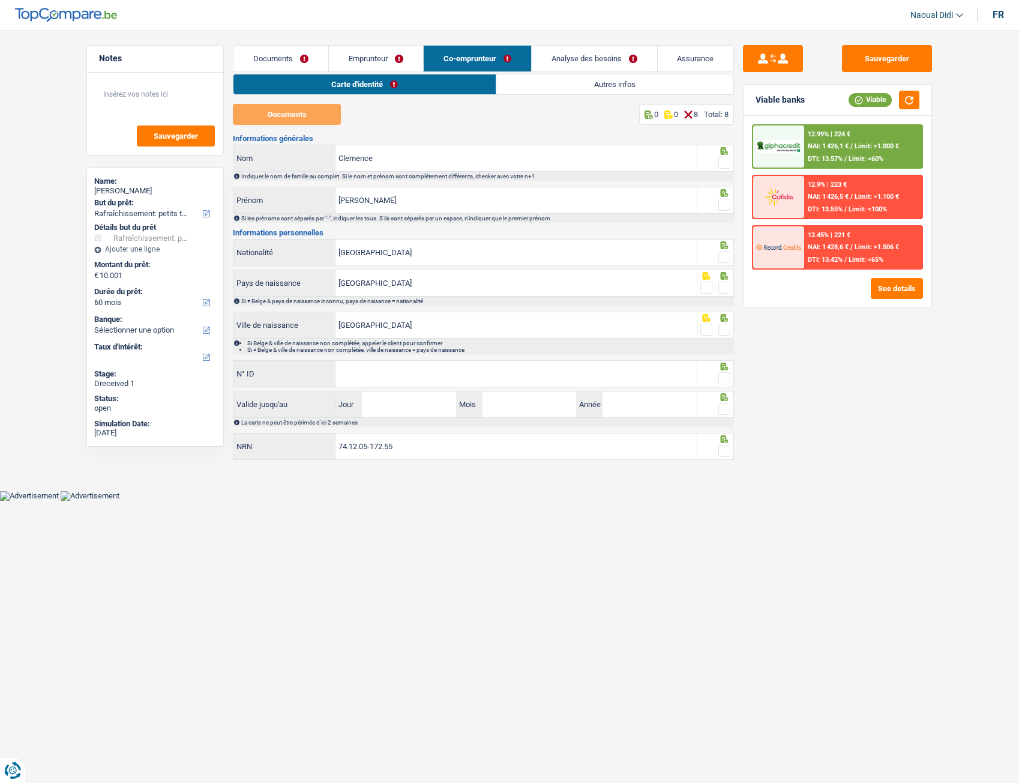
click at [495, 55] on link "Co-emprunteur" at bounding box center [477, 59] width 107 height 26
click at [608, 87] on link "Autres infos" at bounding box center [614, 84] width 237 height 20
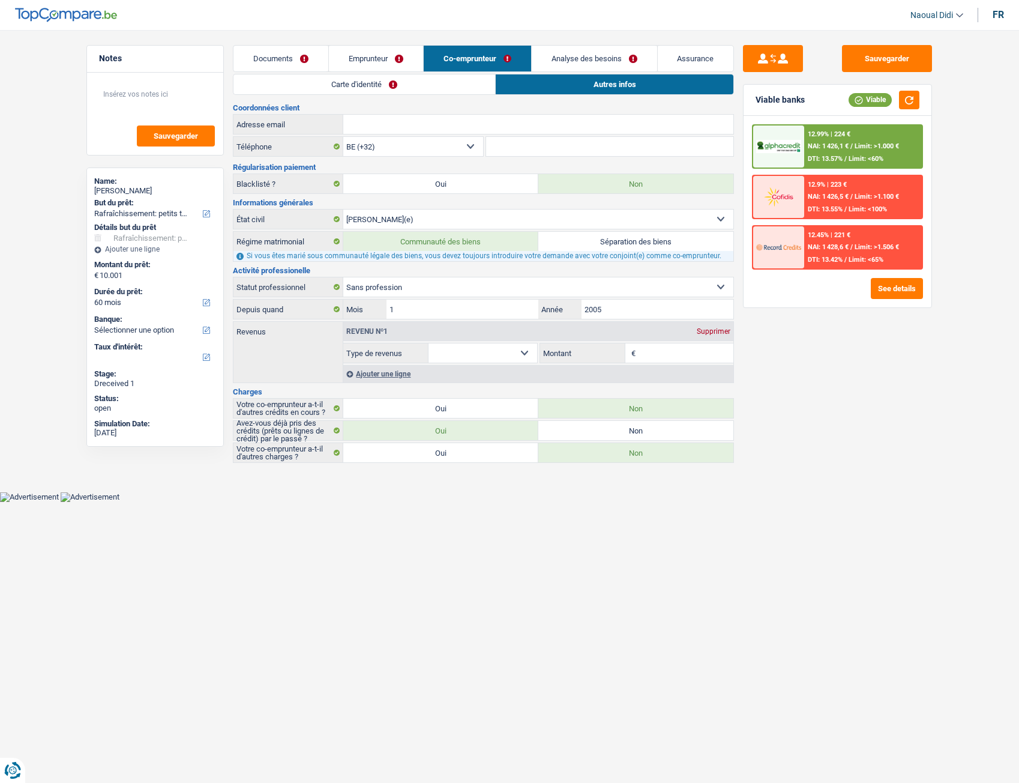
click at [363, 65] on link "Emprunteur" at bounding box center [376, 59] width 94 height 26
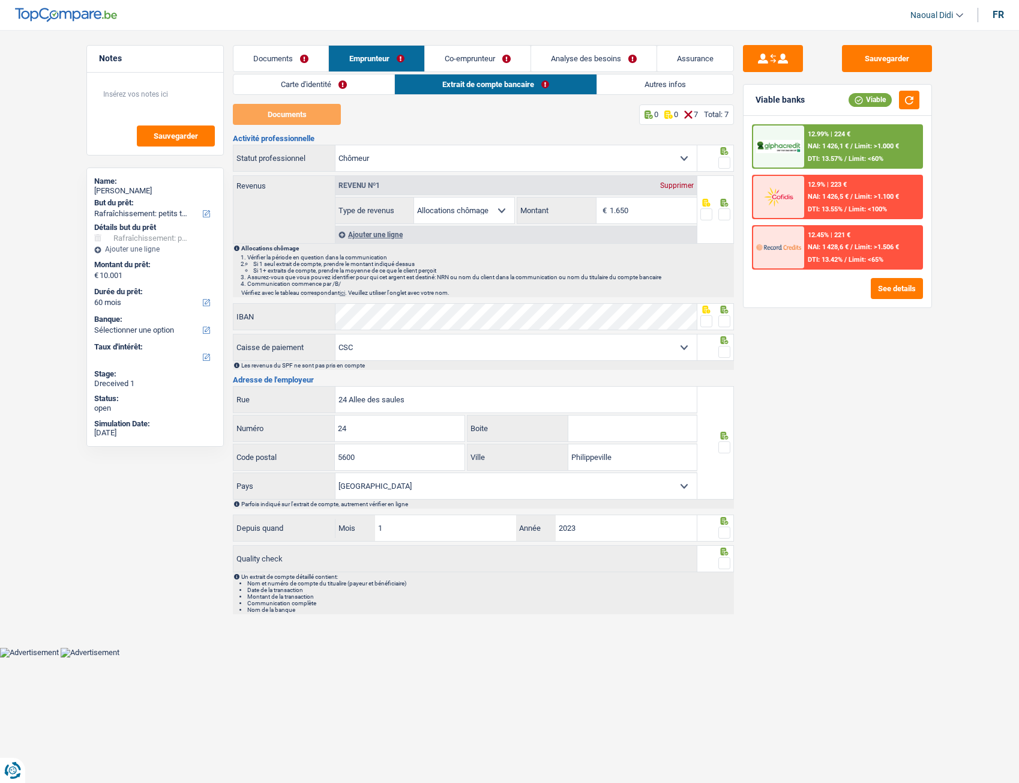
click at [314, 83] on link "Carte d'identité" at bounding box center [314, 84] width 161 height 20
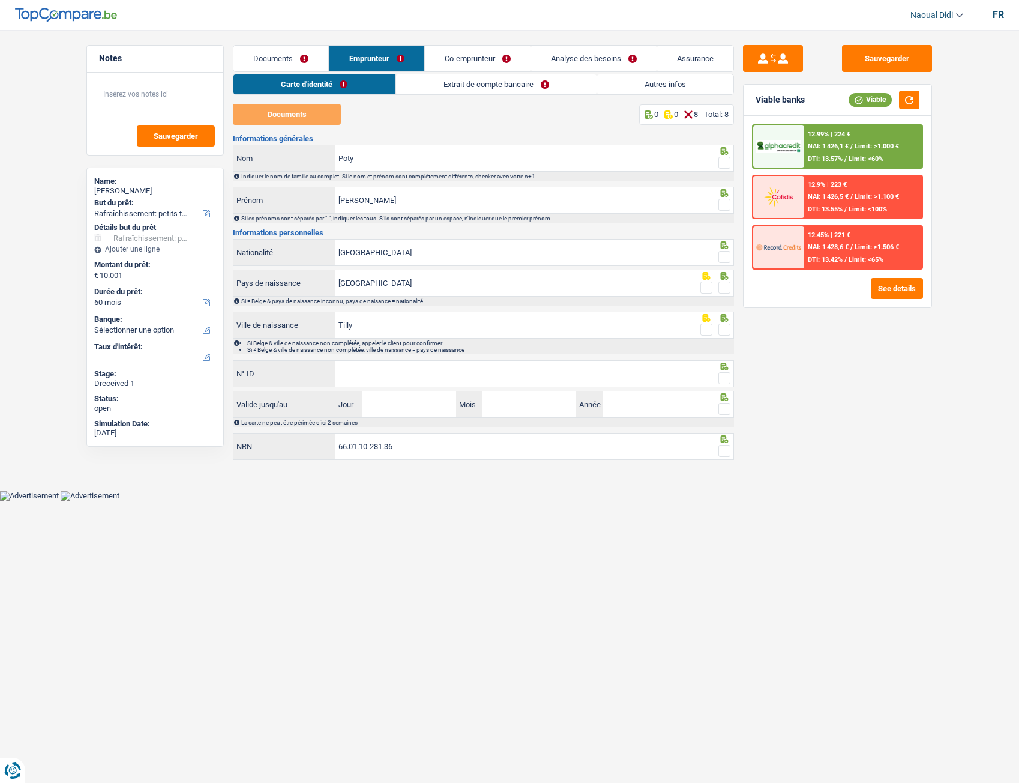
click at [280, 57] on link "Documents" at bounding box center [281, 59] width 95 height 26
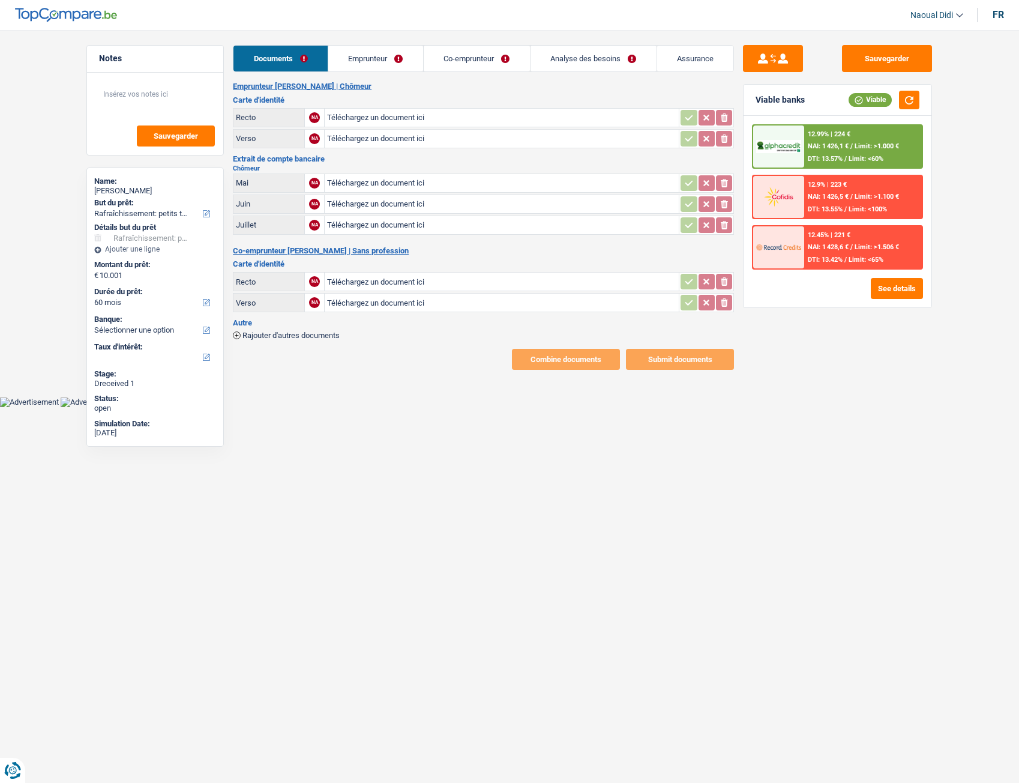
click at [366, 116] on input "Téléchargez un document ici" at bounding box center [501, 118] width 349 height 18
click at [370, 116] on input "Téléchargez un document ici" at bounding box center [501, 118] width 349 height 18
type input "C:\fakepath\R MR.jpg"
click at [364, 135] on input "Téléchargez un document ici" at bounding box center [501, 139] width 349 height 18
type input "C:\fakepath\VMR.jpg"
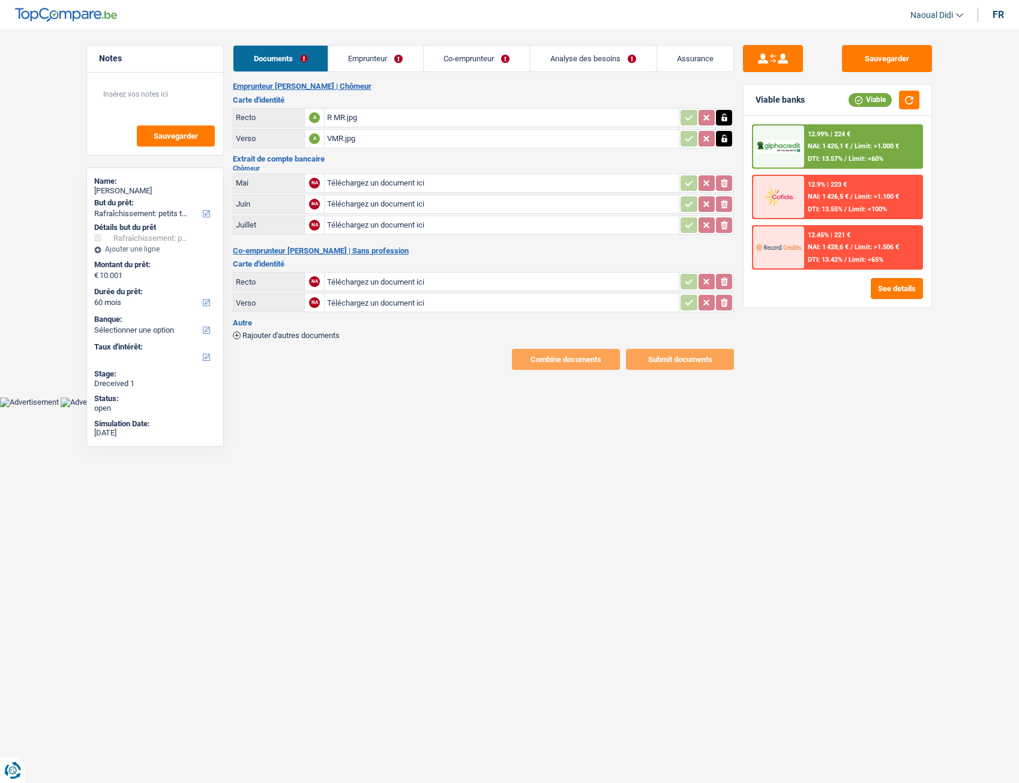
click at [378, 185] on input "Téléchargez un document ici" at bounding box center [501, 183] width 349 height 18
click at [346, 205] on input "Téléchargez un document ici" at bounding box center [501, 204] width 349 height 18
type input "C:\fakepath\Extrait de 06.pdf"
click at [426, 205] on input "Téléchargez un document ici" at bounding box center [501, 204] width 349 height 18
click at [361, 226] on input "Téléchargez un document ici" at bounding box center [501, 225] width 349 height 18
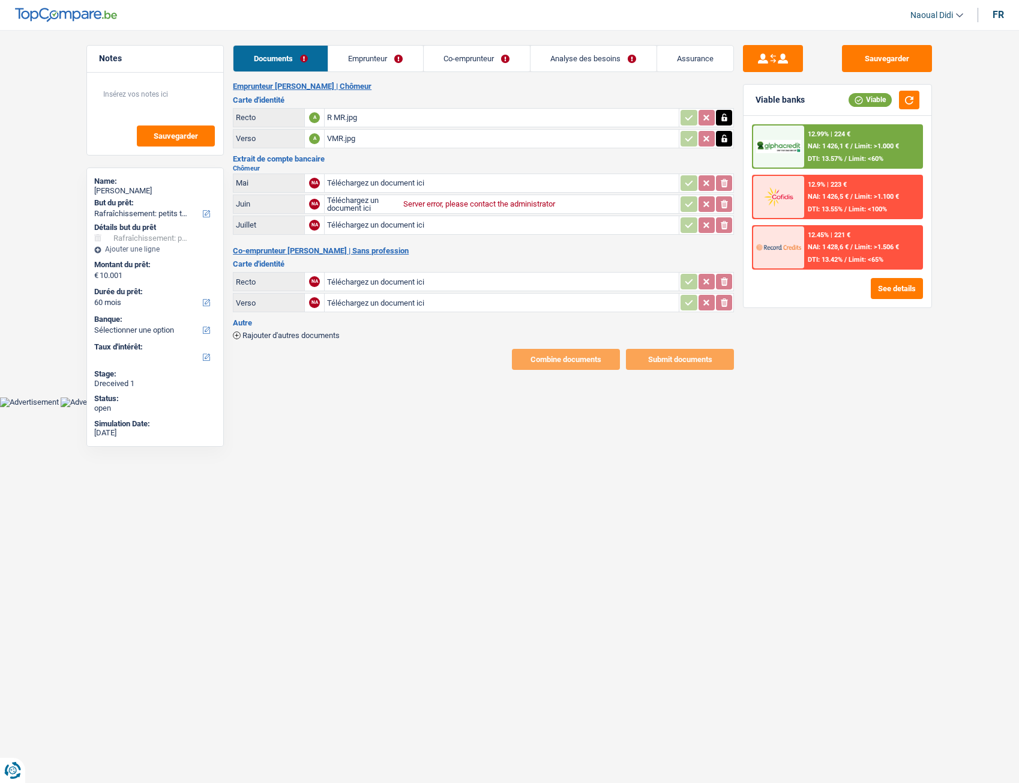
type input "C:\fakepath\extr 07.pdf"
click at [422, 207] on input "Téléchargez un document ici" at bounding box center [501, 204] width 349 height 18
select select "houseOrGarden"
select select "60"
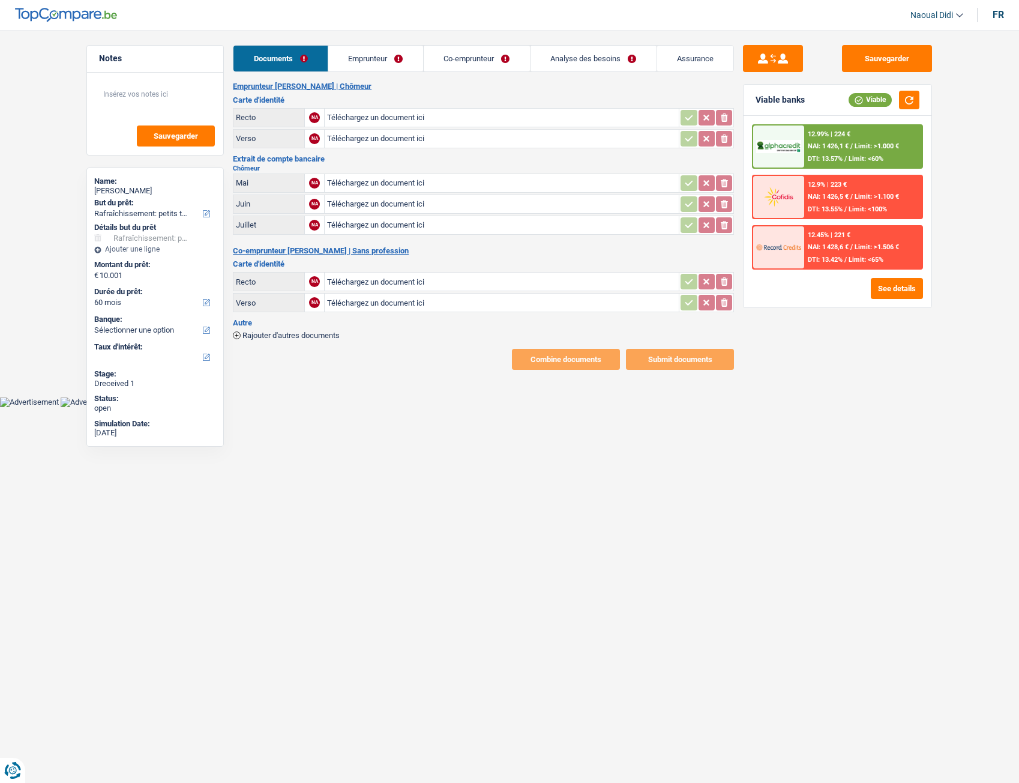
click at [389, 115] on input "Téléchargez un document ici" at bounding box center [501, 118] width 349 height 18
type input "C:\fakepath\R MR.jpg"
click at [384, 136] on input "Téléchargez un document ici" at bounding box center [501, 139] width 349 height 18
type input "C:\fakepath\VMR.jpg"
click at [726, 140] on icon "button" at bounding box center [724, 138] width 5 height 8
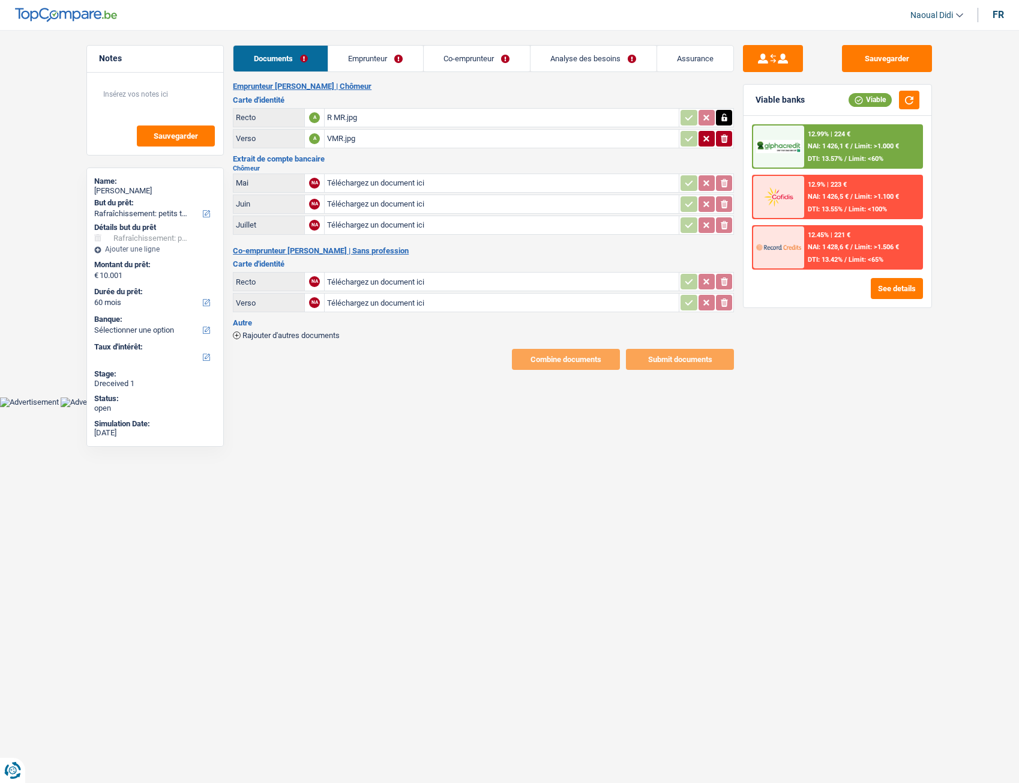
click at [726, 116] on icon "button" at bounding box center [725, 118] width 10 height 12
click at [896, 58] on button "Sauvegarder" at bounding box center [887, 58] width 90 height 27
click at [369, 202] on input "Téléchargez un document ici" at bounding box center [501, 204] width 349 height 18
type input "C:\fakepath\Extrait de 06.pdf"
click at [723, 208] on icon "button" at bounding box center [725, 204] width 10 height 12
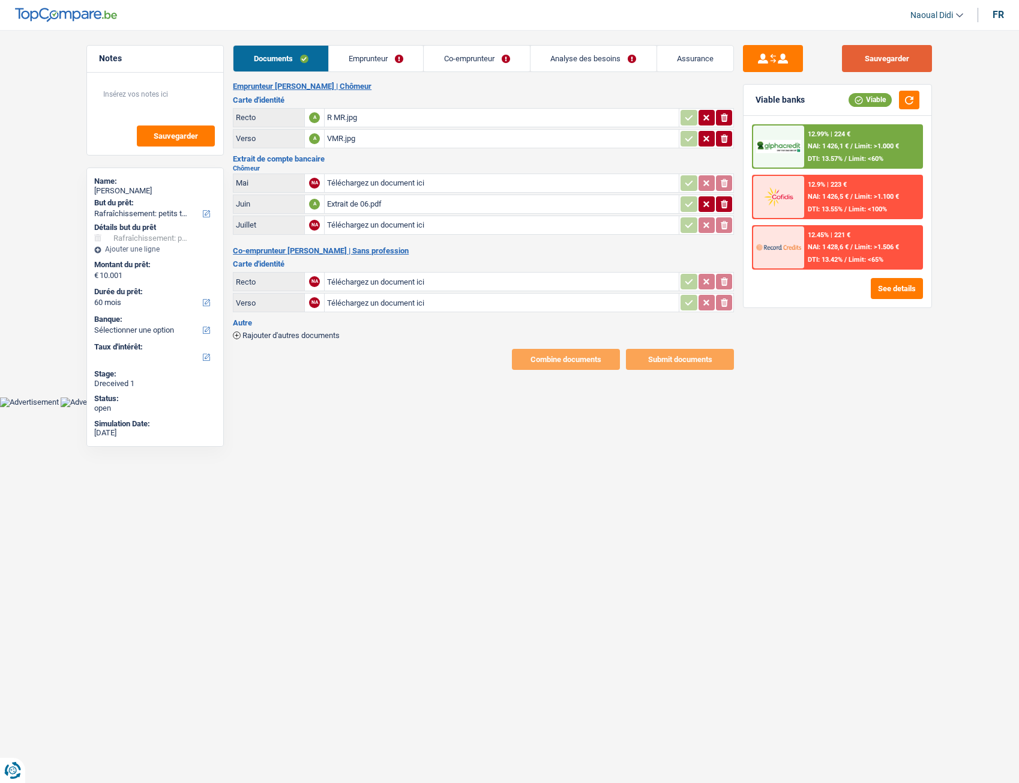
click at [894, 59] on button "Sauvegarder" at bounding box center [887, 58] width 90 height 27
click at [347, 225] on input "Téléchargez un document ici" at bounding box center [501, 225] width 349 height 18
type input "C:\fakepath\extr 07.pdf"
click at [337, 225] on input "Téléchargez un document ici" at bounding box center [501, 225] width 349 height 18
click at [725, 223] on icon "button" at bounding box center [725, 225] width 10 height 12
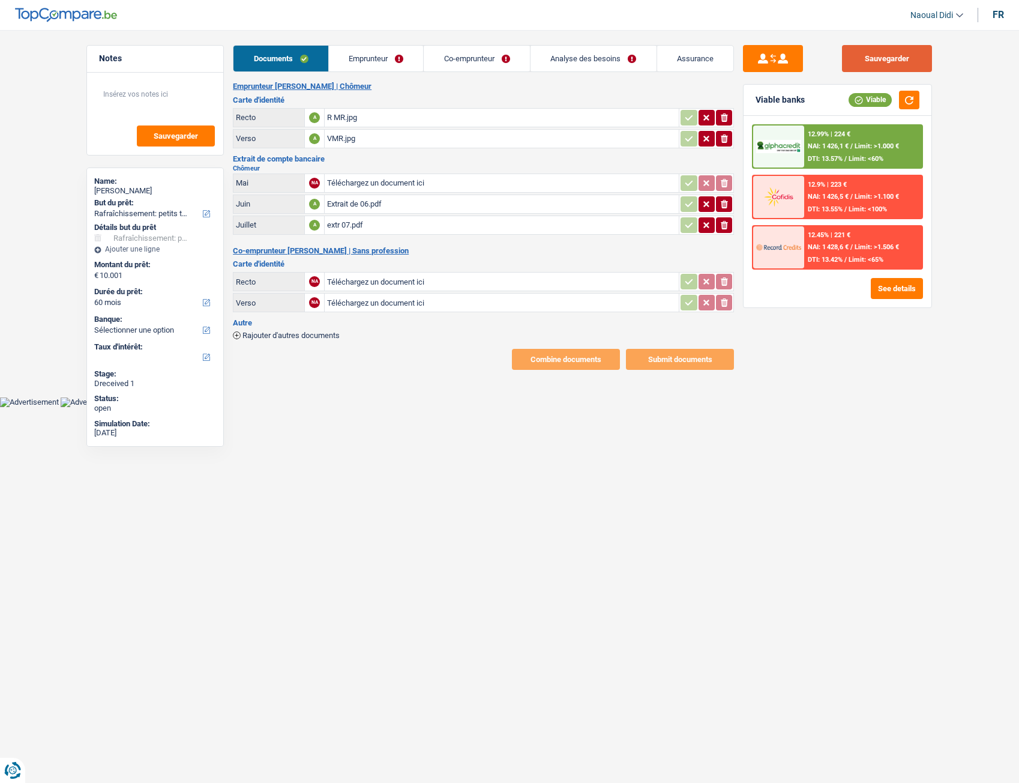
click at [876, 58] on button "Sauvegarder" at bounding box center [887, 58] width 90 height 27
click at [376, 283] on input "Téléchargez un document ici" at bounding box center [501, 282] width 349 height 18
type input "C:\fakepath\RMME.jpg"
click at [387, 300] on input "Téléchargez un document ici" at bounding box center [501, 303] width 349 height 18
type input "C:\fakepath\VMME.jpg"
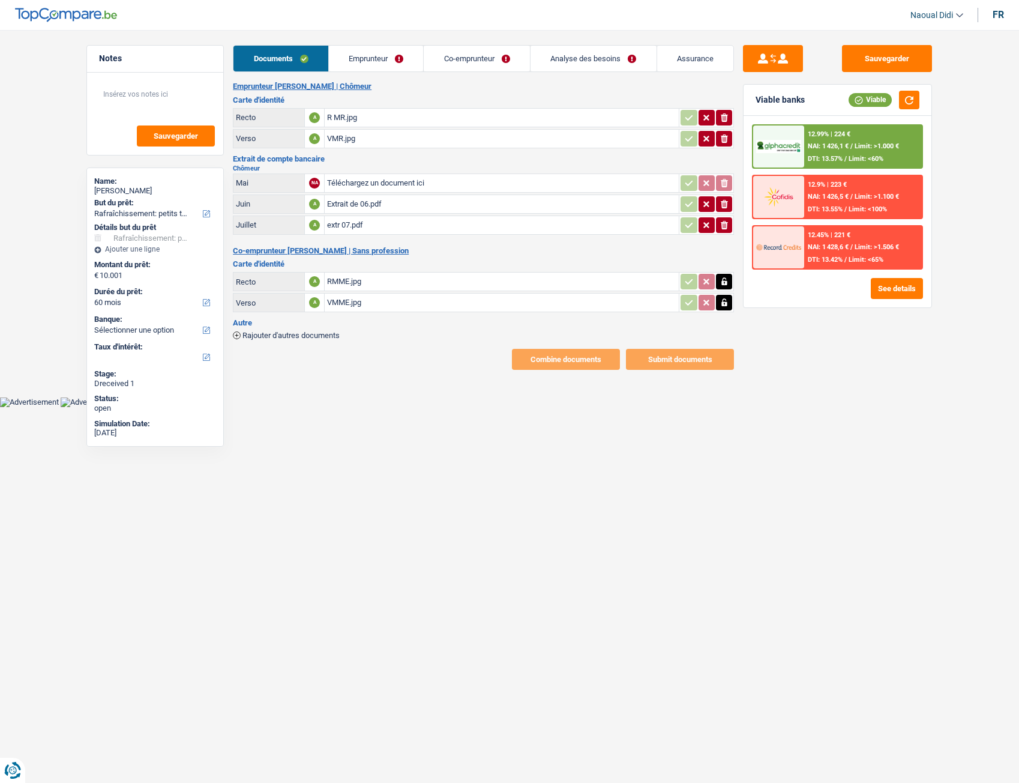
click at [723, 286] on icon "button" at bounding box center [725, 282] width 10 height 12
click at [726, 298] on icon "button" at bounding box center [725, 303] width 10 height 12
click at [866, 65] on button "Sauvegarder" at bounding box center [887, 58] width 90 height 27
click at [369, 62] on link "Emprunteur" at bounding box center [376, 59] width 95 height 26
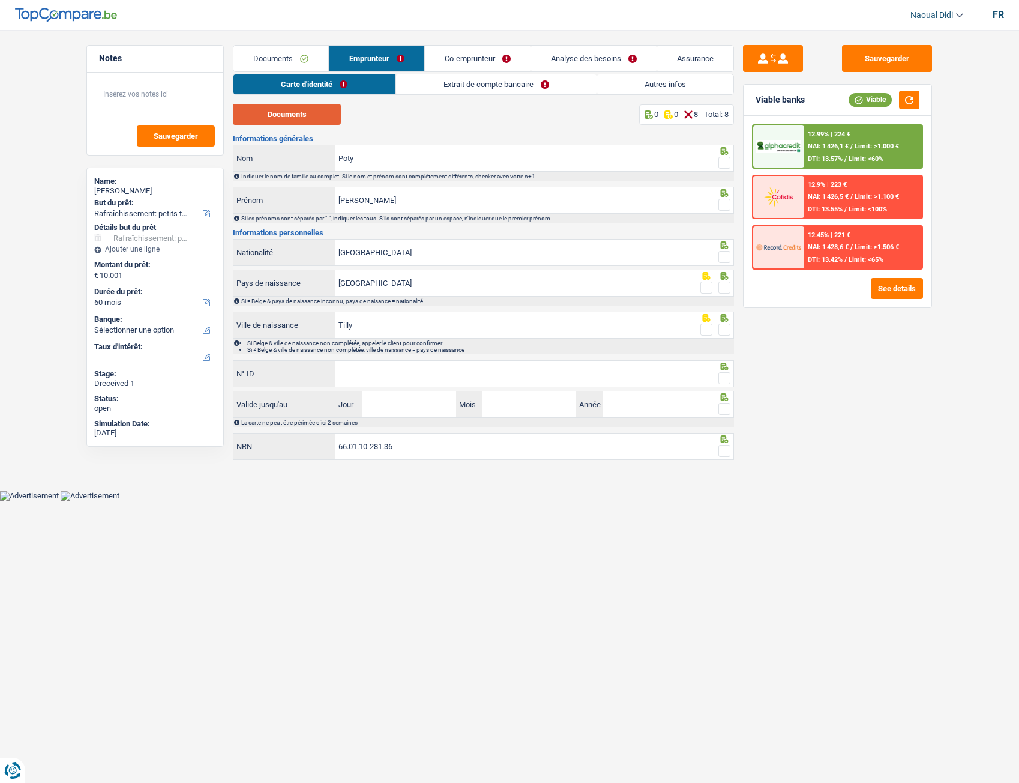
click at [280, 116] on button "Documents" at bounding box center [287, 114] width 108 height 21
click at [725, 166] on span at bounding box center [725, 163] width 12 height 12
click at [0, 0] on input "radio" at bounding box center [0, 0] width 0 height 0
click at [723, 210] on span at bounding box center [725, 205] width 12 height 12
click at [0, 0] on input "radio" at bounding box center [0, 0] width 0 height 0
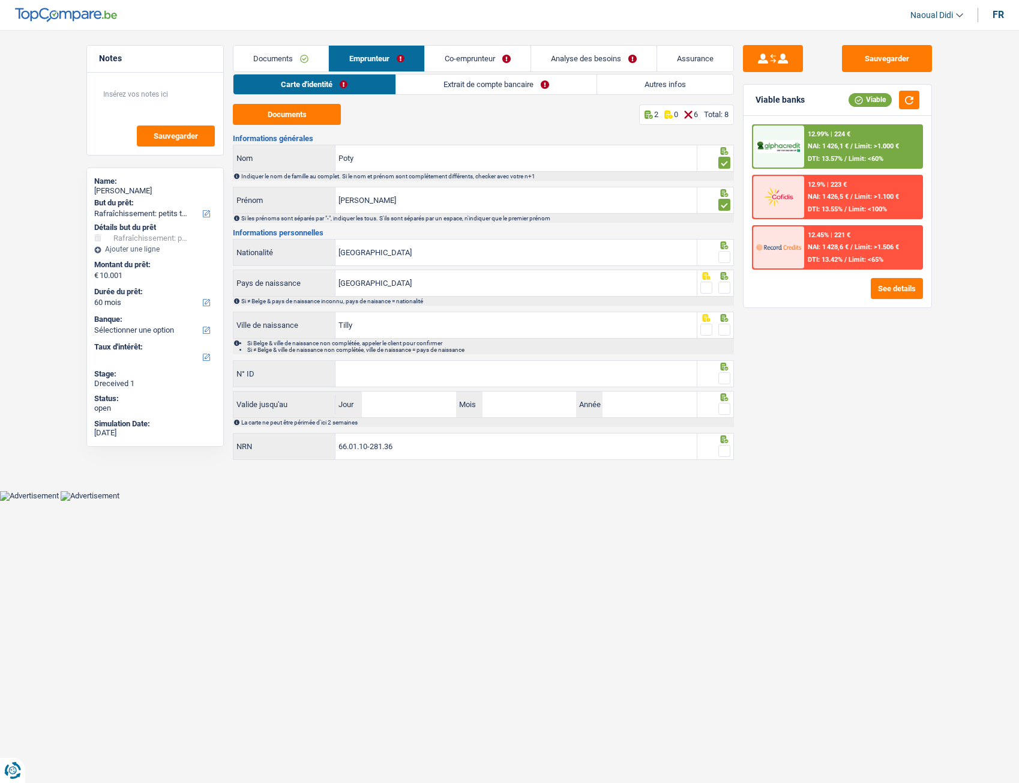
click at [726, 255] on span at bounding box center [725, 257] width 12 height 12
click at [0, 0] on input "radio" at bounding box center [0, 0] width 0 height 0
click at [723, 288] on span at bounding box center [725, 288] width 12 height 12
click at [0, 0] on input "radio" at bounding box center [0, 0] width 0 height 0
click at [724, 334] on span at bounding box center [725, 330] width 12 height 12
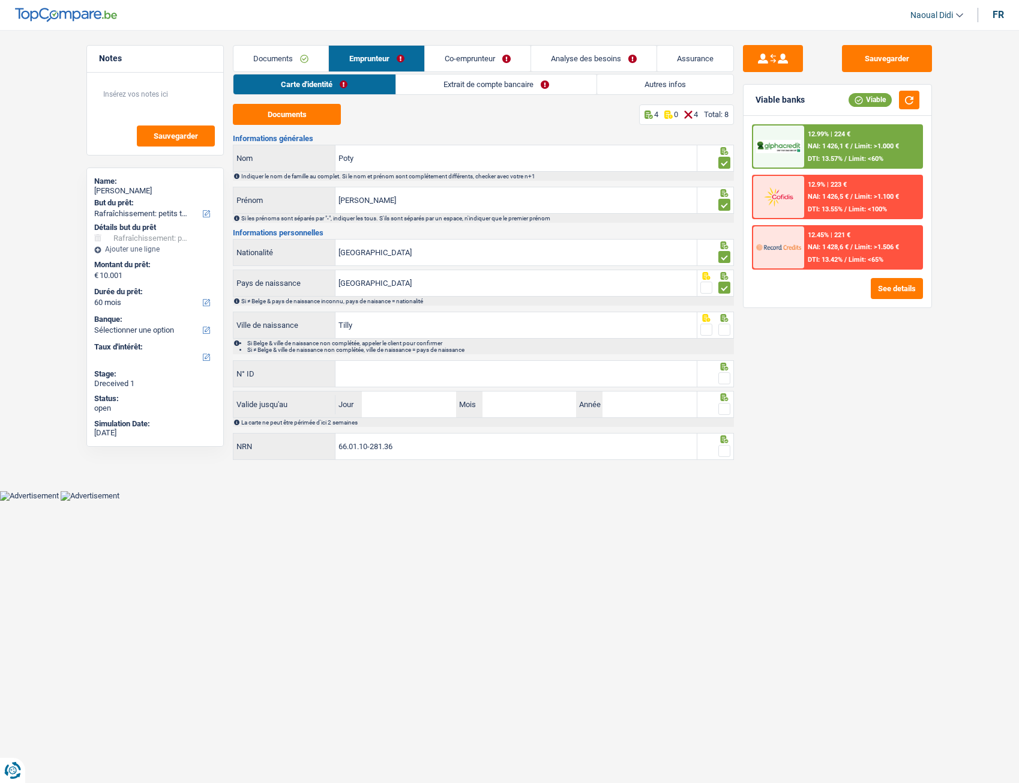
click at [0, 0] on input "radio" at bounding box center [0, 0] width 0 height 0
click at [466, 379] on input "N° ID" at bounding box center [516, 374] width 361 height 26
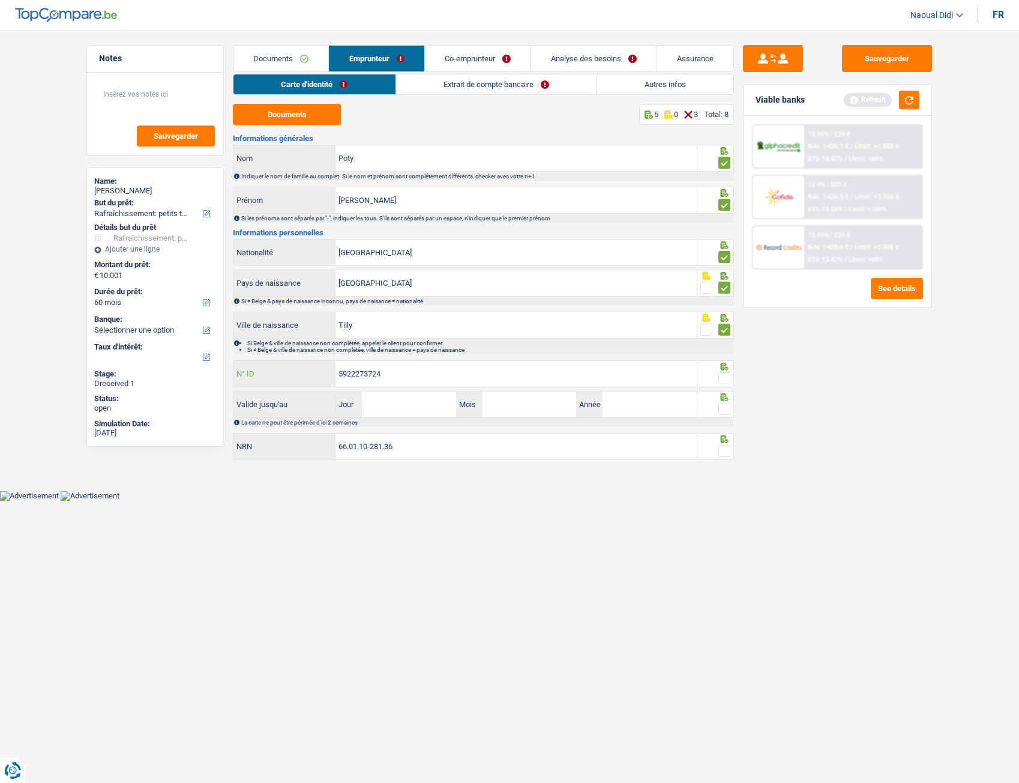
click at [406, 375] on input "5922273724" at bounding box center [516, 374] width 361 height 26
click at [476, 501] on html "Vous avez le contrôle de vos données Nous utilisons des cookies, tout comme nos…" at bounding box center [509, 250] width 1019 height 501
click at [413, 371] on input "592227372428" at bounding box center [516, 374] width 361 height 26
click at [352, 372] on input "592227372428" at bounding box center [516, 374] width 361 height 26
click at [361, 373] on input "592227372428" at bounding box center [516, 374] width 361 height 26
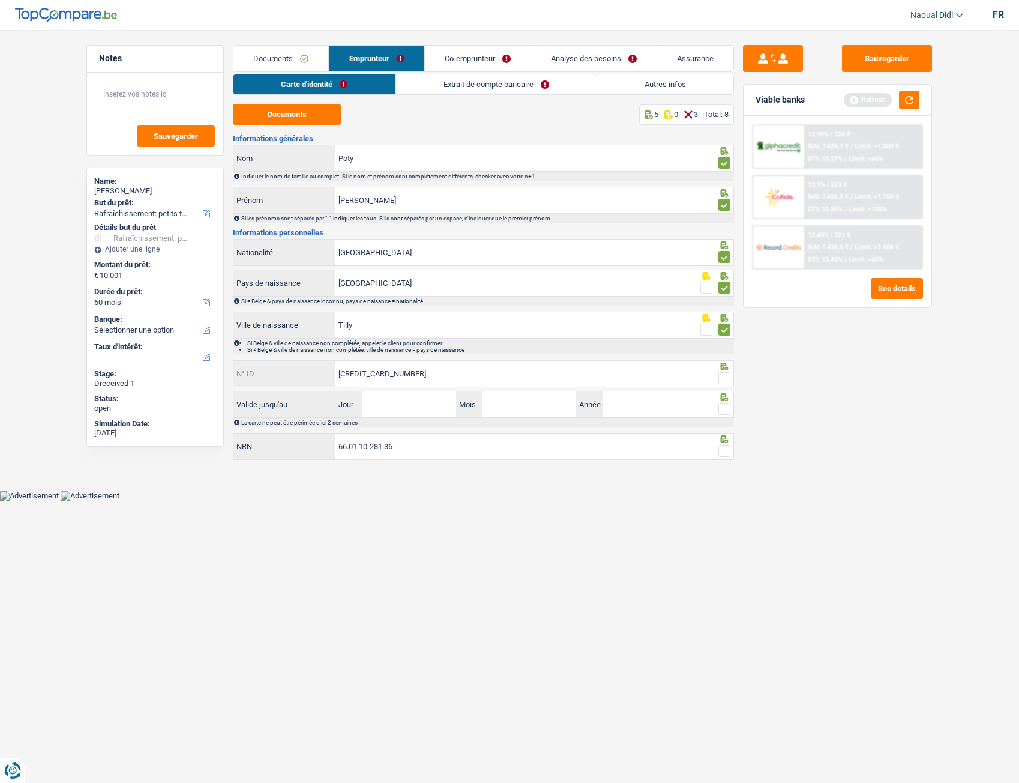
click at [378, 372] on input "592227372428" at bounding box center [516, 374] width 361 height 26
click at [471, 375] on input "5922273724428" at bounding box center [516, 374] width 361 height 26
click at [425, 400] on input "Jour" at bounding box center [409, 404] width 94 height 26
click at [409, 367] on input "5922273724428" at bounding box center [516, 374] width 361 height 26
click at [724, 378] on span at bounding box center [725, 378] width 12 height 12
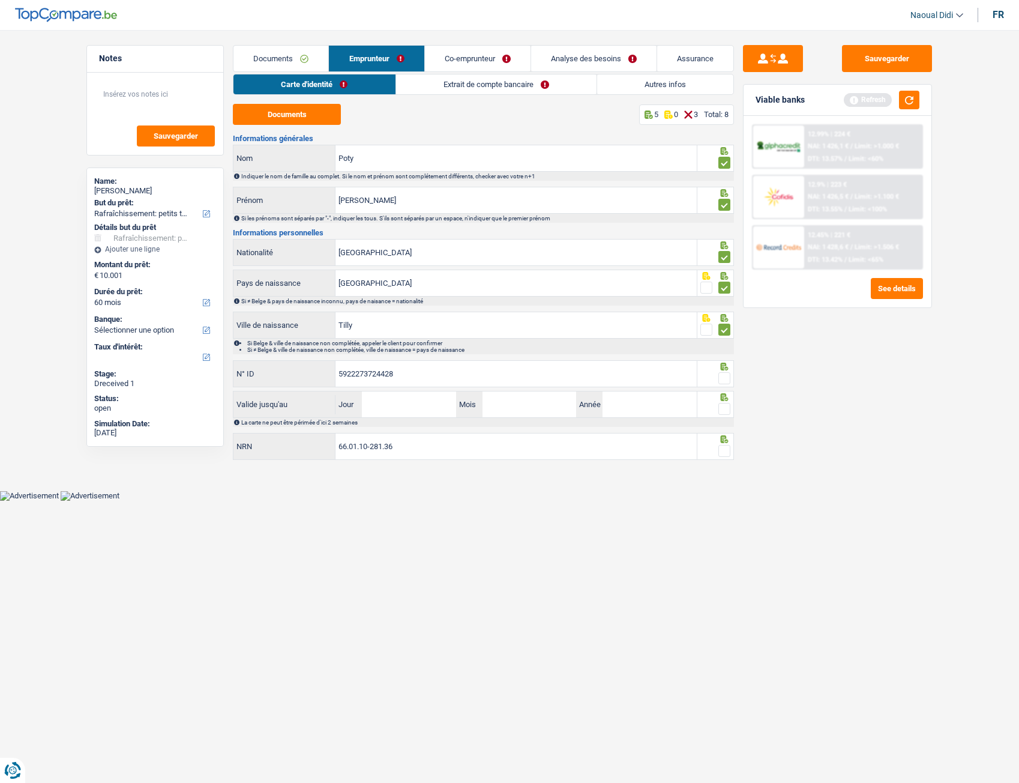
click at [0, 0] on input "radio" at bounding box center [0, 0] width 0 height 0
click at [408, 376] on input "5922273724428" at bounding box center [516, 374] width 361 height 26
click at [379, 371] on input "5922273724428" at bounding box center [516, 374] width 361 height 26
click at [384, 373] on input "5922273724428" at bounding box center [516, 374] width 361 height 26
type input "592227372428"
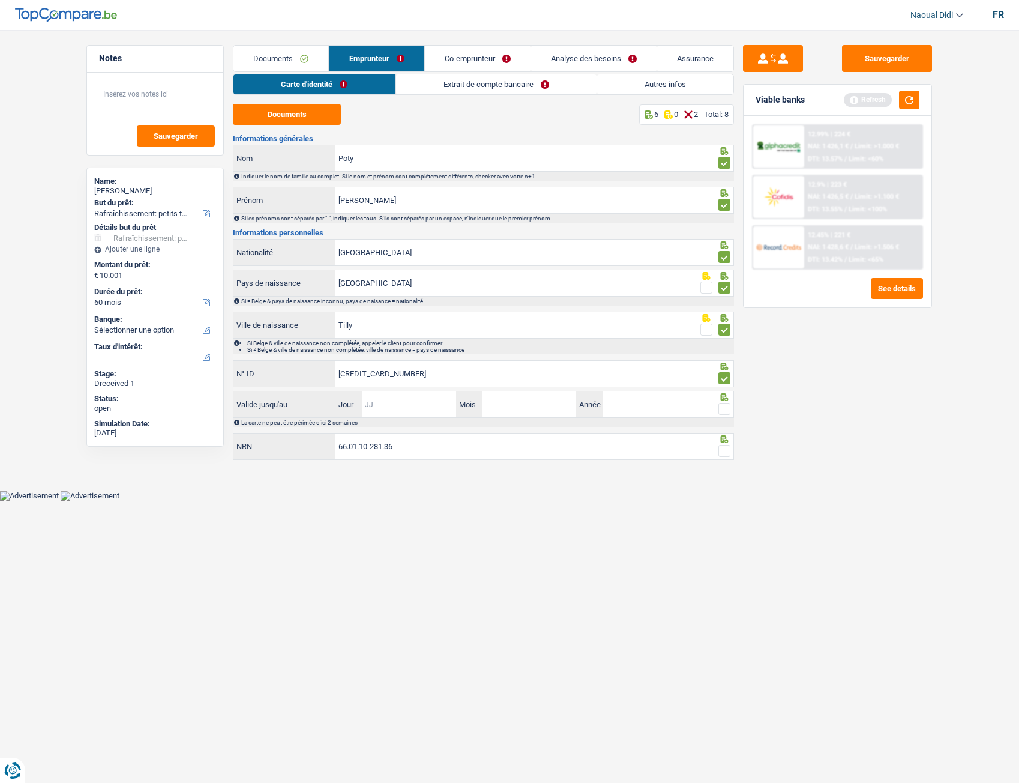
click at [398, 405] on input "Jour" at bounding box center [409, 404] width 94 height 26
type input "22"
type input "10"
type input "20"
drag, startPoint x: 576, startPoint y: 733, endPoint x: 576, endPoint y: 722, distance: 10.8
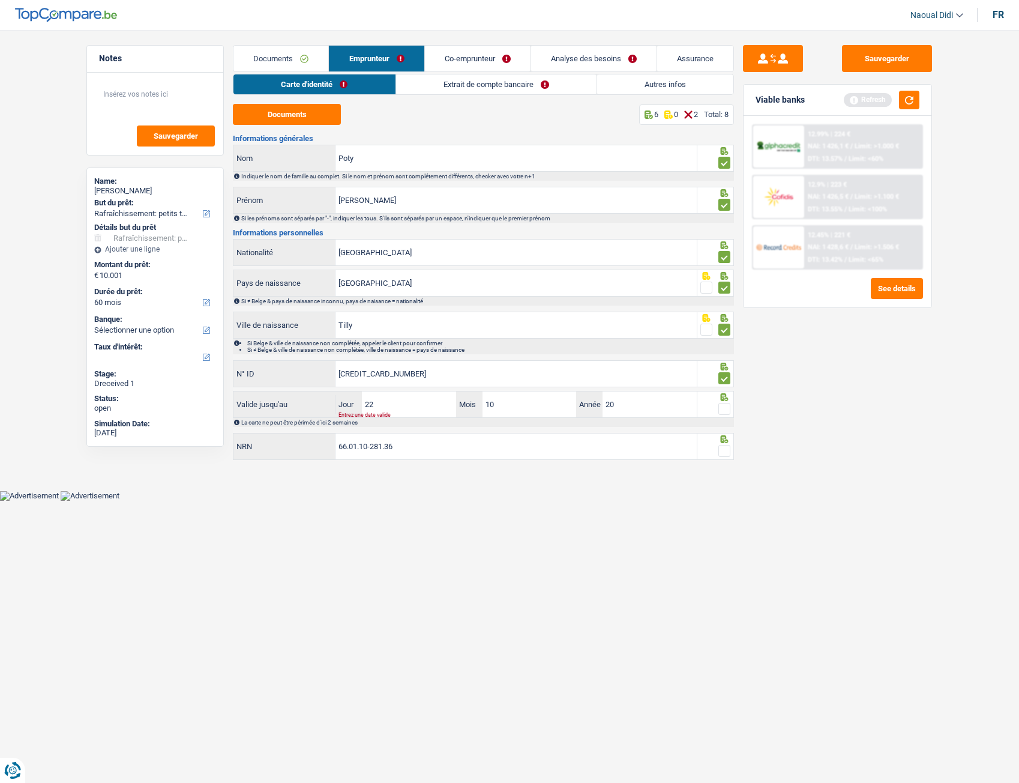
click at [576, 501] on html "Vous avez le contrôle de vos données Nous utilisons des cookies, tout comme nos…" at bounding box center [509, 250] width 1019 height 501
click at [878, 64] on button "Sauvegarder" at bounding box center [887, 58] width 90 height 27
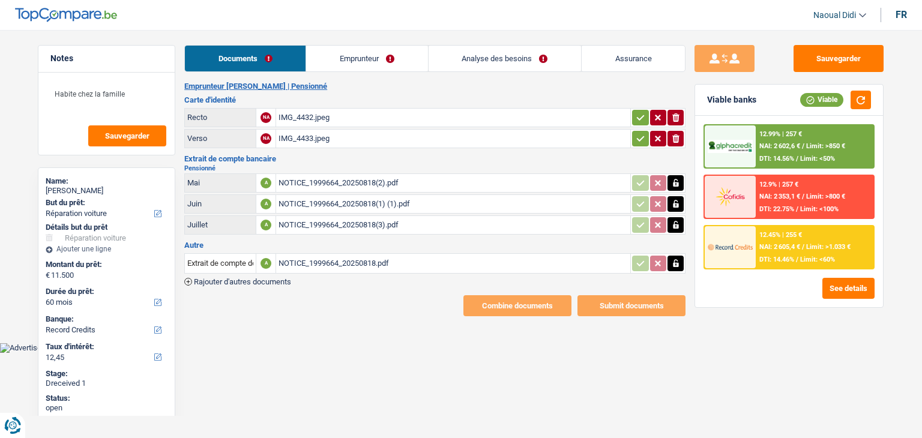
select select "carRepair"
select select "60"
select select "record credits"
click at [360, 58] on link "Emprunteur" at bounding box center [366, 59] width 121 height 26
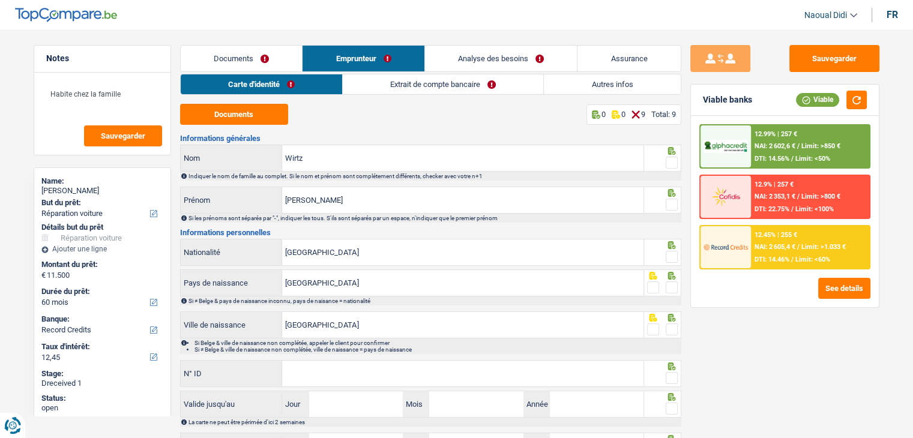
click at [439, 97] on div "Carte d'identité Extrait de compte bancaire Autres infos Documents 0 0 9 Total:…" at bounding box center [430, 283] width 501 height 418
click at [441, 89] on link "Extrait de compte bancaire" at bounding box center [443, 84] width 201 height 20
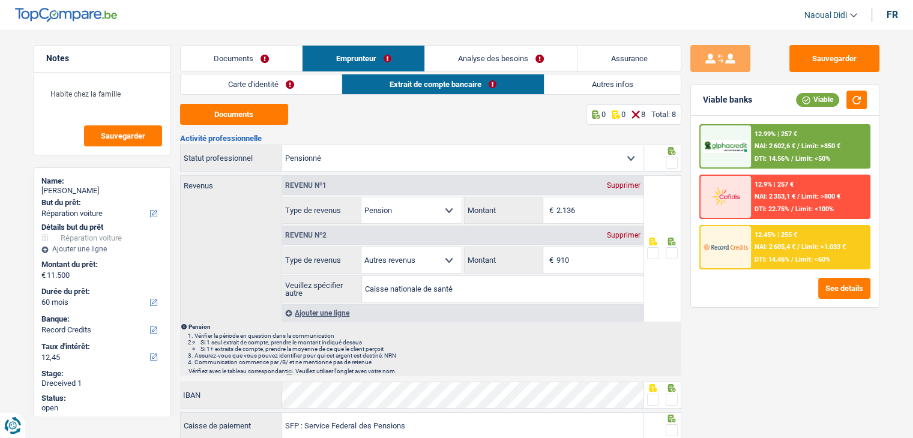
click at [490, 56] on link "Analyse des besoins" at bounding box center [501, 59] width 152 height 26
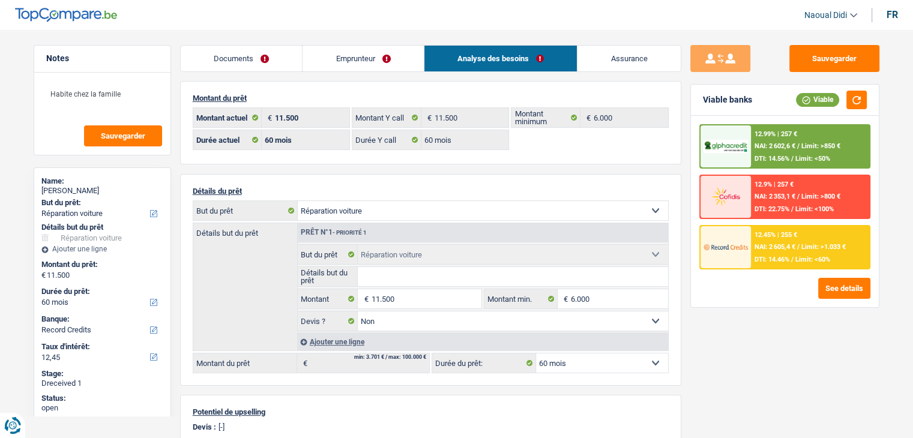
click at [341, 58] on link "Emprunteur" at bounding box center [363, 59] width 121 height 26
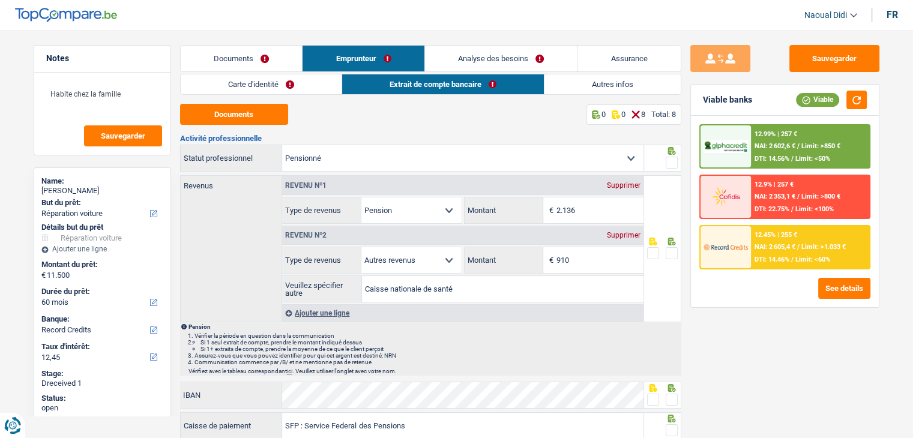
click at [591, 82] on link "Autres infos" at bounding box center [613, 84] width 136 height 20
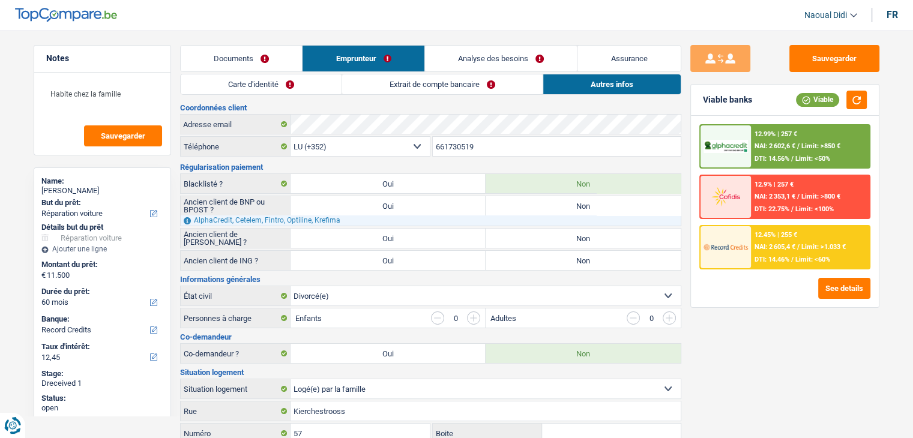
click at [245, 87] on link "Carte d'identité" at bounding box center [261, 84] width 161 height 20
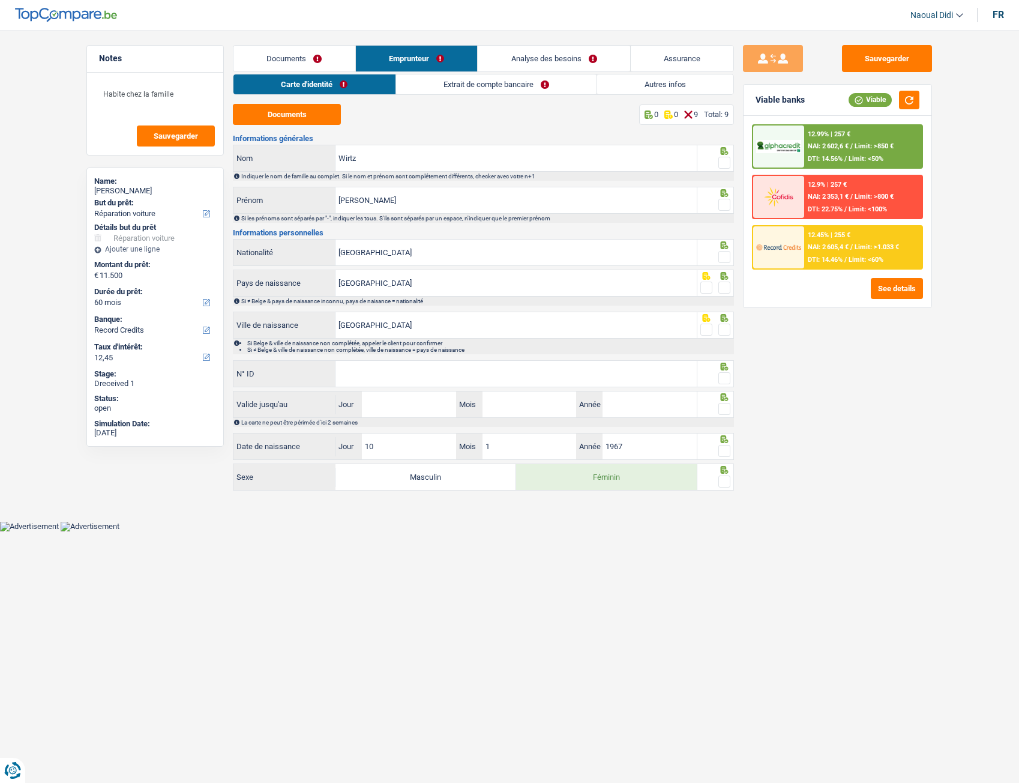
click at [294, 58] on link "Documents" at bounding box center [295, 59] width 122 height 26
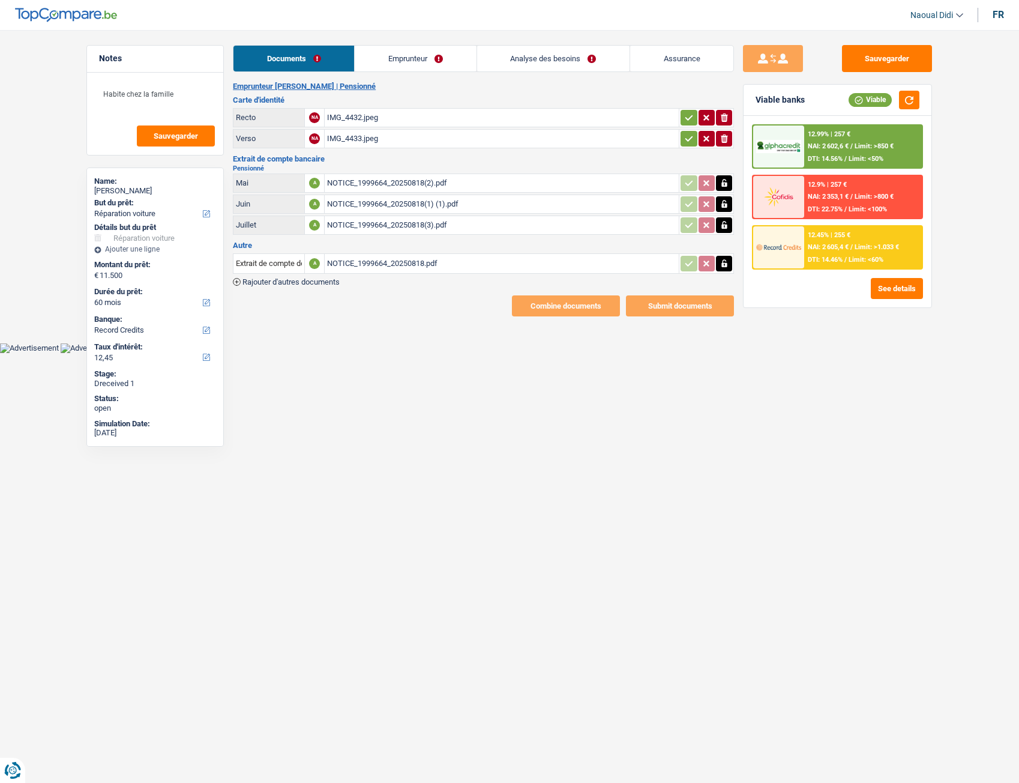
click at [684, 117] on icon "button" at bounding box center [689, 118] width 10 height 12
click at [691, 137] on icon "button" at bounding box center [690, 138] width 8 height 5
click at [891, 59] on button "Sauvegarder" at bounding box center [887, 58] width 90 height 27
click at [410, 52] on link "Emprunteur" at bounding box center [415, 59] width 121 height 26
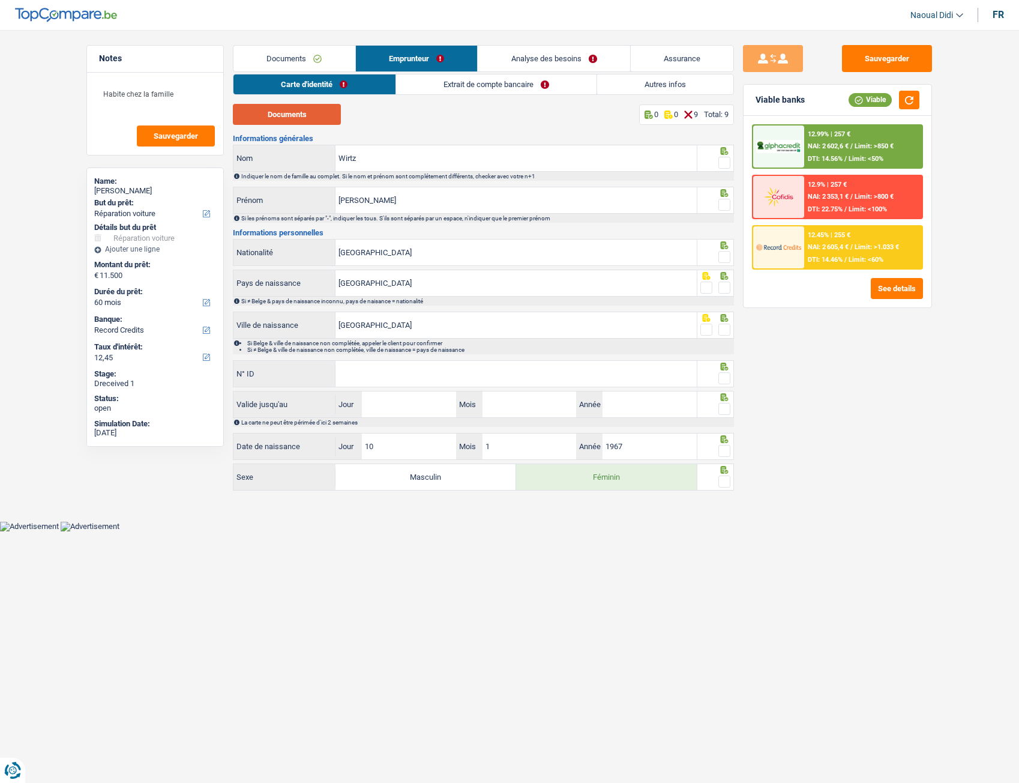
click at [305, 108] on button "Documents" at bounding box center [287, 114] width 108 height 21
click at [403, 169] on input "Wirtz" at bounding box center [516, 158] width 361 height 26
click at [397, 192] on input "[PERSON_NAME]" at bounding box center [516, 200] width 361 height 26
click at [731, 164] on div at bounding box center [716, 158] width 37 height 27
click at [729, 163] on span at bounding box center [725, 163] width 12 height 12
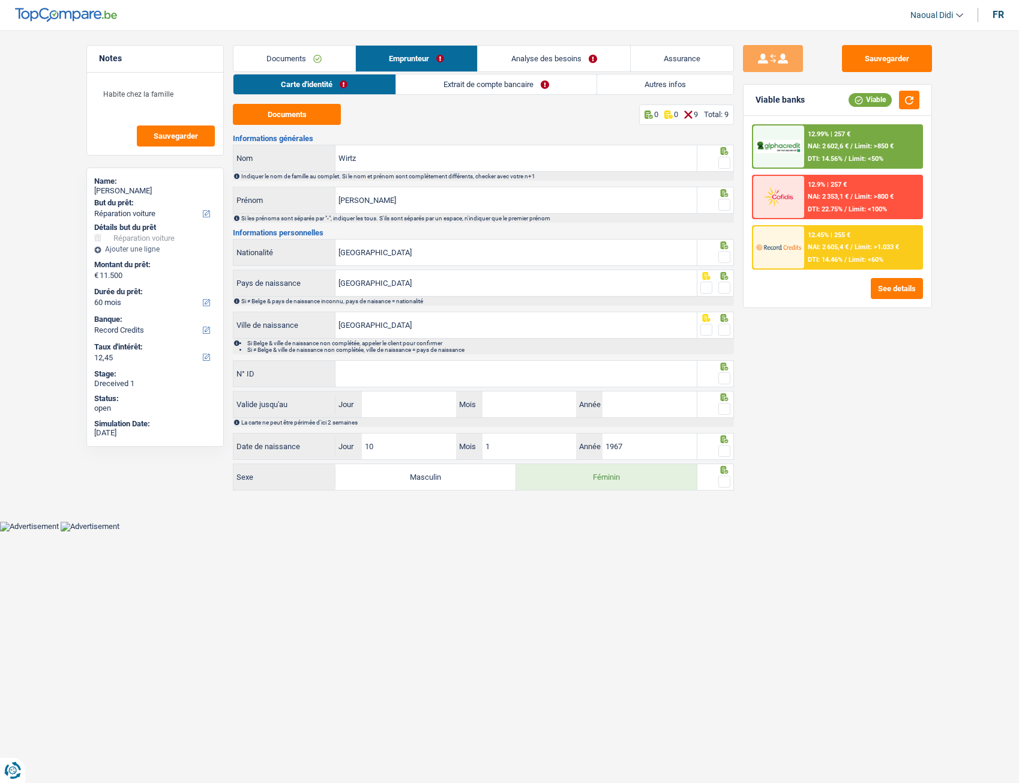
click at [0, 0] on input "radio" at bounding box center [0, 0] width 0 height 0
click at [727, 204] on span at bounding box center [725, 205] width 12 height 12
click at [0, 0] on input "radio" at bounding box center [0, 0] width 0 height 0
click at [726, 257] on span at bounding box center [725, 257] width 12 height 12
click at [0, 0] on input "radio" at bounding box center [0, 0] width 0 height 0
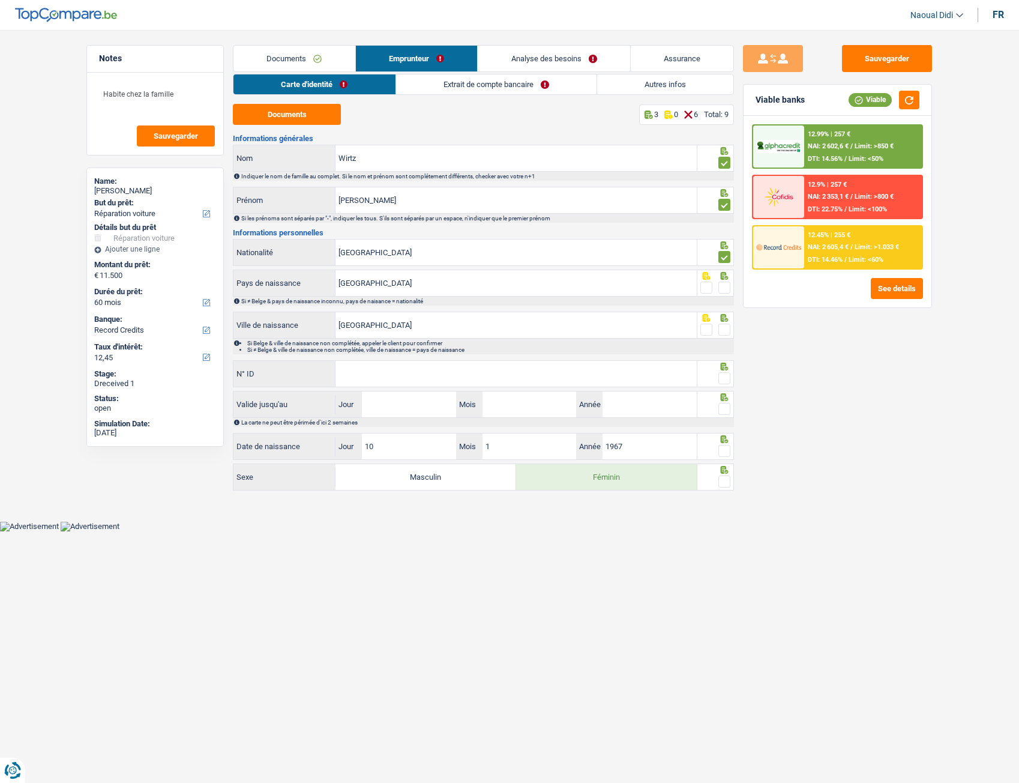
click at [723, 288] on span at bounding box center [725, 288] width 12 height 12
click at [0, 0] on input "radio" at bounding box center [0, 0] width 0 height 0
click at [730, 332] on span at bounding box center [725, 330] width 12 height 12
click at [0, 0] on input "radio" at bounding box center [0, 0] width 0 height 0
click at [511, 373] on input "N° ID" at bounding box center [516, 374] width 361 height 26
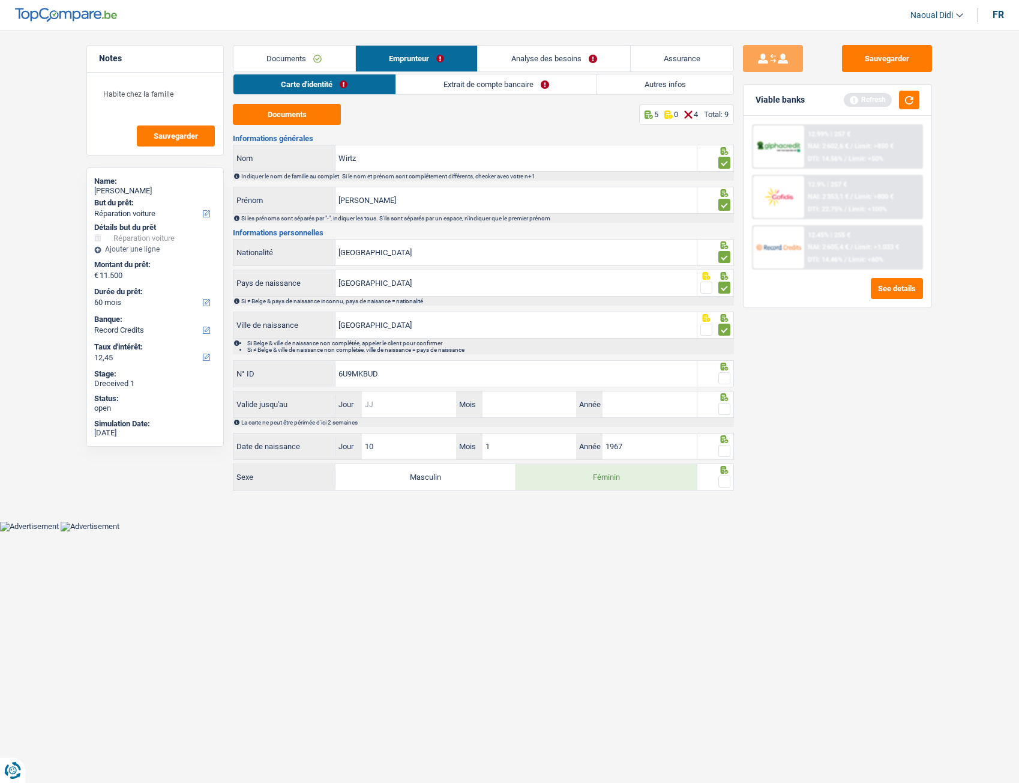
click at [402, 401] on input "Jour" at bounding box center [409, 404] width 94 height 26
click at [337, 376] on input "6U9MKBUD" at bounding box center [516, 374] width 361 height 26
type input "R6U9MKBUD"
click at [388, 397] on input "Jour" at bounding box center [409, 404] width 94 height 26
type input "23"
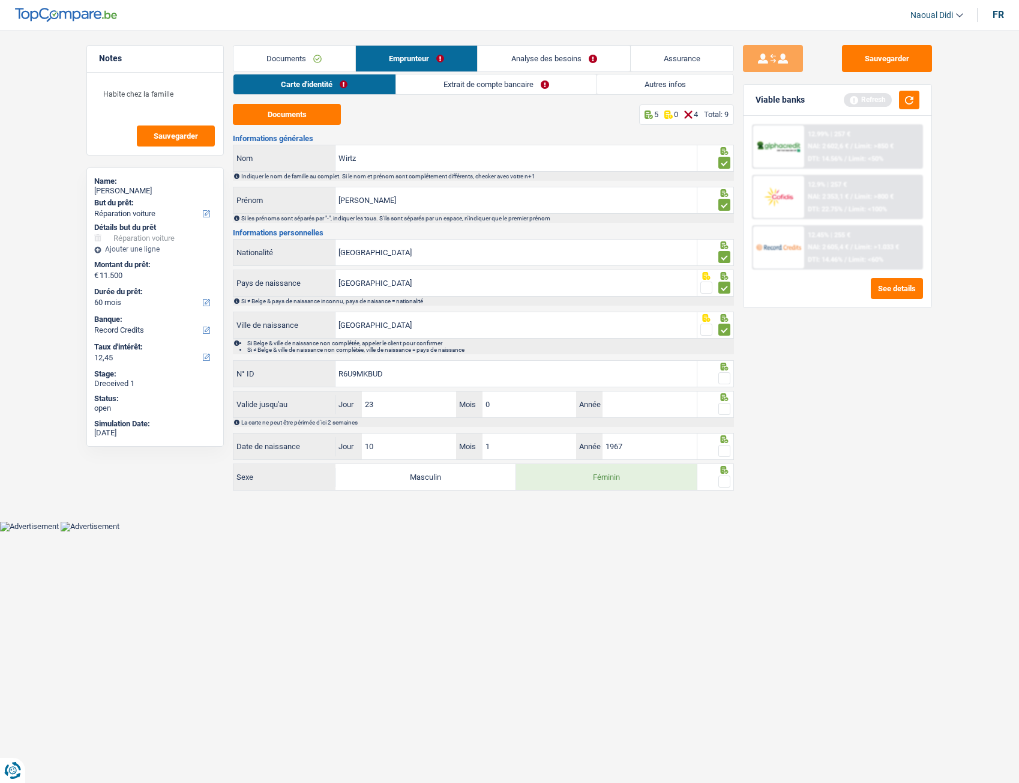
type input "05"
type input "2032"
click at [723, 438] on span at bounding box center [725, 451] width 12 height 12
click at [0, 0] on input "radio" at bounding box center [0, 0] width 0 height 0
click at [726, 414] on span at bounding box center [725, 409] width 12 height 12
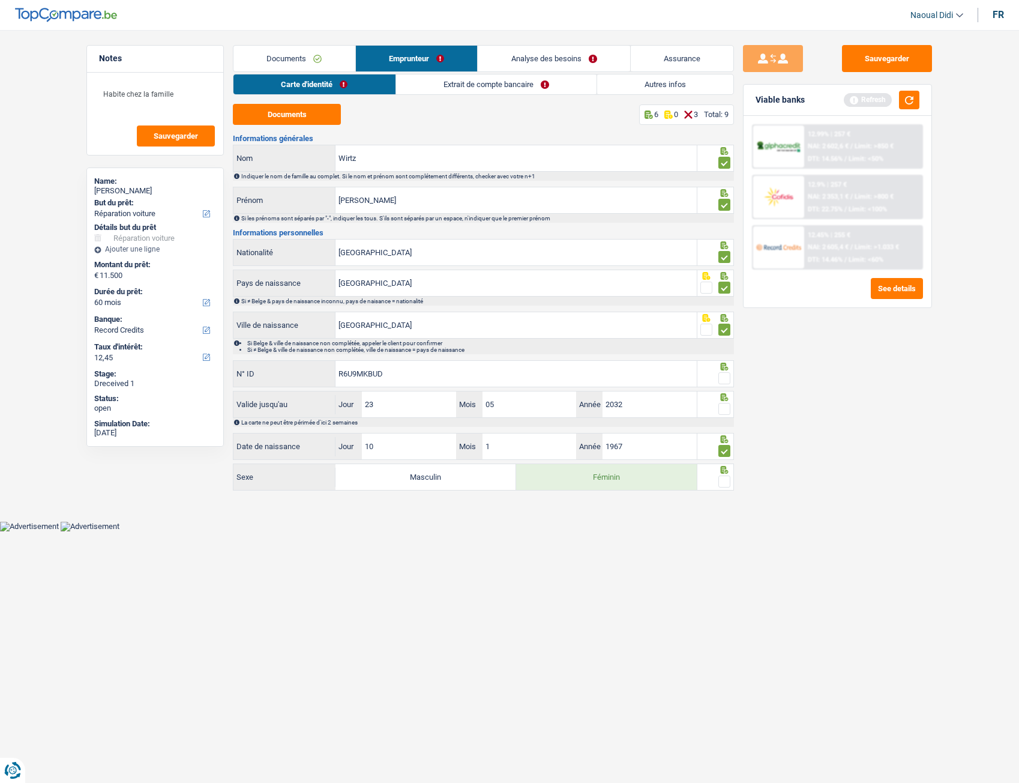
click at [0, 0] on input "radio" at bounding box center [0, 0] width 0 height 0
click at [729, 376] on span at bounding box center [725, 378] width 12 height 12
click at [0, 0] on input "radio" at bounding box center [0, 0] width 0 height 0
click at [729, 438] on div at bounding box center [725, 481] width 12 height 15
click at [729, 438] on span at bounding box center [725, 481] width 12 height 12
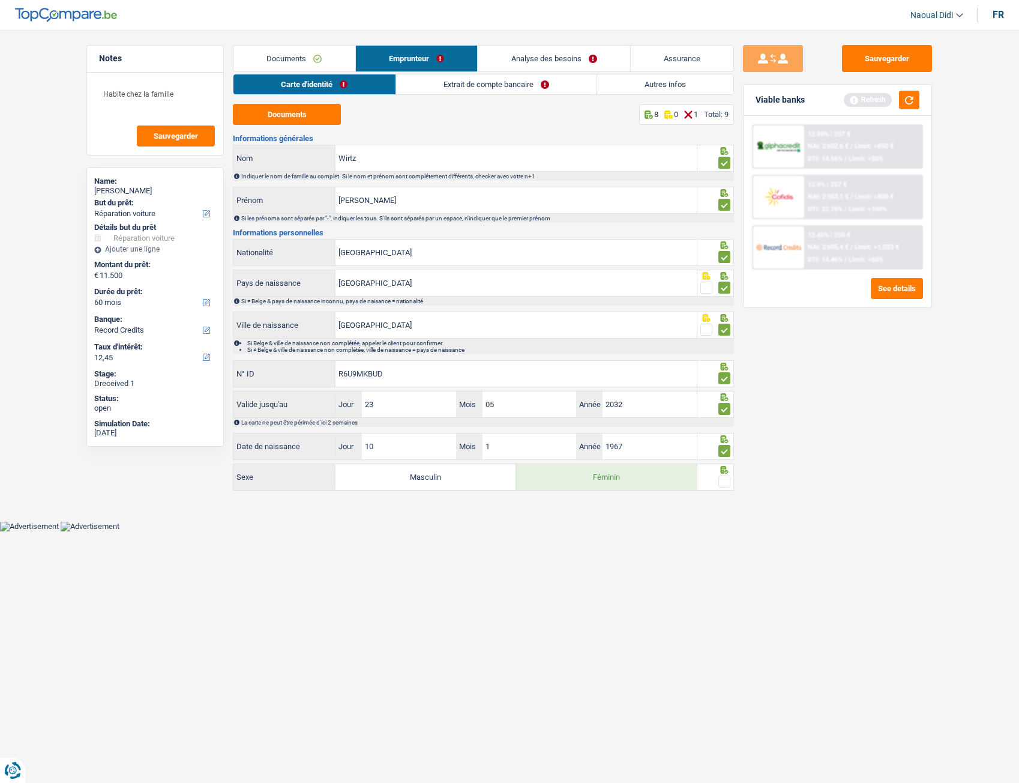
click at [0, 0] on input "radio" at bounding box center [0, 0] width 0 height 0
click at [873, 61] on button "Sauvegarder" at bounding box center [887, 58] width 90 height 27
click at [477, 88] on link "Extrait de compte bancaire" at bounding box center [496, 84] width 201 height 20
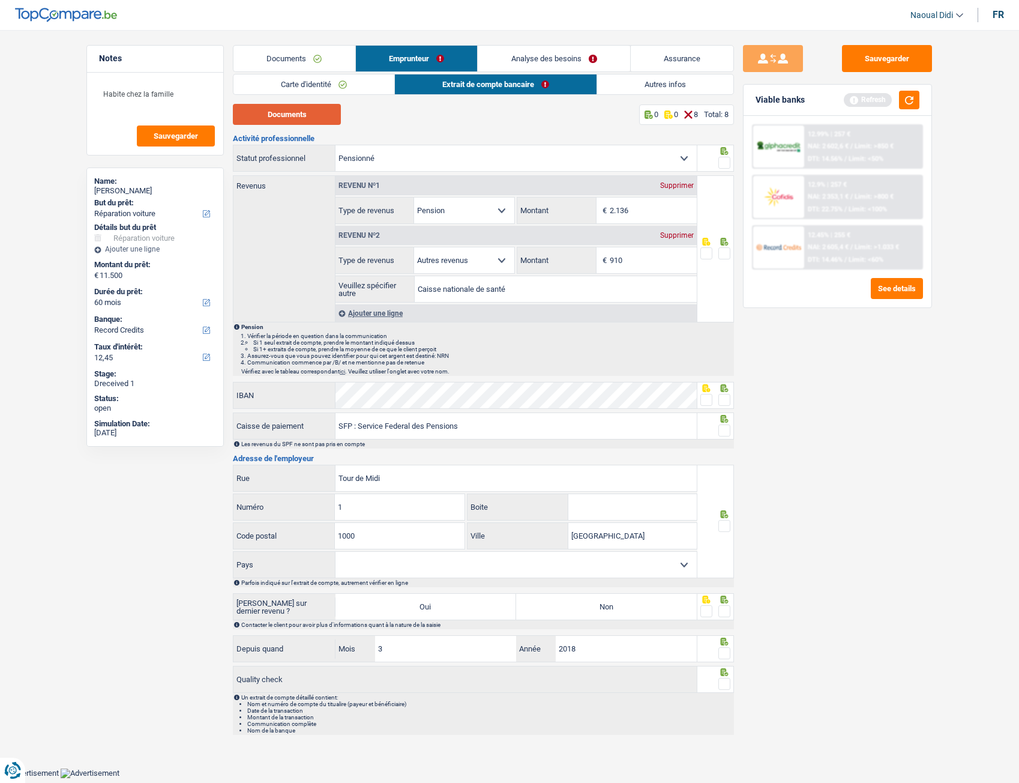
click at [290, 105] on button "Documents" at bounding box center [287, 114] width 108 height 21
click at [732, 160] on div at bounding box center [716, 158] width 37 height 27
click at [722, 166] on span at bounding box center [725, 163] width 12 height 12
click at [0, 0] on input "radio" at bounding box center [0, 0] width 0 height 0
click at [664, 211] on input "2.136" at bounding box center [653, 211] width 87 height 26
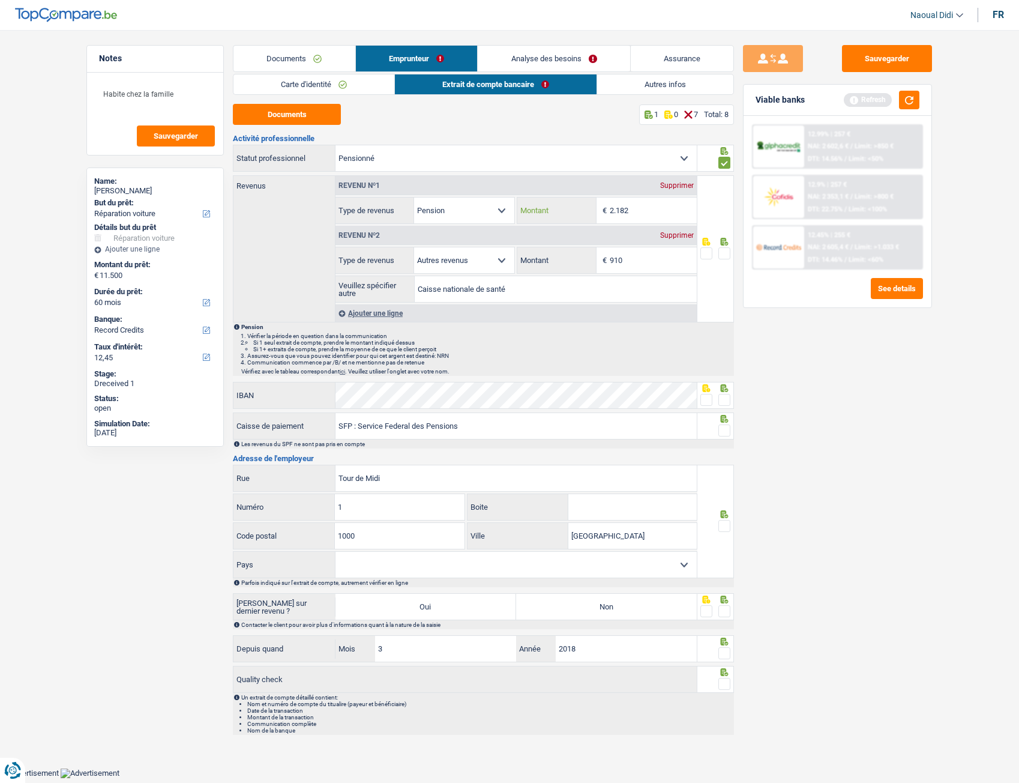
type input "2.182"
click at [843, 347] on div "Sauvegarder Viable banks Refresh 12.99% | 257 € NAI: 2 602,6 € / Limit: >850 € …" at bounding box center [837, 403] width 207 height 716
click at [726, 255] on span at bounding box center [725, 253] width 12 height 12
click at [0, 0] on input "radio" at bounding box center [0, 0] width 0 height 0
click at [716, 402] on fieldset at bounding box center [716, 400] width 31 height 15
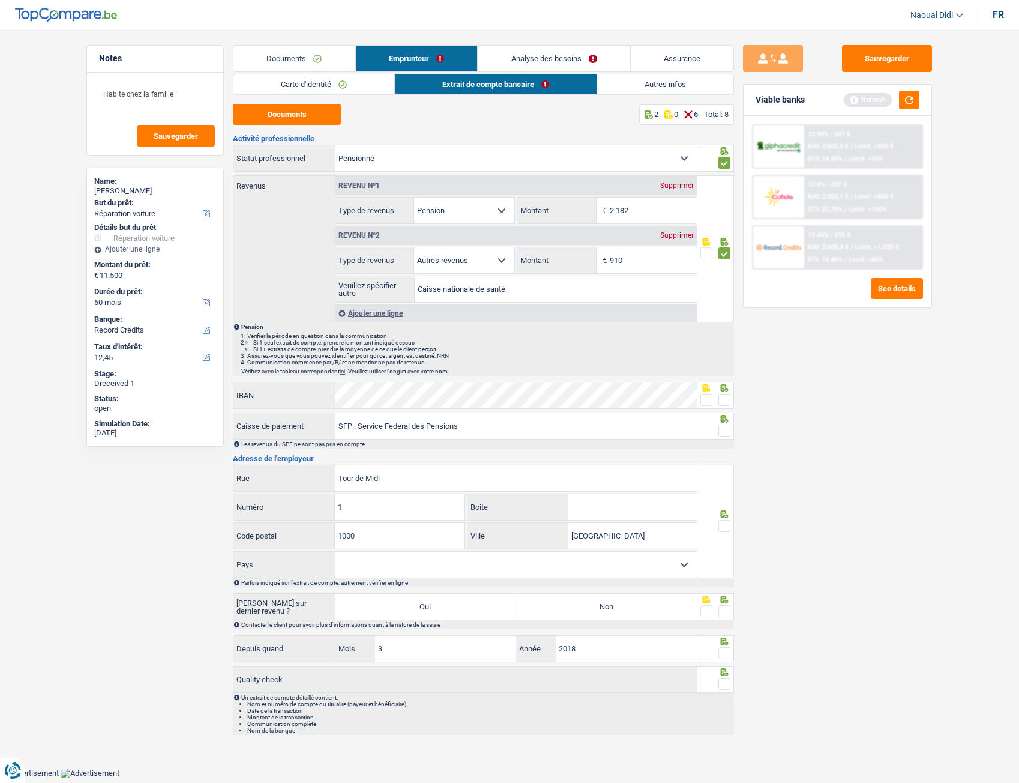
click at [731, 406] on div at bounding box center [716, 395] width 37 height 27
click at [726, 403] on span at bounding box center [725, 400] width 12 height 12
click at [0, 0] on input "radio" at bounding box center [0, 0] width 0 height 0
click at [724, 430] on span at bounding box center [725, 430] width 12 height 12
click at [0, 0] on input "radio" at bounding box center [0, 0] width 0 height 0
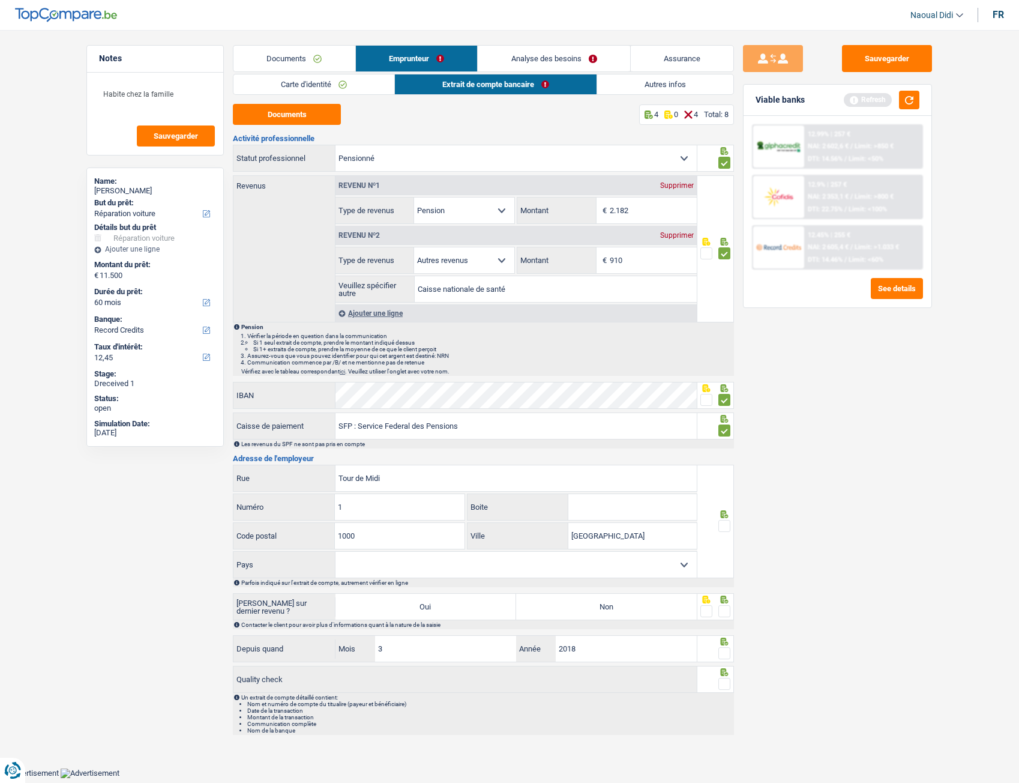
click at [724, 438] on span at bounding box center [725, 526] width 12 height 12
click at [0, 0] on input "radio" at bounding box center [0, 0] width 0 height 0
click at [509, 438] on select "Belgique [GEOGRAPHIC_DATA] Sélectionner une option" at bounding box center [516, 565] width 361 height 26
select select "BE"
click at [336, 438] on select "Belgique [GEOGRAPHIC_DATA] Sélectionner une option" at bounding box center [516, 565] width 361 height 26
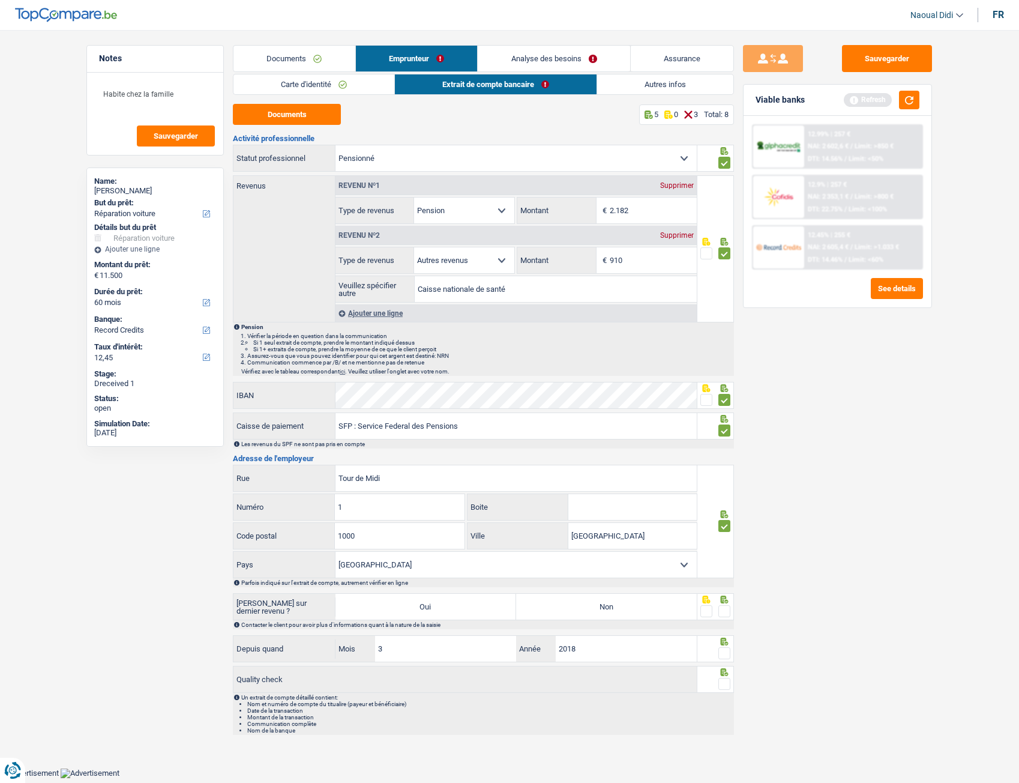
click at [602, 438] on label "Non" at bounding box center [606, 607] width 181 height 26
click at [602, 438] on input "Non" at bounding box center [606, 607] width 181 height 26
radio input "true"
click at [726, 438] on span at bounding box center [725, 653] width 12 height 12
click at [0, 0] on input "radio" at bounding box center [0, 0] width 0 height 0
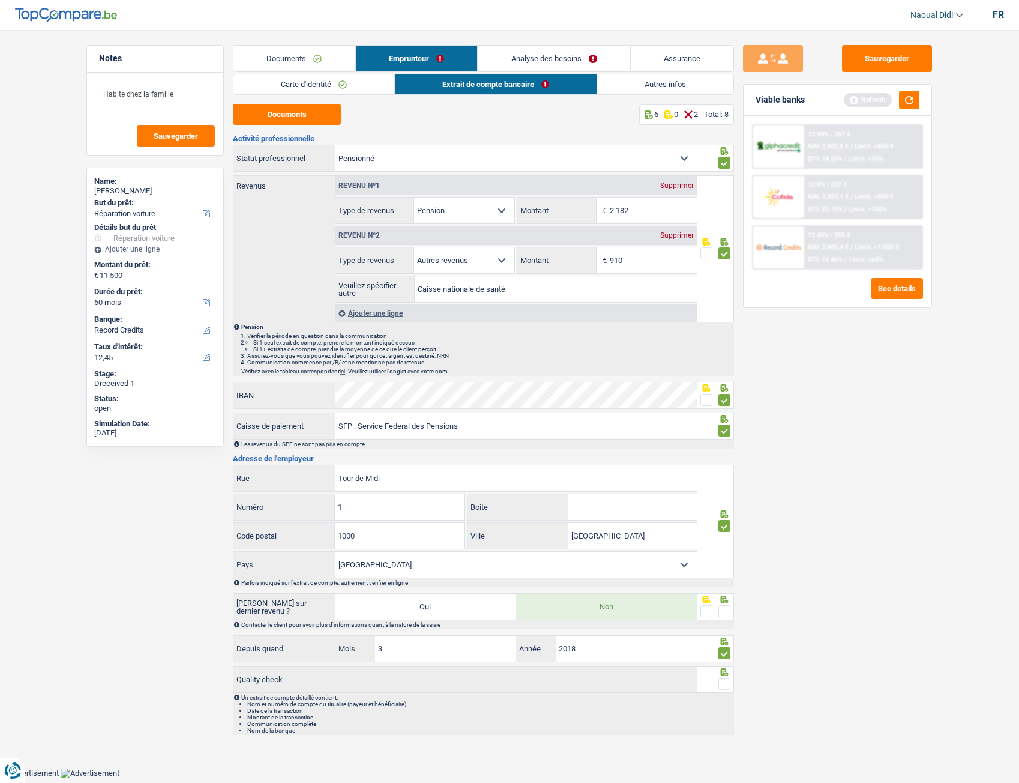
click at [725, 438] on span at bounding box center [725, 611] width 12 height 12
click at [0, 0] on input "radio" at bounding box center [0, 0] width 0 height 0
click at [728, 438] on span at bounding box center [725, 684] width 12 height 12
click at [0, 0] on input "radio" at bounding box center [0, 0] width 0 height 0
click at [875, 46] on button "Sauvegarder" at bounding box center [887, 58] width 90 height 27
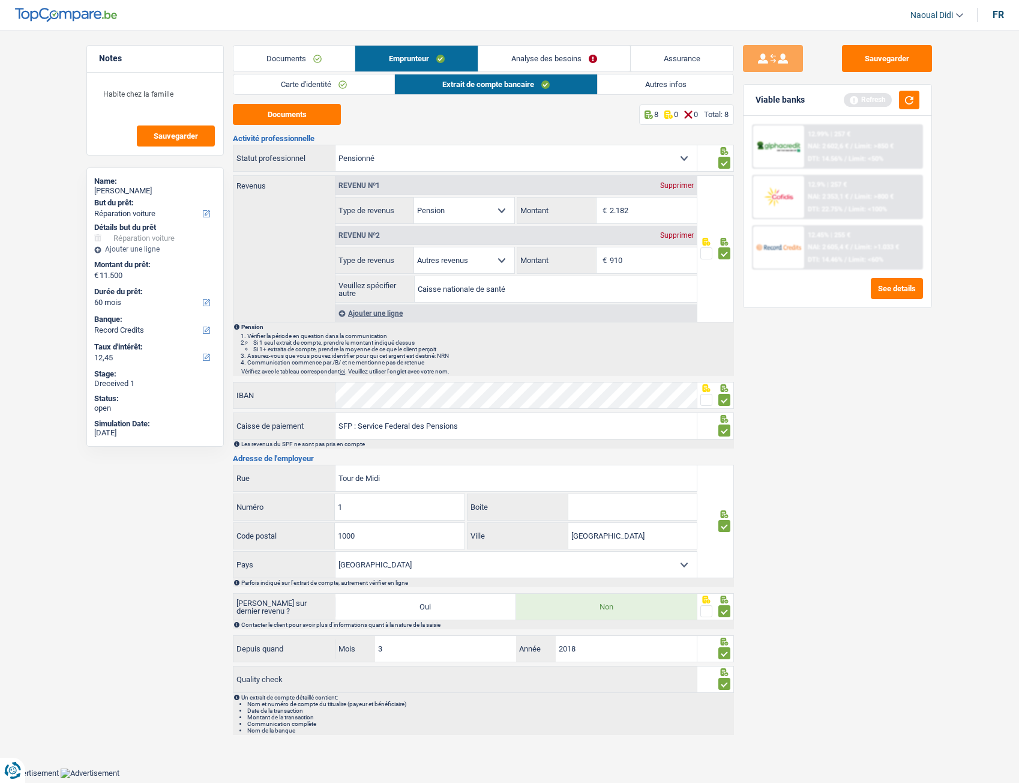
click at [319, 81] on link "Carte d'identité" at bounding box center [314, 84] width 161 height 20
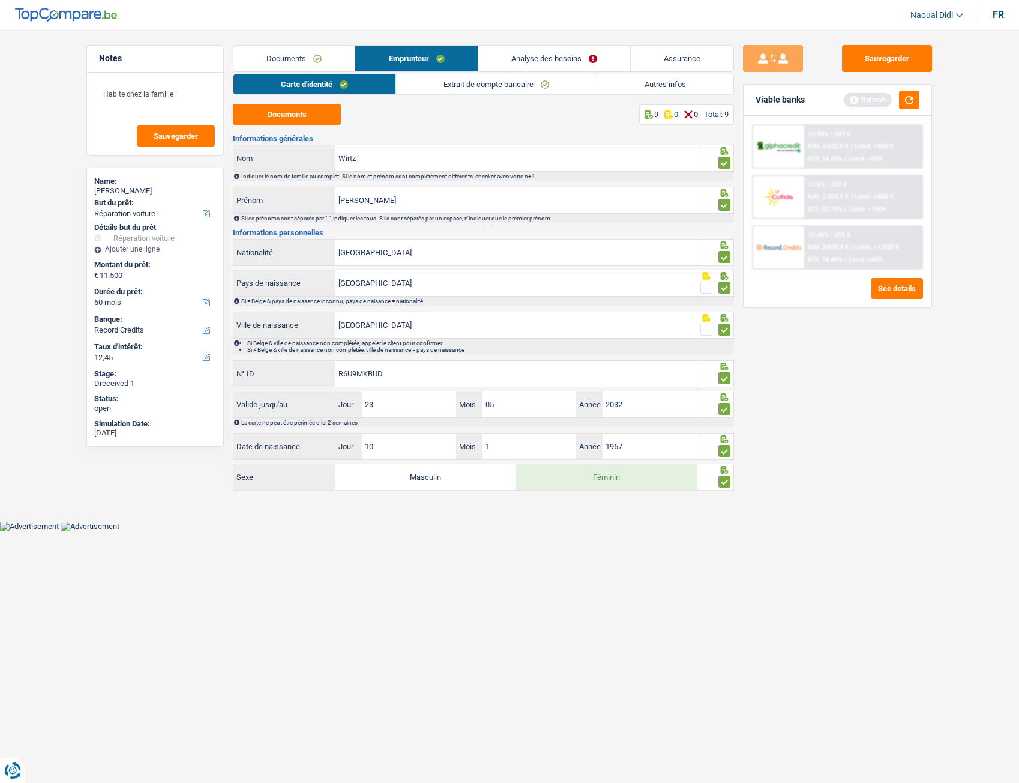
click at [465, 83] on link "Extrait de compte bancaire" at bounding box center [496, 84] width 201 height 20
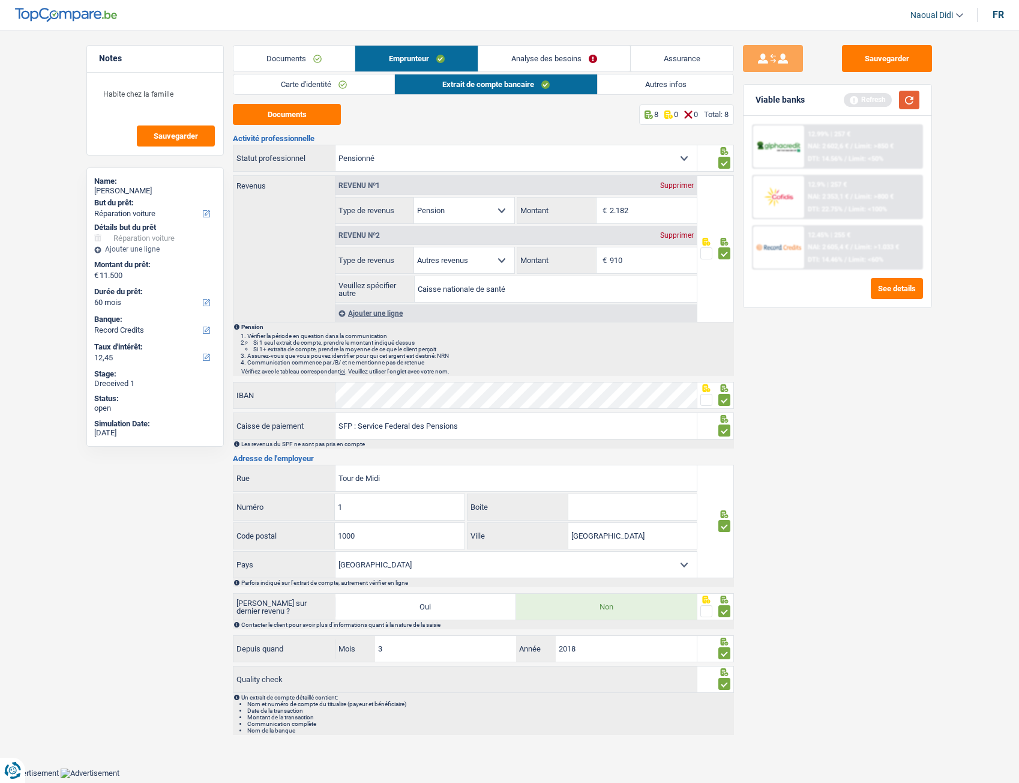
click at [913, 104] on button "button" at bounding box center [909, 100] width 20 height 19
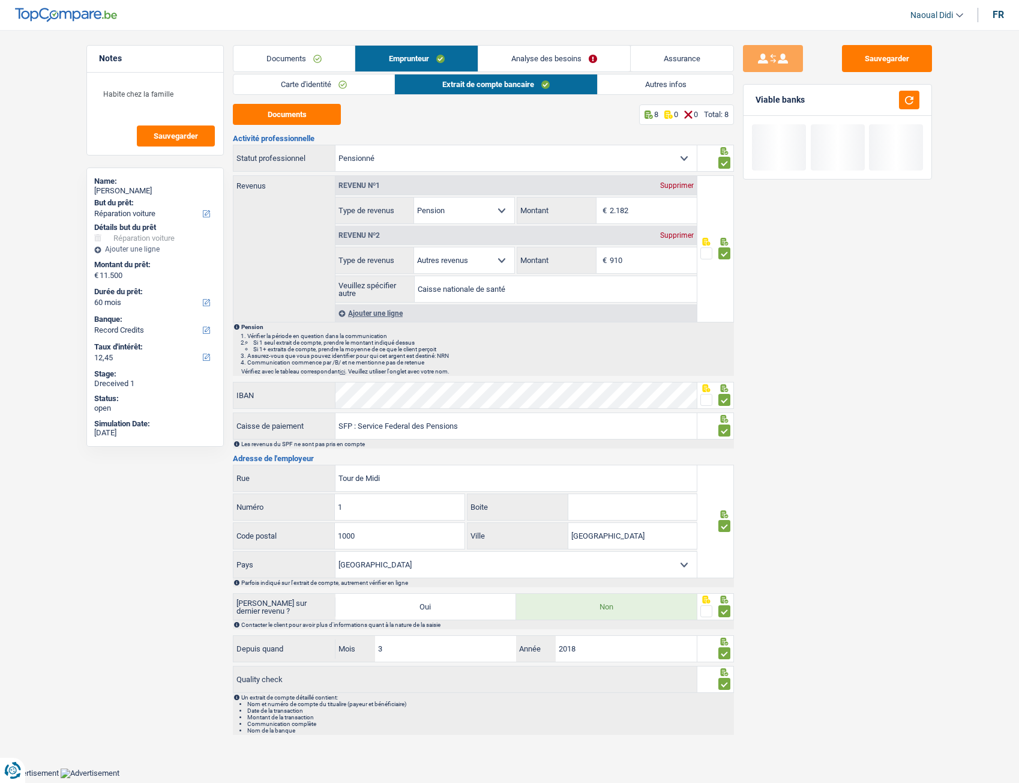
click at [674, 83] on link "Autres infos" at bounding box center [666, 84] width 136 height 20
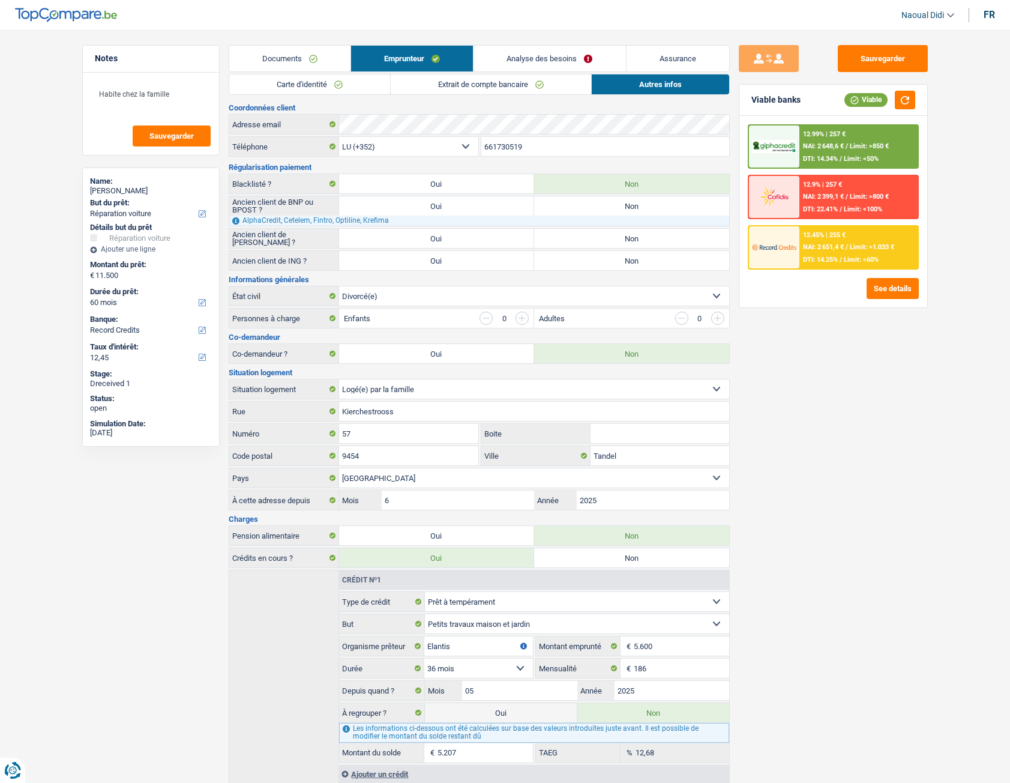
click at [818, 202] on div "12.9% | 257 € NAI: 2 399,1 € / Limit: >800 € DTI: 22.41% / Limit: <100%" at bounding box center [859, 197] width 118 height 42
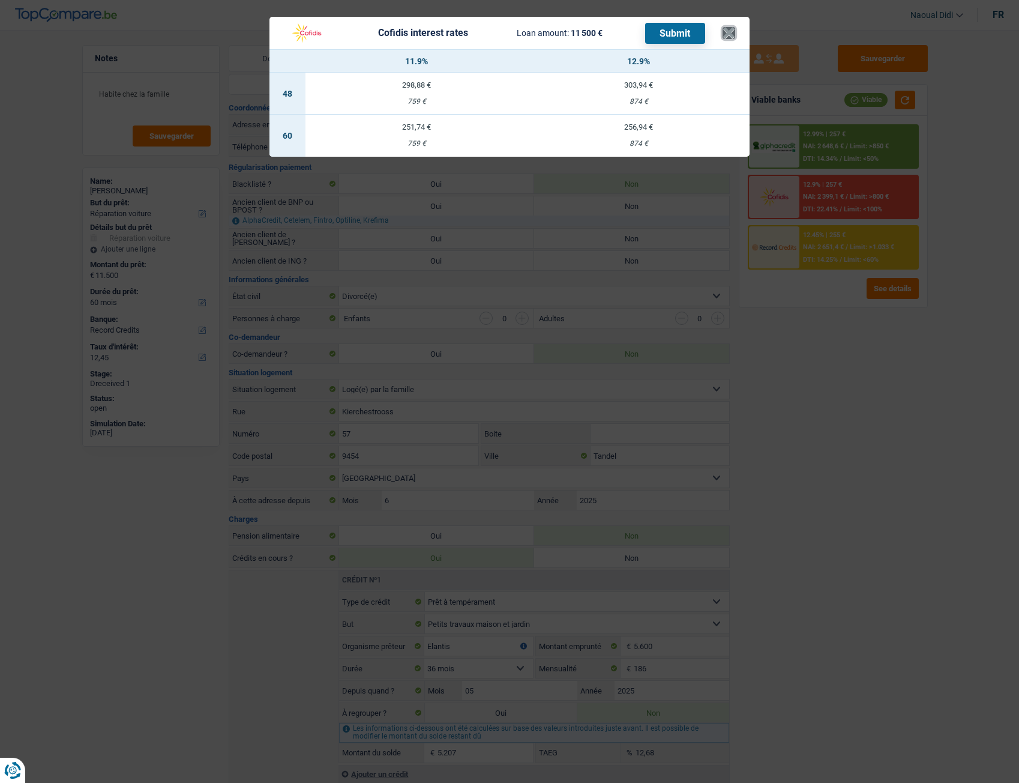
click at [726, 32] on button "×" at bounding box center [729, 33] width 13 height 12
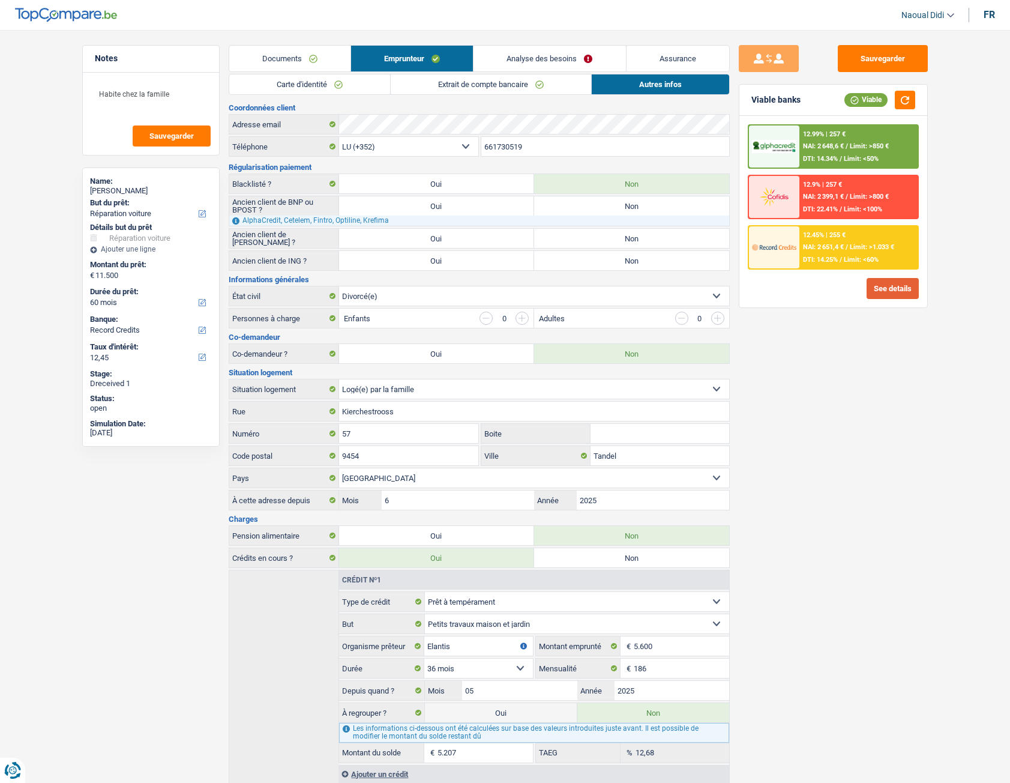
click at [879, 294] on button "See details" at bounding box center [893, 288] width 52 height 21
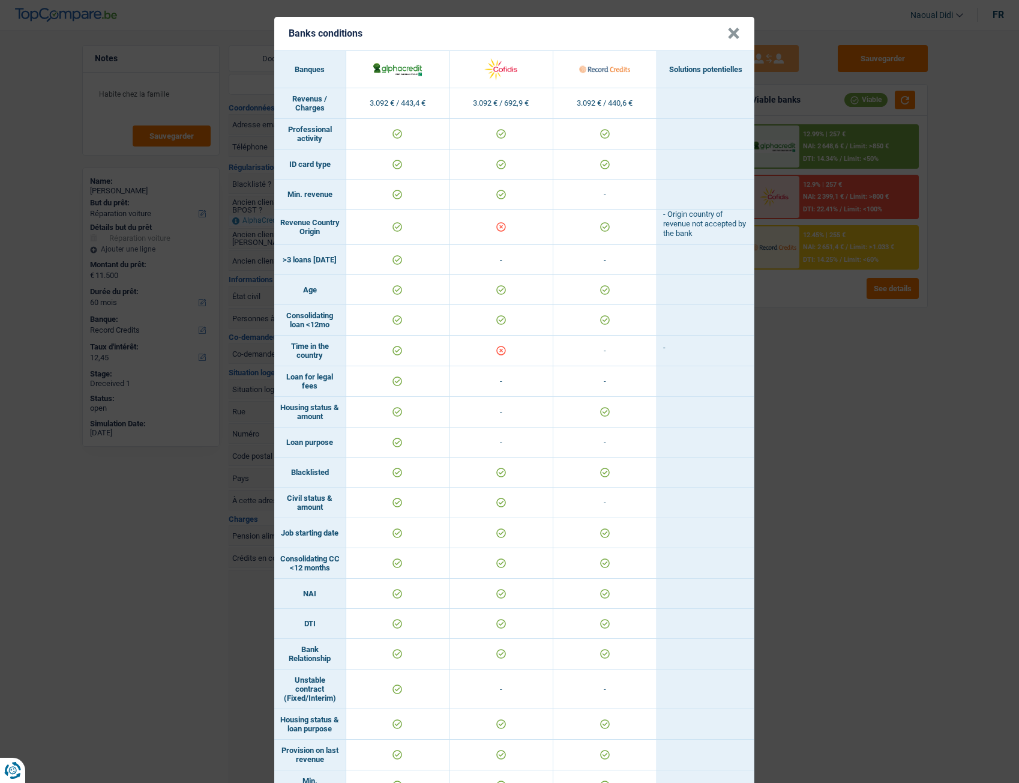
click at [729, 35] on button "×" at bounding box center [734, 34] width 13 height 12
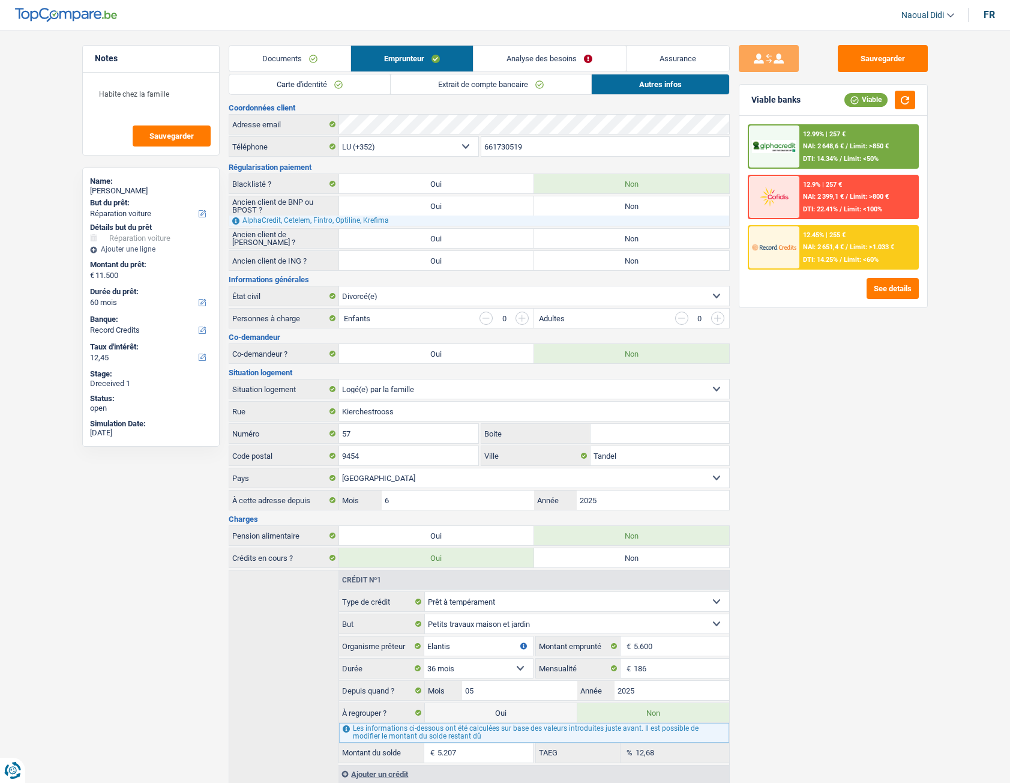
click at [557, 61] on link "Analyse des besoins" at bounding box center [550, 59] width 152 height 26
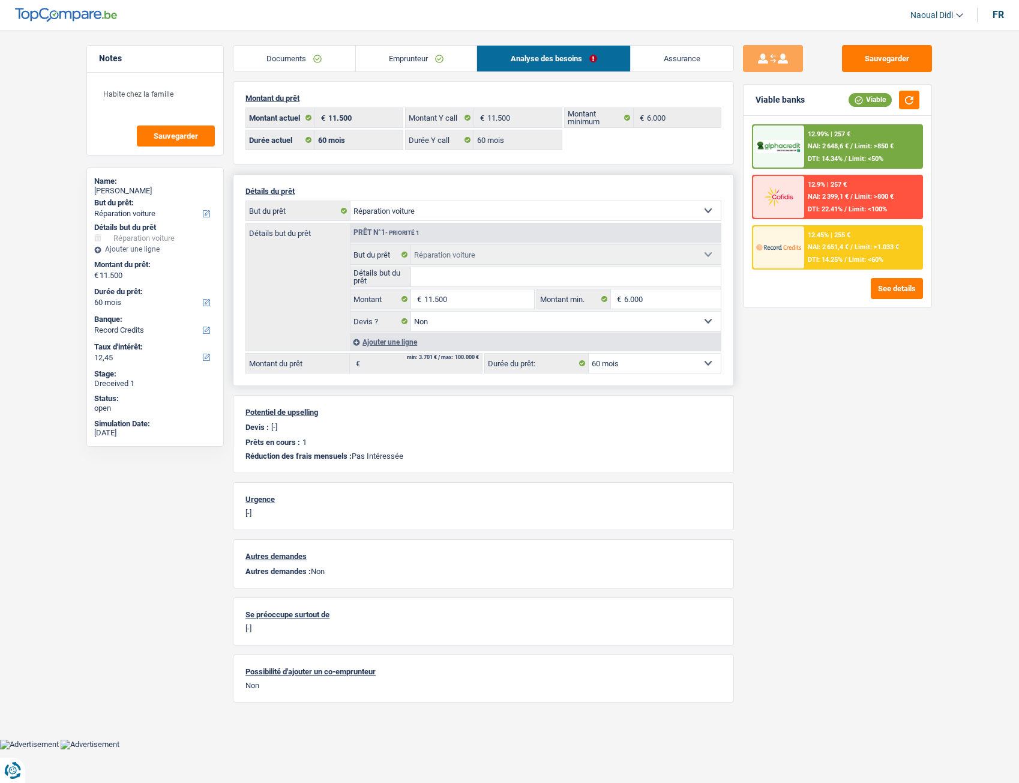
click at [458, 207] on select "Confort maison: meubles, textile, peinture, électroménager, outillage non-profe…" at bounding box center [536, 210] width 370 height 19
click at [377, 345] on div "Ajouter une ligne" at bounding box center [535, 341] width 371 height 17
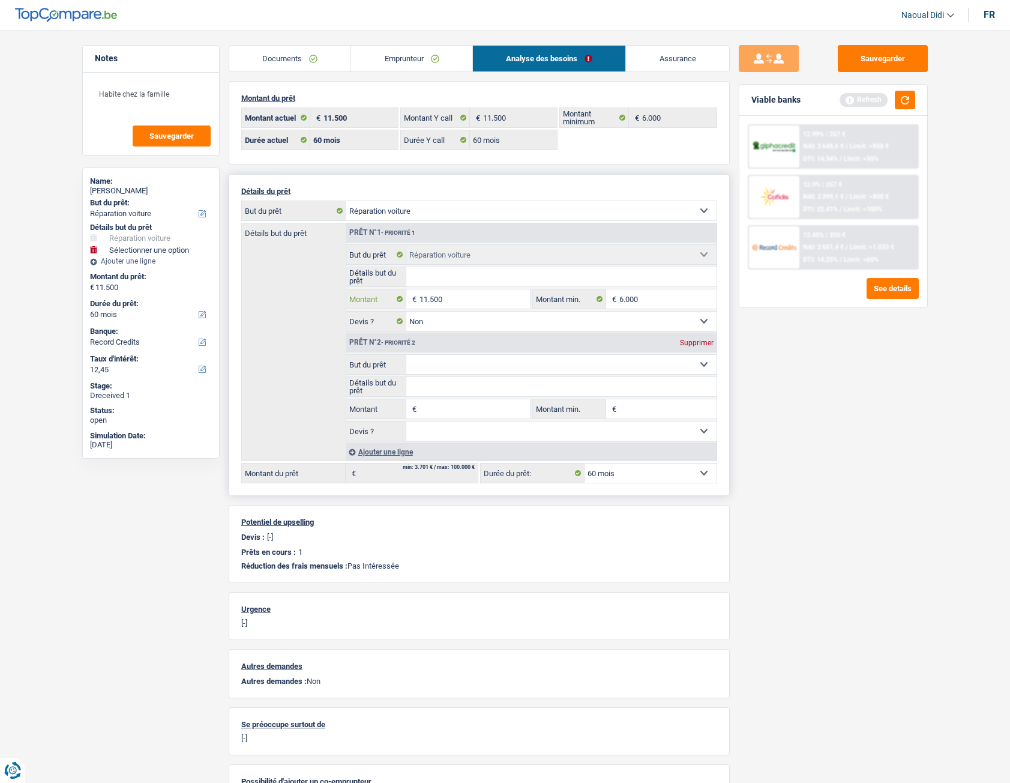
click at [454, 301] on input "11.500" at bounding box center [475, 298] width 110 height 19
click at [459, 304] on input "11.500" at bounding box center [475, 298] width 110 height 19
type input "1"
type input "5.700"
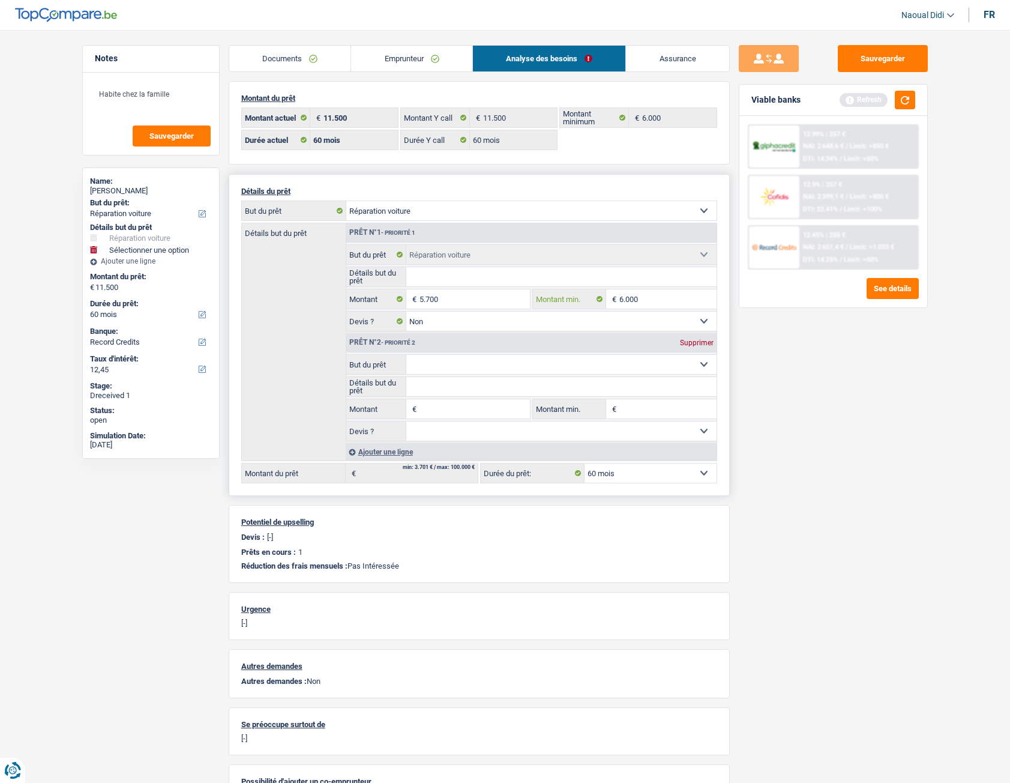
select select "42"
type input "5.700"
select select "42"
type input "5.700"
select select "42"
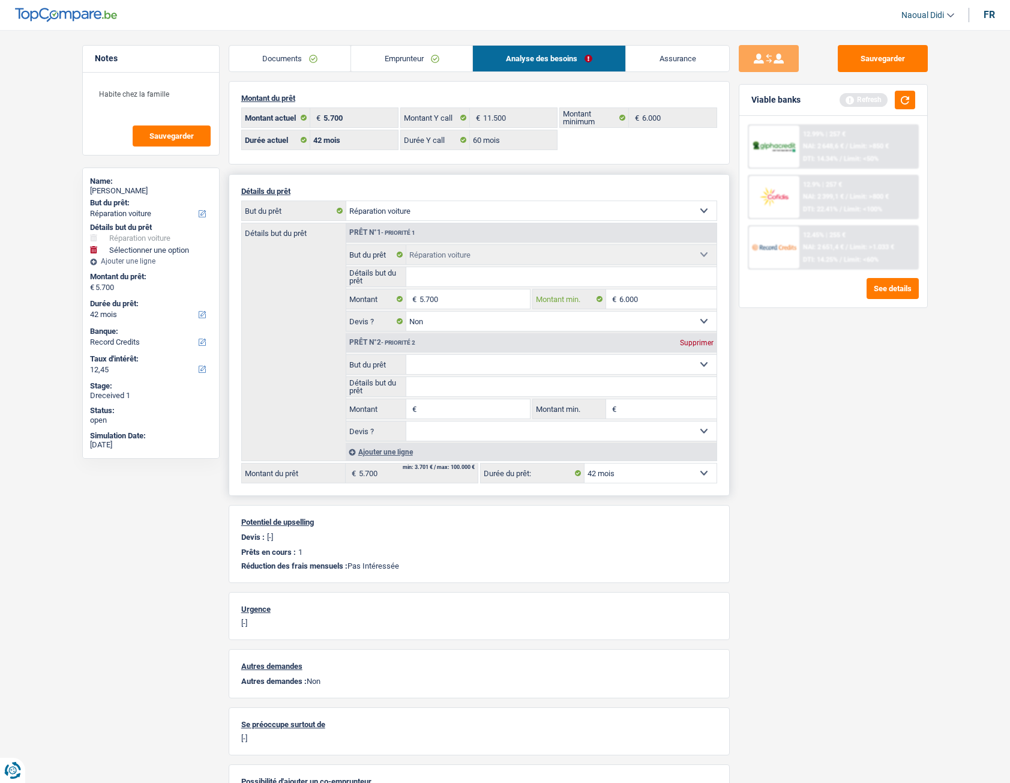
click at [662, 300] on input "6.000" at bounding box center [668, 298] width 97 height 19
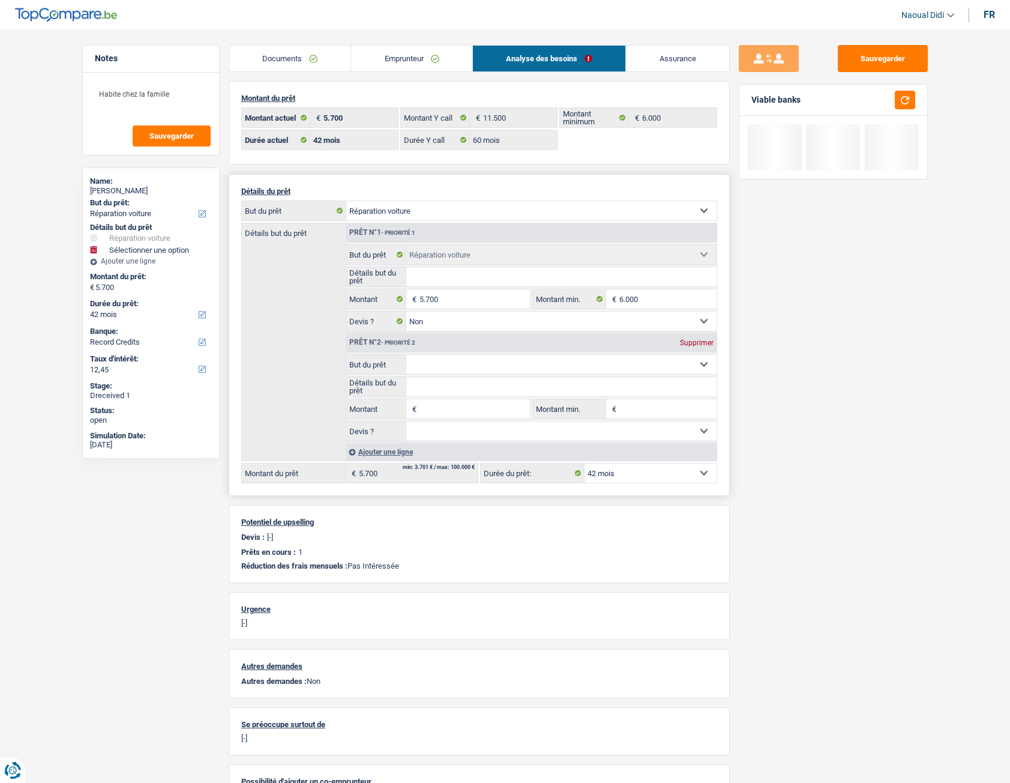
click at [443, 412] on input "Montant" at bounding box center [475, 408] width 110 height 19
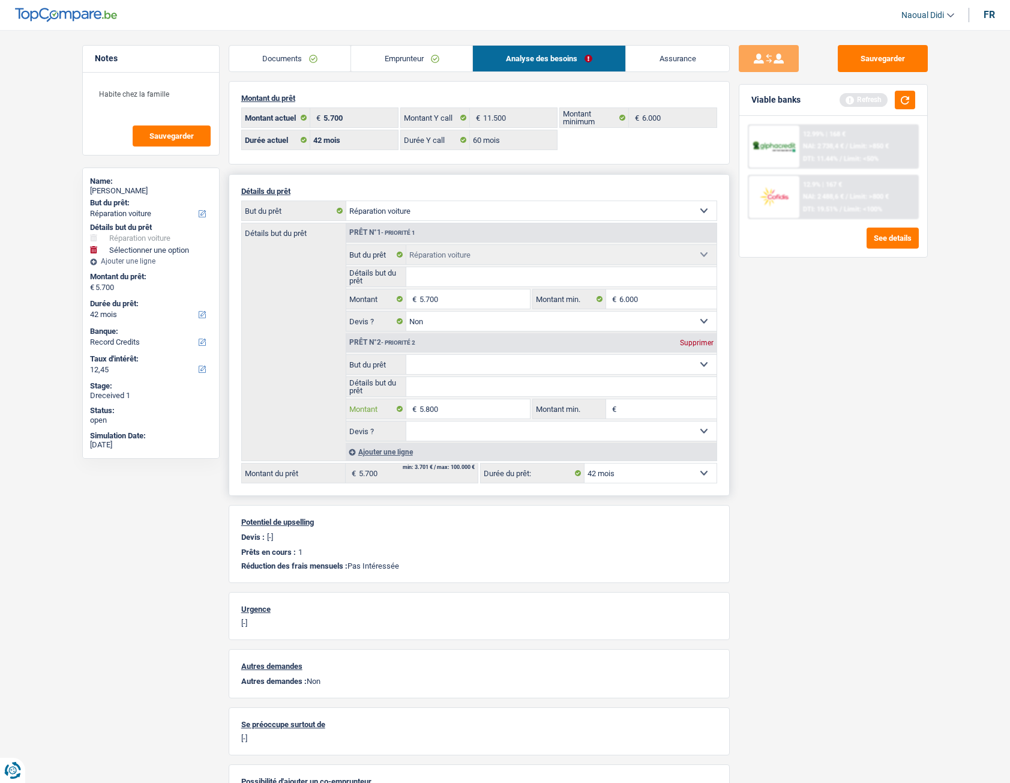
type input "5.800"
type input "11.500"
select select "60"
type input "11.500"
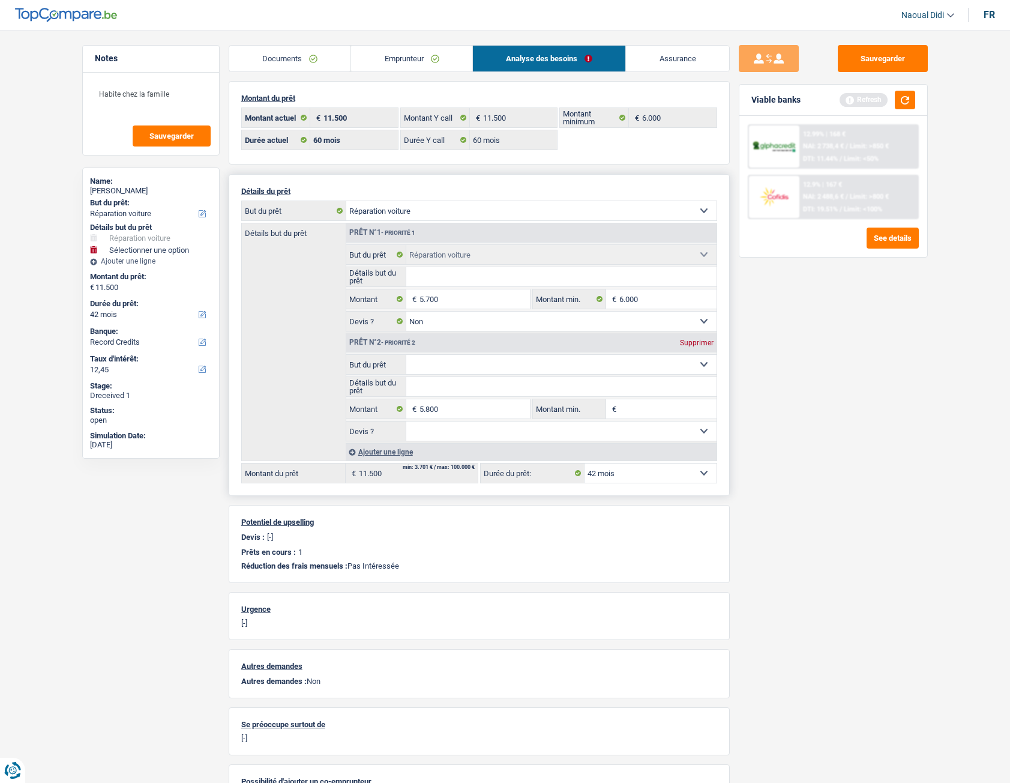
click at [567, 434] on select "Oui Non Non répondu Sélectionner une option" at bounding box center [561, 430] width 310 height 19
select select "60"
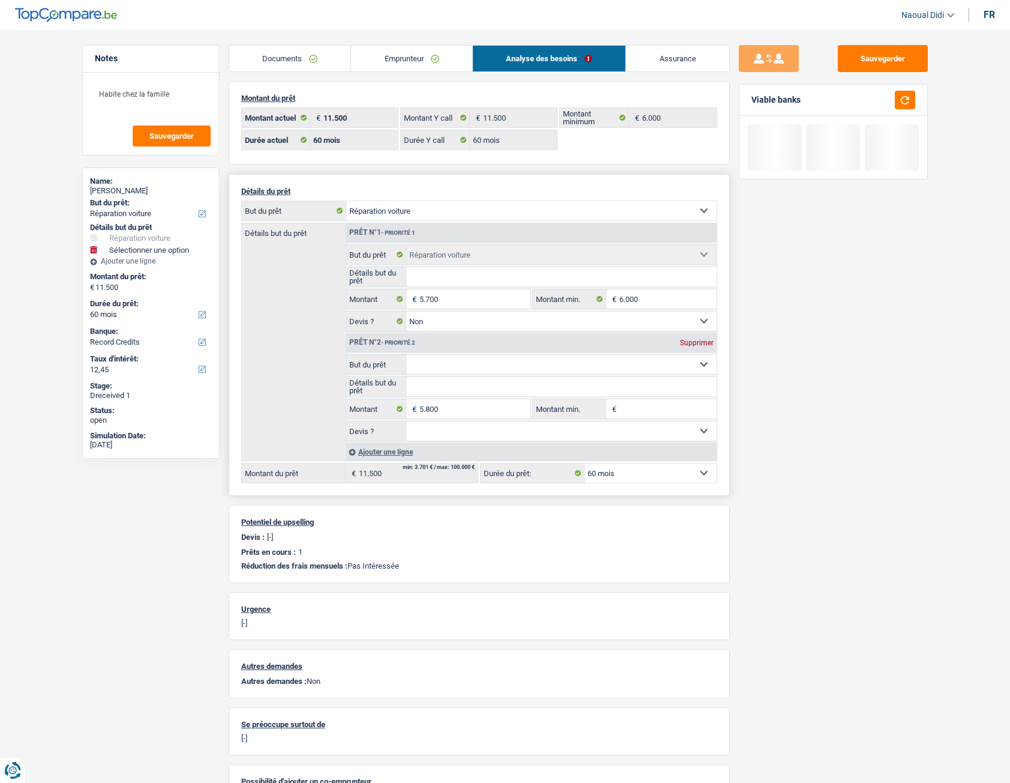
click at [283, 403] on div "Détails but du prêt Prêt n°1 - Priorité 1 Confort maison: meubles, textile, pei…" at bounding box center [479, 342] width 476 height 238
click at [453, 367] on select "Confort maison: meubles, textile, peinture, électroménager, outillage non-profe…" at bounding box center [561, 364] width 310 height 19
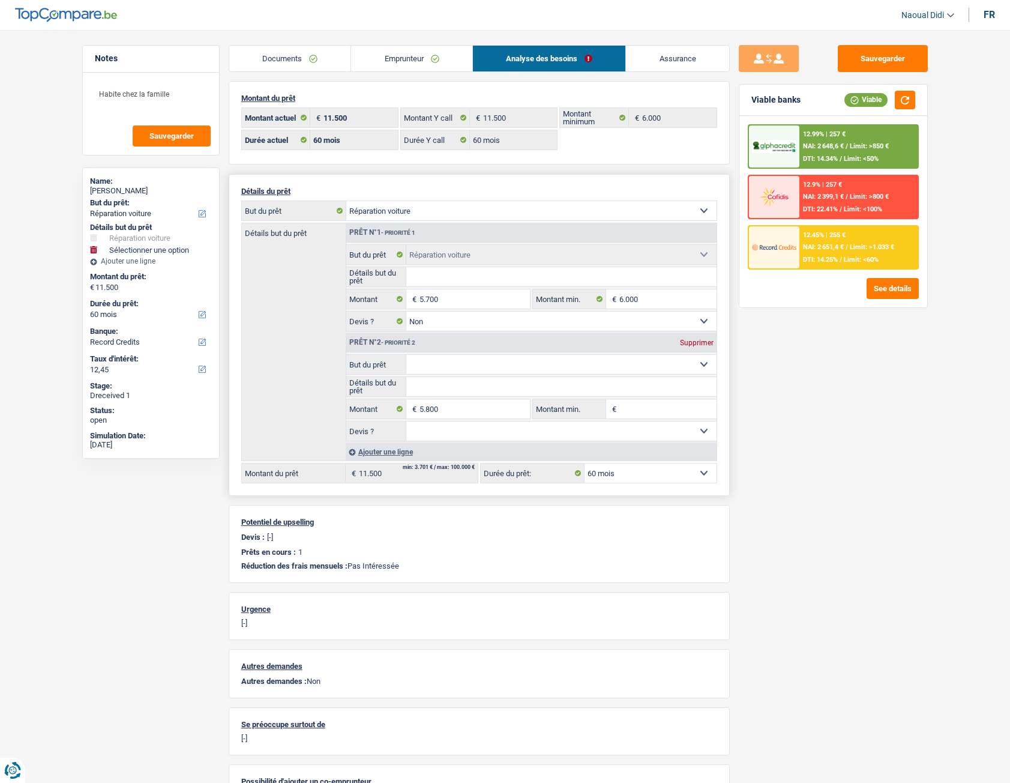
select select "household"
click at [406, 355] on select "Confort maison: meubles, textile, peinture, électroménager, outillage non-profe…" at bounding box center [561, 364] width 310 height 19
select select "household"
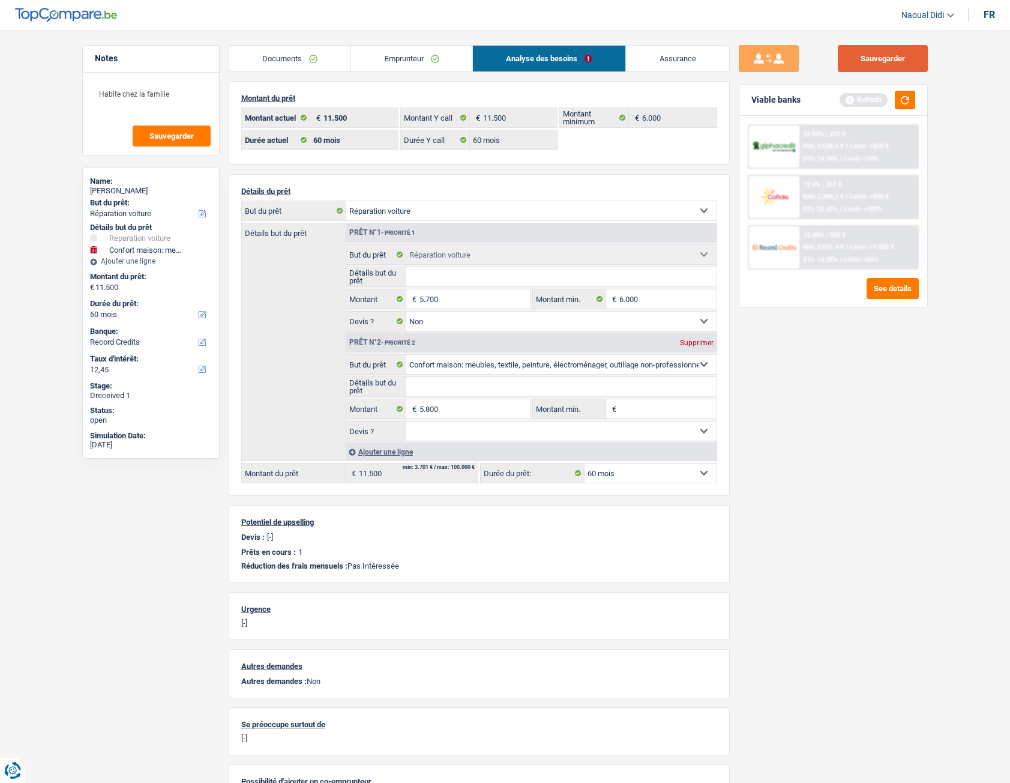
click at [872, 49] on button "Sauvegarder" at bounding box center [883, 58] width 90 height 27
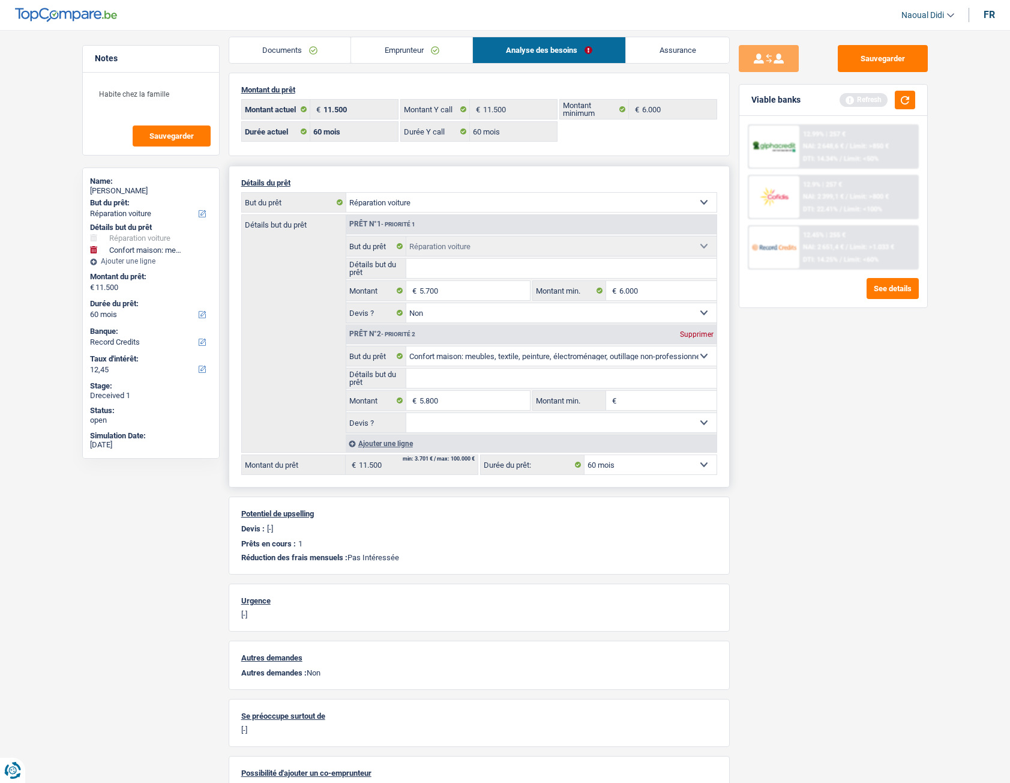
scroll to position [75, 0]
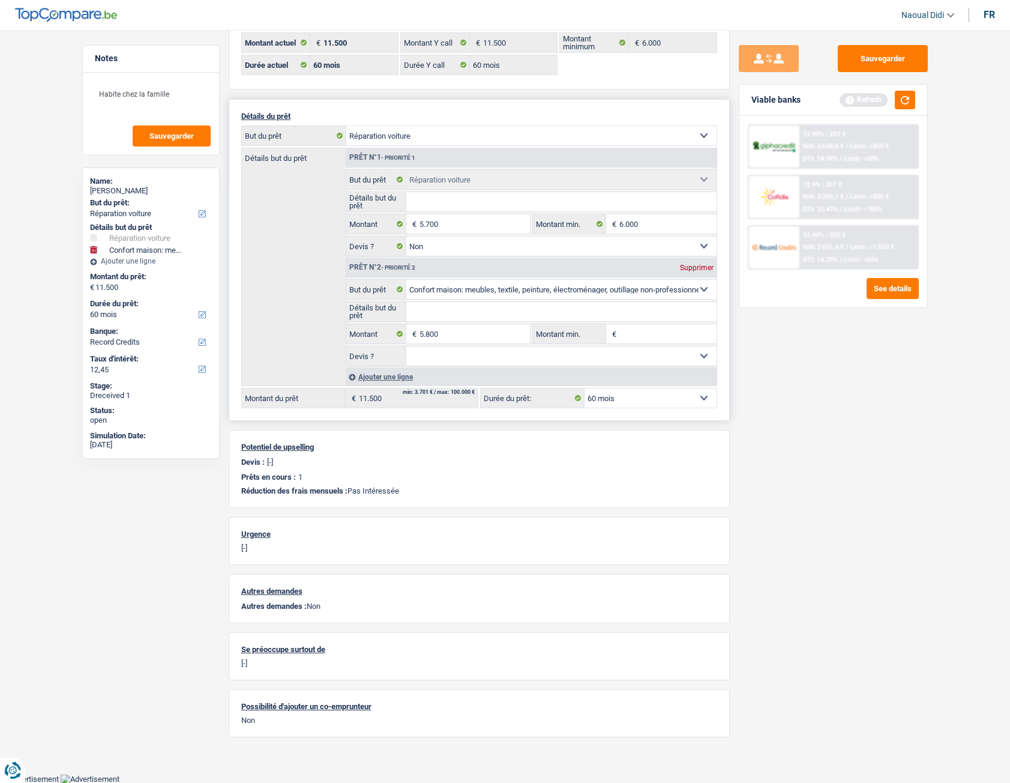
click at [600, 293] on select "Confort maison: meubles, textile, peinture, électroménager, outillage non-profe…" at bounding box center [561, 289] width 310 height 19
select select "hobbies"
click at [406, 280] on select "Confort maison: meubles, textile, peinture, électroménager, outillage non-profe…" at bounding box center [561, 289] width 310 height 19
select select "hobbies"
click at [887, 54] on button "Sauvegarder" at bounding box center [883, 58] width 90 height 27
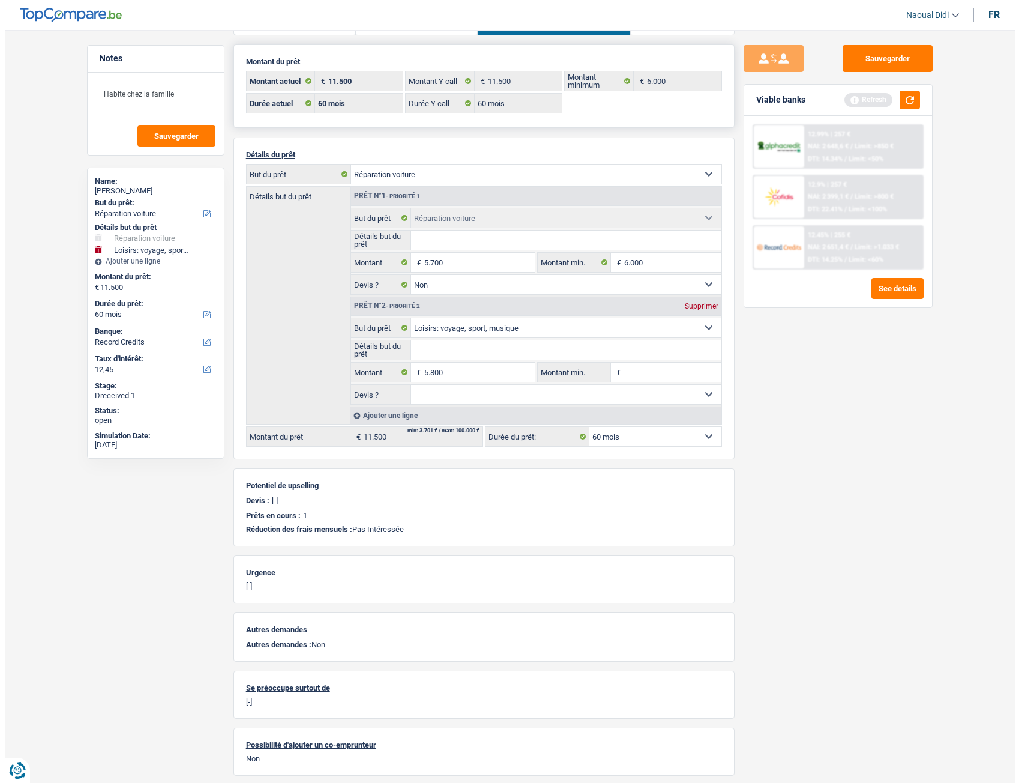
scroll to position [0, 0]
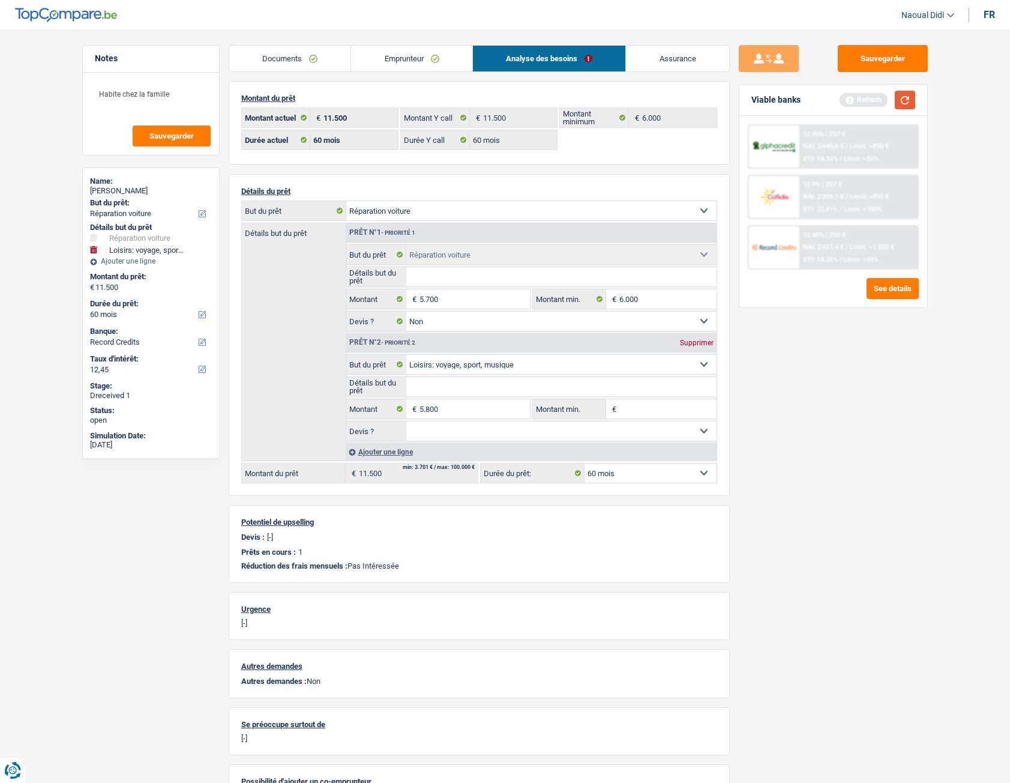
click at [903, 105] on button "button" at bounding box center [905, 100] width 20 height 19
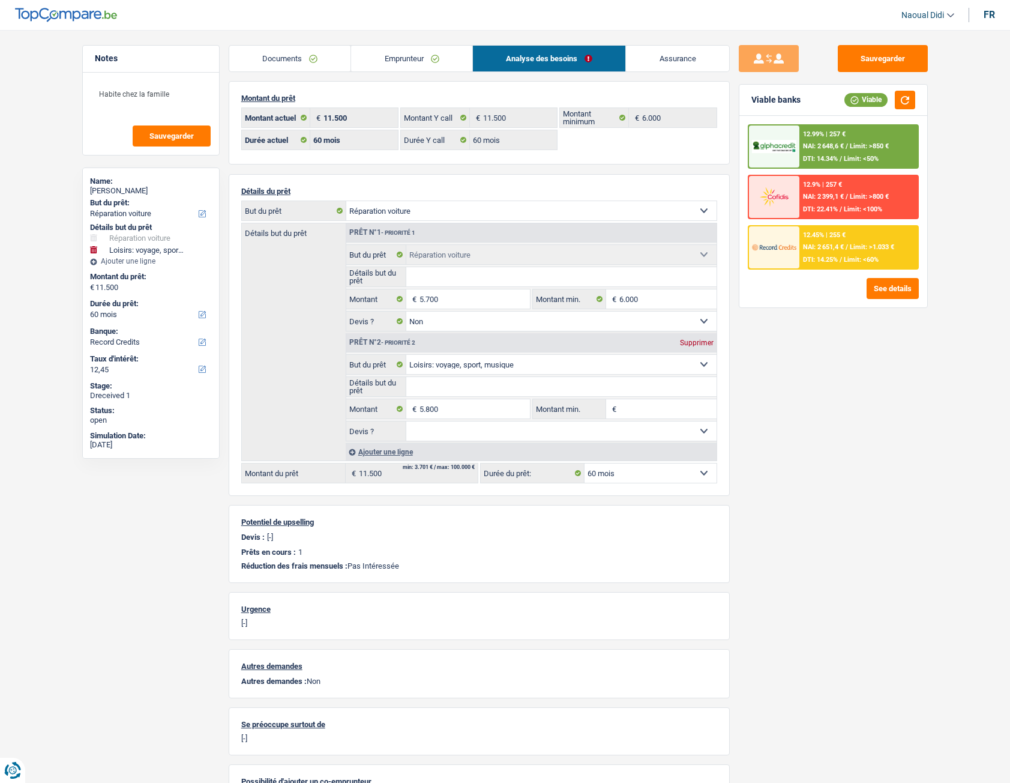
click at [843, 149] on span "NAI: 2 648,6 €" at bounding box center [823, 146] width 41 height 8
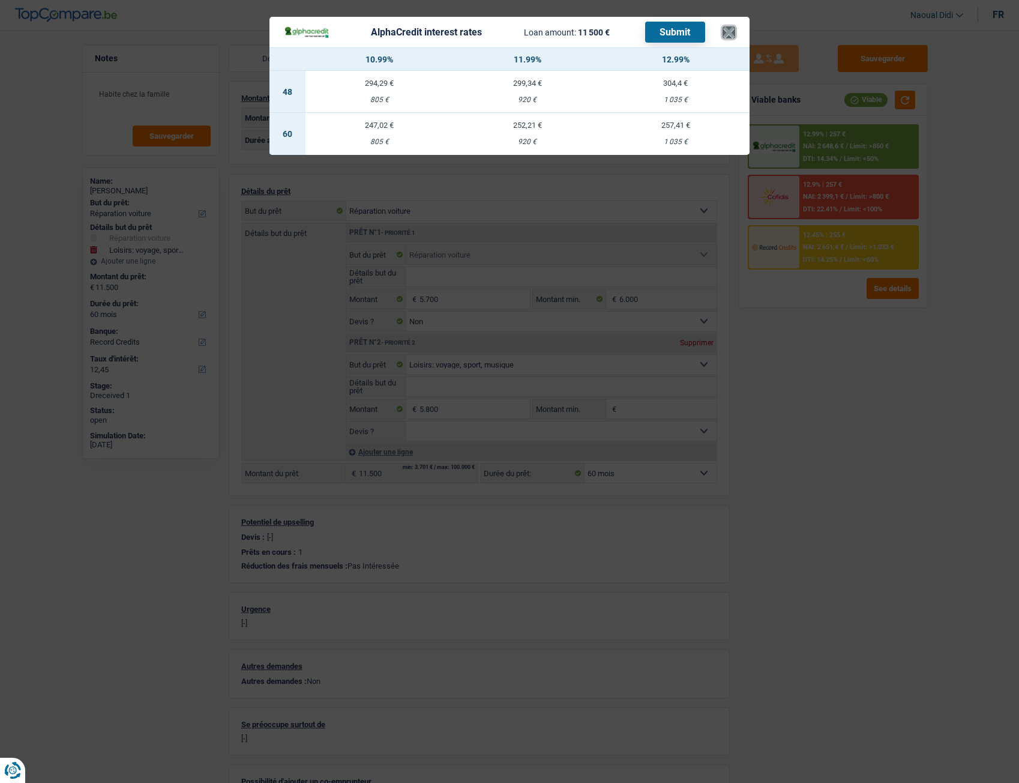
click at [729, 26] on button "×" at bounding box center [729, 32] width 13 height 12
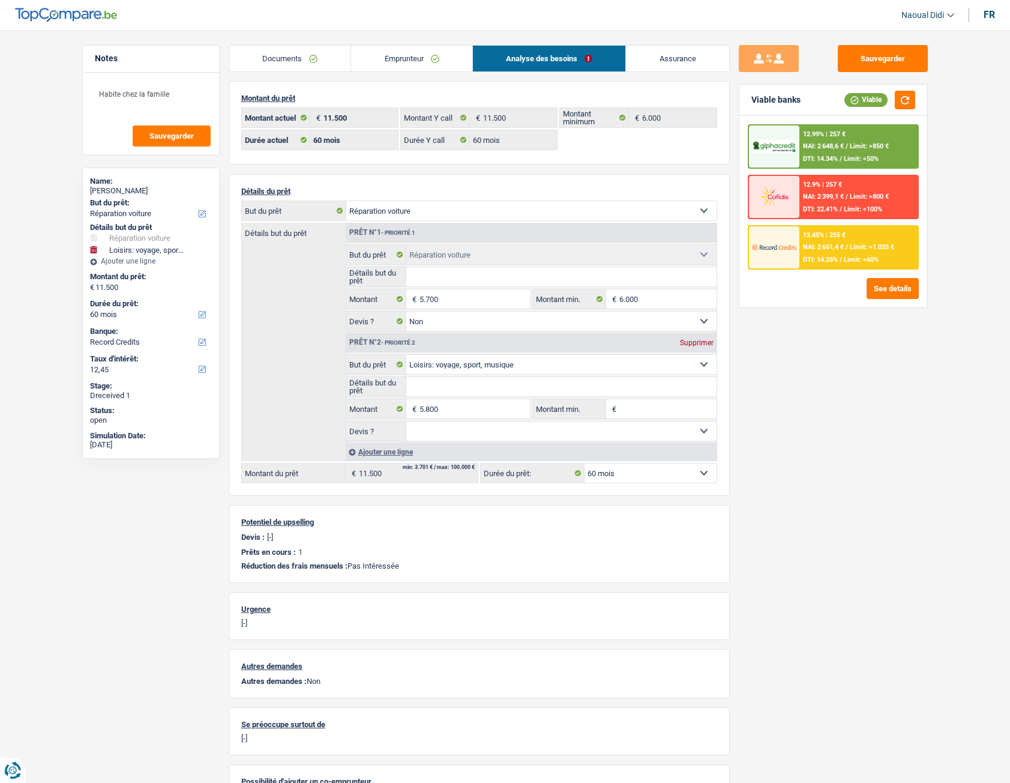
click at [803, 149] on span "NAI: 2 648,6 €" at bounding box center [823, 146] width 41 height 8
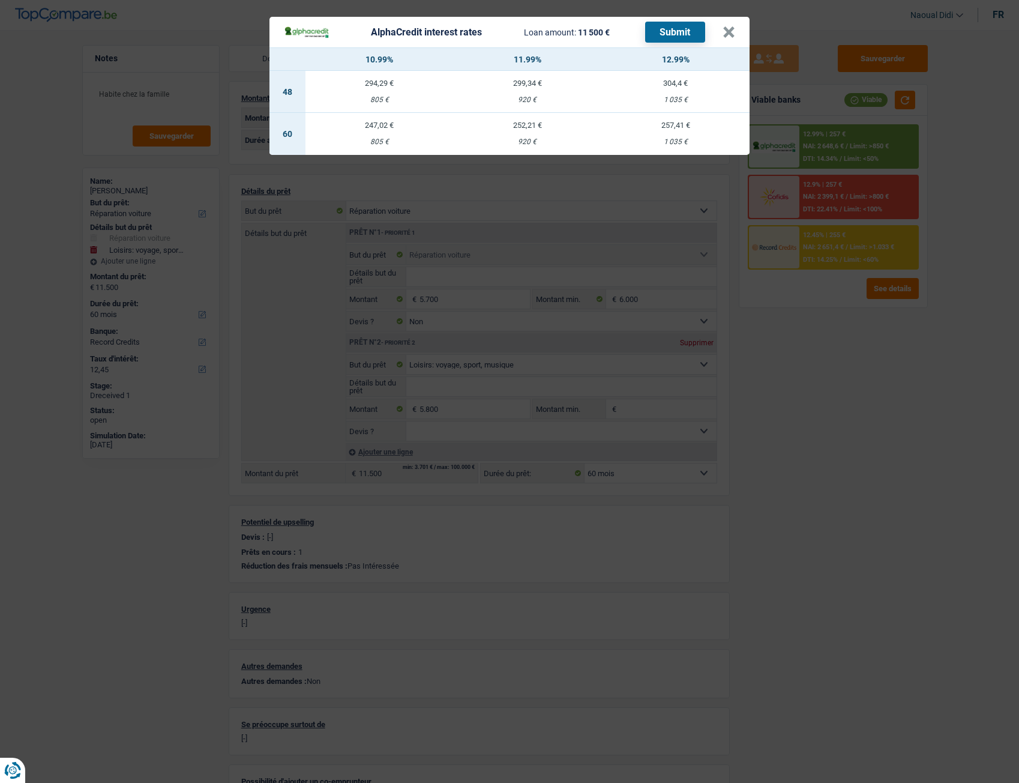
click at [376, 137] on td "247,02 € 805 €" at bounding box center [380, 134] width 148 height 42
select select "alphacredit"
type input "10,99"
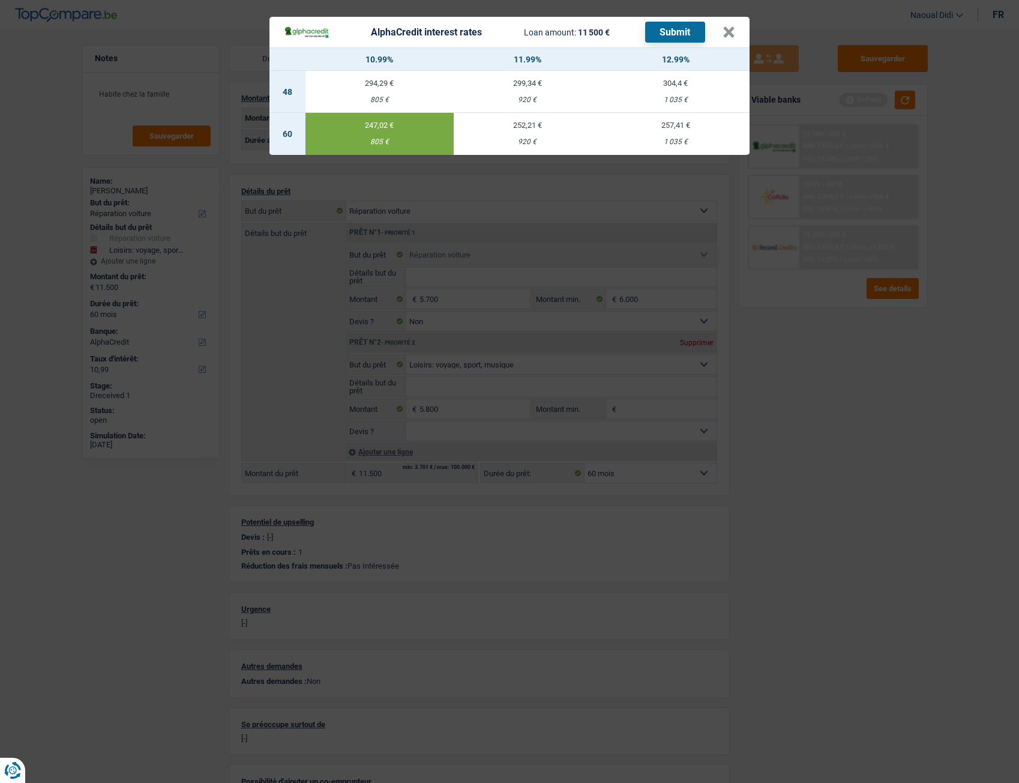
click at [688, 37] on button "Submit" at bounding box center [675, 32] width 60 height 21
click at [729, 29] on button "×" at bounding box center [729, 32] width 13 height 12
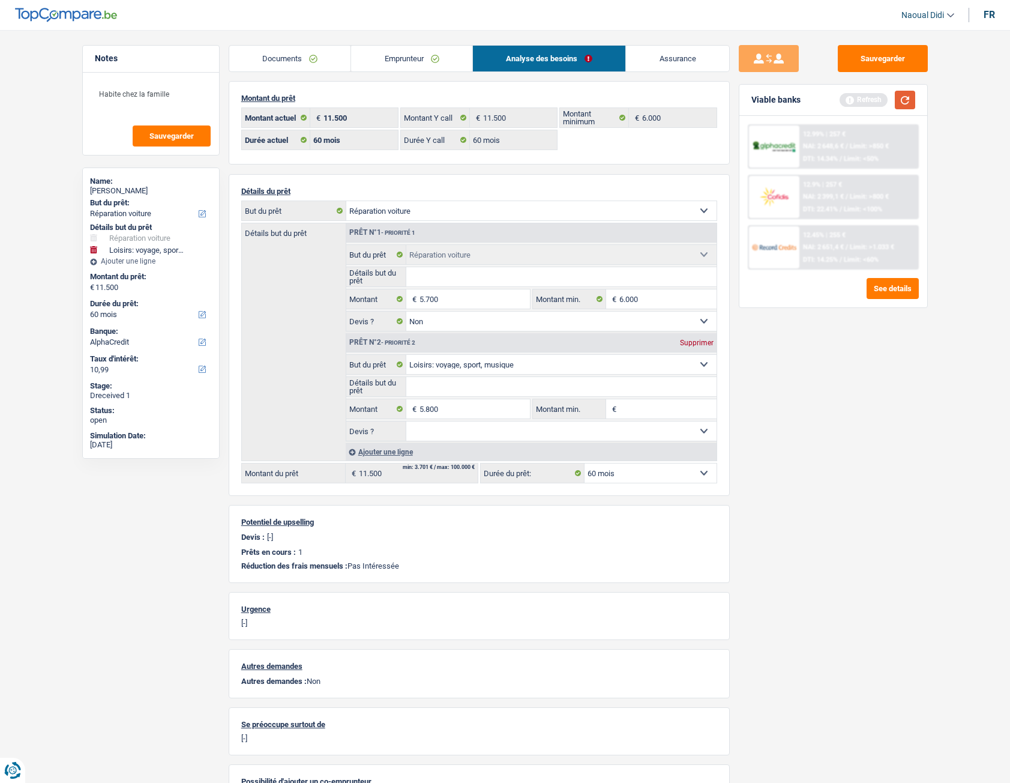
click at [910, 97] on button "button" at bounding box center [905, 100] width 20 height 19
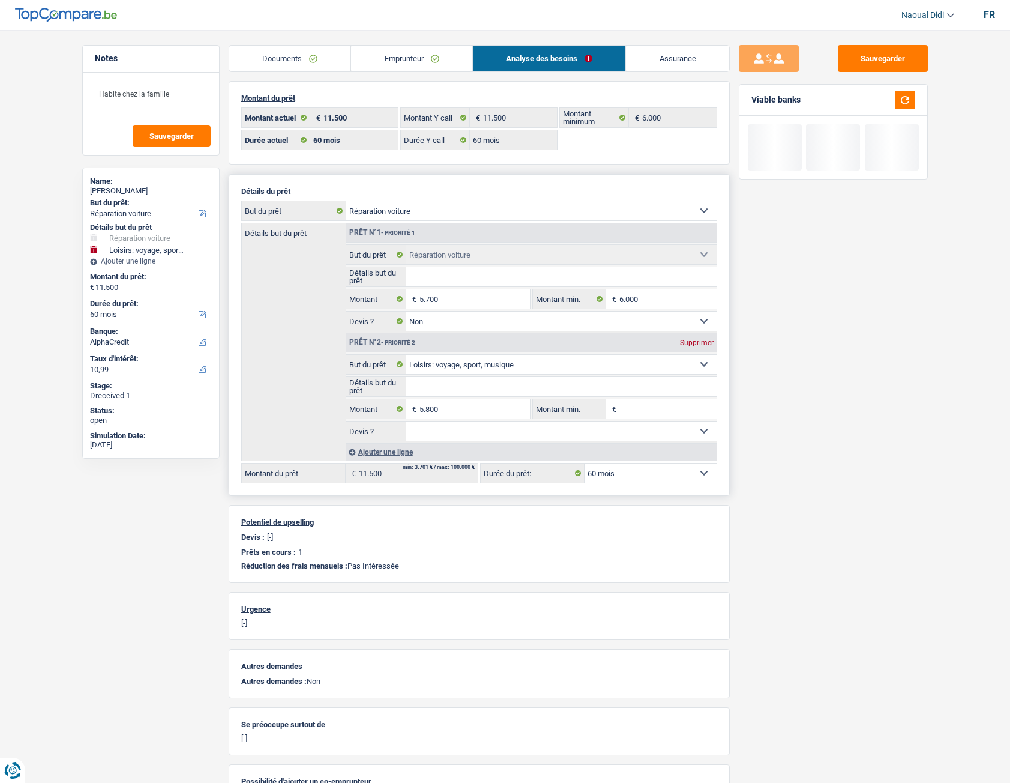
click at [611, 438] on select "12 mois 18 mois 24 mois 30 mois 36 mois 42 mois 48 mois 60 mois Sélectionner un…" at bounding box center [651, 472] width 132 height 19
click at [804, 438] on div "Sauvegarder Viable banks" at bounding box center [833, 403] width 207 height 716
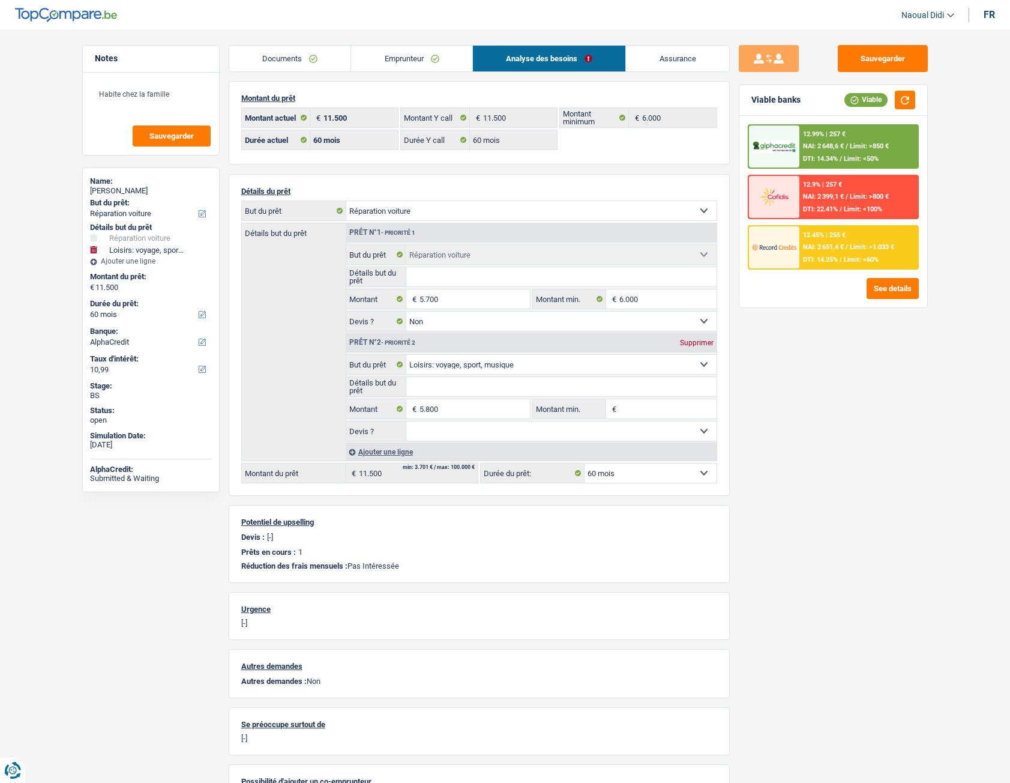
click at [820, 251] on span "NAI: 2 651,4 €" at bounding box center [823, 247] width 41 height 8
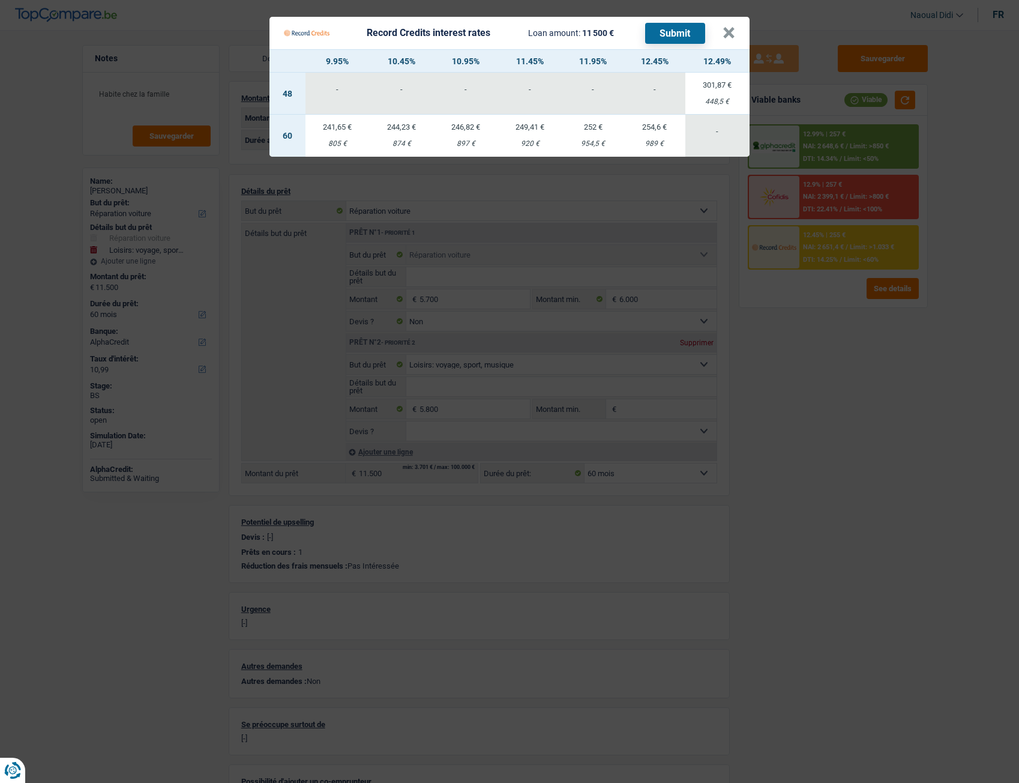
click at [395, 139] on td "244,23 € 874 €" at bounding box center [402, 136] width 64 height 42
select select "record credits"
type input "10,45"
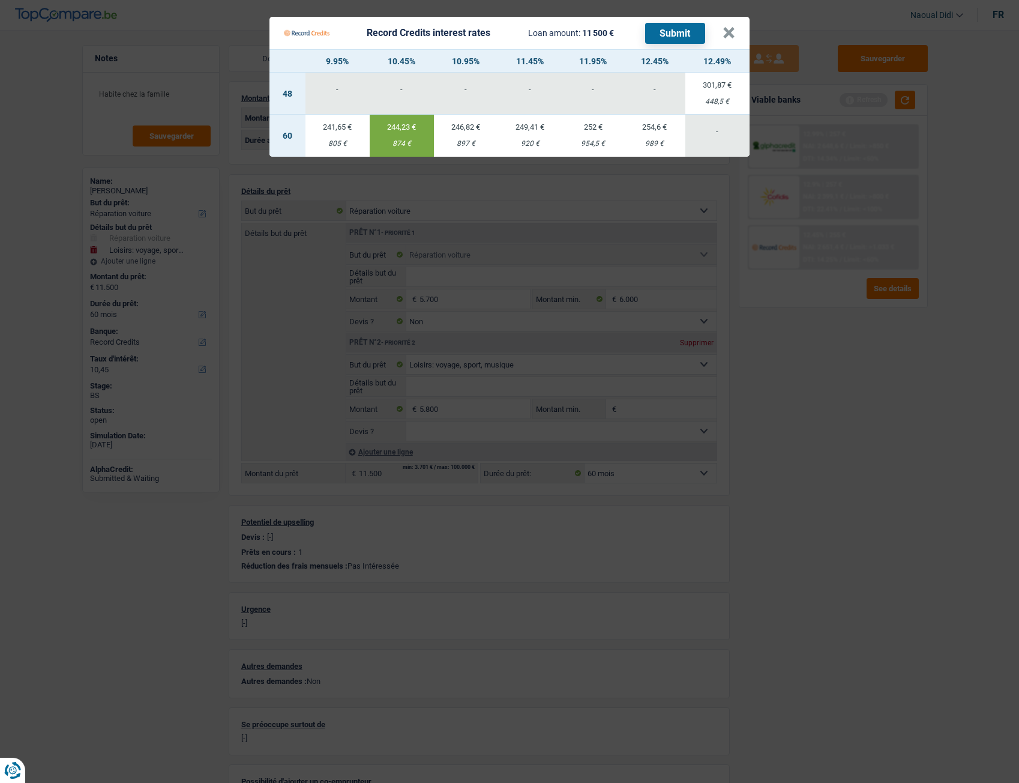
click at [688, 32] on button "Submit" at bounding box center [675, 33] width 60 height 21
